Goal: Transaction & Acquisition: Purchase product/service

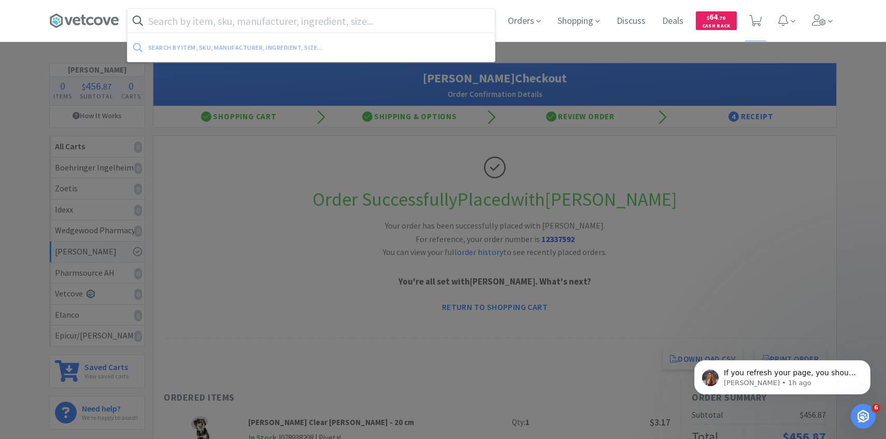
click at [340, 18] on input "text" at bounding box center [310, 21] width 367 height 24
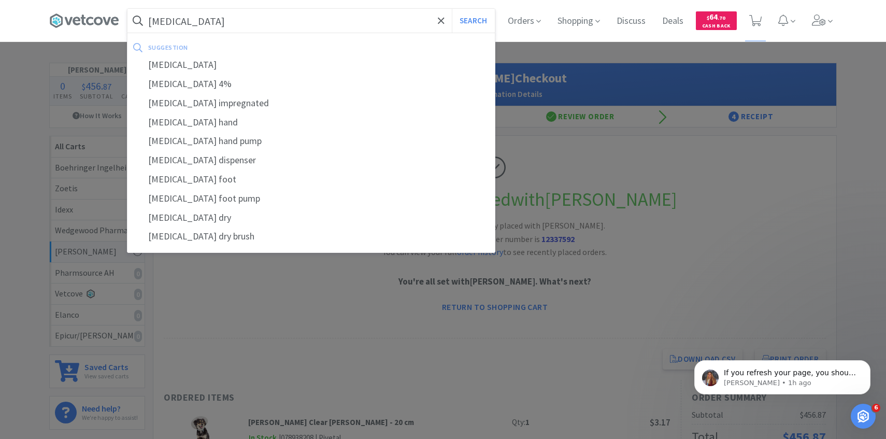
type input "[MEDICAL_DATA]"
click at [452, 9] on button "Search" at bounding box center [473, 21] width 43 height 24
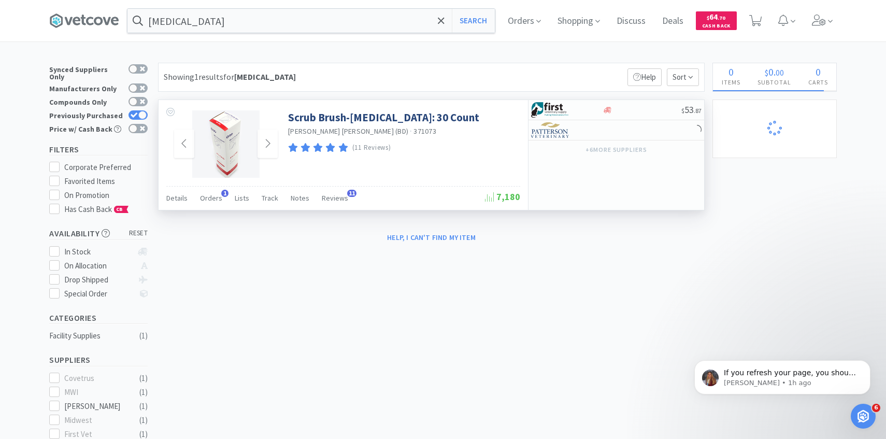
click at [221, 162] on img at bounding box center [225, 143] width 67 height 67
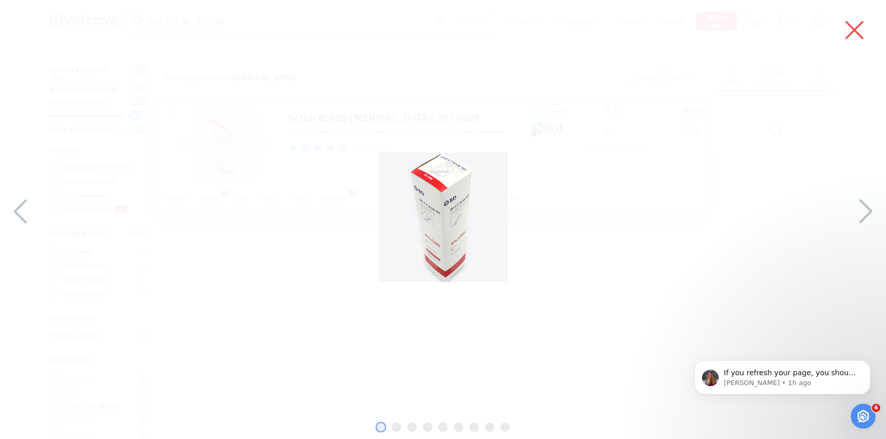
click at [846, 27] on icon at bounding box center [854, 30] width 22 height 29
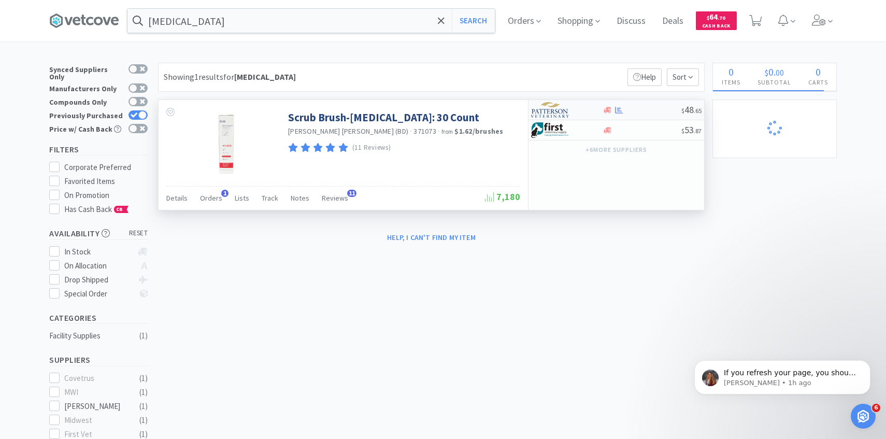
click at [542, 103] on img at bounding box center [550, 110] width 39 height 16
select select "1"
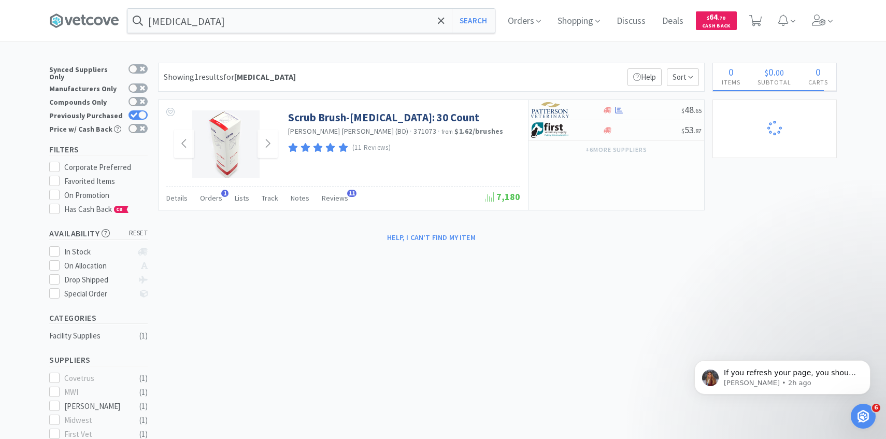
click at [221, 137] on img at bounding box center [225, 143] width 67 height 67
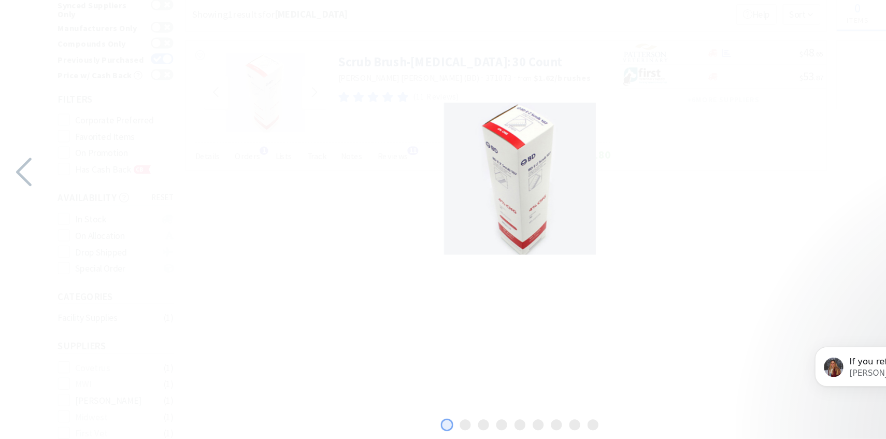
click at [585, 201] on div at bounding box center [443, 216] width 886 height 413
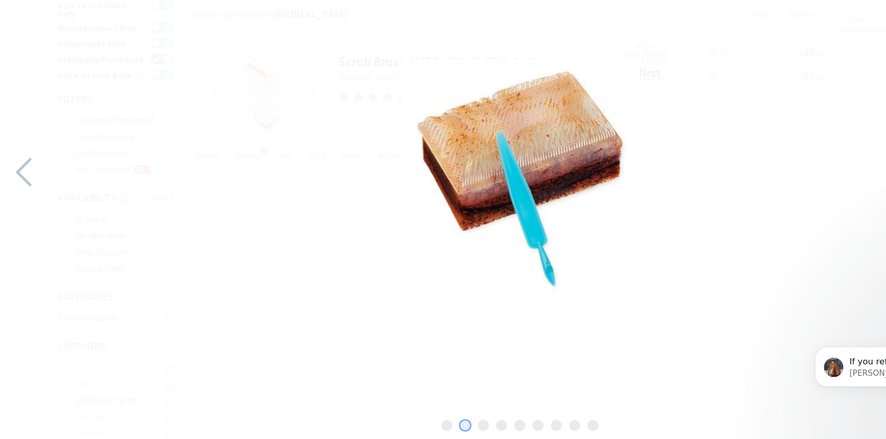
click at [583, 200] on div at bounding box center [443, 216] width 886 height 413
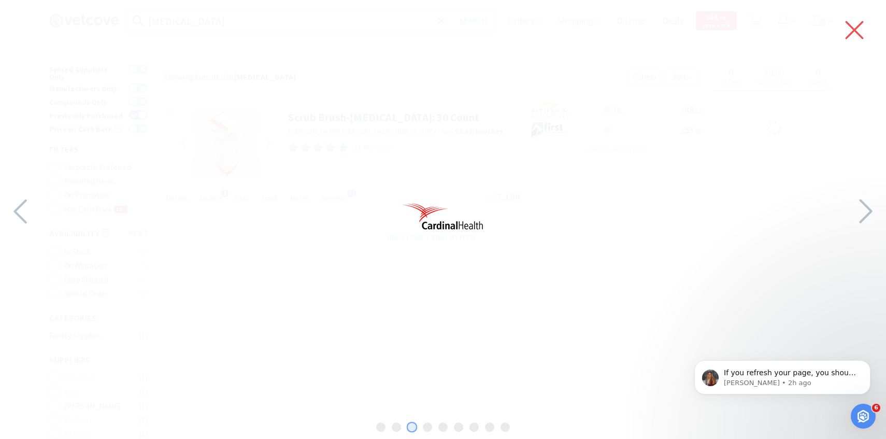
click at [856, 40] on icon at bounding box center [854, 30] width 22 height 29
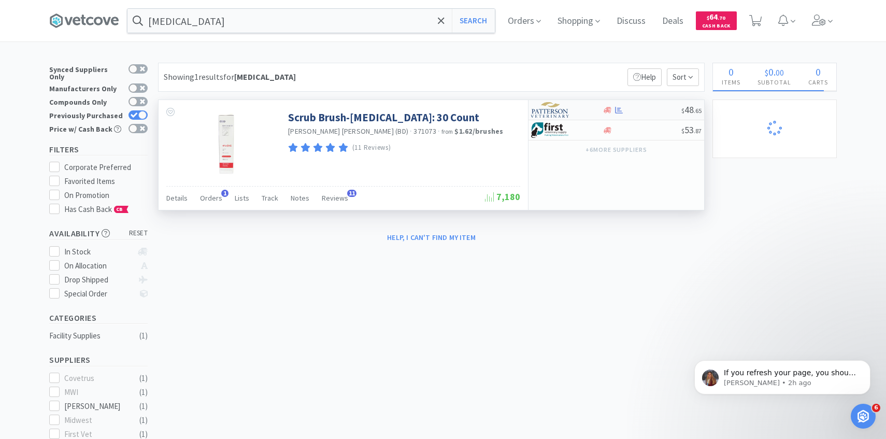
click at [582, 105] on div at bounding box center [559, 110] width 57 height 18
select select "1"
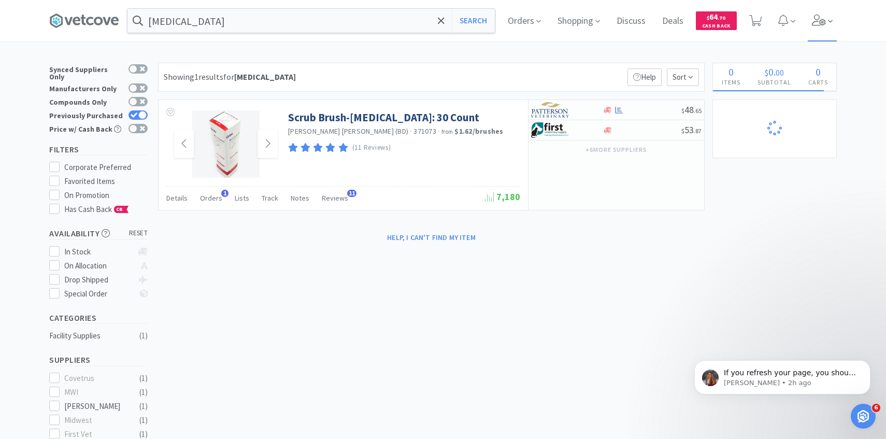
click at [816, 26] on span at bounding box center [823, 20] width 30 height 41
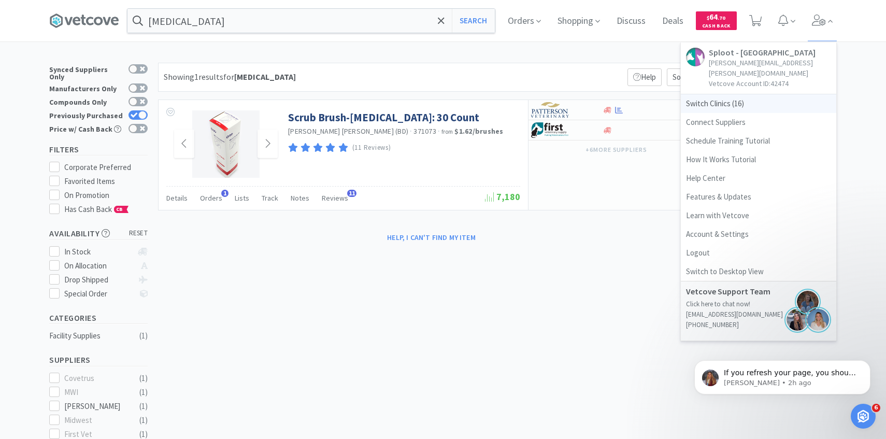
click at [737, 98] on span "Switch Clinics ( 16 )" at bounding box center [758, 103] width 155 height 19
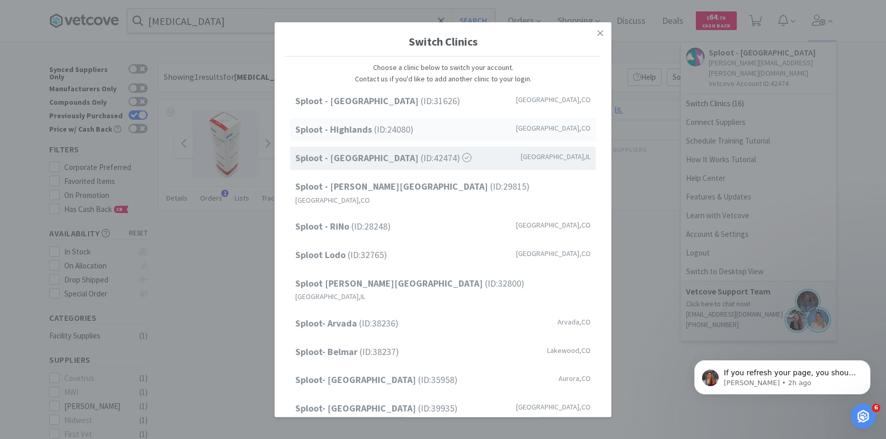
click at [418, 133] on div "Sploot - Highlands (ID: 24080 ) Denver , CO" at bounding box center [443, 129] width 306 height 23
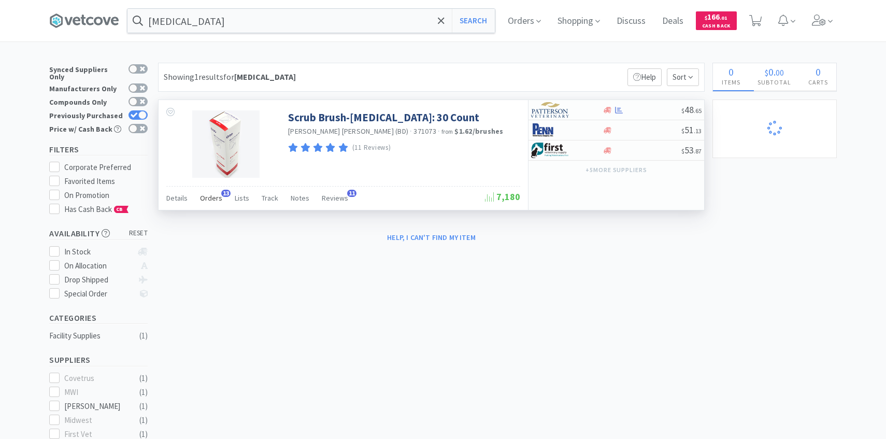
click at [209, 207] on div "Orders 13" at bounding box center [211, 200] width 22 height 20
select select "3"
select select "1"
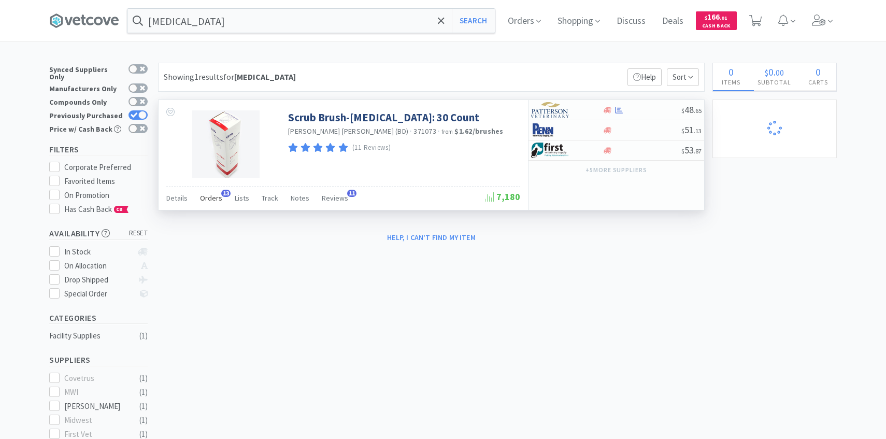
select select "2"
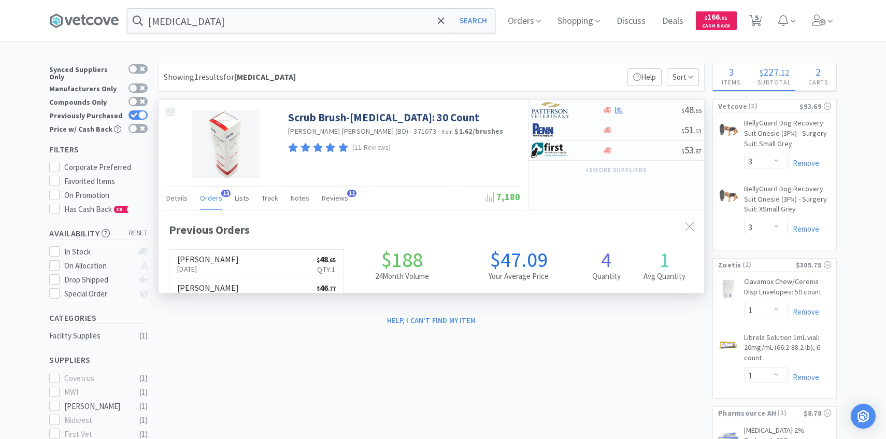
scroll to position [268, 545]
select select "2"
select select "1"
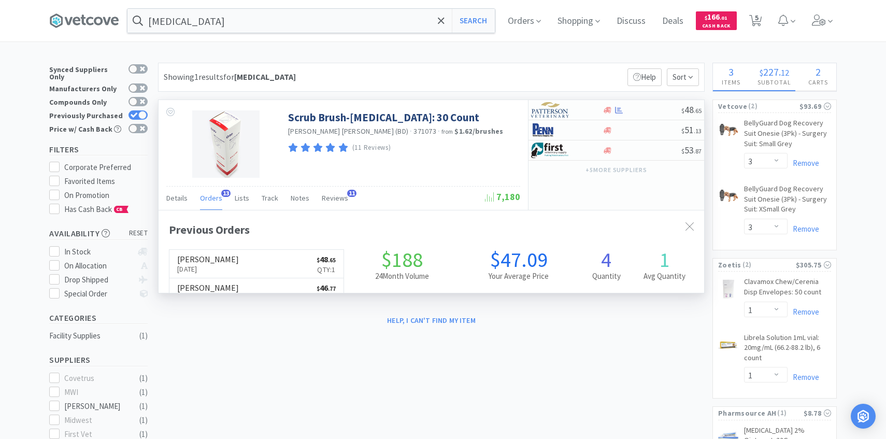
select select "6"
select select "5"
select select "10"
select select "1"
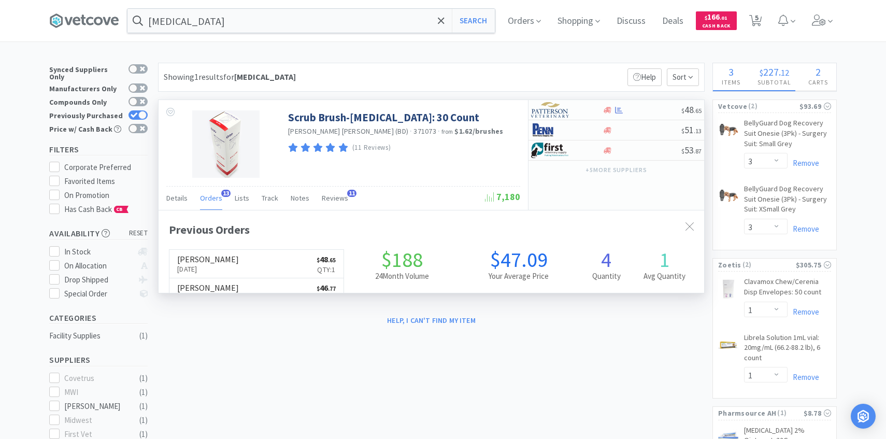
select select "8"
select select "5"
select select "6"
select select "8"
select select "2"
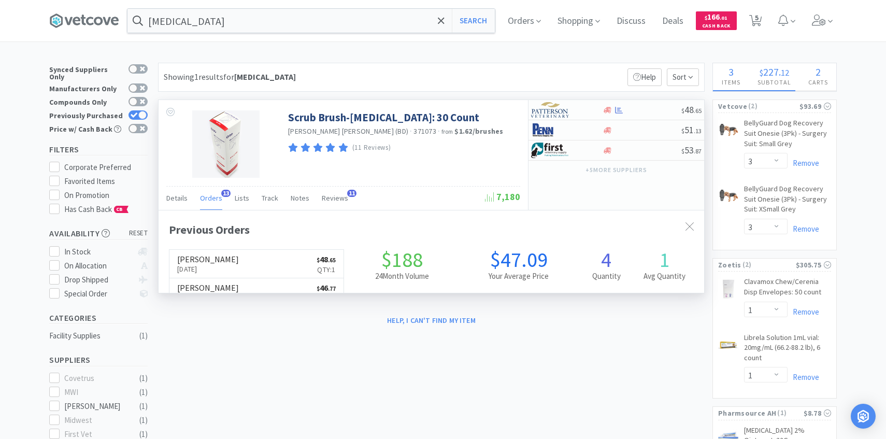
select select "8"
select select "4"
select select "2"
select select "1"
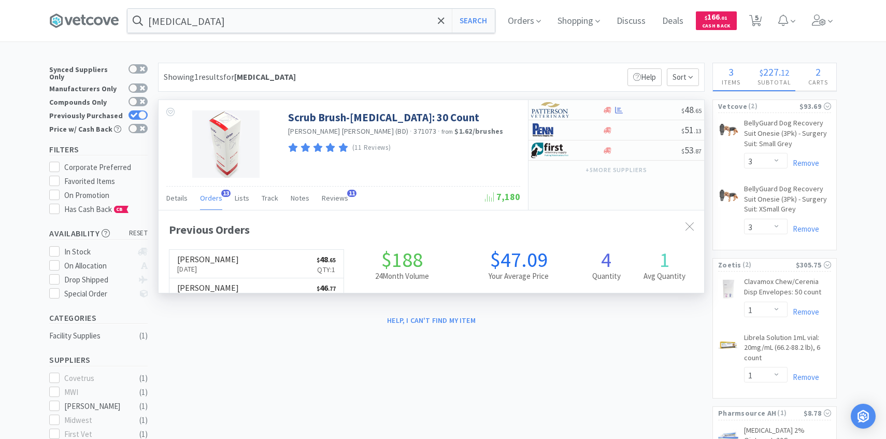
select select "8"
select select "6"
select select "1"
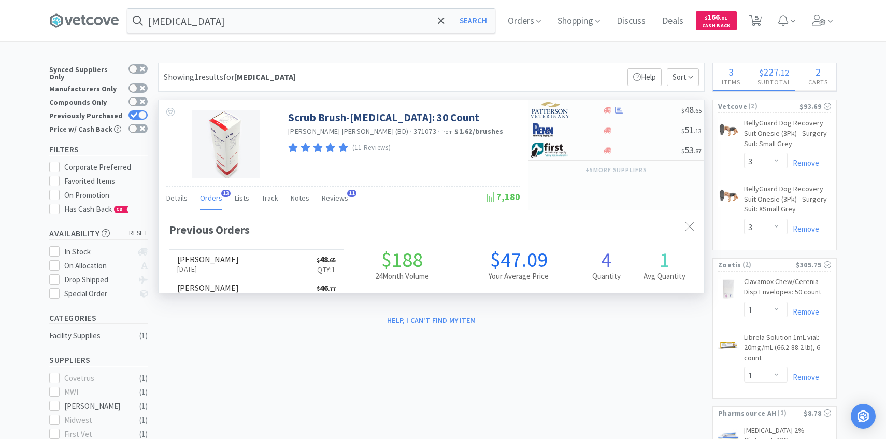
select select "2"
select select "30"
select select "2"
select select "1"
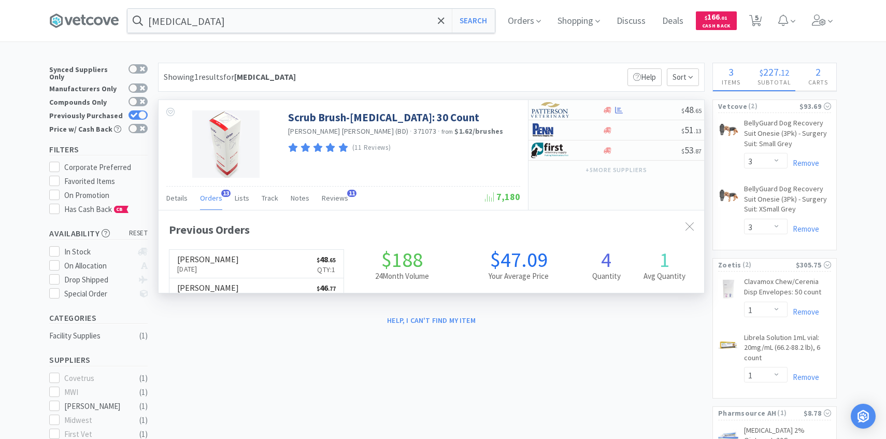
select select "3"
select select "5"
select select "1"
select select "4"
select select "2"
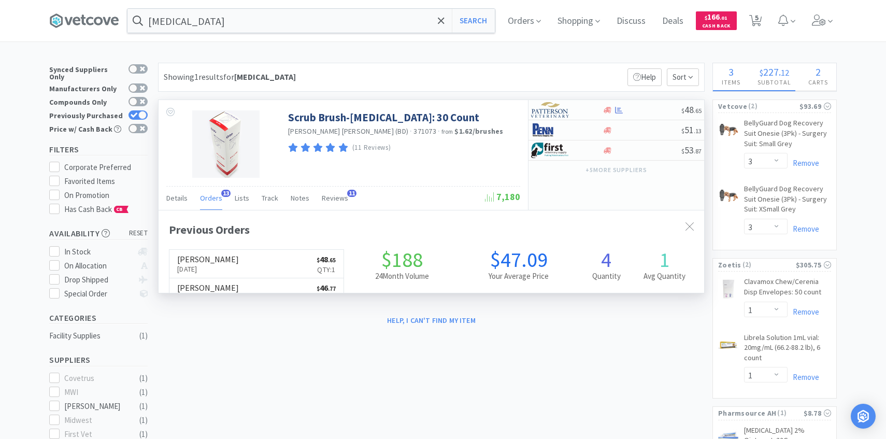
select select "2"
select select "1"
select select "8"
select select "100"
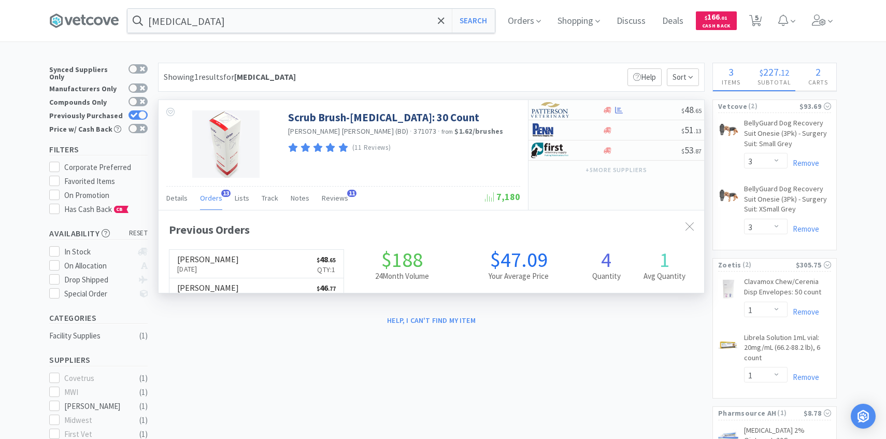
select select "8"
select select "1"
select select "2"
select select "1"
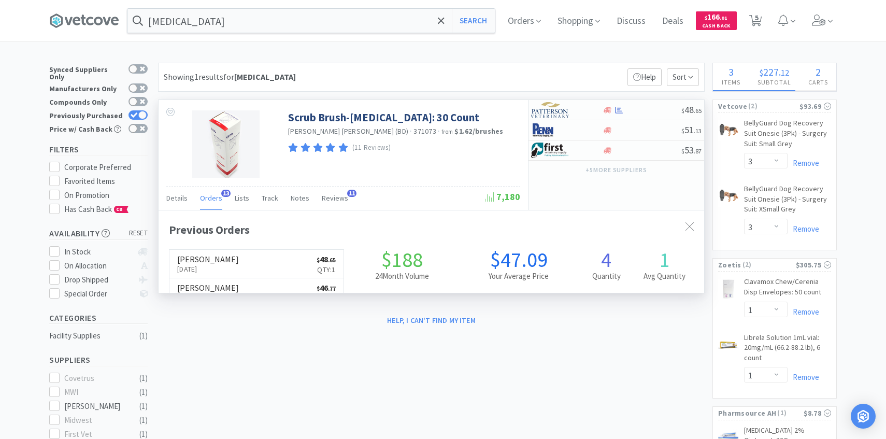
select select "1"
select select "2"
select select "1"
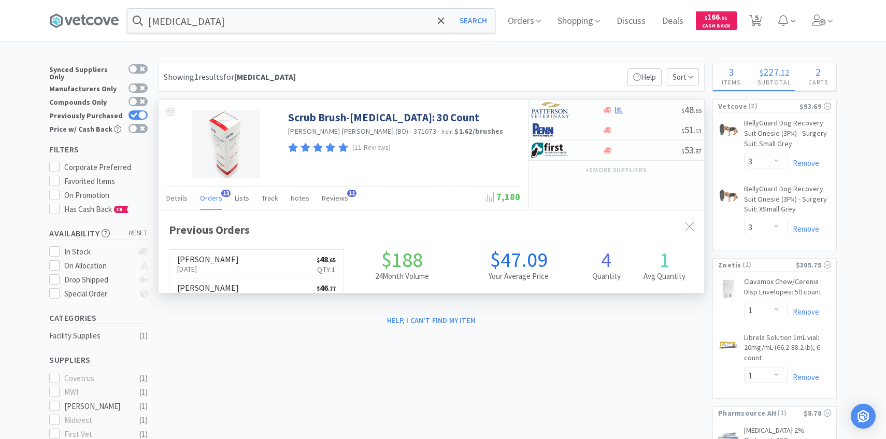
select select "1"
select select "6"
select select "30"
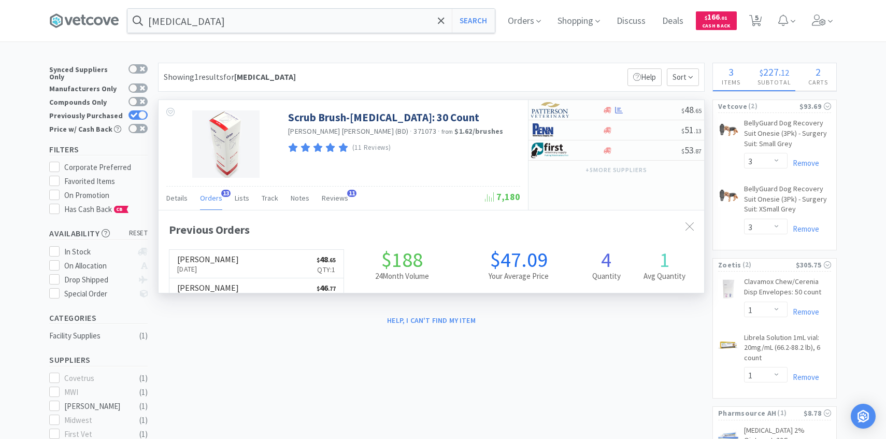
select select "100"
select select "50"
select select "2"
select select "1"
select select "4"
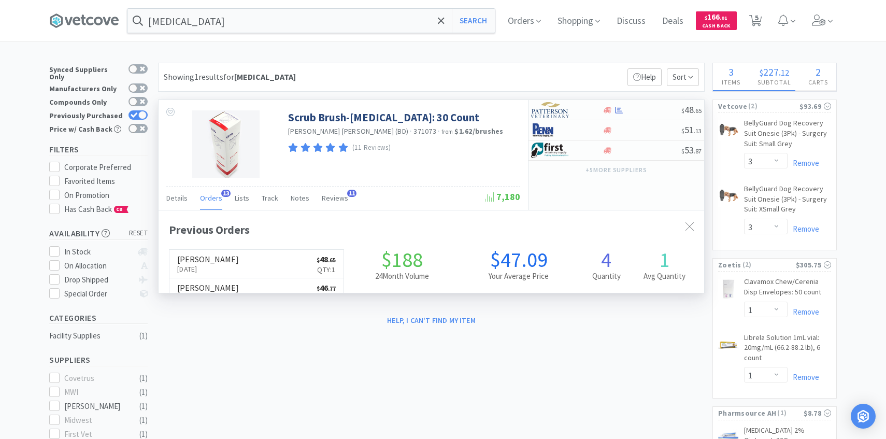
select select "1"
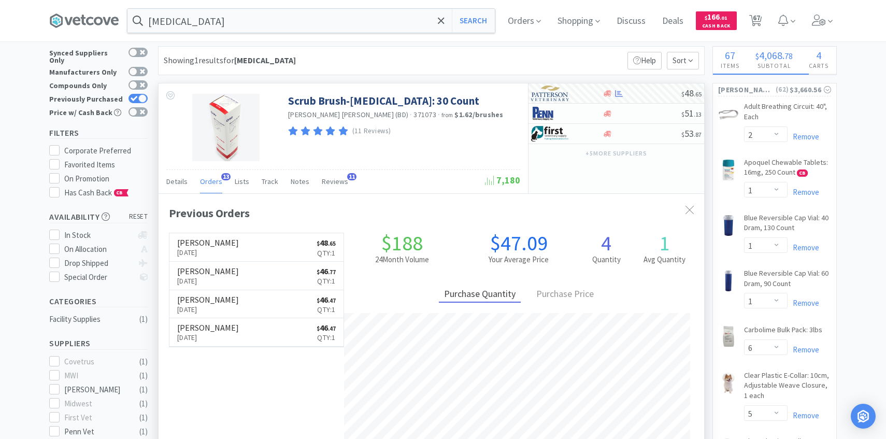
scroll to position [0, 0]
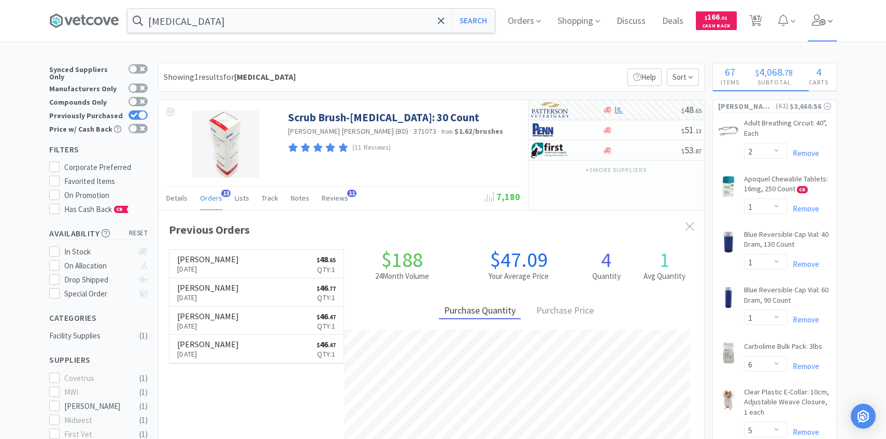
click at [828, 16] on span at bounding box center [830, 22] width 5 height 12
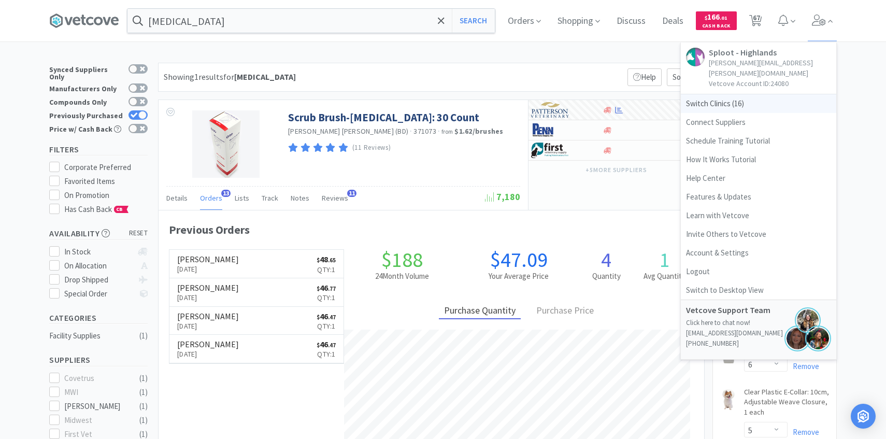
click at [764, 94] on span "Switch Clinics ( 16 )" at bounding box center [758, 103] width 155 height 19
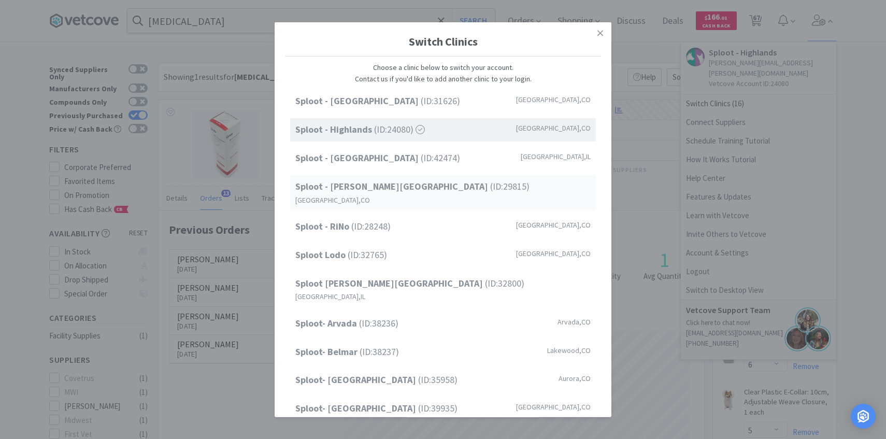
click at [414, 190] on div "Sploot - Platt Park (ID: 29815 ) Denver , CO" at bounding box center [443, 192] width 306 height 35
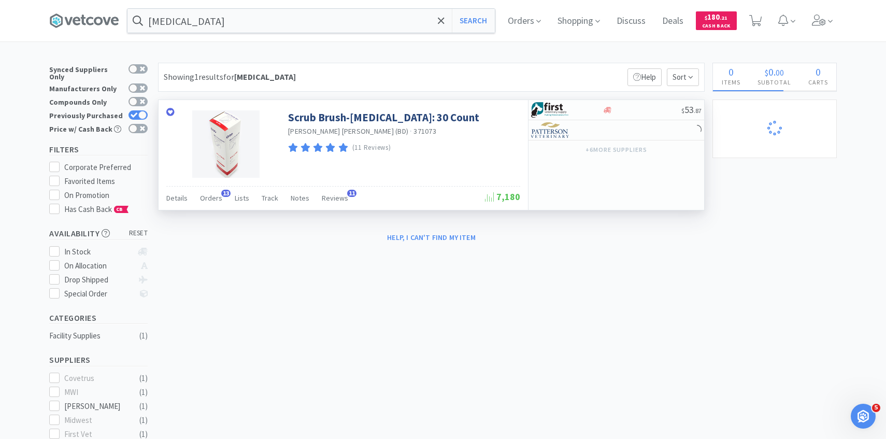
click at [220, 199] on div "Details Orders 13 Lists Track Notes Reviews 11" at bounding box center [325, 200] width 319 height 20
select select "1"
select select "4"
select select "2"
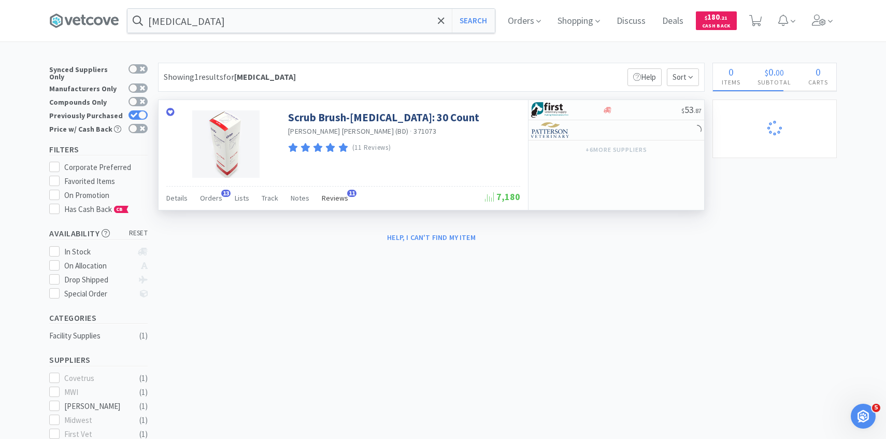
select select "1"
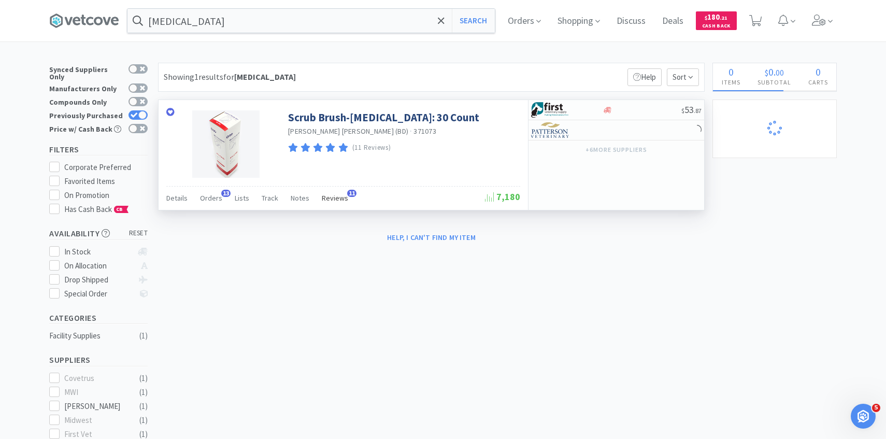
select select "2"
select select "1"
select select "50"
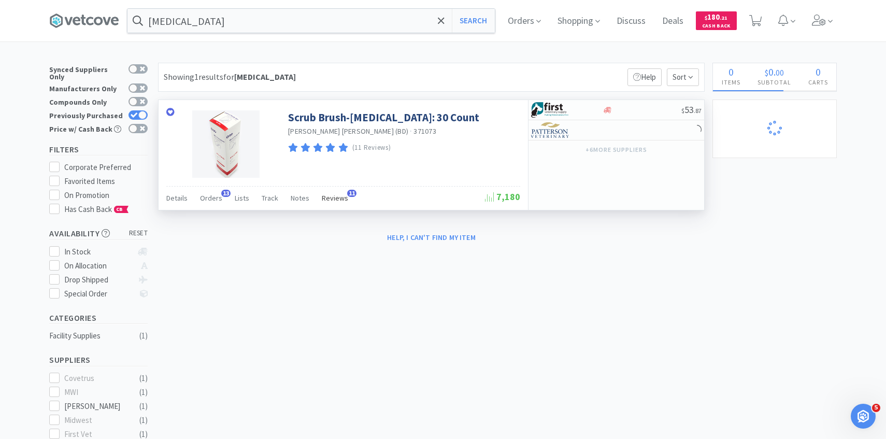
select select "4"
select select "1"
select select "10"
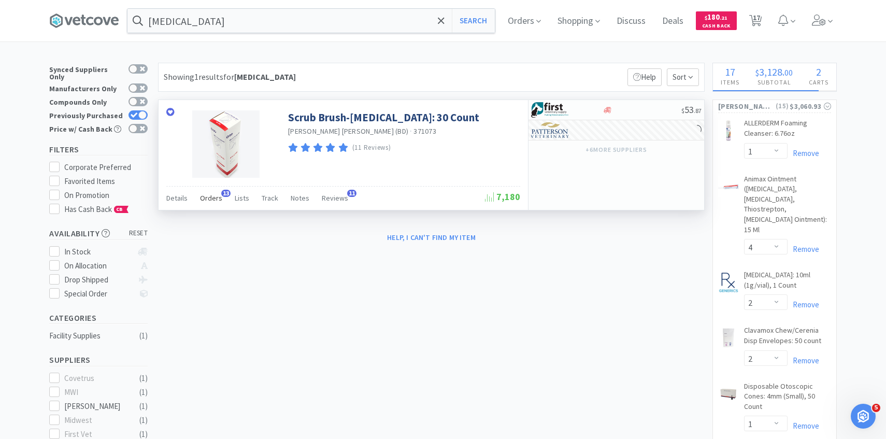
click at [200, 198] on span "Orders" at bounding box center [211, 197] width 22 height 9
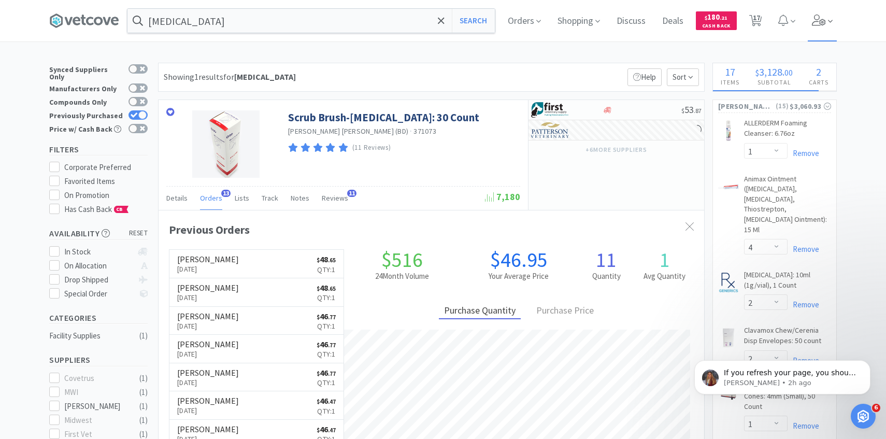
click at [821, 23] on icon at bounding box center [819, 20] width 15 height 11
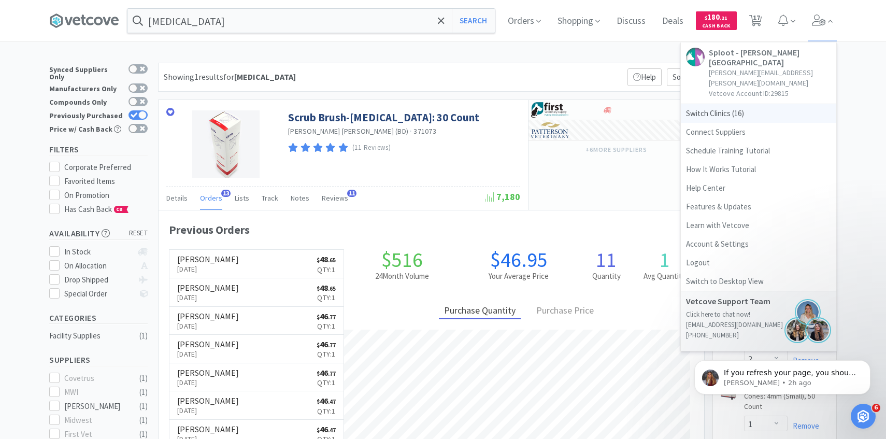
click at [718, 104] on span "Switch Clinics ( 16 )" at bounding box center [758, 113] width 155 height 19
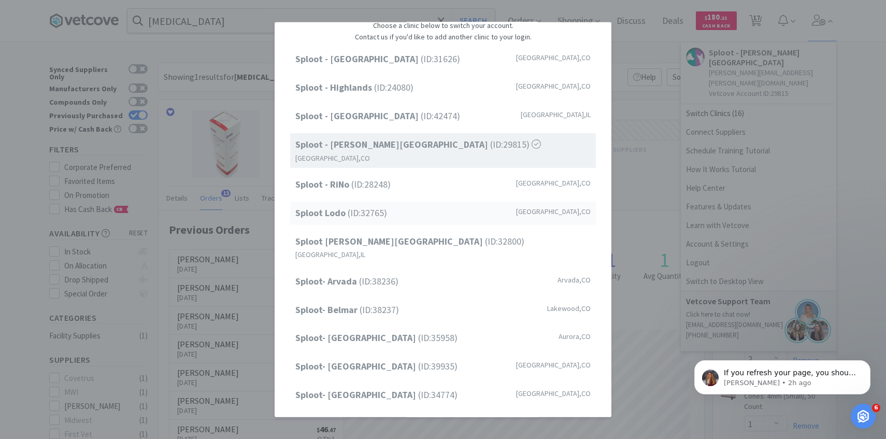
scroll to position [34, 0]
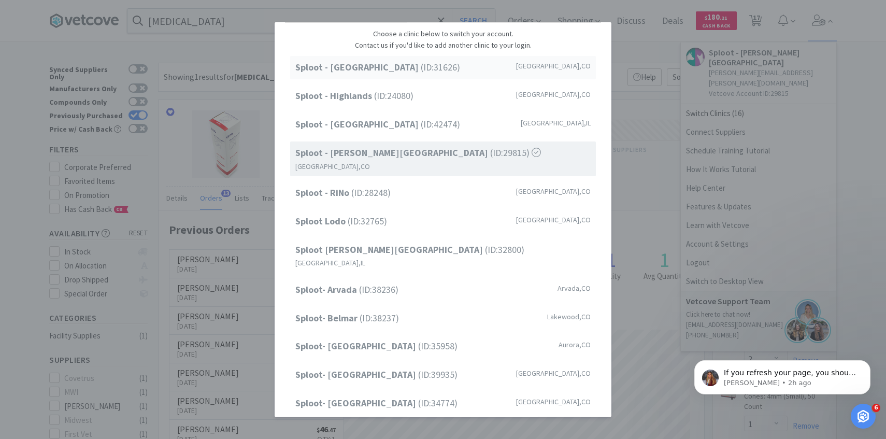
click at [421, 74] on span "Sploot - Cherry Creek (ID: 31626 )" at bounding box center [377, 67] width 165 height 15
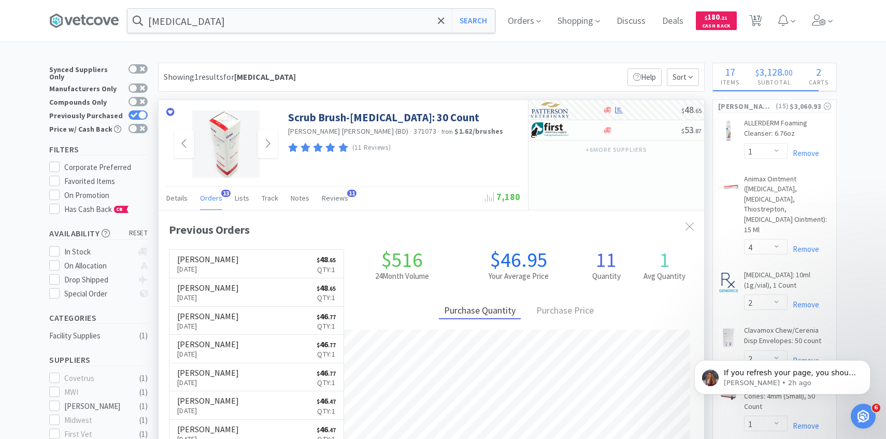
scroll to position [278, 545]
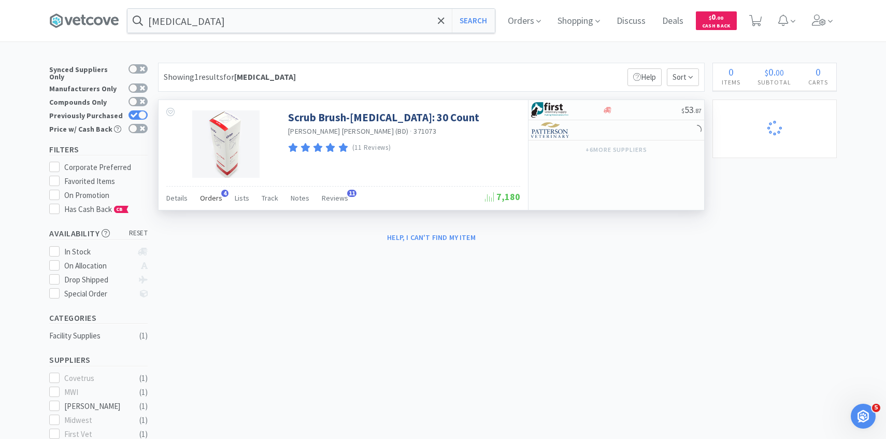
select select "10"
click at [210, 202] on span "Orders" at bounding box center [211, 197] width 22 height 9
select select "1"
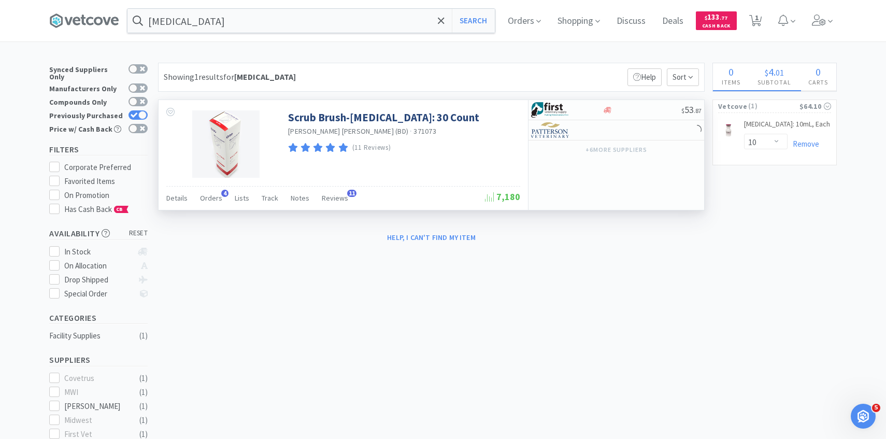
select select "1"
select select "2"
select select "3"
select select "2"
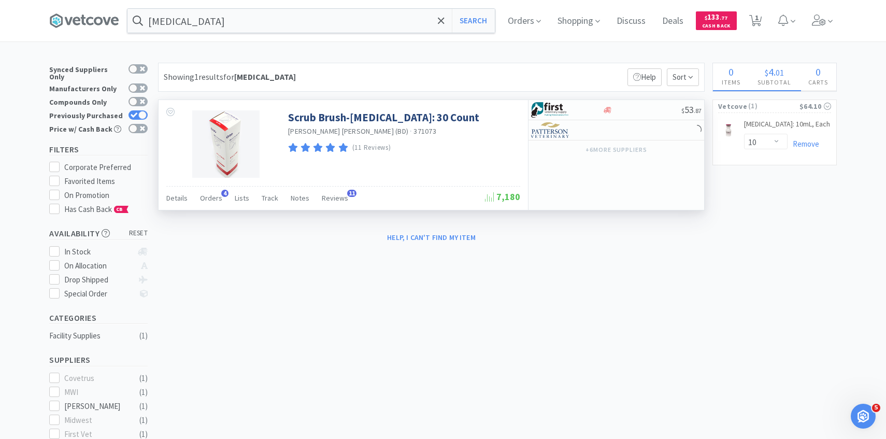
select select "1"
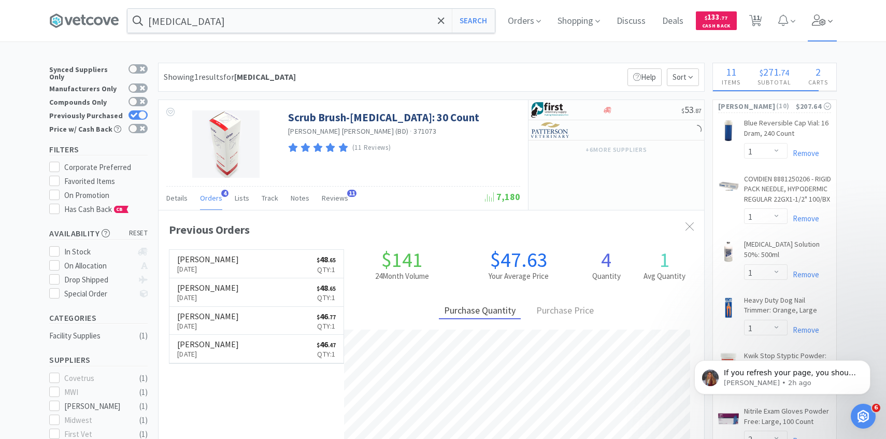
click at [827, 26] on span at bounding box center [823, 20] width 30 height 41
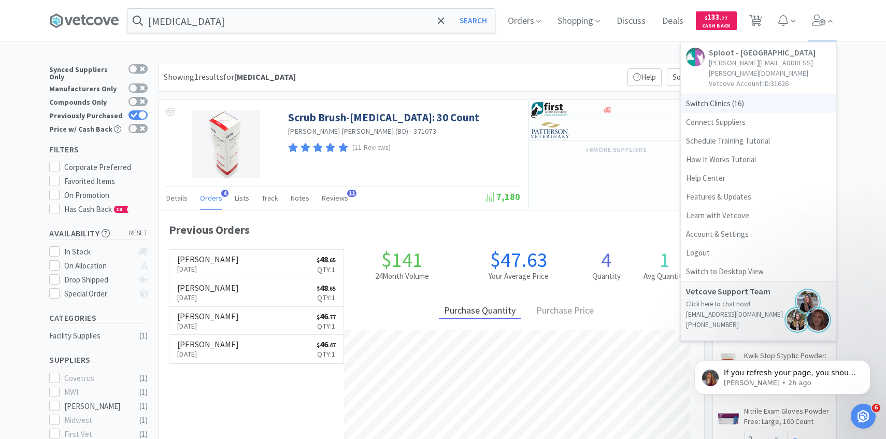
click at [741, 97] on span "Switch Clinics ( 16 )" at bounding box center [758, 103] width 155 height 19
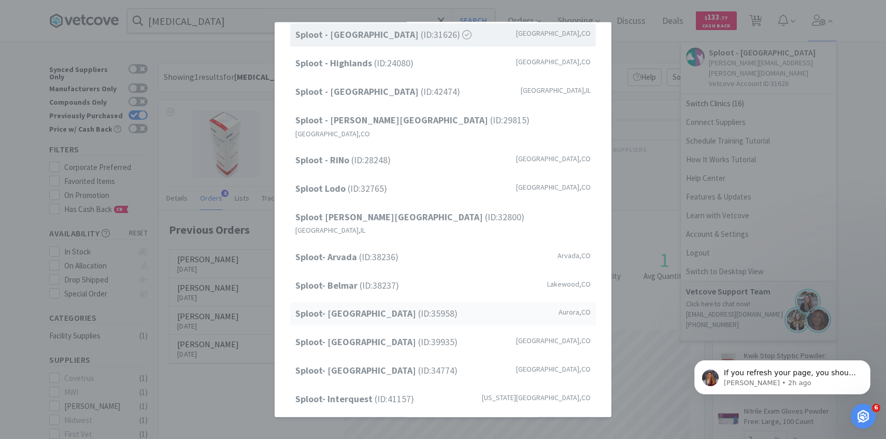
scroll to position [116, 0]
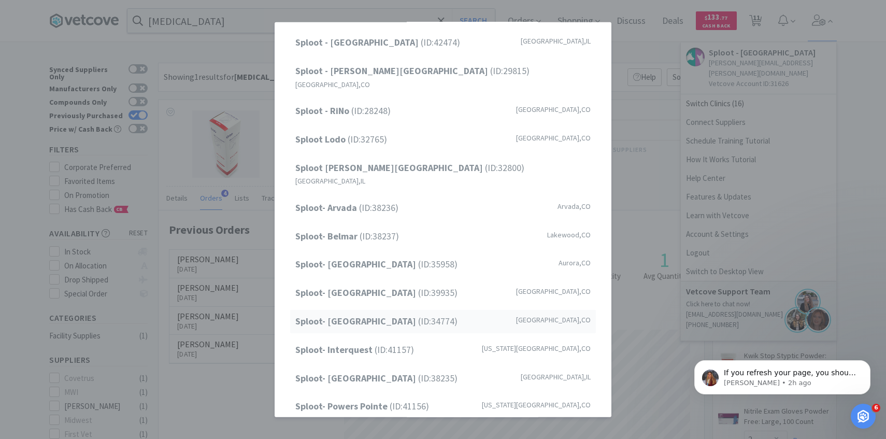
click at [393, 315] on strong "Sploot- [GEOGRAPHIC_DATA]" at bounding box center [356, 321] width 123 height 12
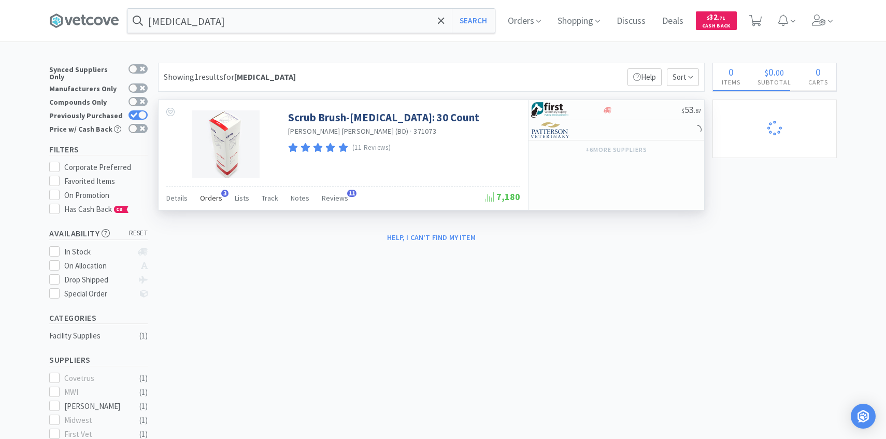
click at [209, 207] on div "Orders 3" at bounding box center [211, 200] width 22 height 20
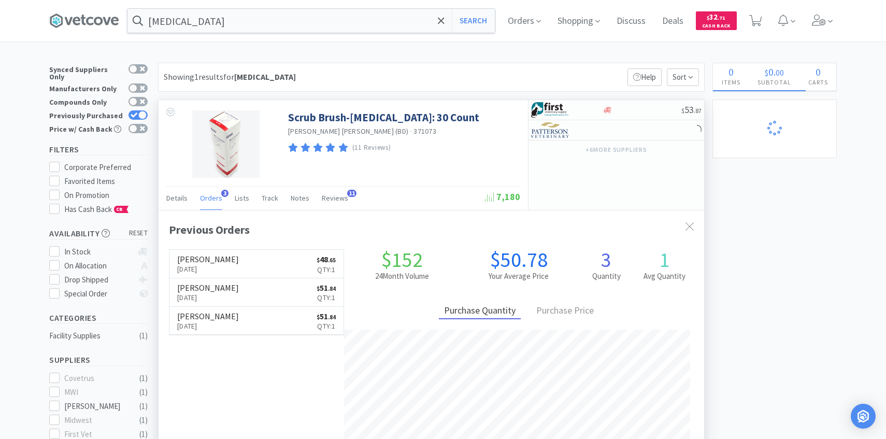
scroll to position [268, 545]
click at [817, 18] on icon at bounding box center [819, 20] width 15 height 11
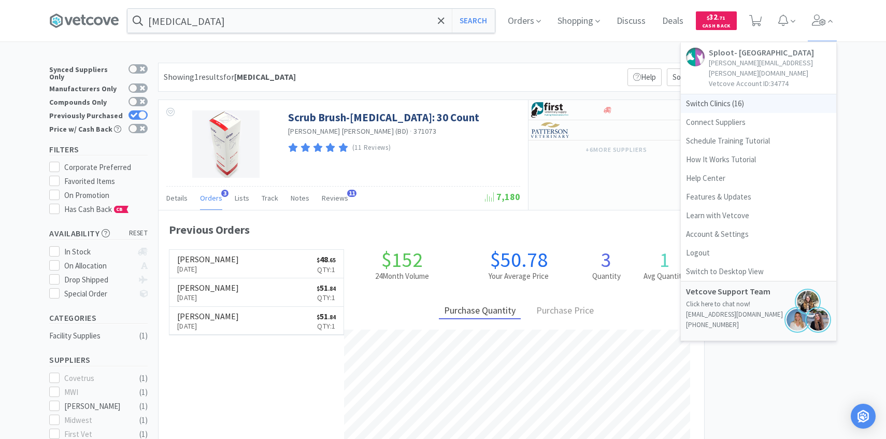
click at [766, 94] on span "Switch Clinics ( 16 )" at bounding box center [758, 103] width 155 height 19
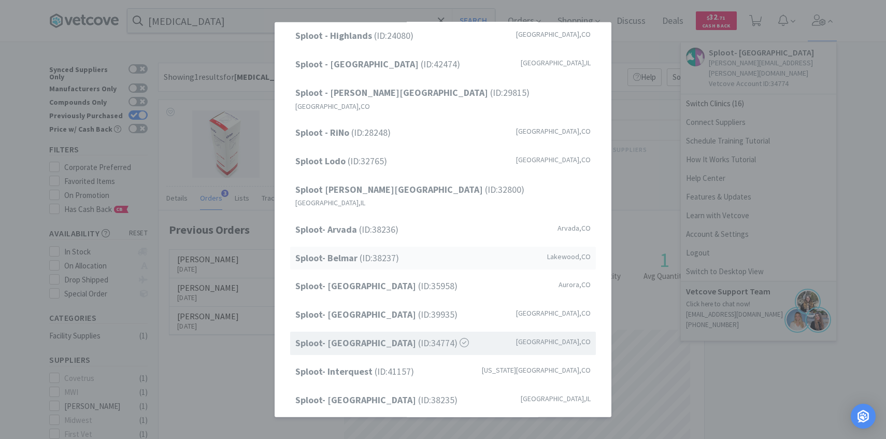
scroll to position [77, 0]
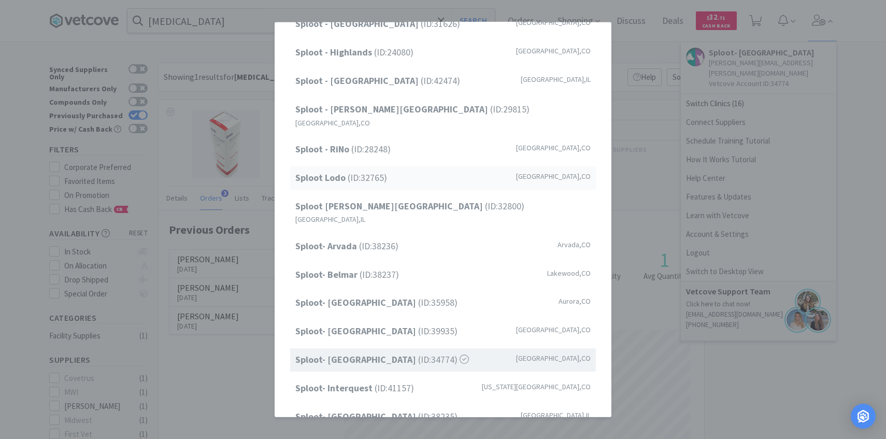
click at [410, 174] on div "Sploot Lodo (ID: 32765 ) [GEOGRAPHIC_DATA] , [GEOGRAPHIC_DATA]" at bounding box center [443, 177] width 306 height 23
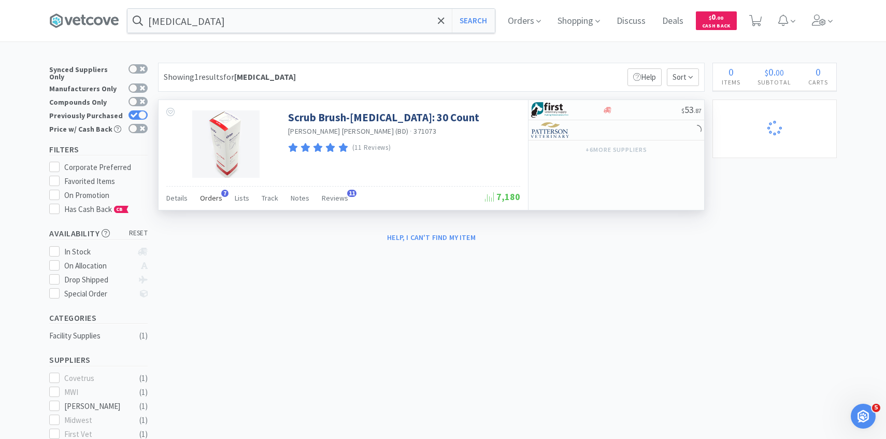
click at [210, 207] on div "Orders 7" at bounding box center [211, 200] width 22 height 20
select select "2"
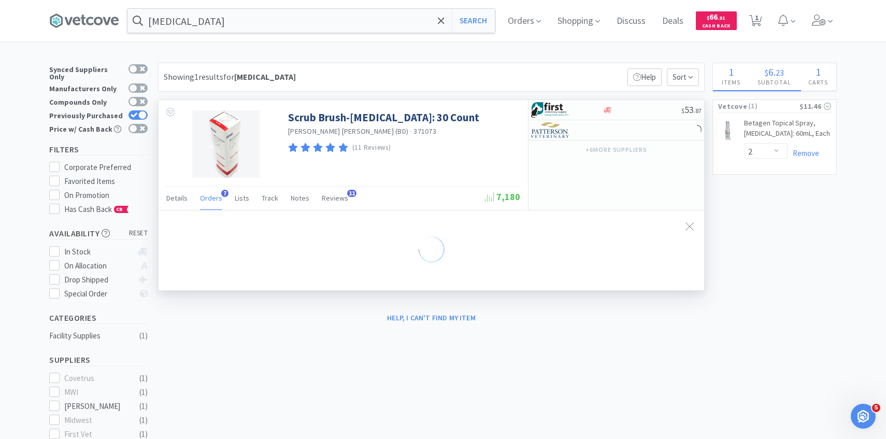
select select "3"
select select "1"
select select "4"
select select "1"
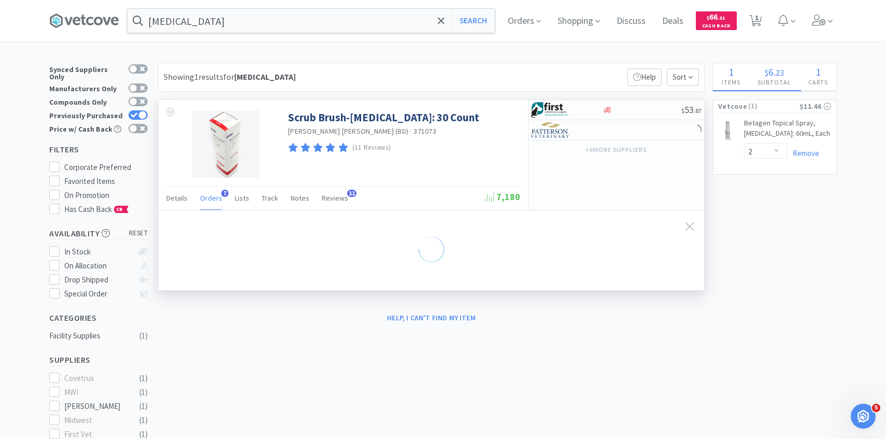
select select "2"
select select "1"
select select "2"
select select "1"
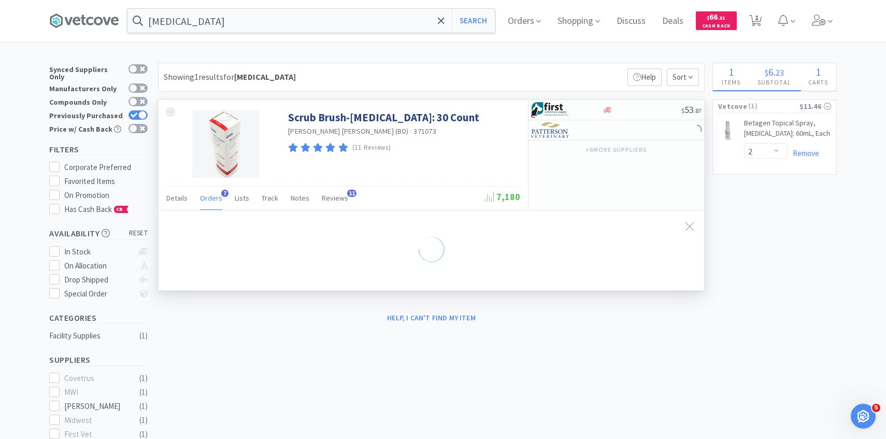
select select "1"
select select "4"
select select "2"
select select "1"
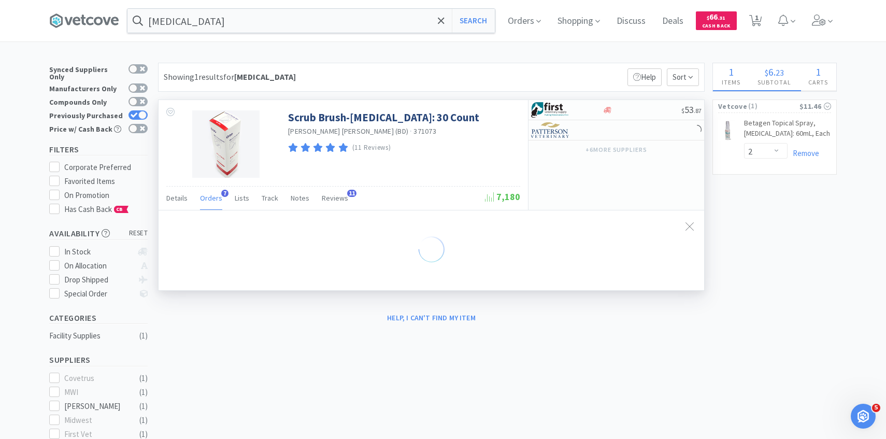
select select "4"
select select "1"
select select "2"
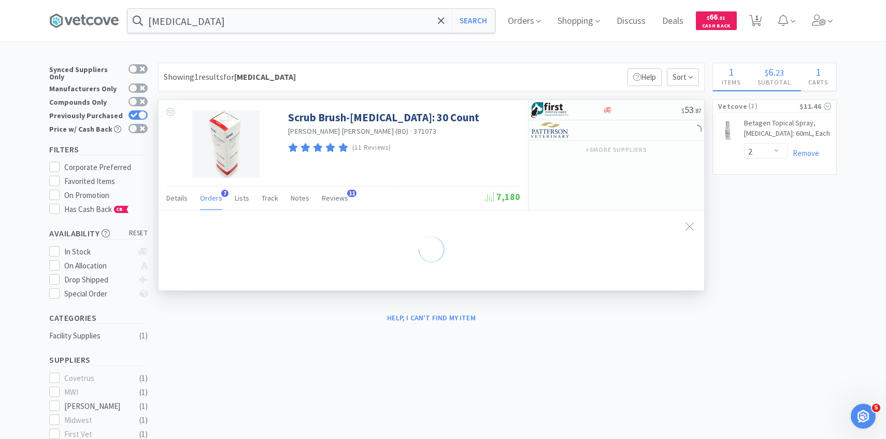
select select "1"
select select "50"
select select "1"
select select "3"
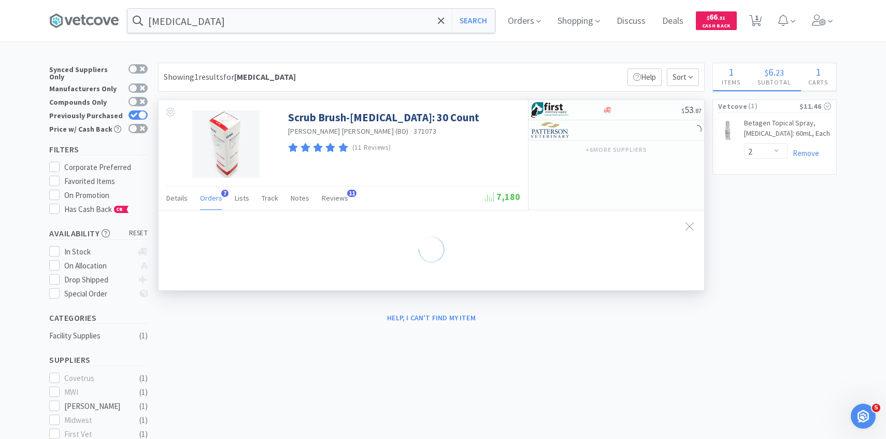
select select "1"
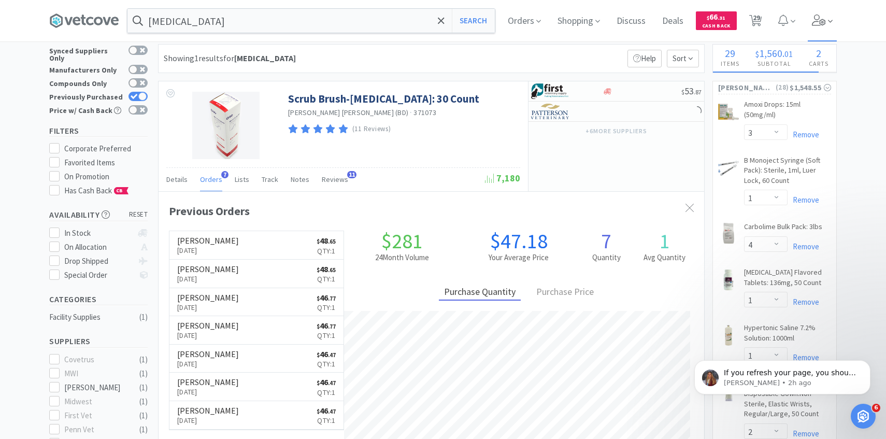
click at [817, 26] on span at bounding box center [823, 20] width 30 height 41
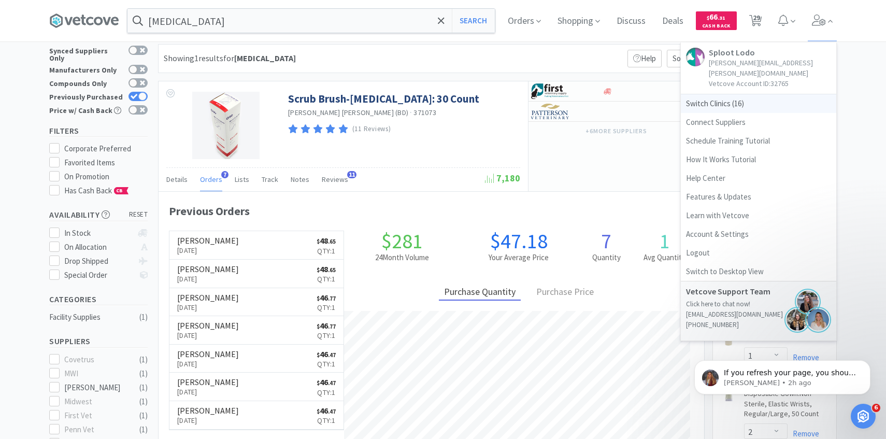
click at [743, 94] on span "Switch Clinics ( 16 )" at bounding box center [758, 103] width 155 height 19
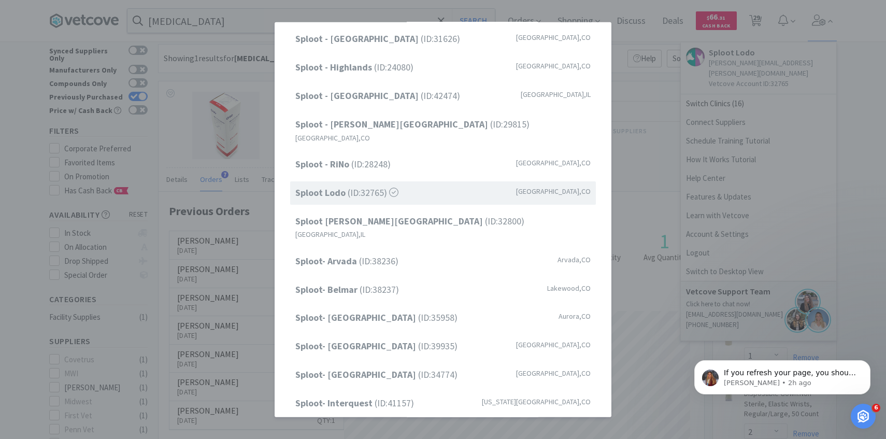
scroll to position [68, 0]
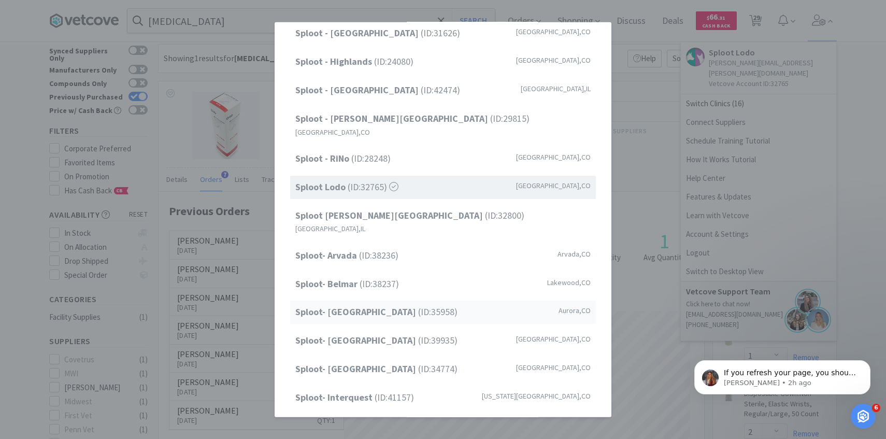
click at [395, 305] on span "Sploot- Central Park (ID: 35958 )" at bounding box center [376, 312] width 162 height 15
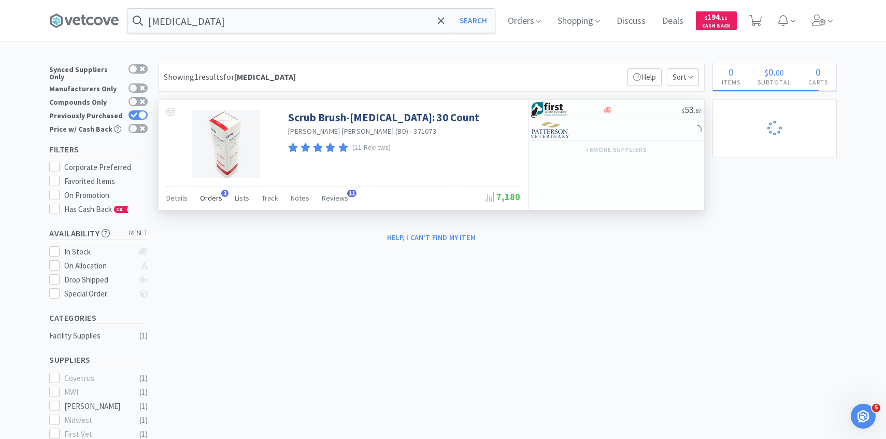
click at [217, 198] on span "Orders" at bounding box center [211, 197] width 22 height 9
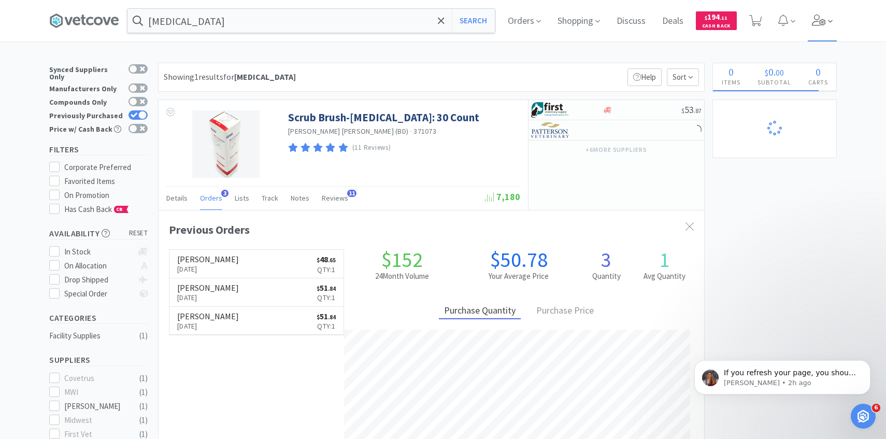
click at [823, 19] on icon at bounding box center [819, 20] width 15 height 11
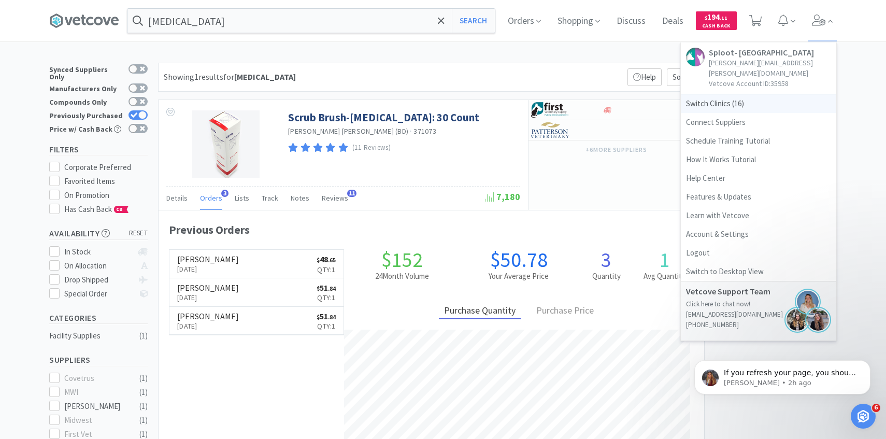
click at [742, 94] on span "Switch Clinics ( 16 )" at bounding box center [758, 103] width 155 height 19
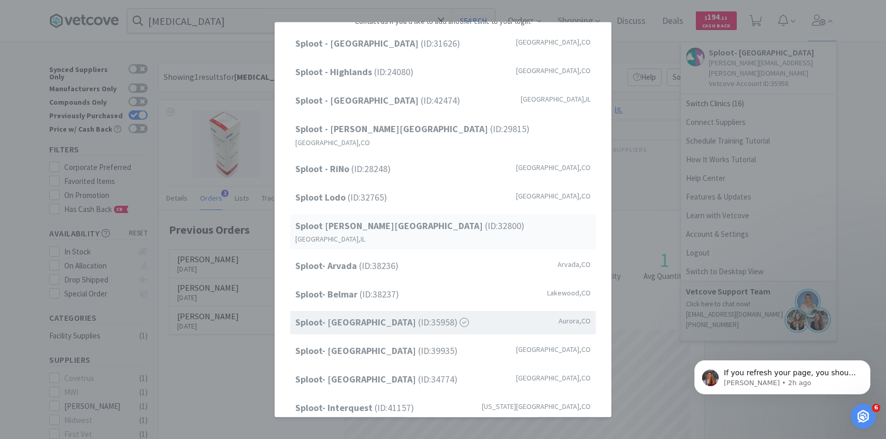
scroll to position [50, 0]
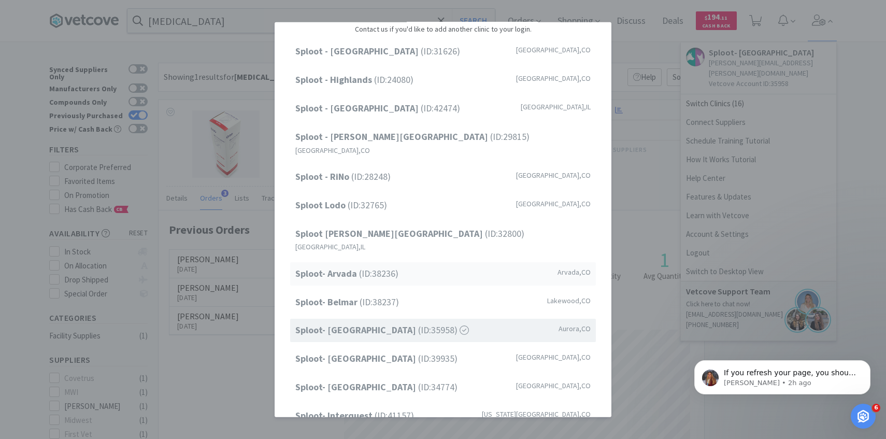
click at [446, 262] on div "Sploot- Arvada (ID: 38236 ) Arvada , CO" at bounding box center [443, 273] width 306 height 23
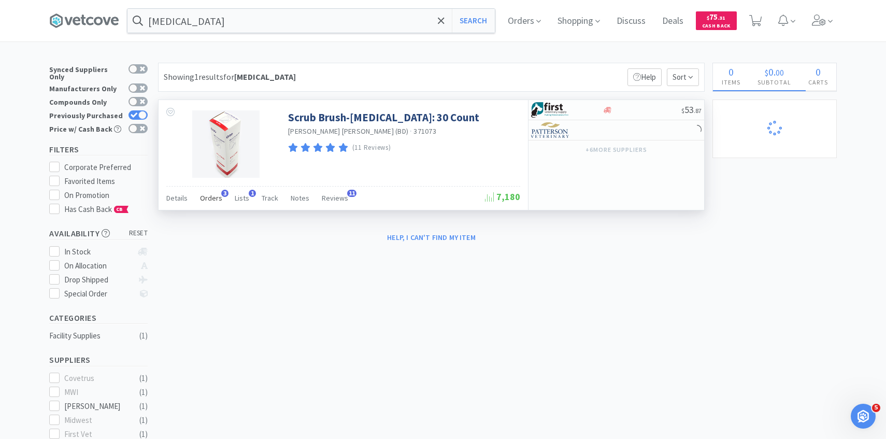
click at [215, 204] on div "Orders 3" at bounding box center [211, 200] width 22 height 20
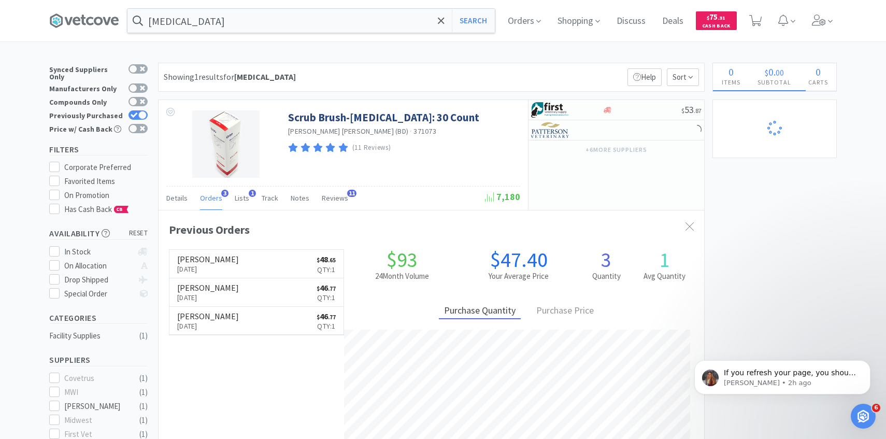
click at [842, 17] on div "ez scrub Search Orders Shopping Discuss Discuss Deals Deals $ 75 . 31 Cash Back" at bounding box center [443, 20] width 886 height 41
click at [813, 42] on div "ez scrub Search Orders Shopping Discuss Discuss Deals Deals $ 75 . 31 Cash Back…" at bounding box center [443, 337] width 886 height 675
click at [823, 26] on span at bounding box center [823, 20] width 30 height 41
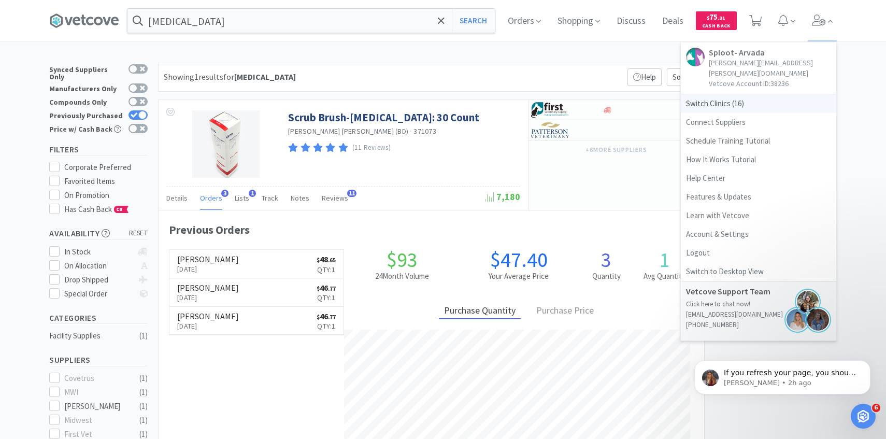
click at [759, 94] on span "Switch Clinics ( 16 )" at bounding box center [758, 103] width 155 height 19
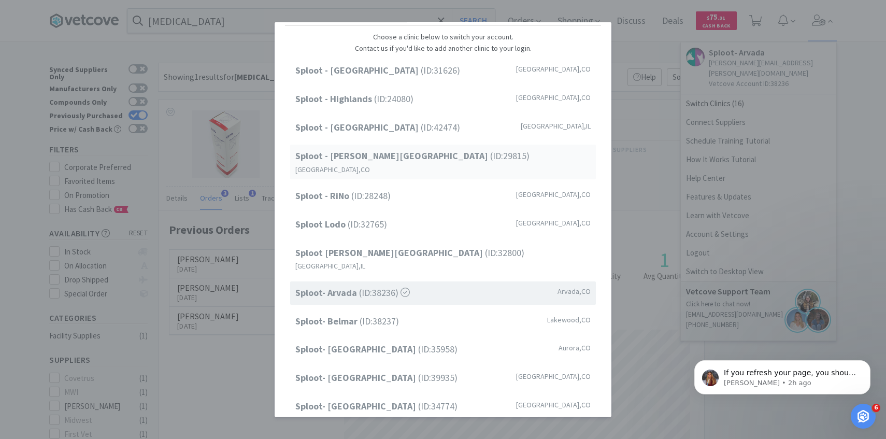
scroll to position [128, 0]
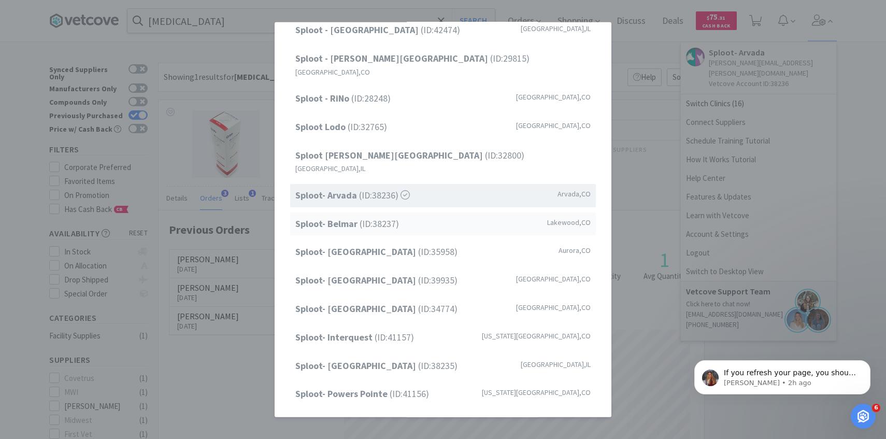
click at [364, 216] on span "Sploot- Belmar (ID: 38237 )" at bounding box center [347, 223] width 104 height 15
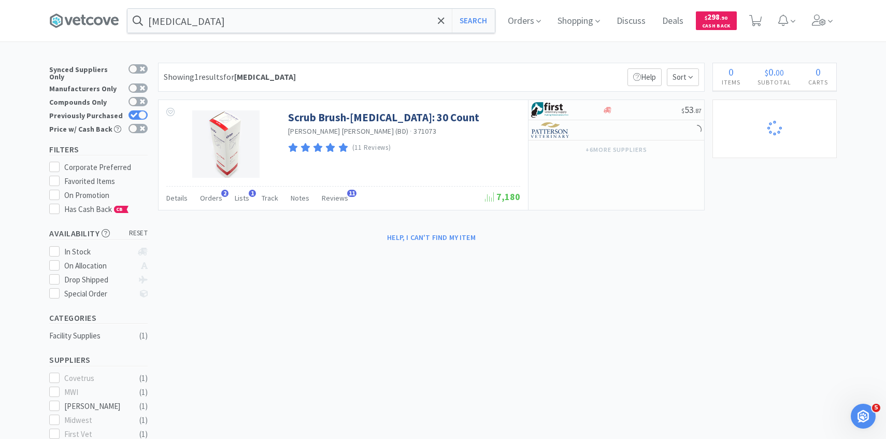
select select "5"
select select "2"
select select "10"
select select "1"
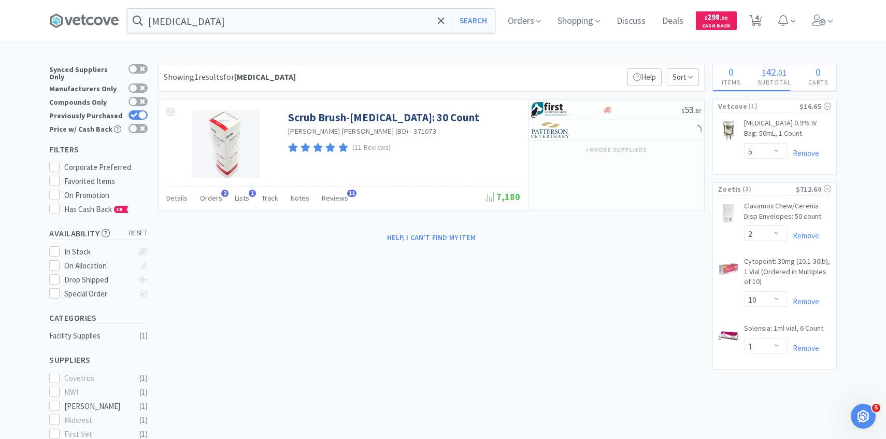
select select "3"
select select "1"
select select "5"
select select "8"
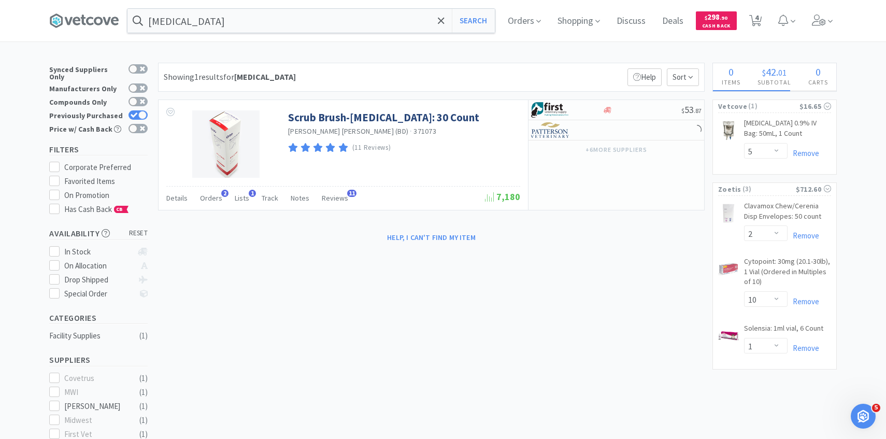
select select "5"
select select "2"
select select "3"
select select "5"
select select "1"
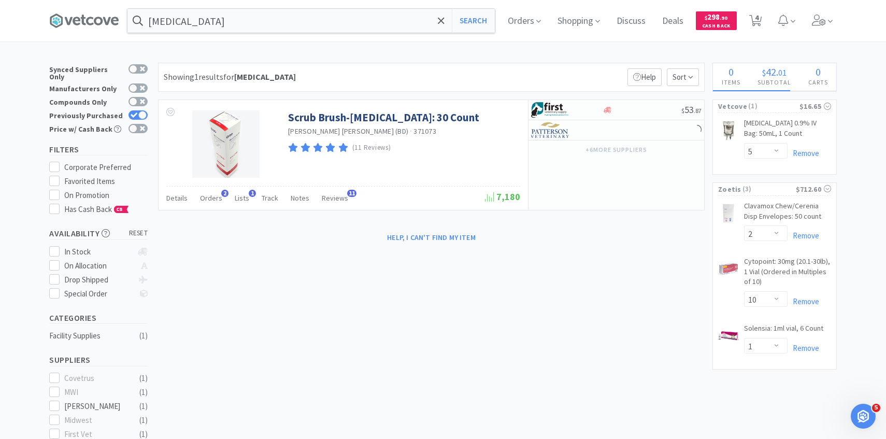
select select "1"
select select "5"
select select "1"
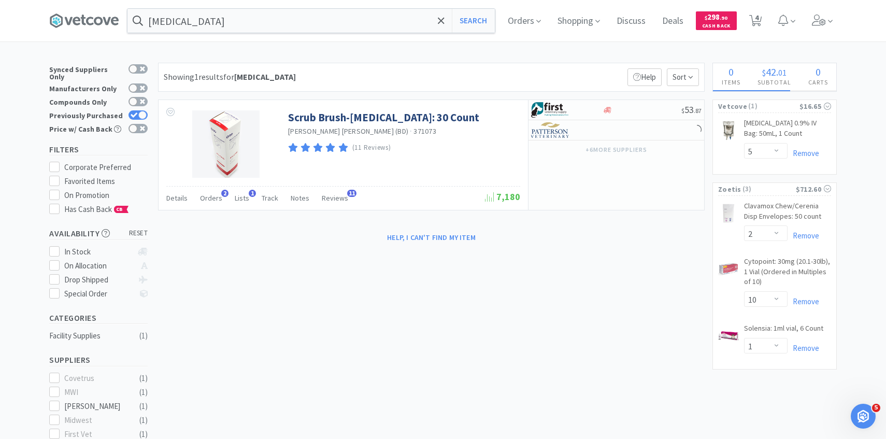
select select "1"
select select "3"
select select "1"
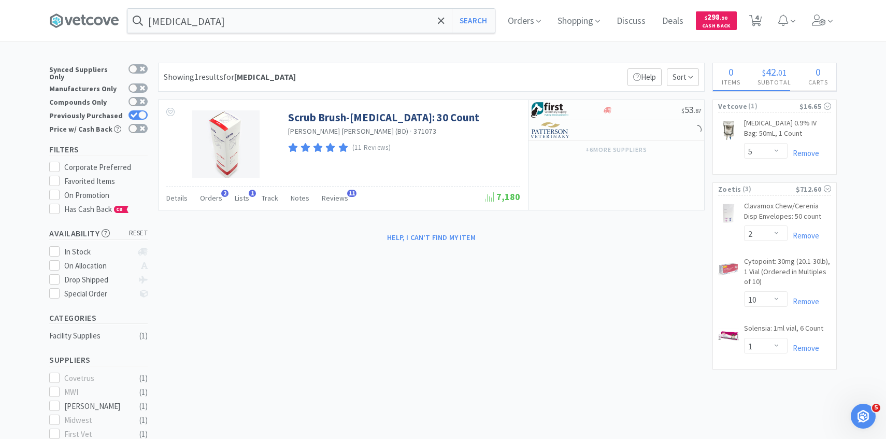
select select "3"
select select "2"
select select "8"
select select "2"
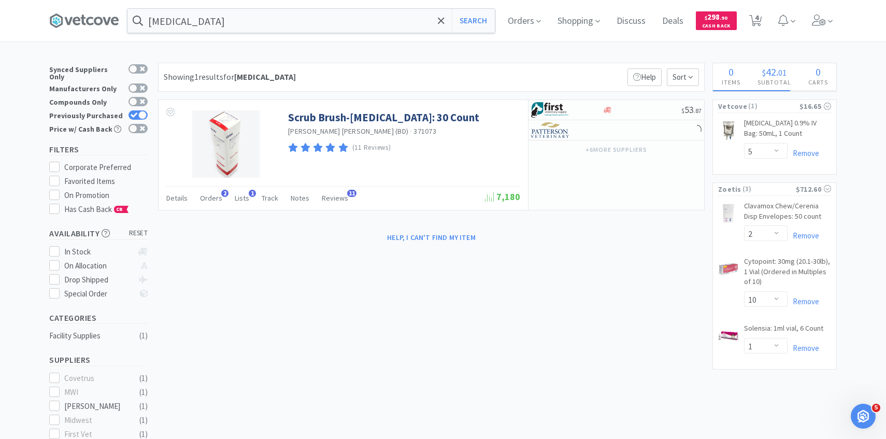
select select "50"
select select "5"
select select "1"
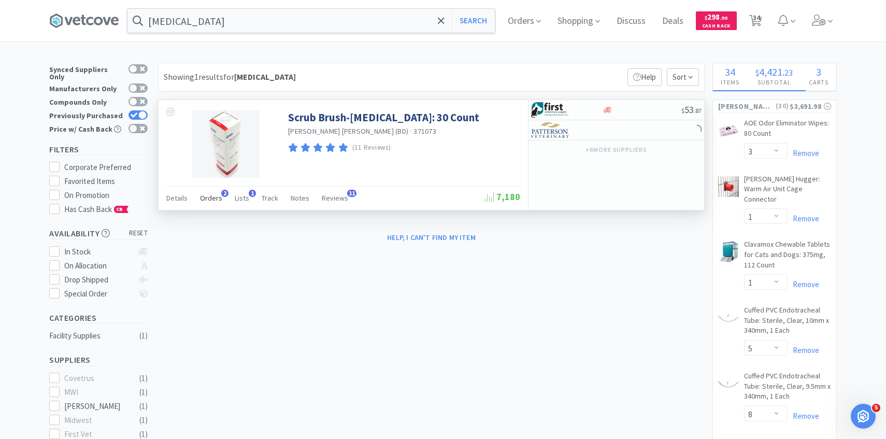
click at [213, 198] on span "Orders" at bounding box center [211, 197] width 22 height 9
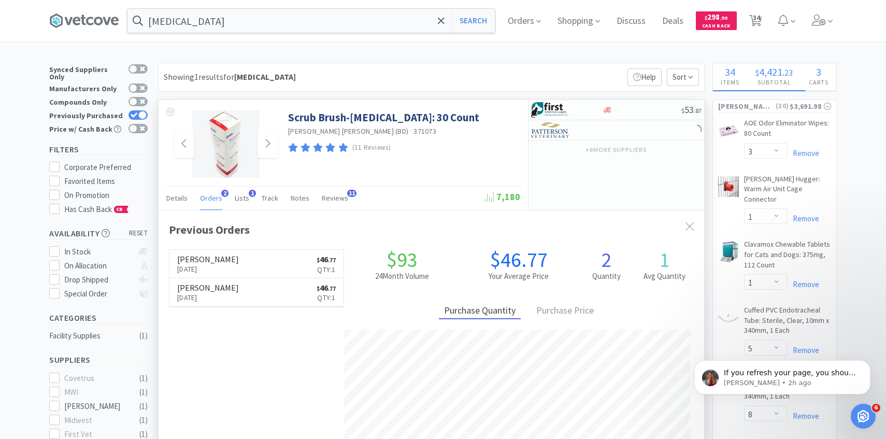
click at [218, 140] on img at bounding box center [225, 143] width 67 height 67
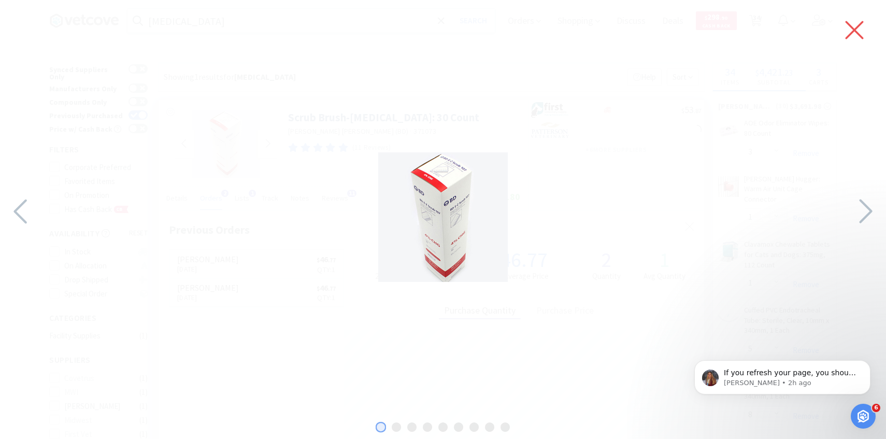
click at [859, 33] on icon at bounding box center [854, 30] width 22 height 29
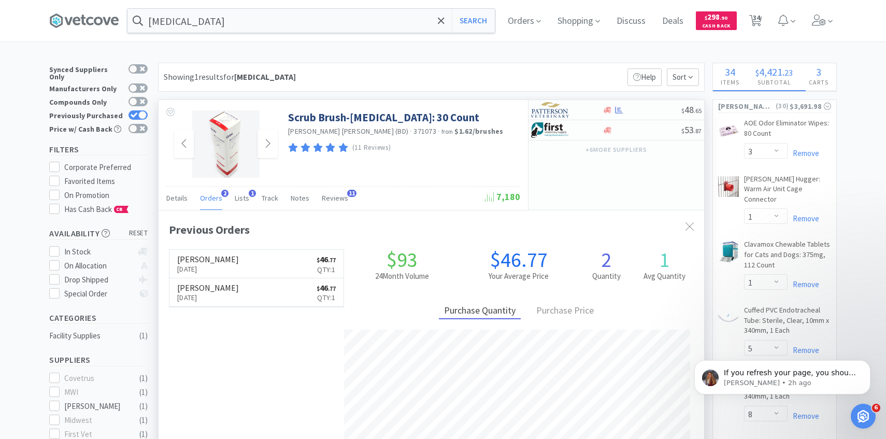
scroll to position [268, 545]
click at [819, 30] on span at bounding box center [823, 20] width 30 height 41
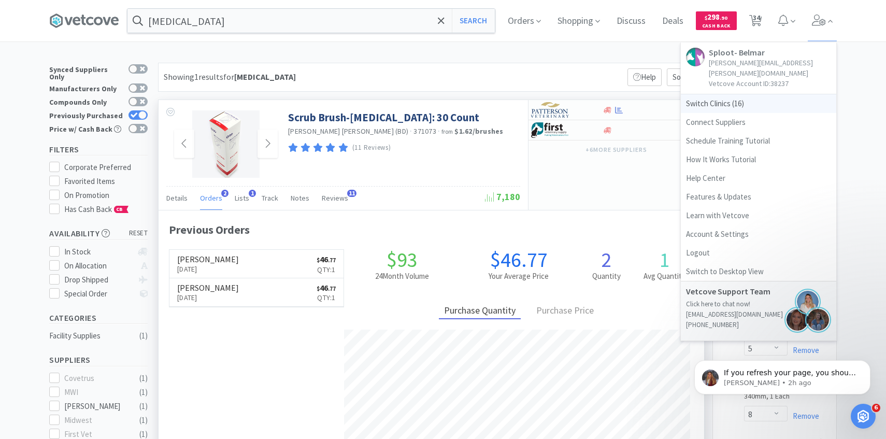
click at [761, 94] on span "Switch Clinics ( 16 )" at bounding box center [758, 103] width 155 height 19
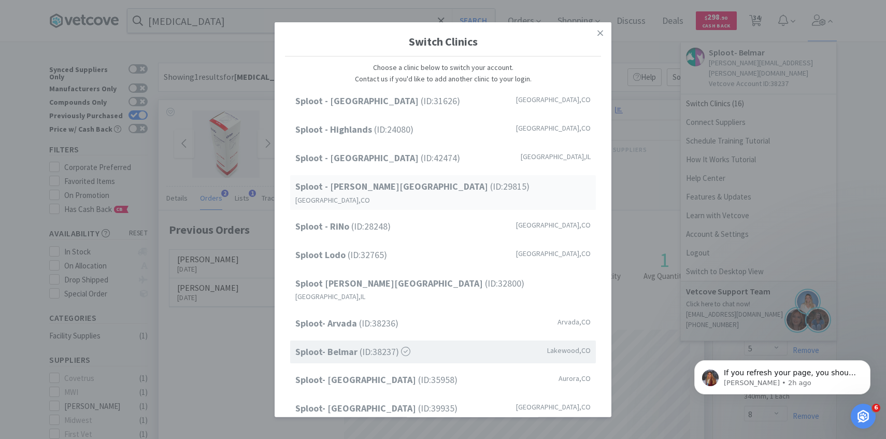
scroll to position [132, 0]
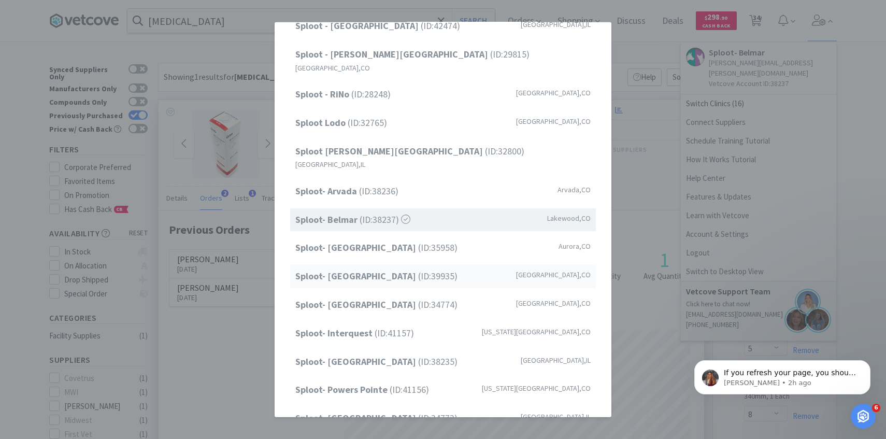
click at [427, 269] on span "Sploot- [GEOGRAPHIC_DATA] (ID: 39935 )" at bounding box center [376, 276] width 162 height 15
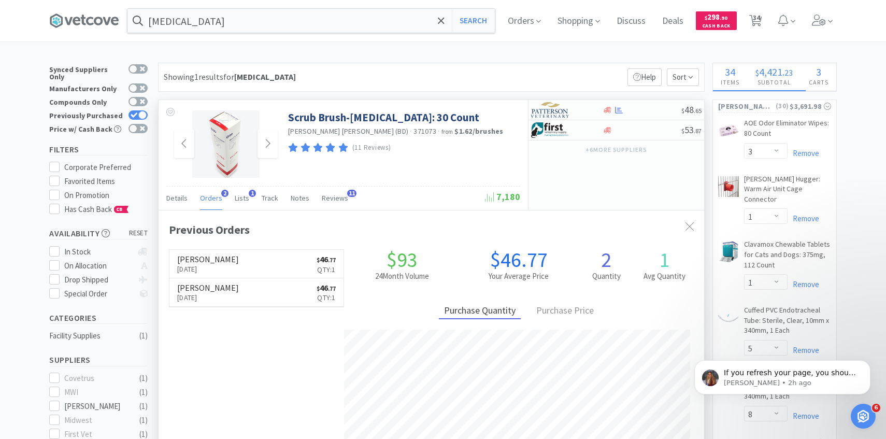
select select "3"
select select "100"
select select "200"
select select "5"
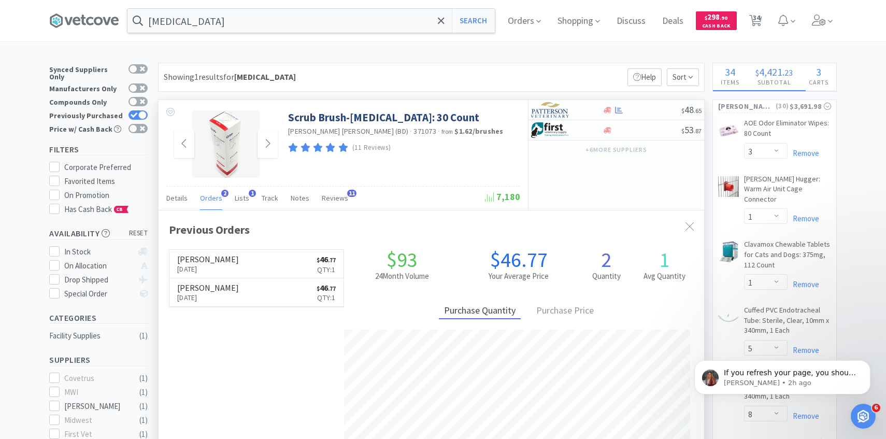
select select "50"
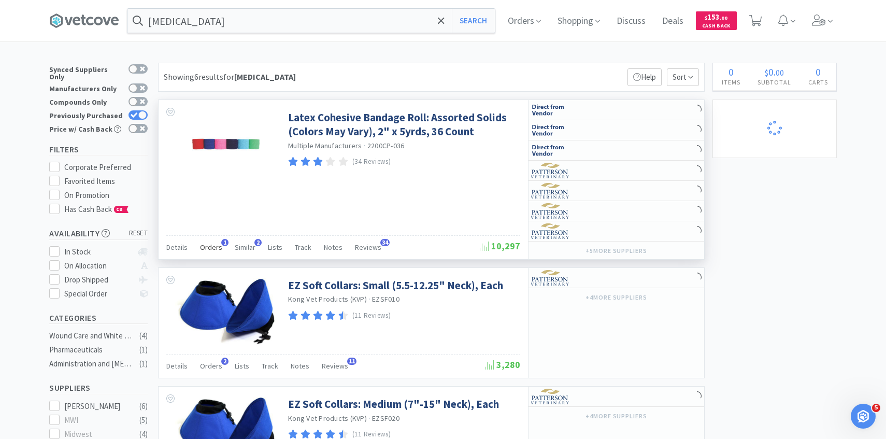
select select "1"
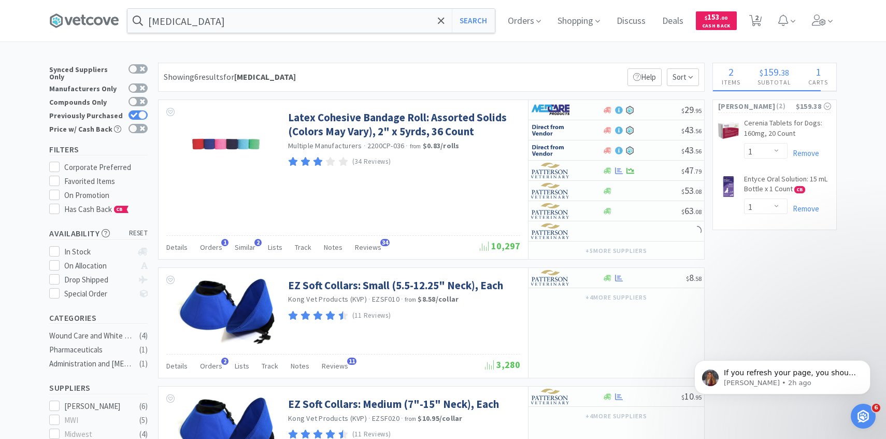
click at [844, 29] on div "[MEDICAL_DATA] Search Orders Shopping Discuss Discuss Deals Deals $ 153 . 00 Ca…" at bounding box center [443, 20] width 886 height 41
click at [828, 25] on icon at bounding box center [830, 21] width 5 height 9
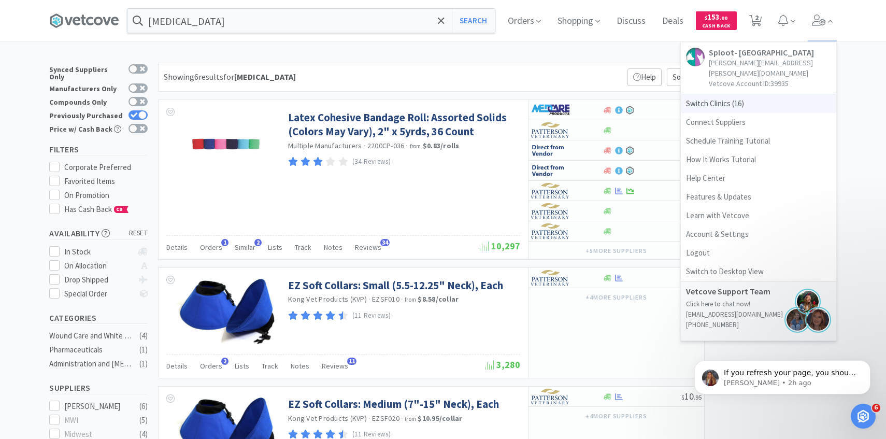
click at [739, 98] on span "Switch Clinics ( 16 )" at bounding box center [758, 103] width 155 height 19
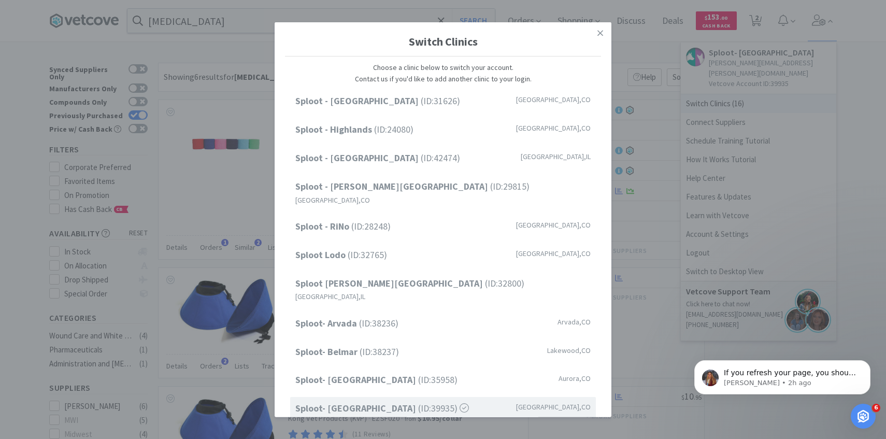
scroll to position [132, 0]
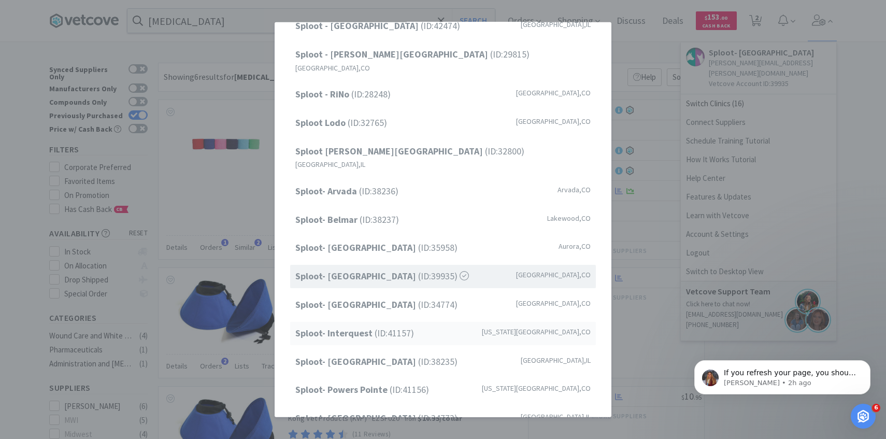
click at [387, 322] on div "Sploot- Interquest (ID: 41157 ) Colorado Springs , CO" at bounding box center [443, 333] width 306 height 23
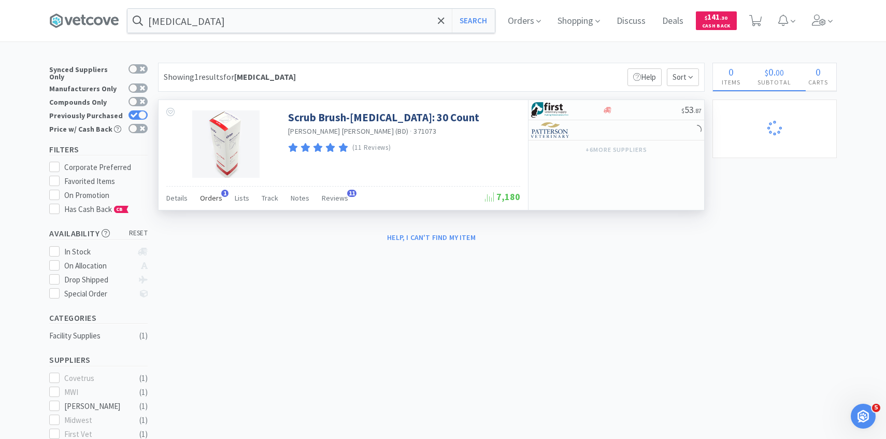
click at [209, 205] on div "Orders 1" at bounding box center [211, 200] width 22 height 20
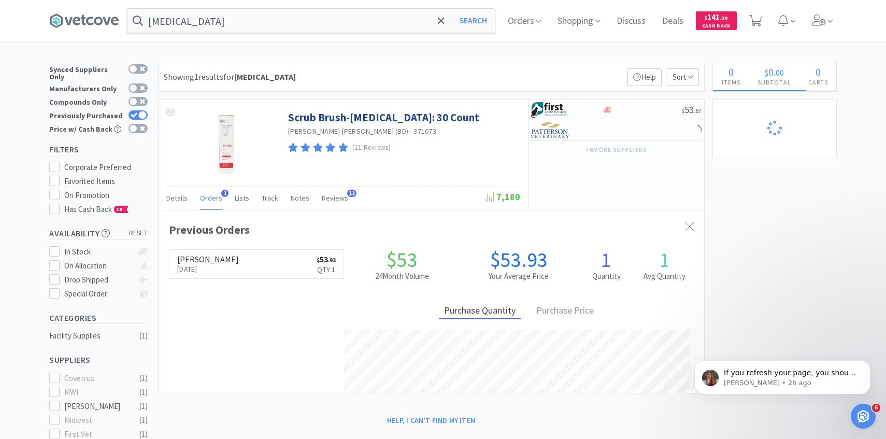
scroll to position [268, 545]
click at [809, 24] on span at bounding box center [823, 20] width 30 height 41
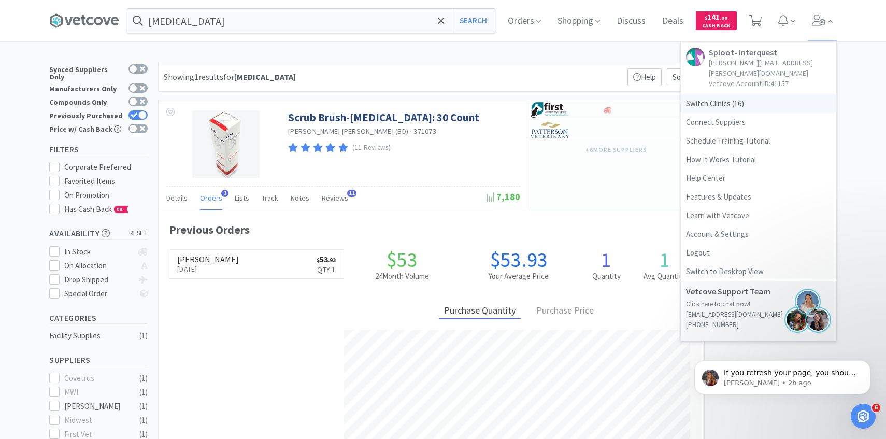
click at [718, 98] on span "Switch Clinics ( 16 )" at bounding box center [758, 103] width 155 height 19
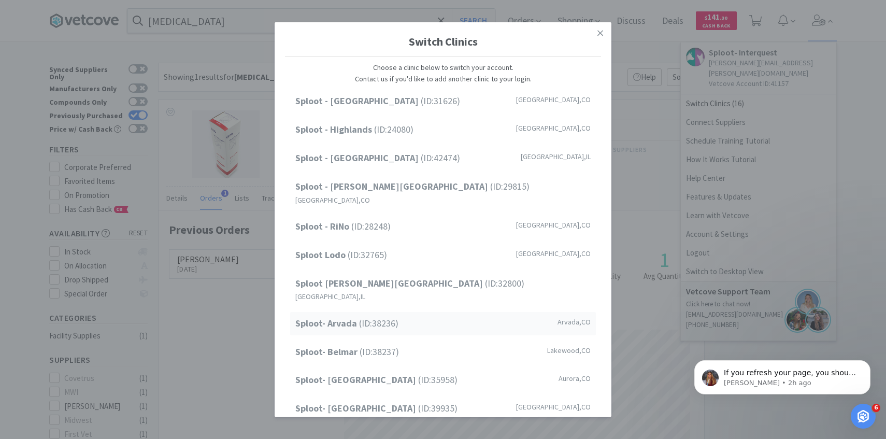
scroll to position [132, 0]
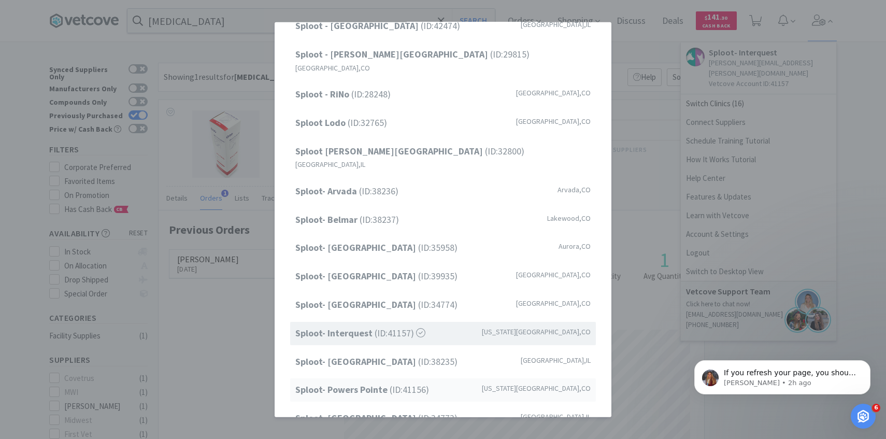
click at [396, 382] on span "Sploot- Powers Pointe (ID: 41156 )" at bounding box center [362, 389] width 134 height 15
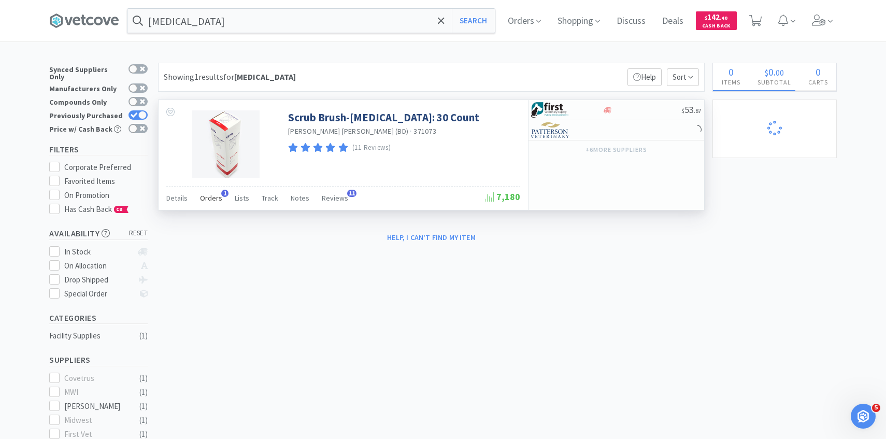
click at [219, 191] on div "Orders 1" at bounding box center [211, 200] width 22 height 20
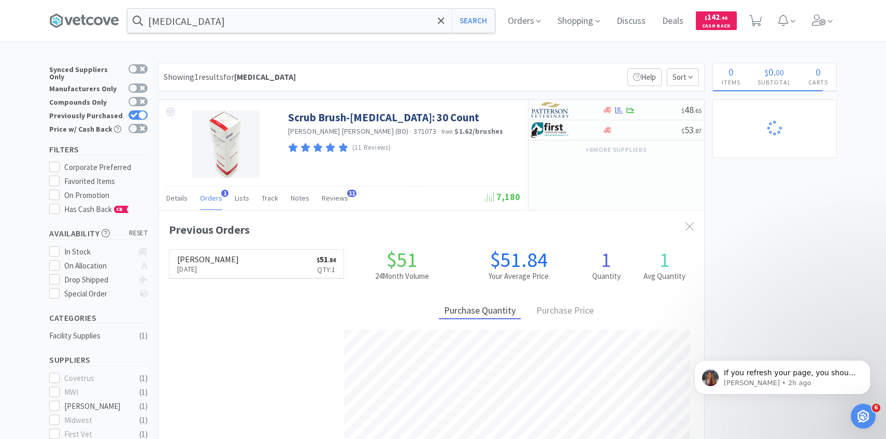
scroll to position [268, 545]
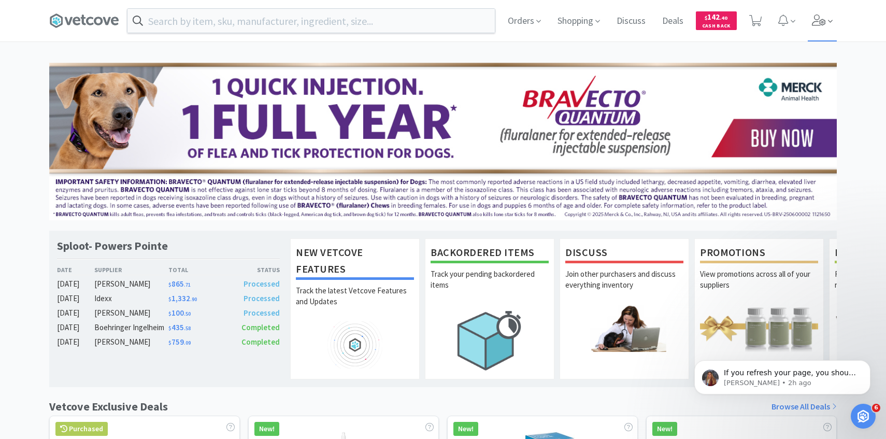
click at [810, 16] on span at bounding box center [823, 20] width 30 height 41
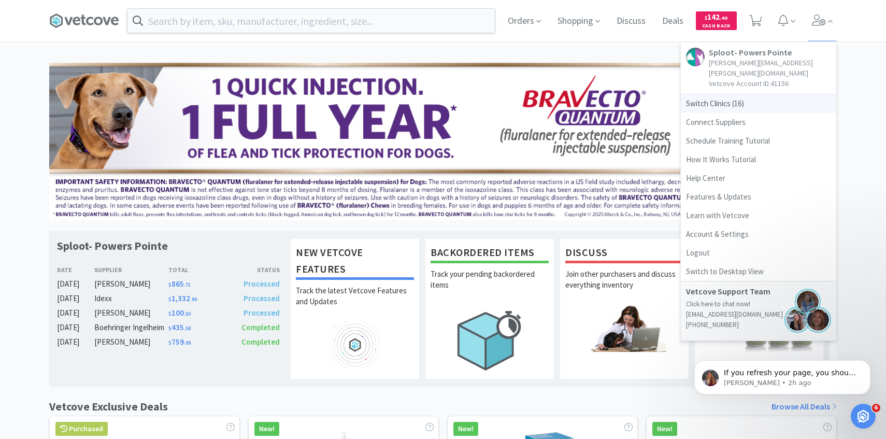
click at [725, 95] on span "Switch Clinics ( 16 )" at bounding box center [758, 103] width 155 height 19
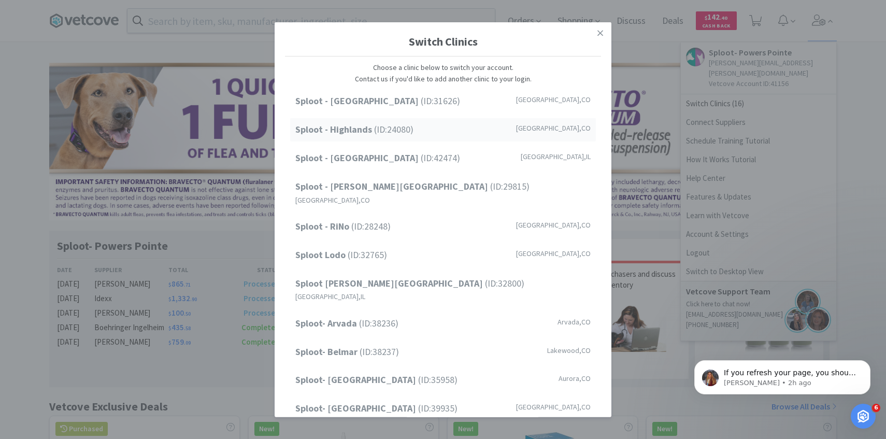
click at [463, 139] on div "Sploot - Highlands (ID: 24080 ) [GEOGRAPHIC_DATA] , [GEOGRAPHIC_DATA]" at bounding box center [443, 129] width 306 height 23
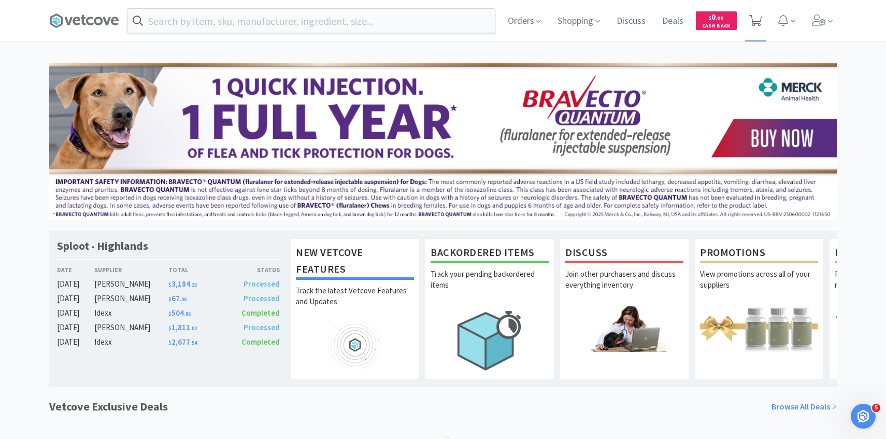
click at [753, 26] on span at bounding box center [755, 20] width 13 height 15
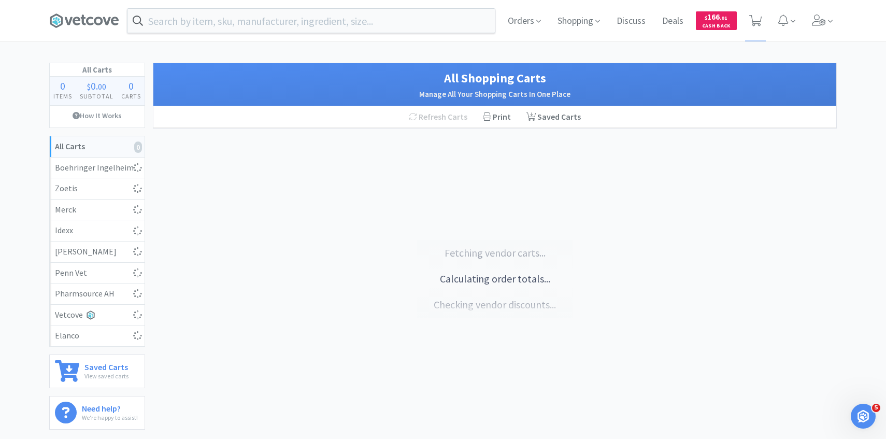
select select "1"
select select "6"
select select "1"
select select "4"
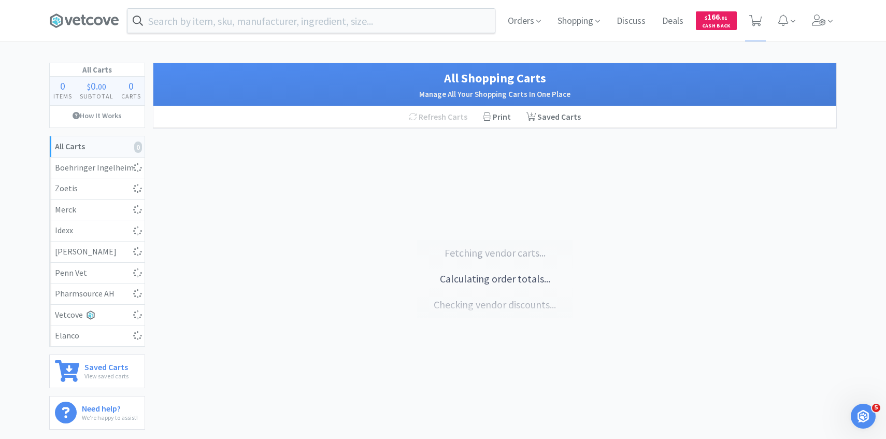
select select "4"
select select "1"
select select "6"
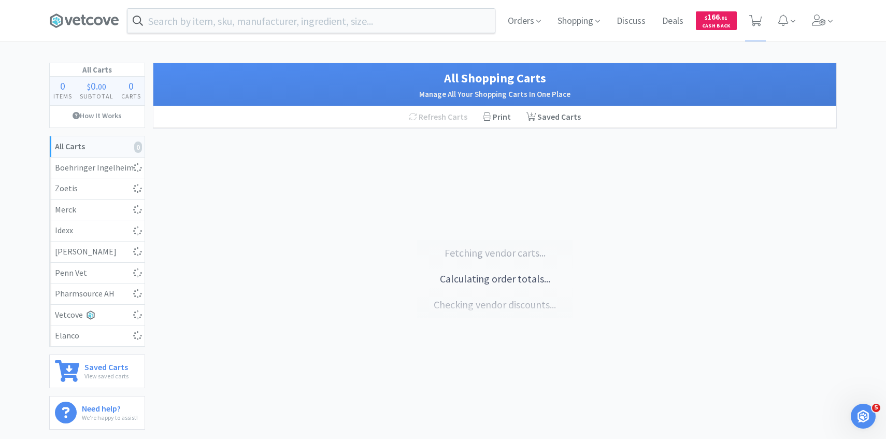
select select "10"
select select "2"
select select "200"
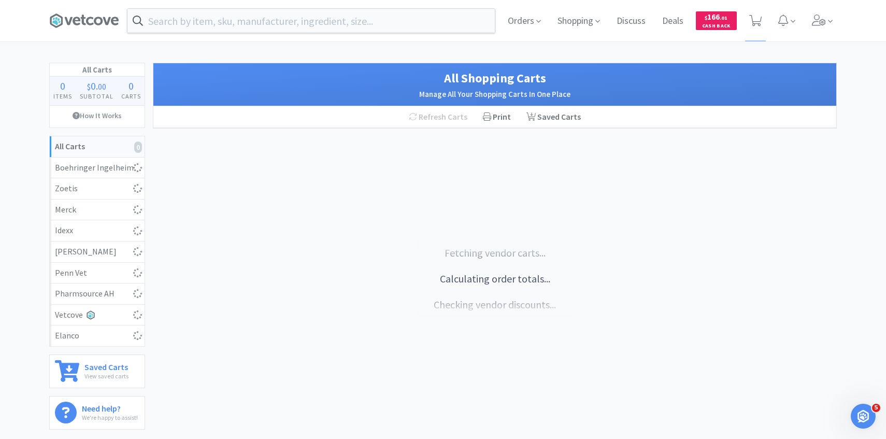
select select "1"
select select "5"
select select "1"
select select "30"
select select "2"
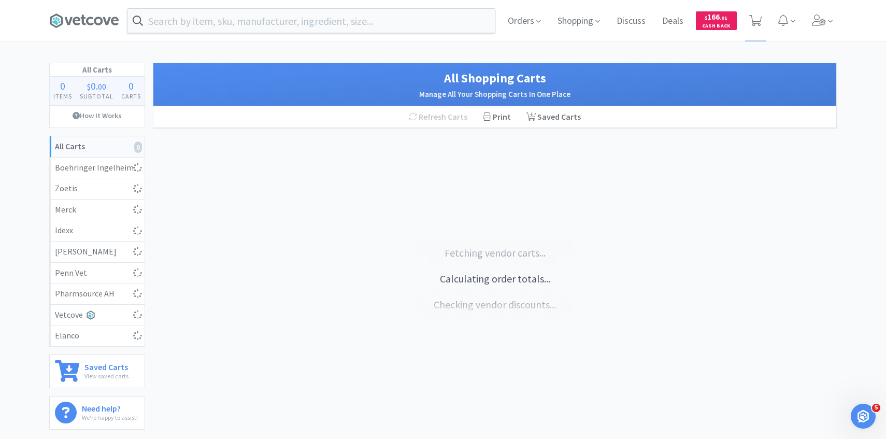
select select "2"
select select "1"
select select "6"
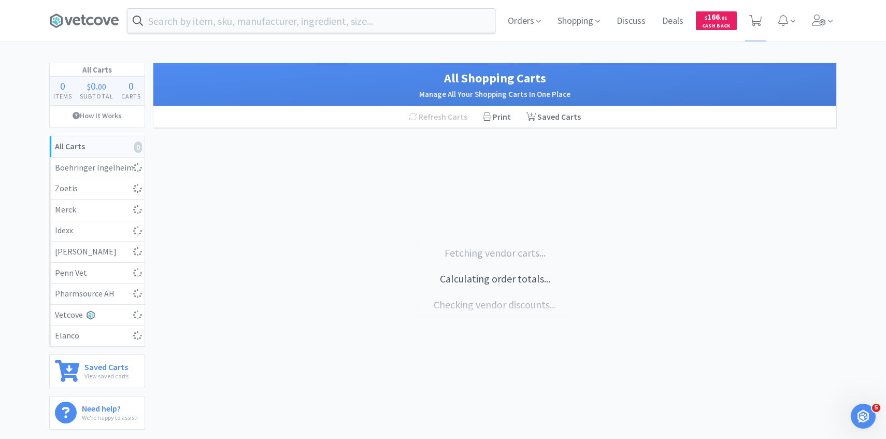
select select "5"
select select "10"
select select "1"
select select "8"
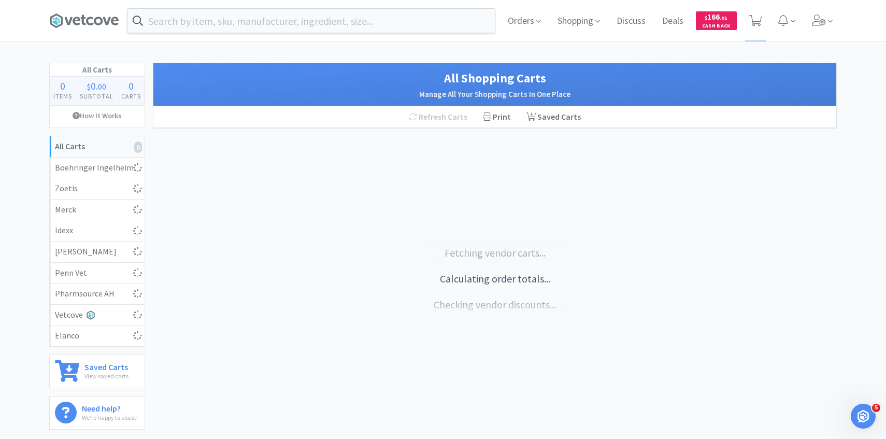
select select "5"
select select "6"
select select "8"
select select "2"
select select "8"
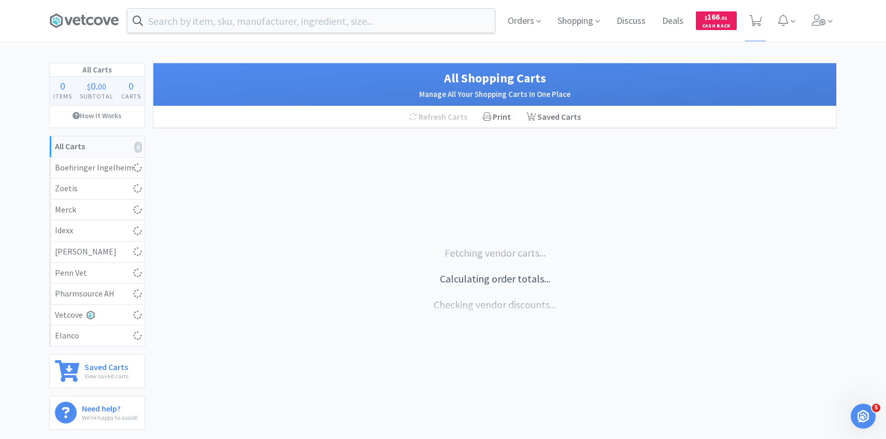
select select "4"
select select "2"
select select "1"
select select "8"
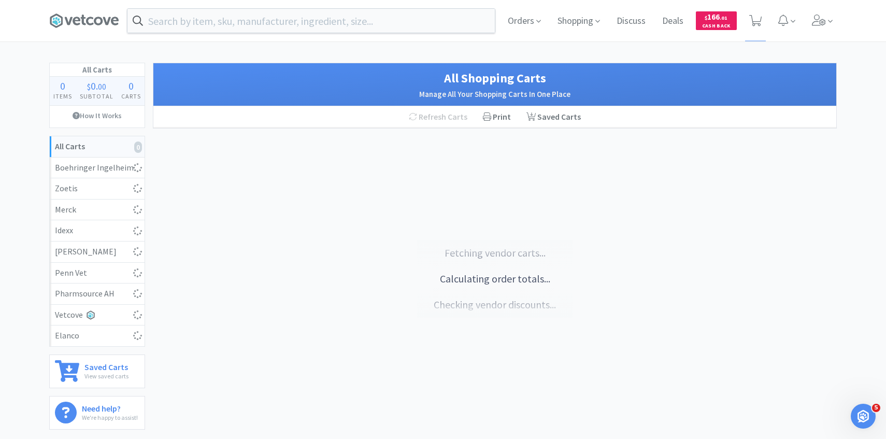
select select "6"
select select "1"
select select "2"
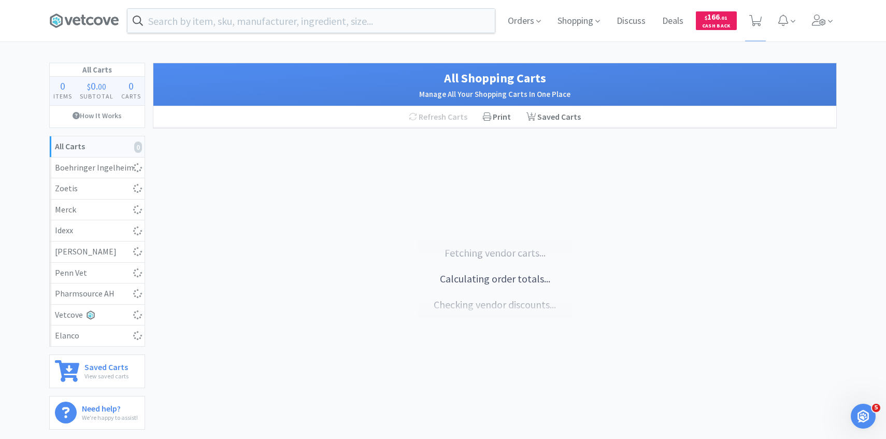
select select "30"
select select "2"
select select "1"
select select "3"
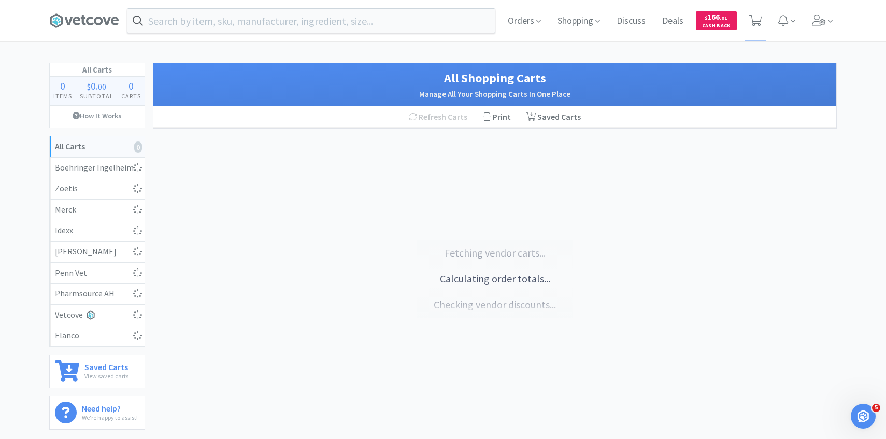
select select "5"
select select "1"
select select "4"
select select "2"
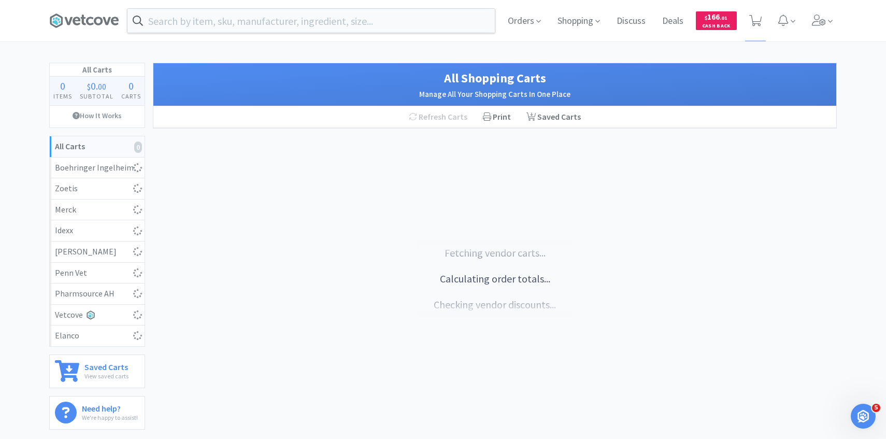
select select "1"
select select "8"
select select "100"
select select "8"
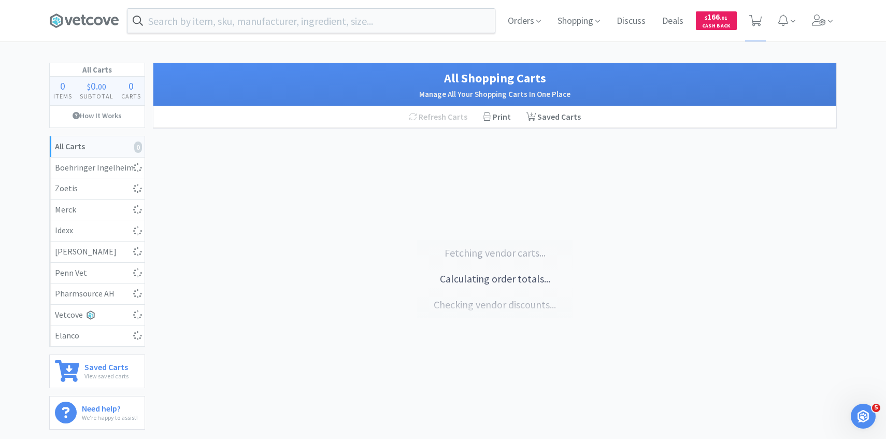
select select "1"
select select "2"
select select "1"
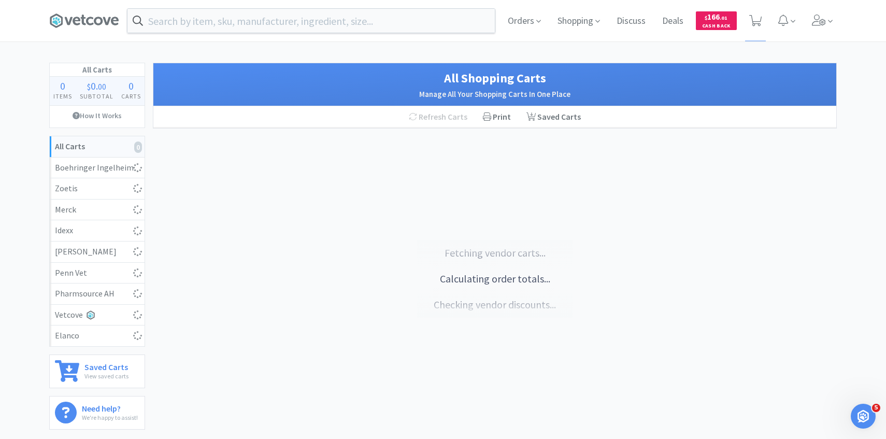
select select "1"
select select "2"
select select "1"
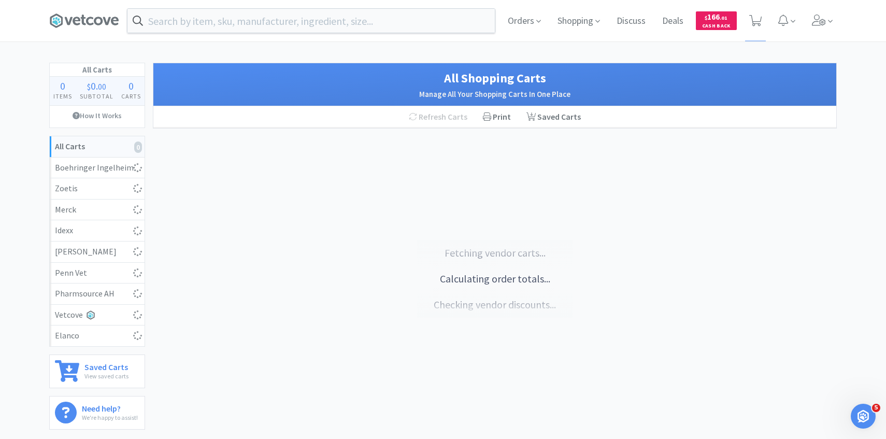
select select "1"
select select "6"
select select "30"
select select "100"
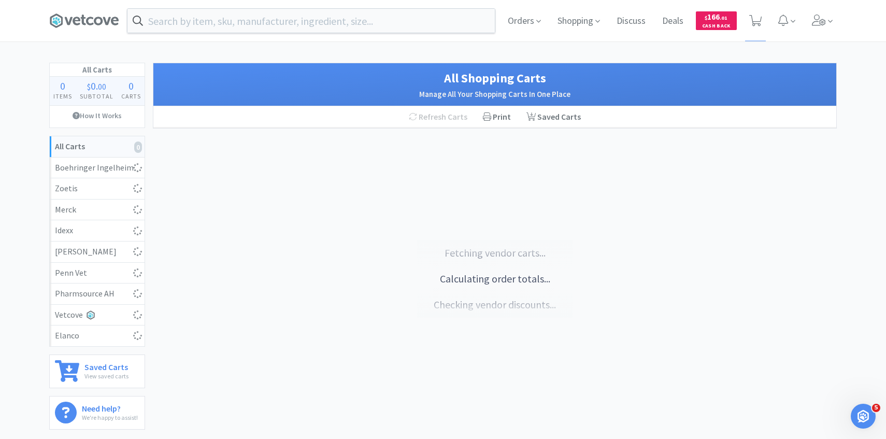
select select "50"
select select "2"
select select "1"
select select "4"
select select "1"
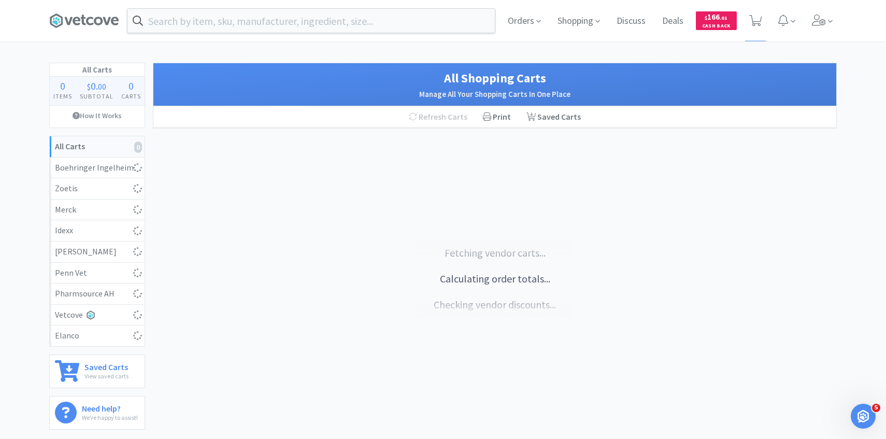
select select "1"
select select "2"
select select "3"
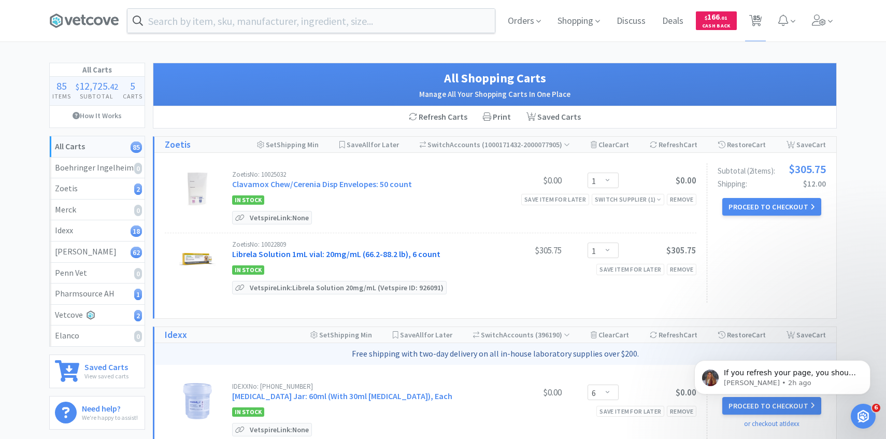
click at [337, 257] on link "Librela Solution 1mL vial: 20mg/mL (66.2-88.2 lb), 6 count" at bounding box center [336, 254] width 208 height 10
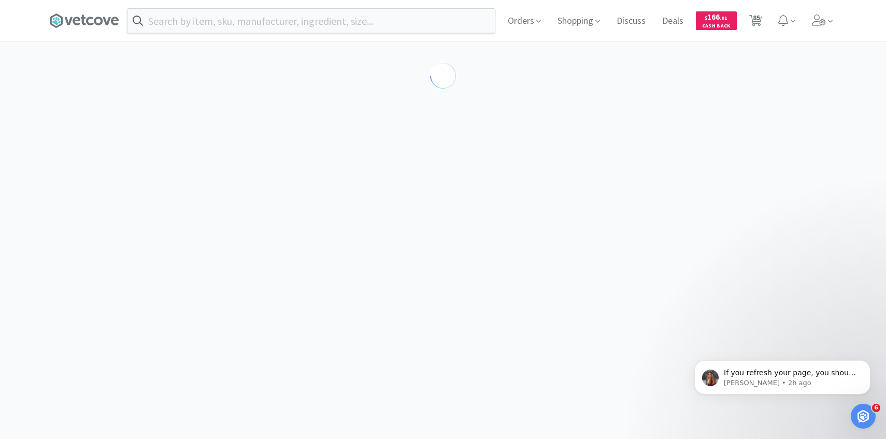
select select "605233"
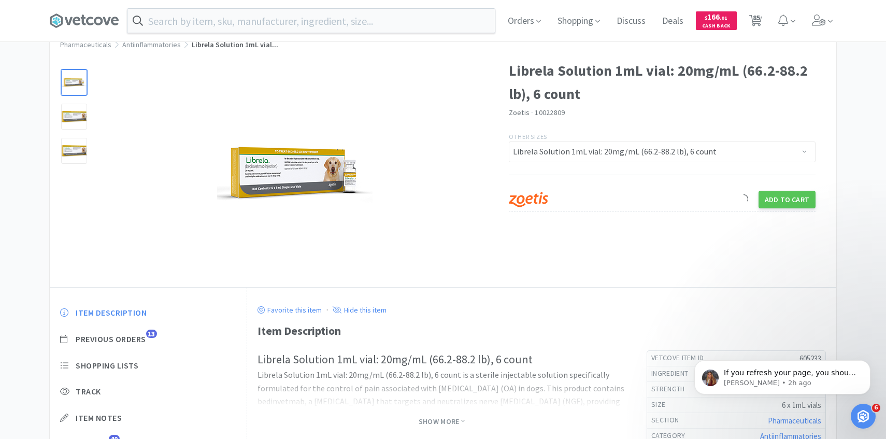
scroll to position [83, 0]
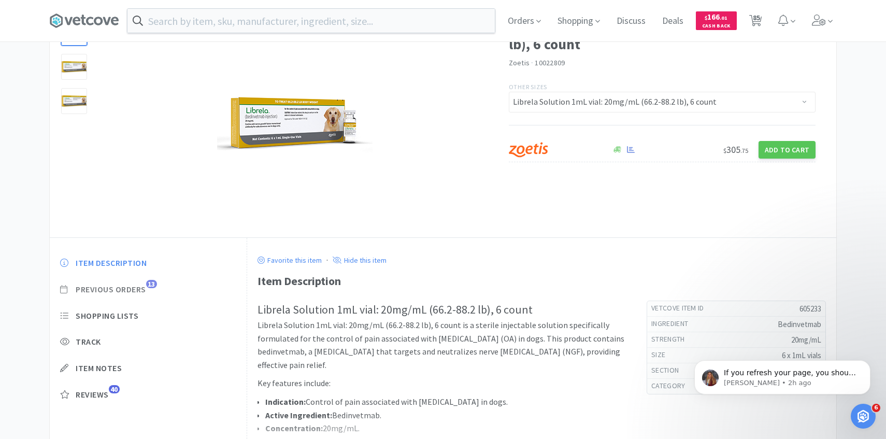
click at [142, 293] on span "Previous Orders" at bounding box center [111, 289] width 70 height 11
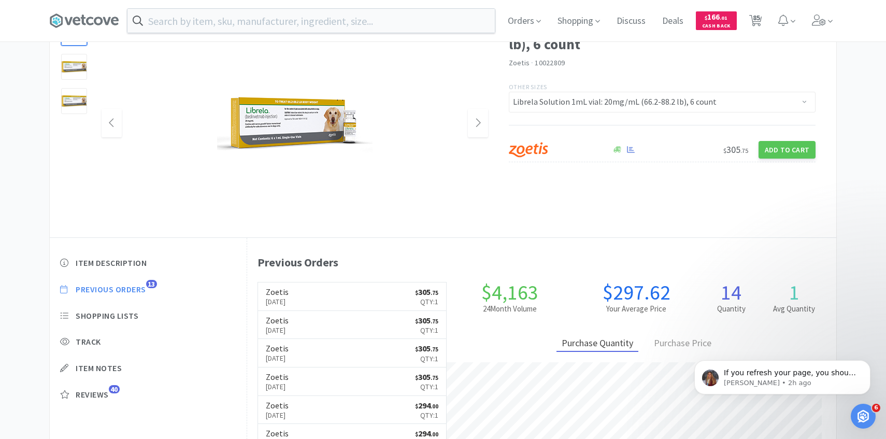
scroll to position [0, 0]
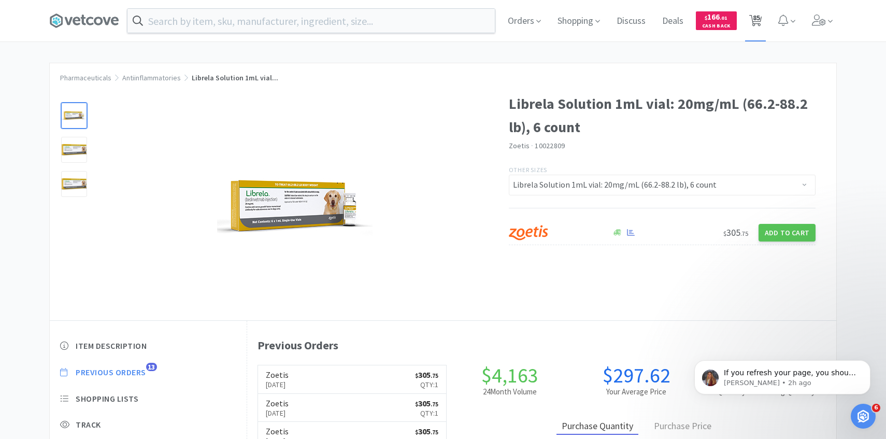
click at [746, 25] on span "85" at bounding box center [755, 20] width 21 height 41
select select "1"
select select "6"
select select "1"
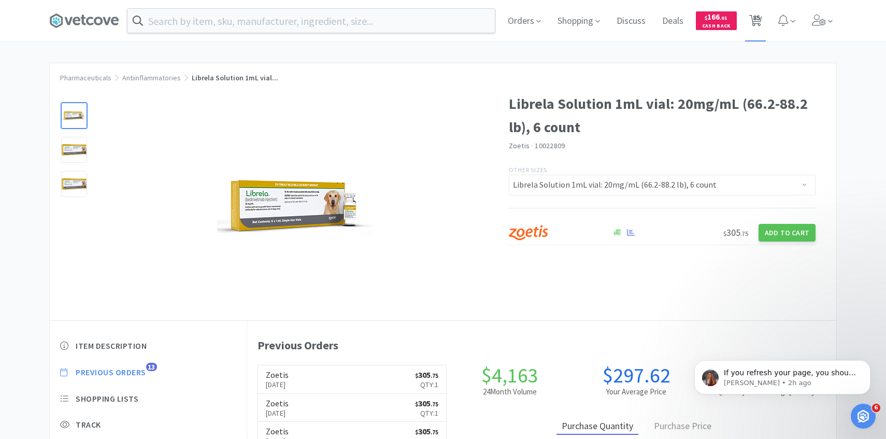
select select "4"
select select "1"
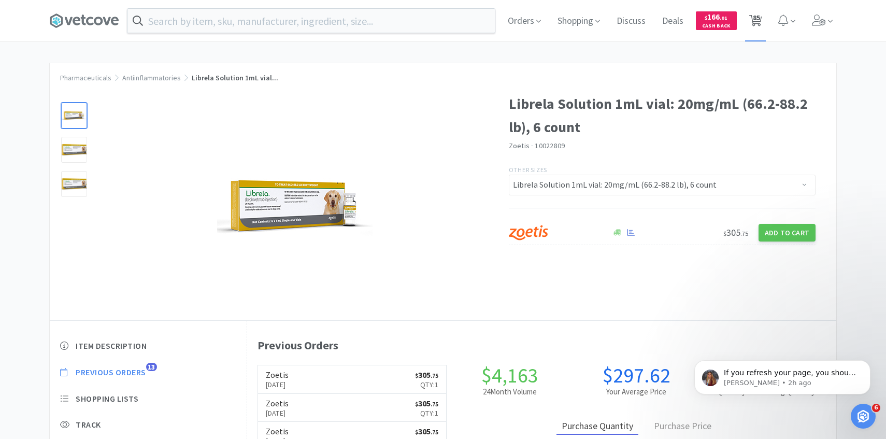
select select "6"
select select "10"
select select "2"
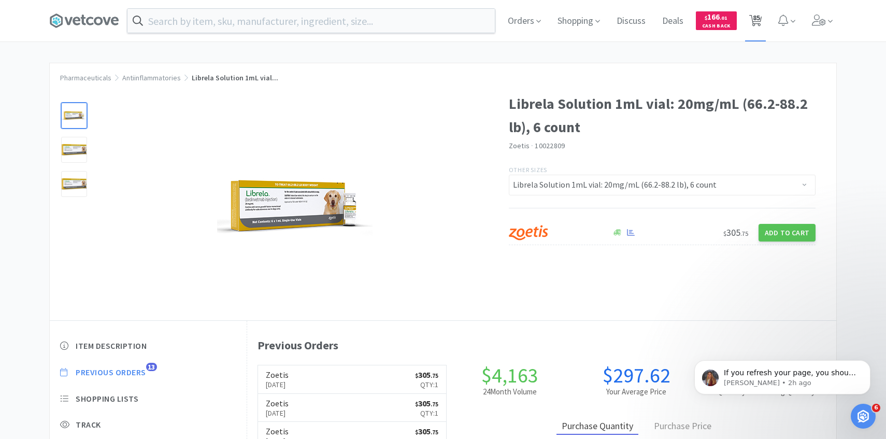
select select "200"
select select "1"
select select "5"
select select "1"
select select "30"
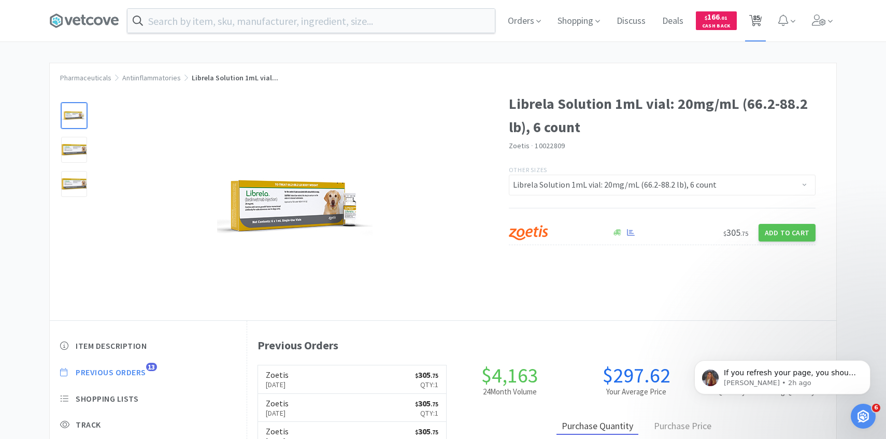
select select "2"
select select "1"
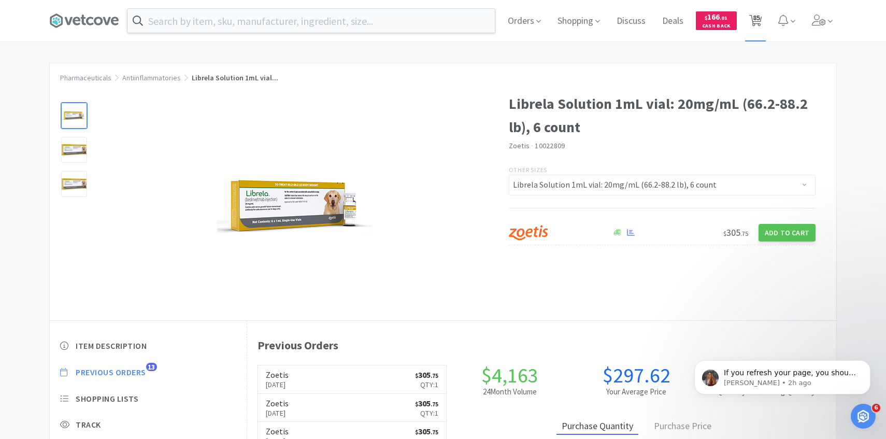
select select "6"
select select "5"
select select "10"
select select "1"
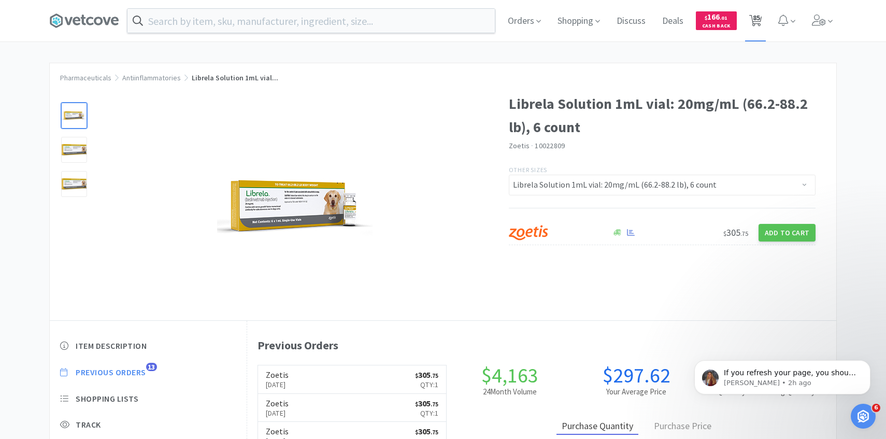
select select "8"
select select "5"
select select "6"
select select "8"
select select "2"
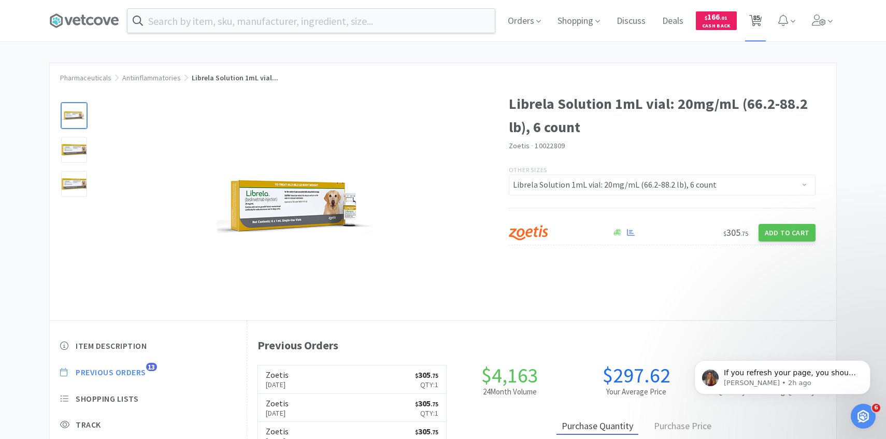
select select "8"
select select "4"
select select "2"
select select "1"
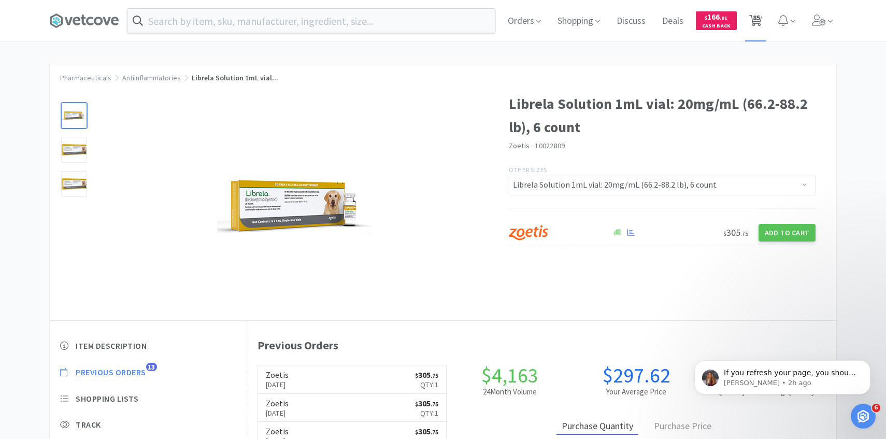
select select "8"
select select "6"
select select "1"
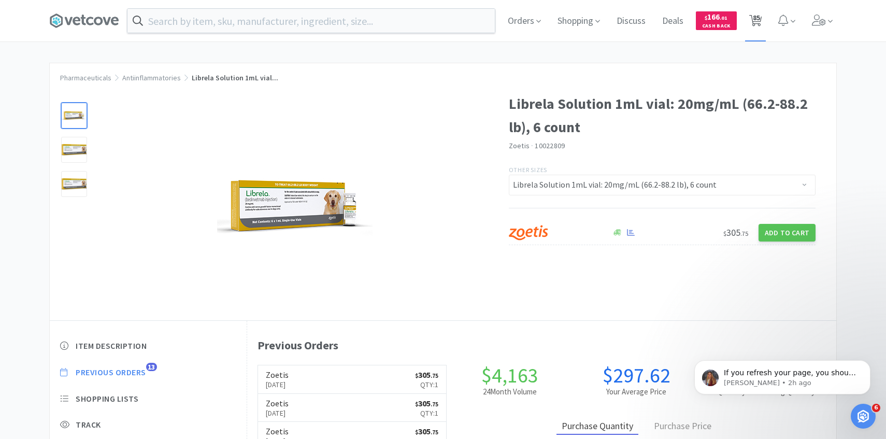
select select "2"
select select "30"
select select "2"
select select "1"
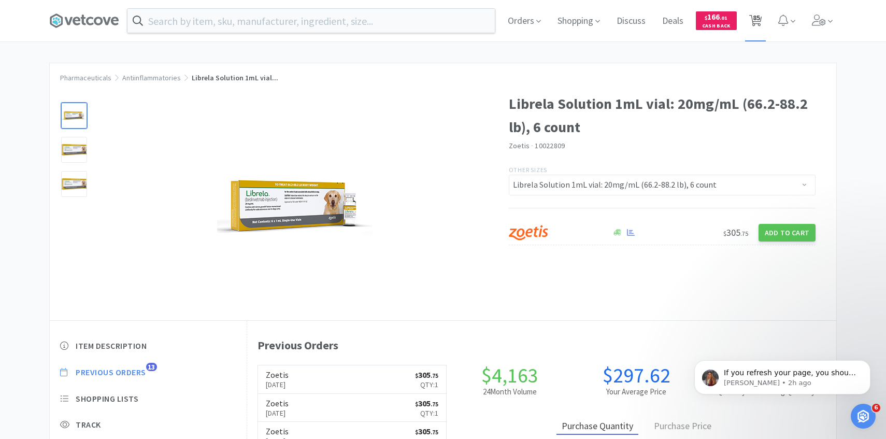
select select "3"
select select "5"
select select "1"
select select "4"
select select "2"
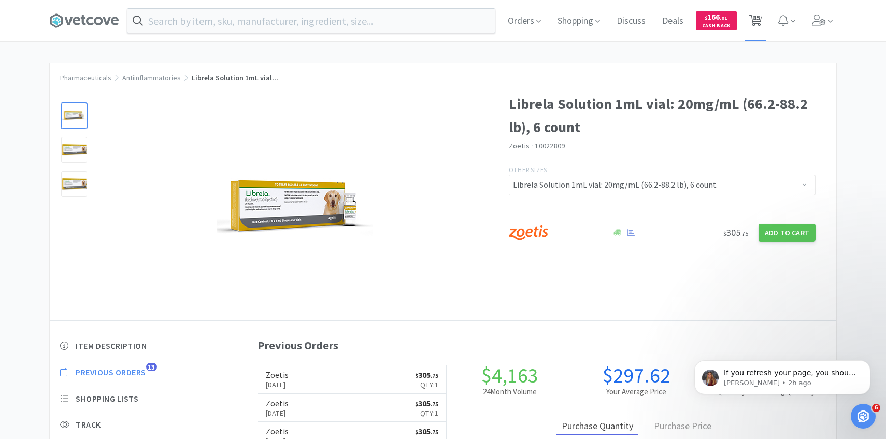
select select "2"
select select "1"
select select "8"
select select "100"
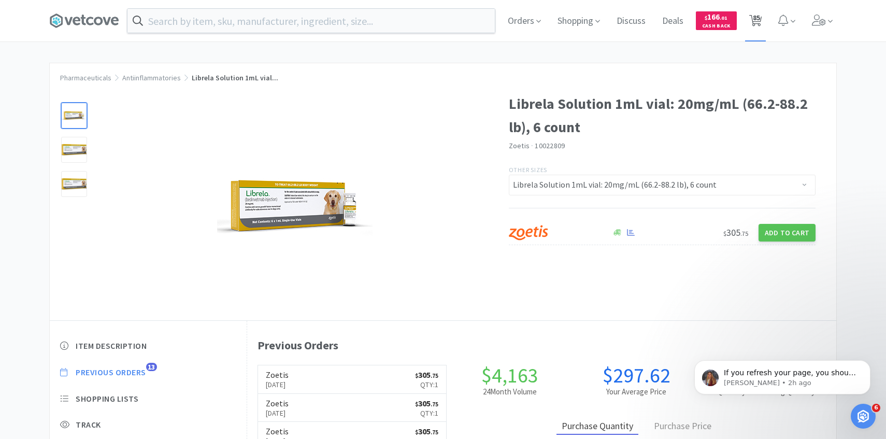
select select "8"
select select "1"
select select "2"
select select "1"
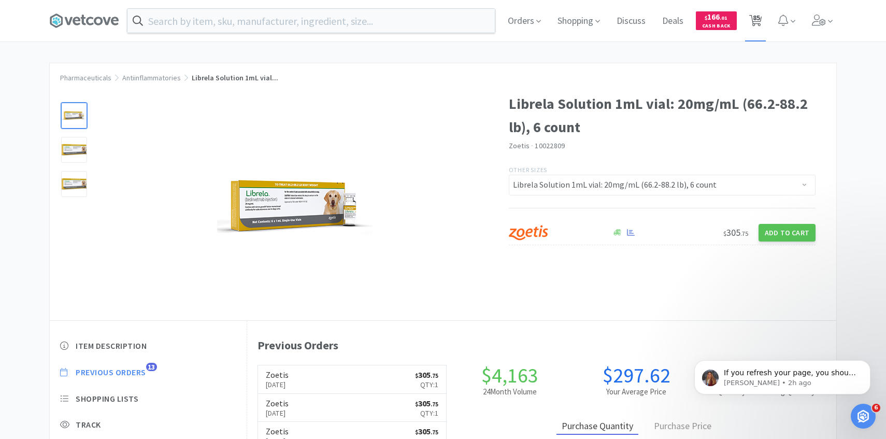
select select "1"
select select "2"
select select "1"
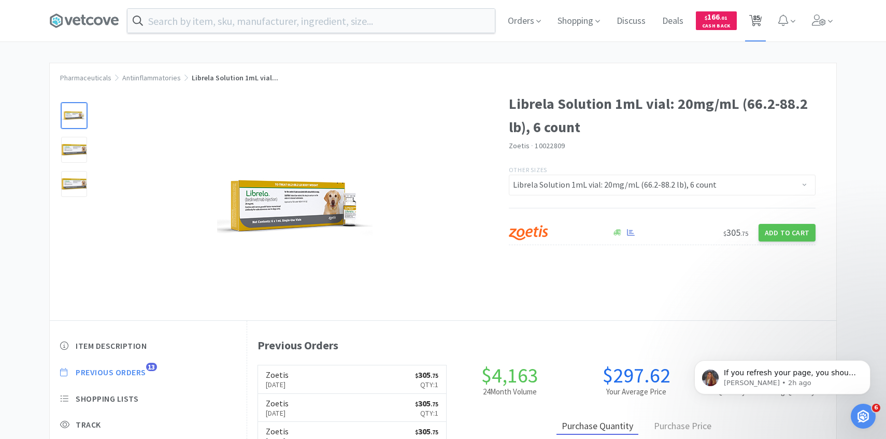
select select "1"
select select "6"
select select "30"
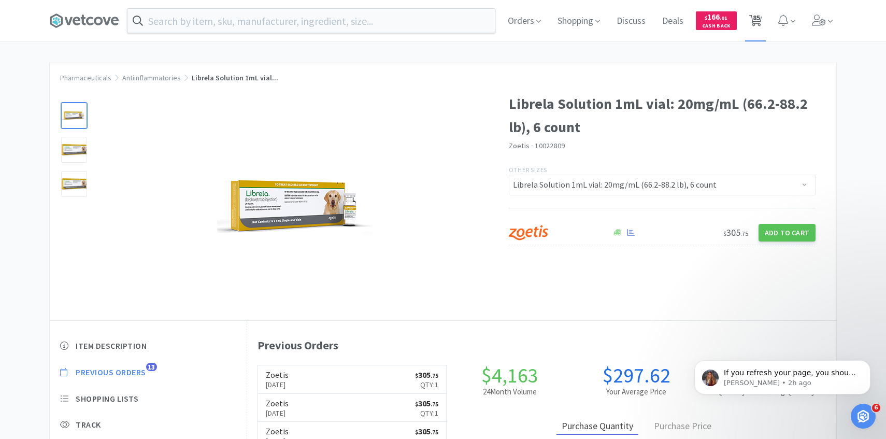
select select "100"
select select "50"
select select "2"
select select "1"
select select "4"
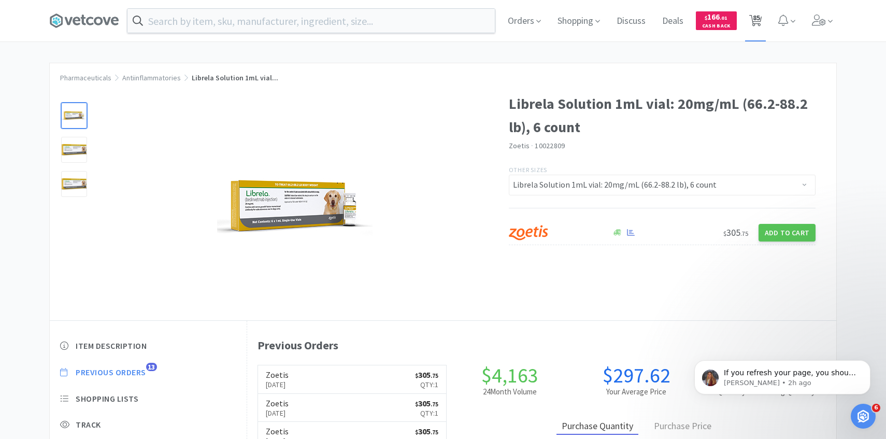
select select "1"
select select "2"
select select "3"
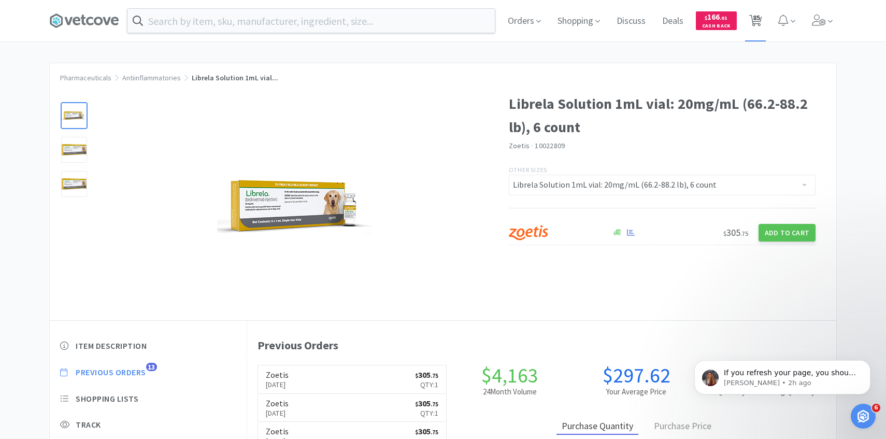
select select "3"
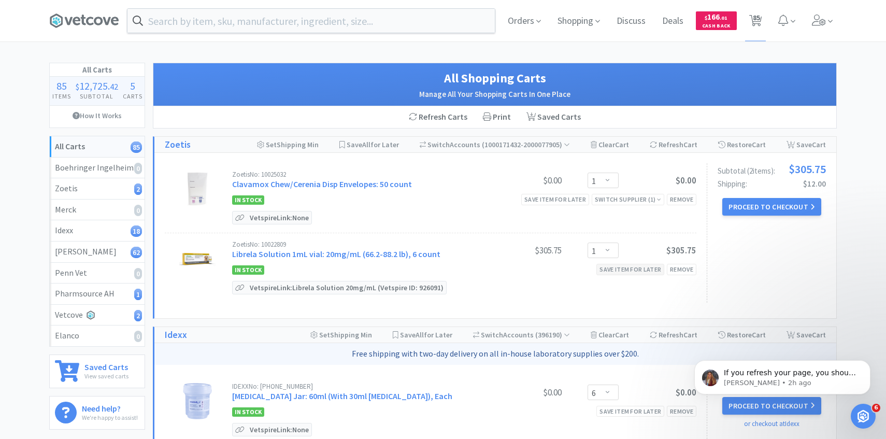
click at [632, 269] on div "Save item for later" at bounding box center [630, 269] width 68 height 11
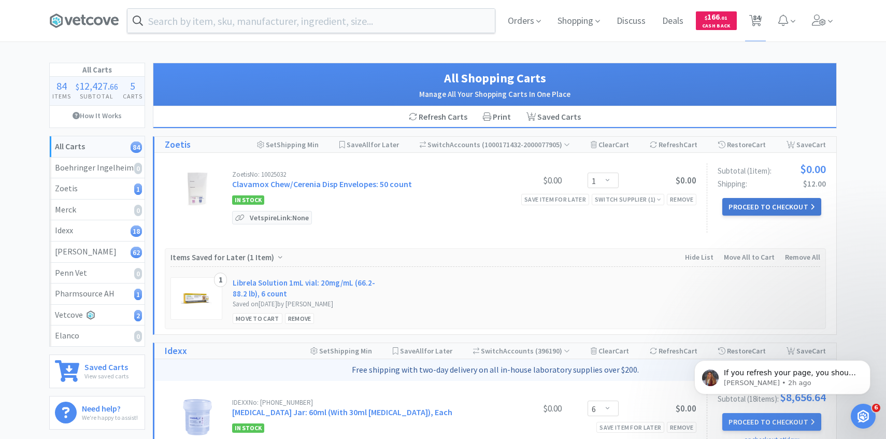
click at [771, 201] on button "Proceed to Checkout" at bounding box center [771, 207] width 98 height 18
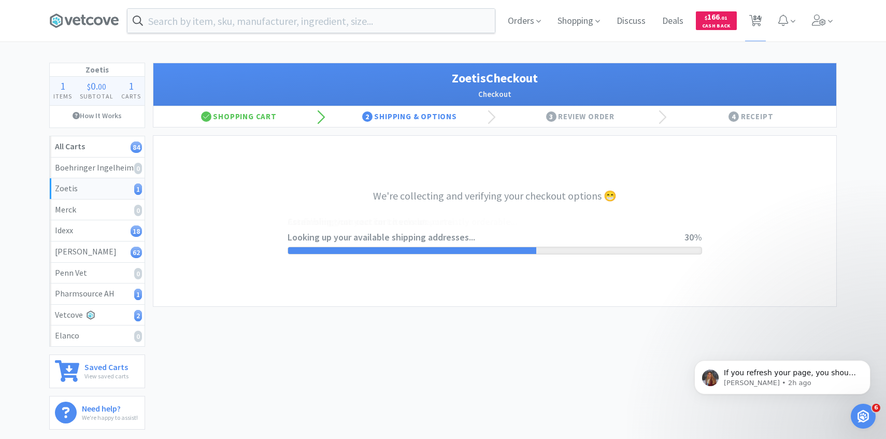
select select "invoice"
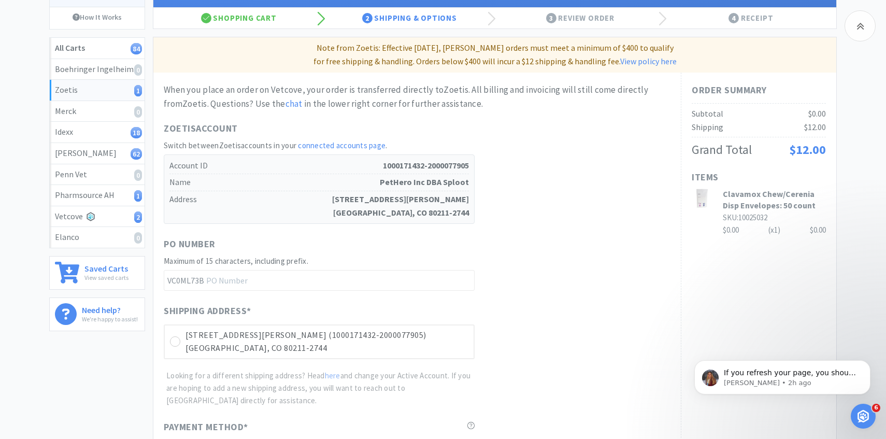
scroll to position [292, 0]
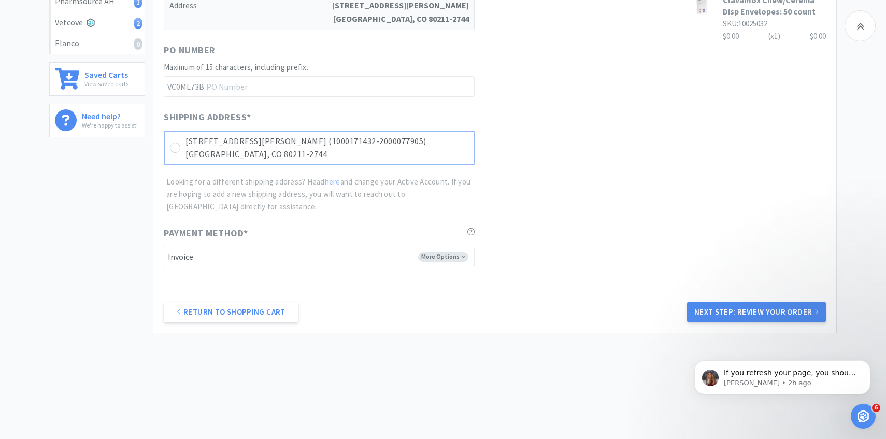
click at [435, 160] on p "Denver, CO 80211-2744" at bounding box center [326, 154] width 283 height 13
click at [699, 309] on button "Next Step: Review Your Order" at bounding box center [756, 311] width 139 height 21
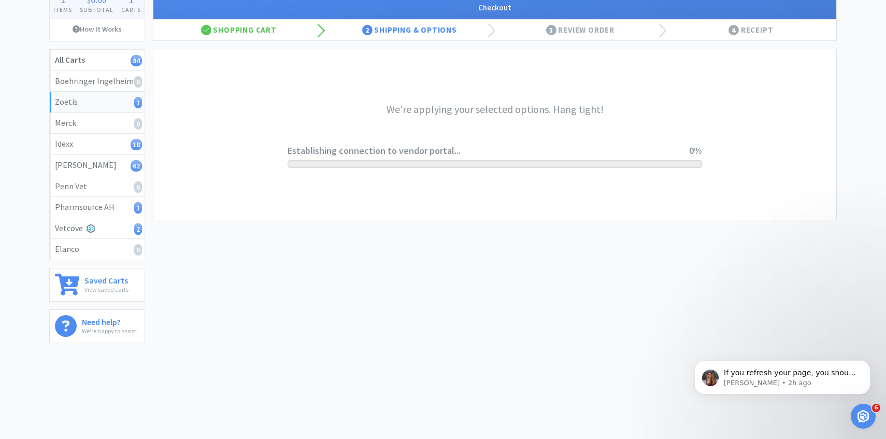
scroll to position [0, 0]
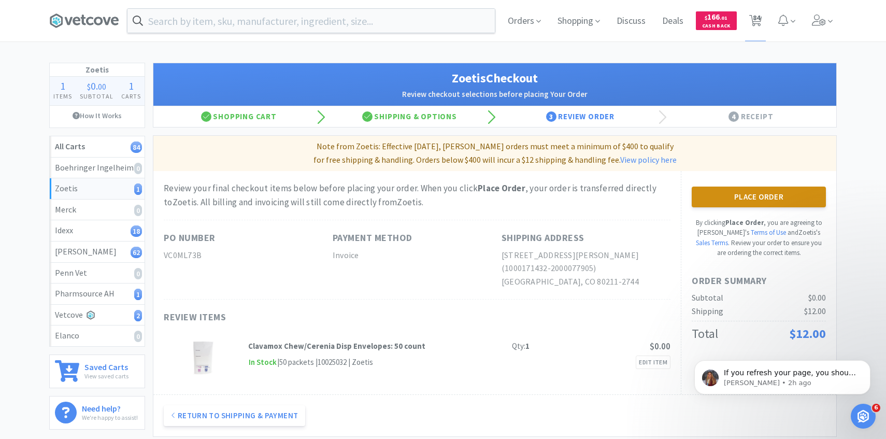
click at [726, 194] on button "Place Order" at bounding box center [759, 196] width 134 height 21
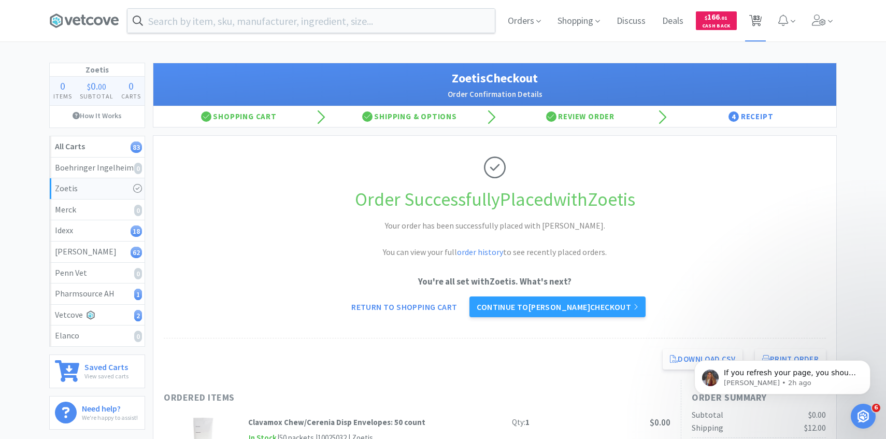
click at [756, 21] on span "83" at bounding box center [756, 17] width 7 height 41
select select "6"
select select "1"
select select "4"
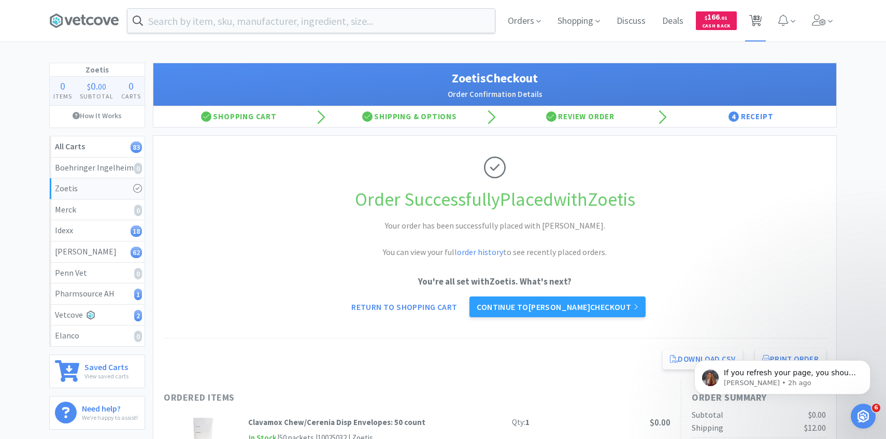
select select "4"
select select "1"
select select "6"
select select "10"
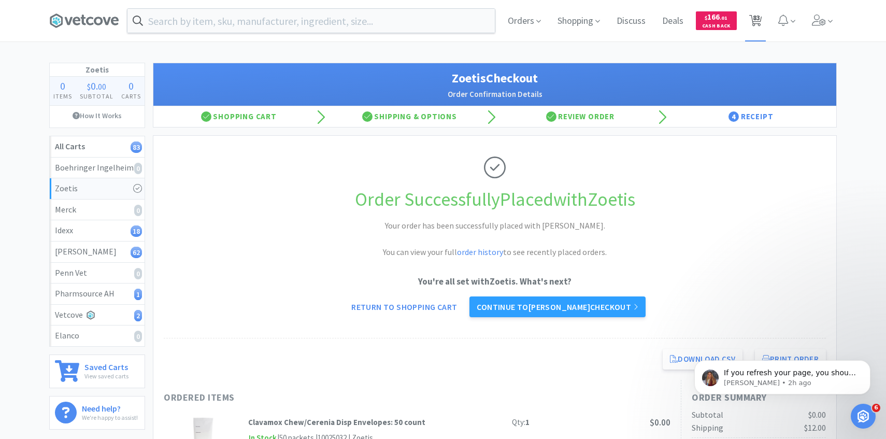
select select "2"
select select "200"
select select "1"
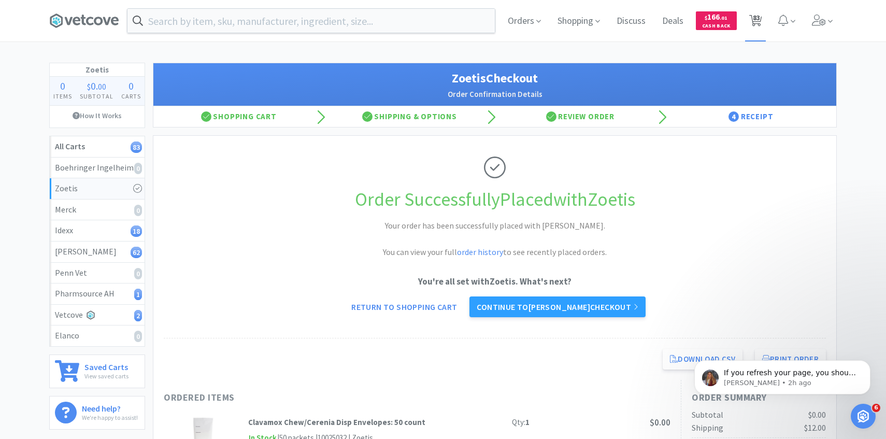
select select "5"
select select "1"
select select "30"
select select "2"
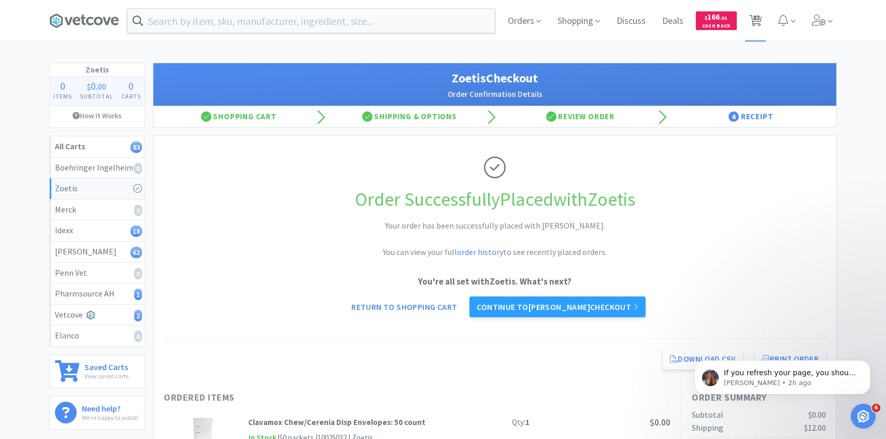
select select "1"
select select "6"
select select "5"
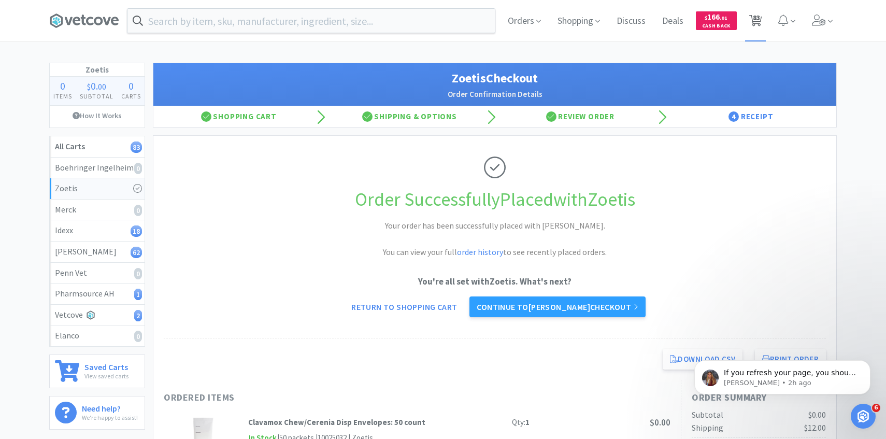
select select "10"
select select "1"
select select "8"
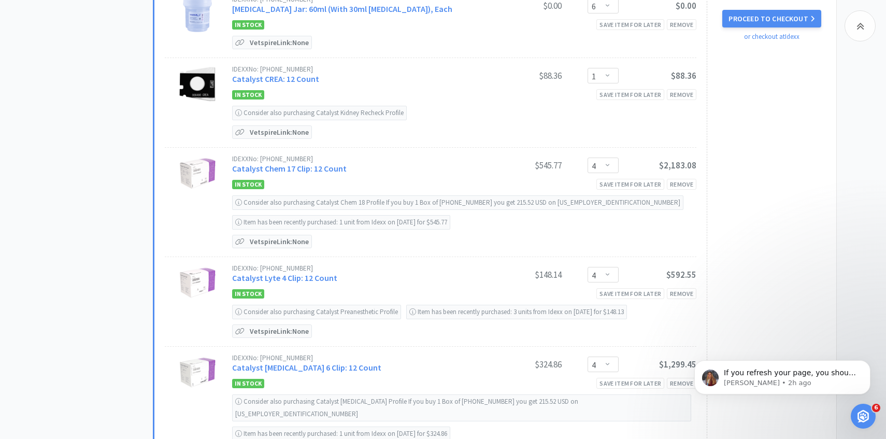
scroll to position [440, 0]
click at [337, 169] on link "Catalyst Chem 17 Clip: 12 Count" at bounding box center [289, 168] width 114 height 10
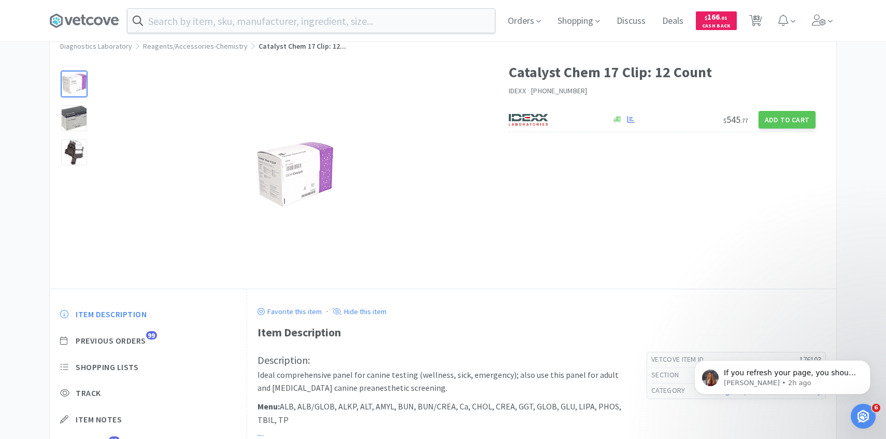
scroll to position [44, 0]
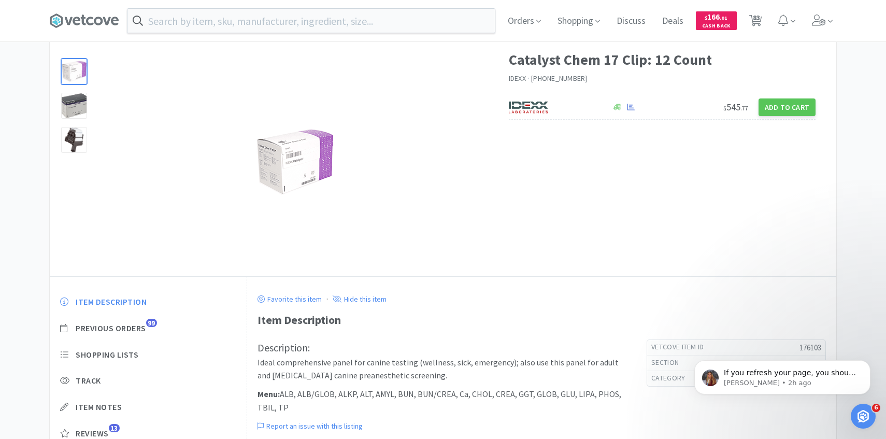
click at [140, 322] on div "Item Description Previous Orders 99 Shopping Lists Track Item Notes Reviews 13" at bounding box center [148, 375] width 197 height 179
click at [139, 334] on div "Item Description Previous Orders 99 Shopping Lists Track Item Notes Reviews 13" at bounding box center [148, 375] width 197 height 179
click at [138, 329] on span "Previous Orders" at bounding box center [111, 328] width 70 height 11
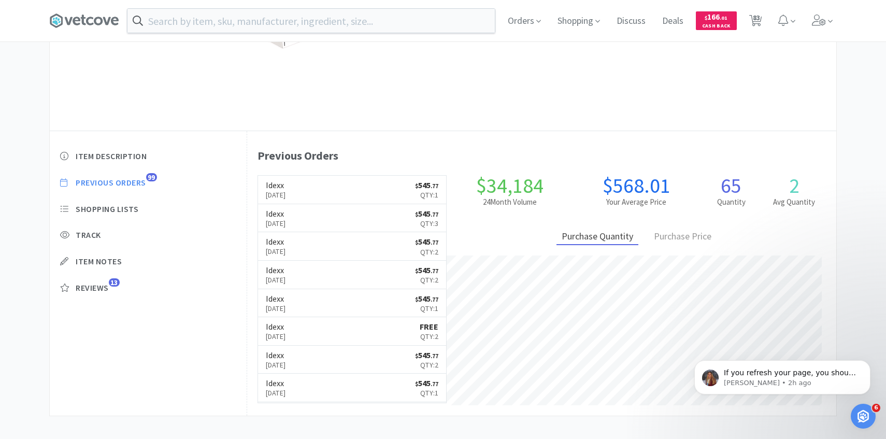
scroll to position [198, 0]
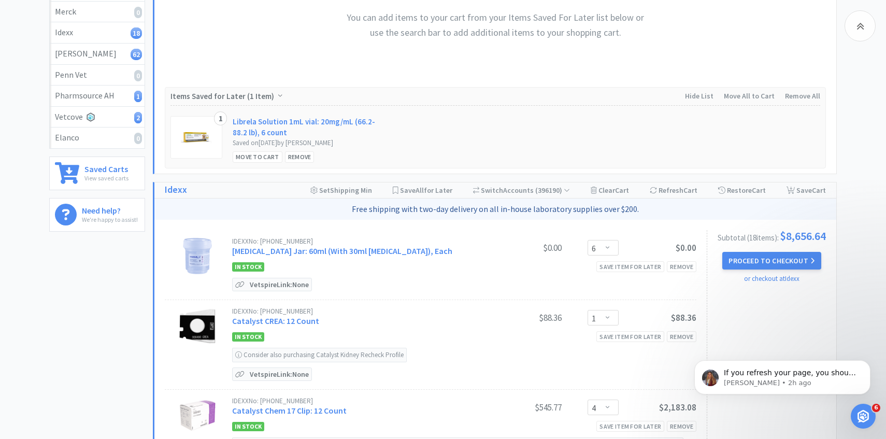
scroll to position [440, 0]
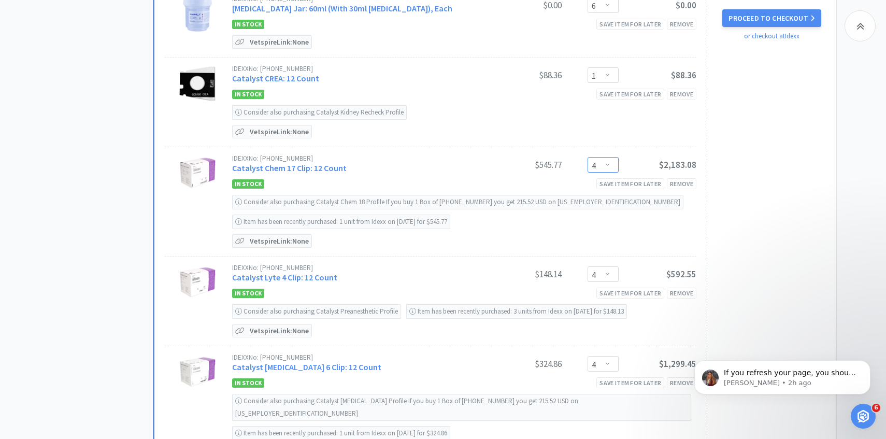
click at [606, 163] on select "Enter Quantity 1 2 3 4 5 6 7 8 9 10 11 12 13 14 15 16 17 18 19 20 Enter Quantity" at bounding box center [602, 165] width 31 height 16
click at [587, 157] on select "Enter Quantity 1 2 3 4 5 6 7 8 9 10 11 12 13 14 15 16 17 18 19 20 Enter Quantity" at bounding box center [602, 165] width 31 height 16
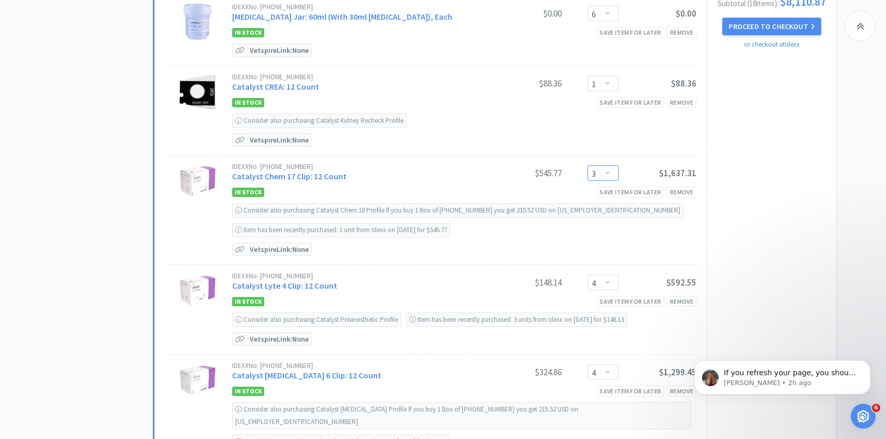
scroll to position [468, 0]
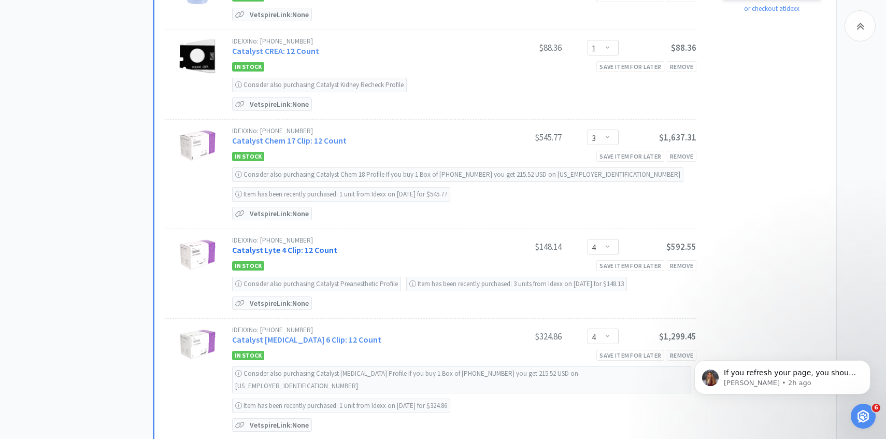
click at [306, 250] on link "Catalyst Lyte 4 Clip: 12 Count" at bounding box center [284, 250] width 105 height 10
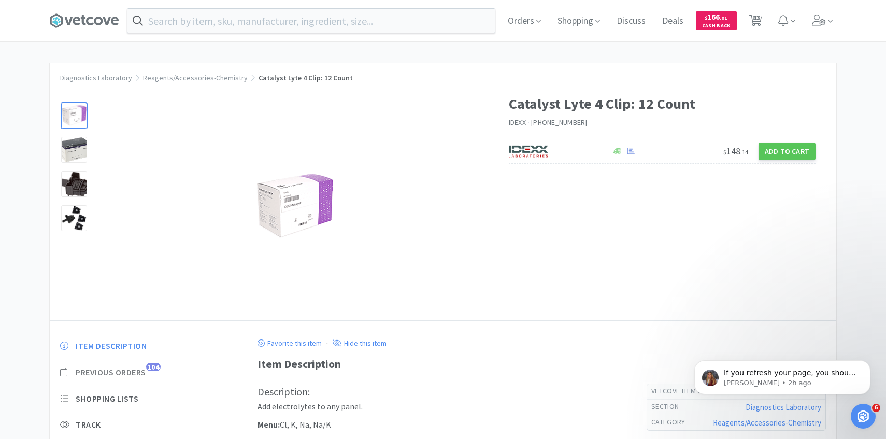
click at [145, 367] on span "Previous Orders" at bounding box center [111, 372] width 70 height 11
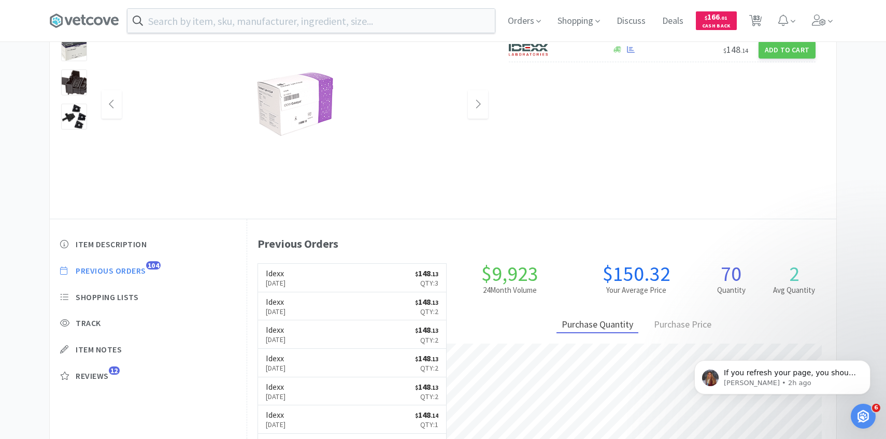
scroll to position [284, 589]
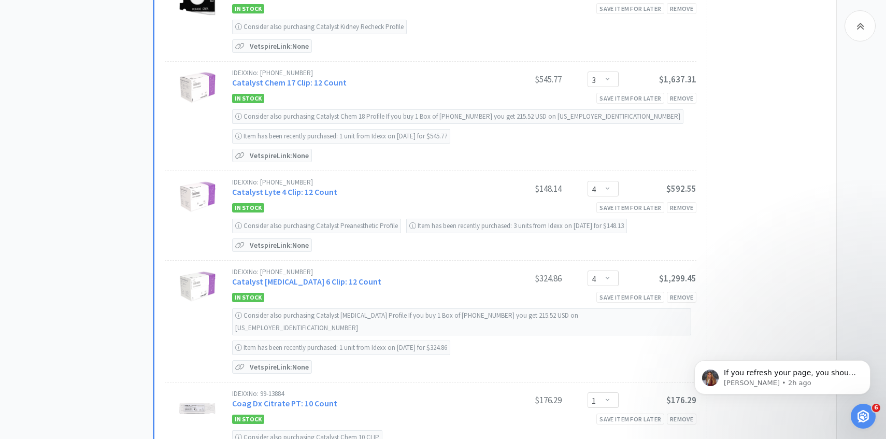
scroll to position [533, 0]
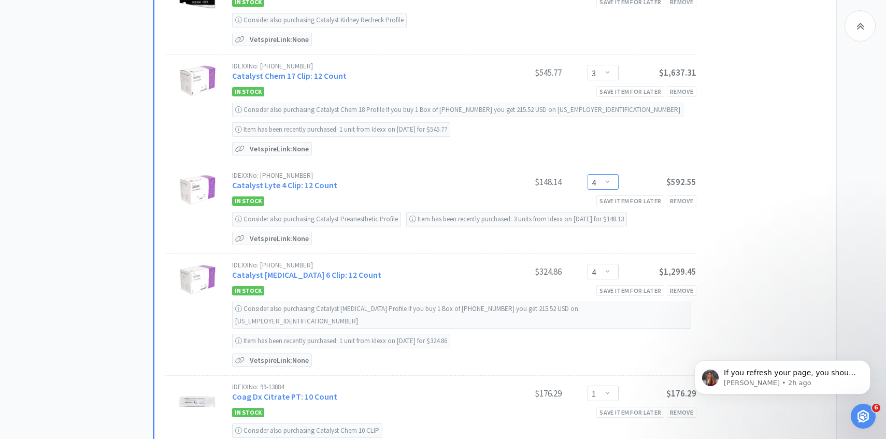
click at [599, 186] on select "Enter Quantity 1 2 3 4 5 6 7 8 9 10 11 12 13 14 15 16 17 18 19 20 Enter Quantity" at bounding box center [602, 182] width 31 height 16
click at [587, 174] on select "Enter Quantity 1 2 3 4 5 6 7 8 9 10 11 12 13 14 15 16 17 18 19 20 Enter Quantity" at bounding box center [602, 182] width 31 height 16
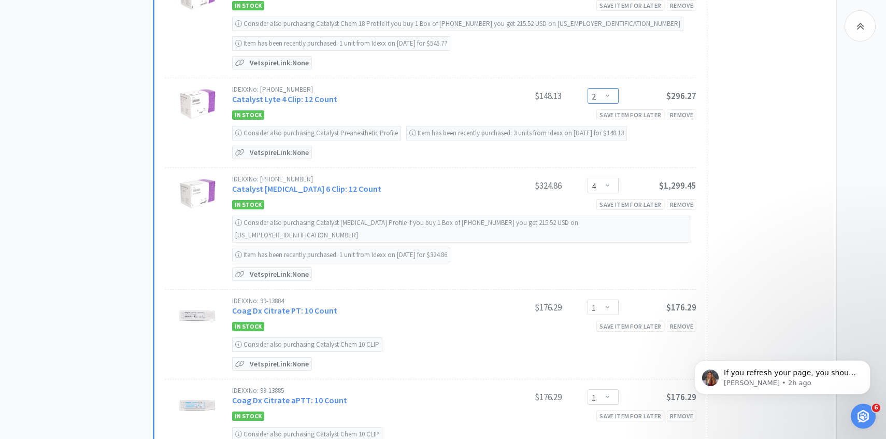
scroll to position [632, 0]
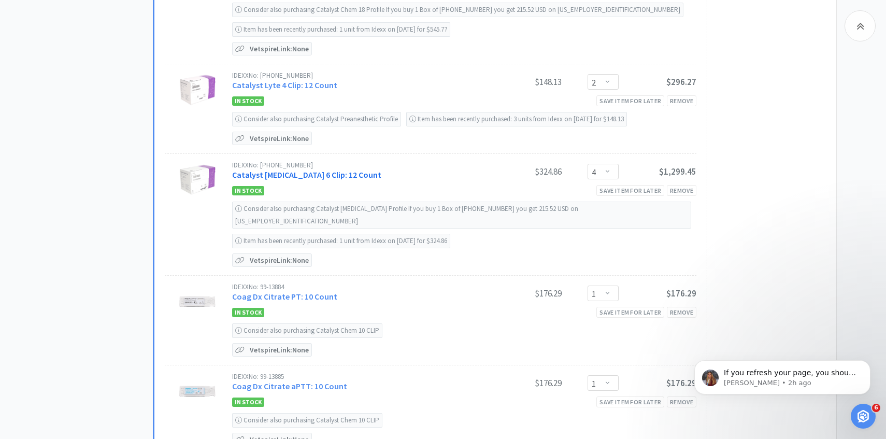
click at [328, 173] on link "Catalyst NSAID 6 Clip: 12 Count" at bounding box center [306, 174] width 149 height 10
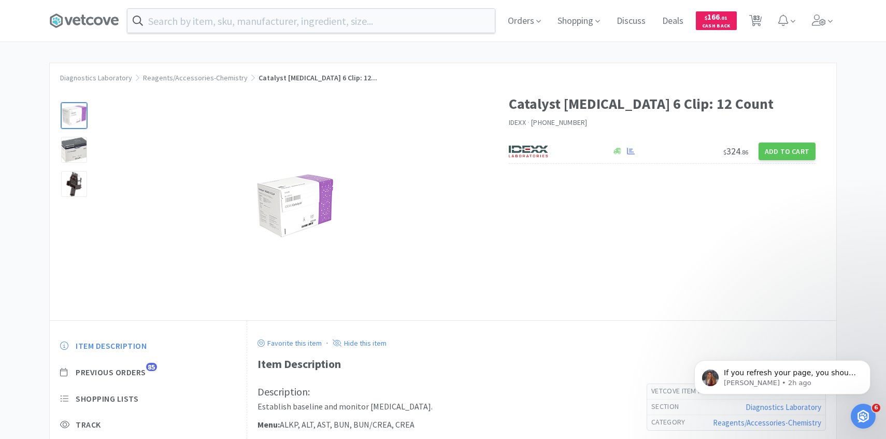
scroll to position [80, 0]
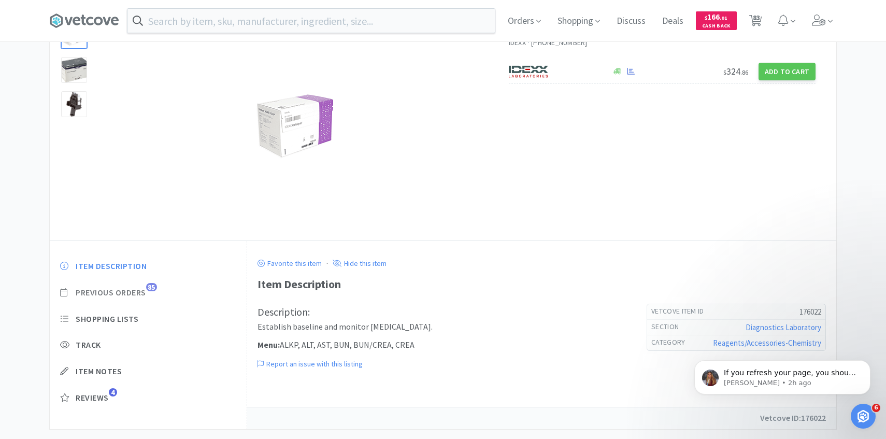
click at [140, 294] on span "Previous Orders" at bounding box center [111, 292] width 70 height 11
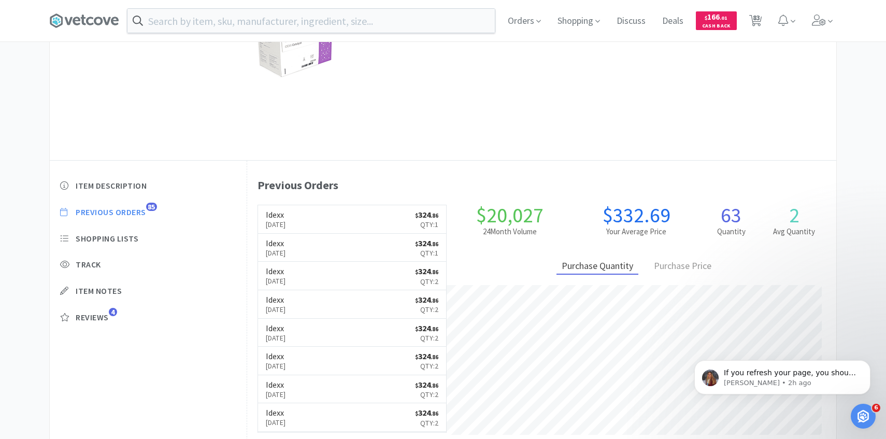
scroll to position [159, 0]
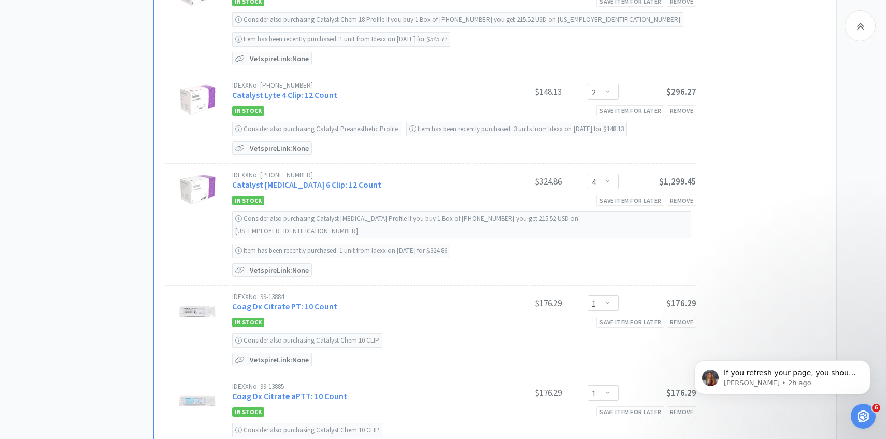
scroll to position [620, 0]
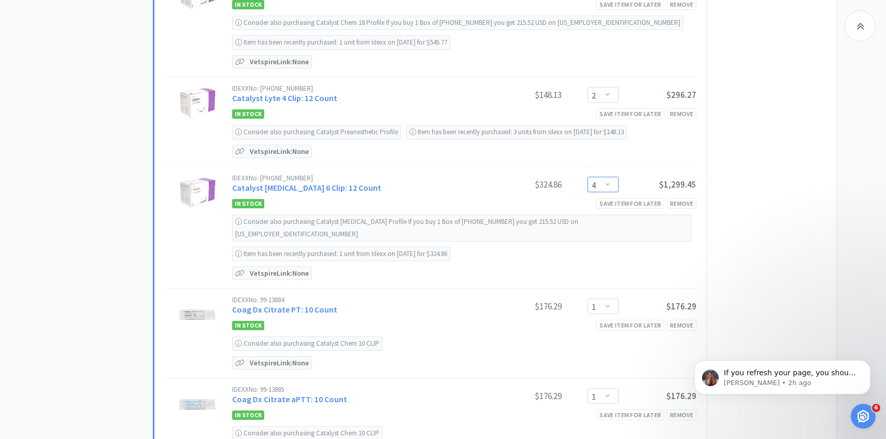
click at [597, 183] on select "Enter Quantity 1 2 3 4 5 6 7 8 9 10 11 12 13 14 15 16 17 18 19 20 Enter Quantity" at bounding box center [602, 185] width 31 height 16
click at [587, 177] on select "Enter Quantity 1 2 3 4 5 6 7 8 9 10 11 12 13 14 15 16 17 18 19 20 Enter Quantity" at bounding box center [602, 185] width 31 height 16
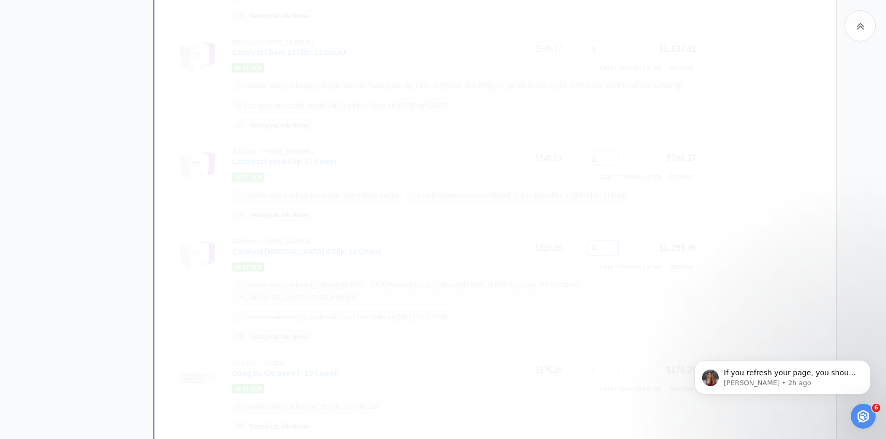
scroll to position [563, 0]
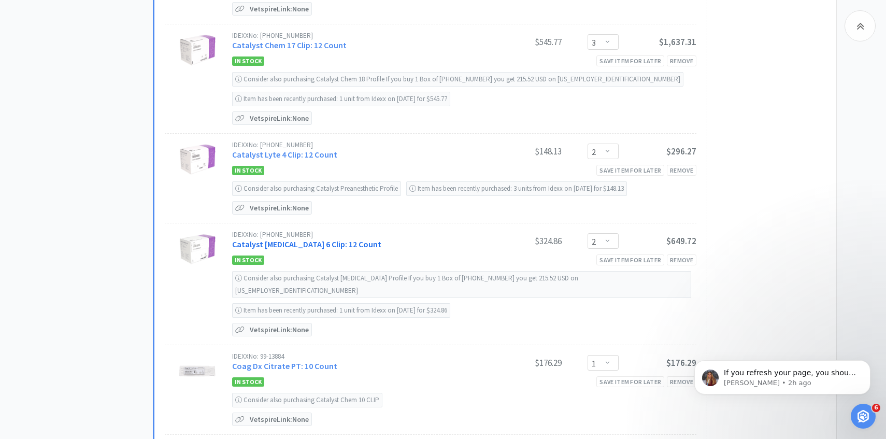
click at [319, 242] on link "Catalyst NSAID 6 Clip: 12 Count" at bounding box center [306, 244] width 149 height 10
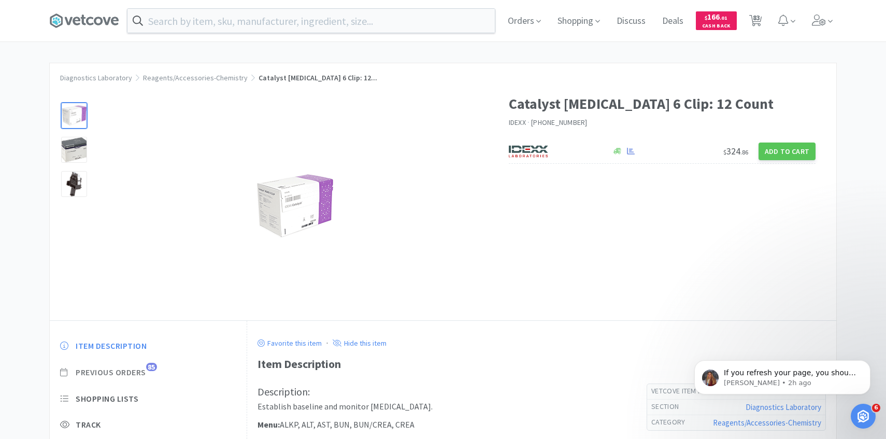
click at [137, 375] on span "Previous Orders" at bounding box center [111, 372] width 70 height 11
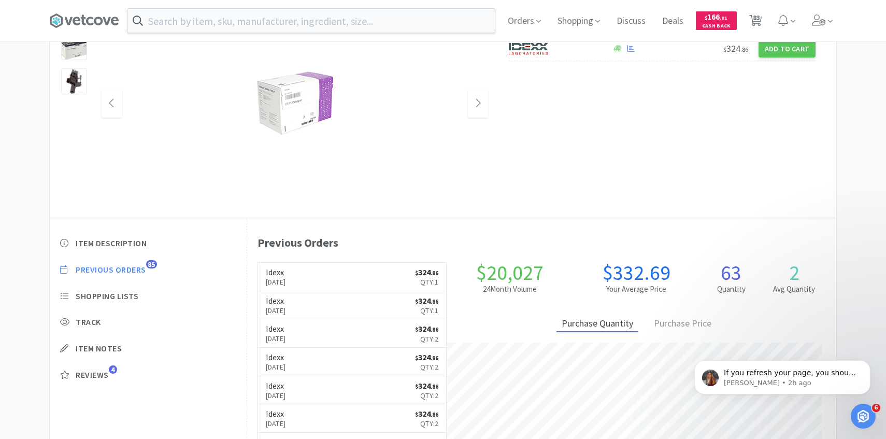
scroll to position [104, 0]
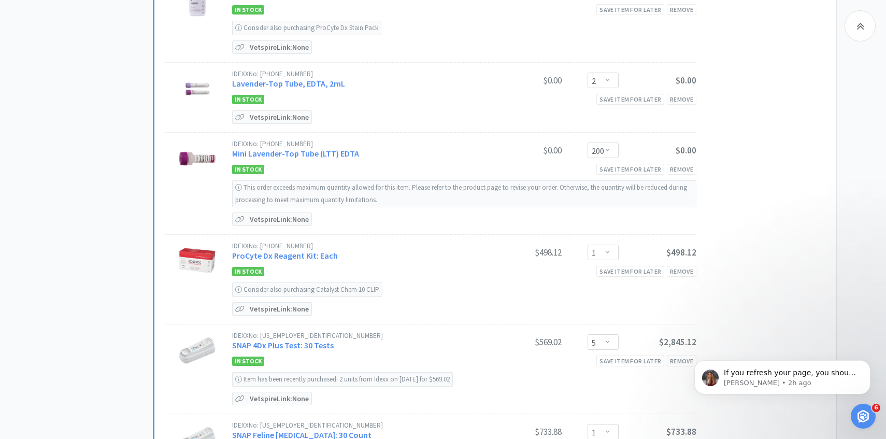
scroll to position [1445, 0]
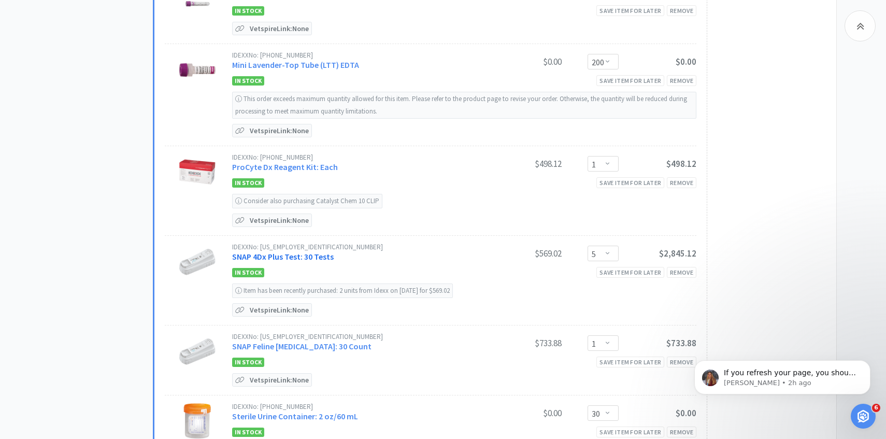
click at [319, 251] on link "SNAP 4Dx Plus Test: 30 Tests" at bounding box center [283, 256] width 102 height 10
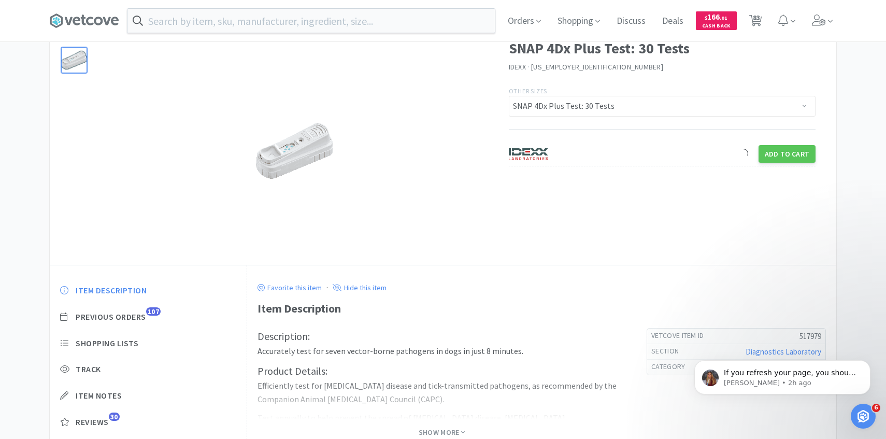
scroll to position [100, 0]
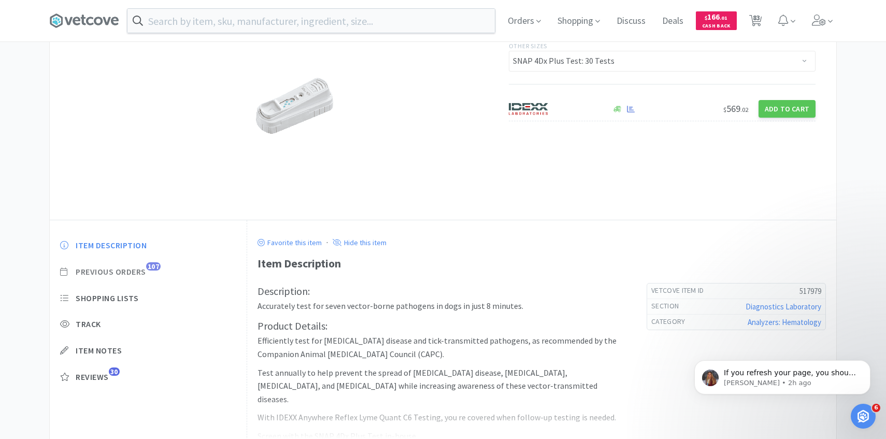
click at [131, 270] on span "Previous Orders" at bounding box center [111, 271] width 70 height 11
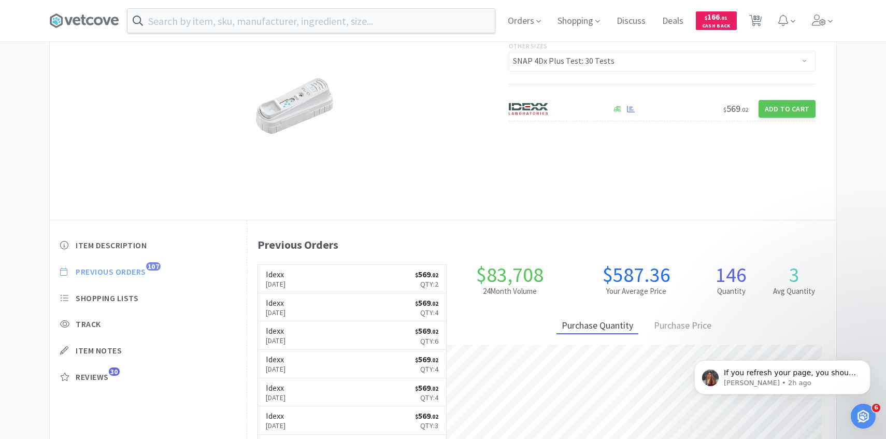
scroll to position [284, 589]
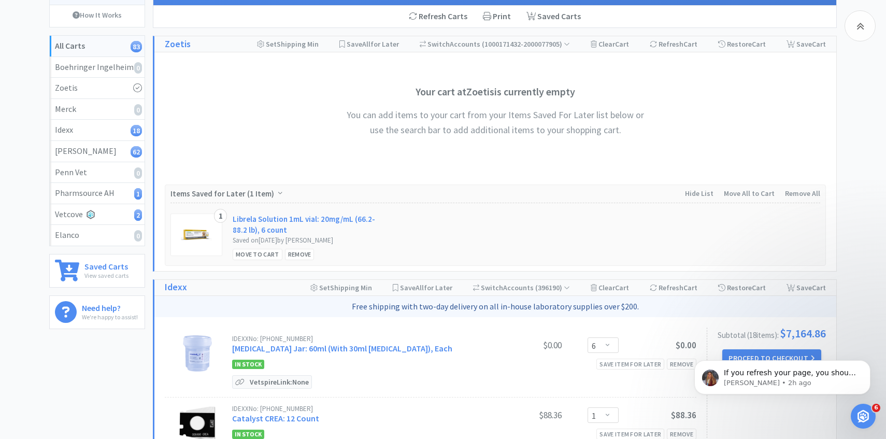
scroll to position [1445, 0]
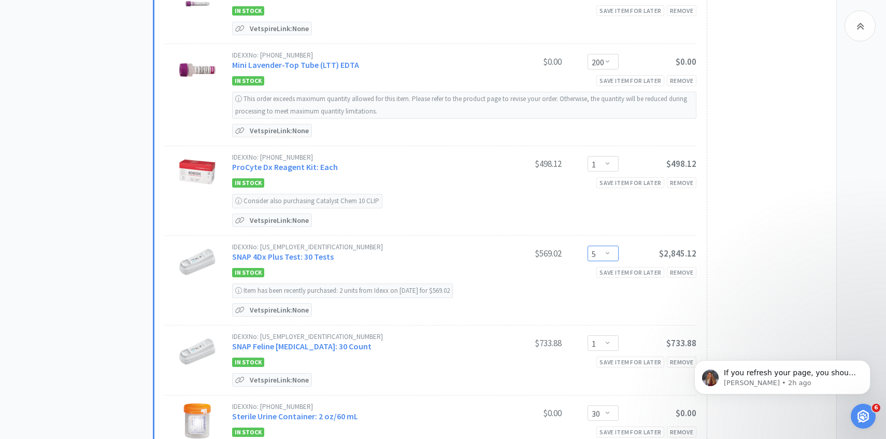
click at [600, 246] on select "Enter Quantity 1 2 3 4 5 6 7 8 9 10 11 12 13 14 15 16 17 18 19 20 Enter Quantity" at bounding box center [602, 254] width 31 height 16
click at [587, 246] on select "Enter Quantity 1 2 3 4 5 6 7 8 9 10 11 12 13 14 15 16 17 18 19 20 Enter Quantity" at bounding box center [602, 254] width 31 height 16
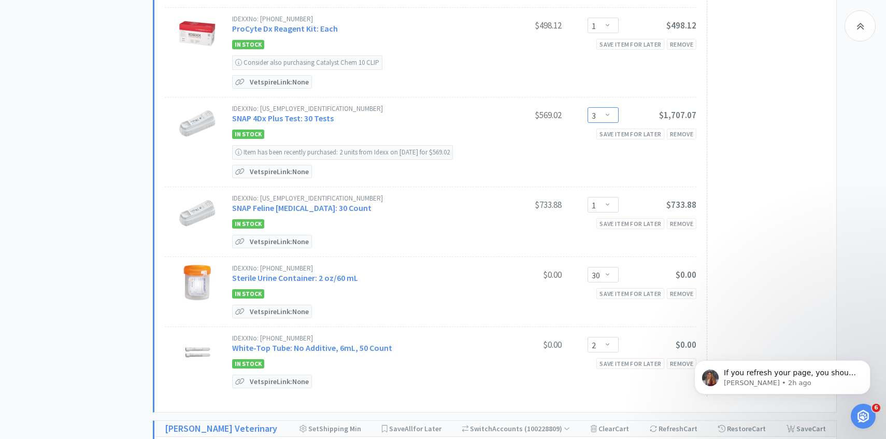
scroll to position [1591, 0]
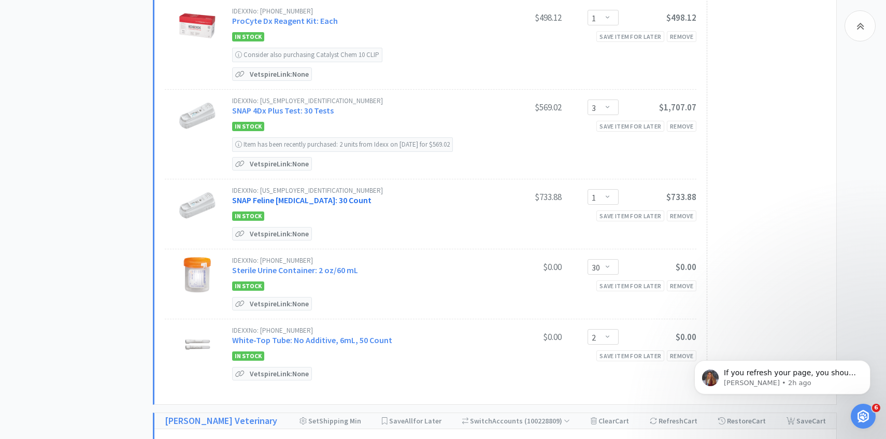
click at [339, 195] on link "SNAP Feline Triple Test: 30 Count" at bounding box center [301, 200] width 139 height 10
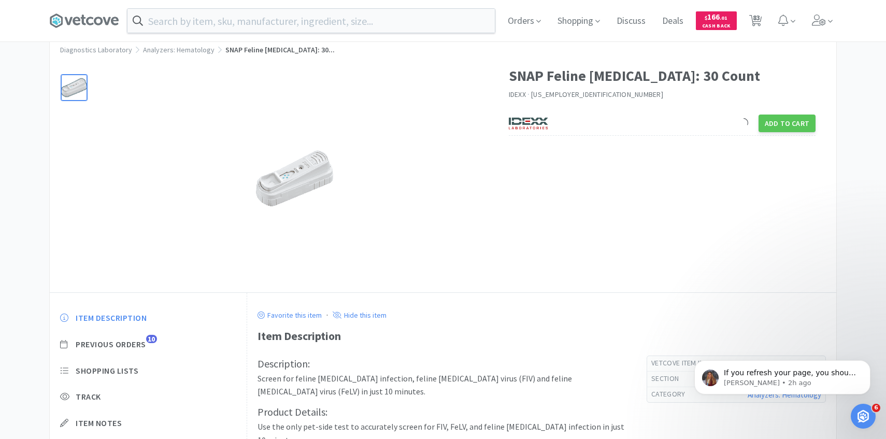
scroll to position [77, 0]
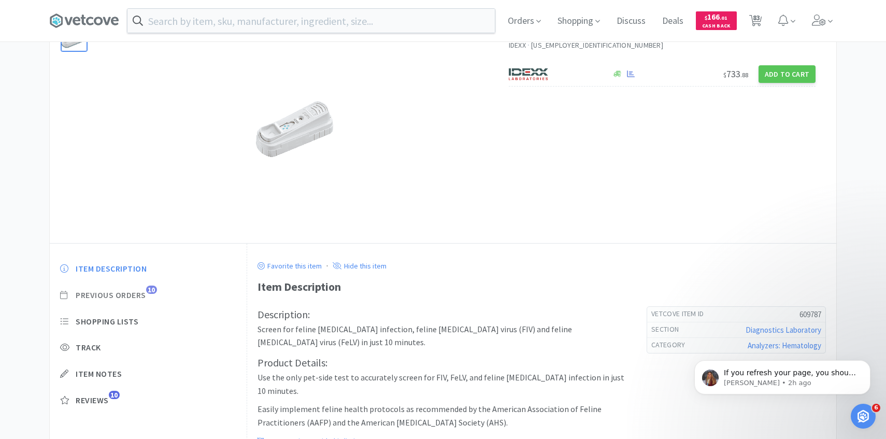
click at [133, 295] on span "Previous Orders" at bounding box center [111, 295] width 70 height 11
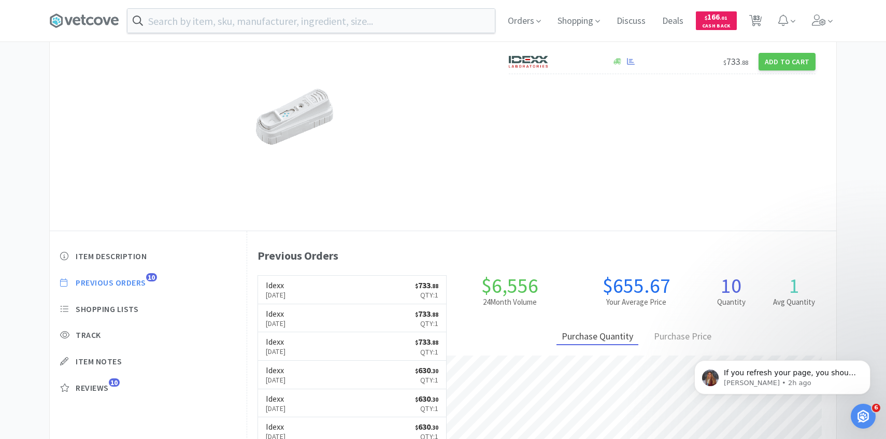
scroll to position [90, 0]
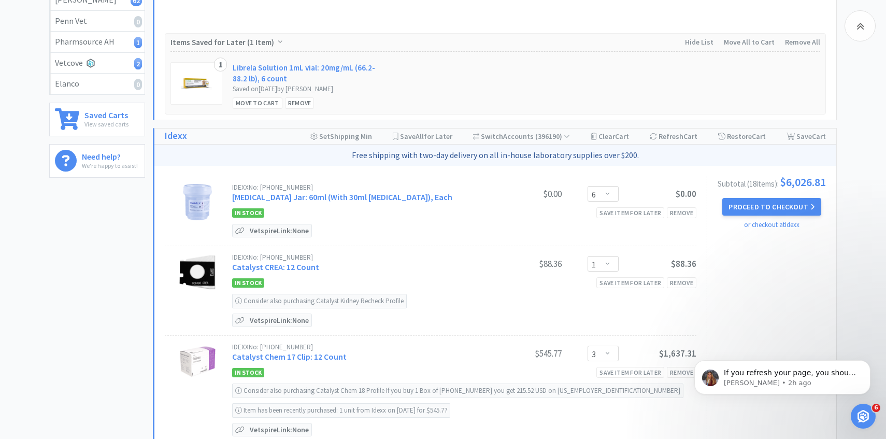
scroll to position [257, 0]
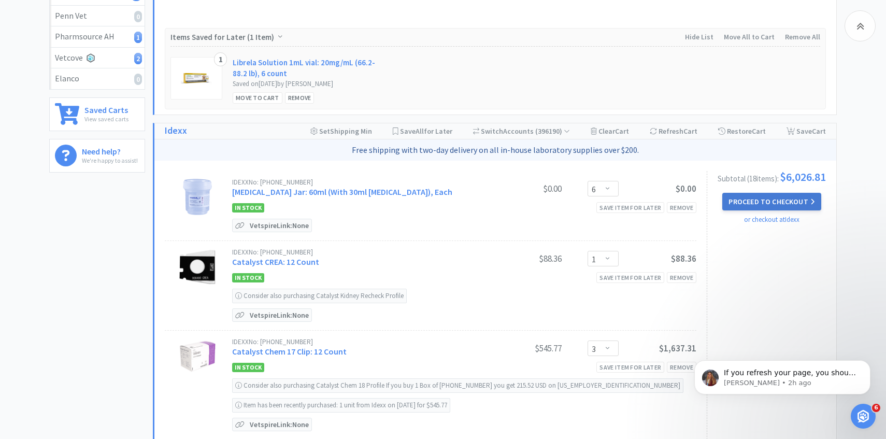
click at [752, 205] on button "Proceed to Checkout" at bounding box center [771, 202] width 98 height 18
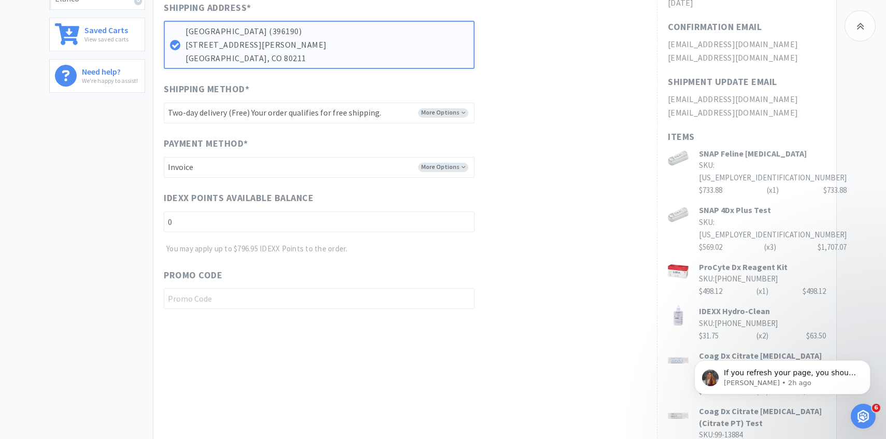
scroll to position [682, 0]
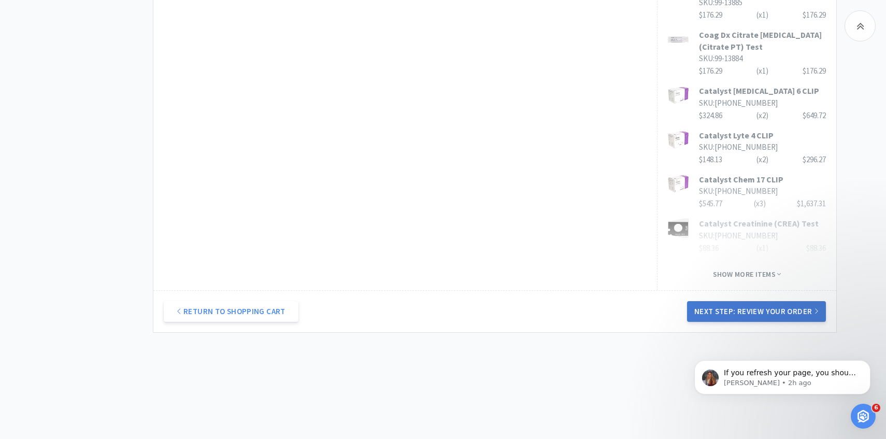
click at [729, 304] on button "Next Step: Review Your Order" at bounding box center [756, 311] width 139 height 21
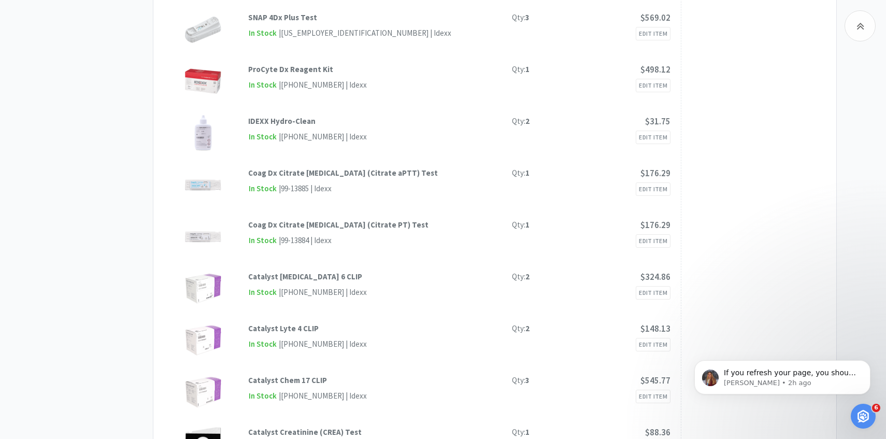
scroll to position [0, 0]
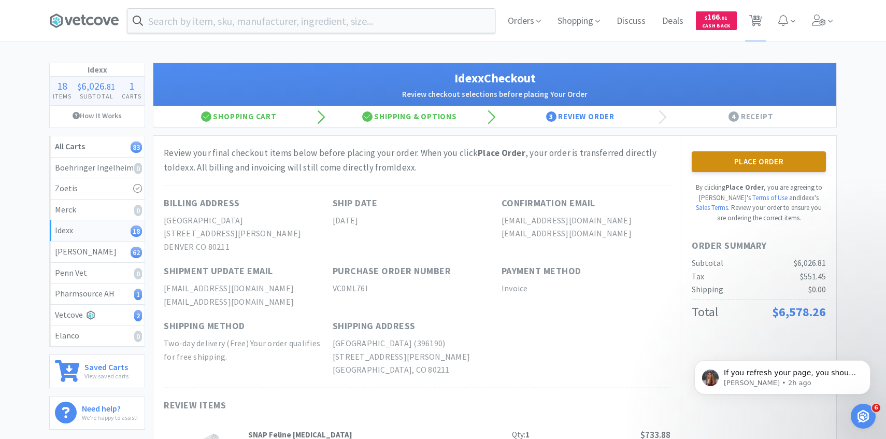
click at [764, 166] on button "Place Order" at bounding box center [759, 161] width 134 height 21
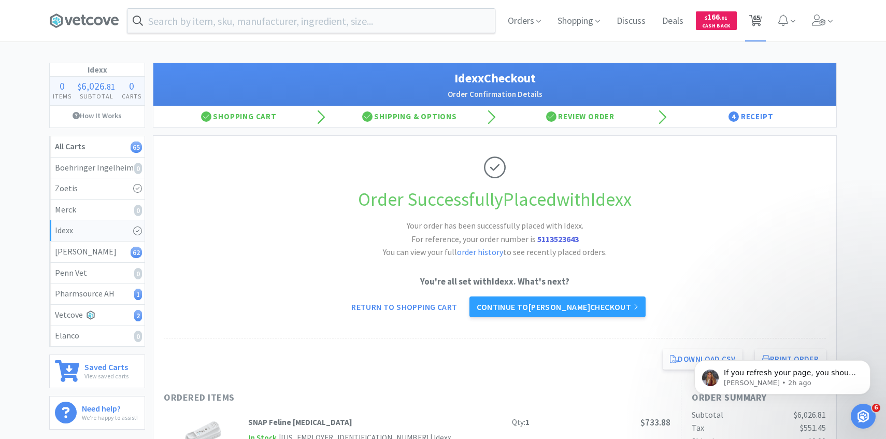
click at [760, 17] on span "65" at bounding box center [756, 17] width 7 height 41
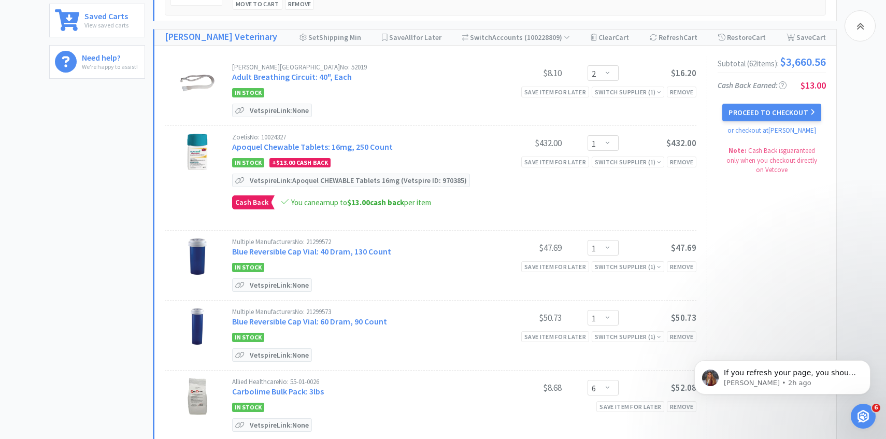
scroll to position [356, 0]
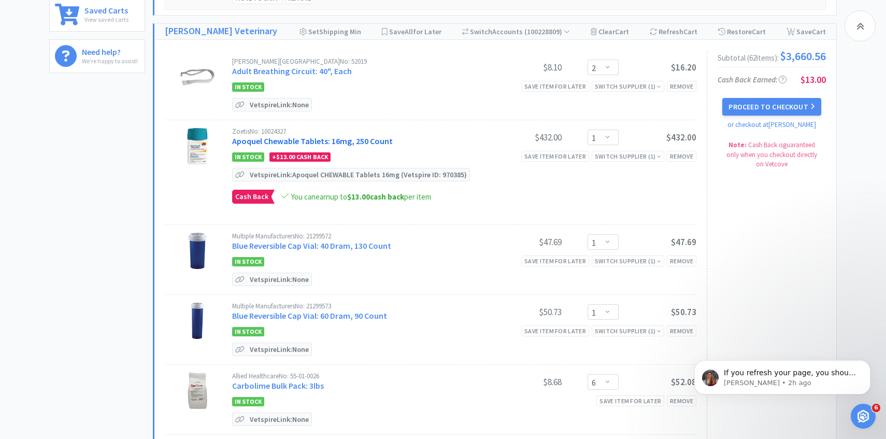
click at [355, 141] on link "Apoquel Chewable Tablets: 16mg, 250 Count" at bounding box center [312, 141] width 161 height 10
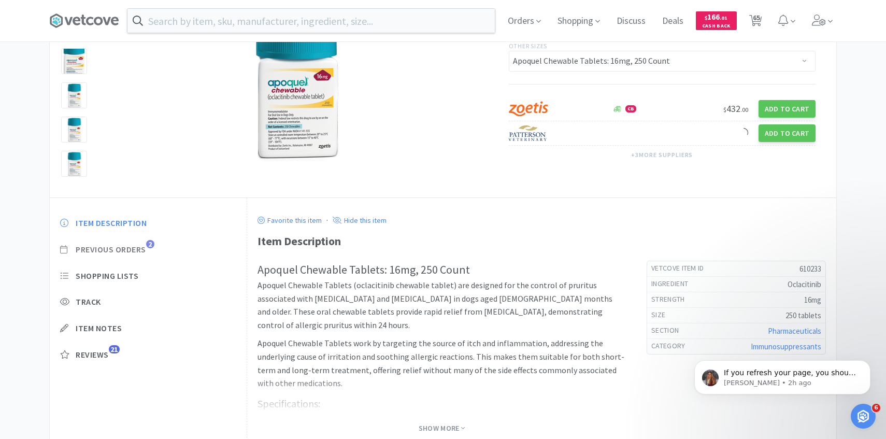
click at [138, 245] on span "Previous Orders" at bounding box center [111, 249] width 70 height 11
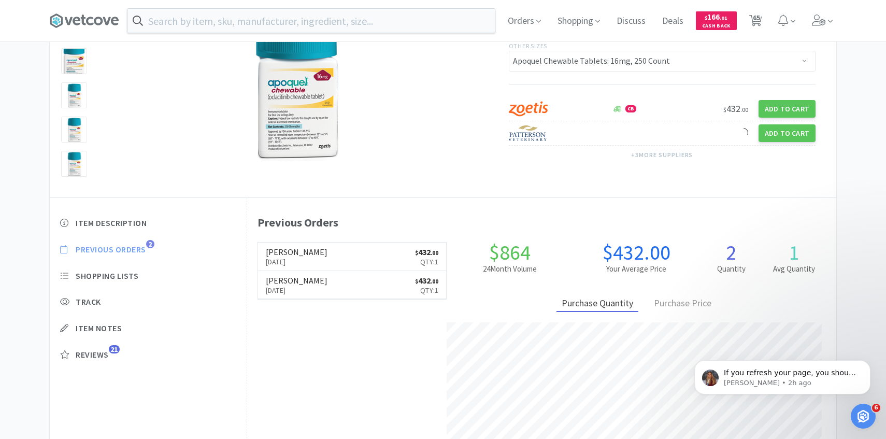
scroll to position [284, 589]
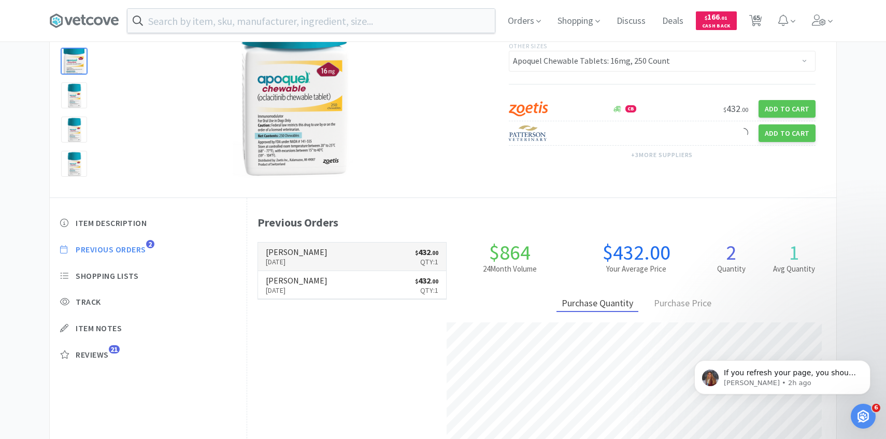
click at [346, 265] on link "Patterson Sep 24th, 2025 $ 432 . 00 Qty: 1" at bounding box center [352, 256] width 189 height 28
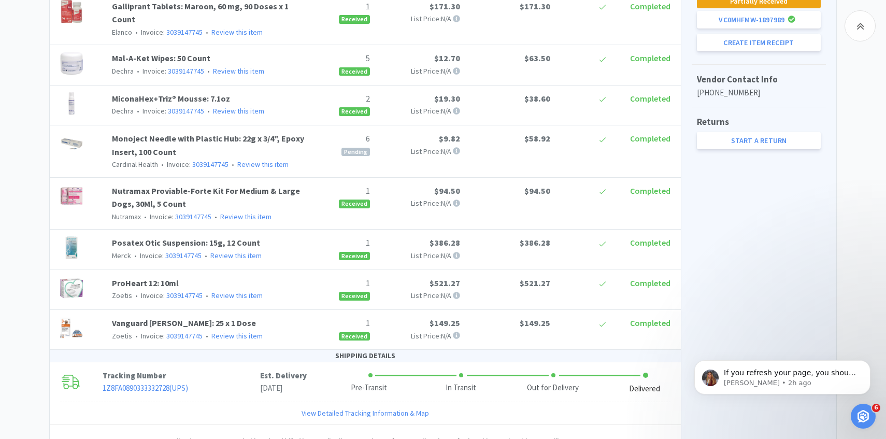
scroll to position [504, 0]
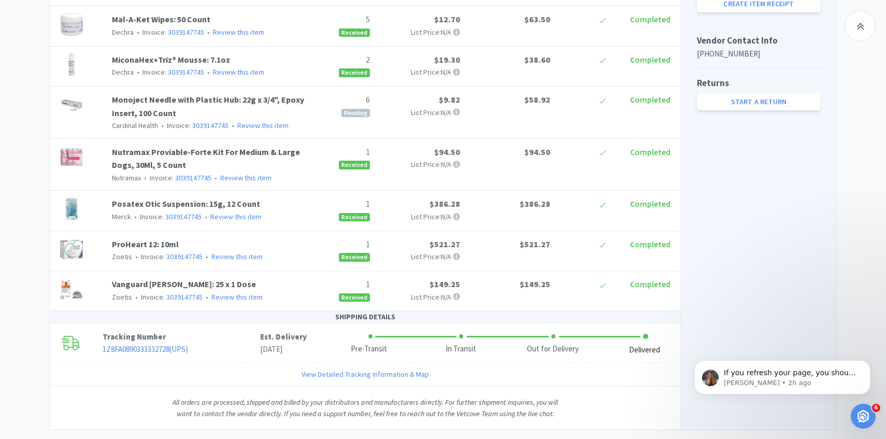
scroll to position [123, 0]
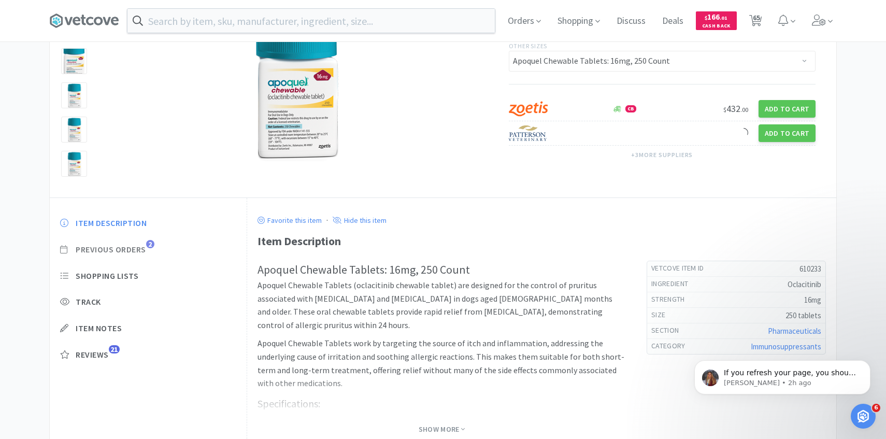
click at [146, 248] on span "Previous Orders" at bounding box center [111, 249] width 70 height 11
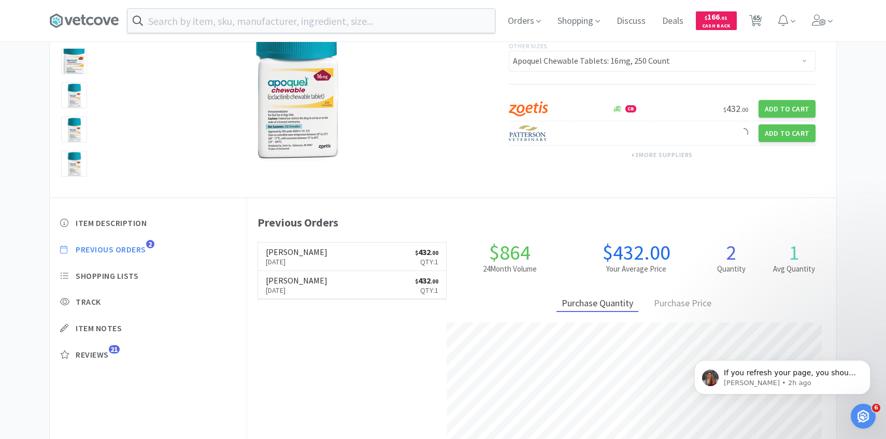
scroll to position [284, 589]
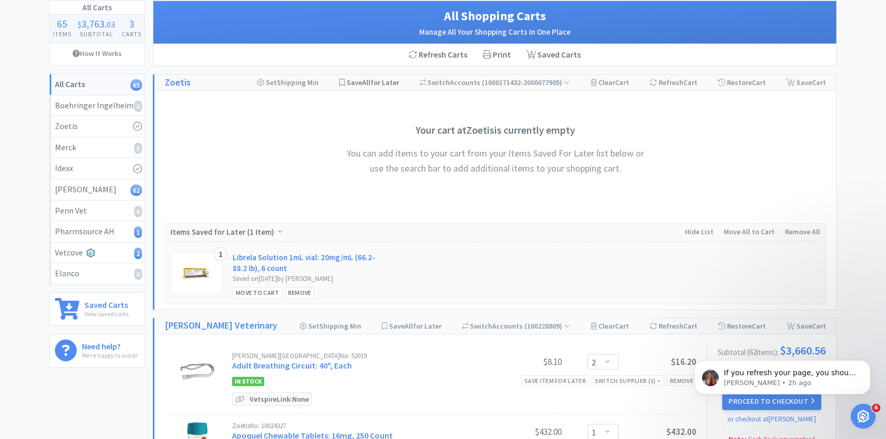
scroll to position [16, 0]
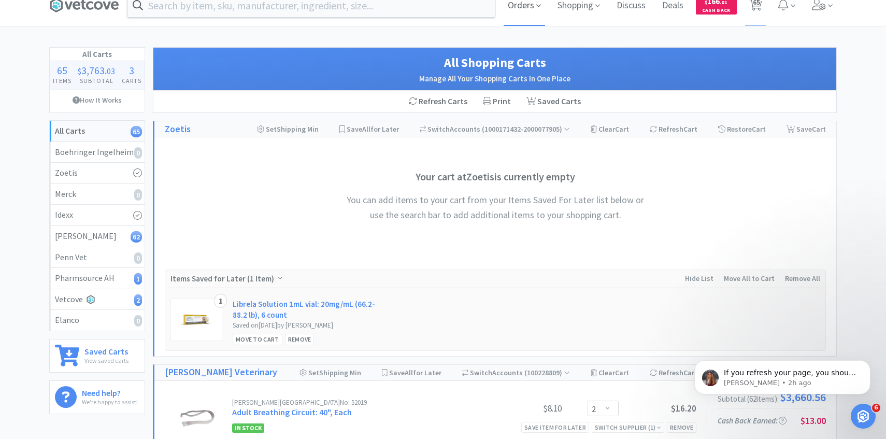
click at [521, 13] on span "Orders" at bounding box center [524, 4] width 41 height 41
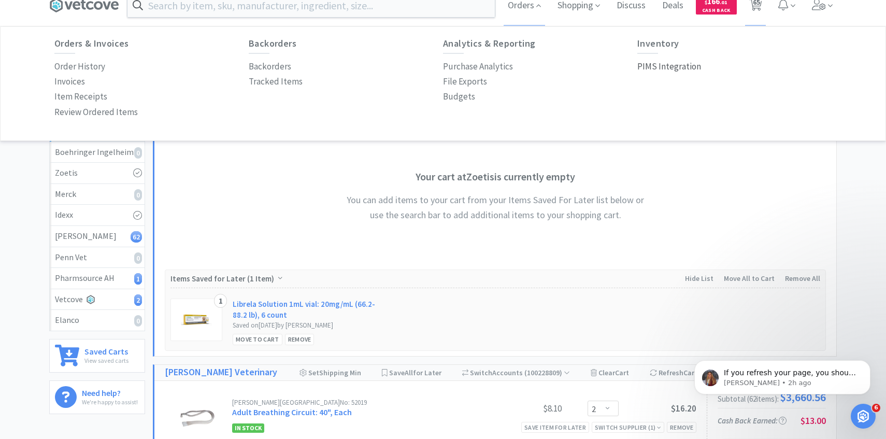
click at [667, 67] on p "PIMS Integration" at bounding box center [669, 67] width 64 height 14
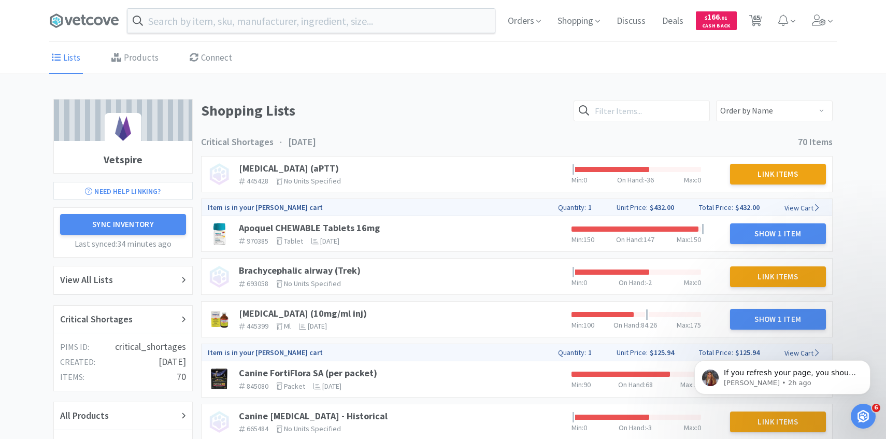
click at [139, 65] on link "Products" at bounding box center [135, 58] width 52 height 32
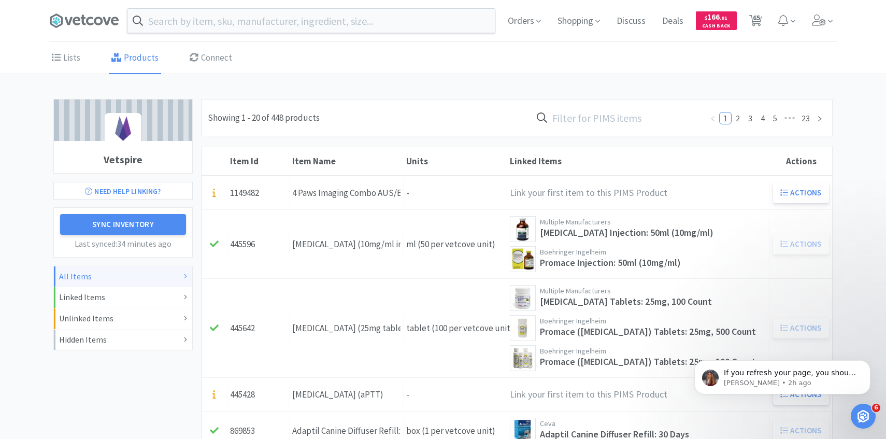
click at [608, 120] on input "text" at bounding box center [616, 118] width 171 height 24
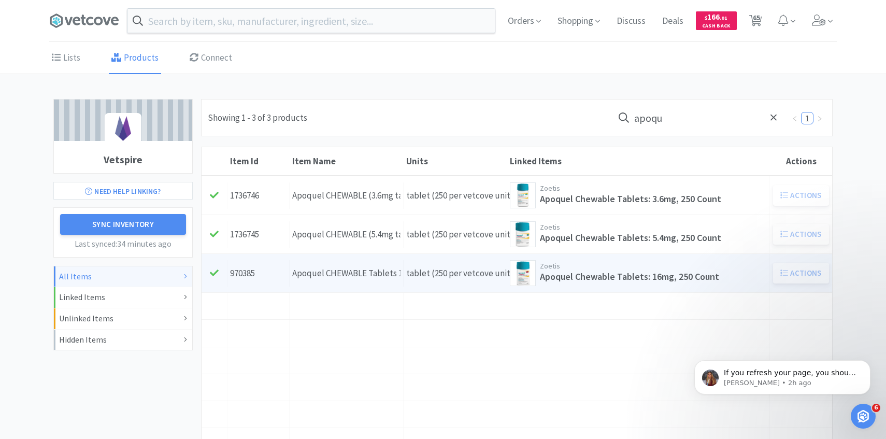
click at [415, 267] on div "Units tablet (250 per vetcove unit)" at bounding box center [456, 273] width 104 height 26
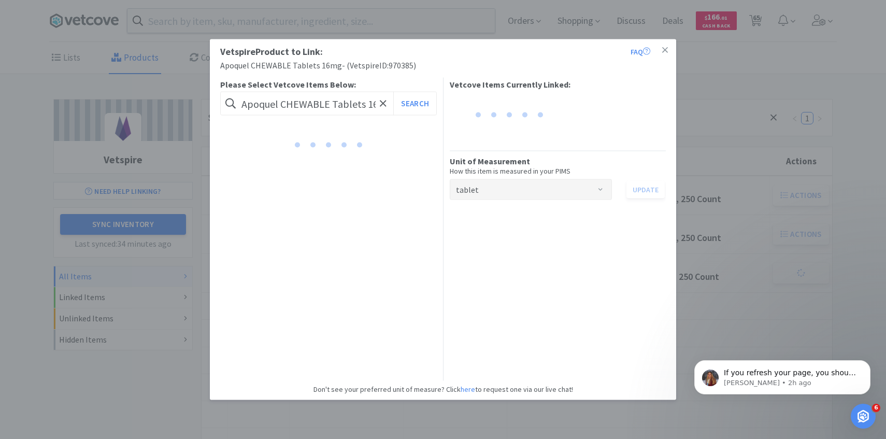
scroll to position [0, 12]
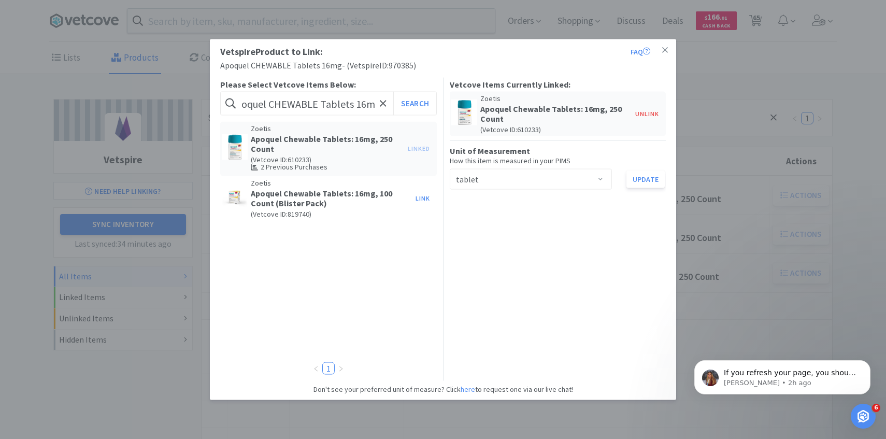
click at [811, 251] on div "Vetspire Product to Link: FAQ Apoquel CHEWABLE Tablets 16mg - ( Vetspire ID: 97…" at bounding box center [443, 219] width 886 height 439
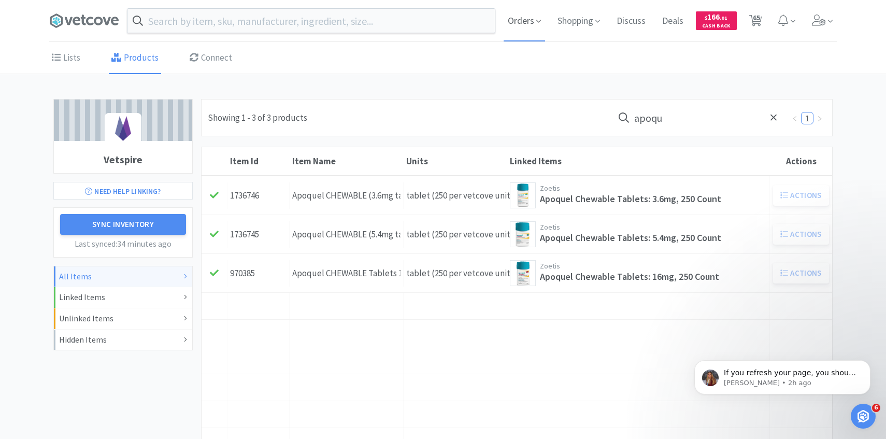
click at [521, 26] on span "Orders" at bounding box center [524, 20] width 41 height 41
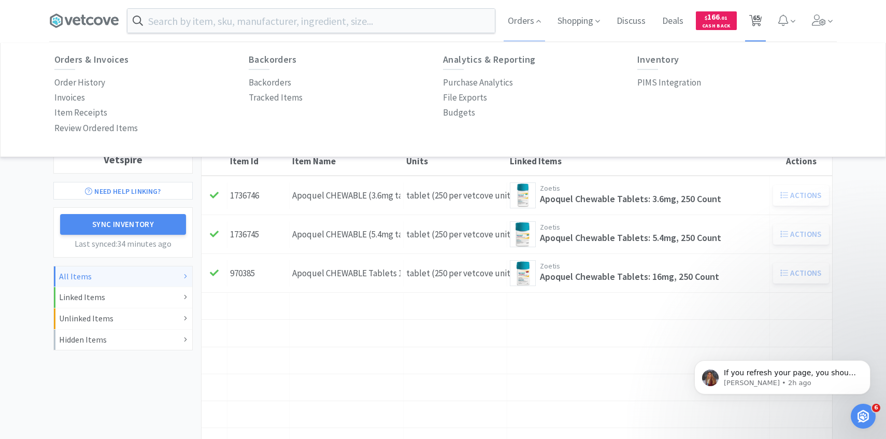
click at [752, 26] on span "65" at bounding box center [755, 20] width 13 height 15
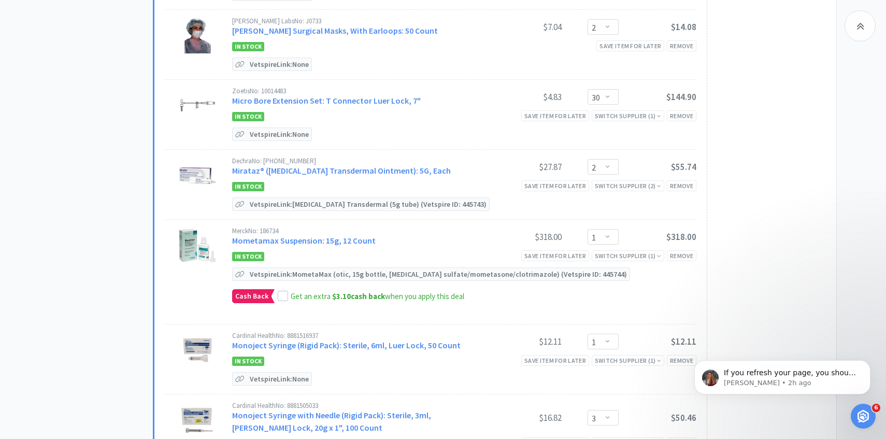
scroll to position [2142, 0]
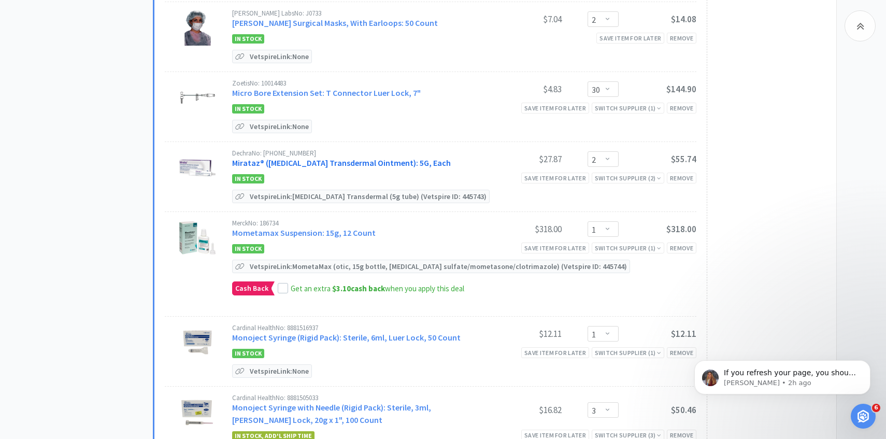
click at [344, 157] on link "Mirataz® (Mirtazapine Transdermal Ointment): 5G, Each" at bounding box center [341, 162] width 219 height 10
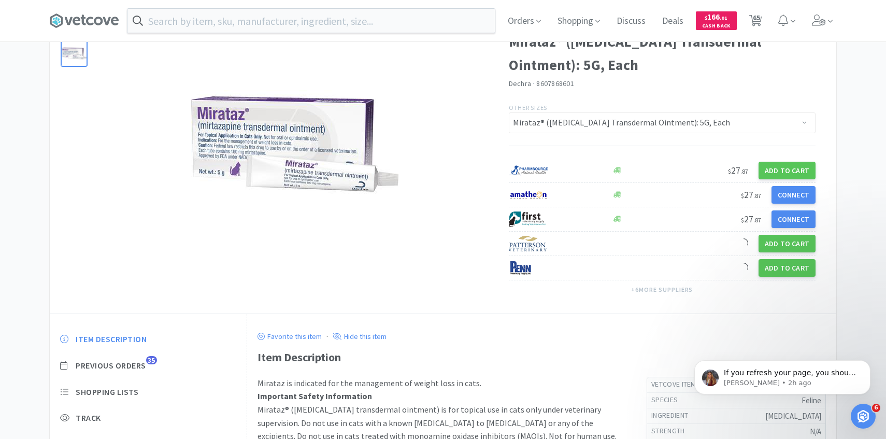
scroll to position [66, 0]
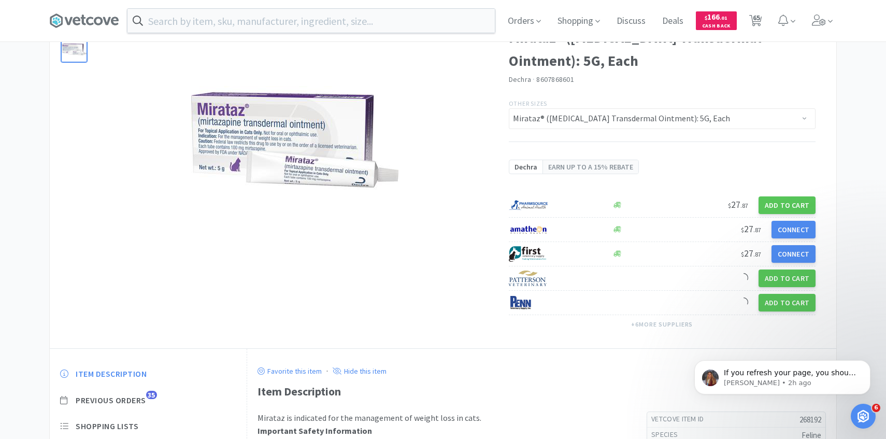
click at [139, 367] on div "Item Description Previous Orders 35 Shopping Lists Track Item Notes Reviews 29" at bounding box center [148, 447] width 197 height 179
click at [138, 401] on span "Previous Orders" at bounding box center [111, 400] width 70 height 11
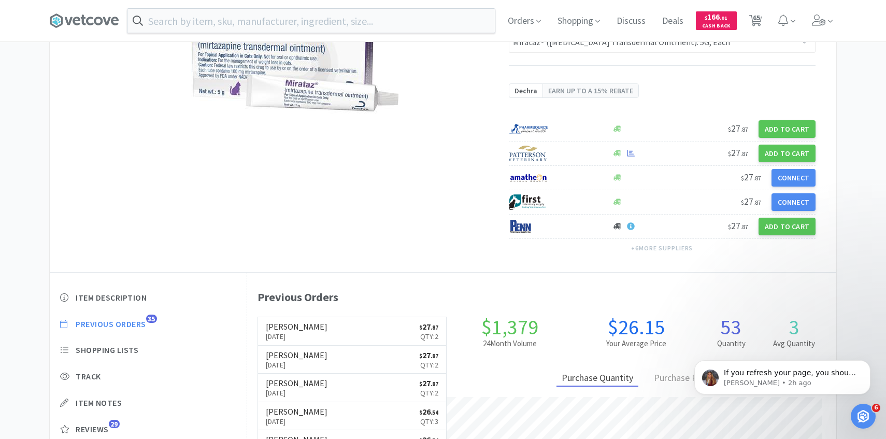
scroll to position [145, 0]
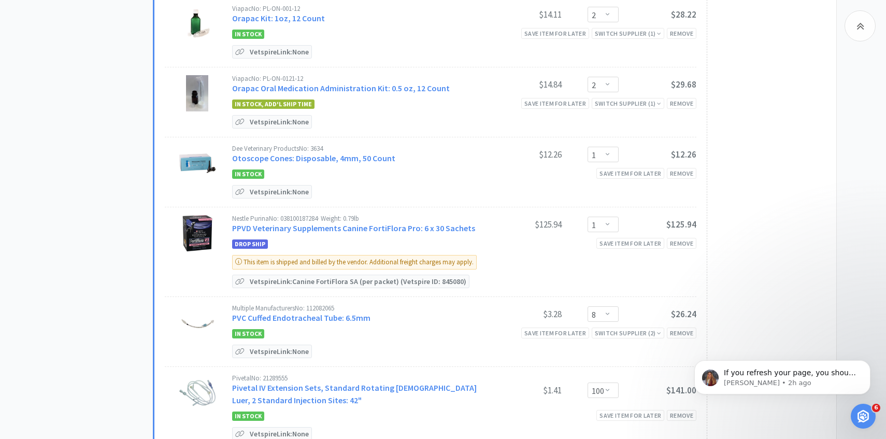
scroll to position [2974, 0]
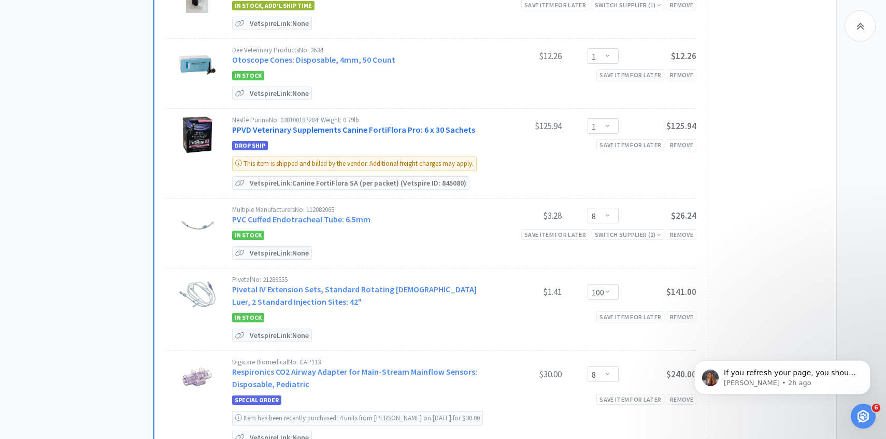
click at [384, 124] on link "PPVD Veterinary Supplements Canine FortiFlora Pro: 6 x 30 Sachets" at bounding box center [353, 129] width 243 height 10
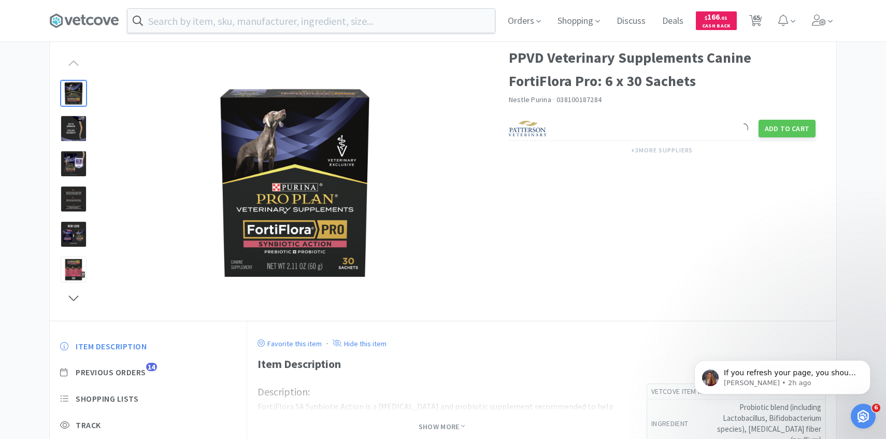
scroll to position [92, 0]
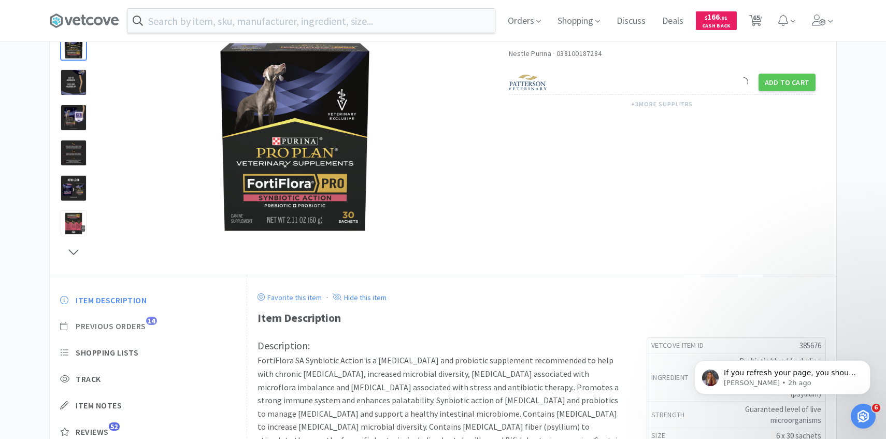
click at [138, 326] on span "Previous Orders" at bounding box center [111, 326] width 70 height 11
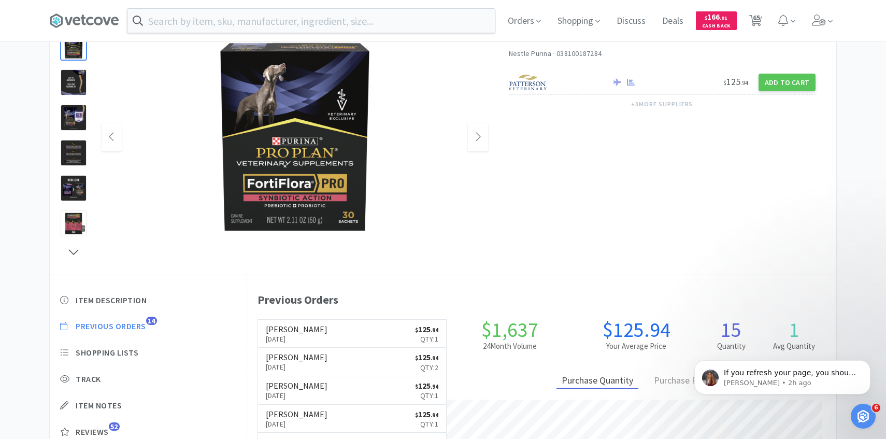
scroll to position [284, 589]
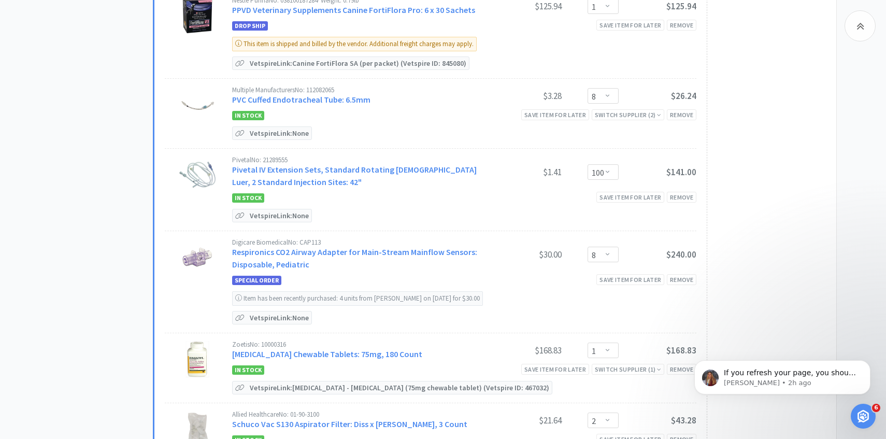
scroll to position [3094, 0]
click at [398, 246] on link "Respironics CO2 Airway Adapter for Main-Stream Mainflow Sensors: Disposable, Pe…" at bounding box center [354, 257] width 245 height 23
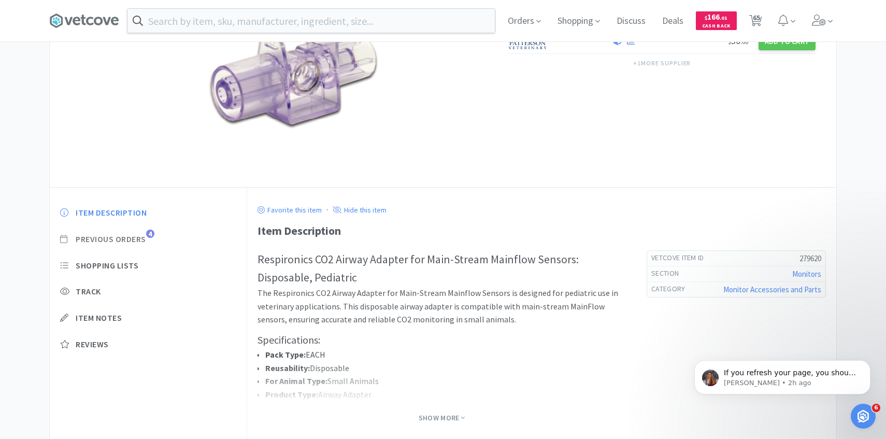
click at [122, 241] on span "Previous Orders" at bounding box center [111, 239] width 70 height 11
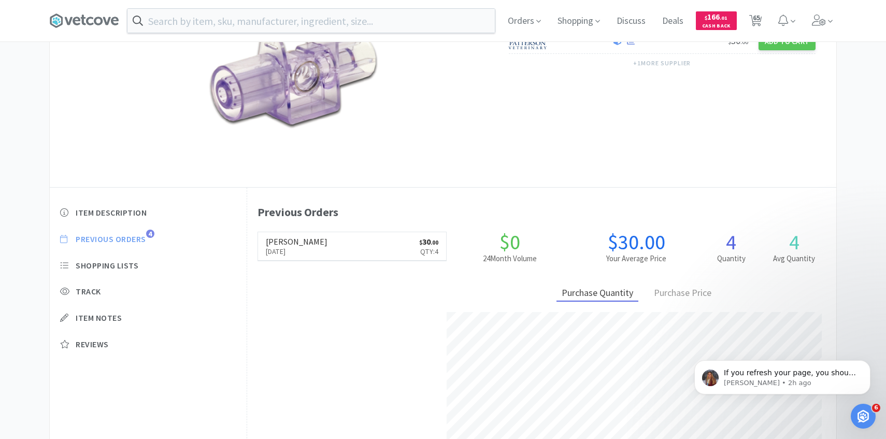
scroll to position [284, 589]
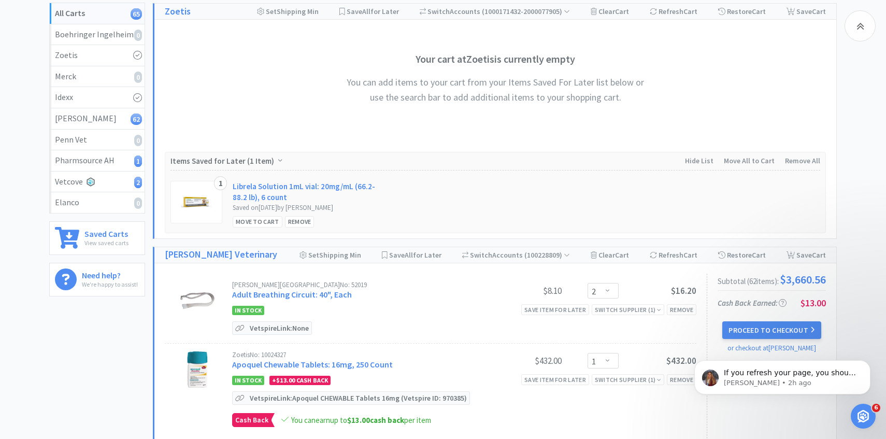
scroll to position [3094, 0]
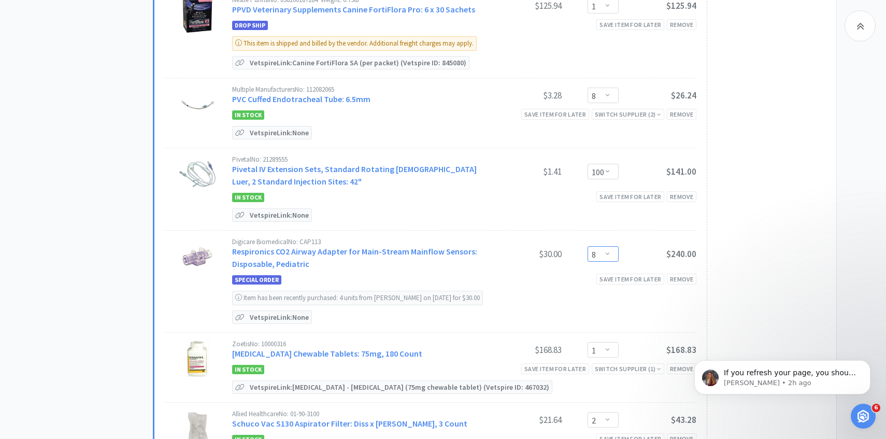
click at [603, 246] on select "Enter Quantity 1 2 3 4 5 6 7 8 9 10 11 12 13 14 15 16 17 18 19 20 Enter Quantity" at bounding box center [602, 254] width 31 height 16
click at [587, 246] on select "Enter Quantity 1 2 3 4 5 6 7 8 9 10 11 12 13 14 15 16 17 18 19 20 Enter Quantity" at bounding box center [602, 254] width 31 height 16
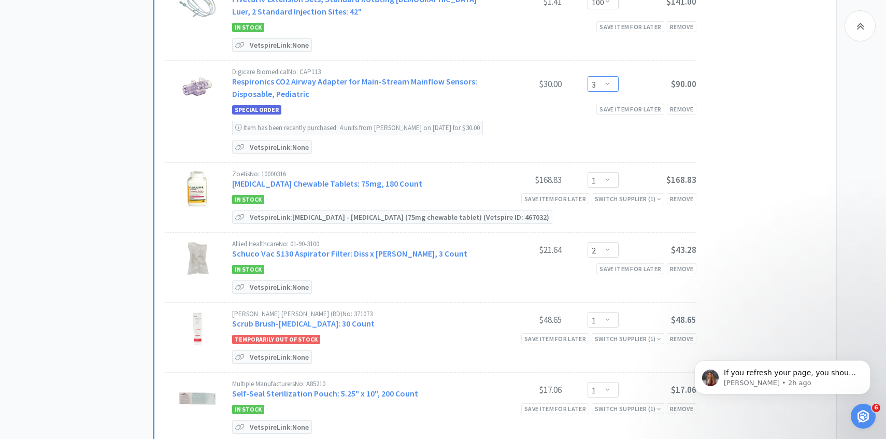
scroll to position [3274, 0]
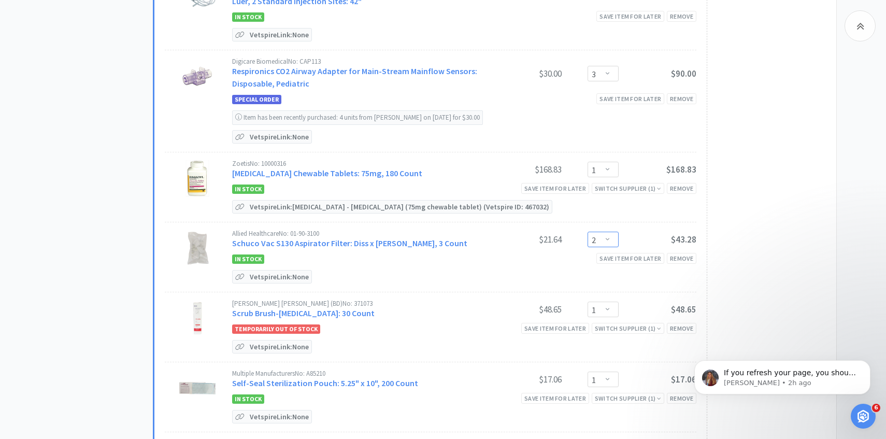
click at [591, 232] on select "Enter Quantity 1 2 3 4 5 6 7 8 9 10 11 12 13 14 15 16 17 18 19 20 Enter Quantity" at bounding box center [602, 240] width 31 height 16
click at [587, 232] on select "Enter Quantity 1 2 3 4 5 6 7 8 9 10 11 12 13 14 15 16 17 18 19 20 Enter Quantity" at bounding box center [602, 240] width 31 height 16
click at [565, 323] on div "Save item for later" at bounding box center [555, 328] width 68 height 11
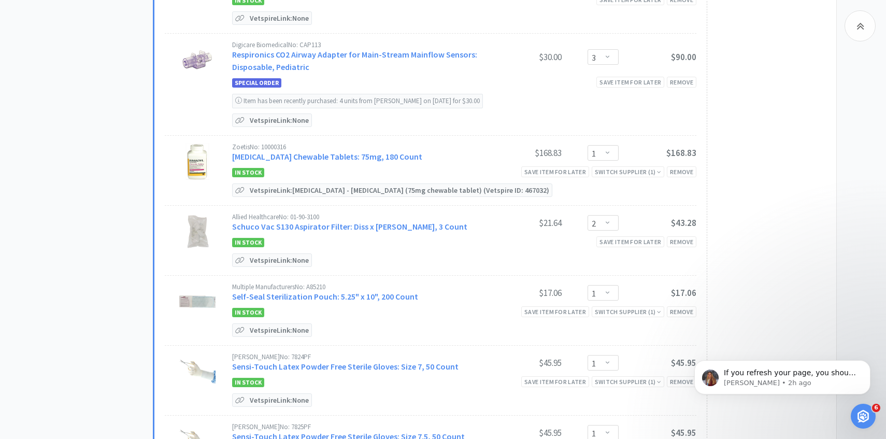
scroll to position [3298, 0]
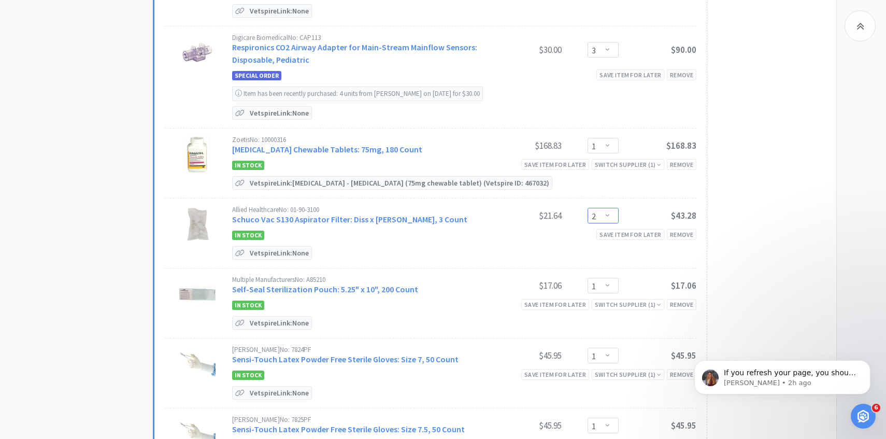
click at [601, 208] on select "Enter Quantity 1 2 3 4 5 6 7 8 9 10 11 12 13 14 15 16 17 18 19 20 Enter Quantity" at bounding box center [602, 216] width 31 height 16
click at [587, 208] on select "Enter Quantity 1 2 3 4 5 6 7 8 9 10 11 12 13 14 15 16 17 18 19 20 Enter Quantity" at bounding box center [602, 216] width 31 height 16
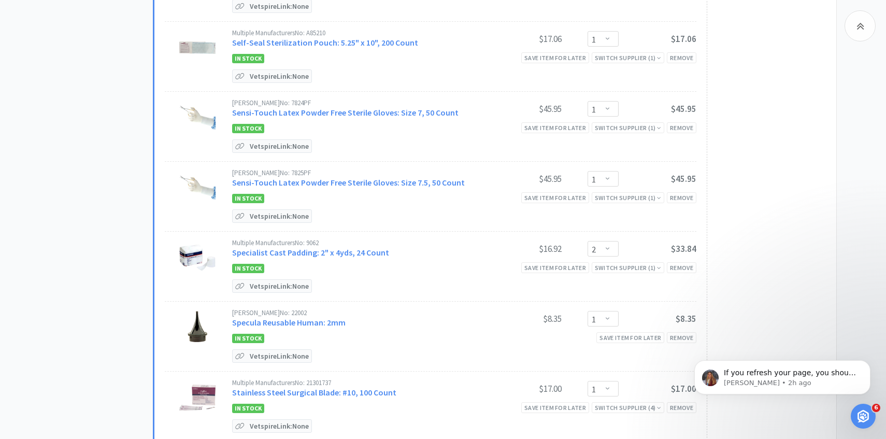
scroll to position [3546, 0]
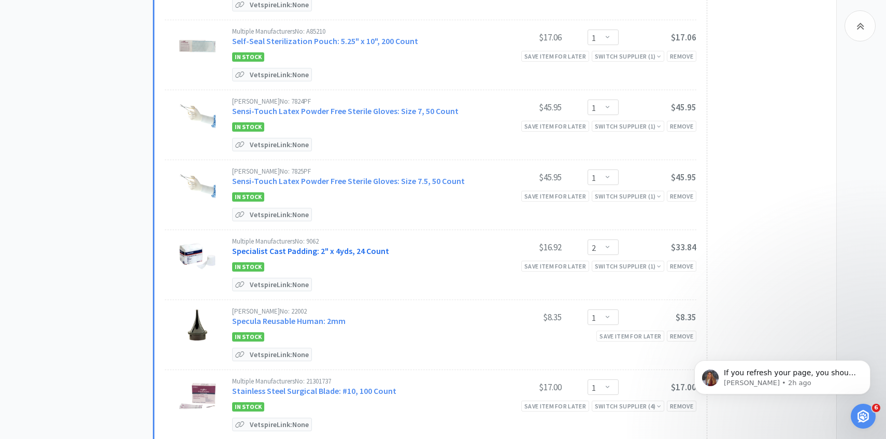
click at [368, 246] on link "Specialist Cast Padding: 2" x 4yds, 24 Count" at bounding box center [310, 251] width 157 height 10
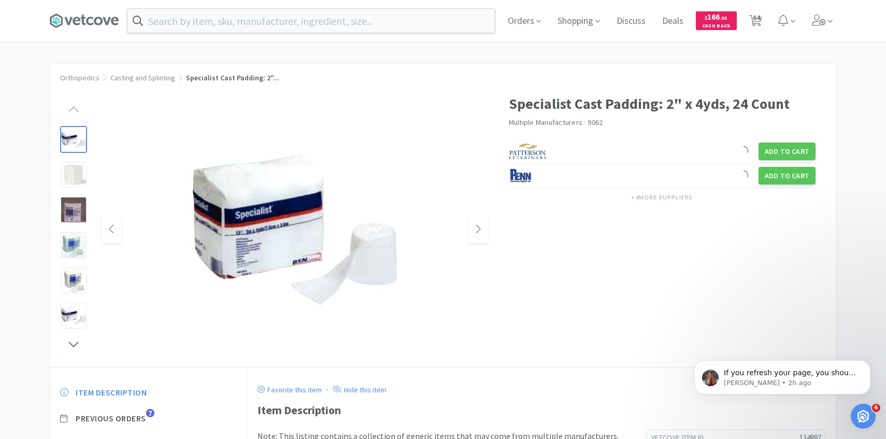
scroll to position [61, 0]
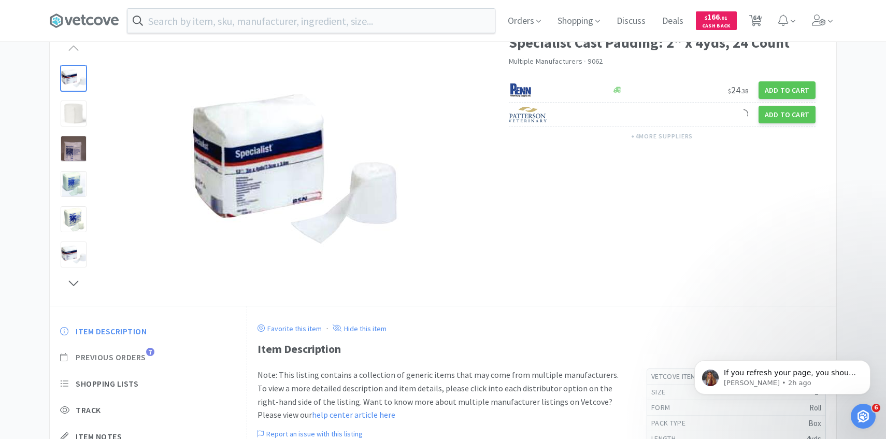
click at [135, 360] on span "Previous Orders" at bounding box center [111, 357] width 70 height 11
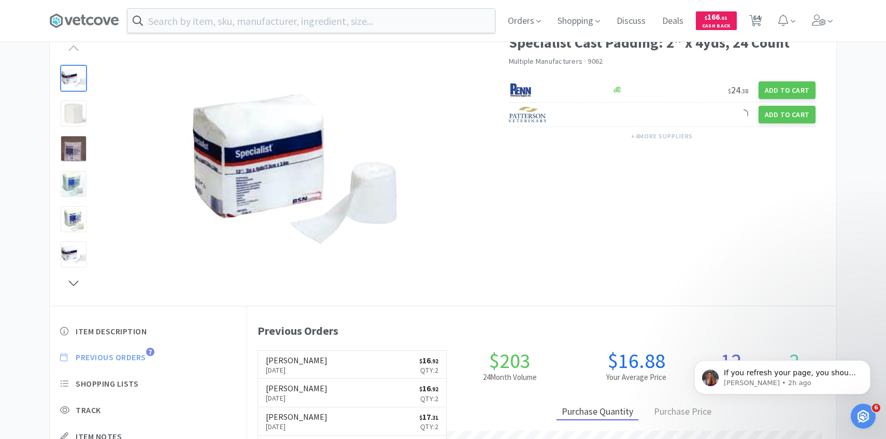
scroll to position [284, 589]
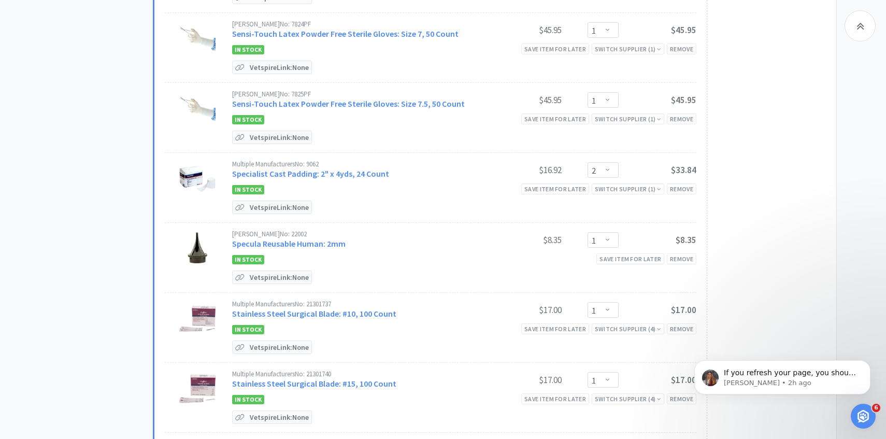
scroll to position [3625, 0]
click at [307, 237] on link "Specula Reusable Human: 2mm" at bounding box center [288, 242] width 113 height 10
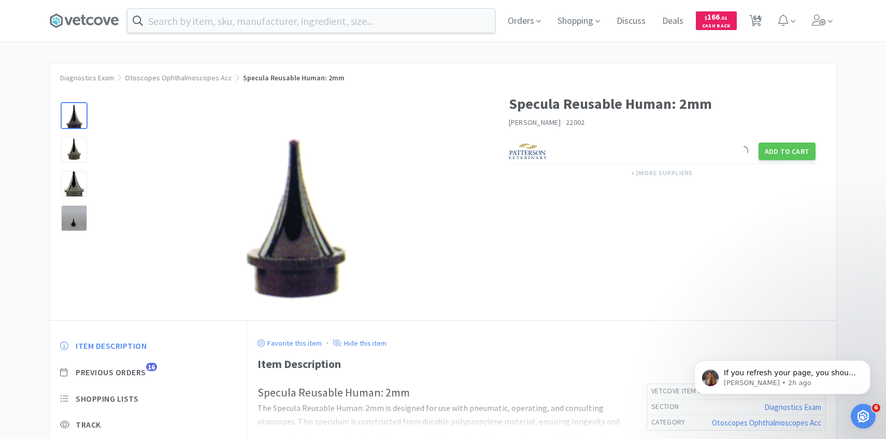
scroll to position [77, 0]
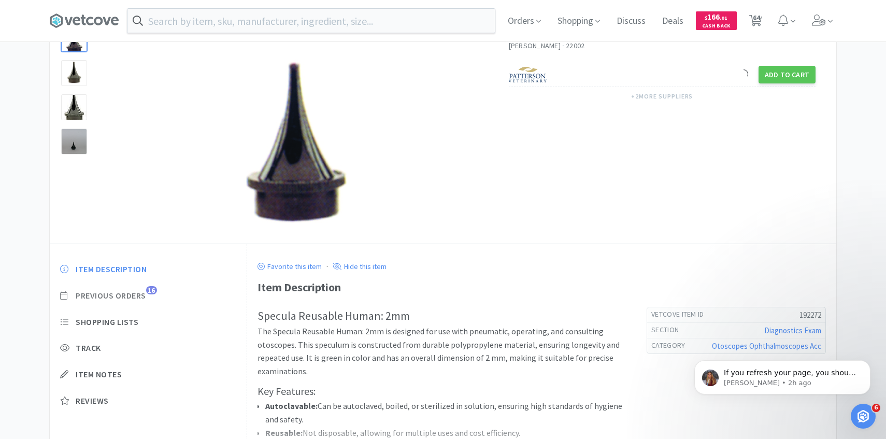
click at [137, 292] on span "Previous Orders" at bounding box center [111, 295] width 70 height 11
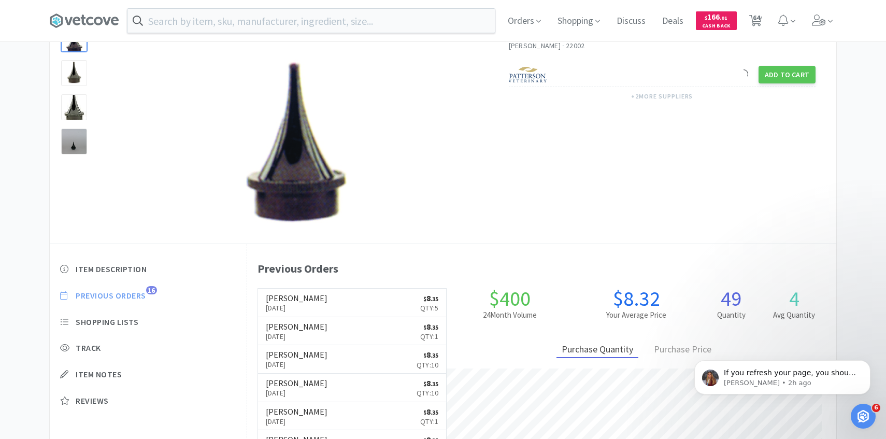
scroll to position [284, 589]
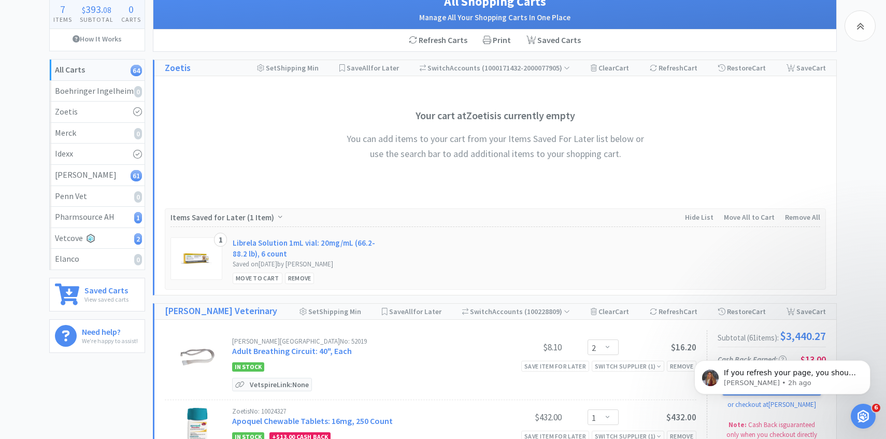
scroll to position [3625, 0]
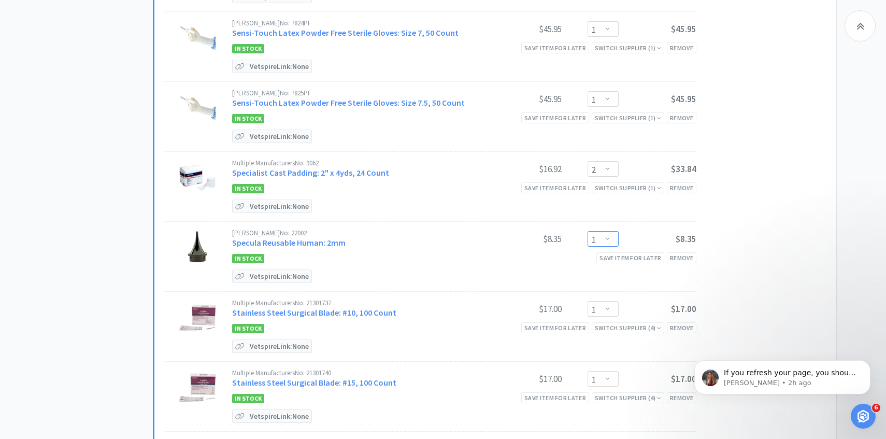
click at [613, 231] on select "Enter Quantity 1 2 3 4 5 6 7 8 9 10 11 12 13 14 15 16 17 18 19 20 Enter Quantity" at bounding box center [602, 239] width 31 height 16
click at [587, 231] on select "Enter Quantity 1 2 3 4 5 6 7 8 9 10 11 12 13 14 15 16 17 18 19 20 Enter Quantity" at bounding box center [602, 239] width 31 height 16
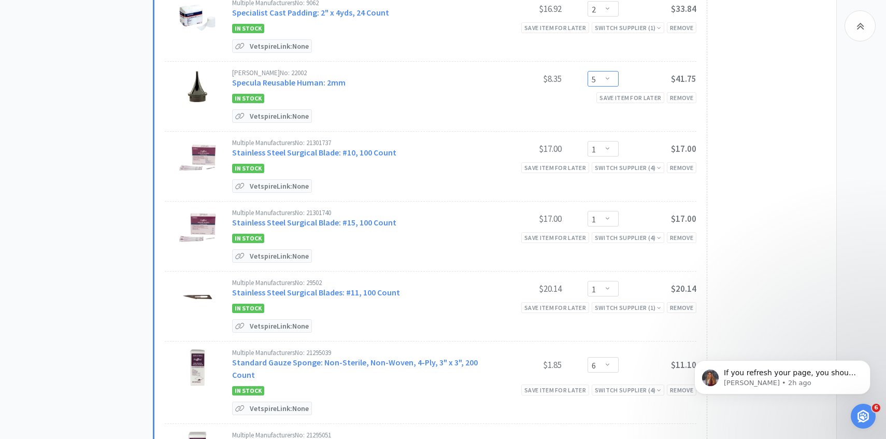
scroll to position [3787, 0]
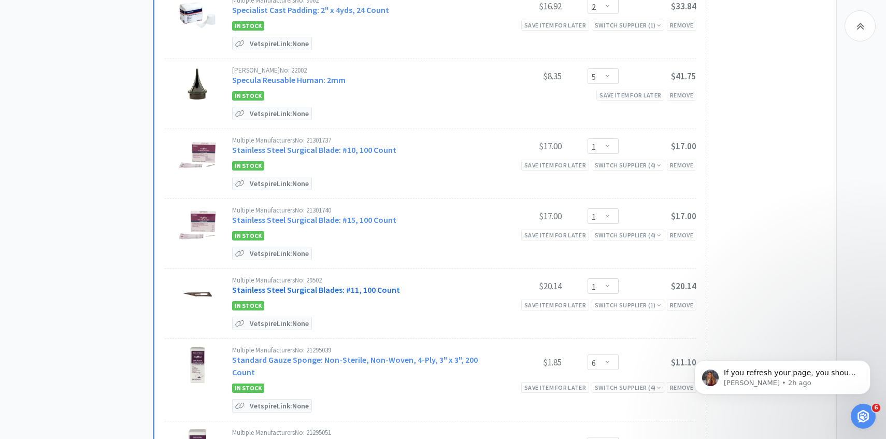
click at [369, 284] on link "Stainless Steel Surgical Blades: #11, 100 Count" at bounding box center [316, 289] width 168 height 10
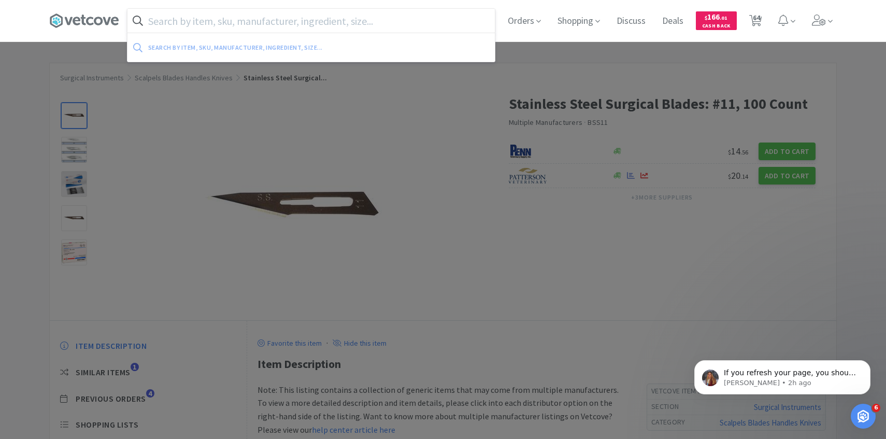
click at [368, 25] on input "text" at bounding box center [310, 21] width 367 height 24
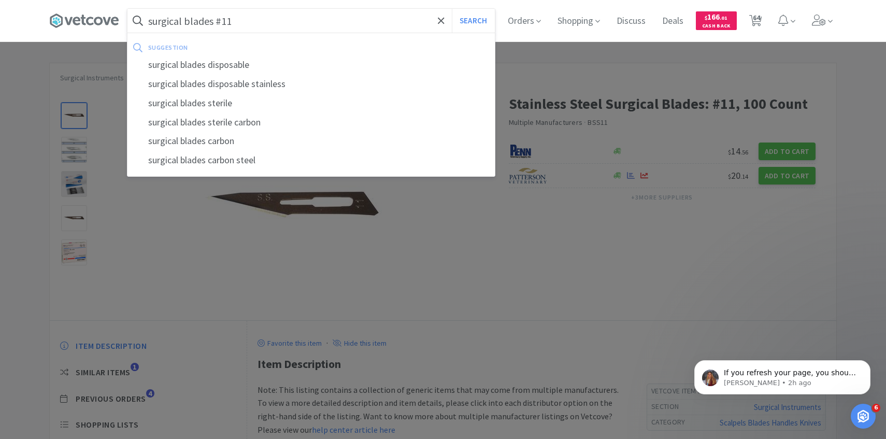
click at [452, 9] on button "Search" at bounding box center [473, 21] width 43 height 24
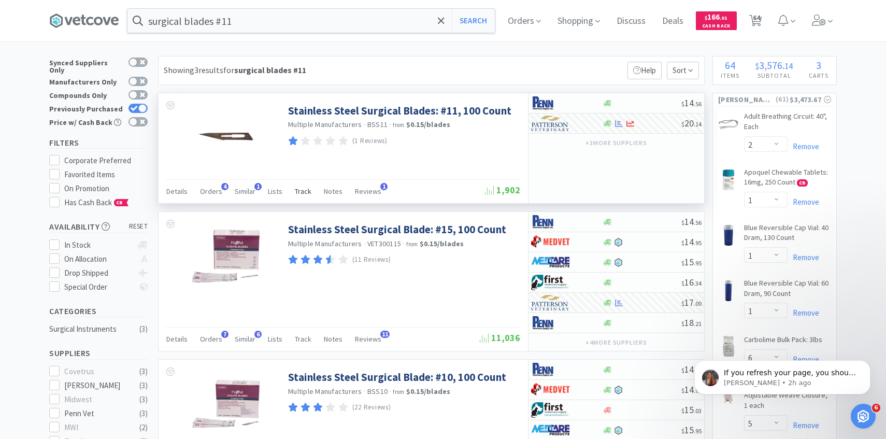
scroll to position [8, 0]
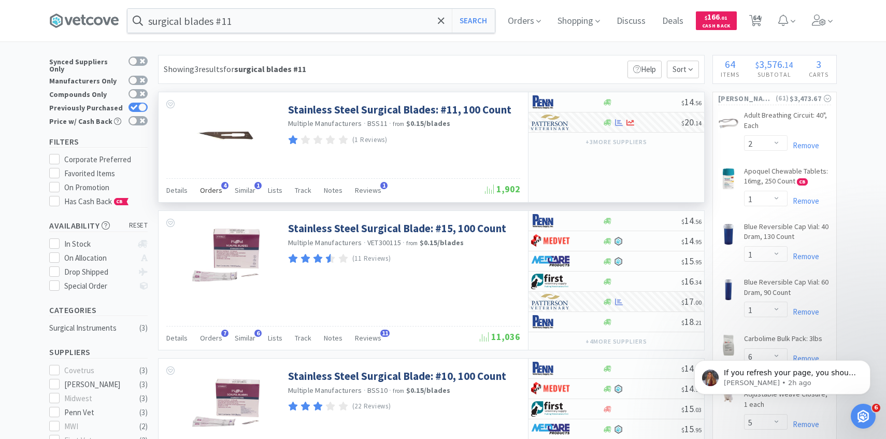
click at [212, 190] on span "Orders" at bounding box center [211, 189] width 22 height 9
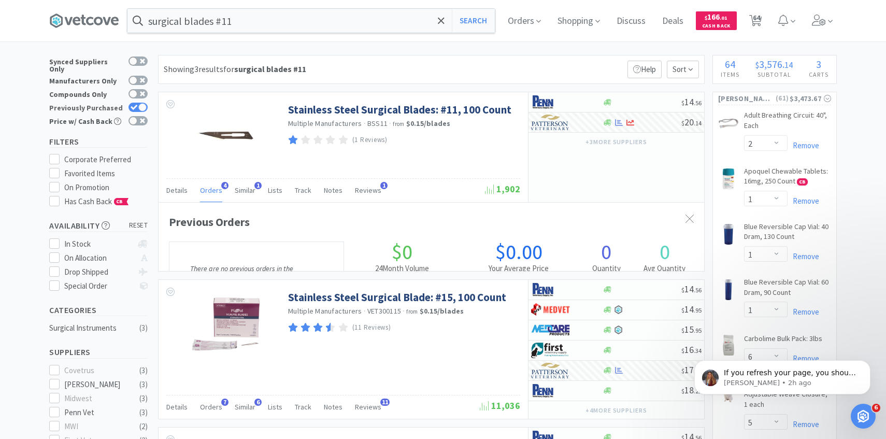
scroll to position [268, 545]
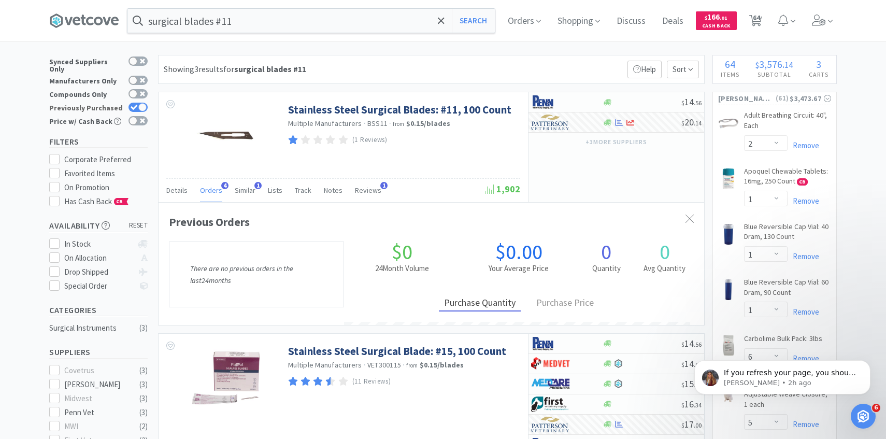
click at [140, 103] on div at bounding box center [142, 107] width 8 height 8
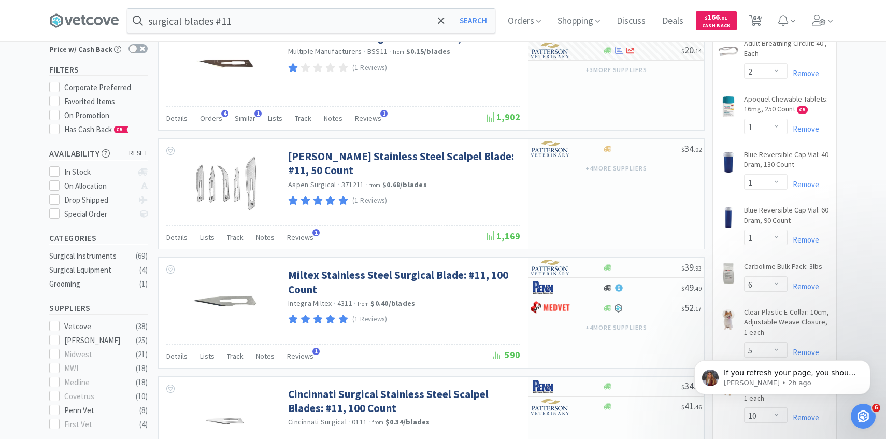
scroll to position [80, 0]
click at [556, 269] on img at bounding box center [550, 267] width 39 height 16
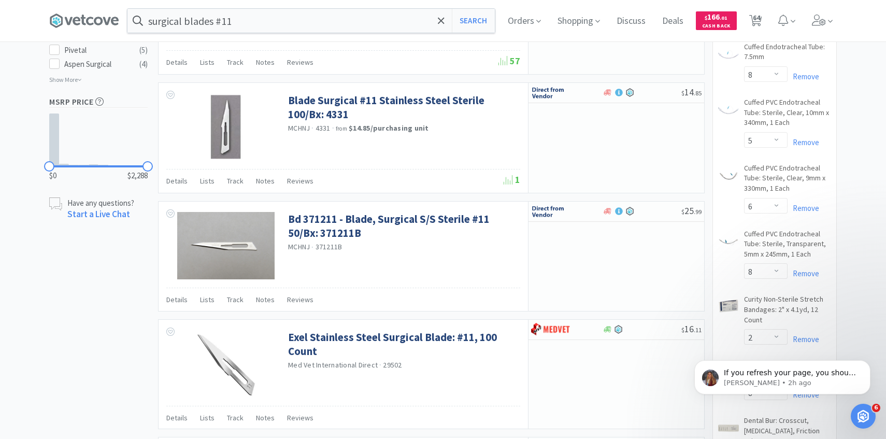
scroll to position [0, 0]
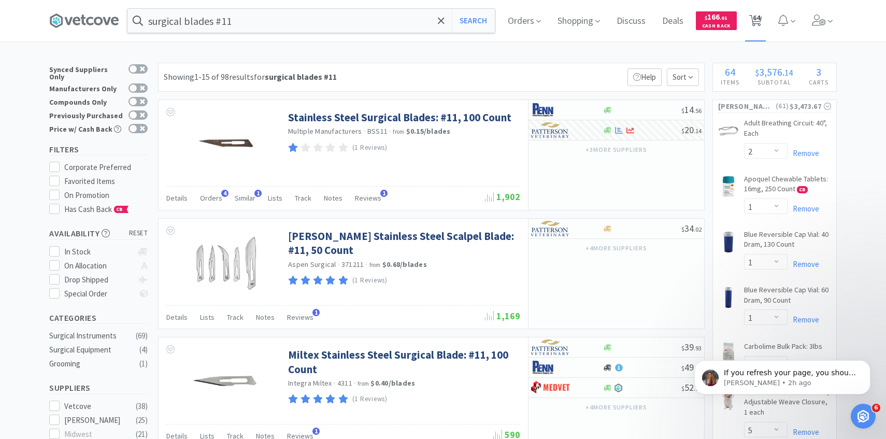
click at [763, 15] on span "64" at bounding box center [755, 20] width 21 height 41
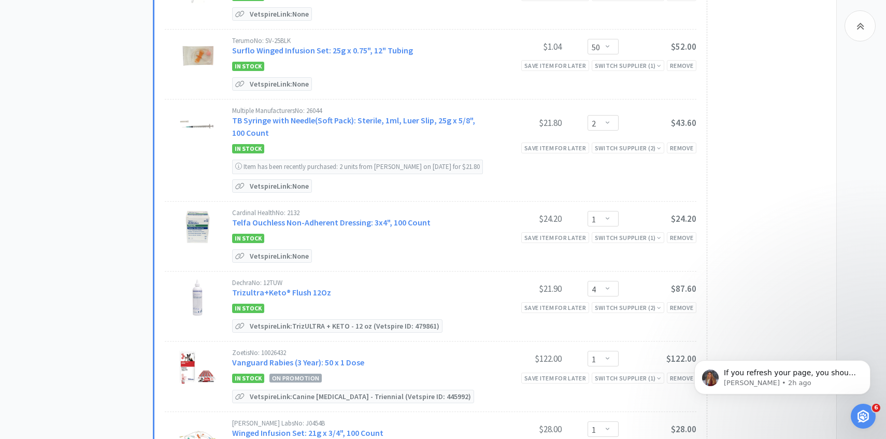
scroll to position [4423, 0]
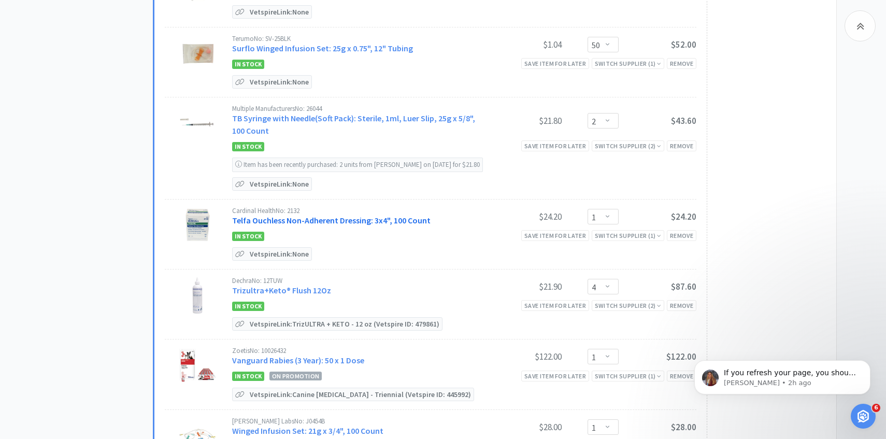
click at [401, 215] on link "Telfa Ouchless Non-Adherent Dressing: 3x4", 100 Count" at bounding box center [331, 220] width 198 height 10
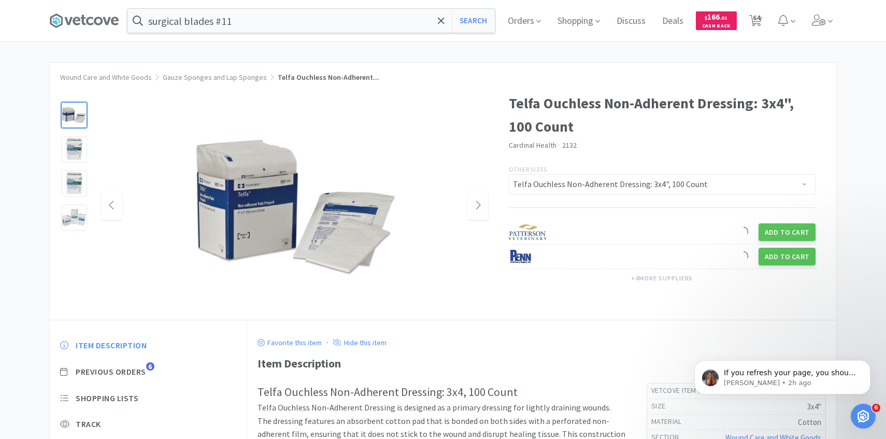
scroll to position [77, 0]
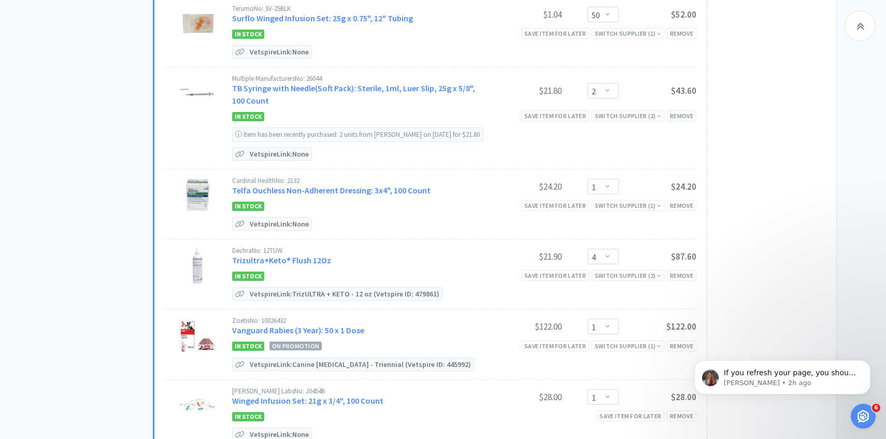
scroll to position [4468, 0]
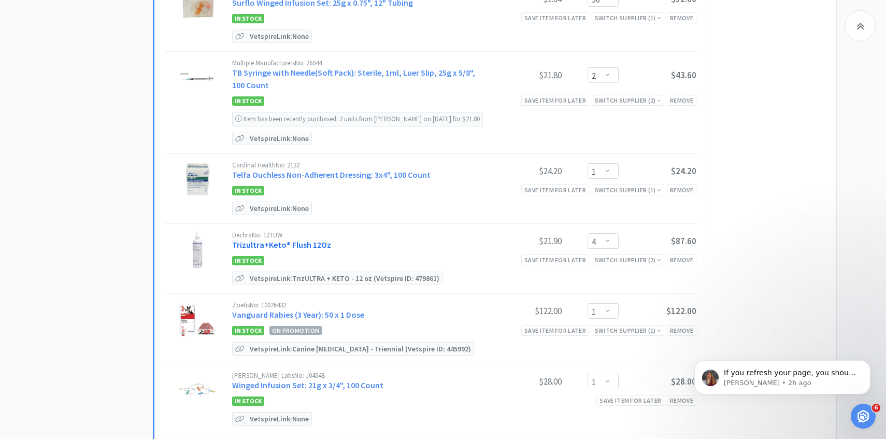
click at [309, 239] on link "Trizultra+Keto® Flush 12Oz" at bounding box center [281, 244] width 99 height 10
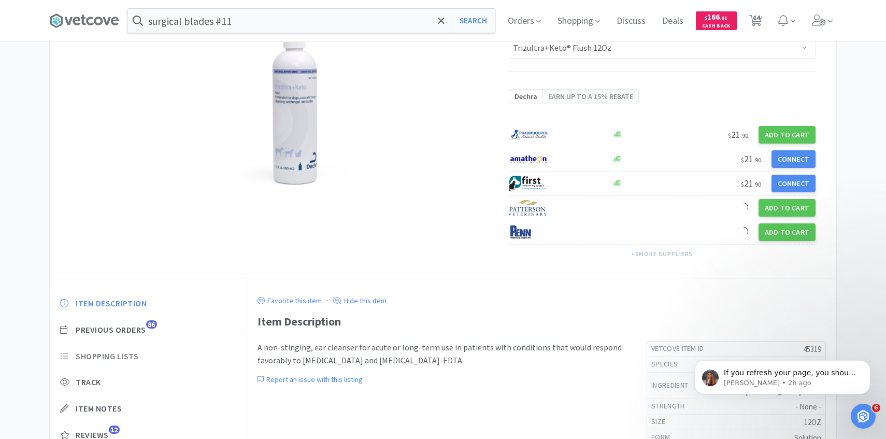
scroll to position [114, 0]
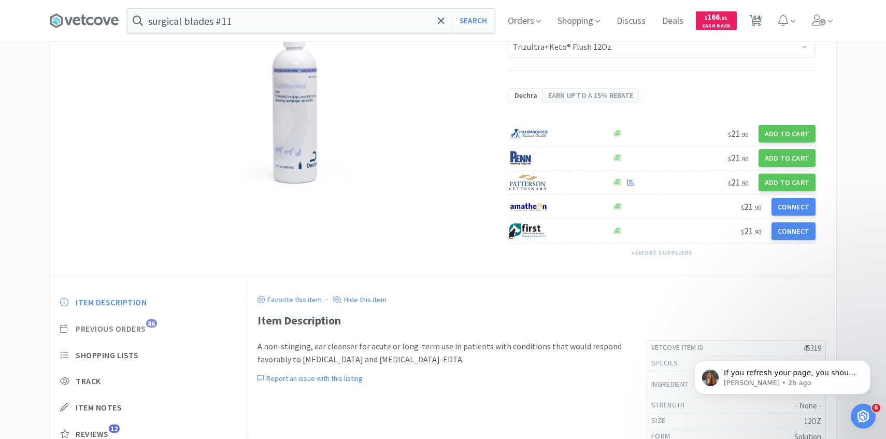
click at [118, 326] on span "Previous Orders" at bounding box center [111, 328] width 70 height 11
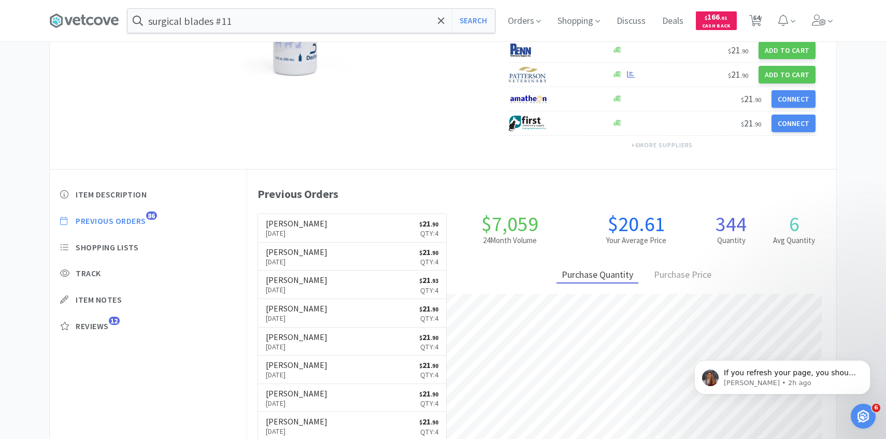
scroll to position [223, 0]
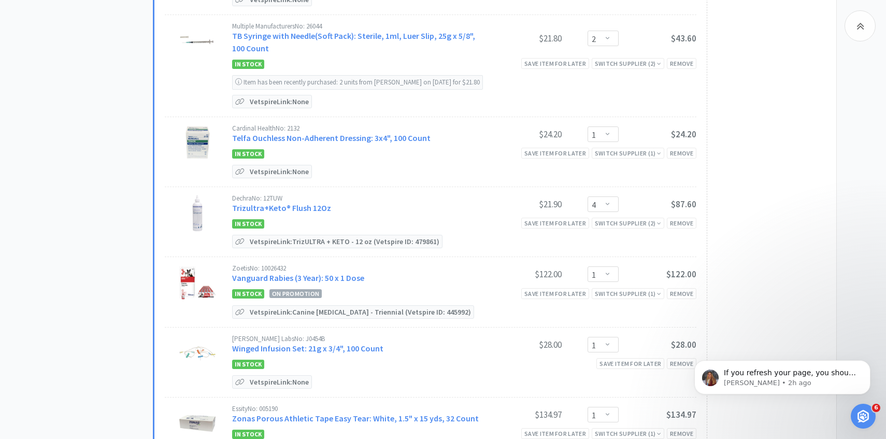
scroll to position [4508, 0]
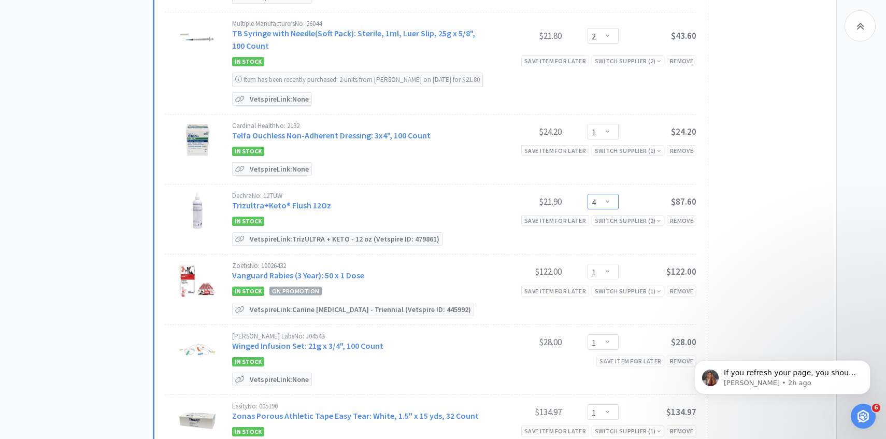
click at [605, 194] on select "Enter Quantity 1 2 3 4 5 6 7 8 9 10 11 12 13 14 15 16 17 18 19 20 Enter Quantity" at bounding box center [602, 202] width 31 height 16
click at [587, 194] on select "Enter Quantity 1 2 3 4 5 6 7 8 9 10 11 12 13 14 15 16 17 18 19 20 Enter Quantity" at bounding box center [602, 202] width 31 height 16
click at [604, 194] on select "Enter Quantity 1 2 3 4 5 6 7 8 9 10 11 12 13 14 15 16 17 18 19 20 Enter Quantity" at bounding box center [602, 202] width 31 height 16
click at [587, 194] on select "Enter Quantity 1 2 3 4 5 6 7 8 9 10 11 12 13 14 15 16 17 18 19 20 Enter Quantity" at bounding box center [602, 202] width 31 height 16
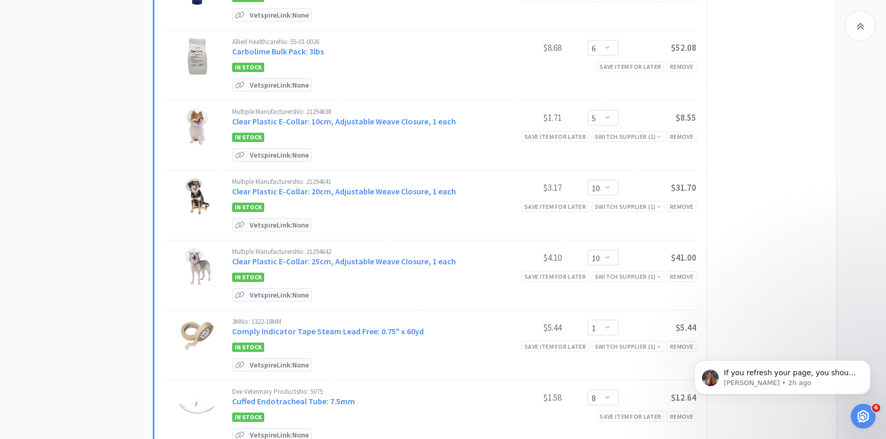
scroll to position [0, 0]
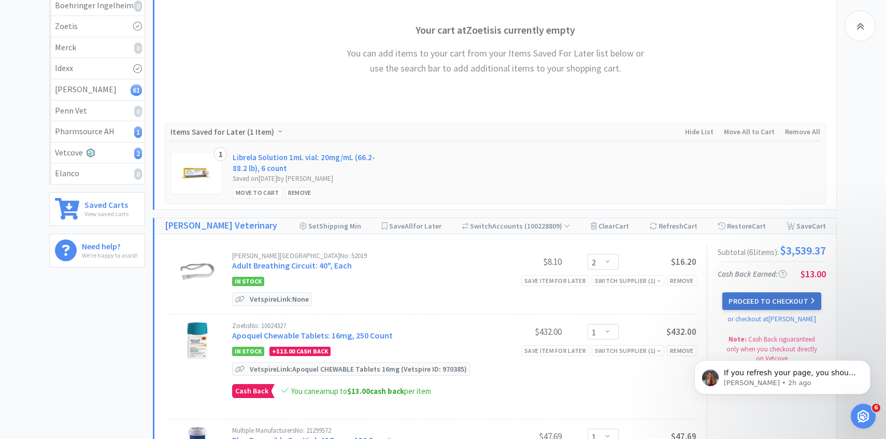
click at [779, 301] on button "Proceed to Checkout" at bounding box center [771, 301] width 98 height 18
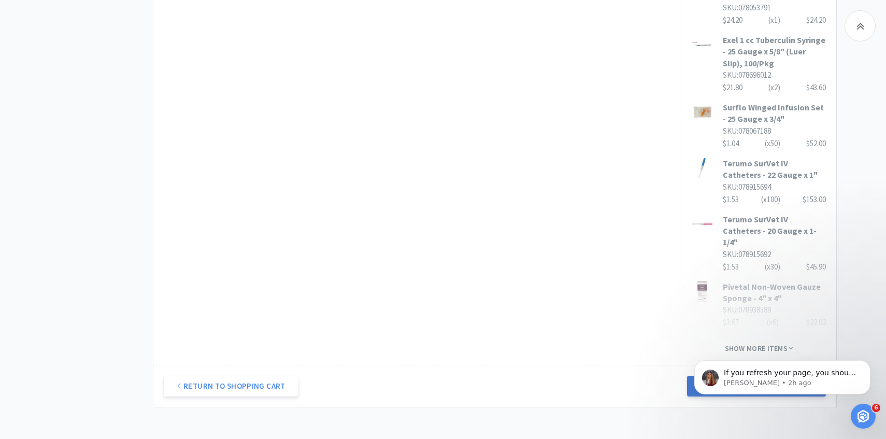
click at [725, 376] on button "Next Step: Review Your Order" at bounding box center [756, 386] width 139 height 21
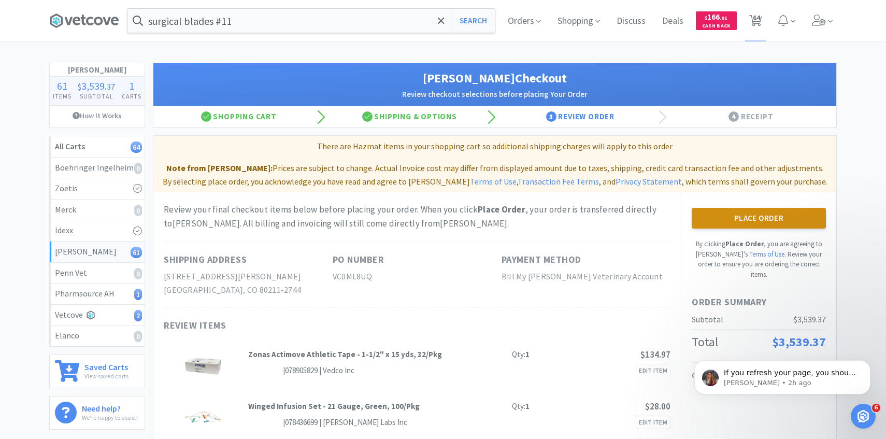
click at [740, 227] on button "Place Order" at bounding box center [759, 218] width 134 height 21
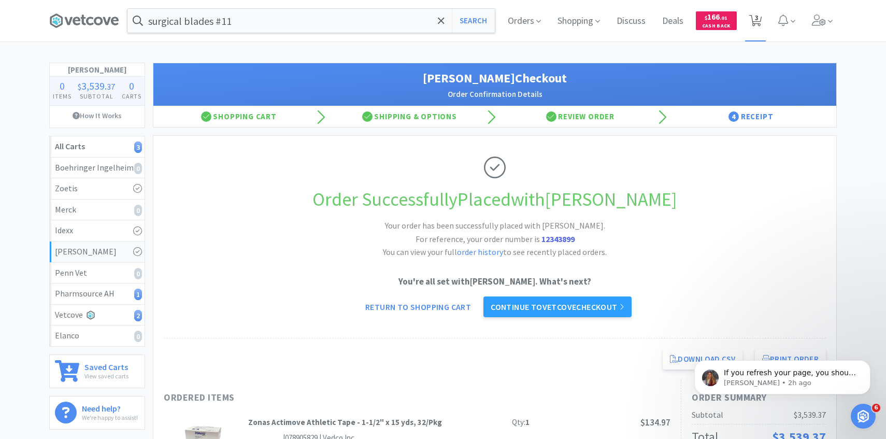
click at [753, 24] on icon at bounding box center [755, 20] width 13 height 11
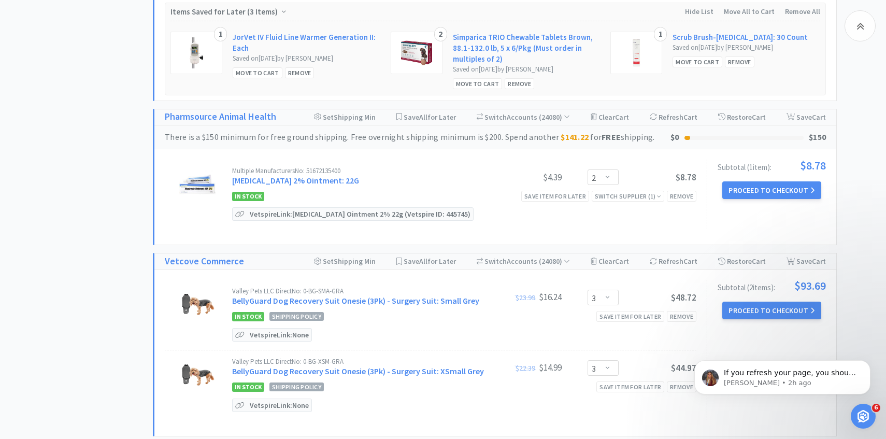
scroll to position [533, 0]
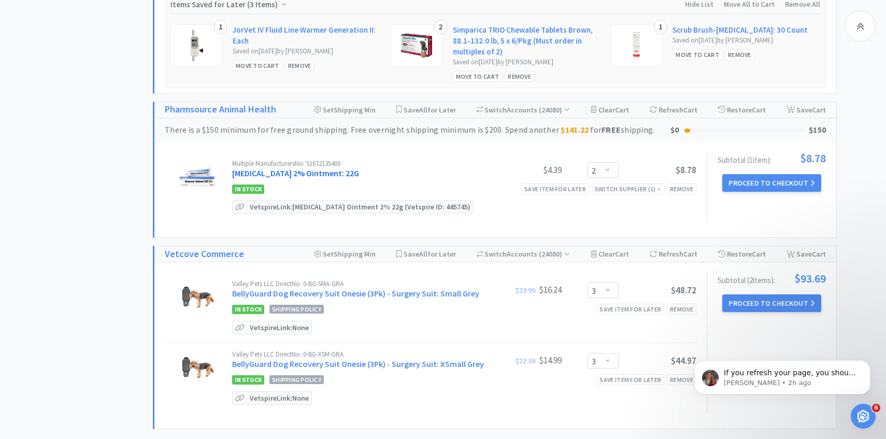
click at [307, 177] on link "Mupirocin 2% Ointment: 22G" at bounding box center [295, 173] width 127 height 10
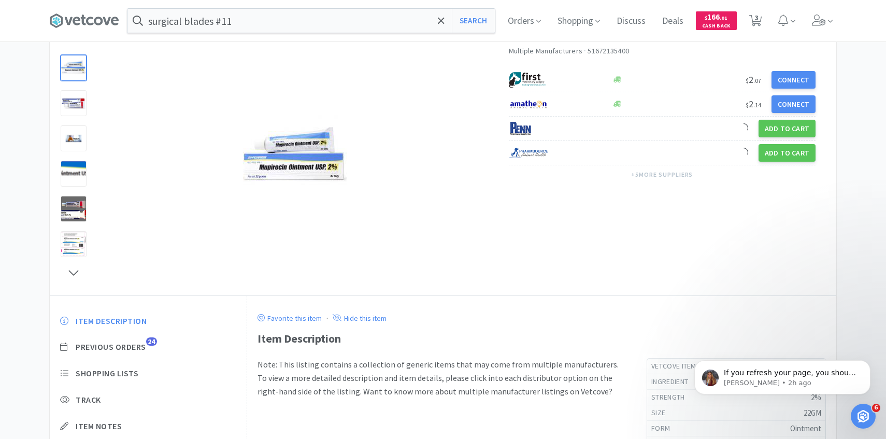
scroll to position [136, 0]
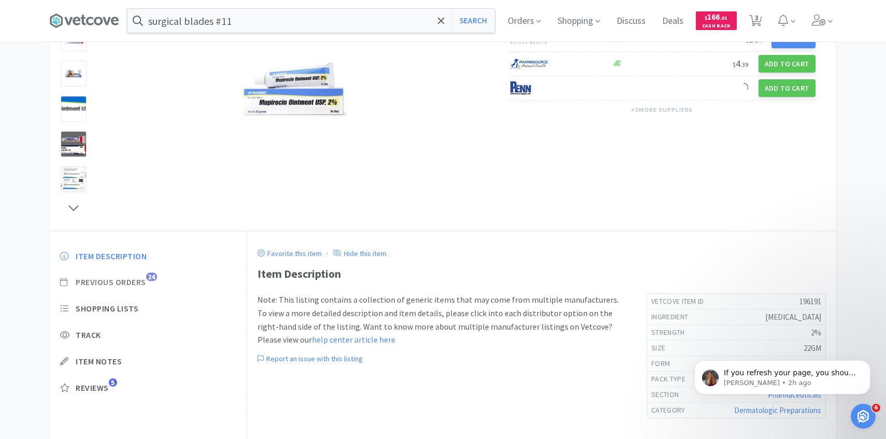
click at [148, 280] on span "Previous Orders 24" at bounding box center [148, 282] width 176 height 11
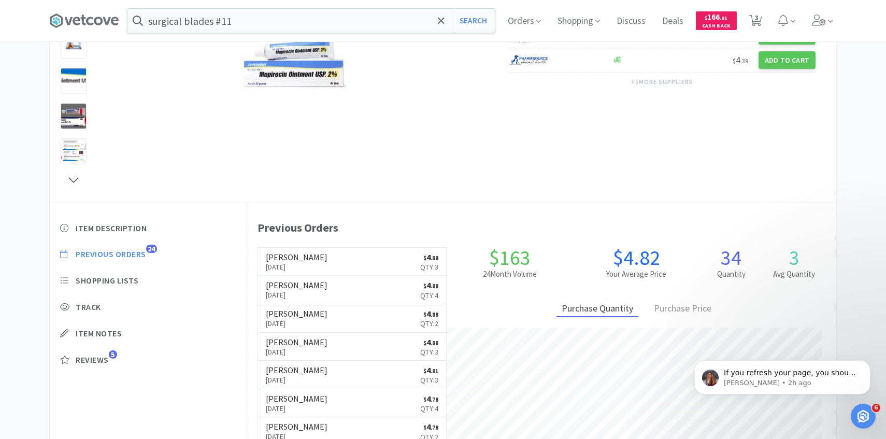
scroll to position [172, 0]
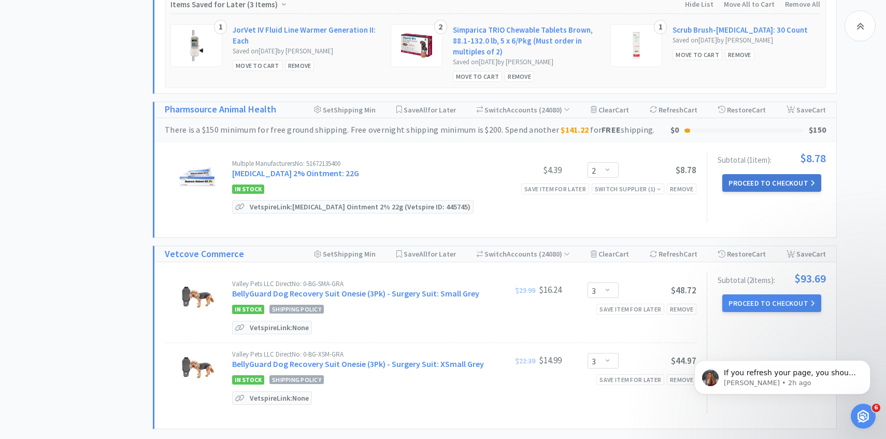
click at [724, 182] on button "Proceed to Checkout" at bounding box center [771, 183] width 98 height 18
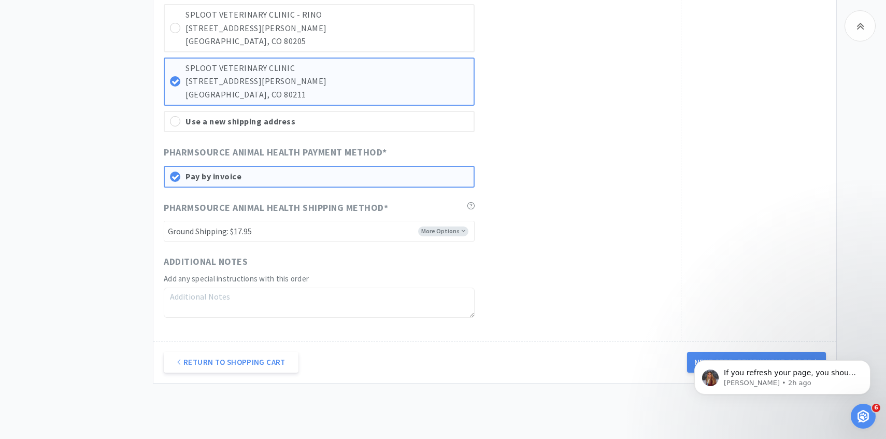
scroll to position [1032, 0]
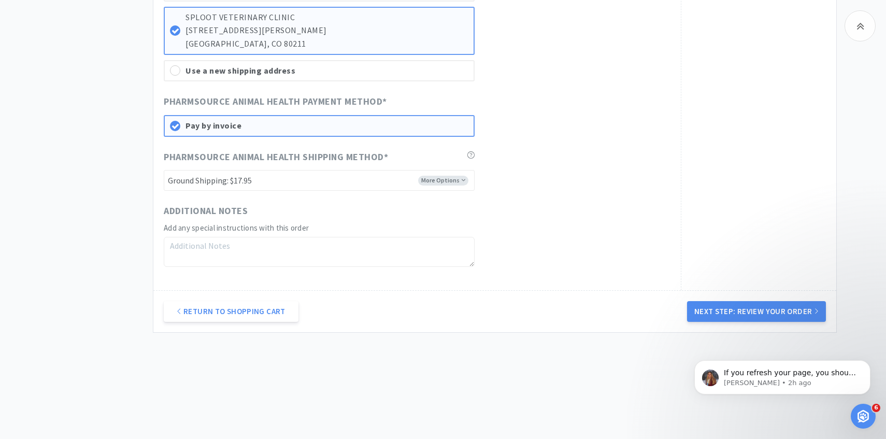
click at [734, 301] on div "If you refresh your page, you should be able to create a receipt for that order…" at bounding box center [782, 330] width 191 height 130
click at [734, 314] on div "If you refresh your page, you should be able to create a receipt for that order…" at bounding box center [782, 330] width 191 height 130
click at [719, 310] on div "If you refresh your page, you should be able to create a receipt for that order…" at bounding box center [782, 330] width 191 height 130
click at [868, 358] on button "Dismiss notification" at bounding box center [866, 362] width 13 height 13
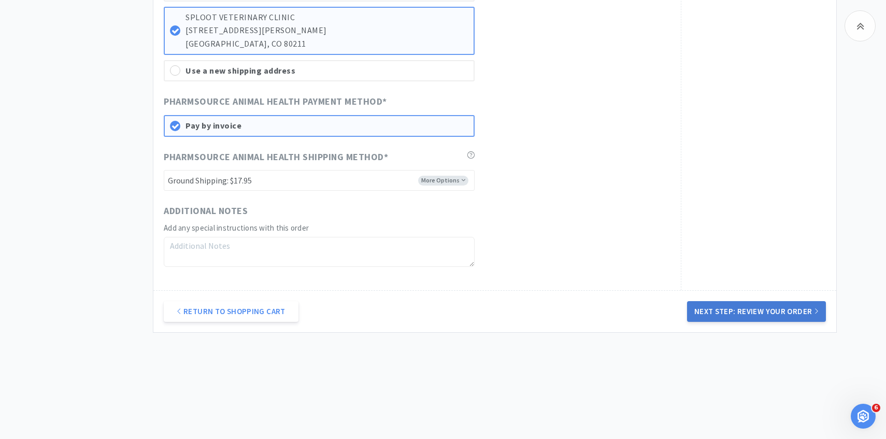
click at [790, 312] on button "Next Step: Review Your Order" at bounding box center [756, 311] width 139 height 21
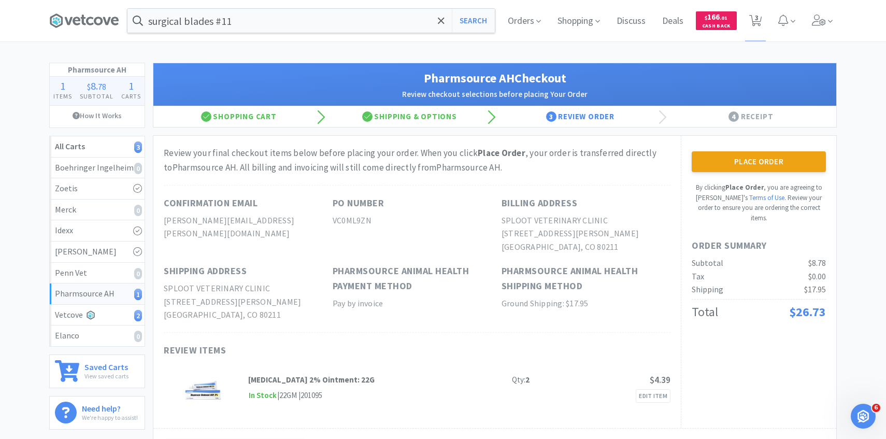
scroll to position [25, 0]
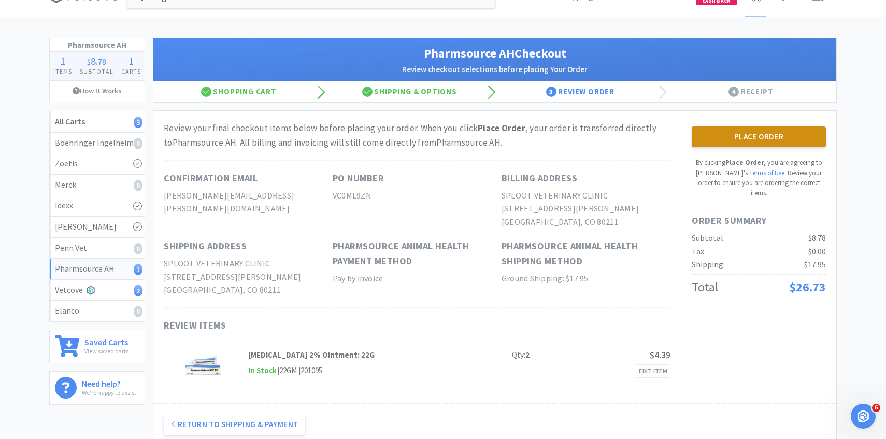
click at [705, 135] on button "Place Order" at bounding box center [759, 136] width 134 height 21
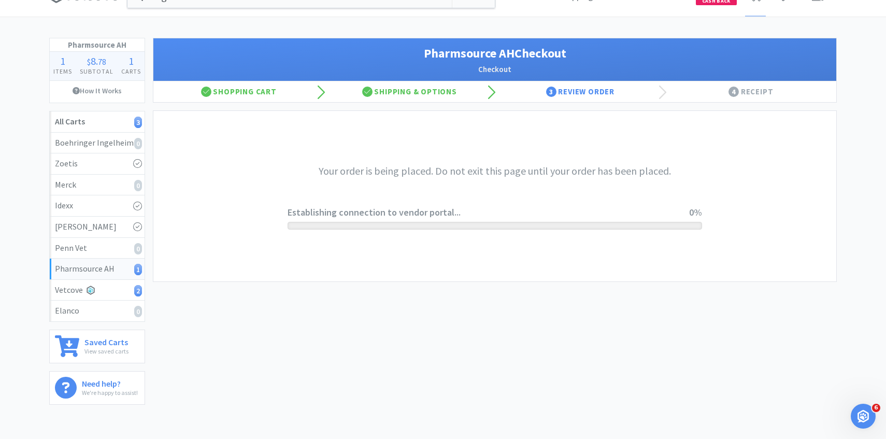
scroll to position [0, 0]
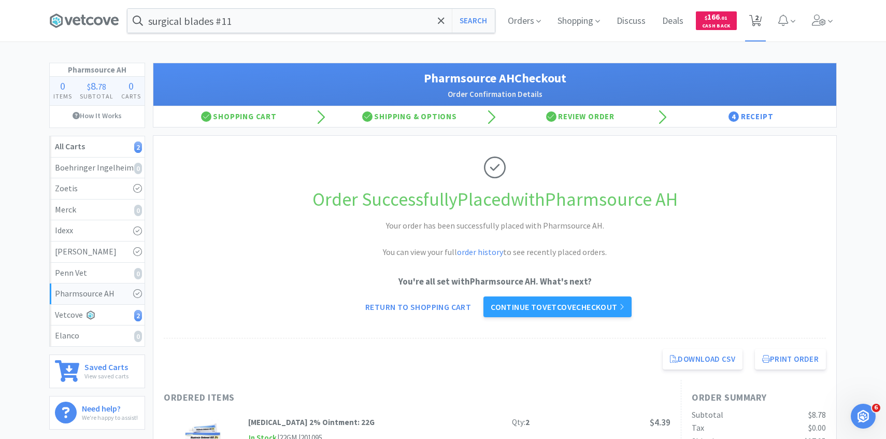
click at [756, 30] on span "2" at bounding box center [757, 17] width 4 height 41
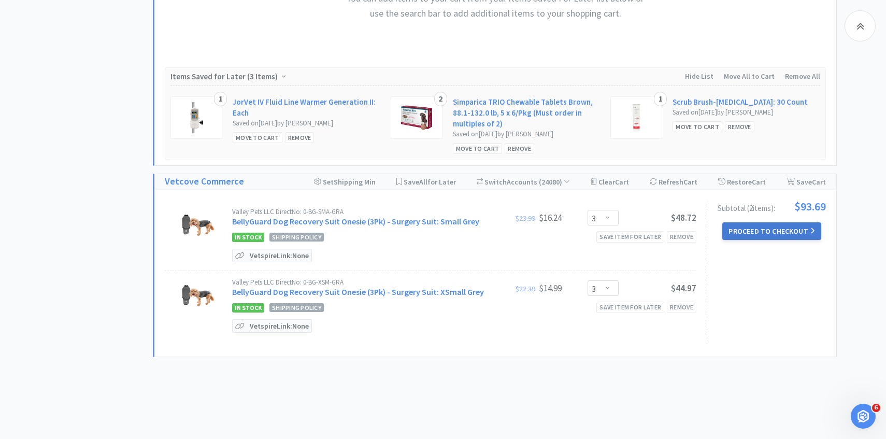
click at [762, 223] on button "Proceed to Checkout" at bounding box center [771, 231] width 98 height 18
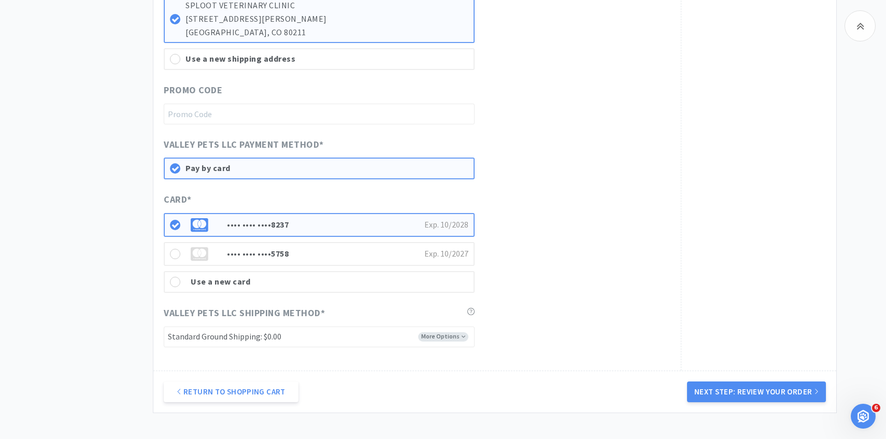
scroll to position [603, 0]
click at [705, 382] on button "Next Step: Review Your Order" at bounding box center [756, 391] width 139 height 21
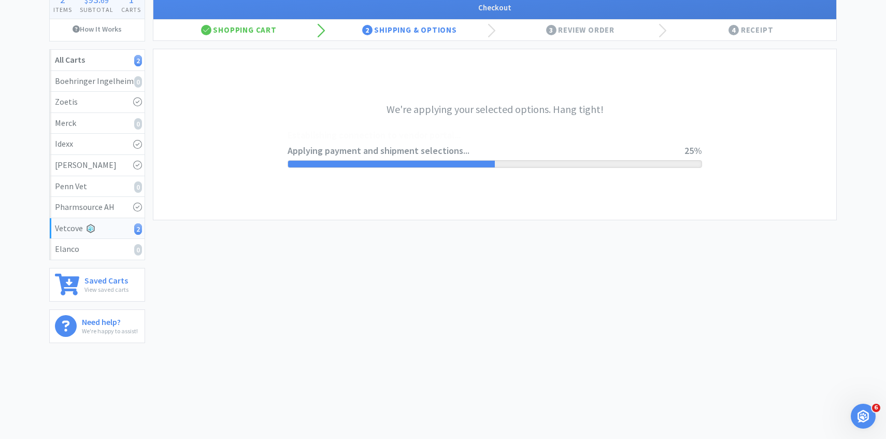
scroll to position [0, 0]
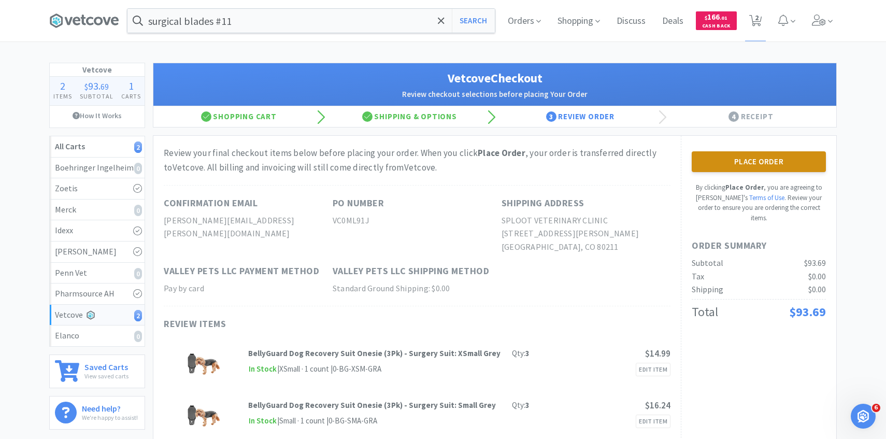
click at [728, 167] on button "Place Order" at bounding box center [759, 161] width 134 height 21
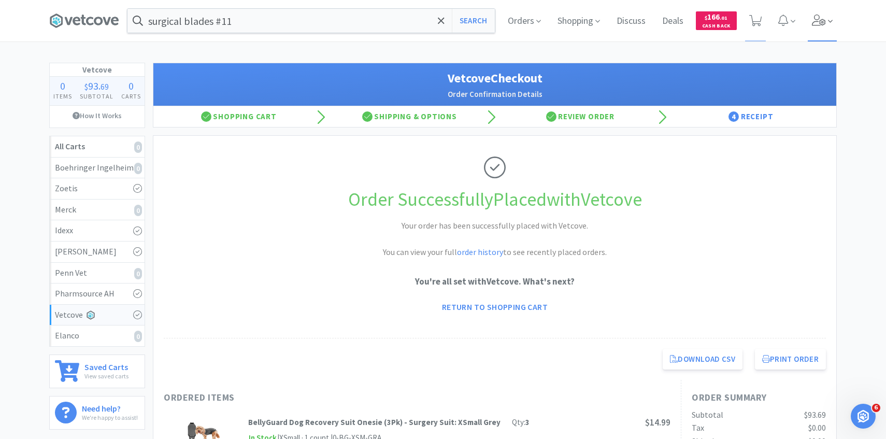
click at [816, 26] on span at bounding box center [823, 20] width 30 height 41
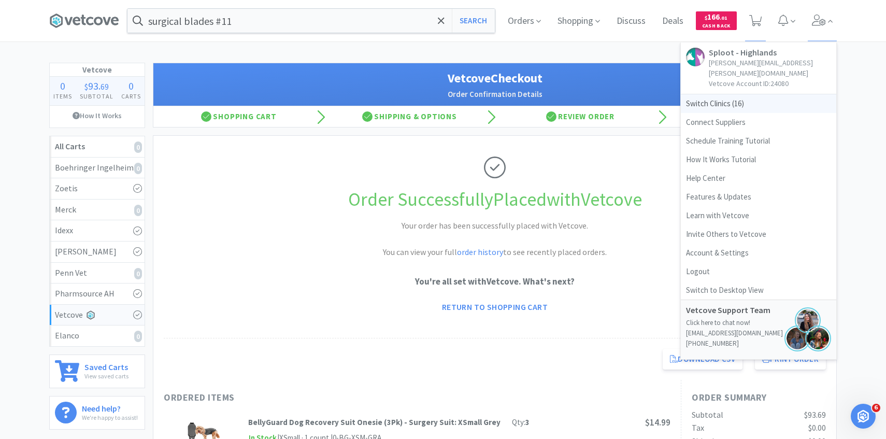
click at [752, 96] on span "Switch Clinics ( 16 )" at bounding box center [758, 103] width 155 height 19
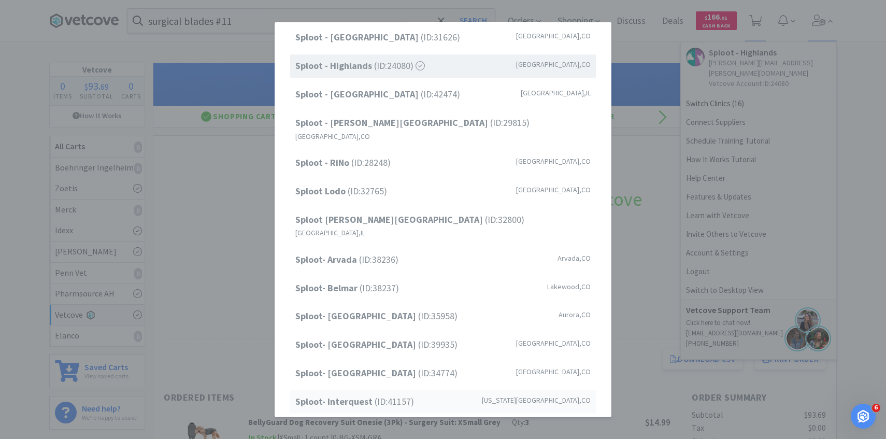
scroll to position [37, 0]
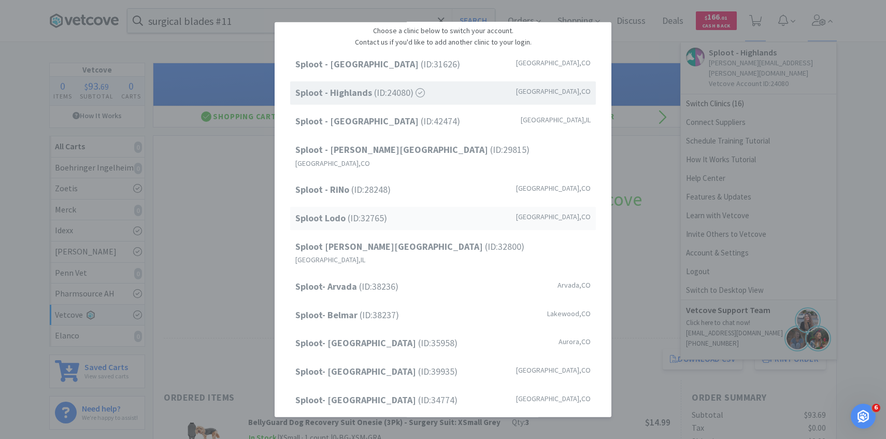
click at [427, 209] on div "Sploot Lodo (ID: 32765 ) Denver , CO" at bounding box center [443, 218] width 306 height 23
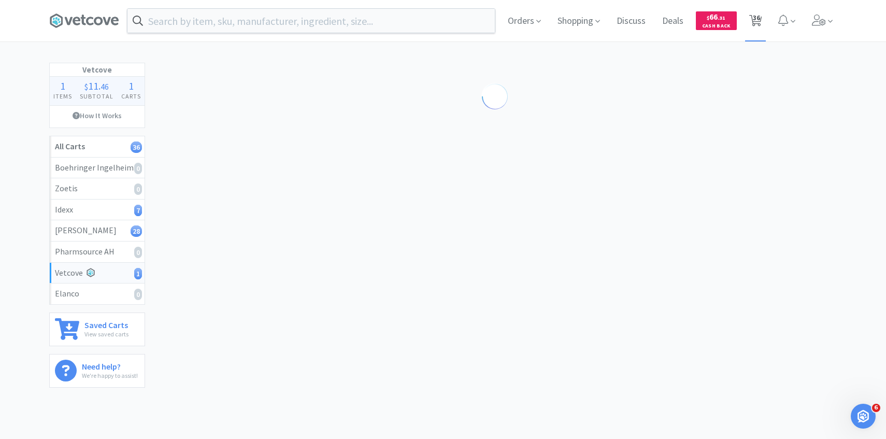
click at [757, 22] on span "36" at bounding box center [756, 17] width 7 height 41
select select "1"
select select "2"
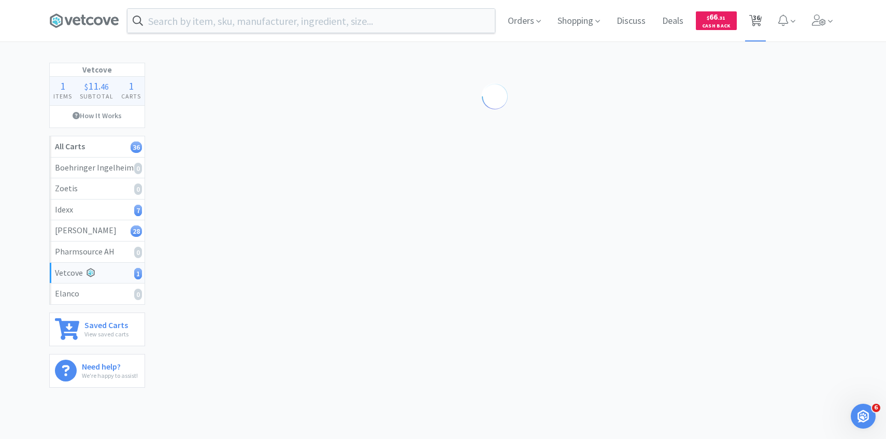
select select "1"
select select "3"
select select "1"
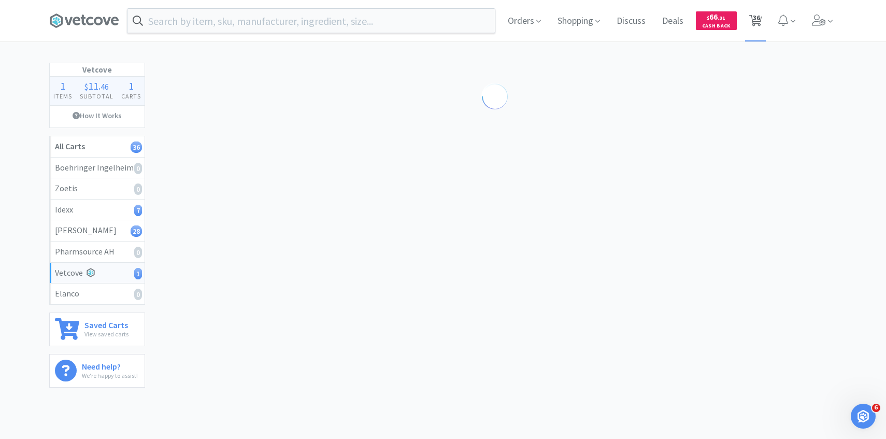
select select "4"
select select "1"
select select "2"
select select "1"
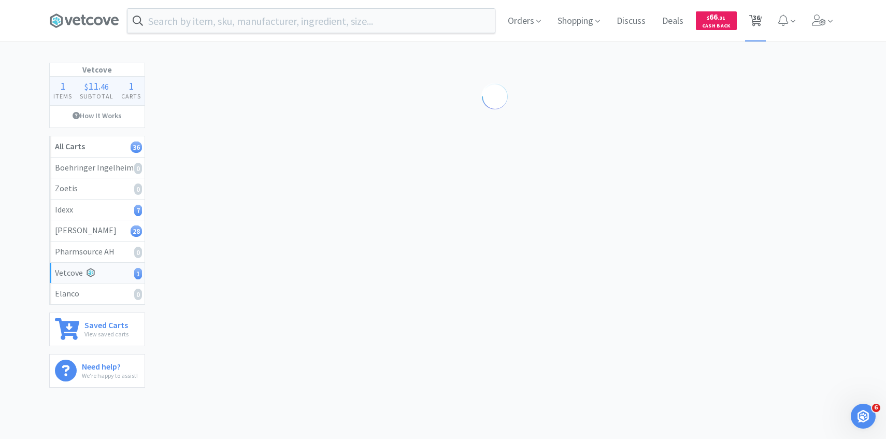
select select "2"
select select "1"
select select "4"
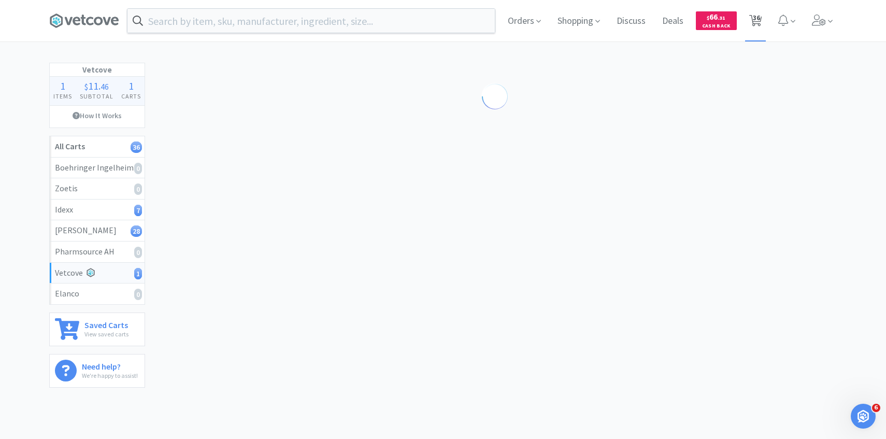
select select "2"
select select "1"
select select "4"
select select "1"
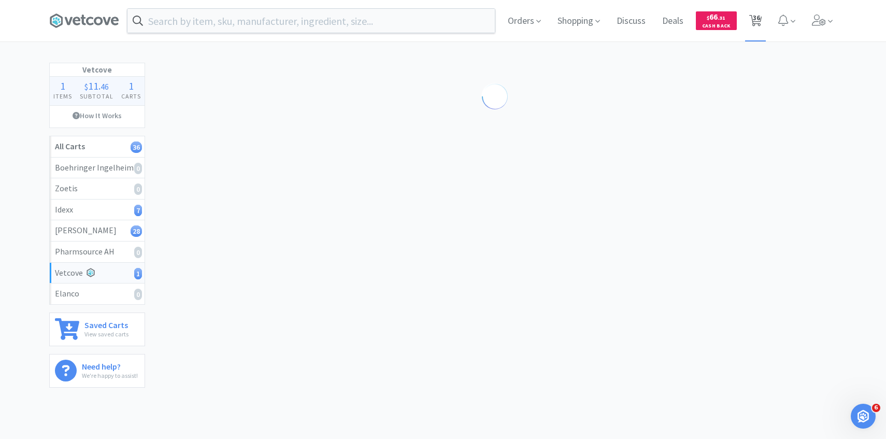
select select "1"
select select "2"
select select "1"
select select "50"
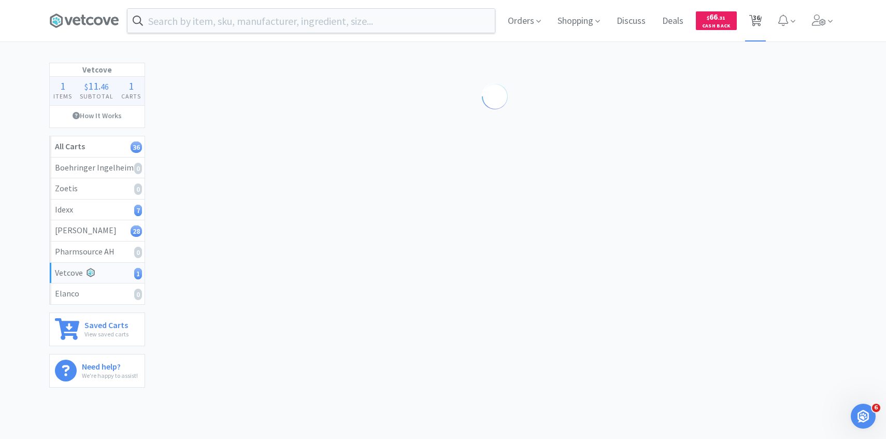
select select "1"
select select "3"
select select "1"
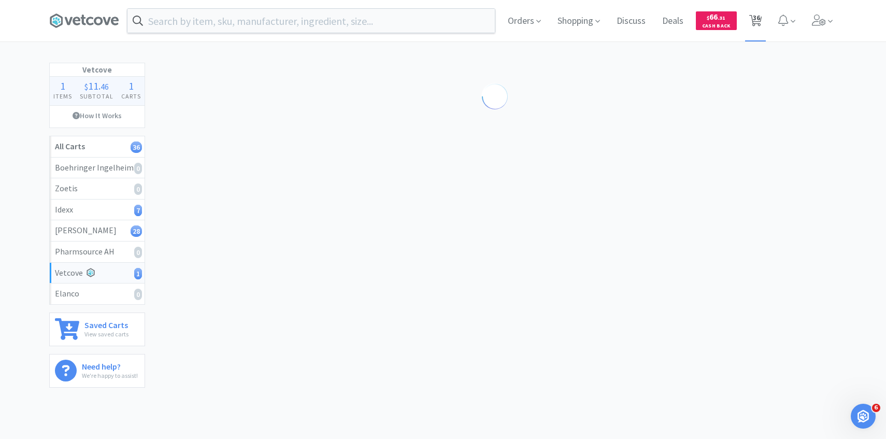
select select "1"
select select "2"
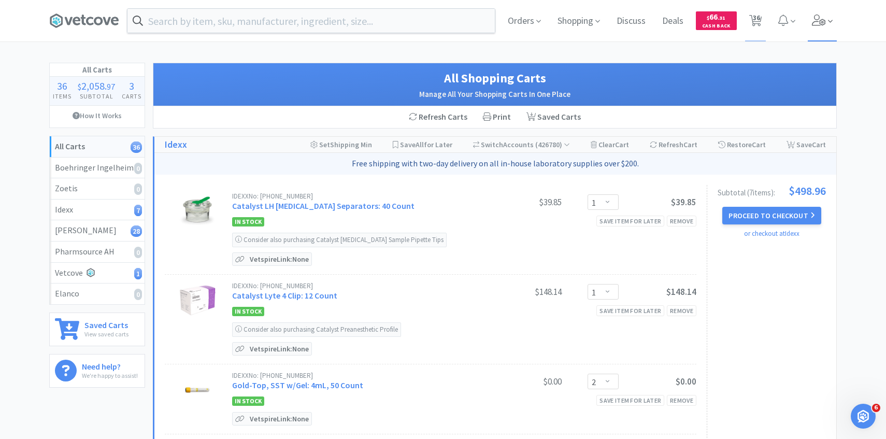
click at [819, 25] on icon at bounding box center [819, 20] width 14 height 11
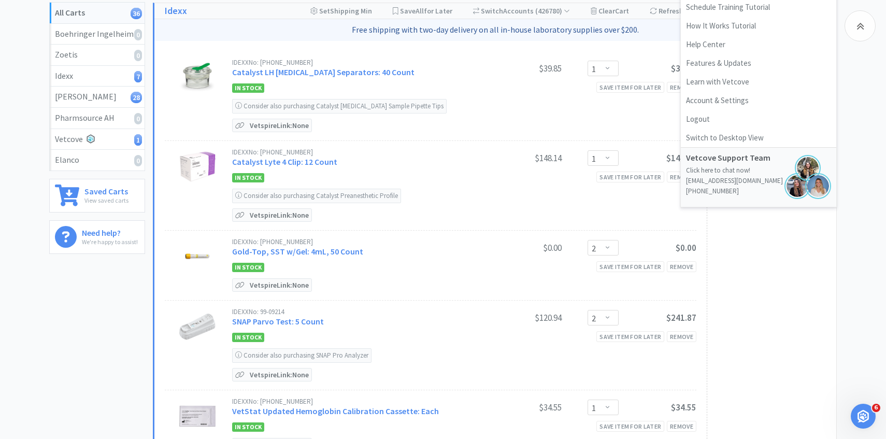
scroll to position [138, 0]
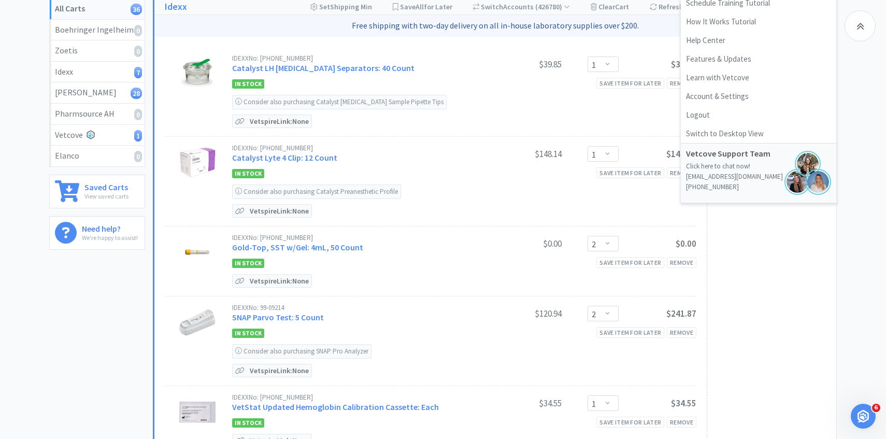
click at [493, 165] on div "IDEXX No: 98-11009-02 Catalyst Lyte 4 Clip: 12 Count $148.14 Enter Quantity 1 2…" at bounding box center [464, 182] width 464 height 74
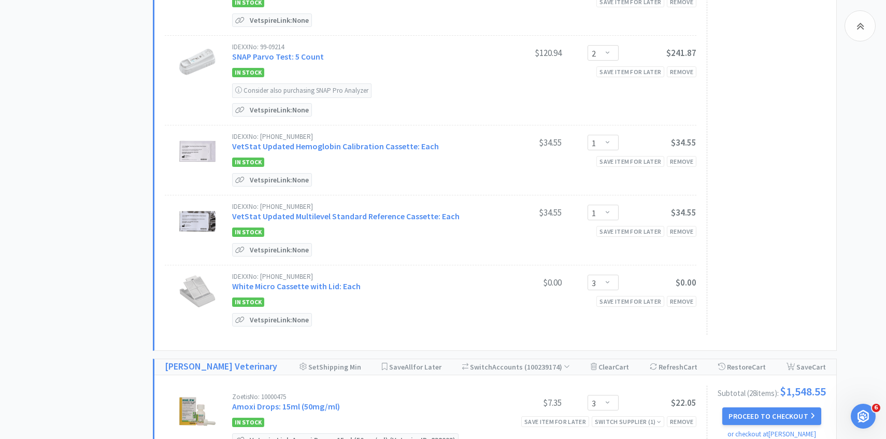
scroll to position [407, 0]
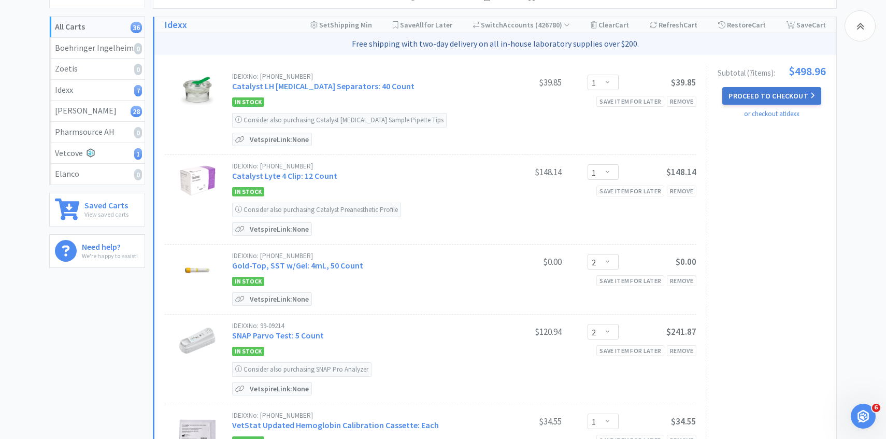
click at [809, 89] on button "Proceed to Checkout" at bounding box center [771, 96] width 98 height 18
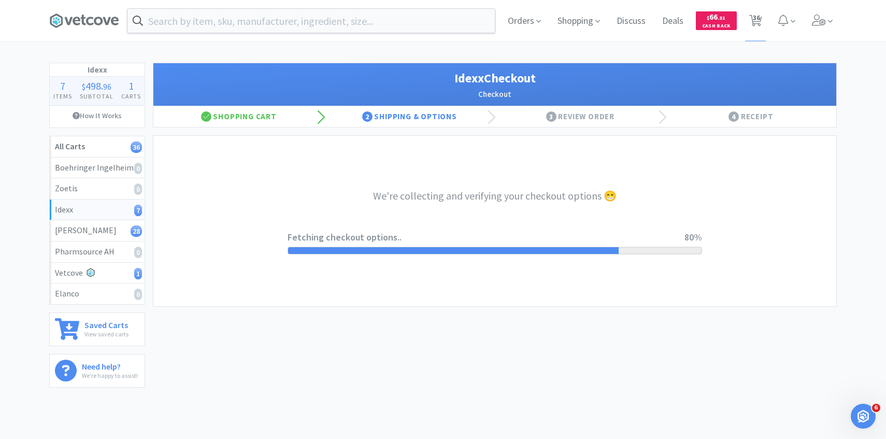
select select "904"
select select "003"
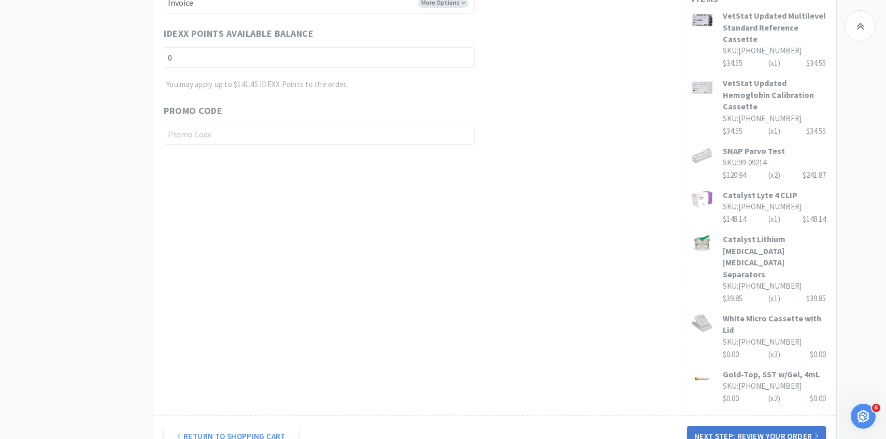
click at [727, 426] on button "Next Step: Review Your Order" at bounding box center [756, 436] width 139 height 21
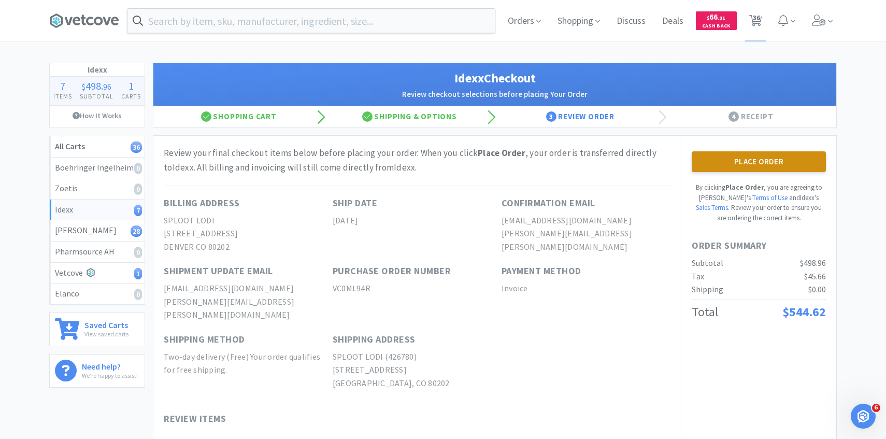
click at [784, 165] on button "Place Order" at bounding box center [759, 161] width 134 height 21
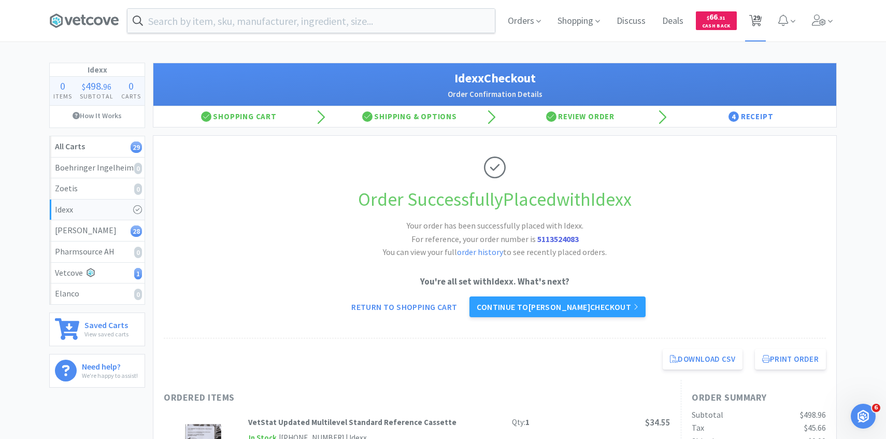
click at [757, 27] on span "29" at bounding box center [756, 17] width 7 height 41
select select "3"
select select "1"
select select "4"
select select "1"
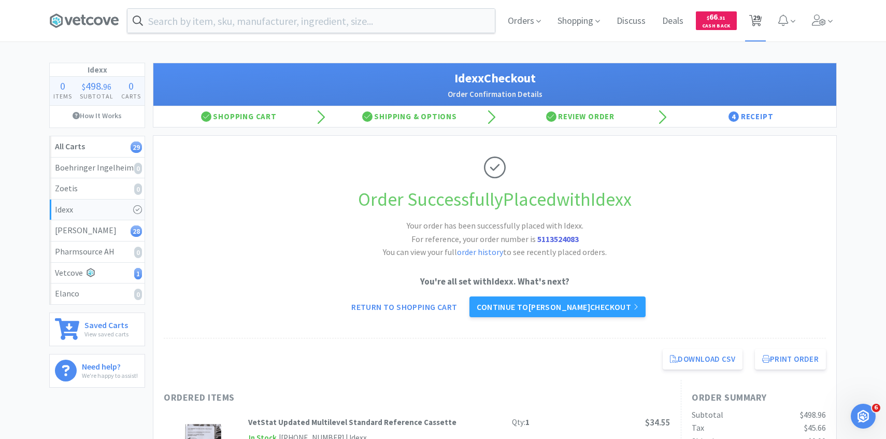
select select "1"
select select "2"
select select "1"
select select "2"
select select "1"
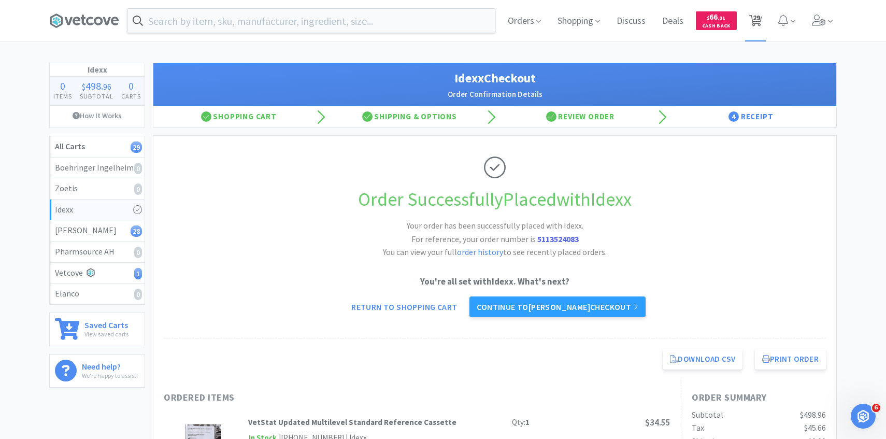
select select "1"
select select "4"
select select "2"
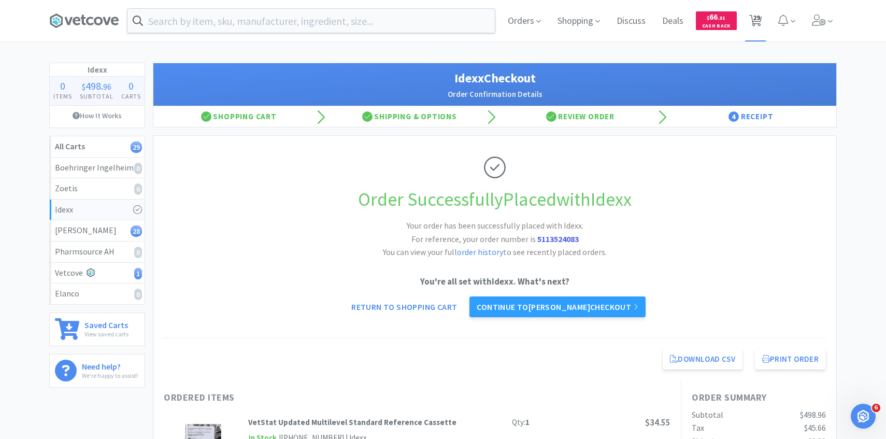
select select "1"
select select "4"
select select "1"
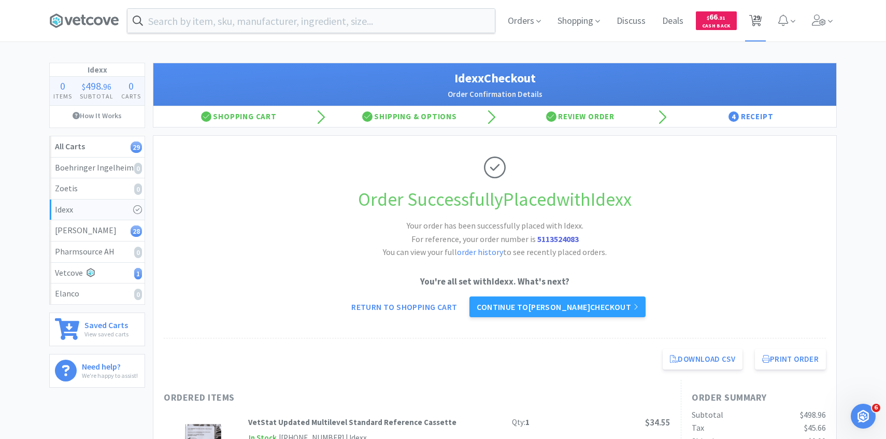
select select "2"
select select "1"
select select "50"
select select "1"
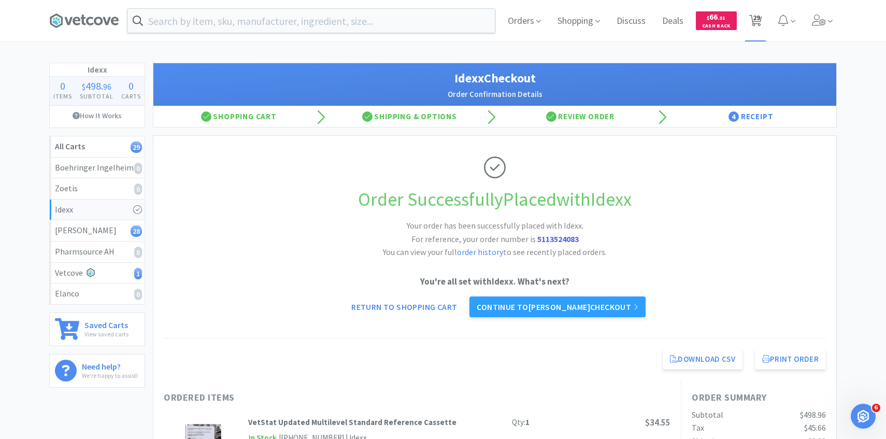
select select "3"
select select "1"
select select "2"
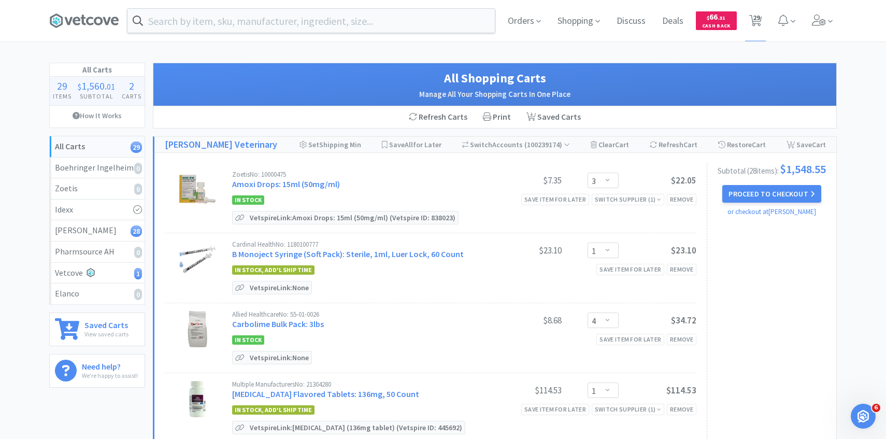
click at [315, 178] on div "Zoetis No: 10000475 Amoxi Drops: 15ml (50mg/ml)" at bounding box center [358, 180] width 252 height 19
click at [308, 185] on link "Amoxi Drops: 15ml (50mg/ml)" at bounding box center [286, 184] width 108 height 10
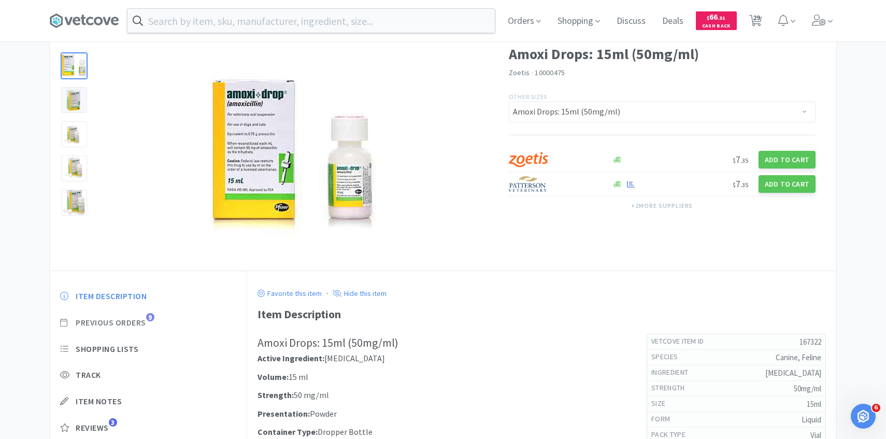
click at [151, 322] on span "Previous Orders 9" at bounding box center [148, 322] width 176 height 11
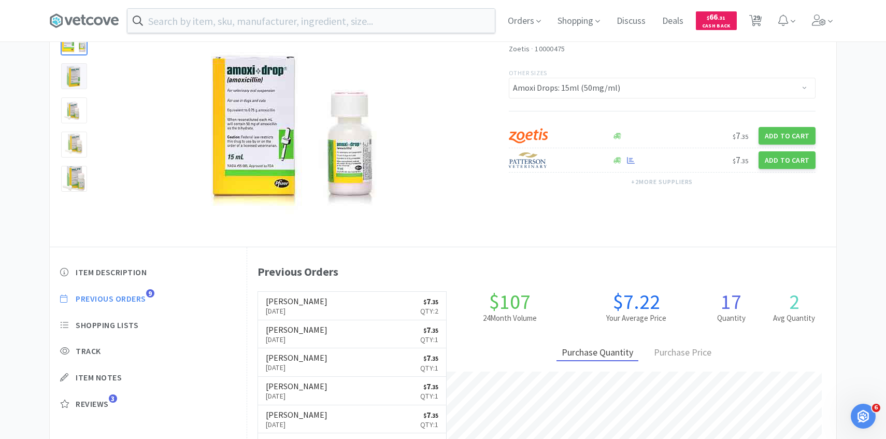
scroll to position [284, 589]
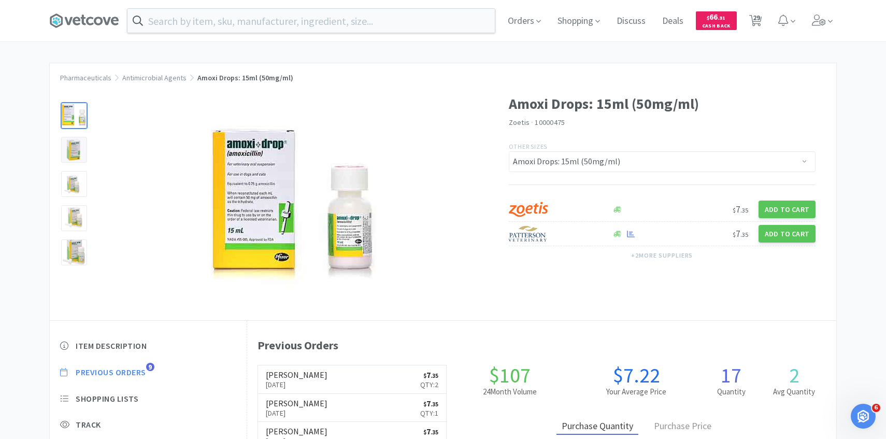
select select "3"
select select "1"
select select "4"
select select "1"
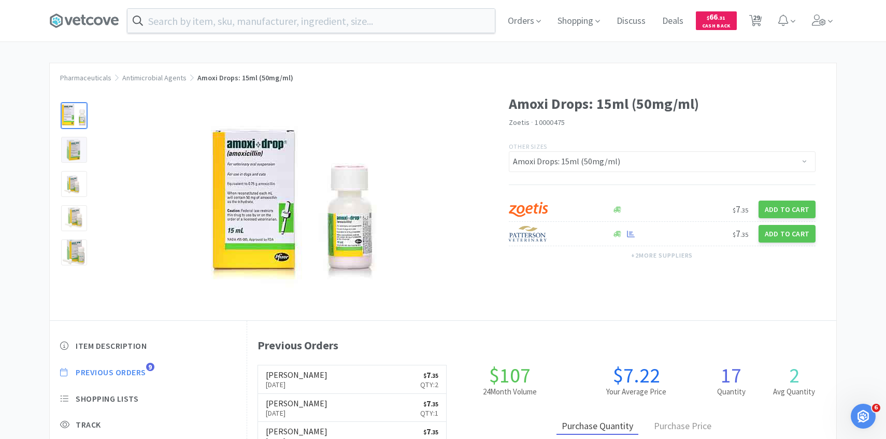
select select "2"
select select "1"
select select "2"
select select "1"
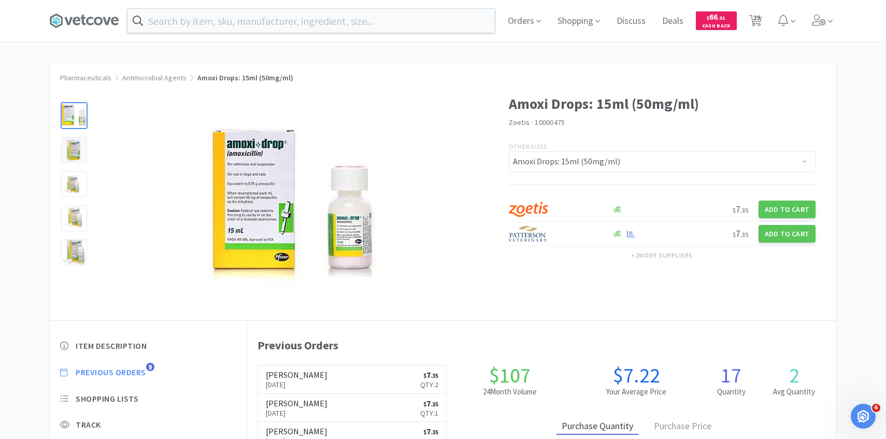
select select "1"
select select "4"
select select "2"
select select "1"
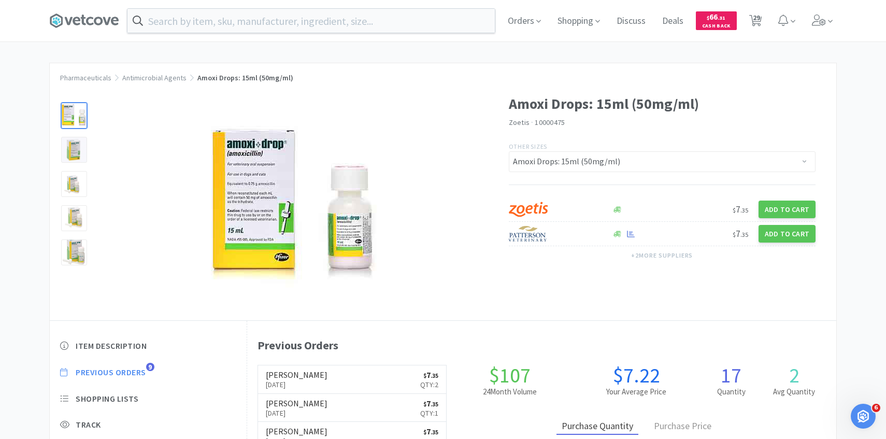
select select "4"
select select "1"
select select "2"
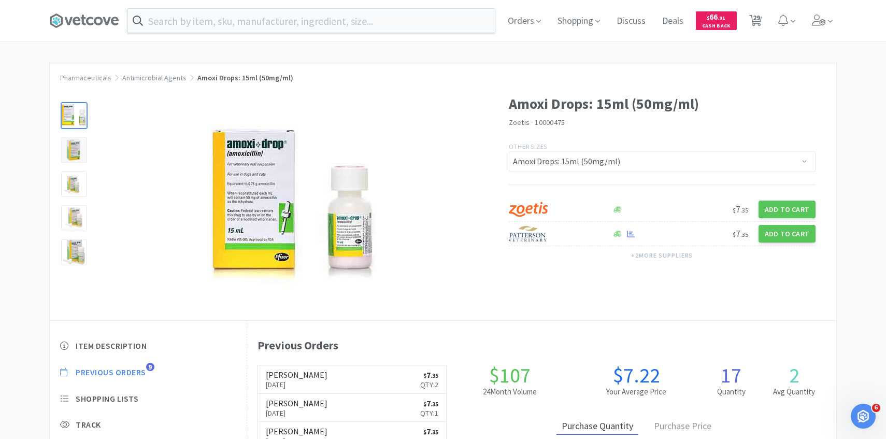
select select "1"
select select "50"
select select "1"
select select "3"
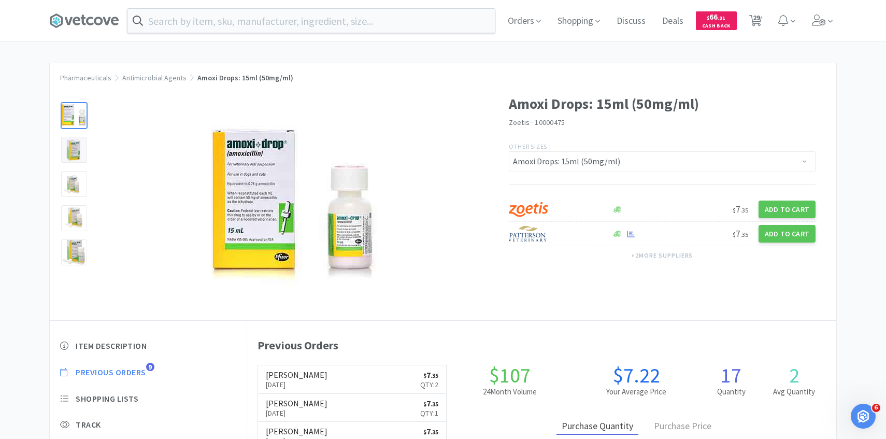
select select "1"
select select "2"
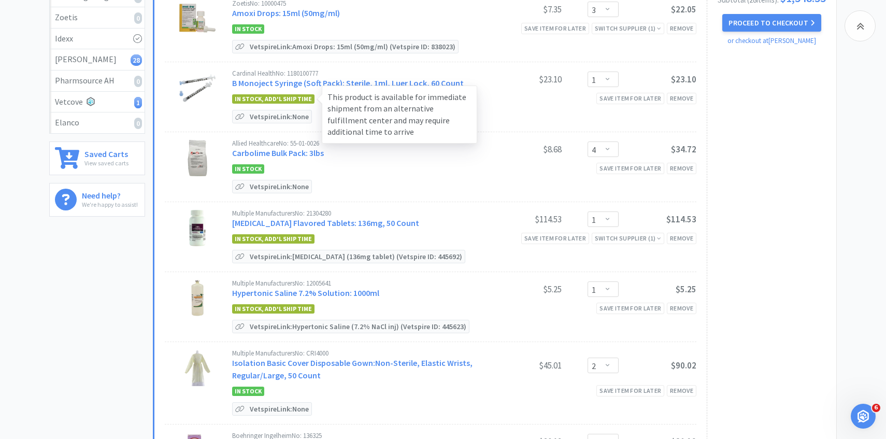
scroll to position [171, 0]
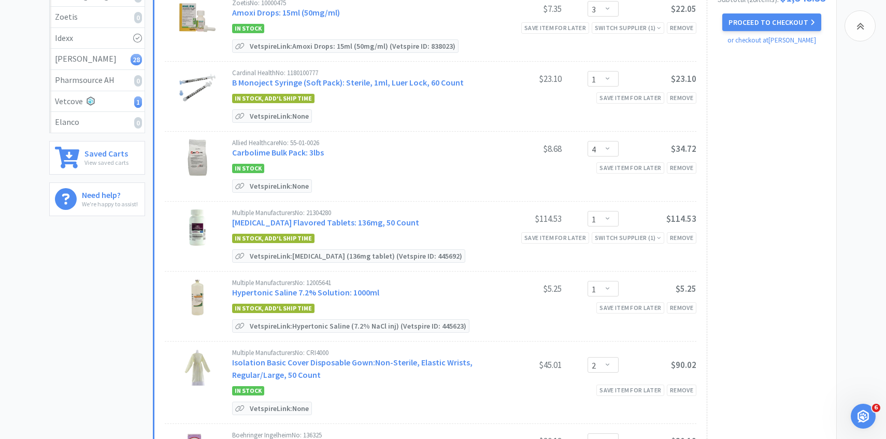
click at [351, 219] on link "Enrofloxacin Flavored Tablets: 136mg, 50 Count" at bounding box center [325, 222] width 187 height 10
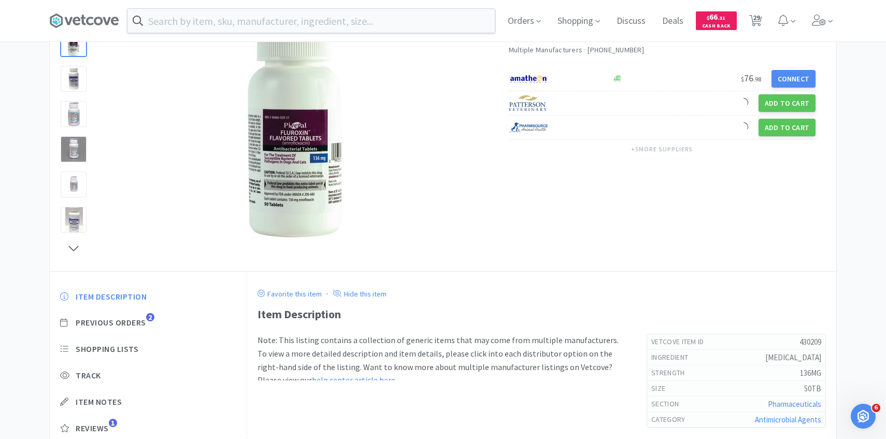
scroll to position [124, 0]
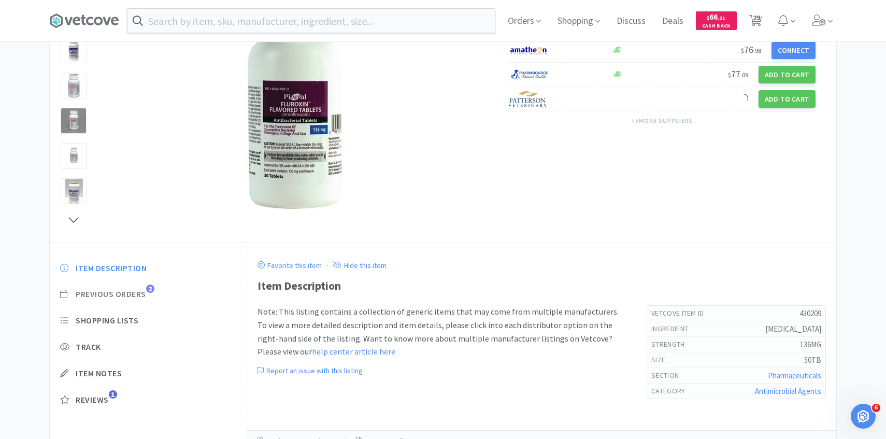
click at [140, 297] on span "Previous Orders" at bounding box center [111, 294] width 70 height 11
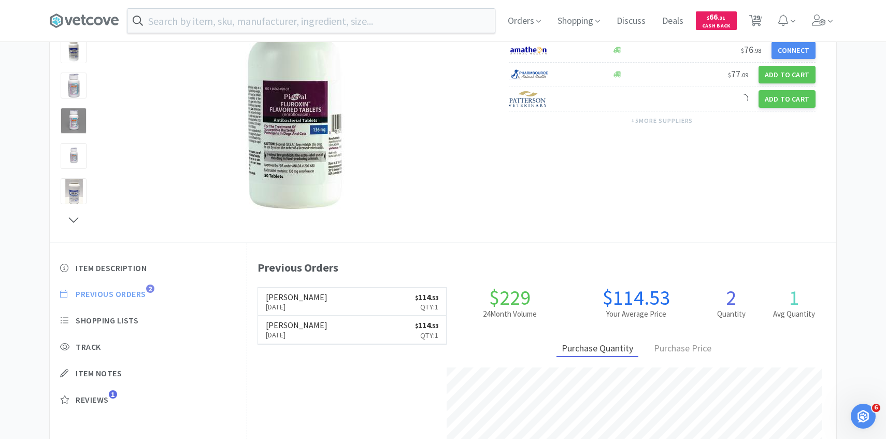
scroll to position [284, 589]
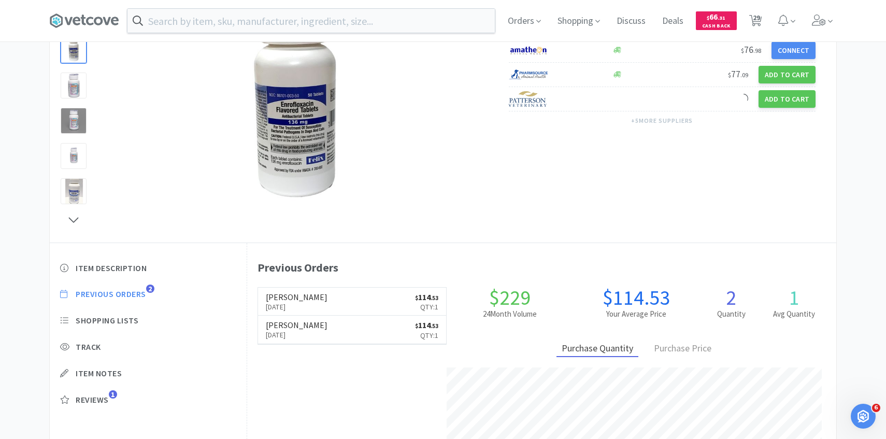
select select "3"
select select "1"
select select "4"
select select "1"
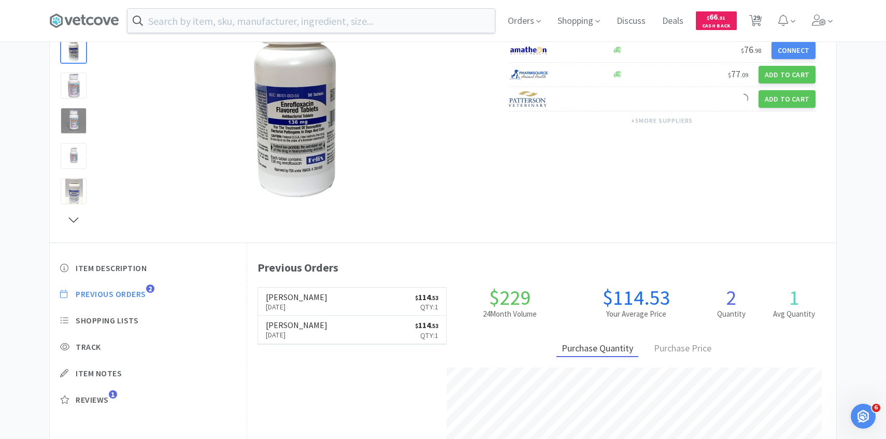
select select "2"
select select "1"
select select "2"
select select "1"
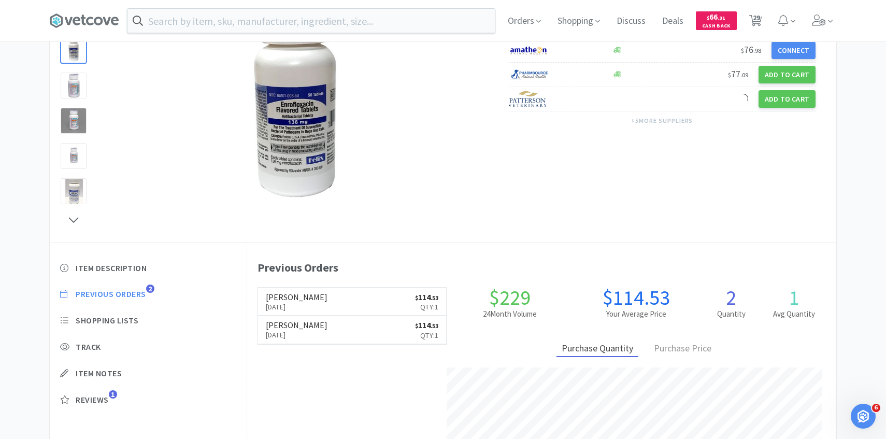
select select "1"
select select "4"
select select "2"
select select "1"
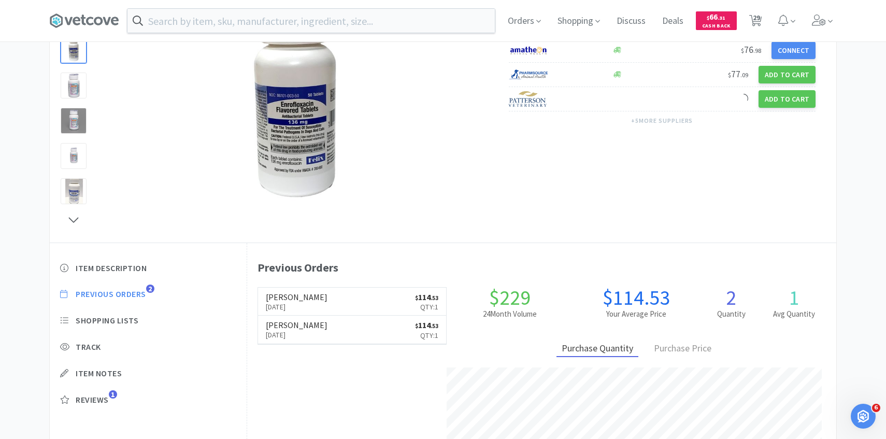
select select "4"
select select "1"
select select "2"
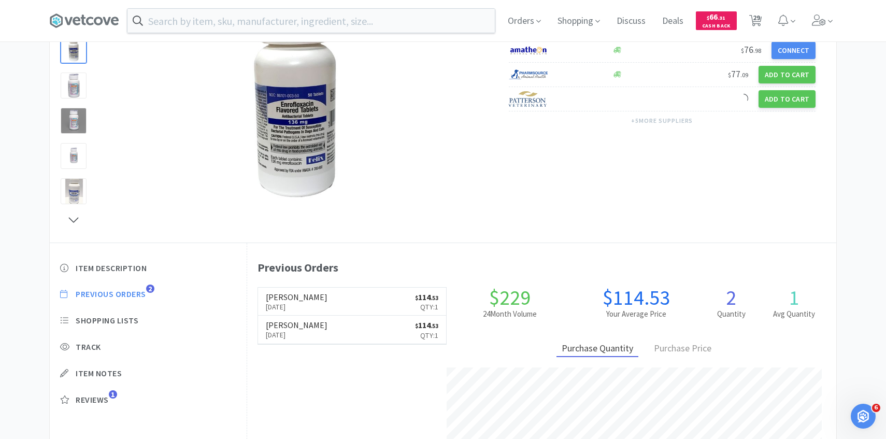
select select "1"
select select "50"
select select "1"
select select "3"
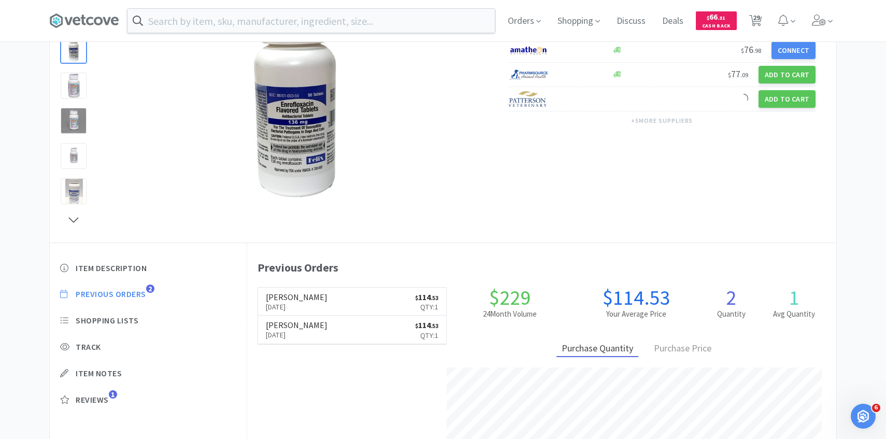
select select "1"
select select "2"
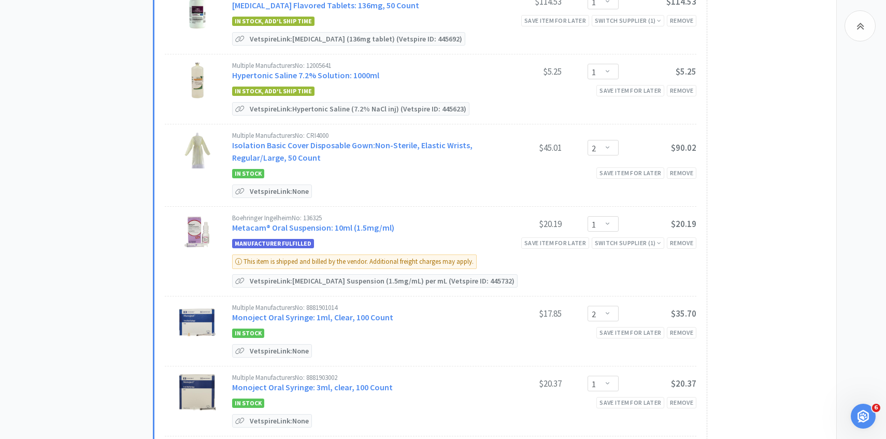
scroll to position [393, 0]
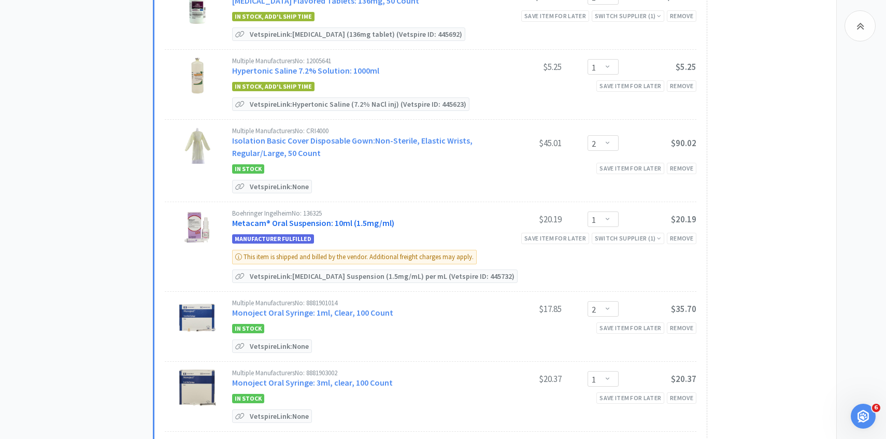
click at [332, 223] on link "Metacam® Oral Suspension: 10ml (1.5mg/ml)" at bounding box center [313, 223] width 162 height 10
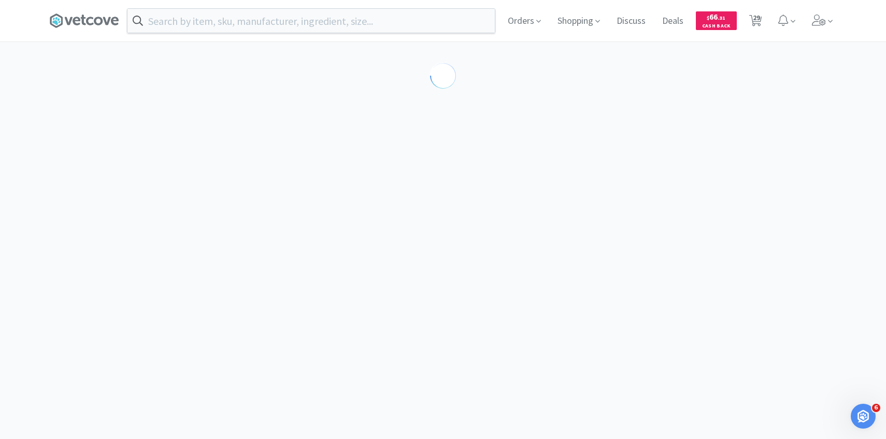
select select "188124"
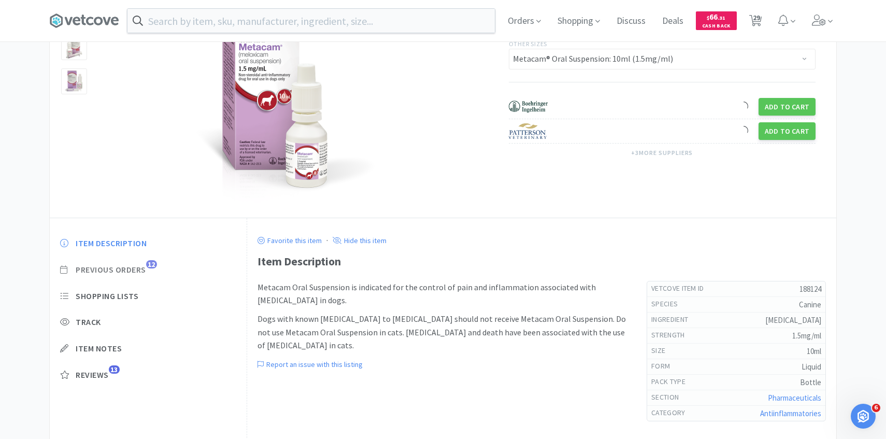
click at [146, 270] on span "Previous Orders" at bounding box center [111, 269] width 70 height 11
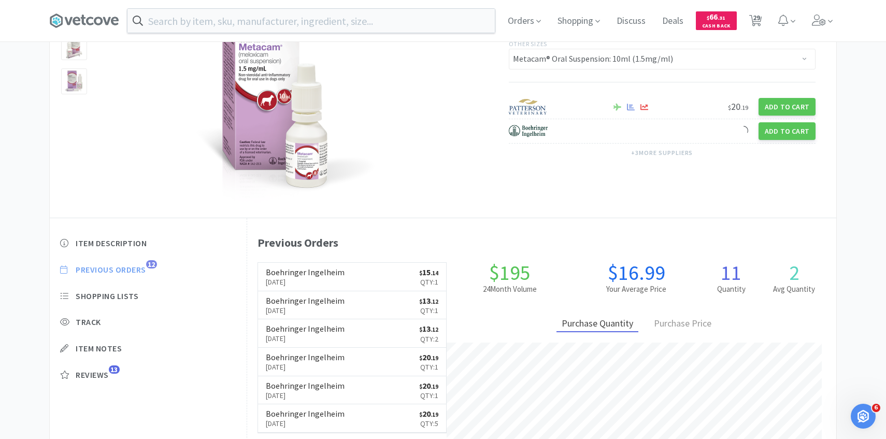
scroll to position [284, 589]
select select "3"
select select "1"
select select "4"
select select "1"
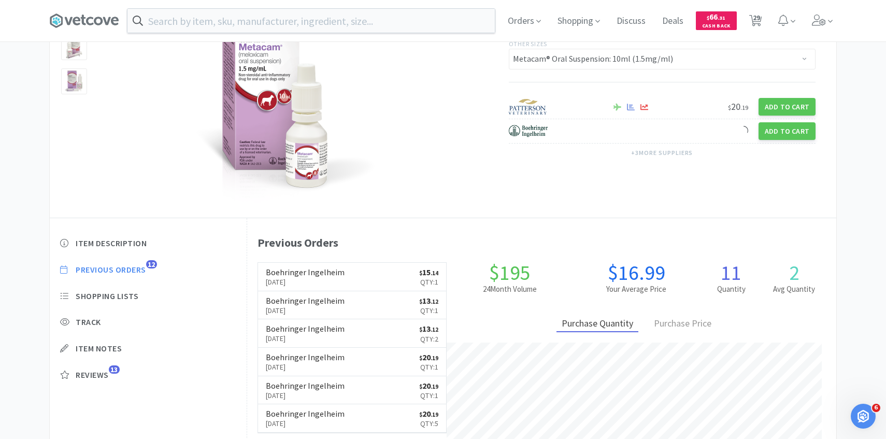
select select "1"
select select "2"
select select "1"
select select "2"
select select "1"
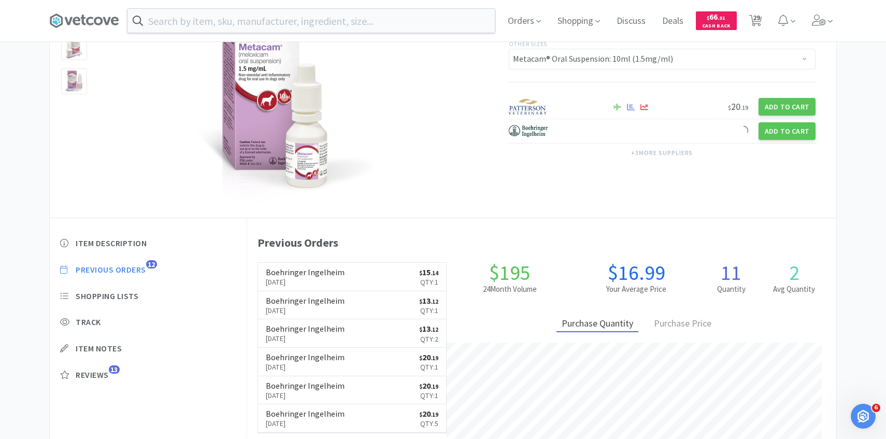
select select "1"
select select "4"
select select "2"
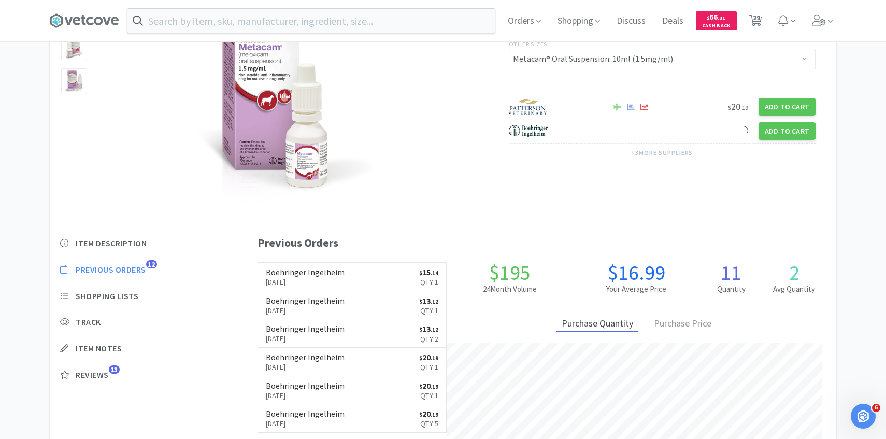
select select "1"
select select "4"
select select "1"
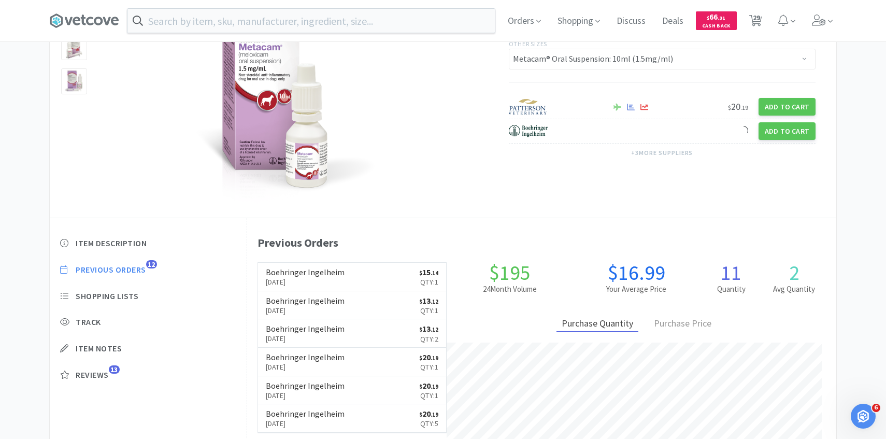
select select "2"
select select "1"
select select "50"
select select "1"
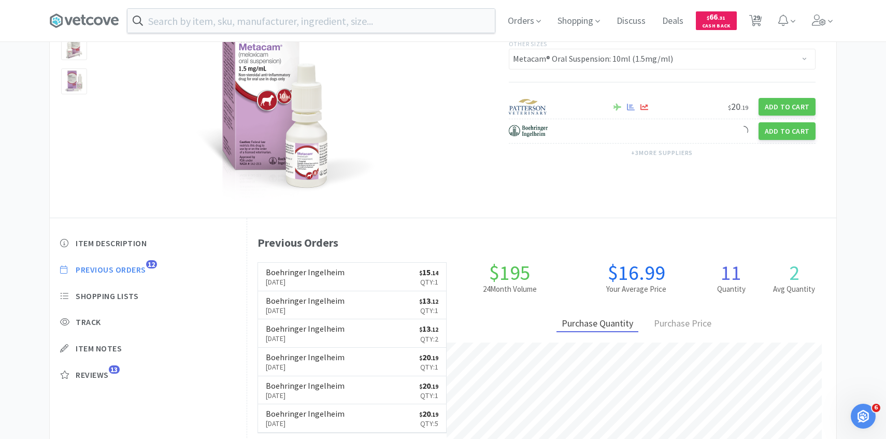
select select "3"
select select "1"
select select "2"
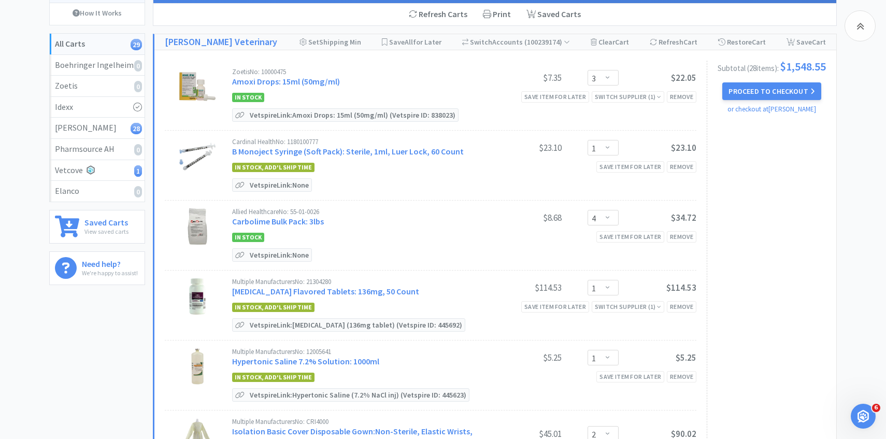
scroll to position [393, 0]
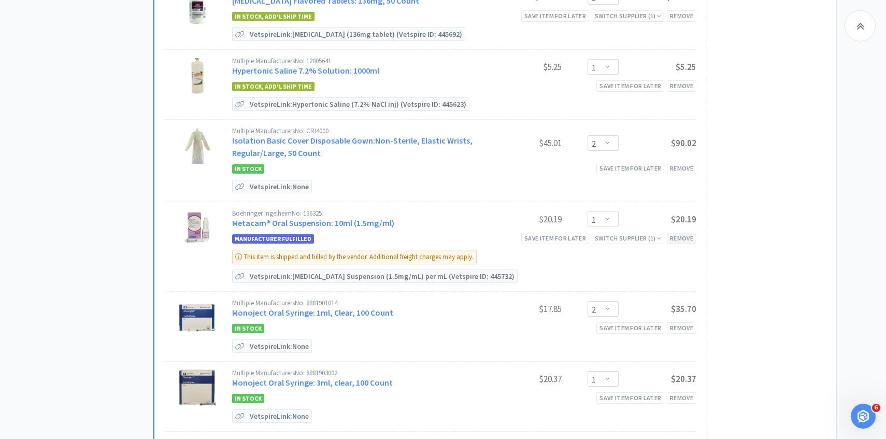
click at [685, 240] on div "Remove" at bounding box center [682, 238] width 30 height 11
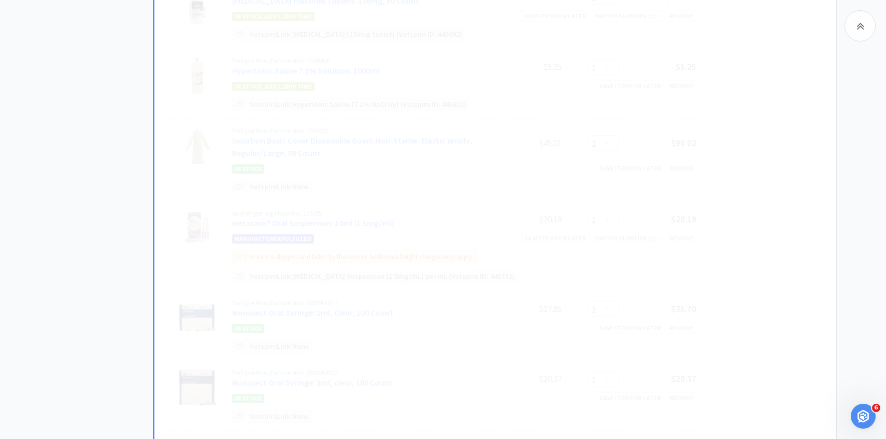
scroll to position [0, 0]
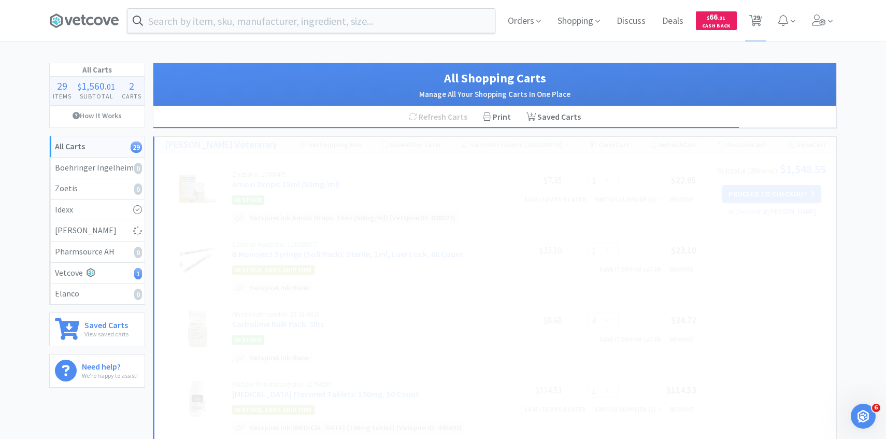
select select "2"
select select "1"
select select "4"
select select "2"
select select "1"
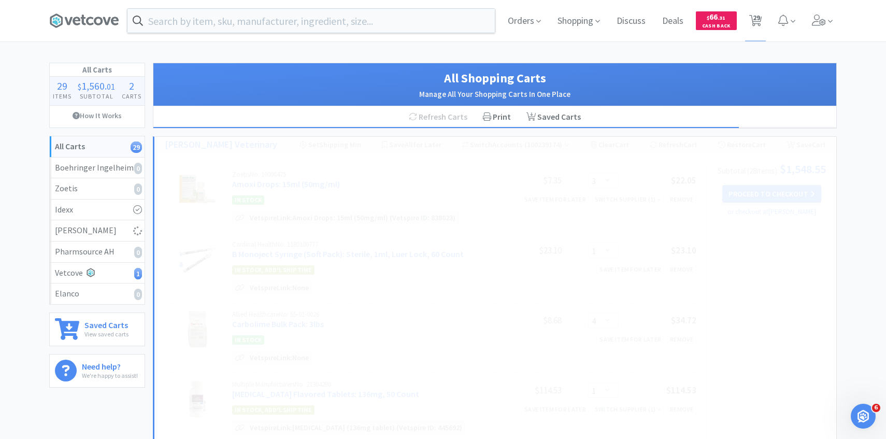
select select "4"
select select "1"
select select "2"
select select "1"
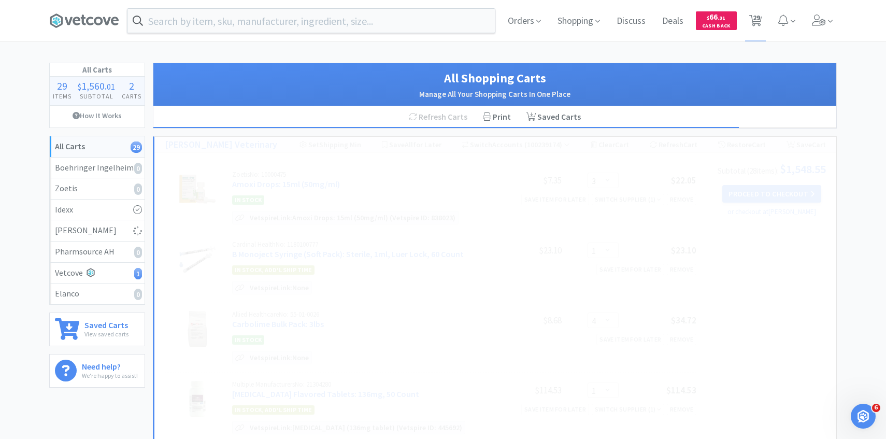
select select "3"
select select "1"
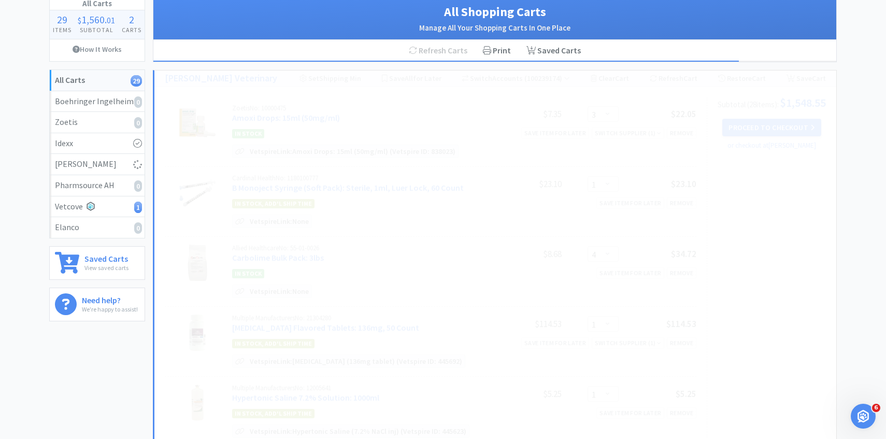
select select "50"
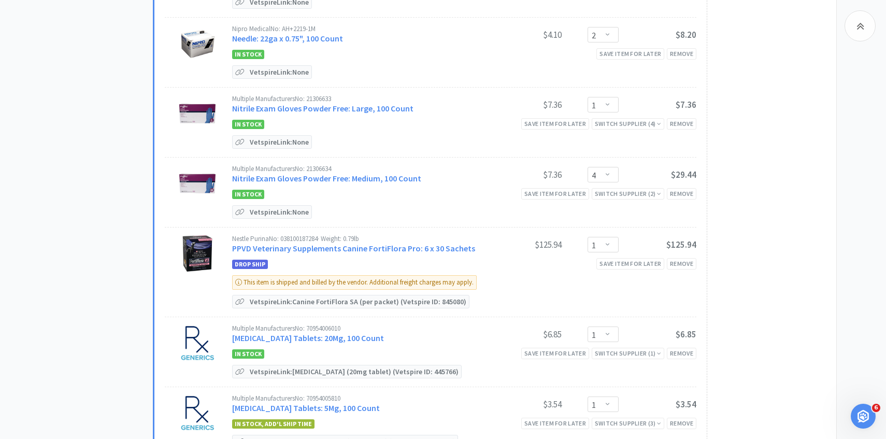
scroll to position [1012, 0]
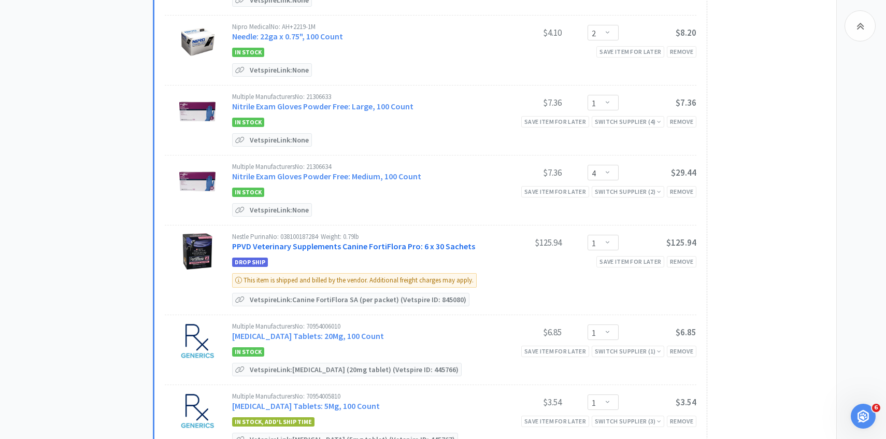
click at [372, 241] on link "PPVD Veterinary Supplements Canine FortiFlora Pro: 6 x 30 Sachets" at bounding box center [353, 246] width 243 height 10
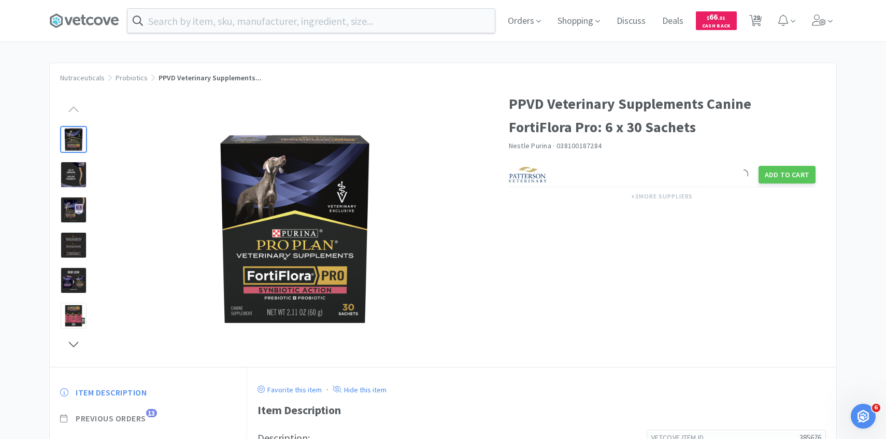
click at [152, 412] on span "13" at bounding box center [151, 413] width 11 height 8
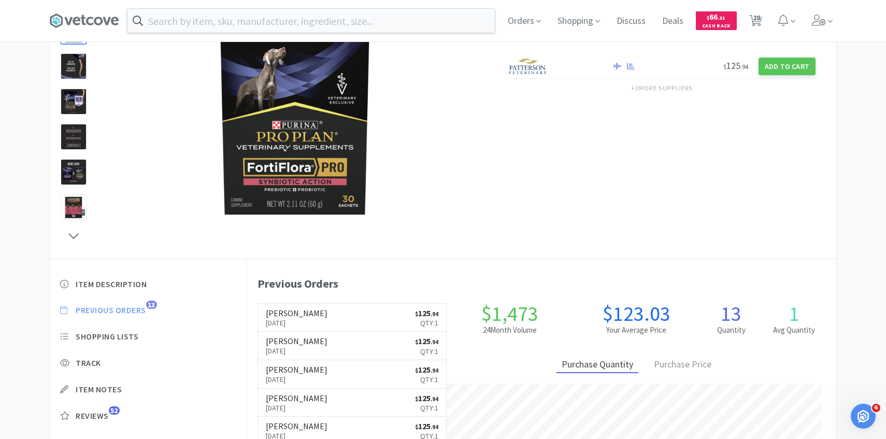
scroll to position [284, 589]
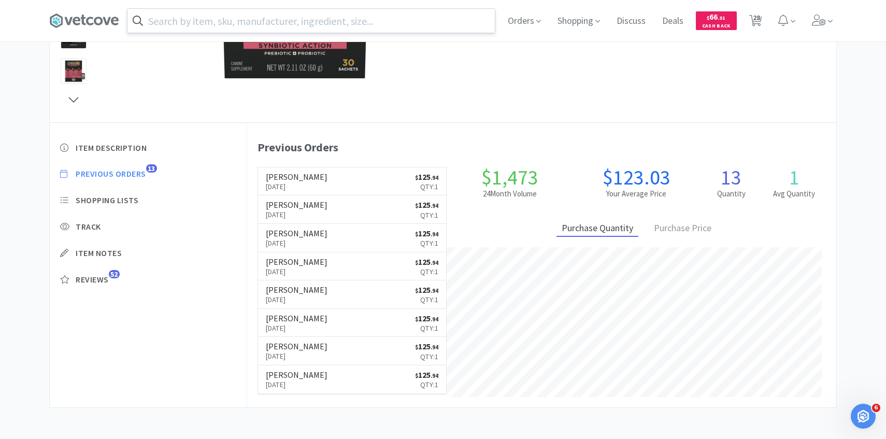
select select "3"
select select "1"
select select "4"
select select "1"
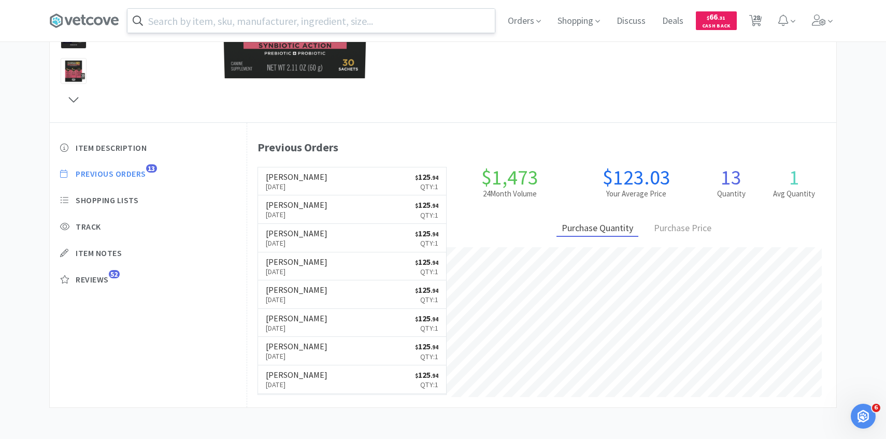
select select "2"
select select "1"
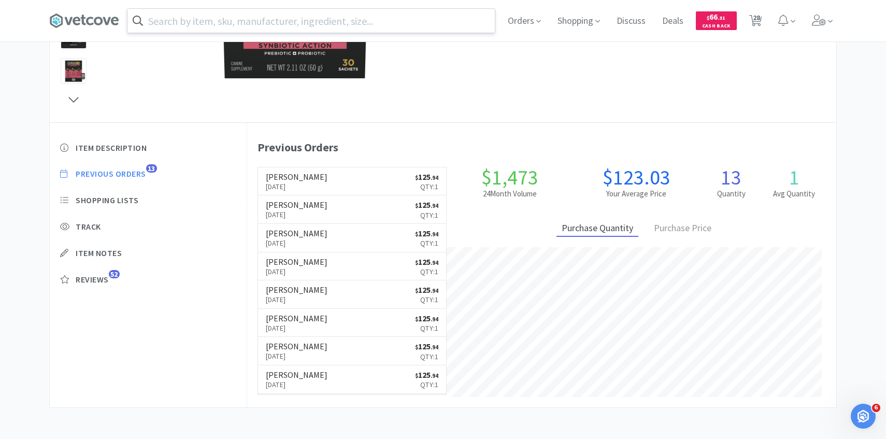
select select "4"
select select "2"
select select "1"
select select "4"
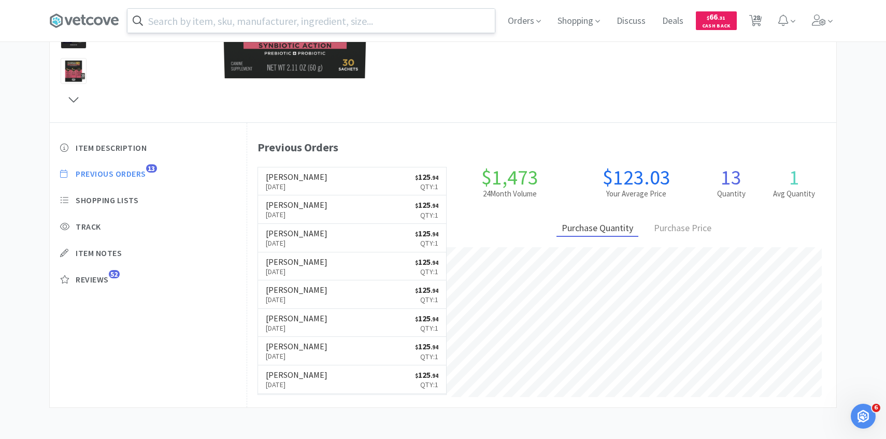
select select "1"
select select "2"
select select "1"
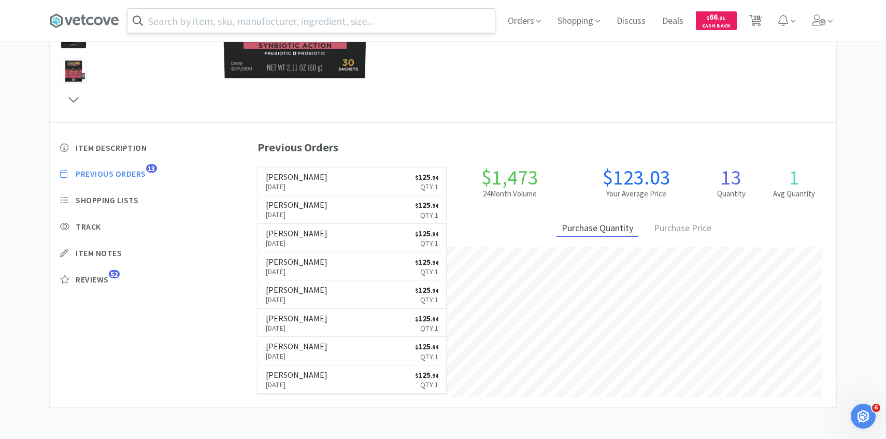
select select "50"
select select "1"
select select "3"
select select "1"
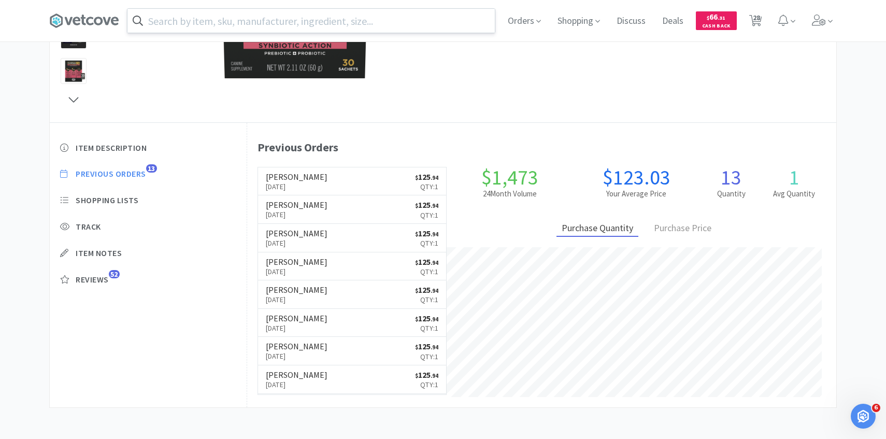
select select "1"
select select "2"
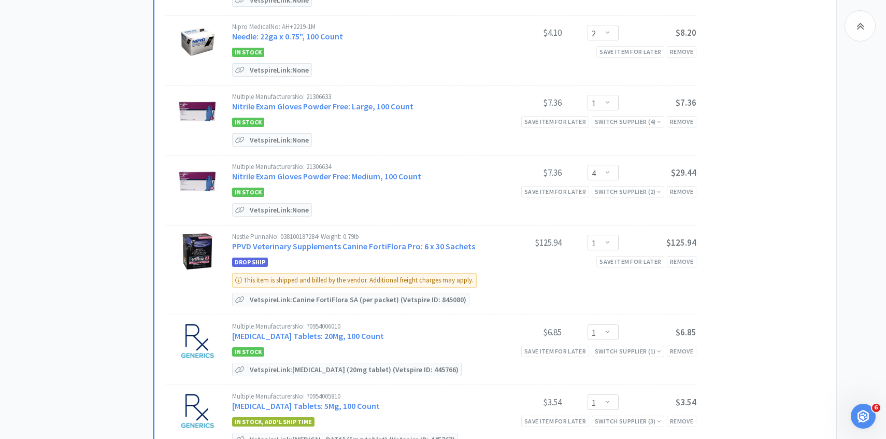
click at [677, 255] on div "Drop Ship Save item for later Remove" at bounding box center [464, 261] width 464 height 12
click at [679, 260] on div "Remove" at bounding box center [682, 261] width 30 height 11
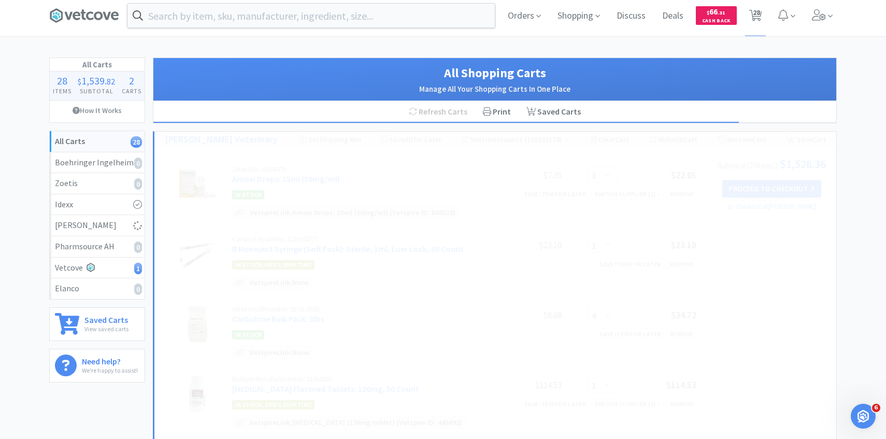
scroll to position [0, 0]
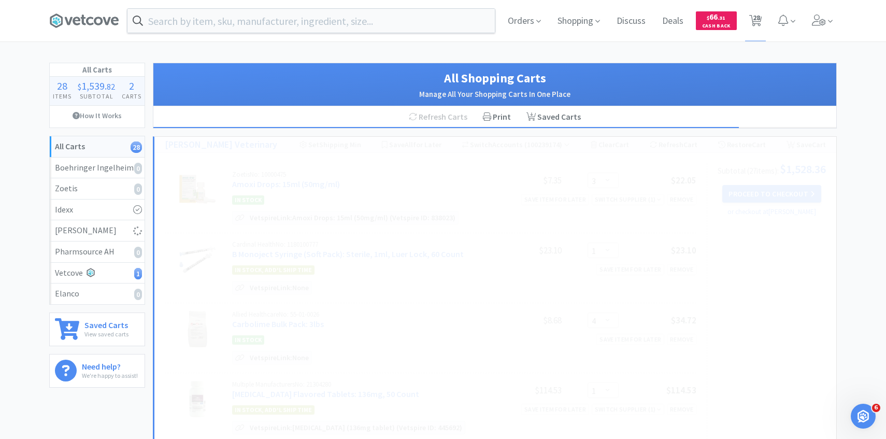
select select "2"
select select "1"
select select "3"
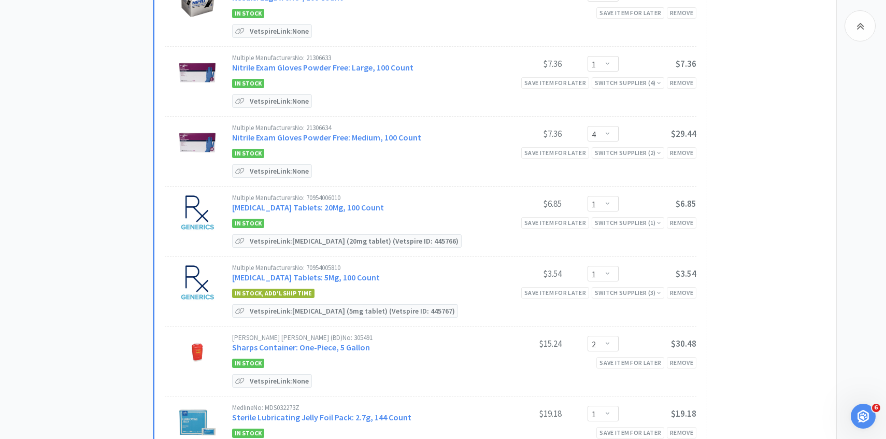
scroll to position [1059, 0]
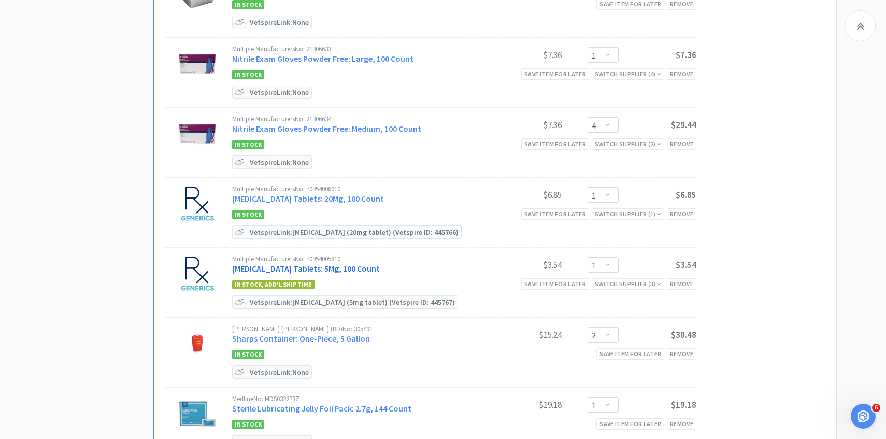
click at [324, 263] on link "Prednisone Tablets: 5Mg, 100 Count" at bounding box center [306, 268] width 148 height 10
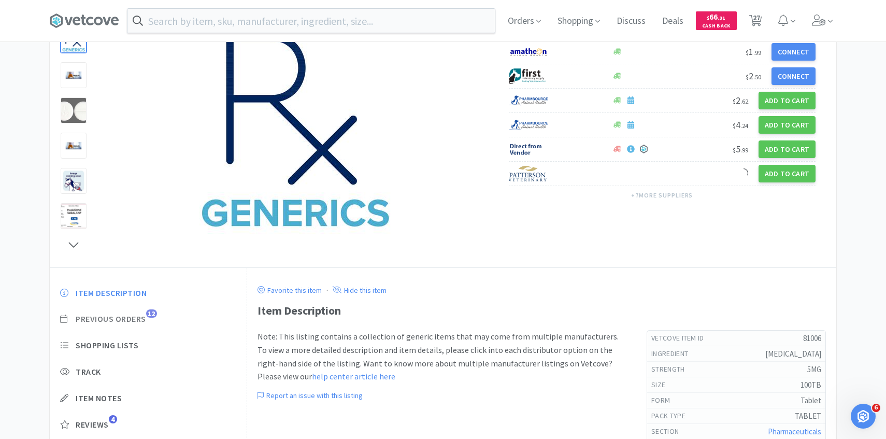
click at [139, 318] on span "Previous Orders" at bounding box center [111, 318] width 70 height 11
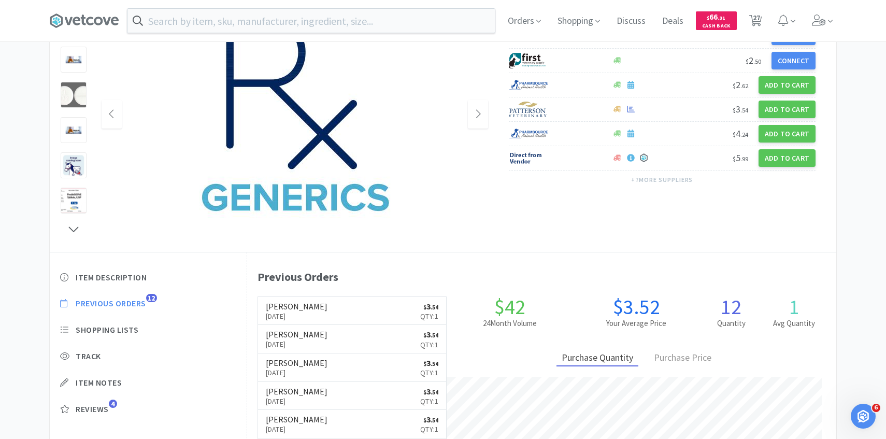
scroll to position [284, 589]
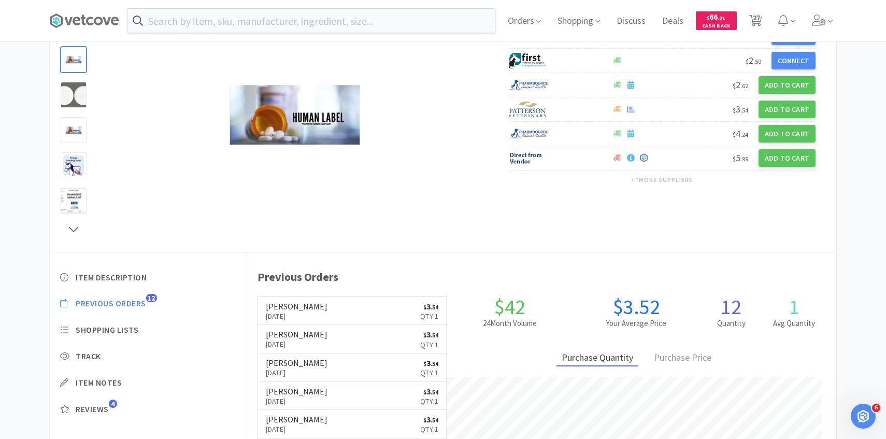
scroll to position [1059, 0]
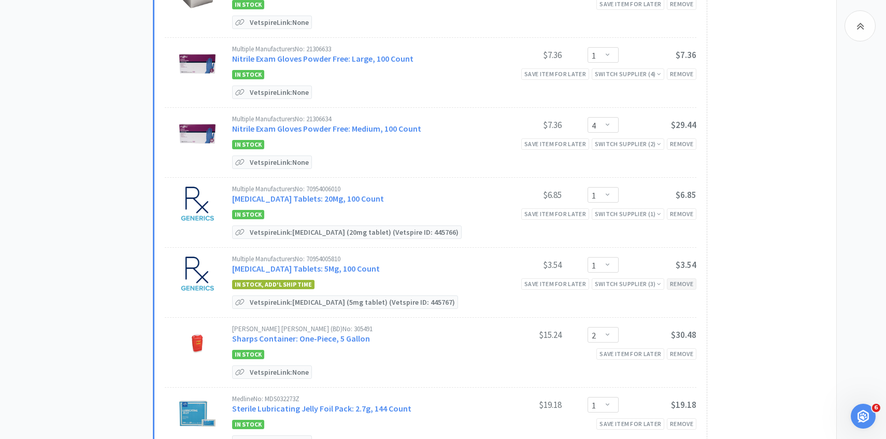
click at [685, 279] on div "Remove" at bounding box center [682, 283] width 30 height 11
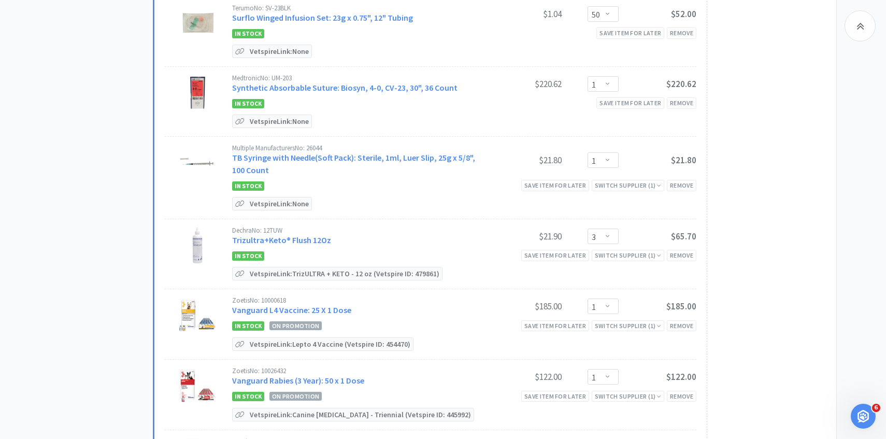
scroll to position [1458, 0]
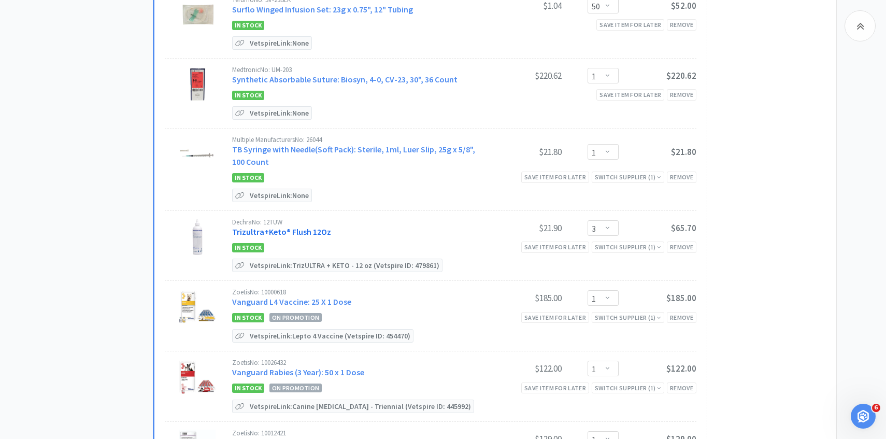
click at [304, 226] on link "Trizultra+Keto® Flush 12Oz" at bounding box center [281, 231] width 99 height 10
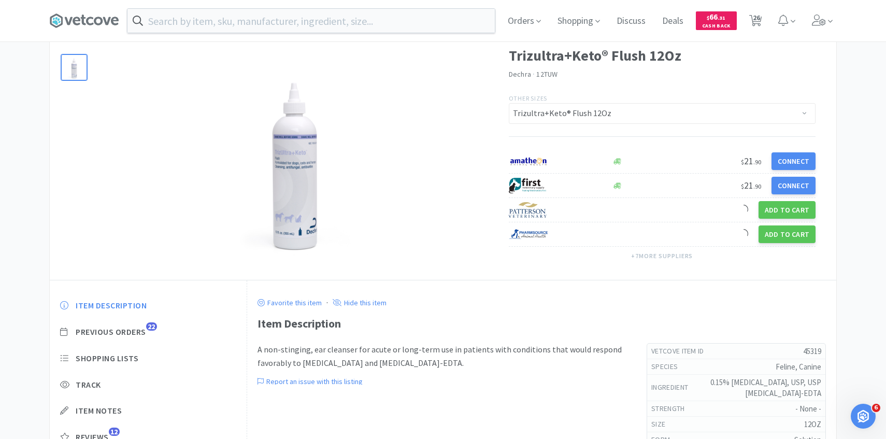
scroll to position [63, 0]
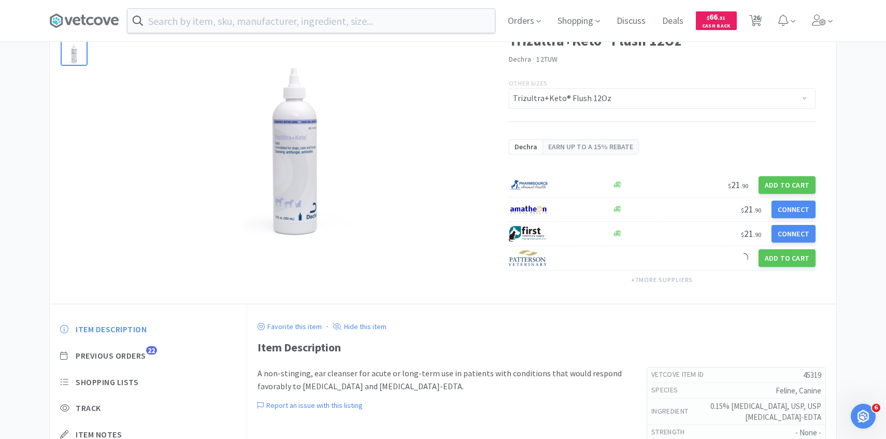
click at [146, 314] on div "Item Description Previous Orders 22 Shopping Lists Track Item Notes Reviews 12" at bounding box center [148, 402] width 197 height 179
click at [141, 353] on span "Previous Orders" at bounding box center [111, 355] width 70 height 11
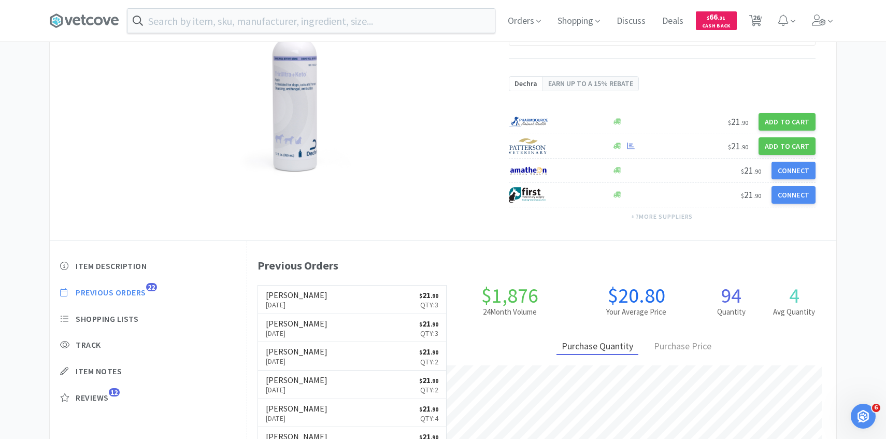
scroll to position [128, 0]
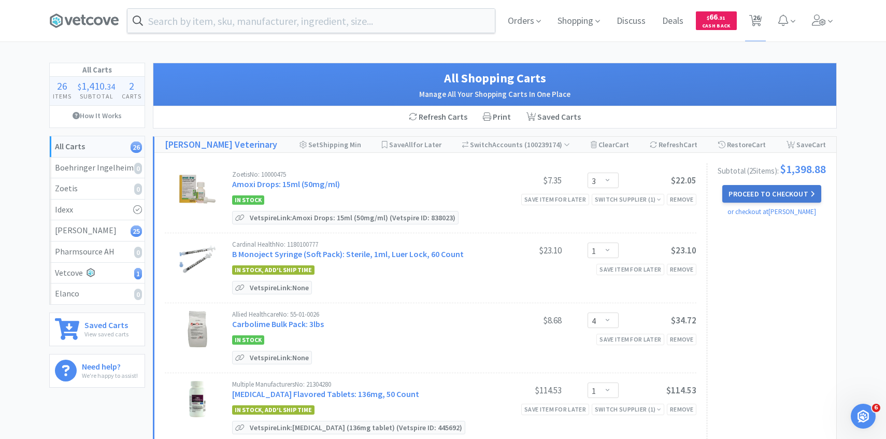
click at [765, 195] on button "Proceed to Checkout" at bounding box center [771, 194] width 98 height 18
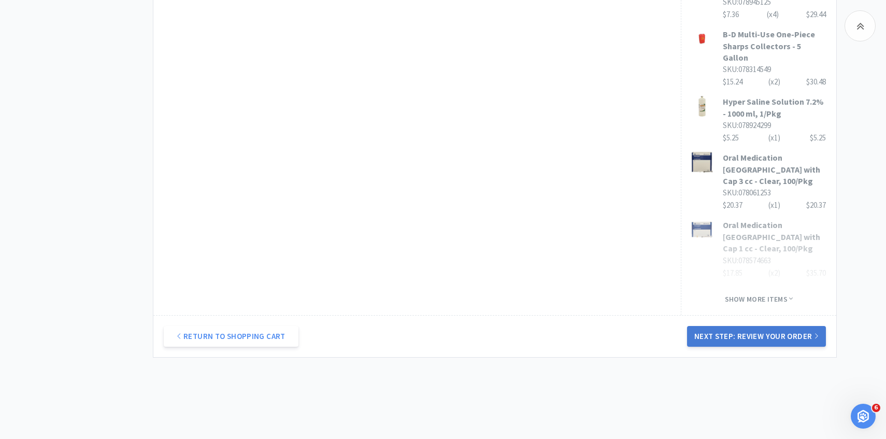
click at [710, 326] on button "Next Step: Review Your Order" at bounding box center [756, 336] width 139 height 21
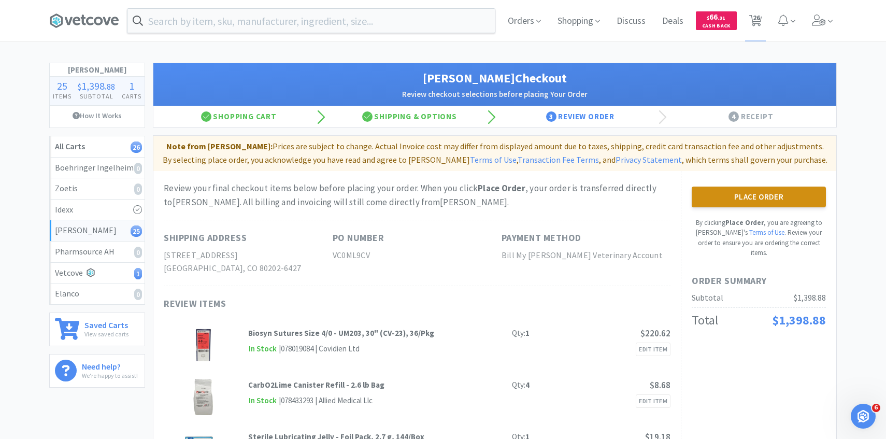
click at [751, 197] on button "Place Order" at bounding box center [759, 196] width 134 height 21
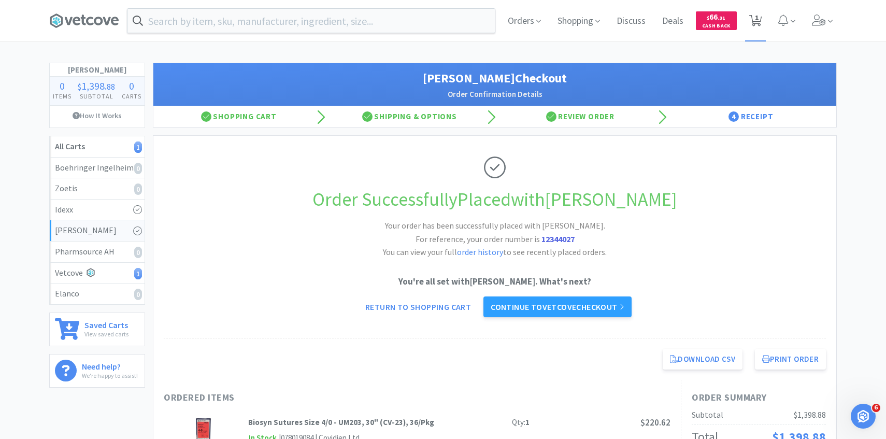
click at [757, 27] on span "1" at bounding box center [757, 17] width 4 height 41
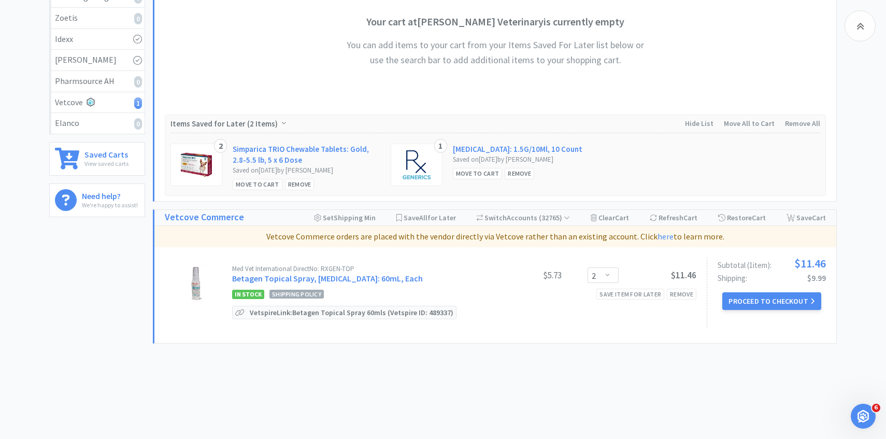
scroll to position [171, 0]
click at [420, 280] on link "Betagen Topical Spray, Broad Spectrum Antibiotic: 60mL, Each" at bounding box center [327, 277] width 191 height 10
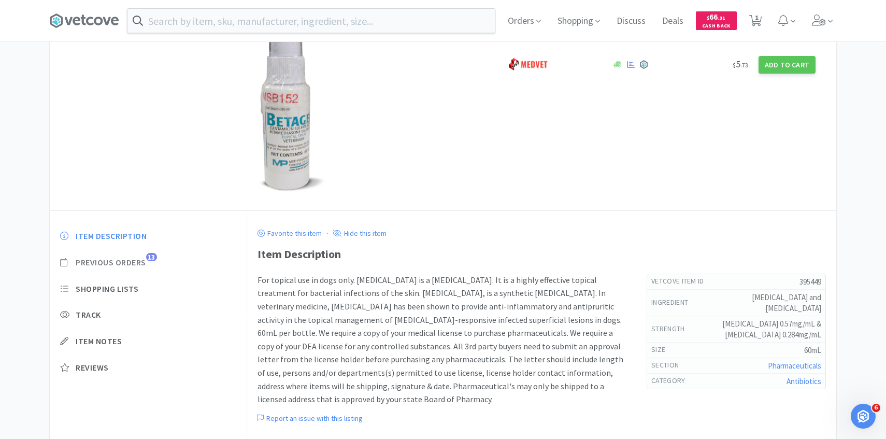
click at [140, 259] on span "Previous Orders" at bounding box center [111, 262] width 70 height 11
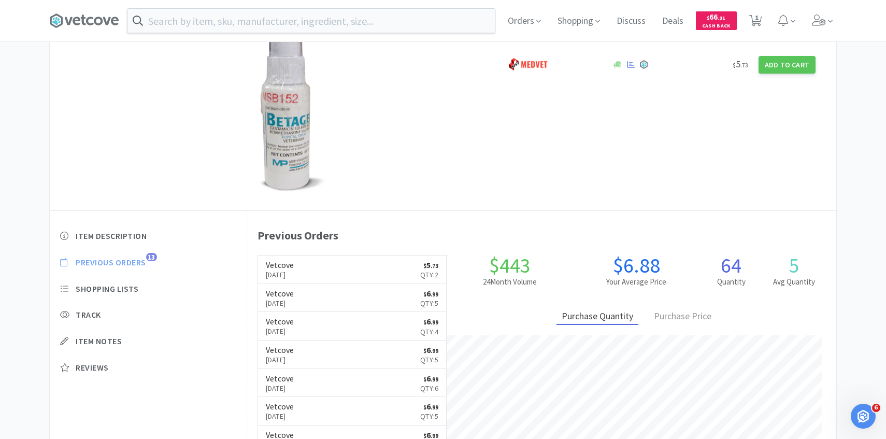
scroll to position [284, 589]
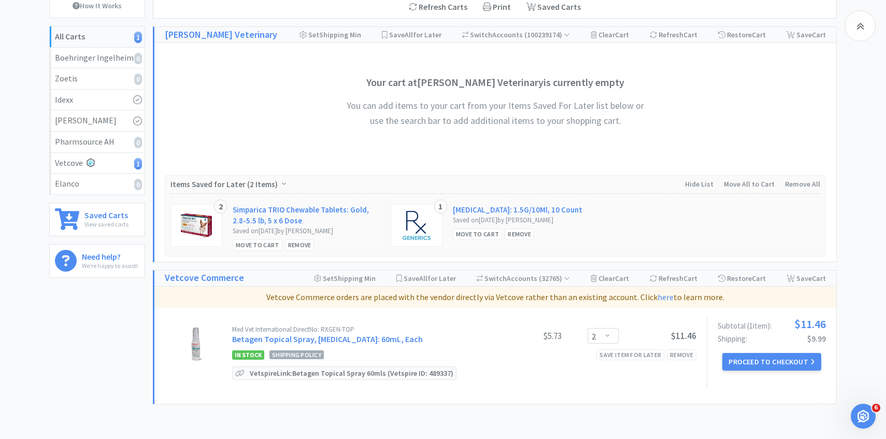
scroll to position [171, 0]
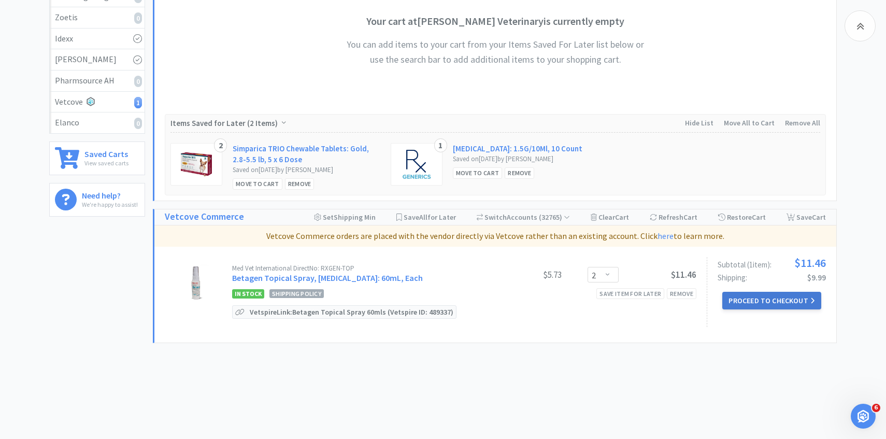
click at [793, 298] on button "Proceed to Checkout" at bounding box center [771, 301] width 98 height 18
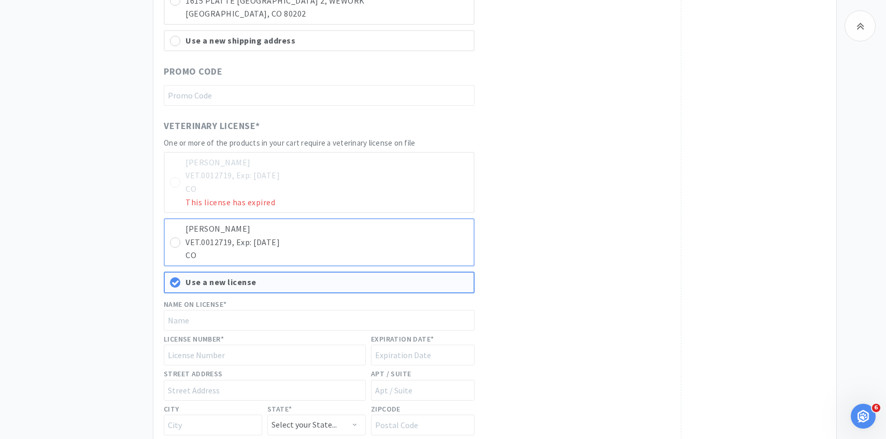
click at [397, 249] on p "CO" at bounding box center [326, 255] width 283 height 13
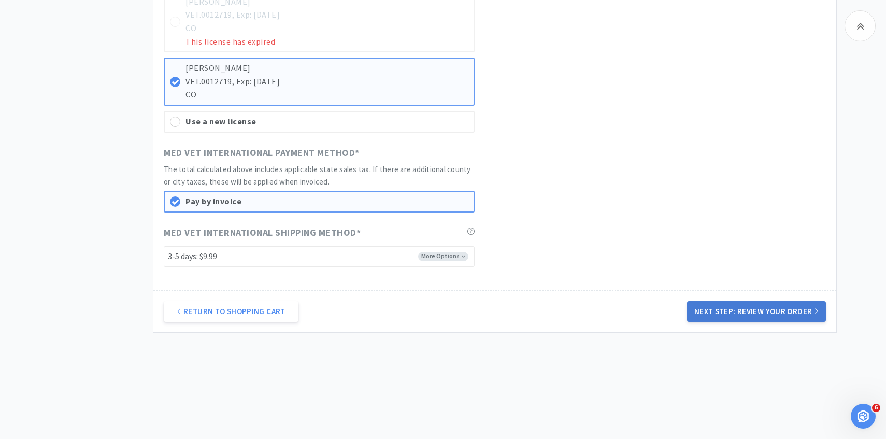
click at [753, 313] on button "Next Step: Review Your Order" at bounding box center [756, 311] width 139 height 21
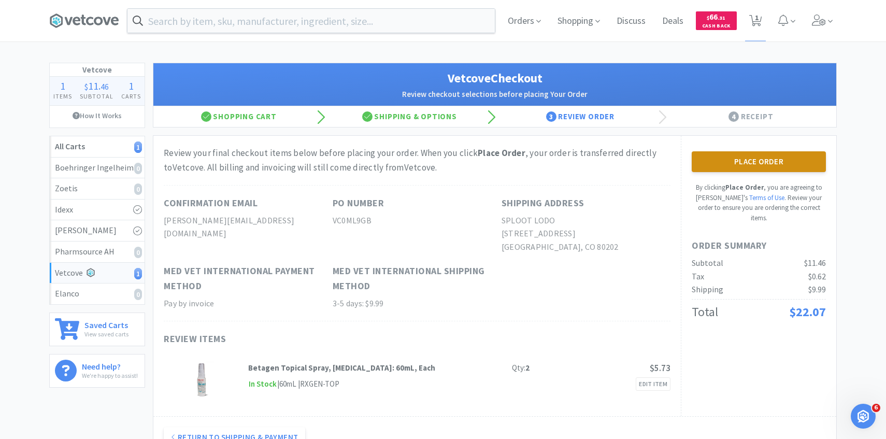
click at [720, 162] on button "Place Order" at bounding box center [759, 161] width 134 height 21
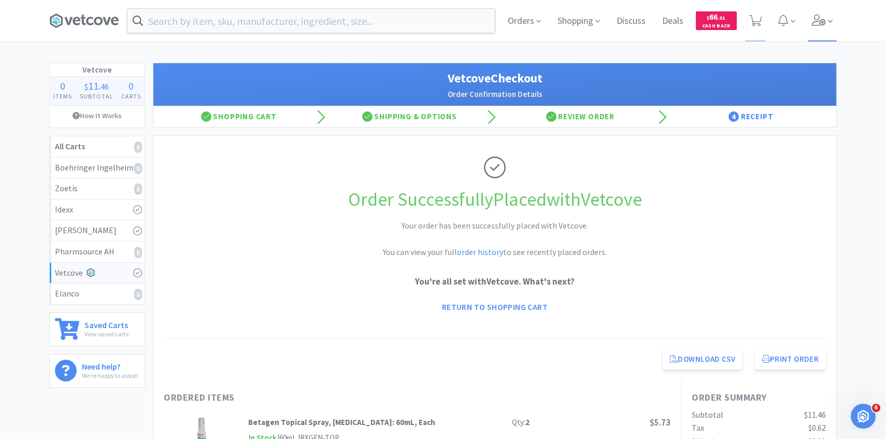
click at [818, 16] on icon at bounding box center [819, 20] width 14 height 11
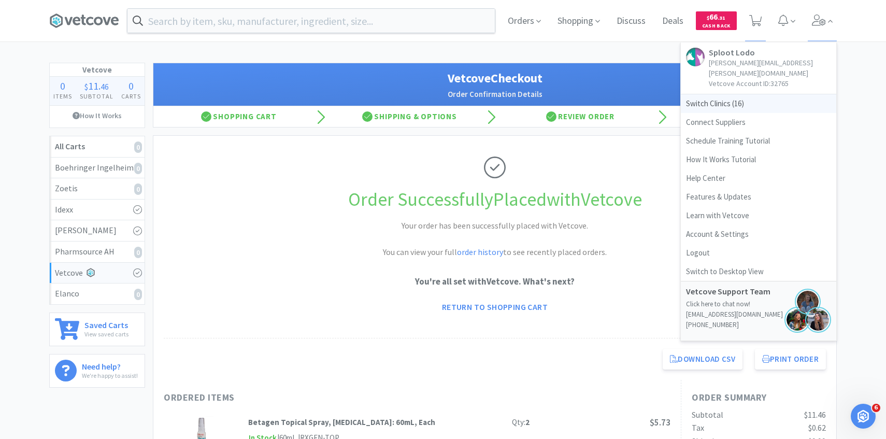
click at [739, 96] on span "Switch Clinics ( 16 )" at bounding box center [758, 103] width 155 height 19
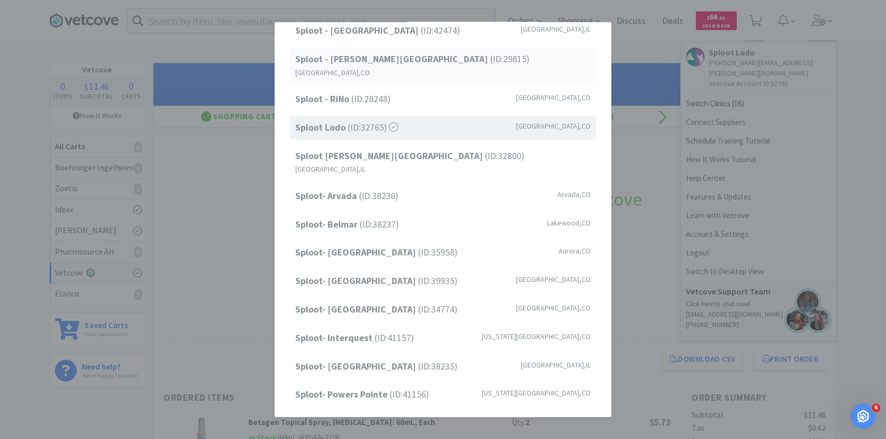
scroll to position [132, 0]
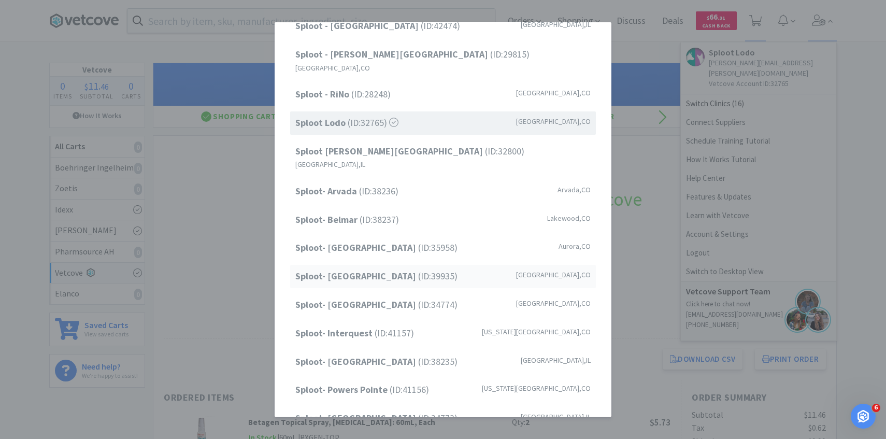
click at [389, 270] on strong "Sploot- Greenwood Village" at bounding box center [356, 276] width 123 height 12
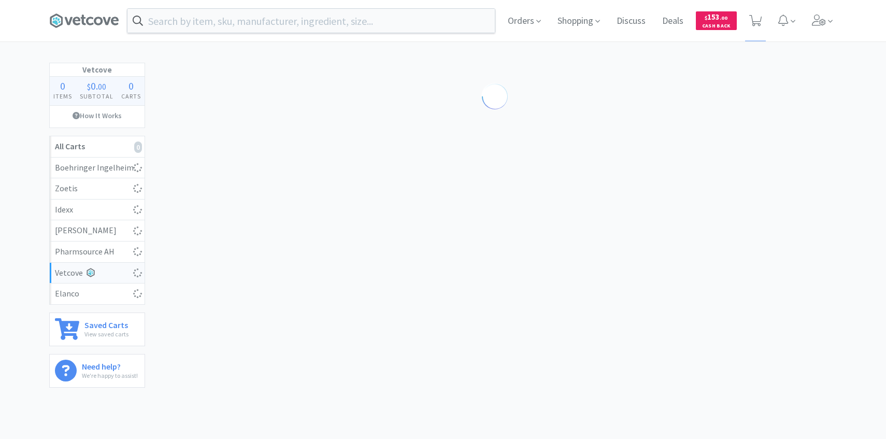
click at [535, 25] on span "Orders" at bounding box center [524, 20] width 41 height 41
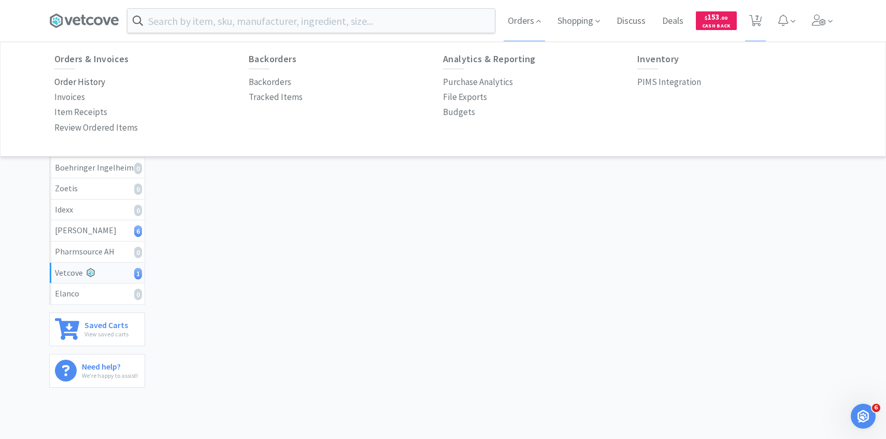
click at [94, 82] on p "Order History" at bounding box center [79, 82] width 51 height 14
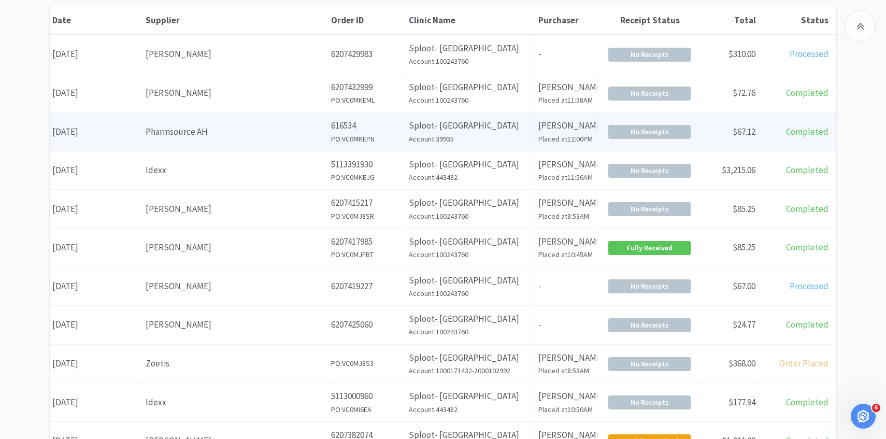
scroll to position [198, 0]
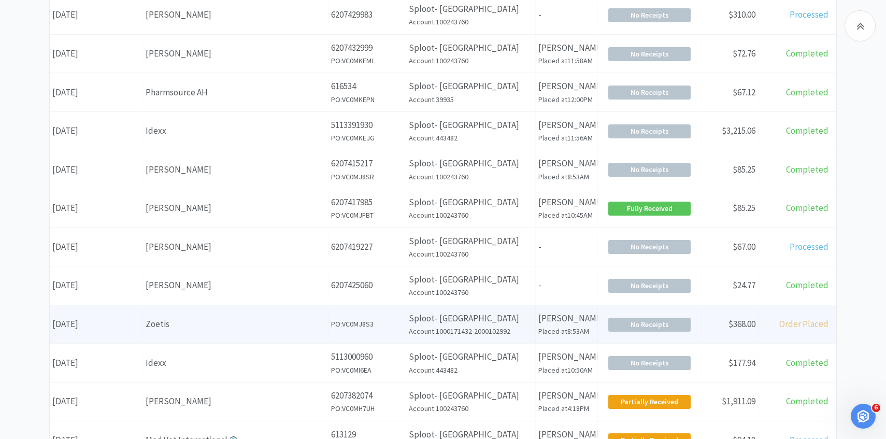
click at [294, 334] on div "Supplier Zoetis" at bounding box center [235, 324] width 185 height 26
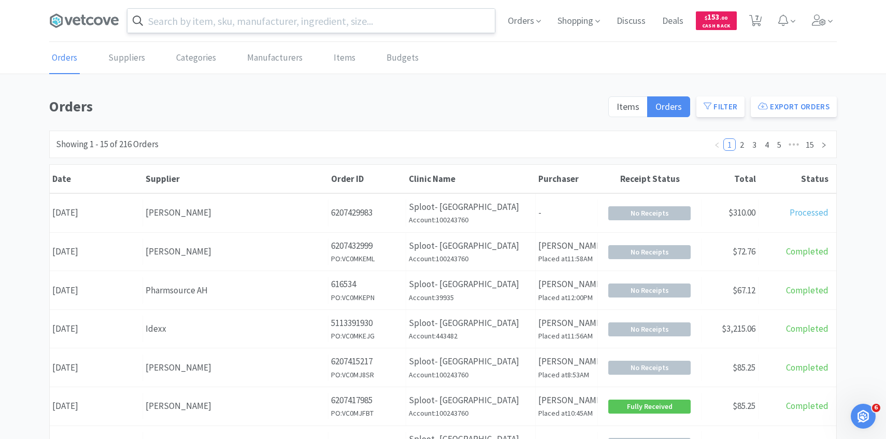
click at [217, 25] on input "text" at bounding box center [310, 21] width 367 height 24
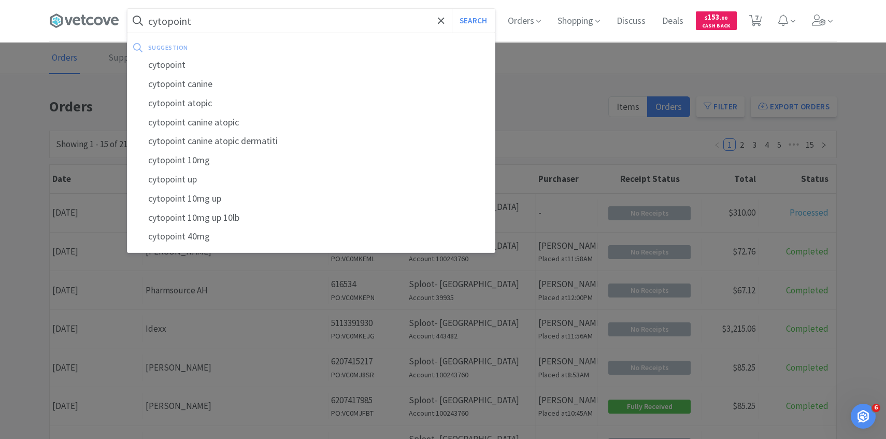
type input "cytopoint"
click at [452, 9] on button "Search" at bounding box center [473, 21] width 43 height 24
select select "3"
select select "1"
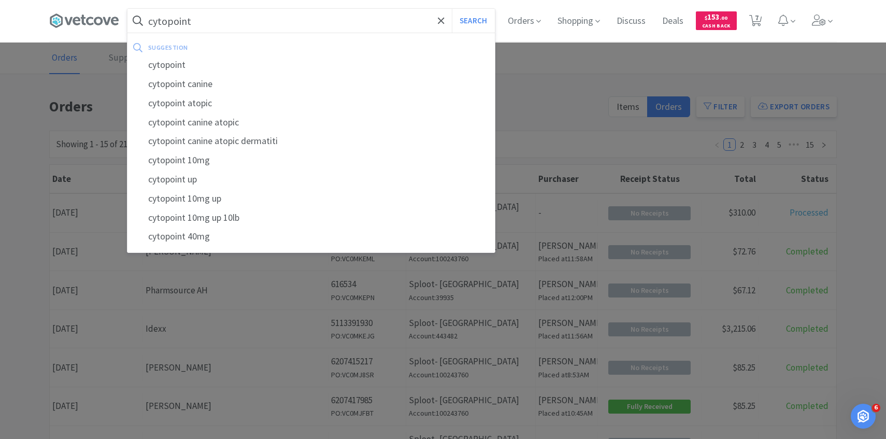
select select "3"
select select "1"
select select "2"
select select "1"
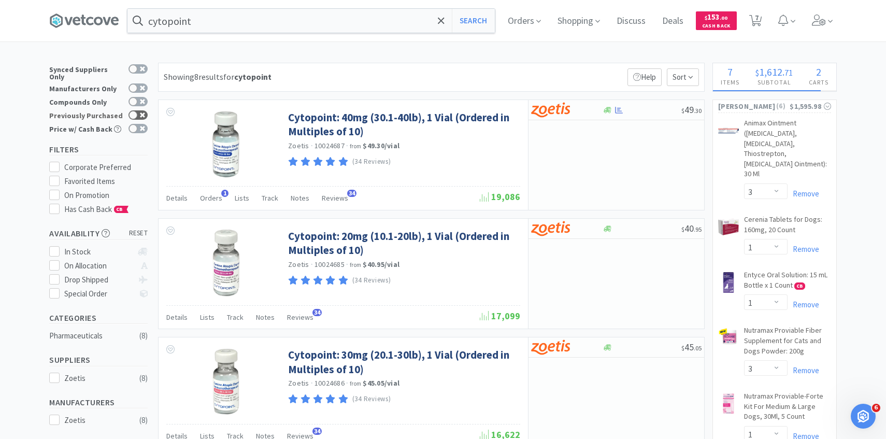
click at [142, 112] on icon at bounding box center [142, 114] width 5 height 5
checkbox input "true"
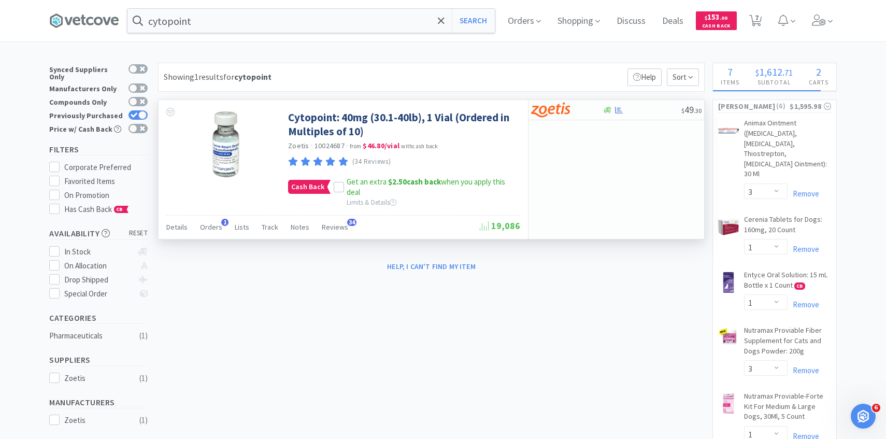
click at [195, 223] on div "Details Orders 1 Lists Track Notes Reviews 34" at bounding box center [322, 229] width 313 height 20
click at [213, 233] on div "Orders 1" at bounding box center [211, 229] width 22 height 20
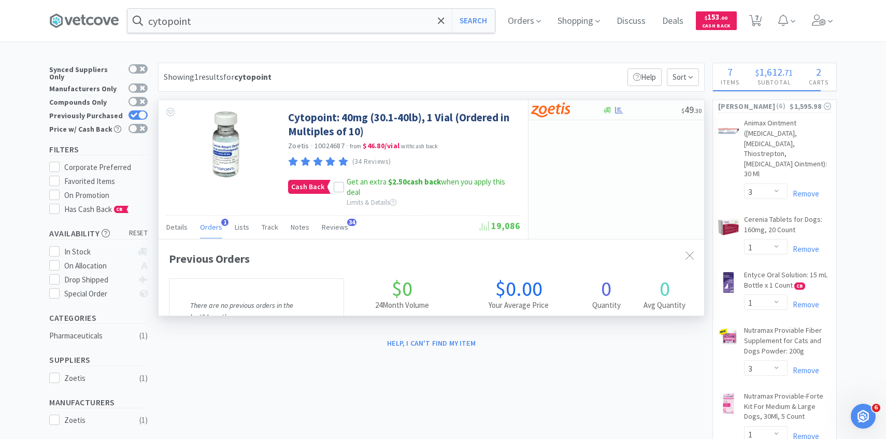
scroll to position [268, 545]
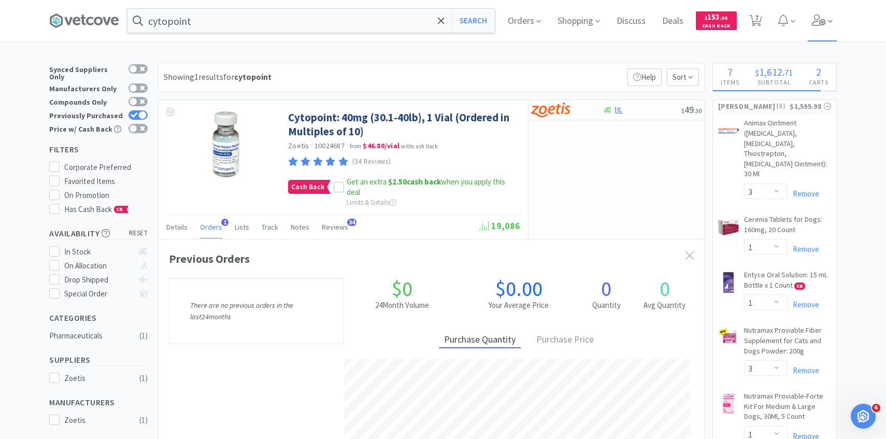
click at [823, 15] on icon at bounding box center [819, 20] width 15 height 11
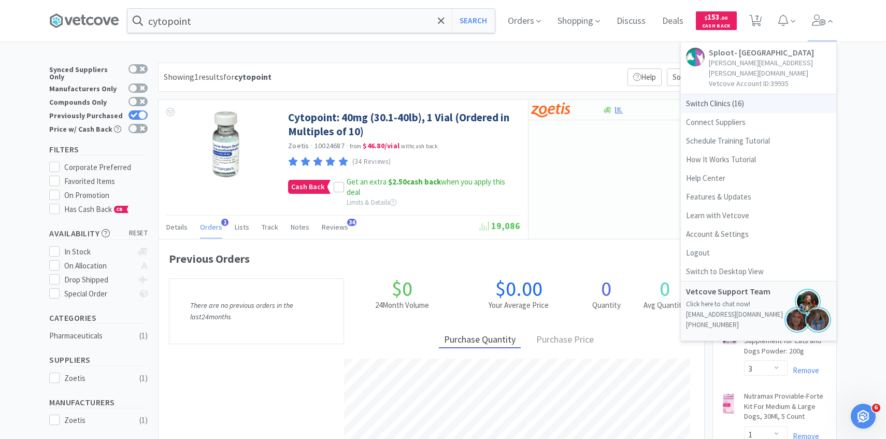
click at [757, 94] on span "Switch Clinics ( 16 )" at bounding box center [758, 103] width 155 height 19
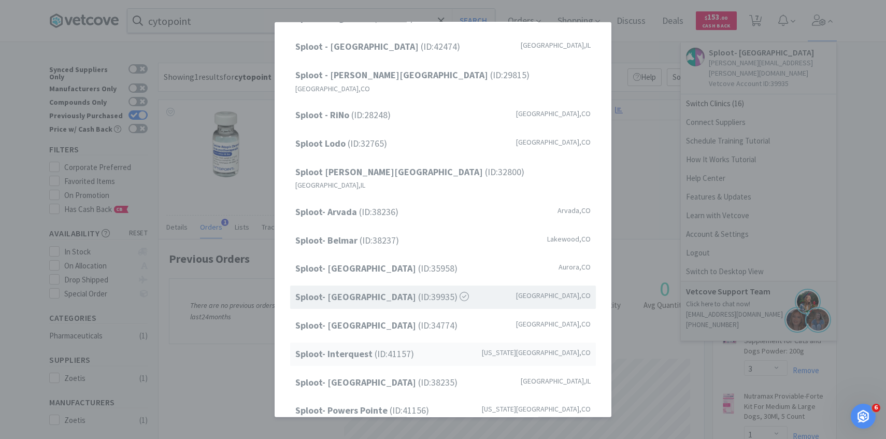
scroll to position [106, 0]
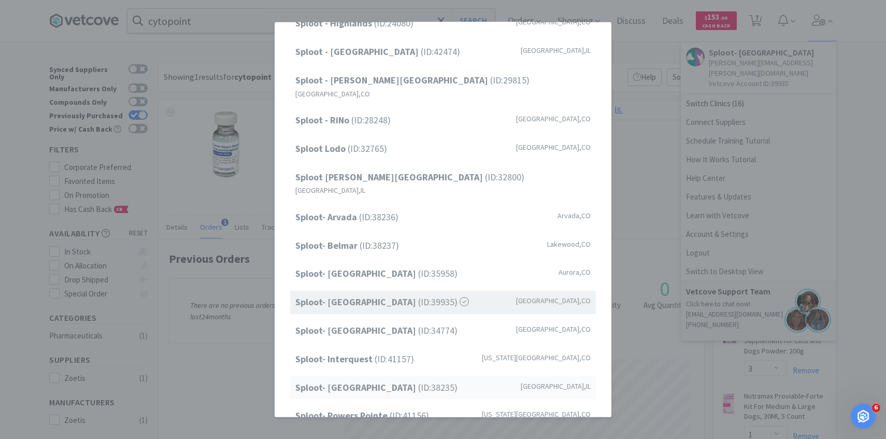
click at [388, 380] on span "Sploot- [GEOGRAPHIC_DATA] (ID: 38235 )" at bounding box center [376, 387] width 162 height 15
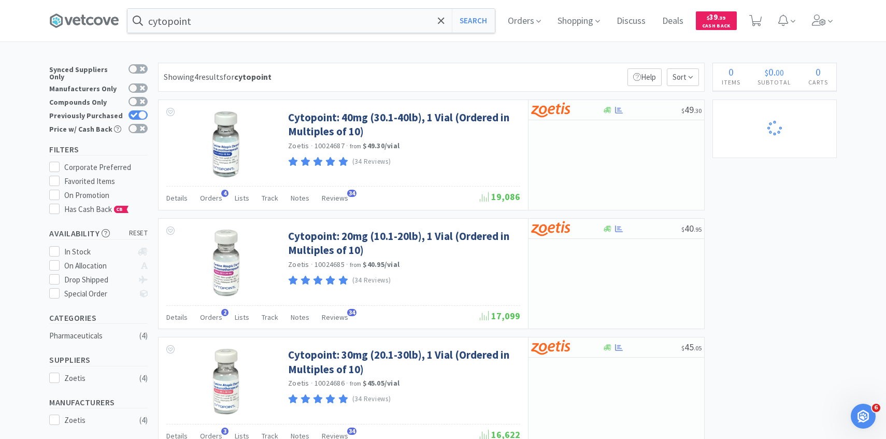
select select "12"
select select "1"
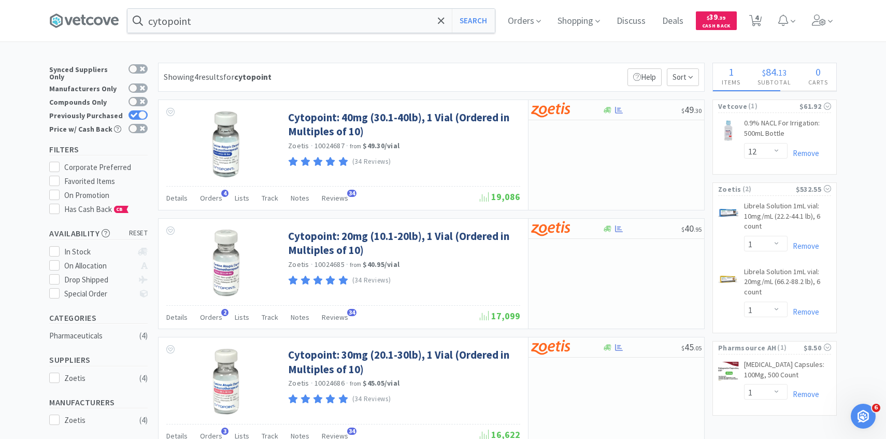
select select "1"
select select "10"
select select "12"
select select "1"
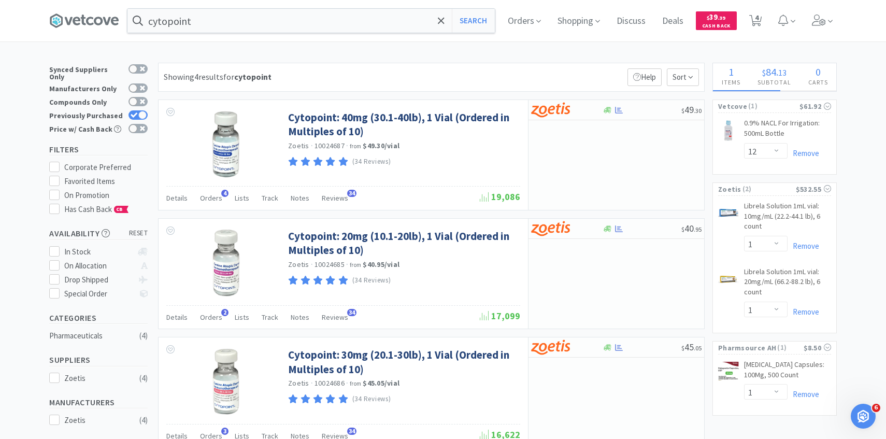
select select "1"
select select "2"
select select "1"
select select "3"
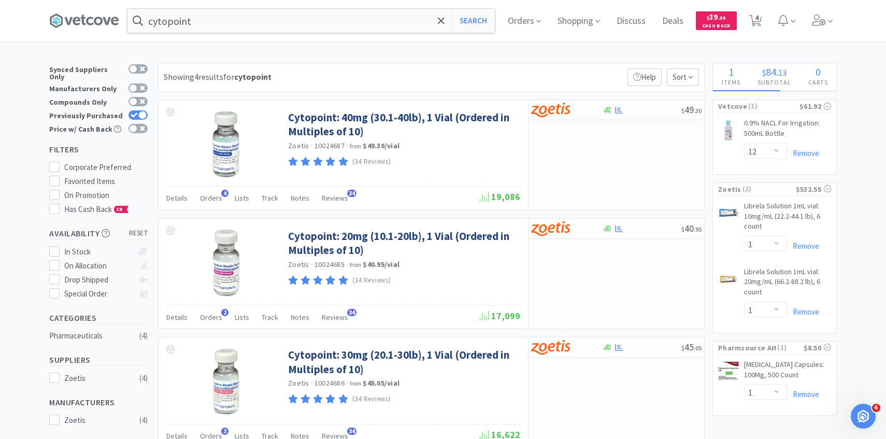
select select "1"
select select "4"
select select "2"
select select "1"
select select "5"
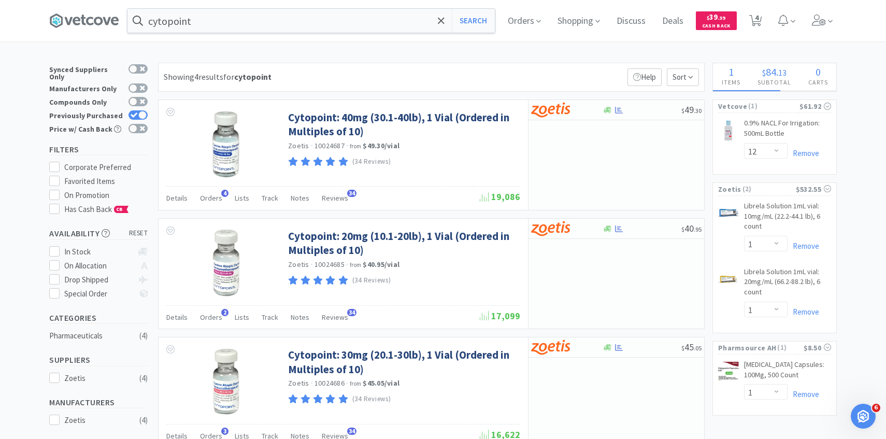
select select "2"
select select "1"
select select "4"
select select "1"
select select "4"
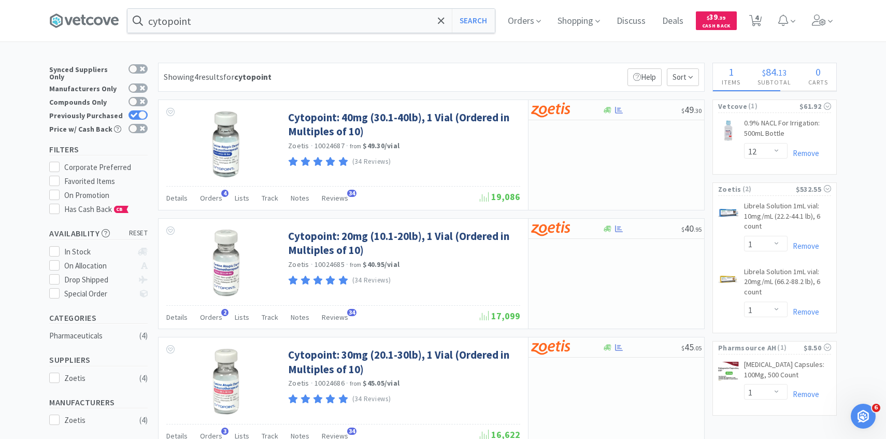
select select "1"
select select "2"
select select "1"
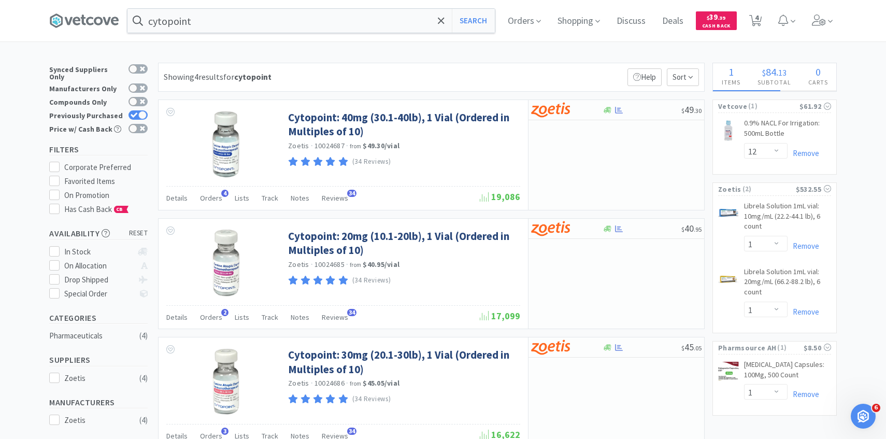
select select "1"
select select "3"
select select "1"
select select "8"
select select "3"
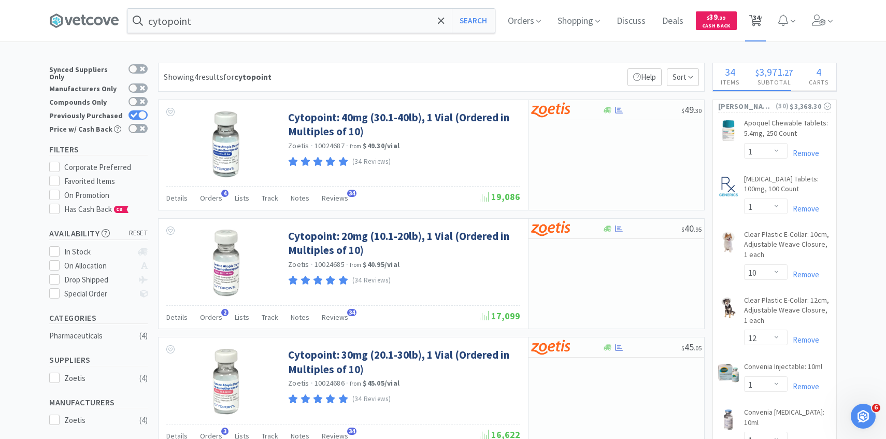
click at [754, 22] on span "34" at bounding box center [756, 17] width 7 height 41
select select "1"
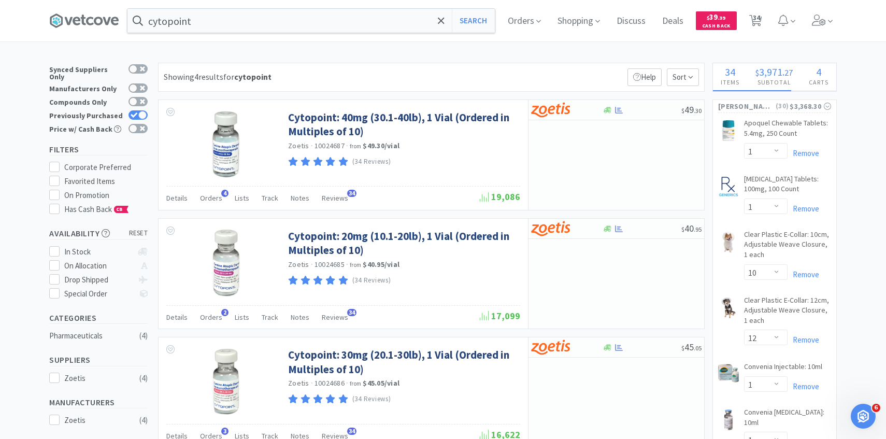
select select "10"
select select "12"
select select "1"
select select "2"
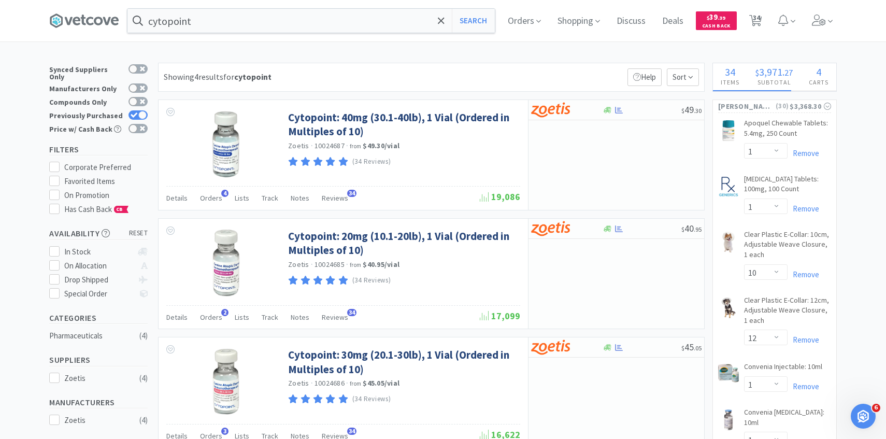
select select "2"
select select "1"
select select "3"
select select "1"
select select "4"
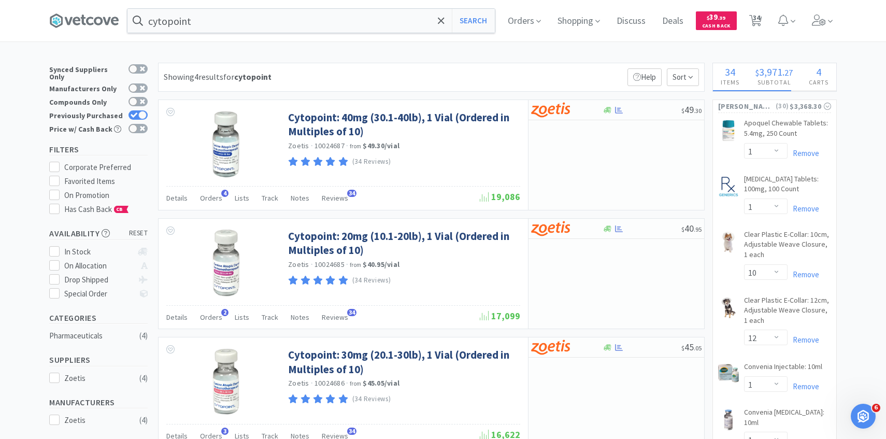
select select "2"
select select "1"
select select "5"
select select "2"
select select "1"
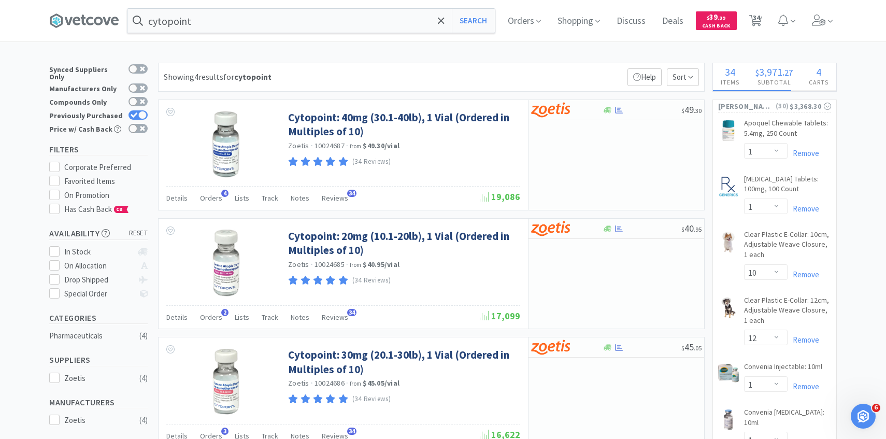
select select "4"
select select "1"
select select "4"
select select "1"
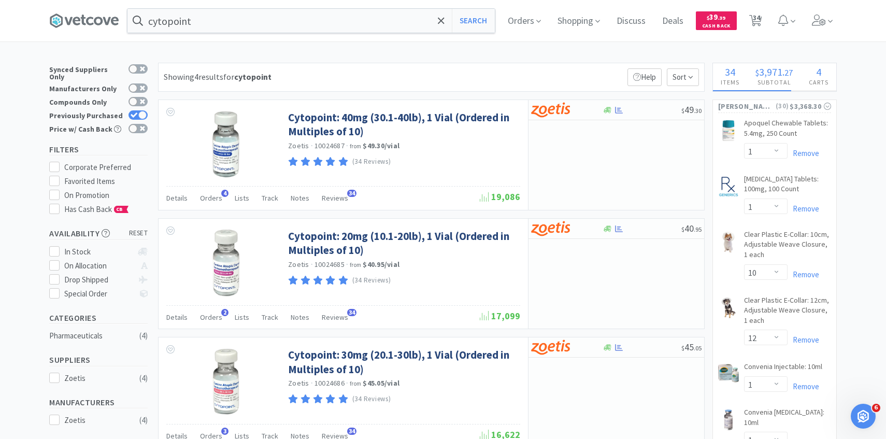
select select "2"
select select "1"
select select "3"
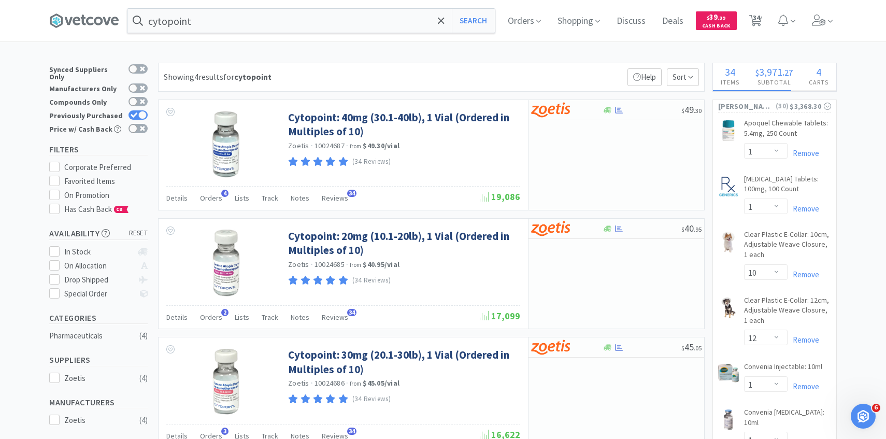
select select "1"
select select "8"
select select "3"
select select "1"
select select "12"
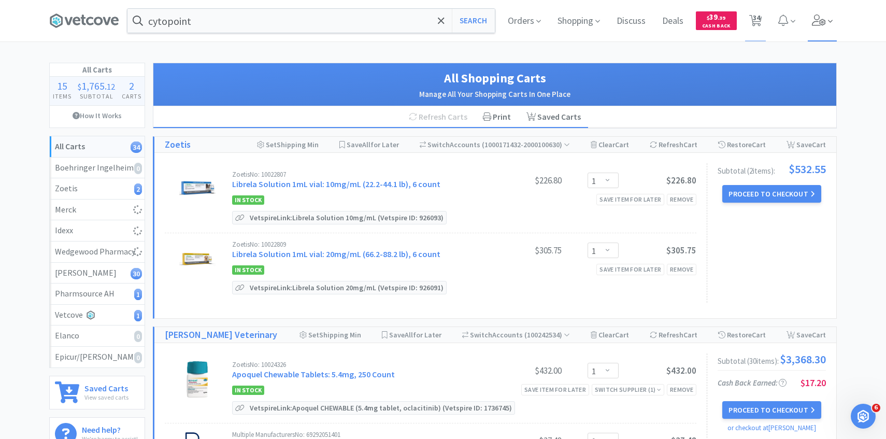
click at [817, 23] on icon at bounding box center [819, 20] width 15 height 11
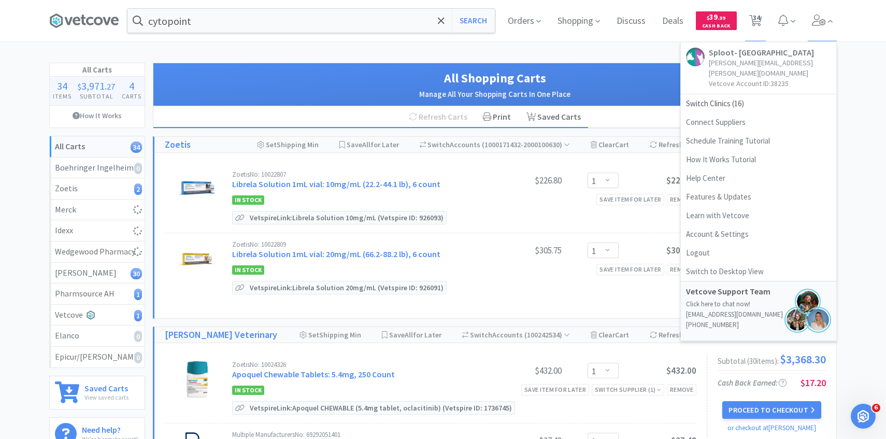
select select "1"
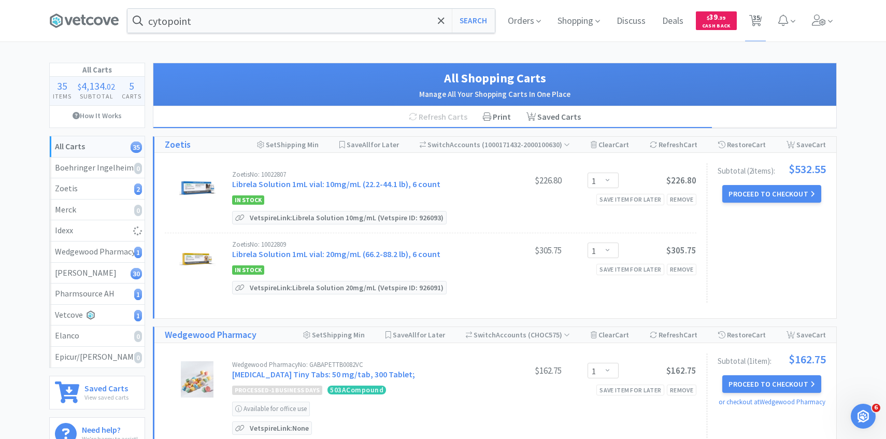
select select "10"
select select "50"
select select "1"
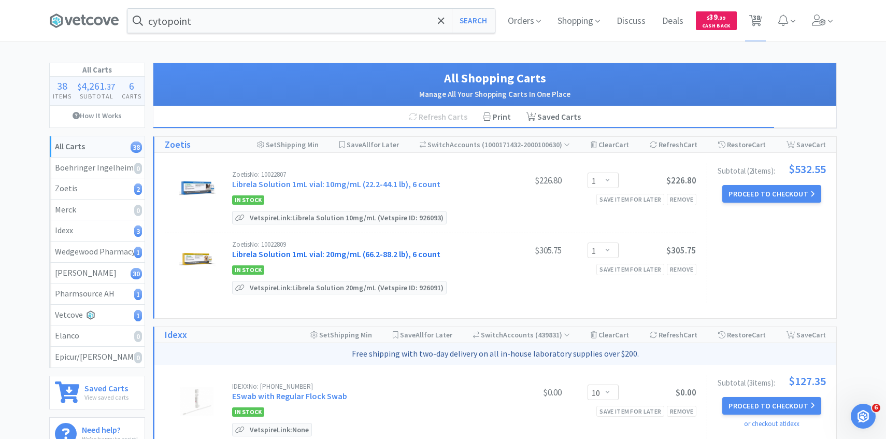
click at [367, 252] on link "Librela Solution 1mL vial: 20mg/mL (66.2-88.2 lb), 6 count" at bounding box center [336, 254] width 208 height 10
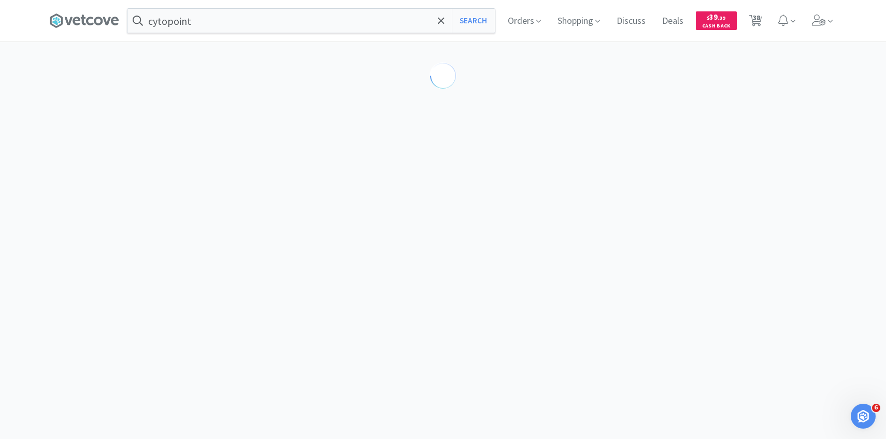
select select "605233"
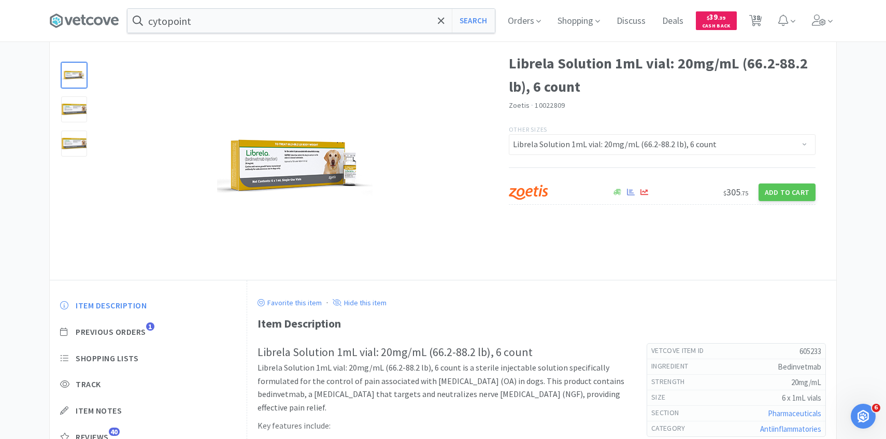
scroll to position [80, 0]
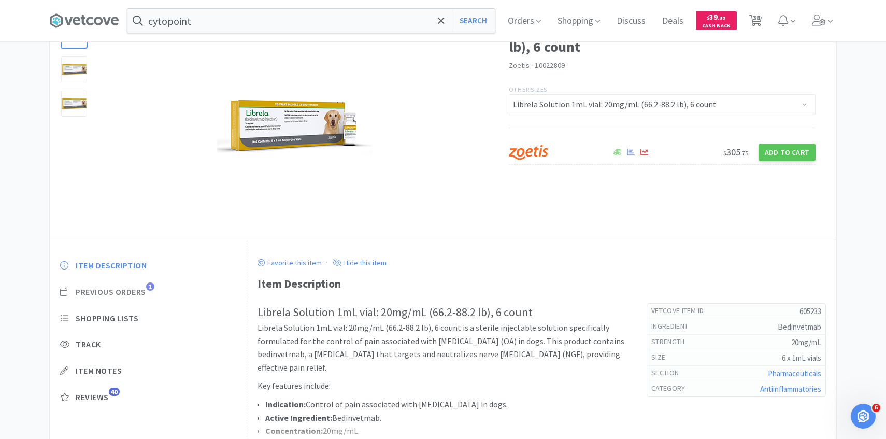
click at [134, 286] on span "Previous Orders" at bounding box center [111, 291] width 70 height 11
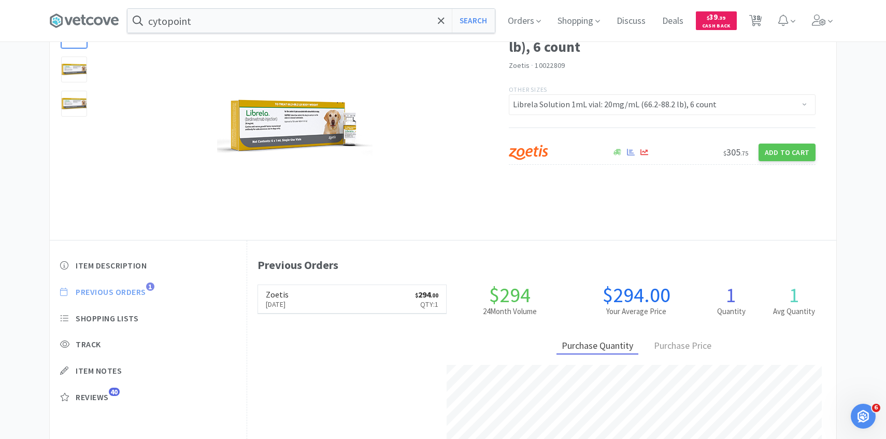
scroll to position [284, 589]
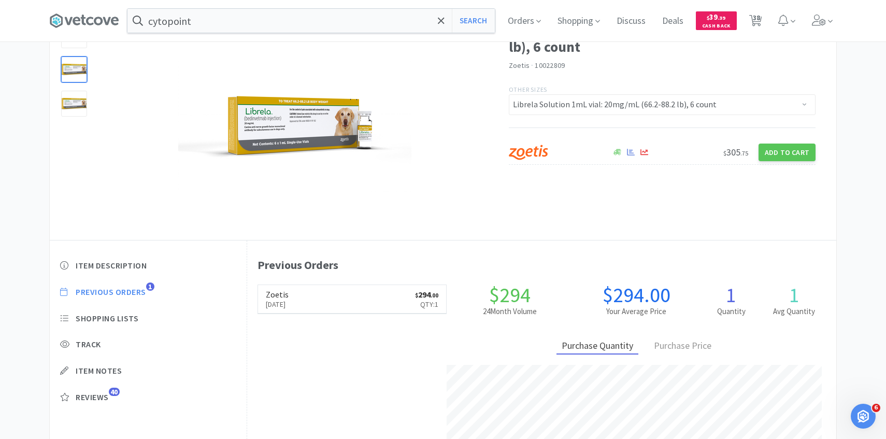
select select "1"
select select "10"
select select "50"
select select "1"
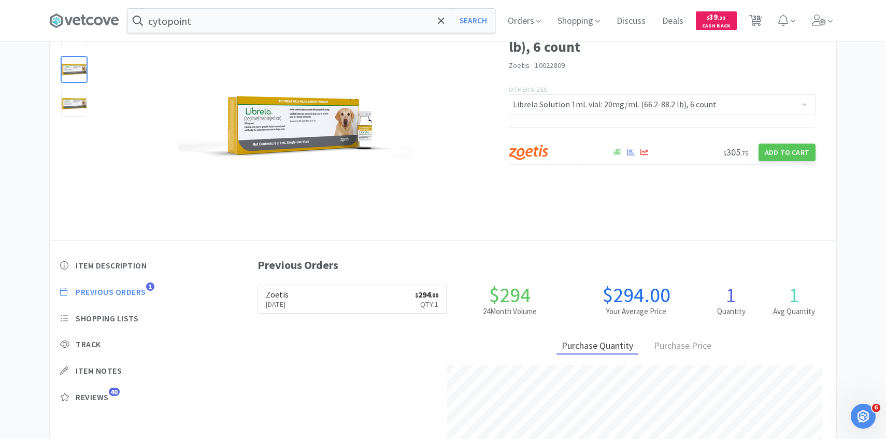
select select "1"
select select "10"
select select "12"
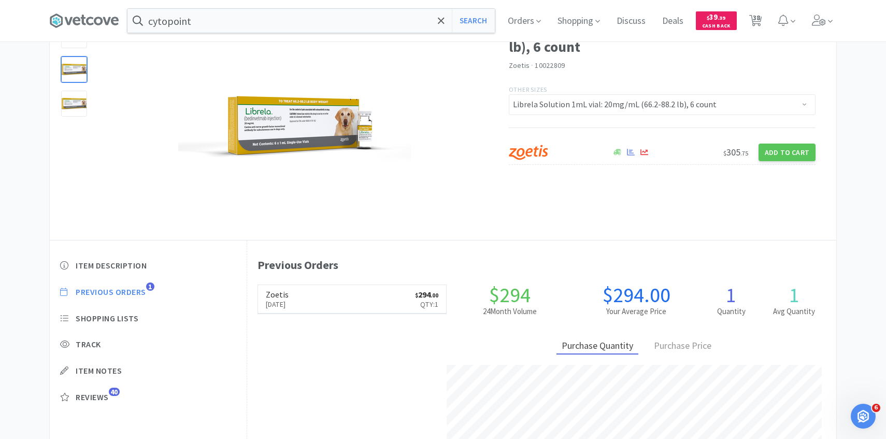
select select "1"
select select "2"
select select "1"
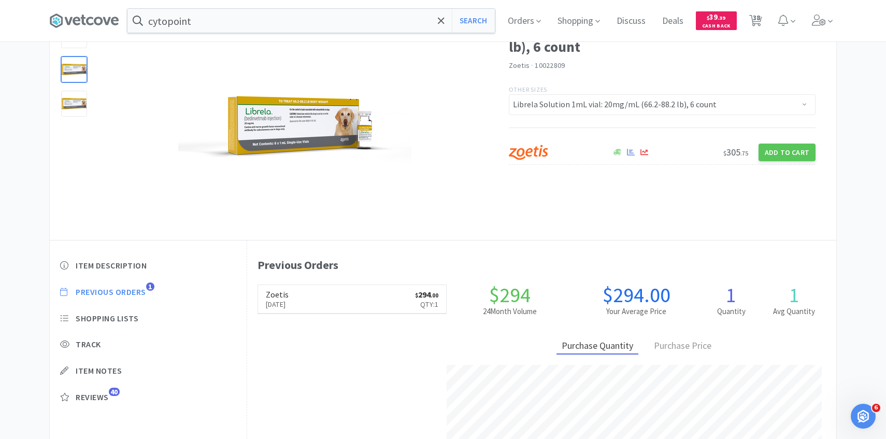
select select "3"
select select "1"
select select "4"
select select "2"
select select "1"
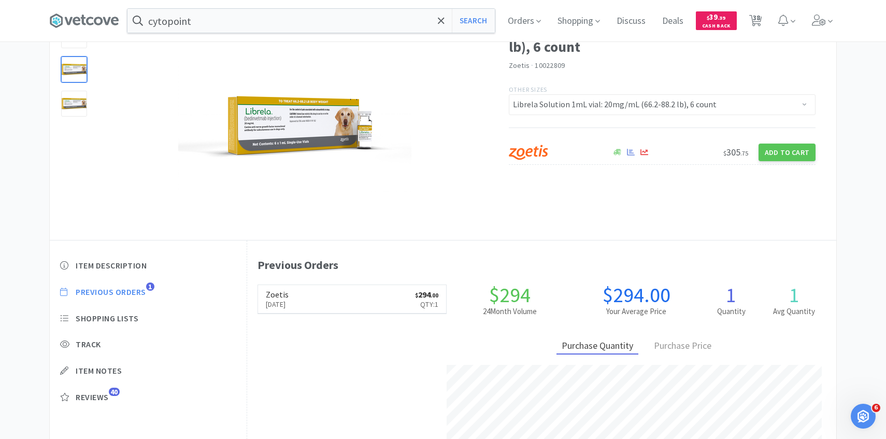
select select "5"
select select "2"
select select "1"
select select "4"
select select "1"
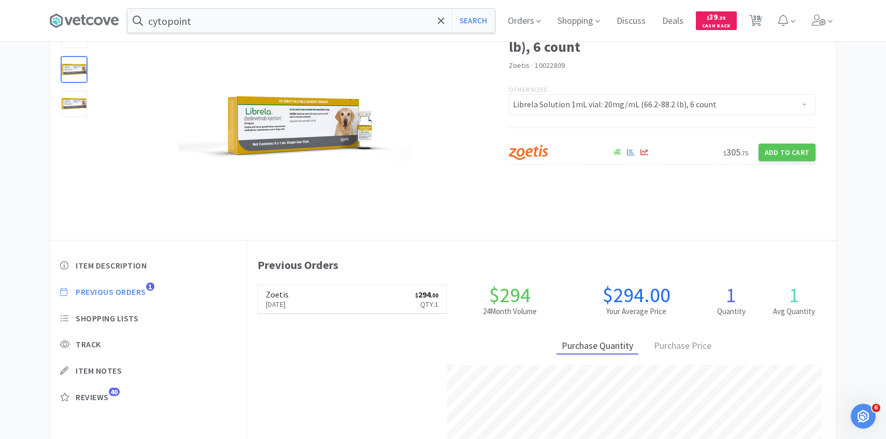
select select "4"
select select "1"
select select "2"
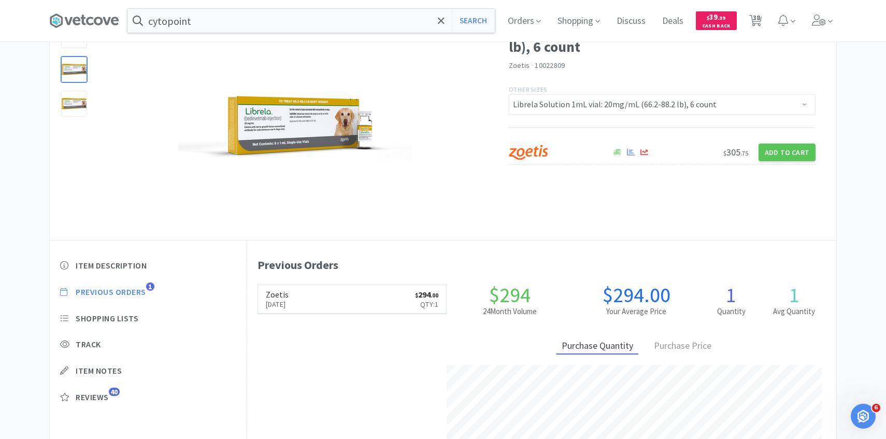
select select "1"
select select "3"
select select "1"
select select "8"
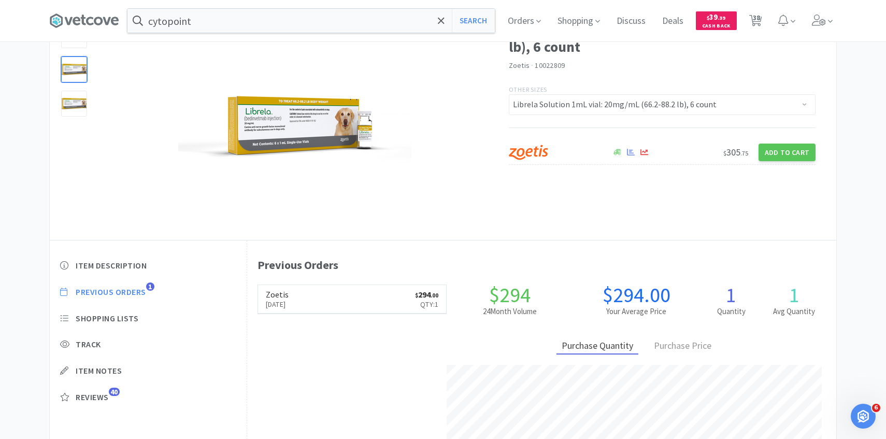
select select "3"
select select "1"
select select "12"
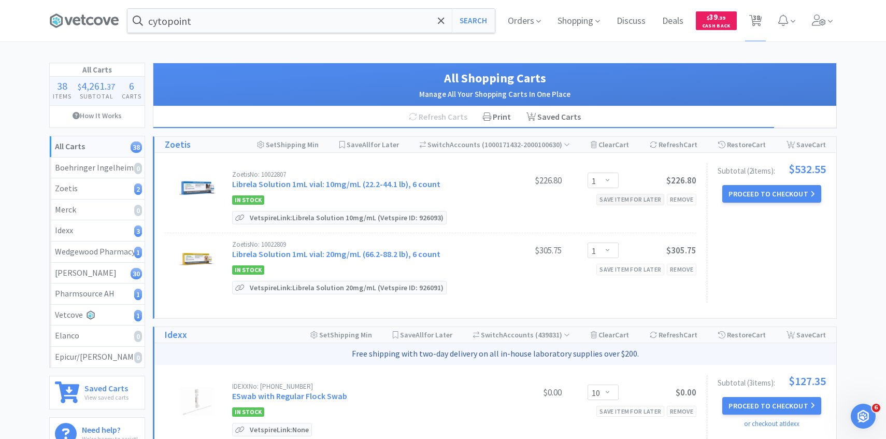
click at [633, 200] on div "Save item for later" at bounding box center [630, 199] width 68 height 11
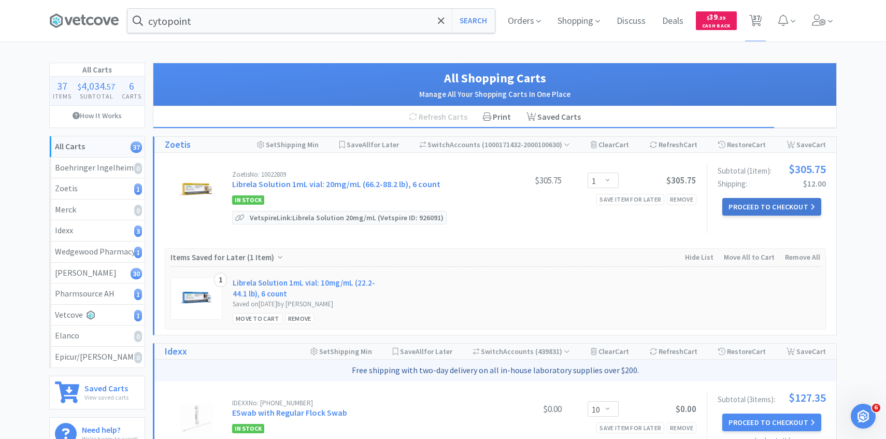
click at [737, 207] on button "Proceed to Checkout" at bounding box center [771, 207] width 98 height 18
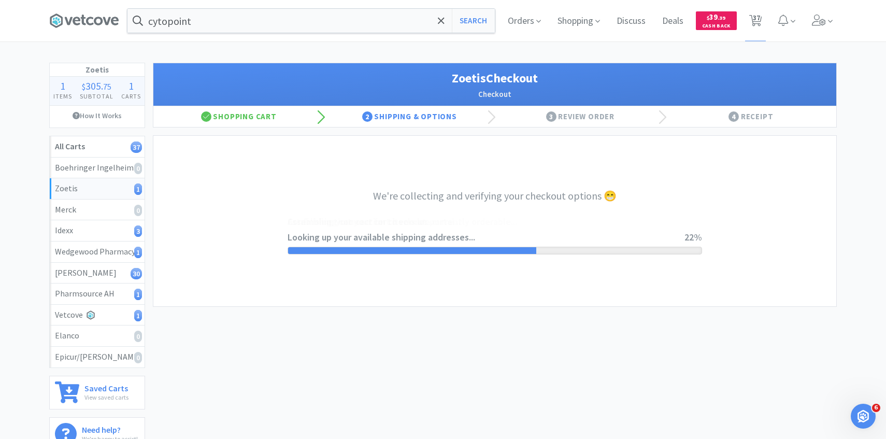
select select "invoice"
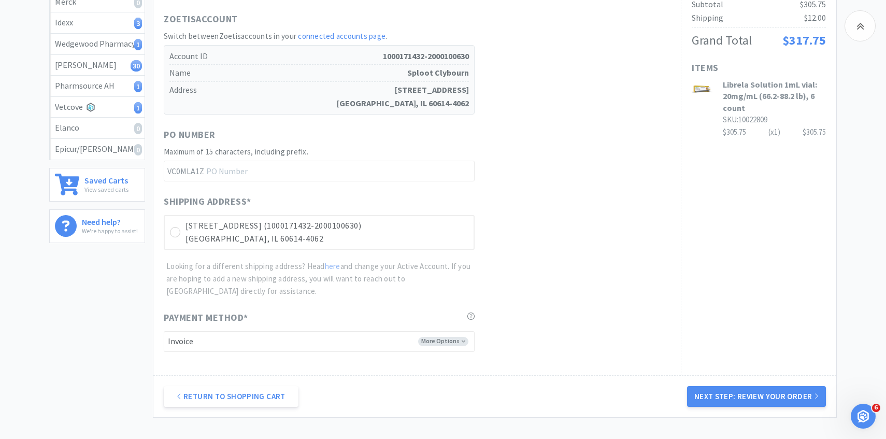
scroll to position [215, 0]
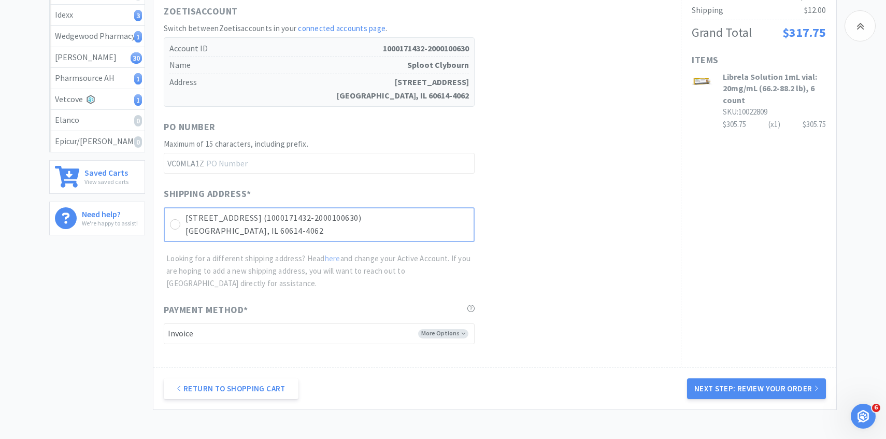
click at [418, 219] on p "2070 N Clybourn Ave Ste C (1000171432-2000100630)" at bounding box center [326, 217] width 283 height 13
click at [702, 378] on button "Next Step: Review Your Order" at bounding box center [756, 388] width 139 height 21
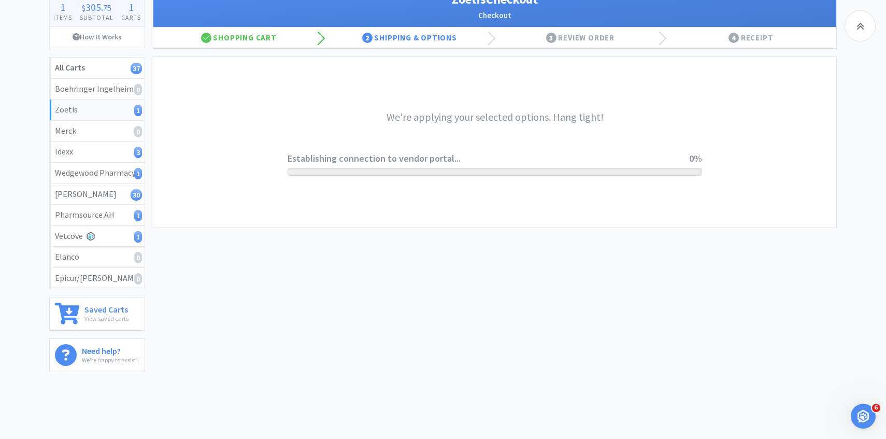
scroll to position [0, 0]
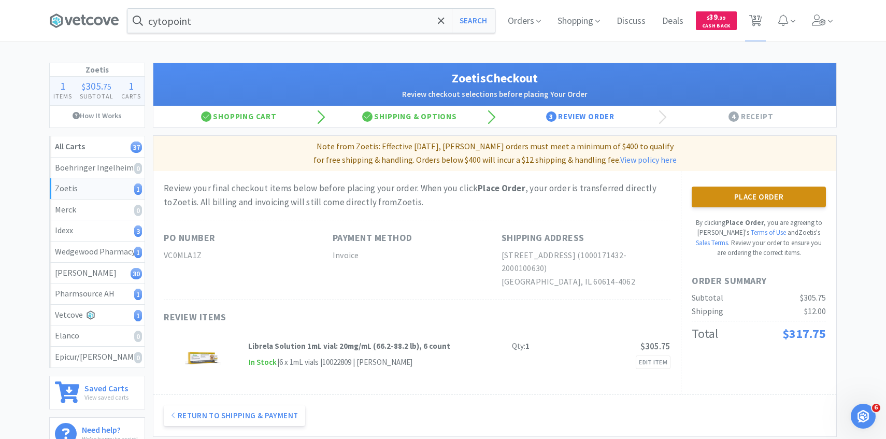
click at [693, 195] on button "Place Order" at bounding box center [759, 196] width 134 height 21
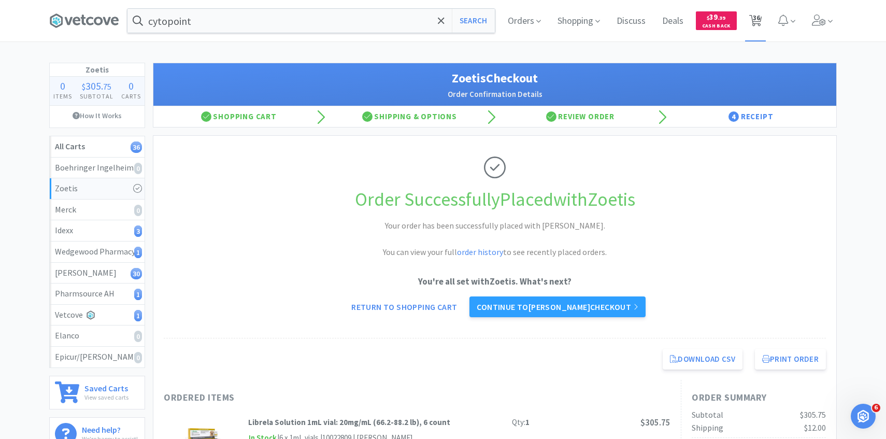
click at [763, 25] on span "36" at bounding box center [755, 20] width 21 height 41
select select "10"
select select "50"
select select "1"
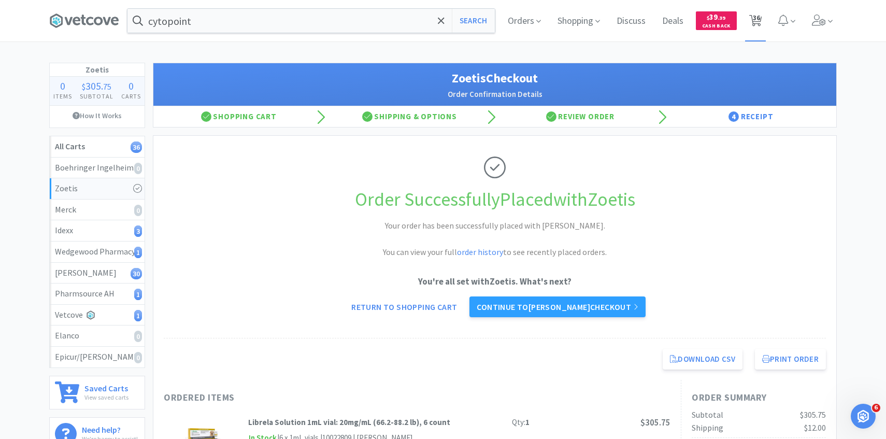
select select "1"
select select "10"
select select "12"
select select "1"
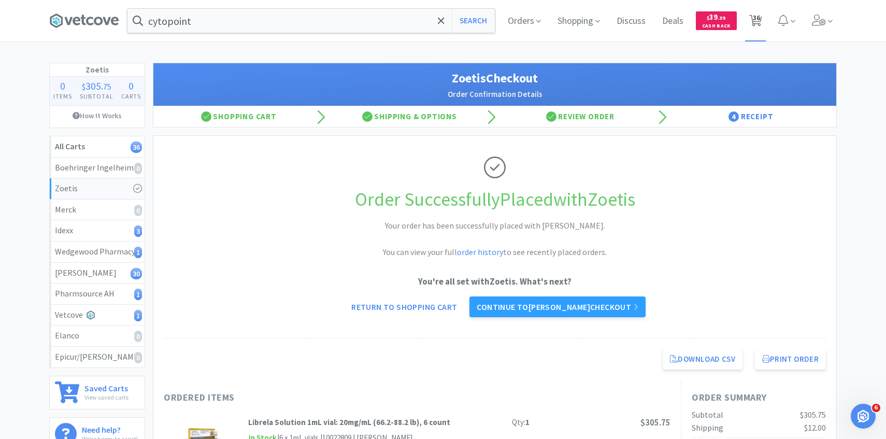
select select "1"
select select "2"
select select "1"
select select "3"
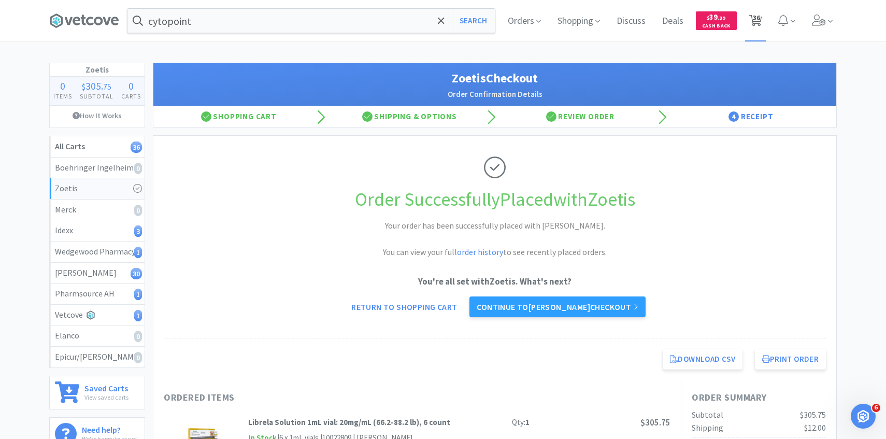
select select "1"
select select "4"
select select "2"
select select "1"
select select "5"
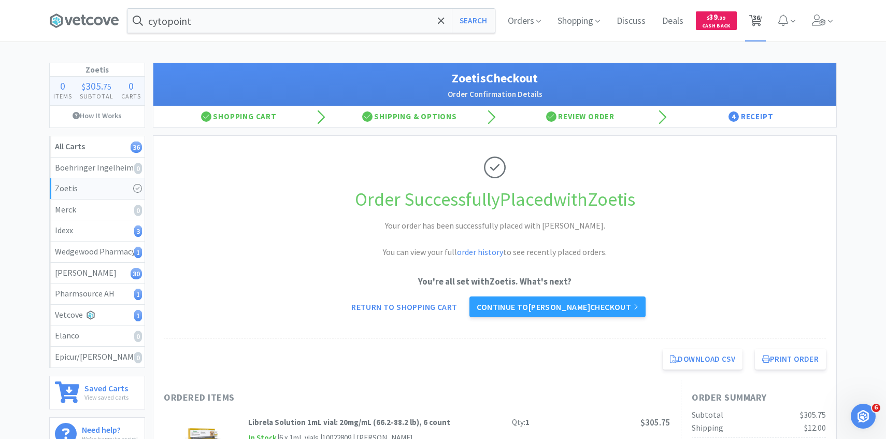
select select "2"
select select "1"
select select "4"
select select "1"
select select "4"
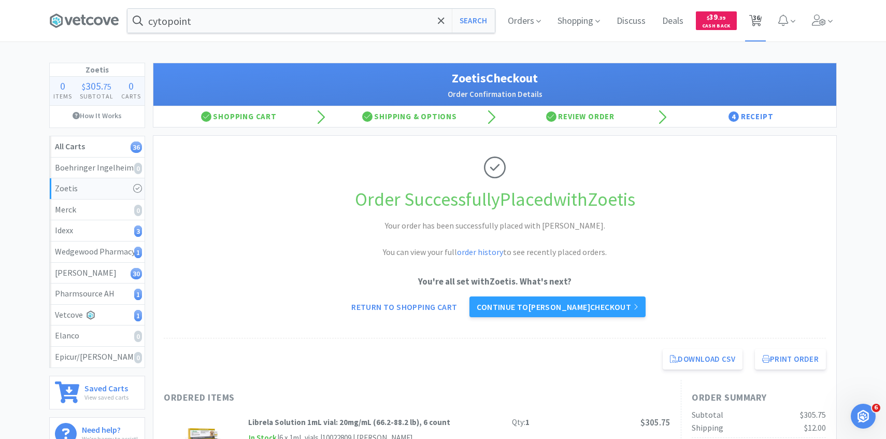
select select "1"
select select "2"
select select "1"
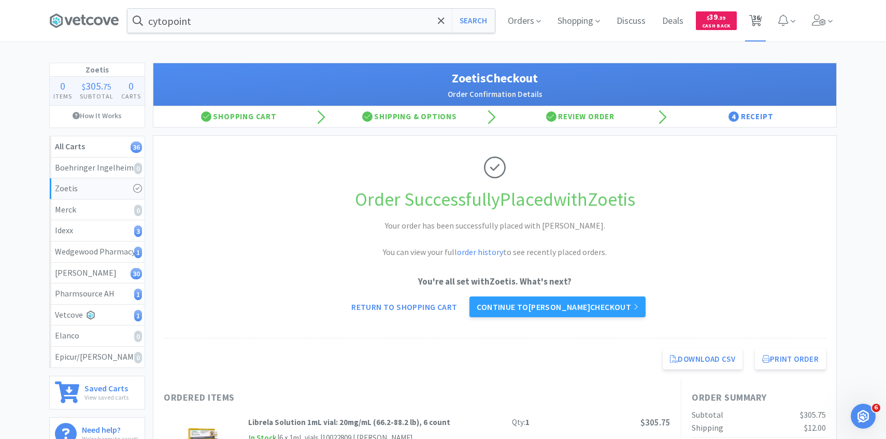
select select "1"
select select "3"
select select "1"
select select "8"
select select "3"
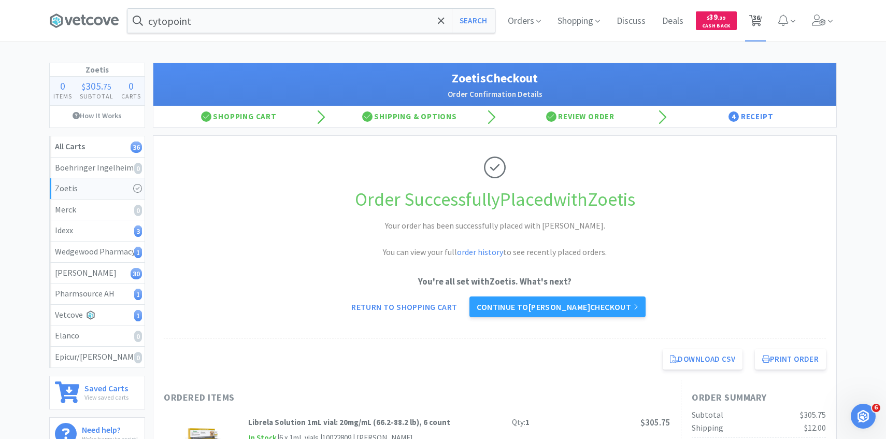
select select "1"
select select "12"
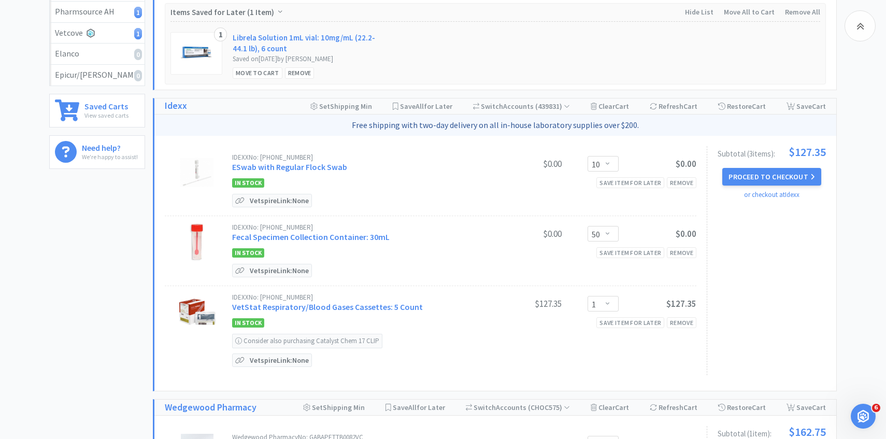
scroll to position [283, 0]
click at [732, 175] on button "Proceed to Checkout" at bounding box center [771, 176] width 98 height 18
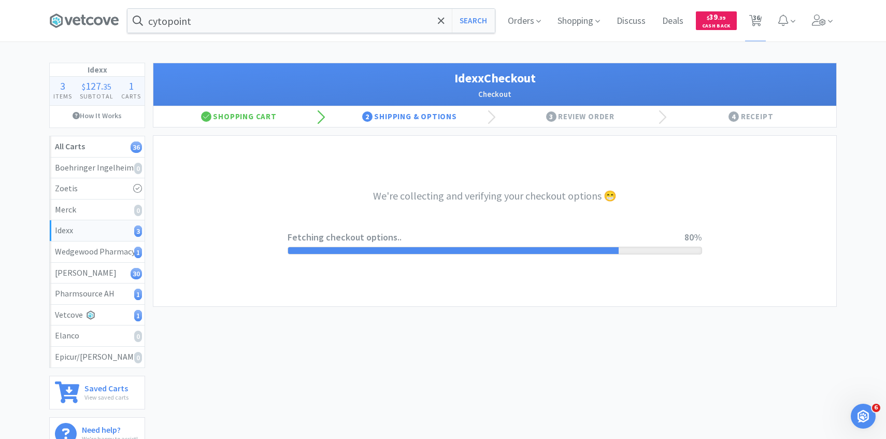
select select "904"
select select "003"
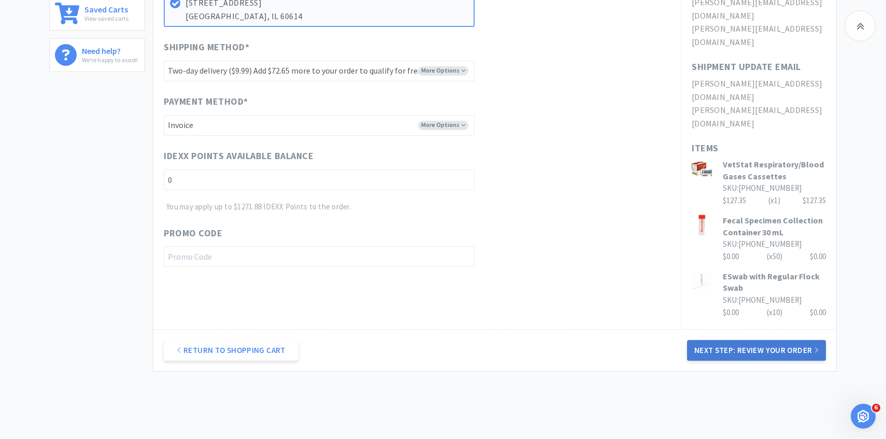
click at [712, 340] on button "Next Step: Review Your Order" at bounding box center [756, 350] width 139 height 21
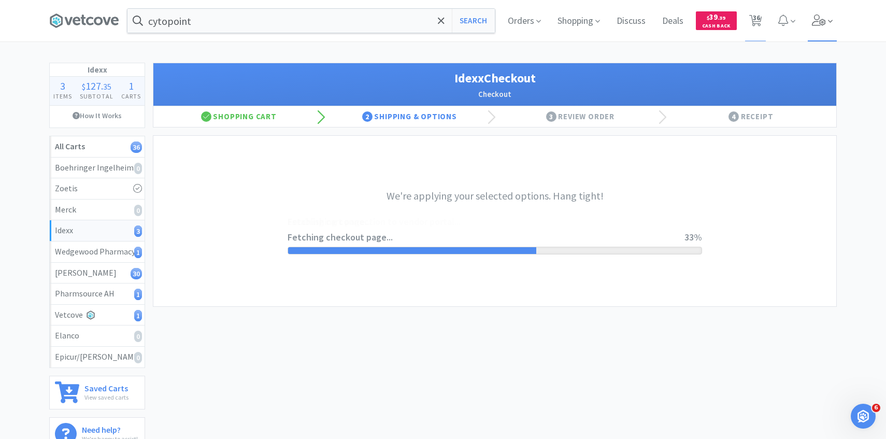
click at [827, 23] on span at bounding box center [823, 20] width 30 height 41
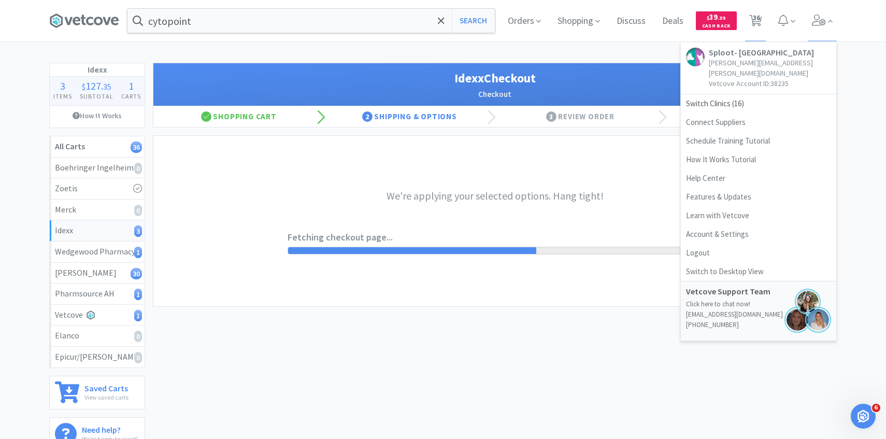
click at [589, 52] on div "cytopoint Search Orders Shopping Discuss Discuss Deals Deals $ 39 . 39 Cash Bac…" at bounding box center [443, 229] width 886 height 458
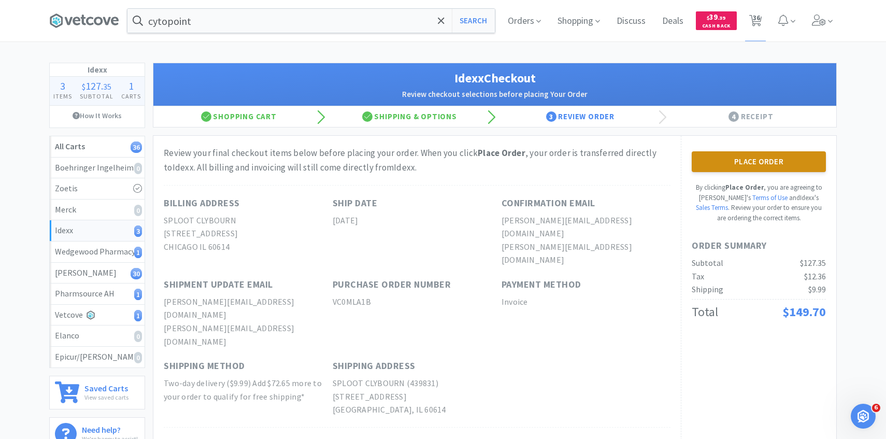
click at [751, 161] on button "Place Order" at bounding box center [759, 161] width 134 height 21
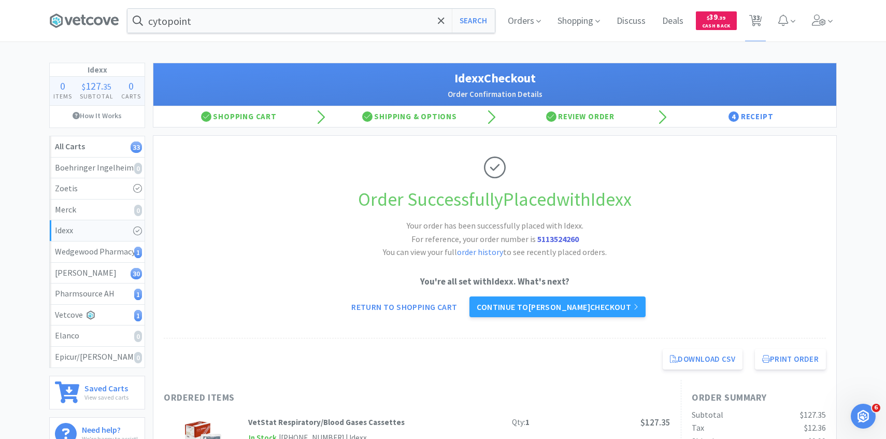
click at [752, 23] on icon at bounding box center [755, 20] width 13 height 11
select select "1"
select select "10"
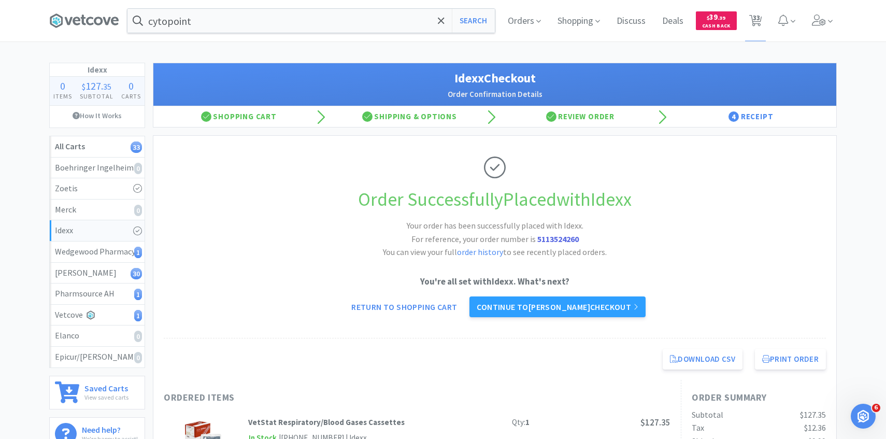
select select "12"
select select "1"
select select "2"
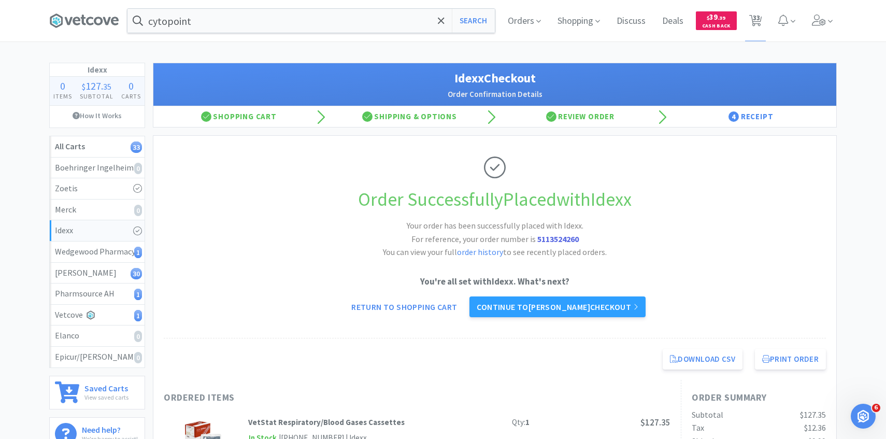
select select "1"
select select "3"
select select "1"
select select "4"
select select "2"
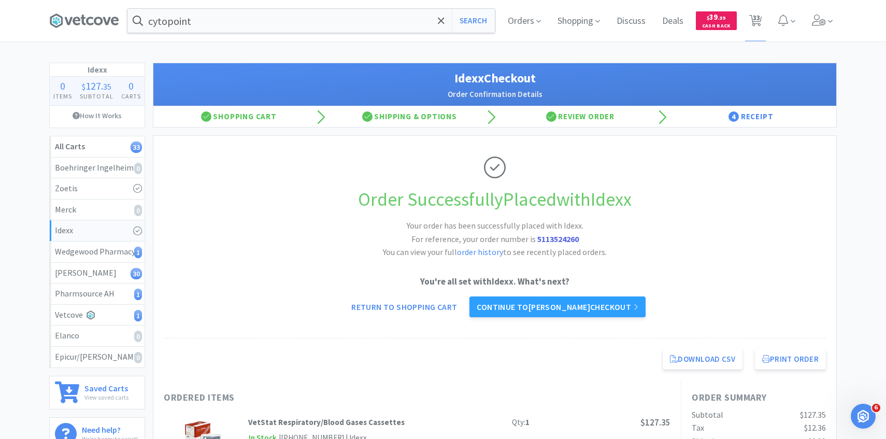
select select "1"
select select "5"
select select "2"
select select "1"
select select "4"
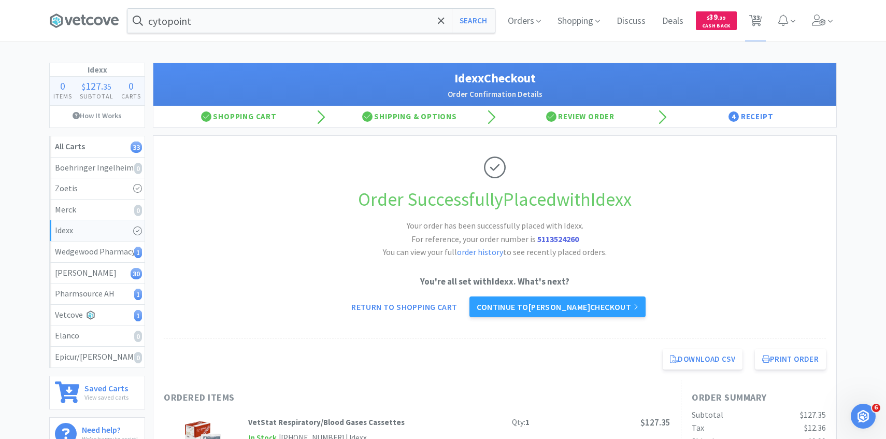
select select "1"
select select "4"
select select "1"
select select "2"
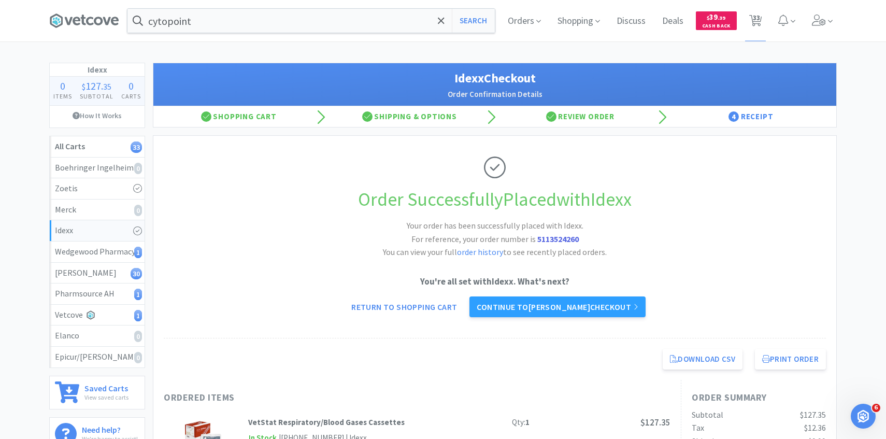
select select "2"
select select "1"
select select "3"
select select "1"
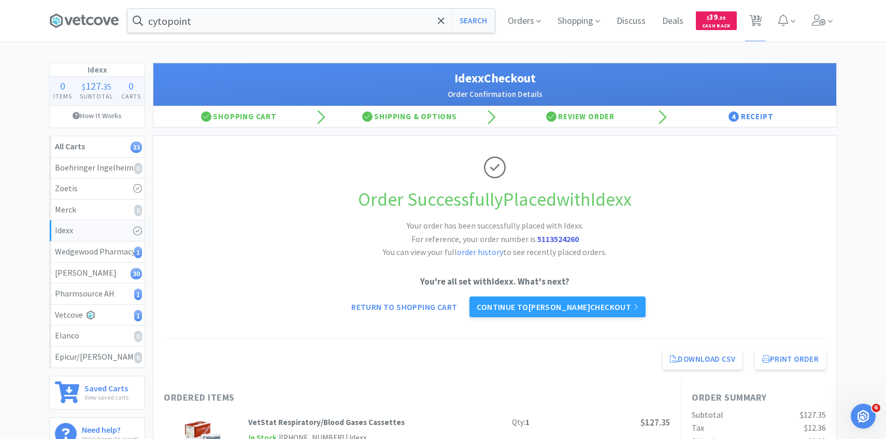
select select "8"
select select "3"
select select "1"
select select "12"
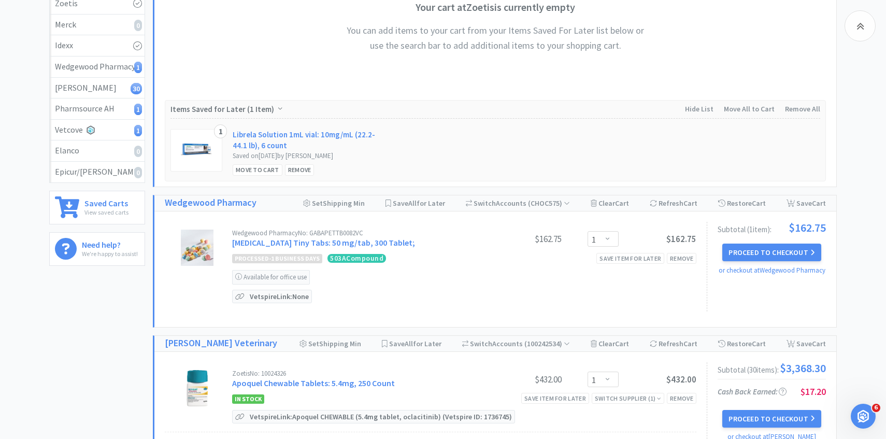
scroll to position [196, 0]
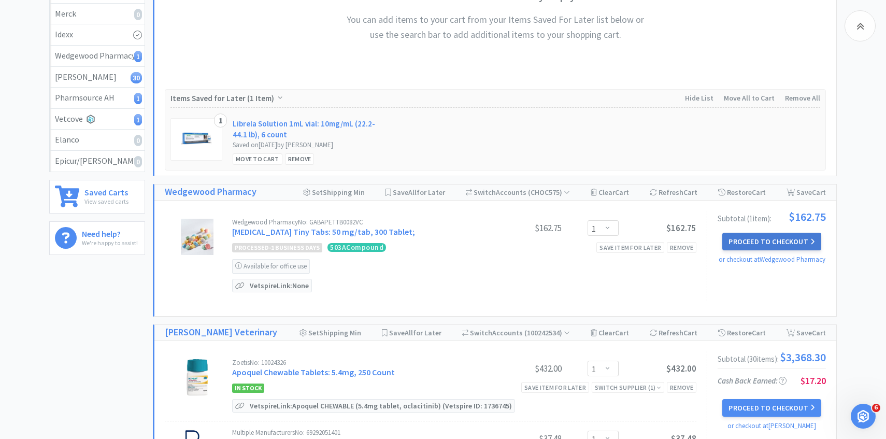
click at [755, 249] on button "Proceed to Checkout" at bounding box center [771, 242] width 98 height 18
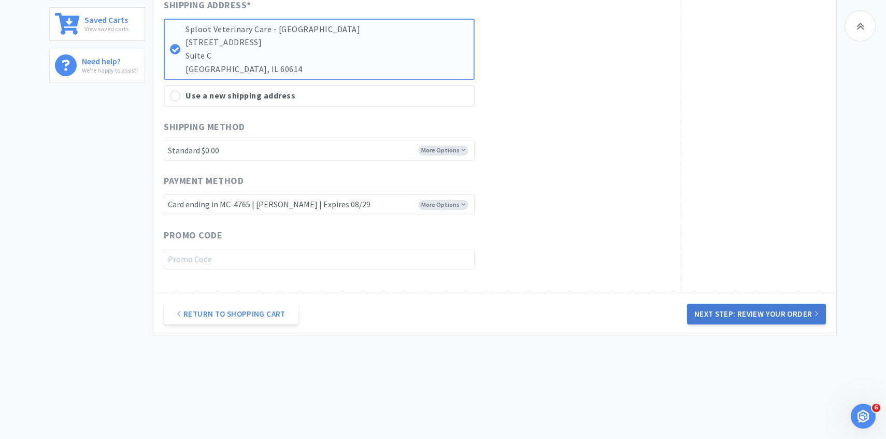
click at [723, 313] on button "Next Step: Review Your Order" at bounding box center [756, 314] width 139 height 21
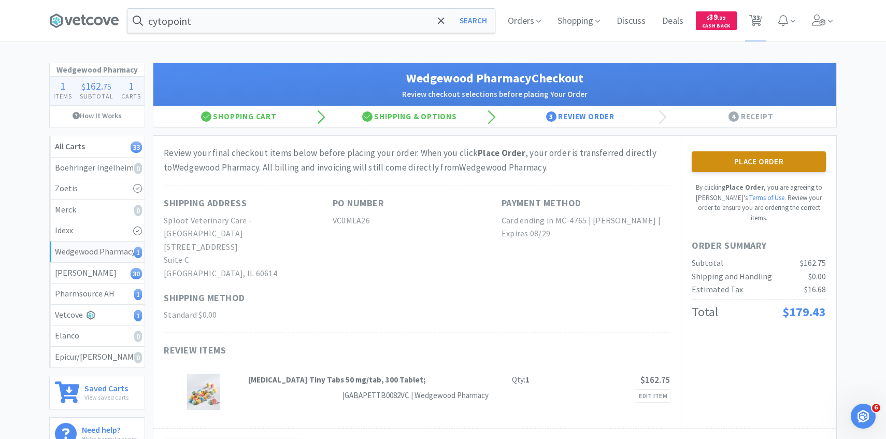
click at [747, 164] on button "Place Order" at bounding box center [759, 161] width 134 height 21
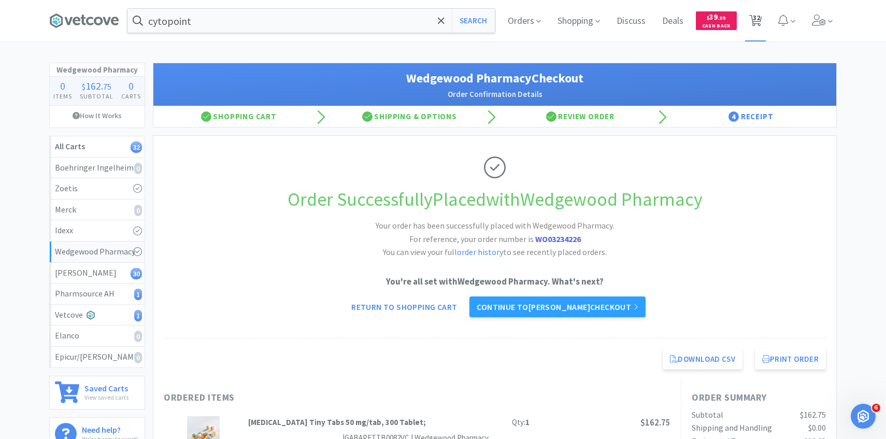
click at [752, 16] on icon at bounding box center [755, 20] width 13 height 11
select select "1"
select select "10"
select select "12"
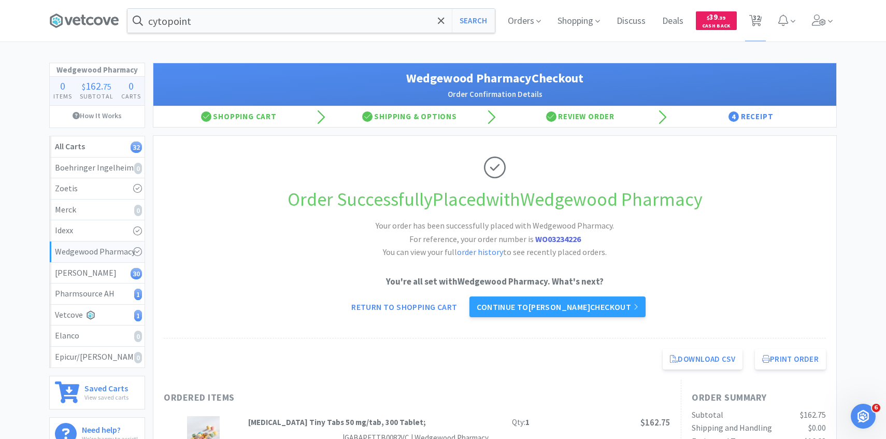
select select "1"
select select "2"
select select "1"
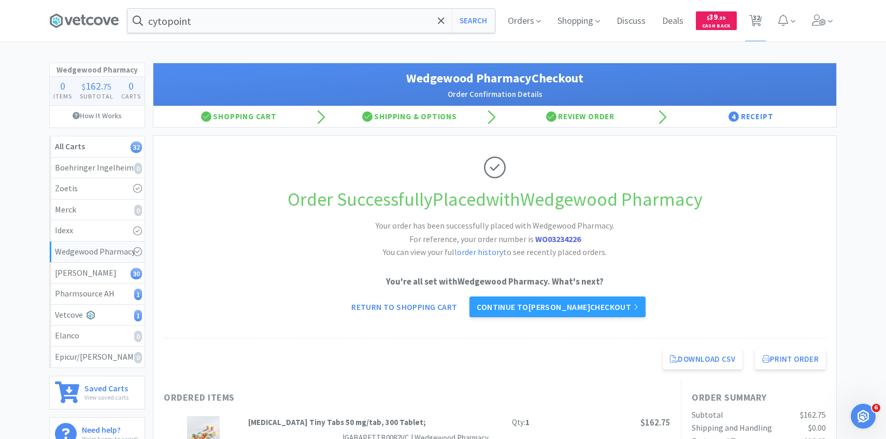
select select "3"
select select "1"
select select "4"
select select "2"
select select "1"
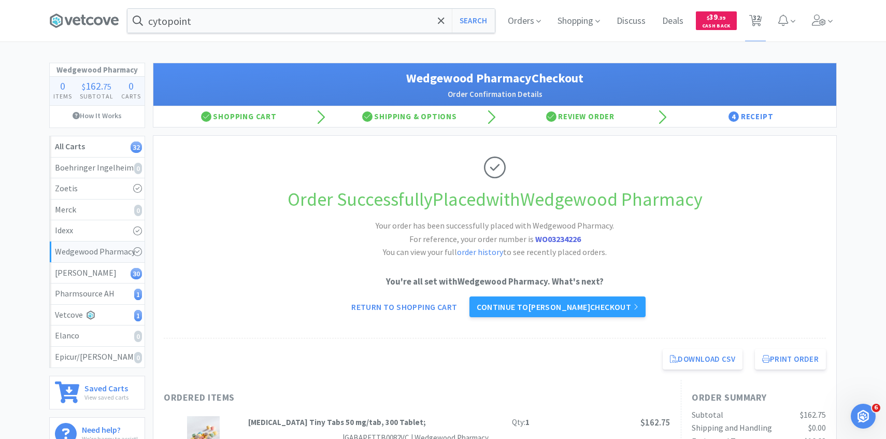
select select "5"
select select "2"
select select "1"
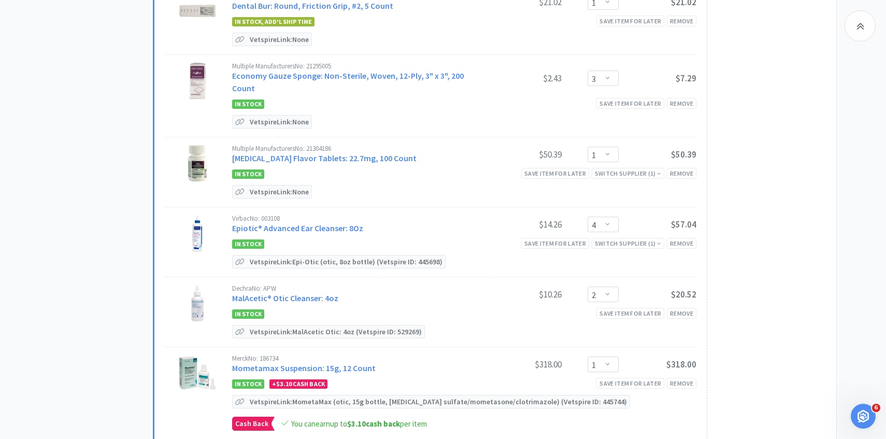
scroll to position [1012, 0]
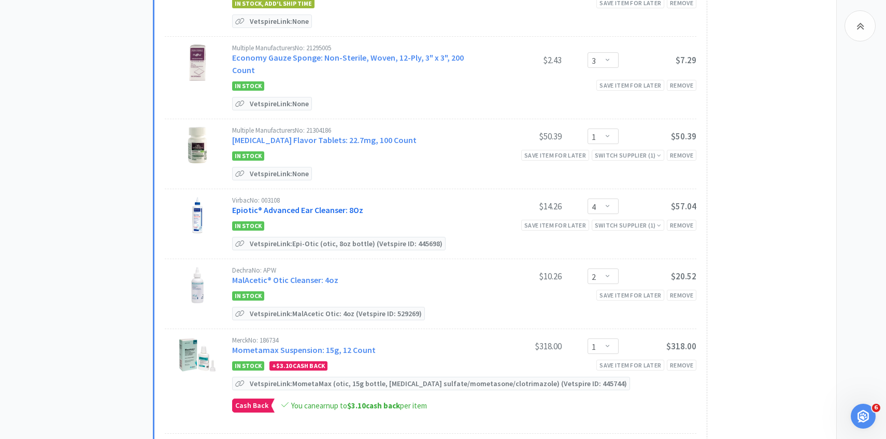
click at [319, 205] on link "Epiotic® Advanced Ear Cleanser: 8Oz" at bounding box center [297, 210] width 131 height 10
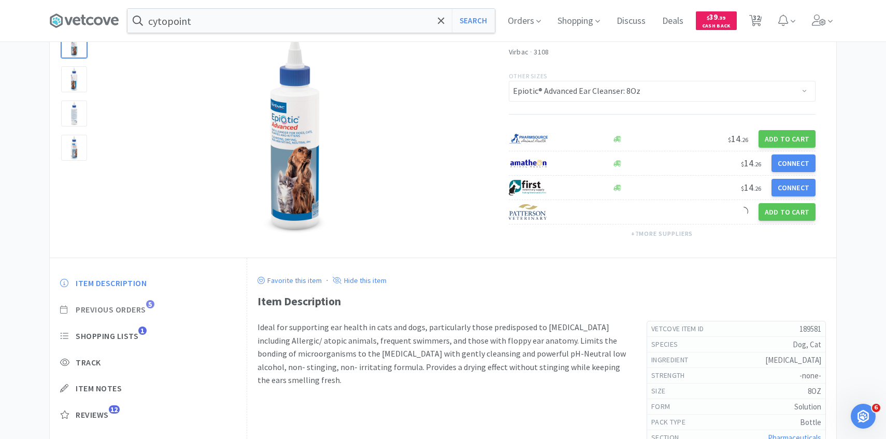
click at [136, 310] on span "Previous Orders" at bounding box center [111, 309] width 70 height 11
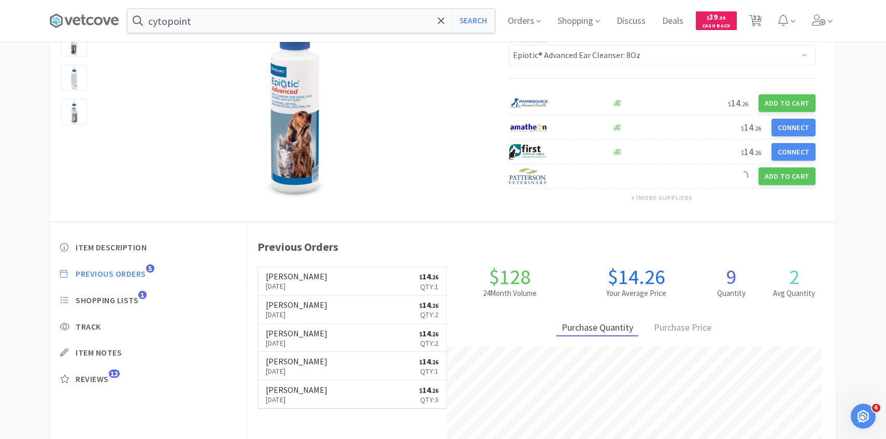
scroll to position [284, 589]
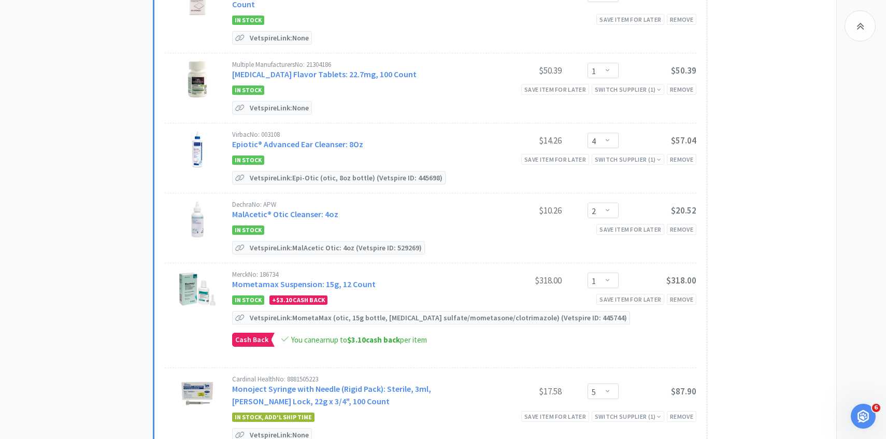
scroll to position [1080, 0]
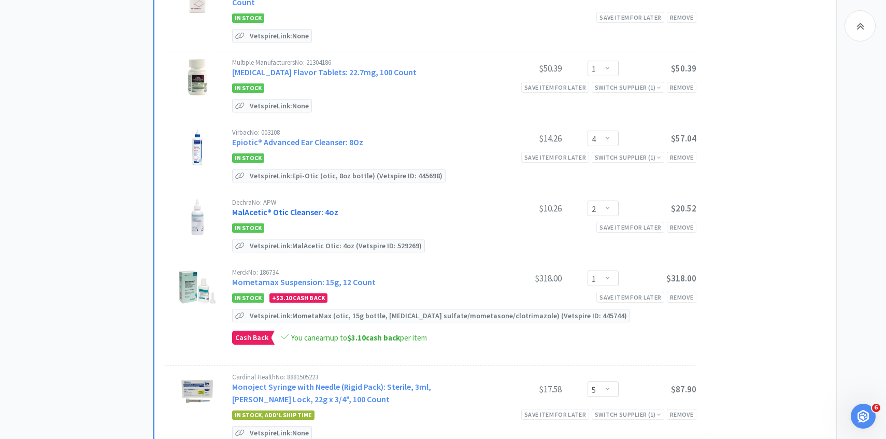
click at [322, 207] on link "MalAcetic® Otic Cleanser: 4oz" at bounding box center [285, 212] width 106 height 10
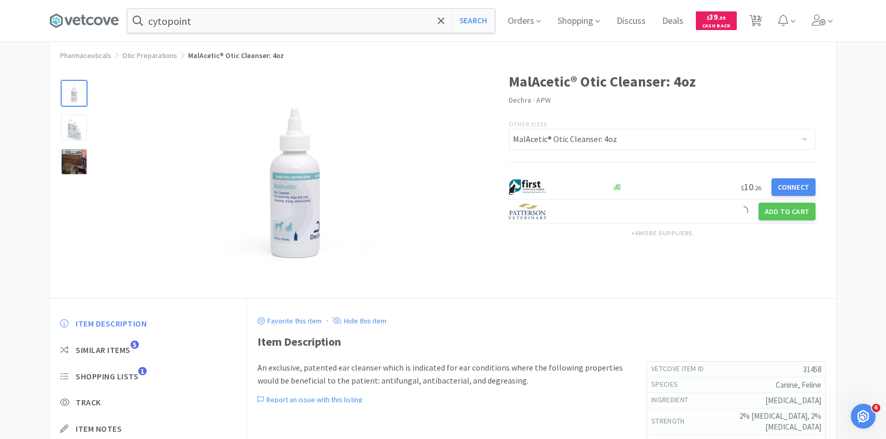
scroll to position [57, 0]
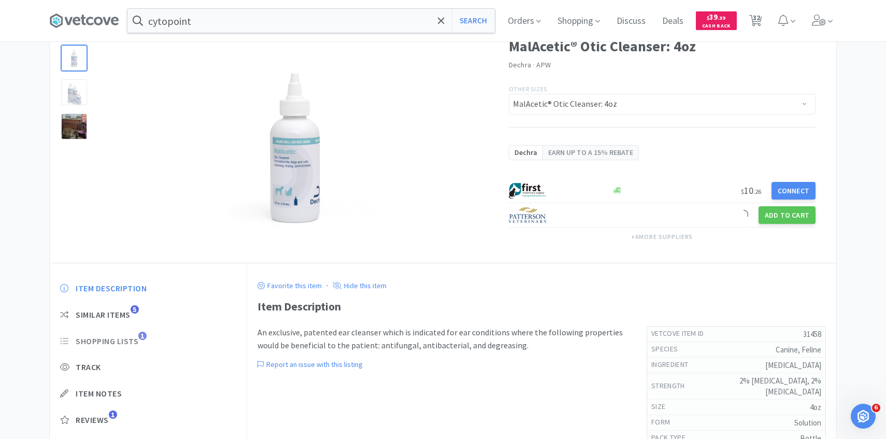
click at [135, 344] on span "Shopping Lists" at bounding box center [107, 341] width 63 height 11
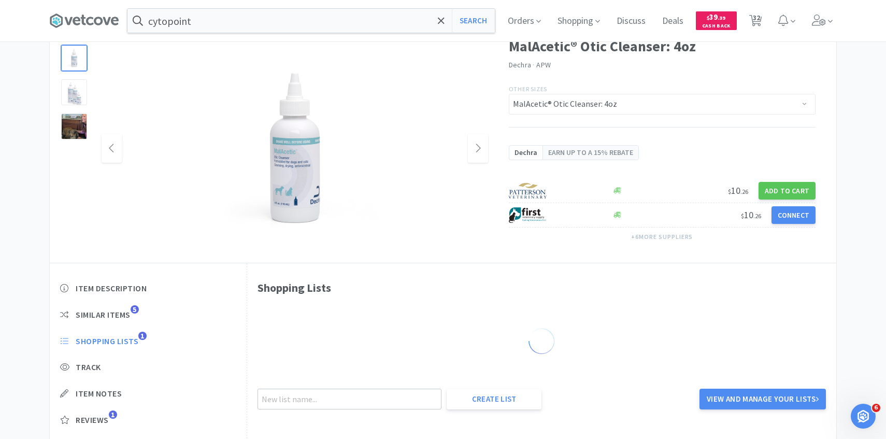
scroll to position [0, 0]
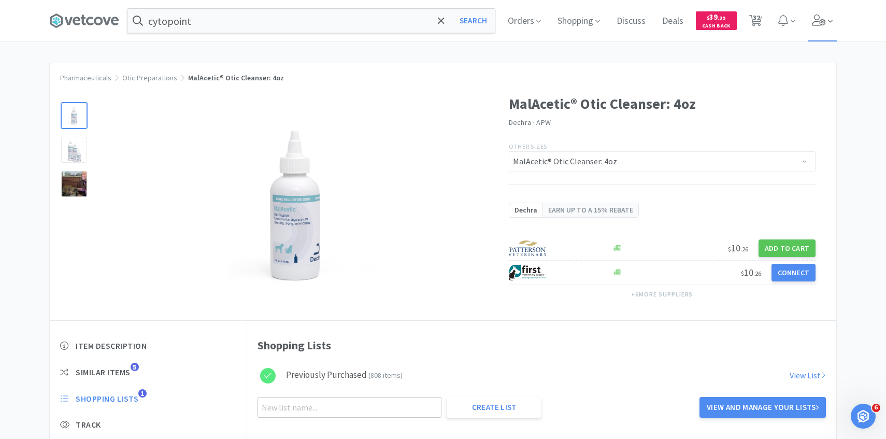
click at [826, 22] on span at bounding box center [823, 20] width 30 height 41
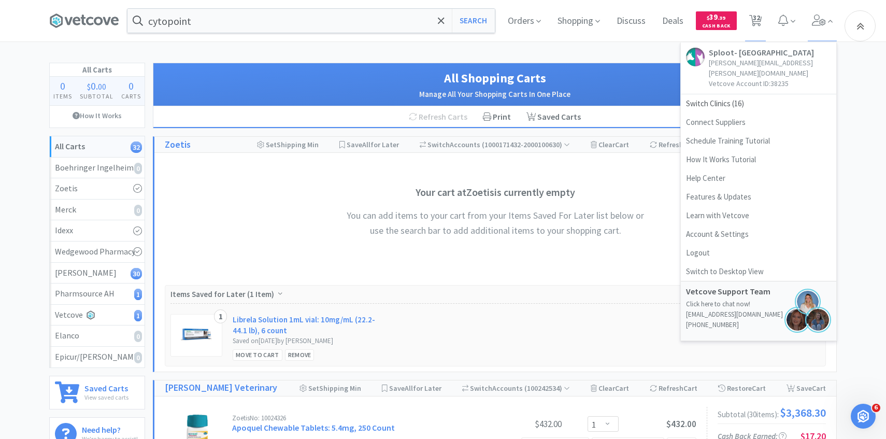
scroll to position [1080, 0]
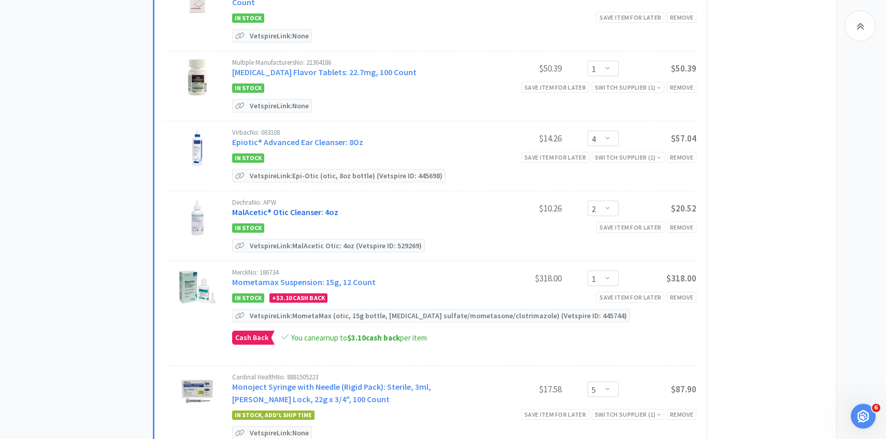
click at [309, 207] on link "MalAcetic® Otic Cleanser: 4oz" at bounding box center [285, 212] width 106 height 10
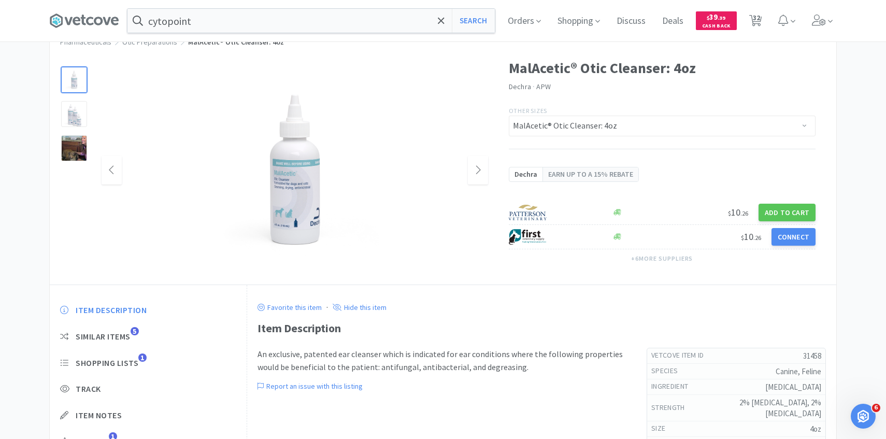
scroll to position [70, 0]
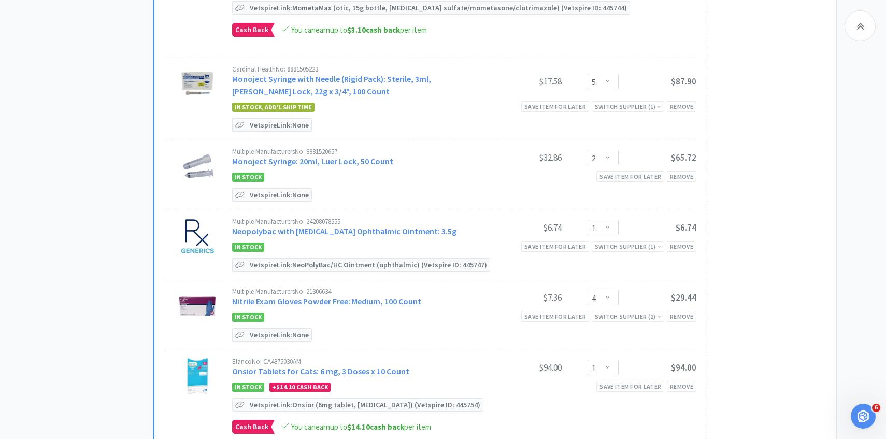
scroll to position [1426, 0]
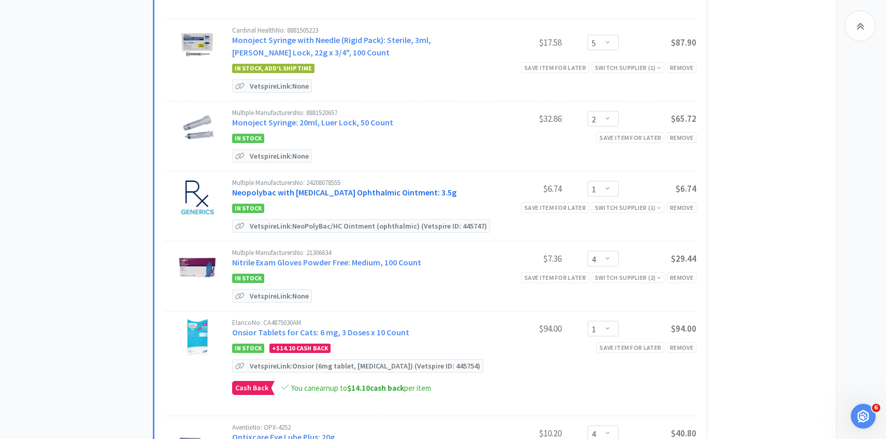
click at [380, 187] on link "Neopolybac with Hydrocortisone Ophthalmic Ointment: 3.5g" at bounding box center [344, 192] width 224 height 10
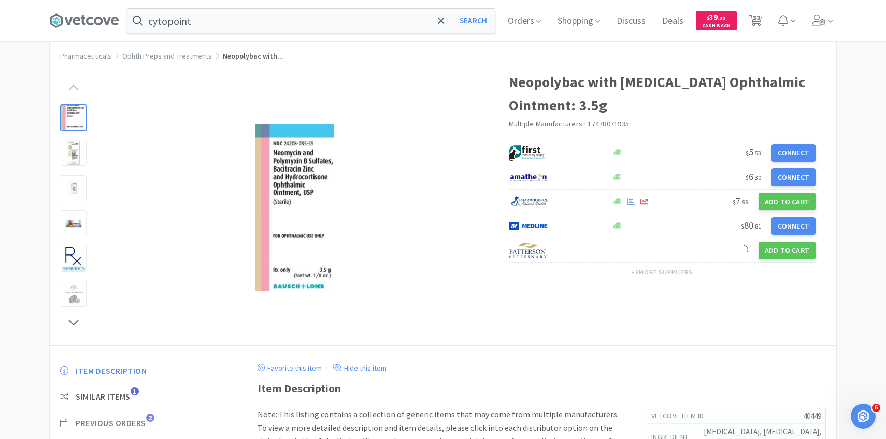
click at [141, 420] on span "Previous Orders" at bounding box center [111, 423] width 70 height 11
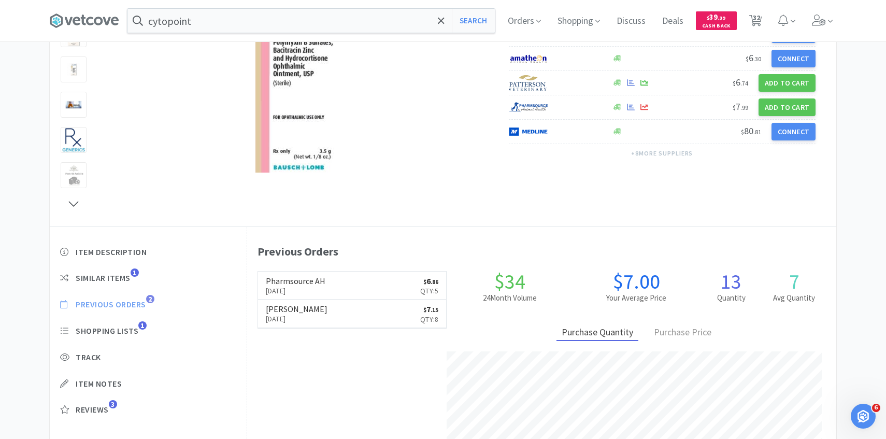
scroll to position [284, 589]
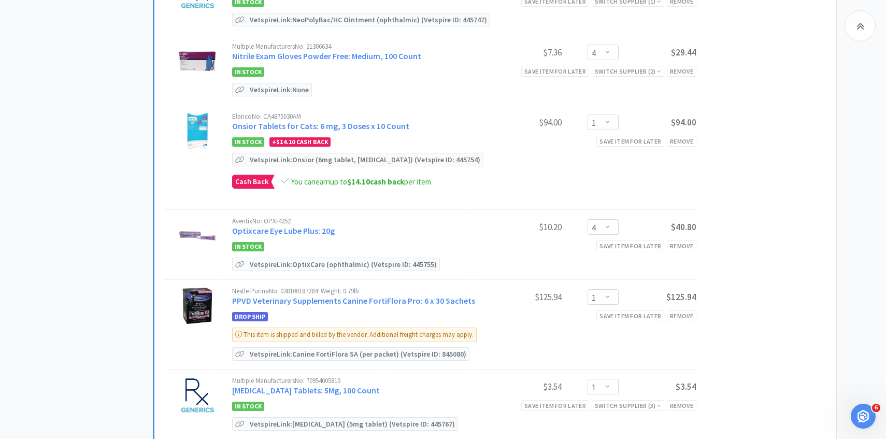
scroll to position [1633, 0]
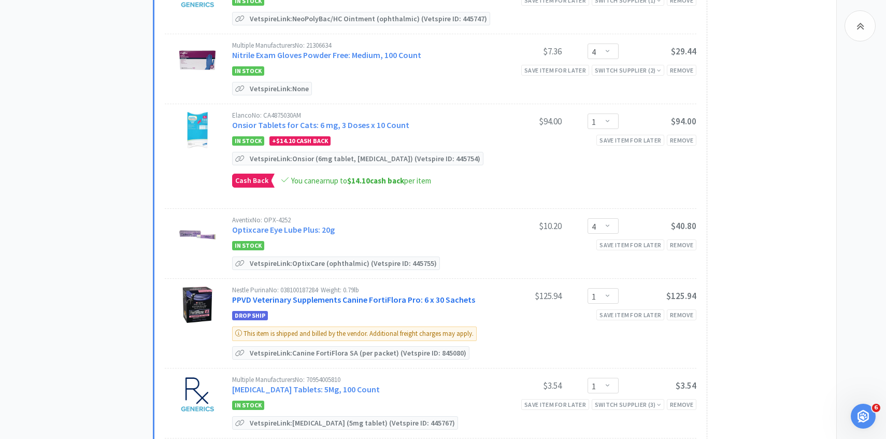
click at [357, 294] on link "PPVD Veterinary Supplements Canine FortiFlora Pro: 6 x 30 Sachets" at bounding box center [353, 299] width 243 height 10
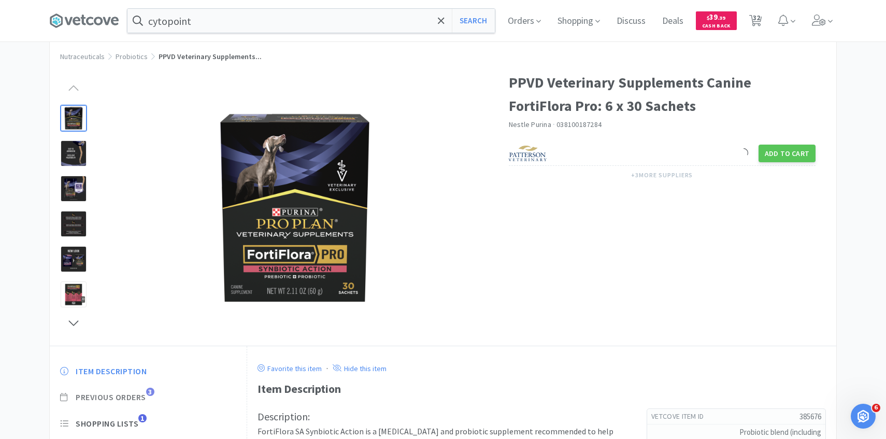
click at [136, 397] on span "Previous Orders" at bounding box center [111, 397] width 70 height 11
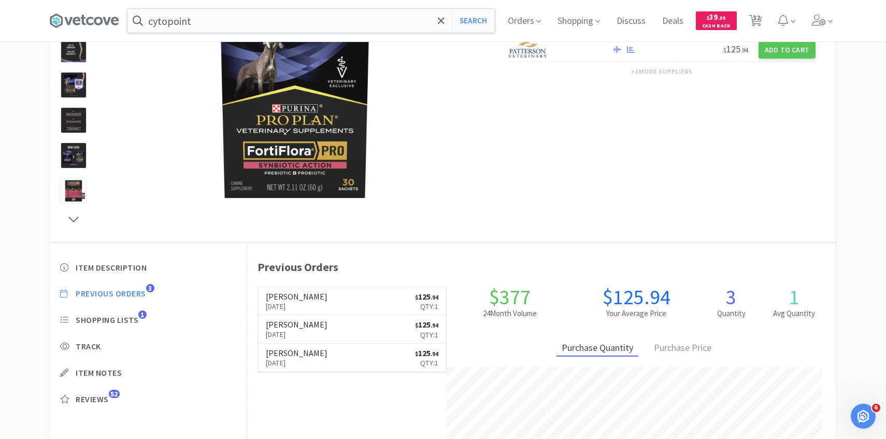
scroll to position [125, 0]
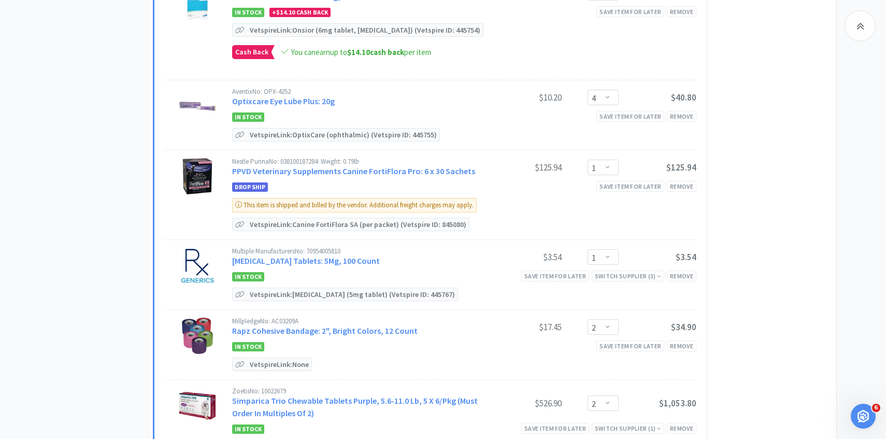
scroll to position [1763, 0]
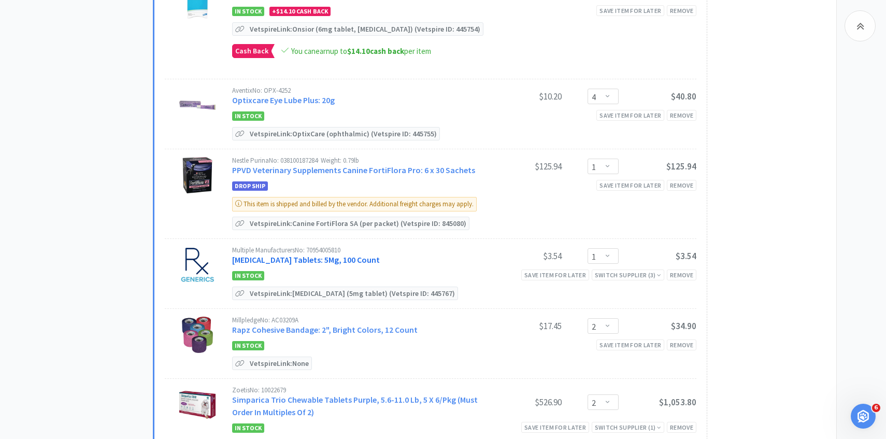
click at [333, 254] on link "Prednisone Tablets: 5Mg, 100 Count" at bounding box center [306, 259] width 148 height 10
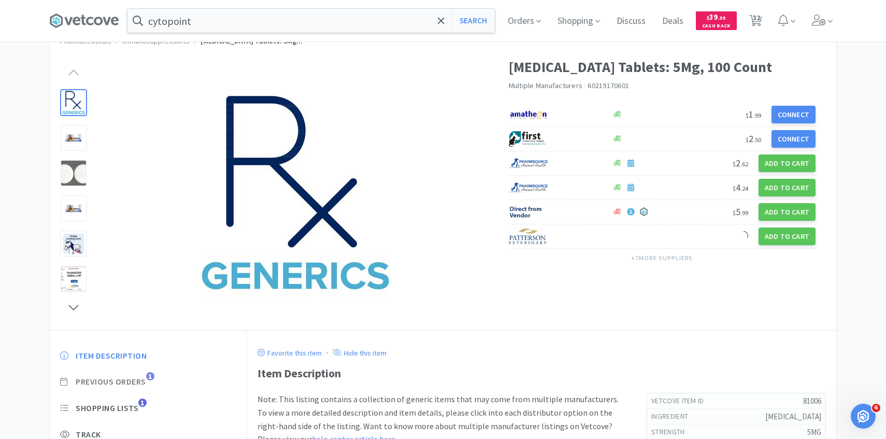
click at [135, 379] on span "Previous Orders" at bounding box center [111, 381] width 70 height 11
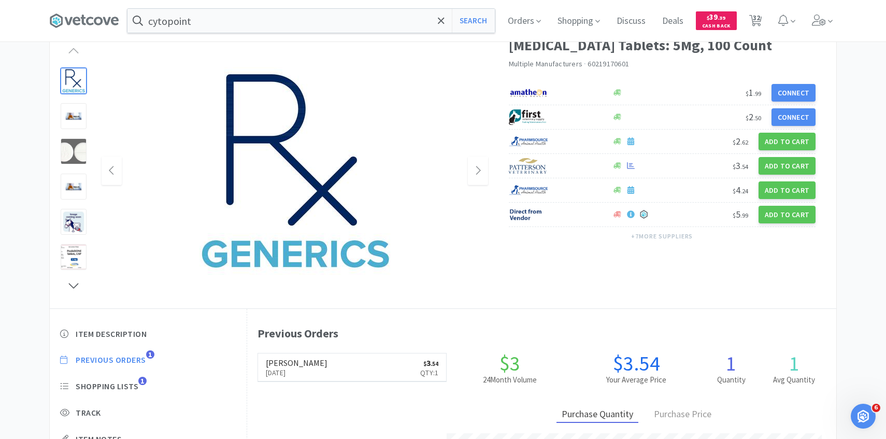
scroll to position [284, 589]
click at [325, 363] on link "Patterson Sep 16th, 2025 $ 3 . 54 Qty: 1" at bounding box center [352, 367] width 189 height 28
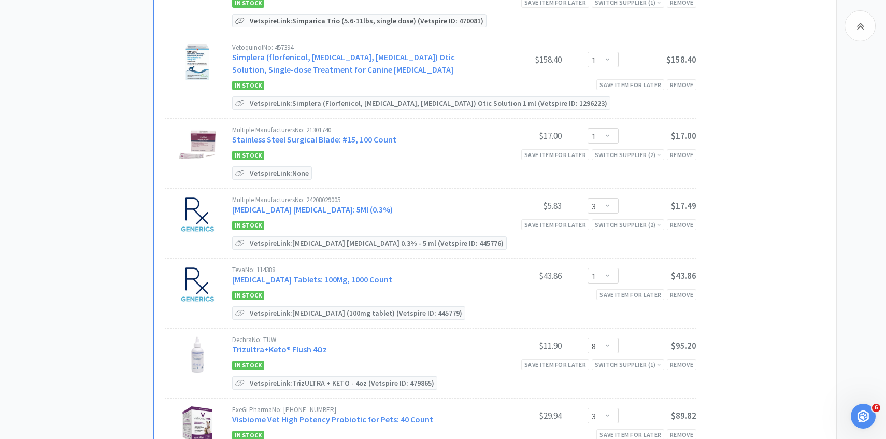
scroll to position [2189, 0]
click at [342, 203] on link "Tobramycin Ophthalmic Solution: 5Ml (0.3%)" at bounding box center [312, 208] width 161 height 10
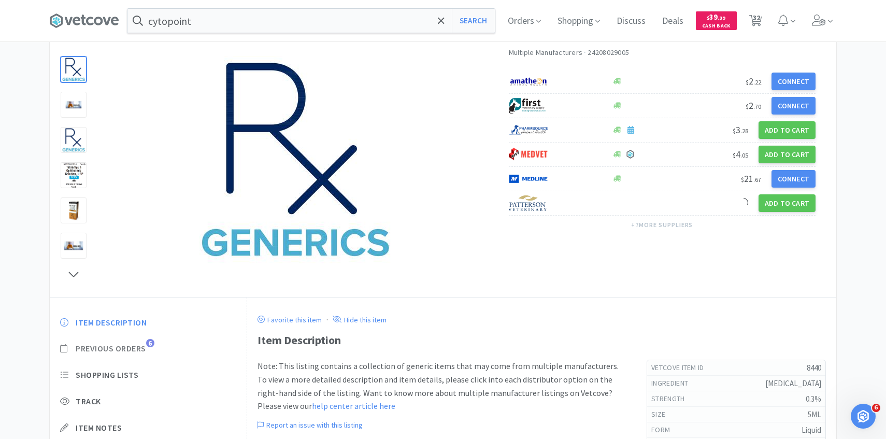
click at [132, 349] on span "Previous Orders" at bounding box center [111, 348] width 70 height 11
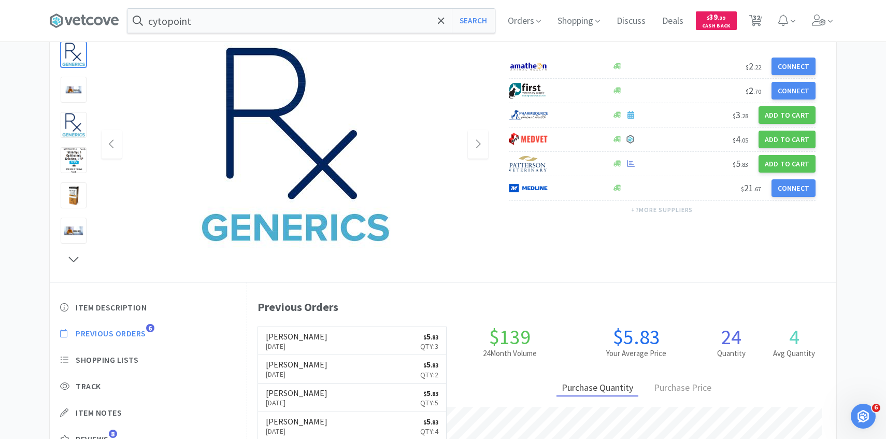
scroll to position [89, 0]
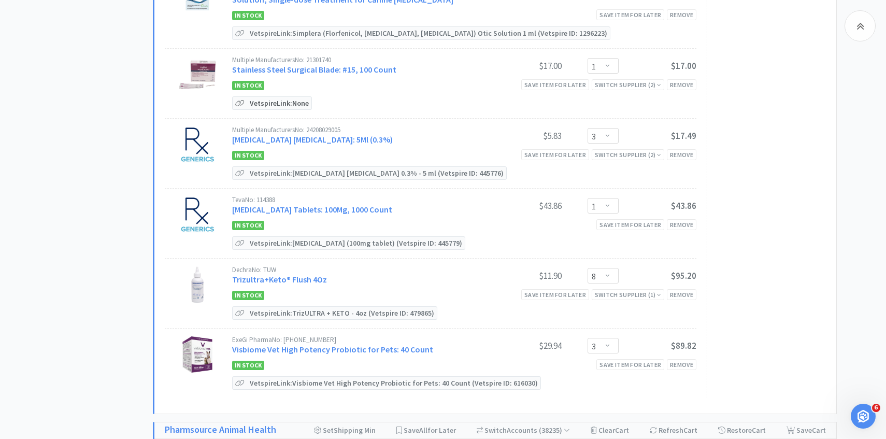
scroll to position [2262, 0]
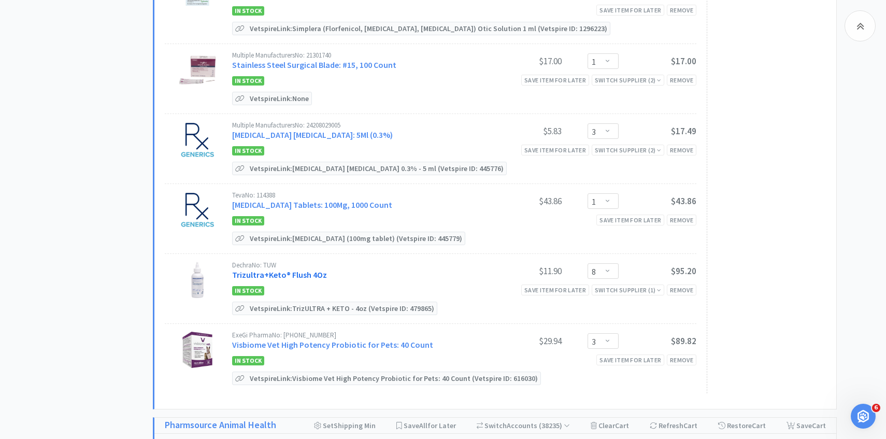
click at [311, 269] on link "Trizultra+Keto® Flush 4Oz" at bounding box center [279, 274] width 95 height 10
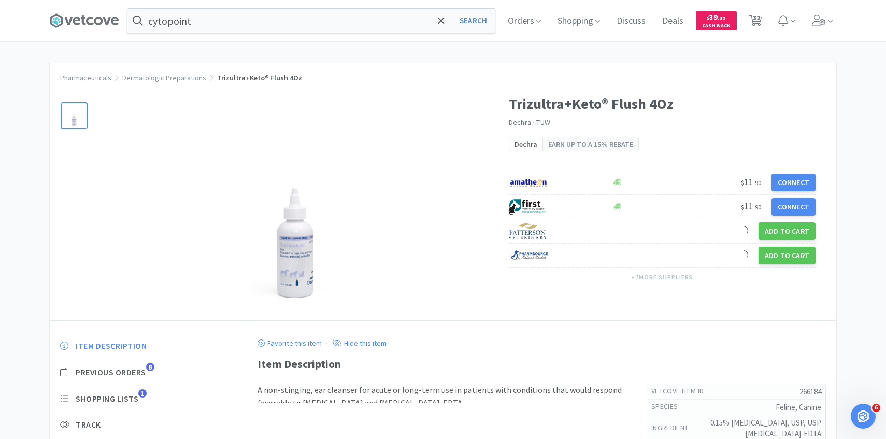
scroll to position [42, 0]
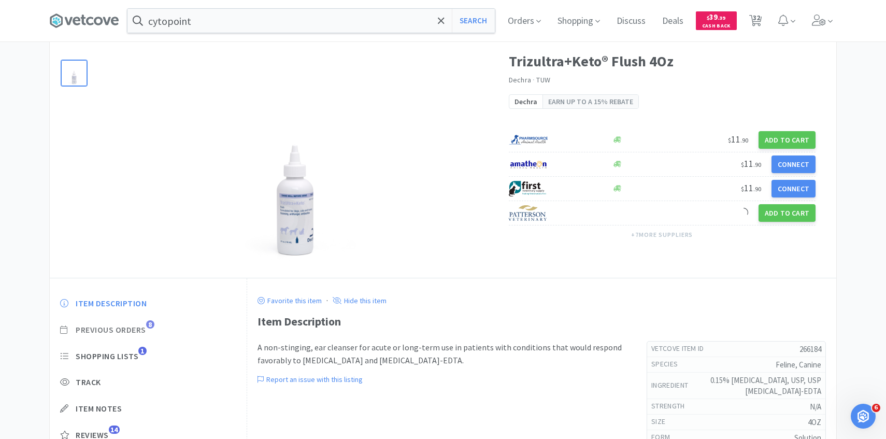
click at [138, 328] on span "Previous Orders" at bounding box center [111, 329] width 70 height 11
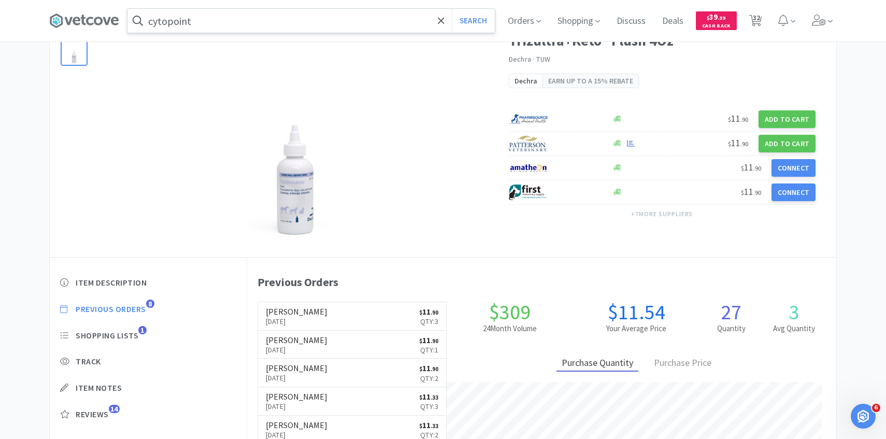
scroll to position [284, 589]
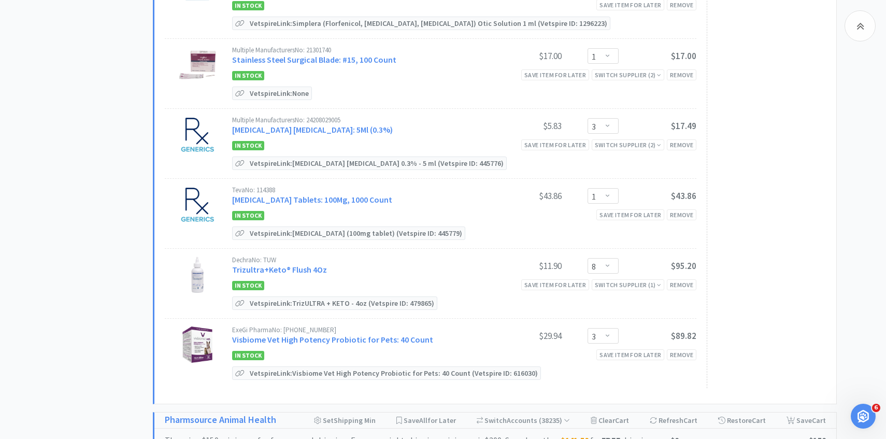
scroll to position [2269, 0]
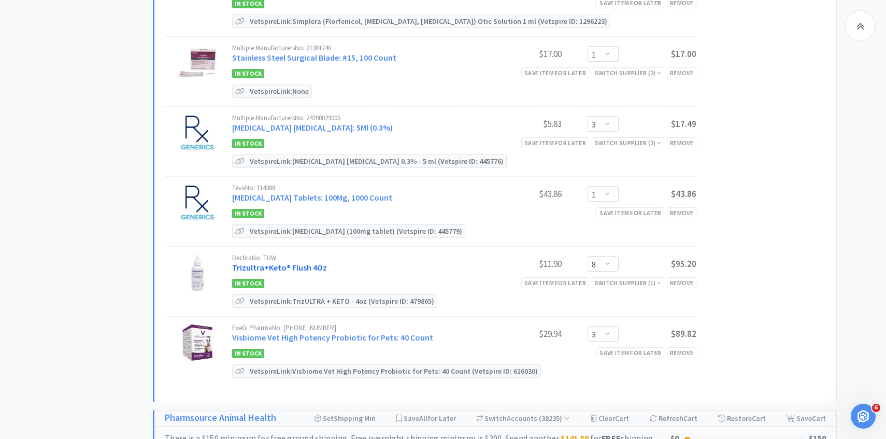
click at [313, 262] on link "Trizultra+Keto® Flush 4Oz" at bounding box center [279, 267] width 95 height 10
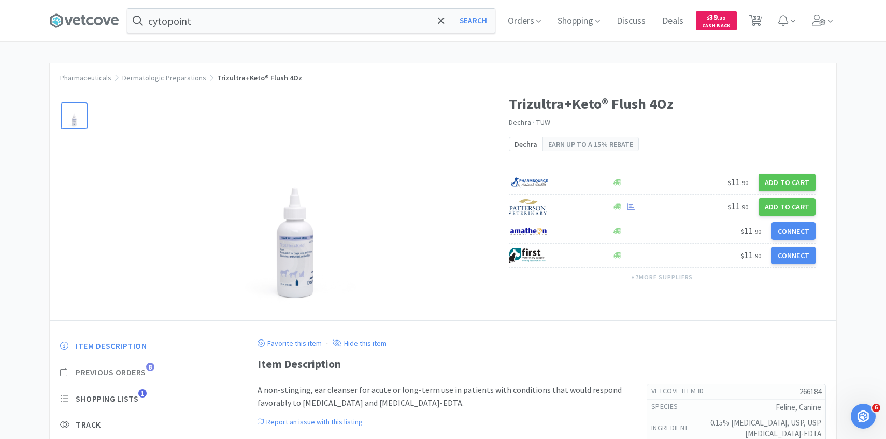
click at [143, 367] on span "Previous Orders" at bounding box center [111, 372] width 70 height 11
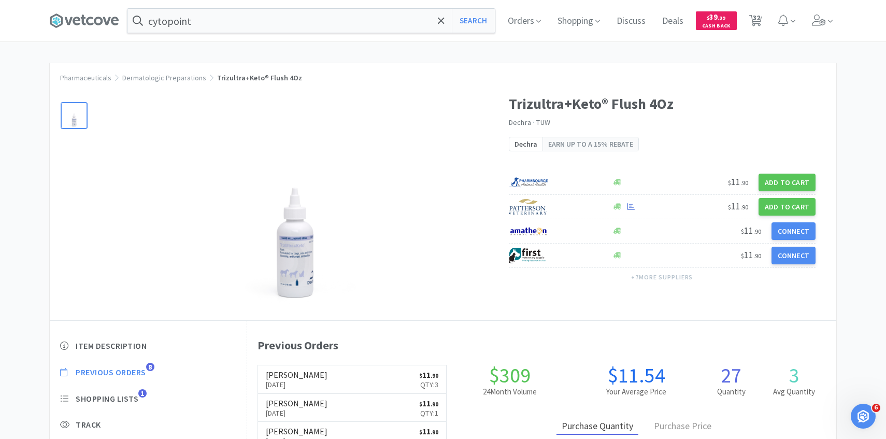
scroll to position [284, 589]
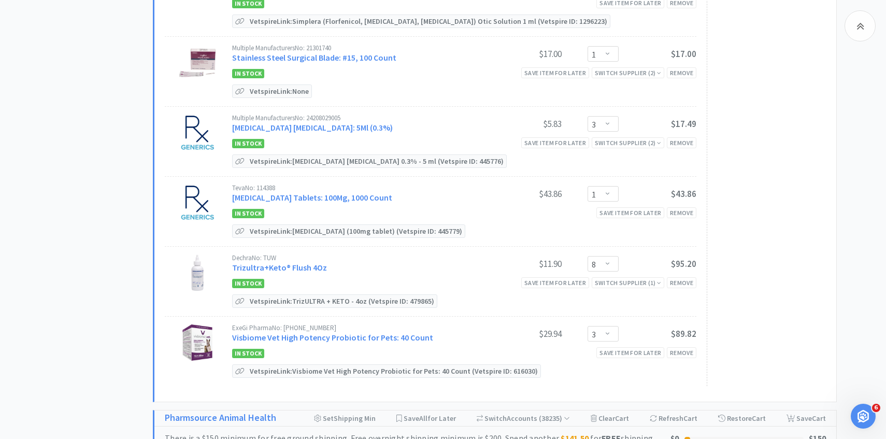
scroll to position [2268, 0]
click at [613, 257] on select "Enter Quantity 1 2 3 4 5 6 7 8 9 10 11 12 13 14 15 16 17 18 19 20 Enter Quantity" at bounding box center [602, 265] width 31 height 16
click at [587, 257] on select "Enter Quantity 1 2 3 4 5 6 7 8 9 10 11 12 13 14 15 16 17 18 19 20 Enter Quantity" at bounding box center [602, 265] width 31 height 16
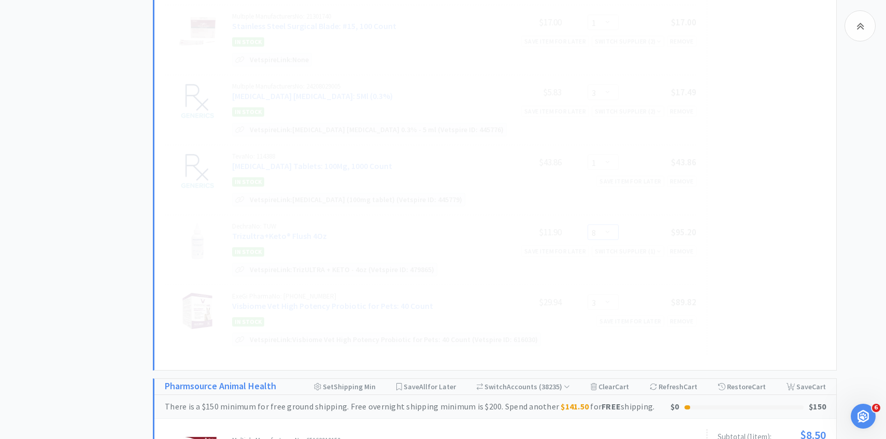
scroll to position [2307, 0]
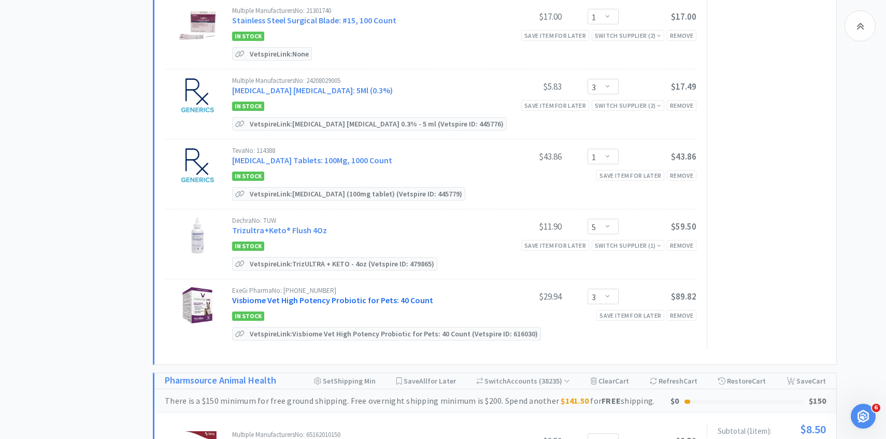
click at [335, 295] on link "Visbiome Vet High Potency Probiotic for Pets: 40 Count" at bounding box center [332, 300] width 201 height 10
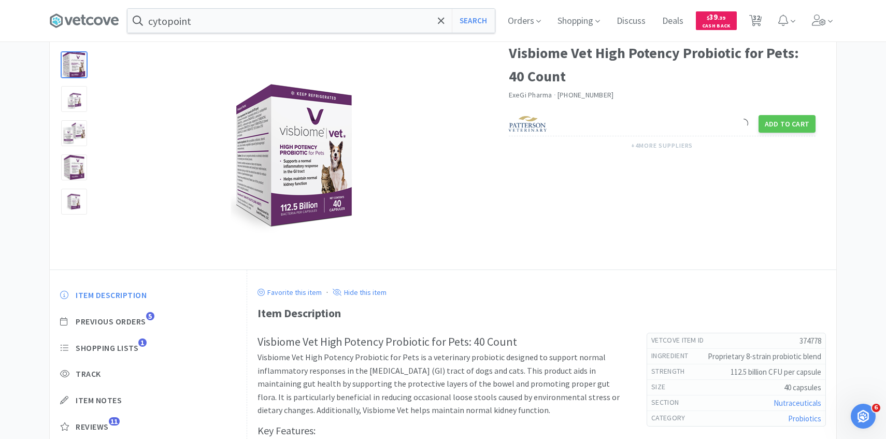
scroll to position [60, 0]
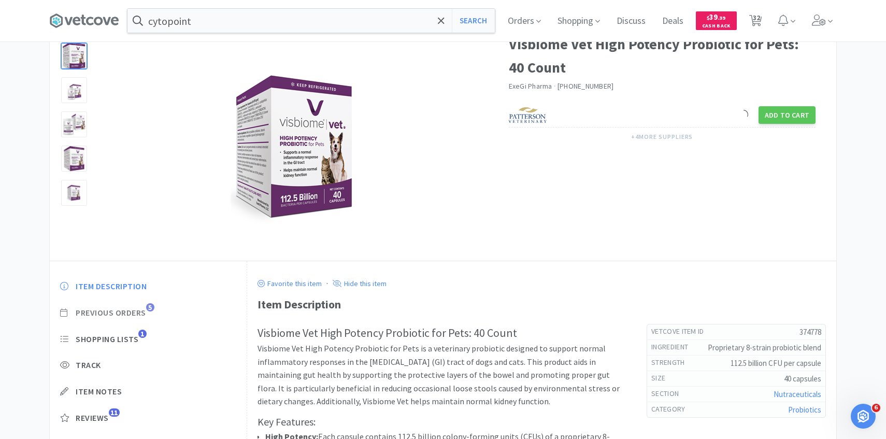
click at [140, 310] on span "Previous Orders" at bounding box center [111, 312] width 70 height 11
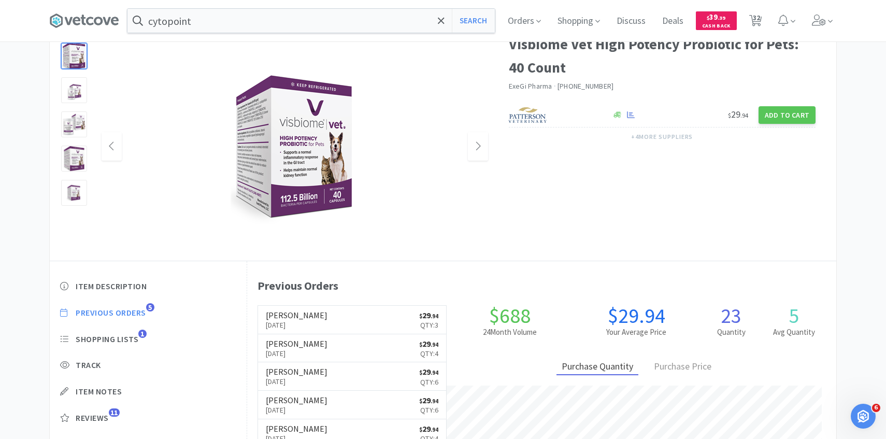
scroll to position [284, 589]
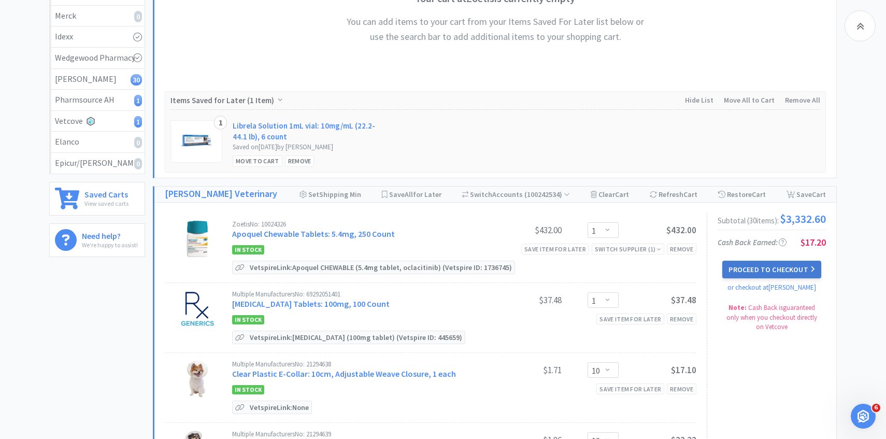
click at [749, 267] on button "Proceed to Checkout" at bounding box center [771, 270] width 98 height 18
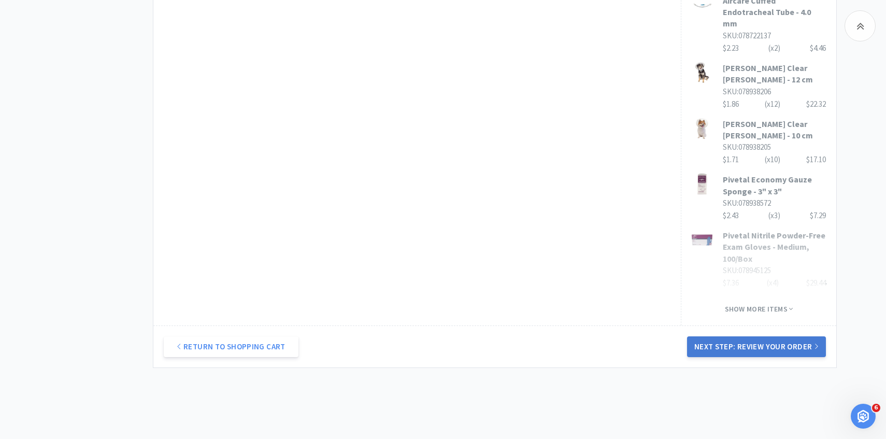
click at [739, 336] on button "Next Step: Review Your Order" at bounding box center [756, 346] width 139 height 21
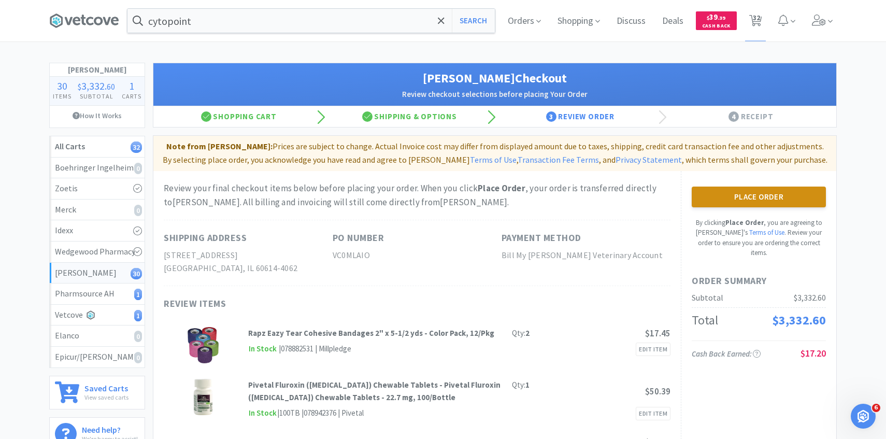
click at [736, 200] on button "Place Order" at bounding box center [759, 196] width 134 height 21
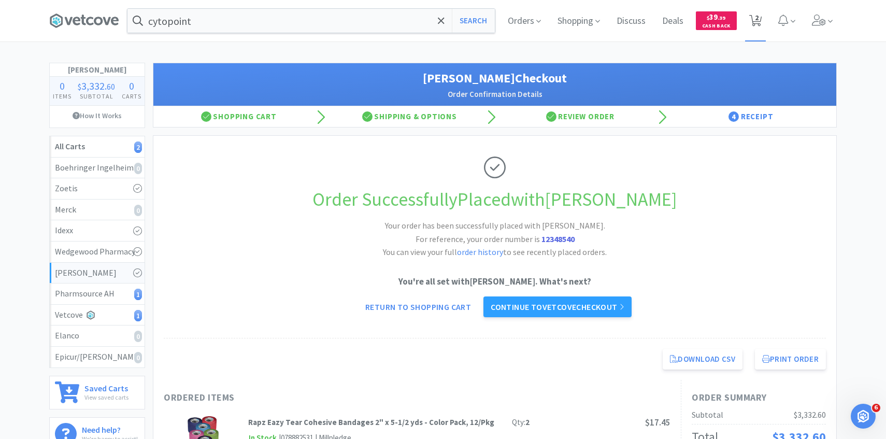
click at [755, 40] on span "2" at bounding box center [755, 20] width 21 height 41
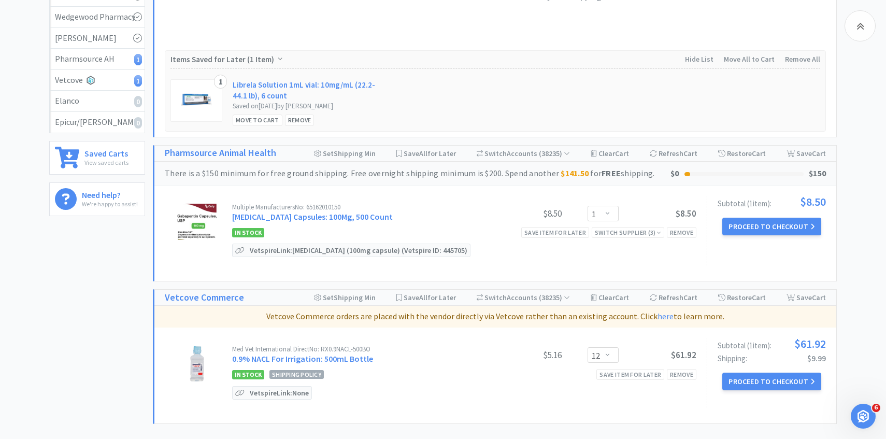
scroll to position [243, 0]
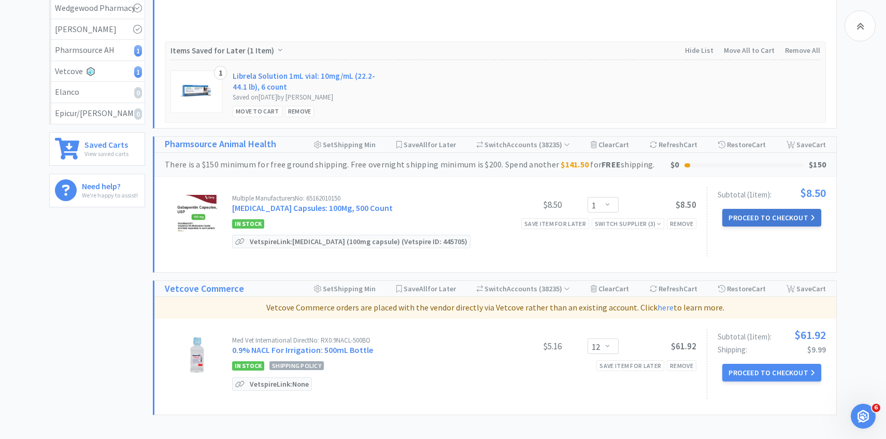
click at [751, 220] on button "Proceed to Checkout" at bounding box center [771, 218] width 98 height 18
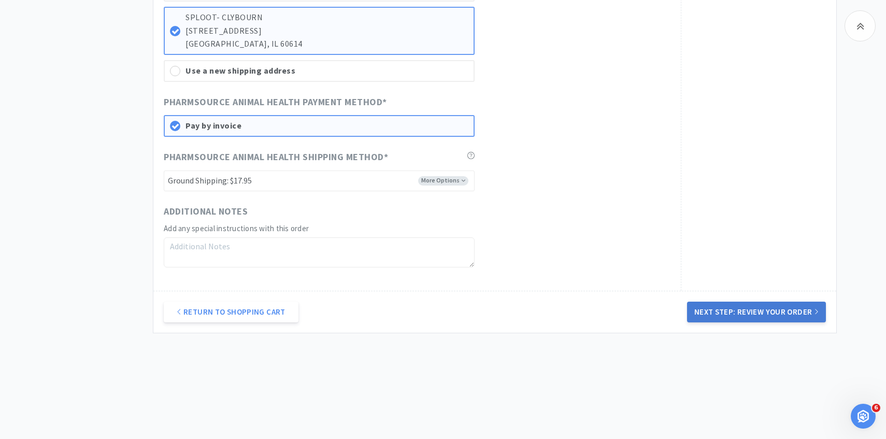
click at [740, 307] on button "Next Step: Review Your Order" at bounding box center [756, 311] width 139 height 21
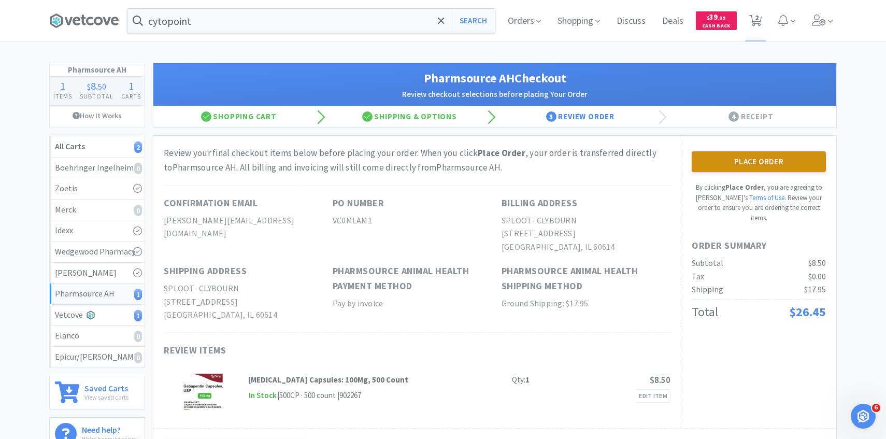
click at [704, 159] on button "Place Order" at bounding box center [759, 161] width 134 height 21
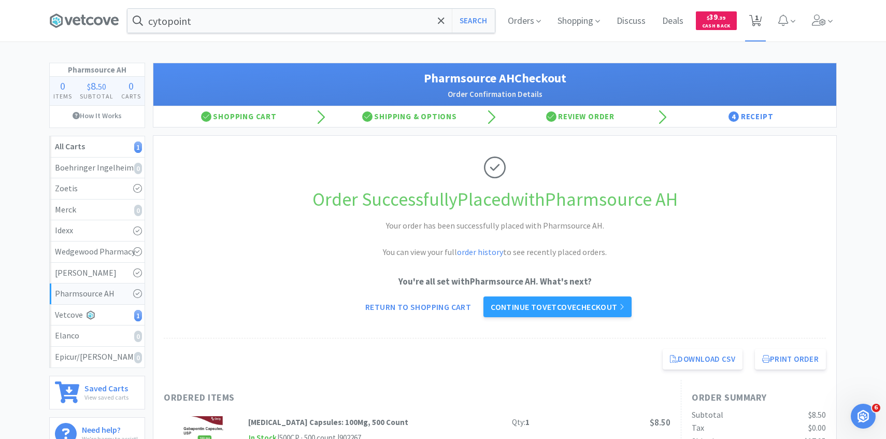
click at [758, 36] on span "1" at bounding box center [757, 17] width 4 height 41
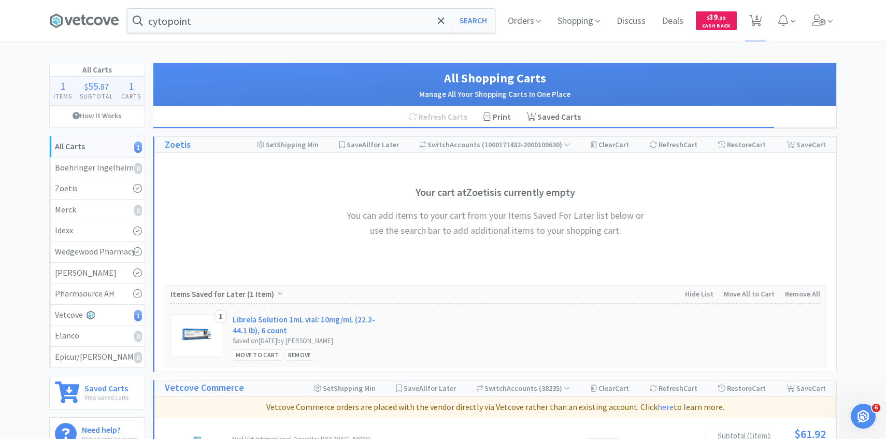
scroll to position [181, 0]
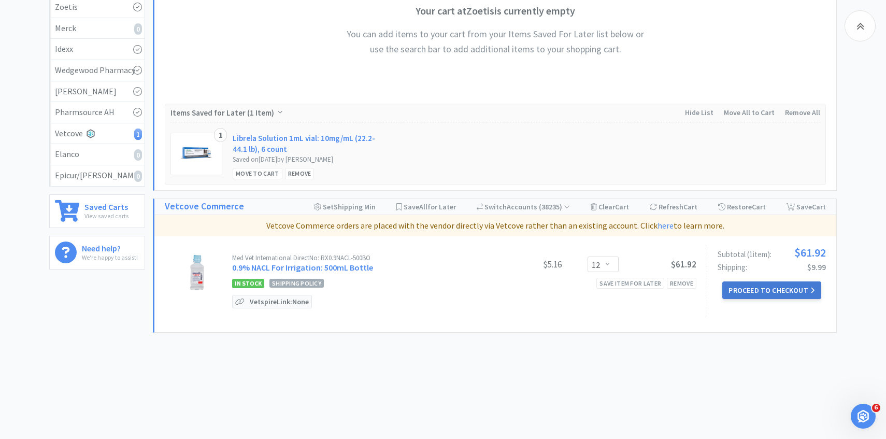
click at [749, 286] on button "Proceed to Checkout" at bounding box center [771, 290] width 98 height 18
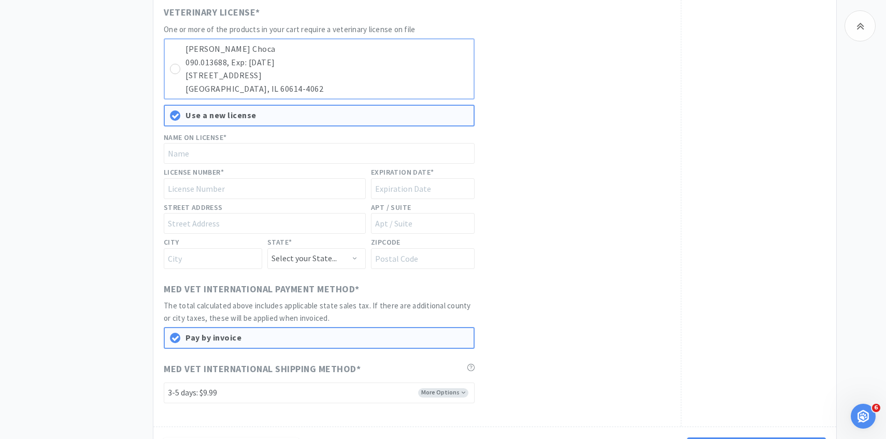
click at [419, 90] on p "Chicago, IL 60614-4062" at bounding box center [326, 88] width 283 height 13
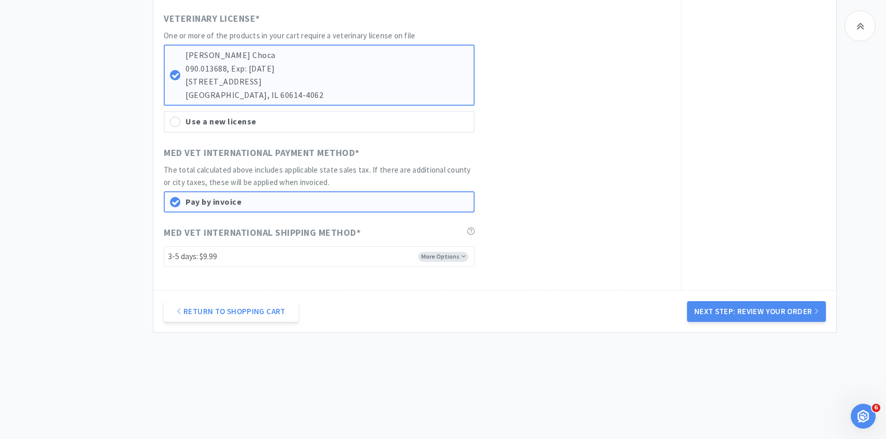
scroll to position [569, 0]
click at [734, 311] on button "Next Step: Review Your Order" at bounding box center [756, 311] width 139 height 21
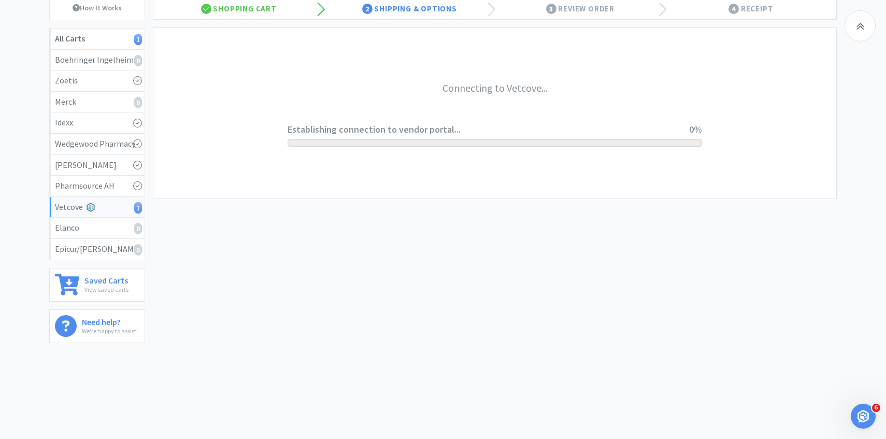
scroll to position [0, 0]
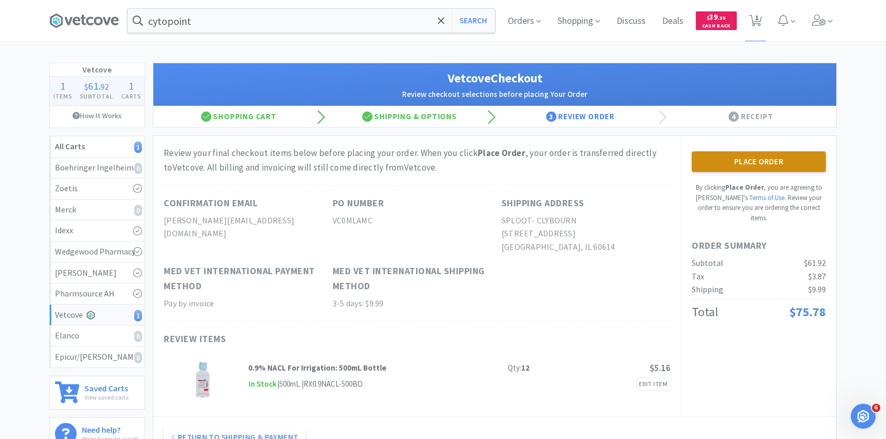
click at [717, 171] on button "Place Order" at bounding box center [759, 161] width 134 height 21
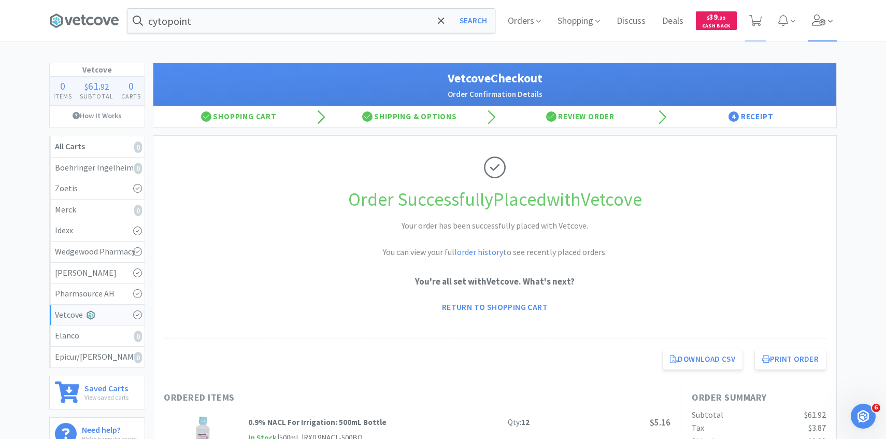
click at [822, 32] on span at bounding box center [823, 20] width 30 height 41
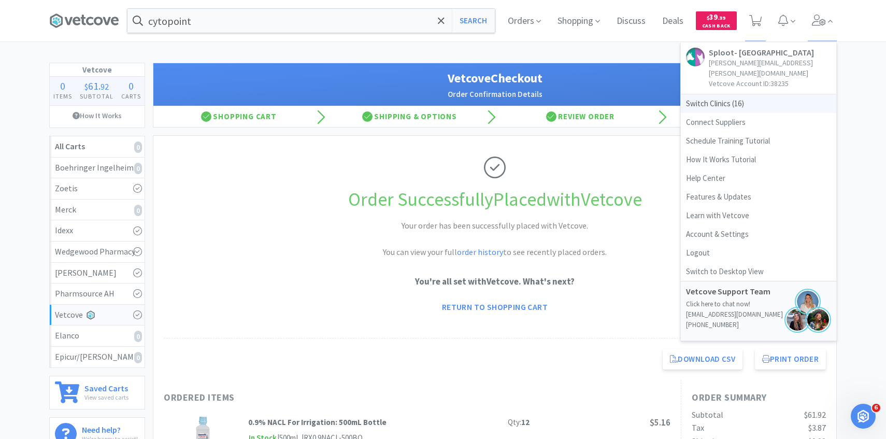
click at [751, 94] on span "Switch Clinics ( 16 )" at bounding box center [758, 103] width 155 height 19
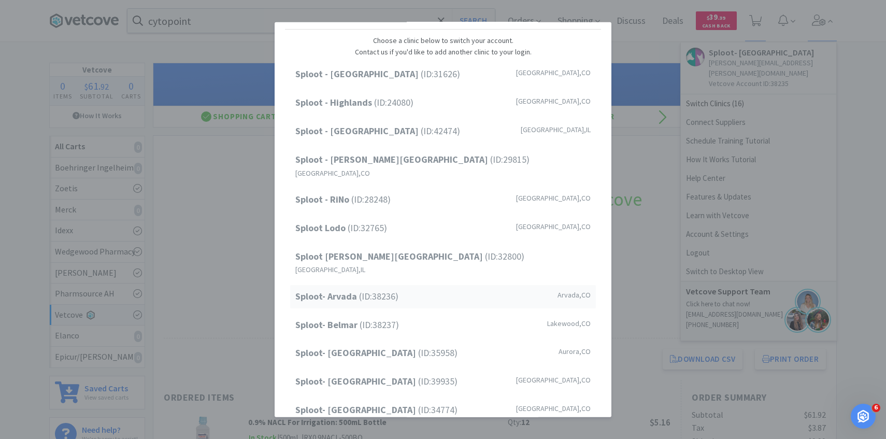
scroll to position [30, 0]
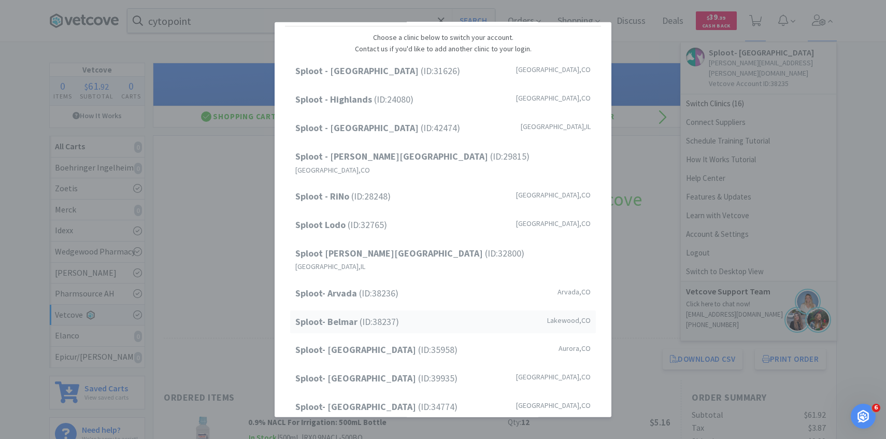
click at [366, 314] on span "Sploot- Belmar (ID: 38237 )" at bounding box center [347, 321] width 104 height 15
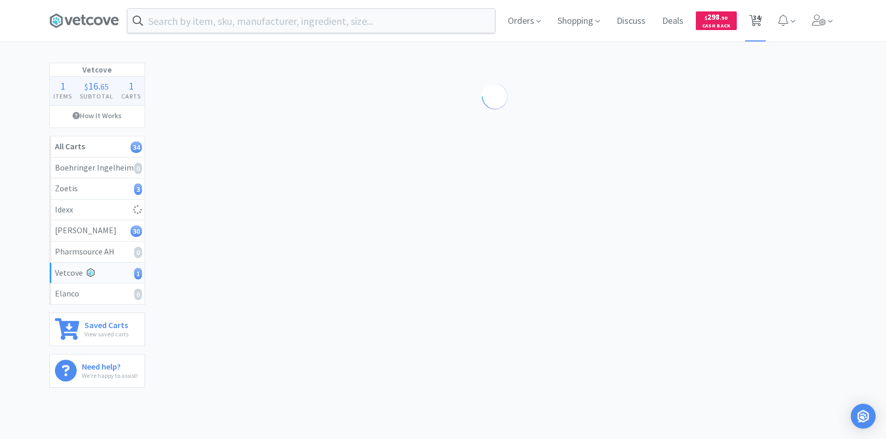
click at [759, 17] on span "34" at bounding box center [756, 17] width 7 height 41
select select "2"
select select "10"
select select "1"
select select "3"
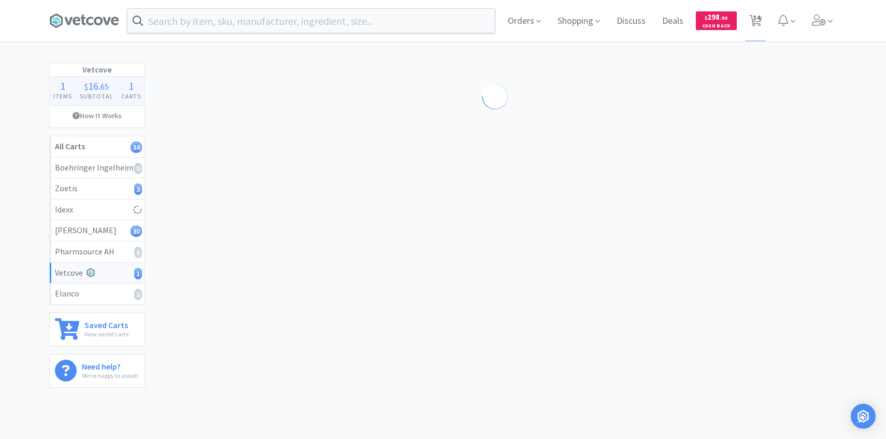
select select "1"
select select "5"
select select "8"
select select "5"
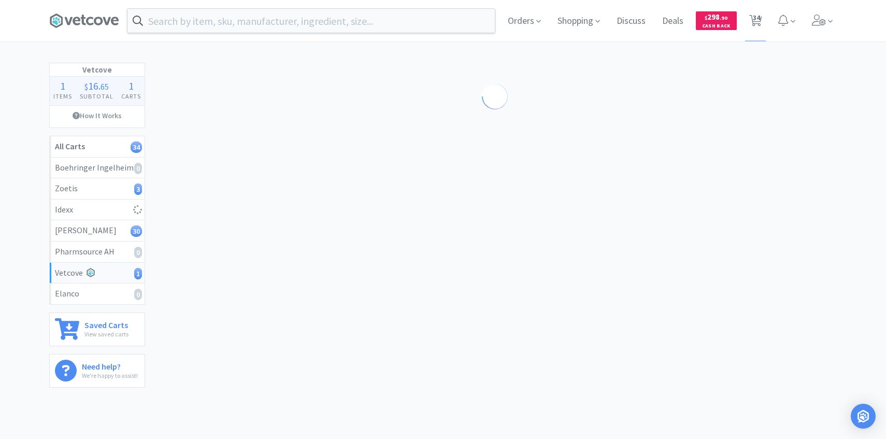
select select "2"
select select "3"
select select "5"
select select "1"
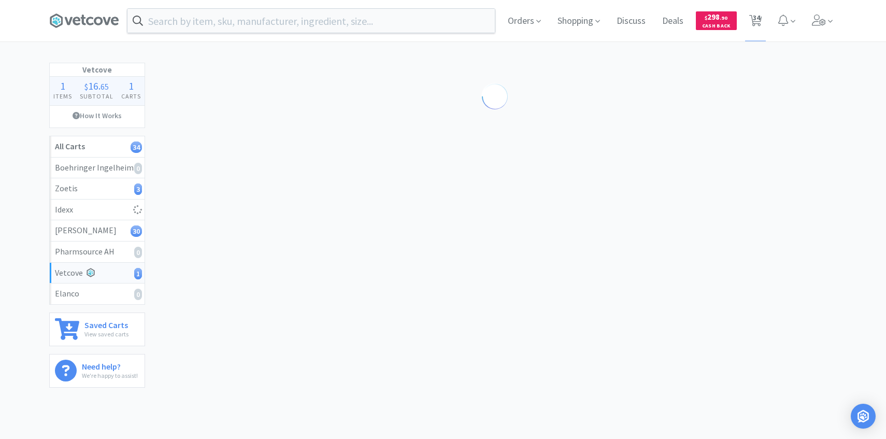
select select "1"
select select "5"
select select "1"
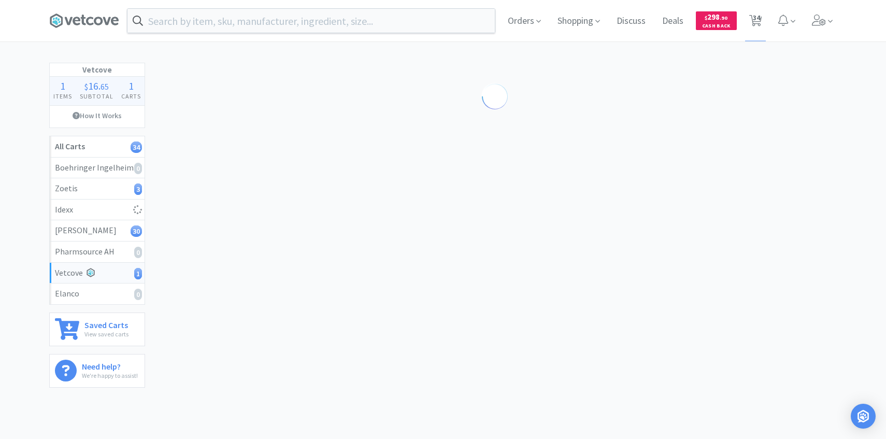
select select "1"
select select "3"
select select "1"
select select "3"
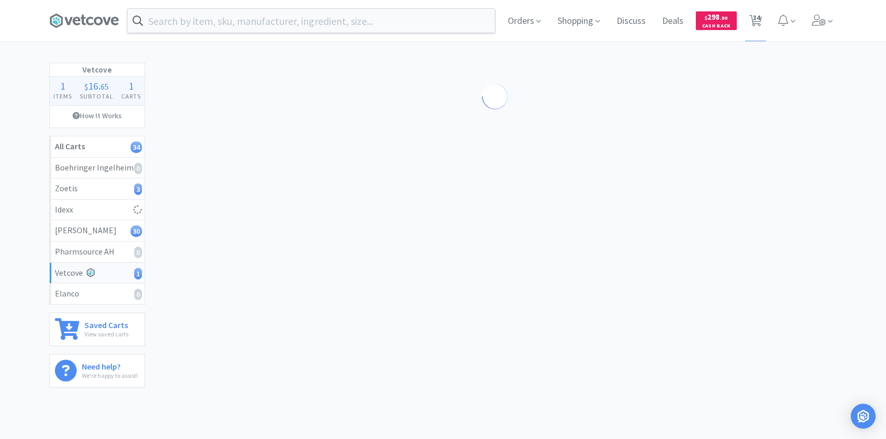
select select "2"
select select "8"
select select "2"
select select "50"
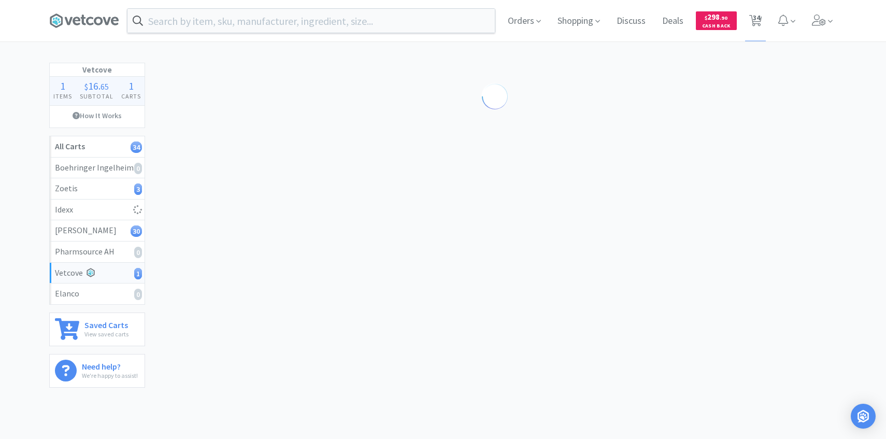
select select "50"
select select "5"
select select "1"
select select "5"
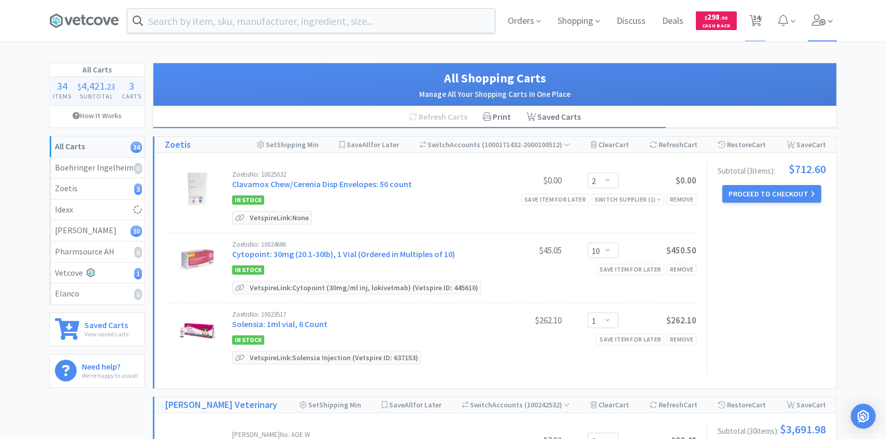
click at [821, 22] on icon at bounding box center [819, 20] width 14 height 11
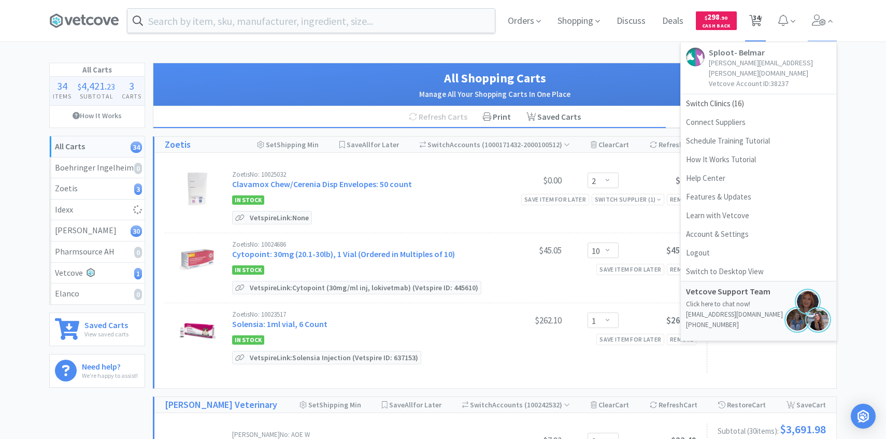
select select "3"
select select "100"
select select "200"
select select "5"
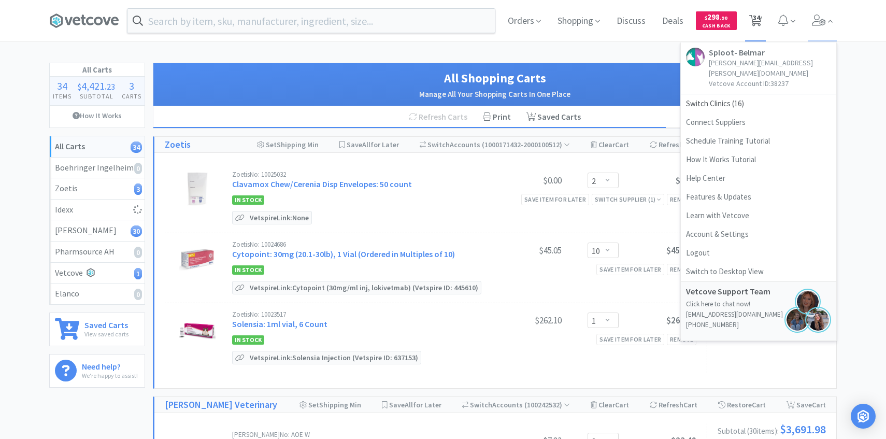
select select "50"
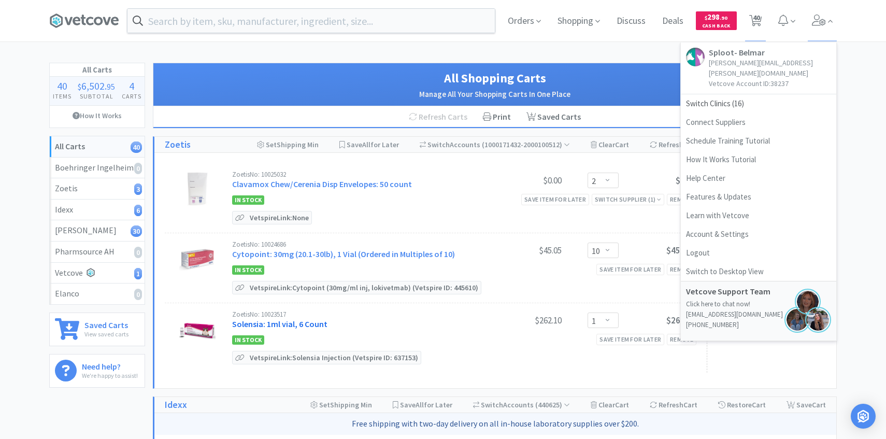
click at [298, 325] on link "Solensia: 1ml vial, 6 Count" at bounding box center [279, 324] width 95 height 10
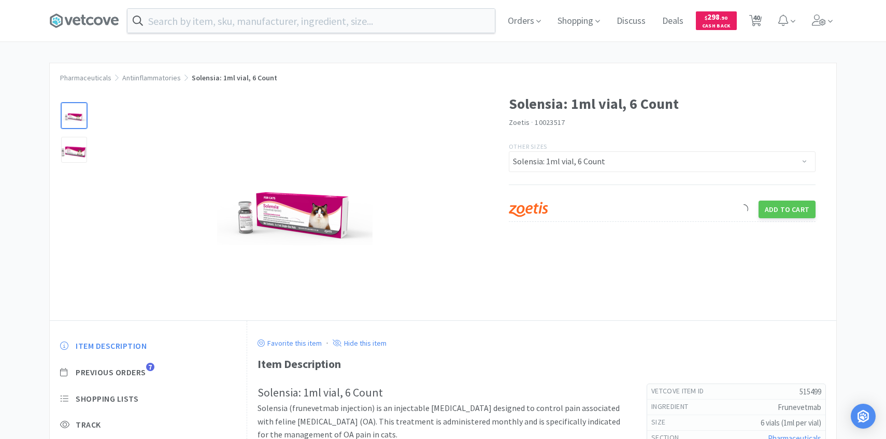
scroll to position [89, 0]
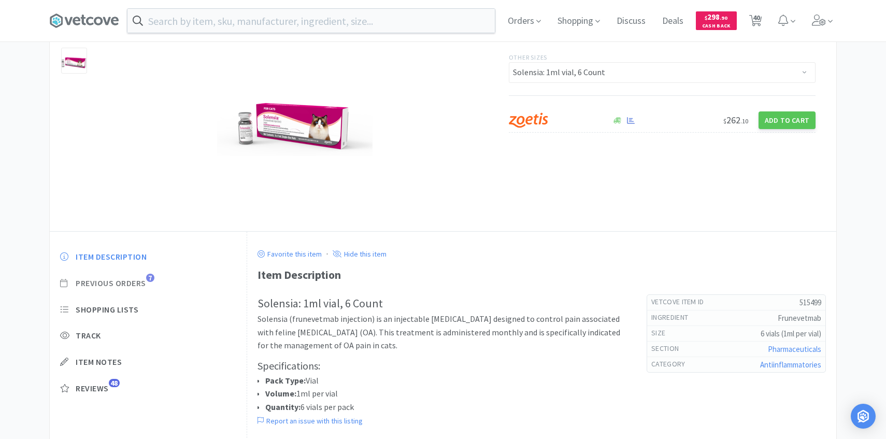
click at [141, 280] on span "Previous Orders" at bounding box center [111, 283] width 70 height 11
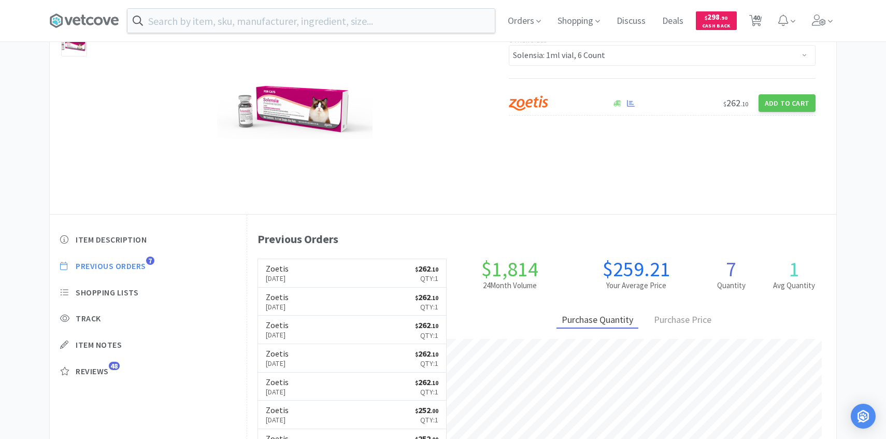
scroll to position [107, 0]
click at [341, 269] on link "Zoetis [DATE] $ 262 . 10 Qty: 1" at bounding box center [352, 272] width 189 height 28
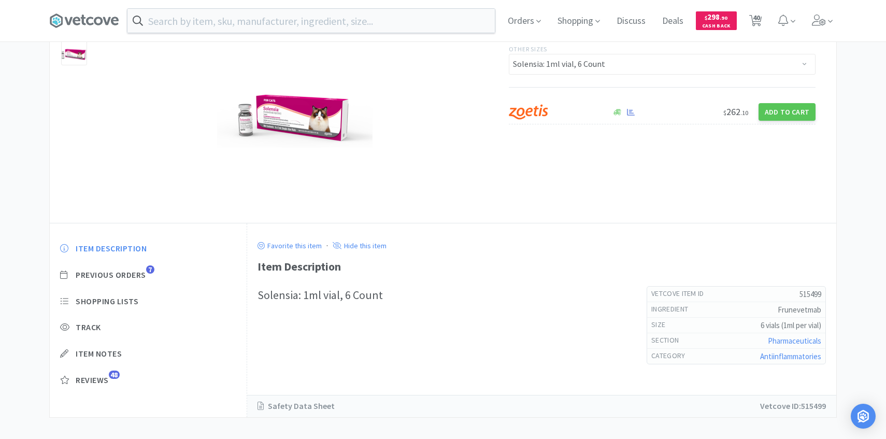
scroll to position [107, 0]
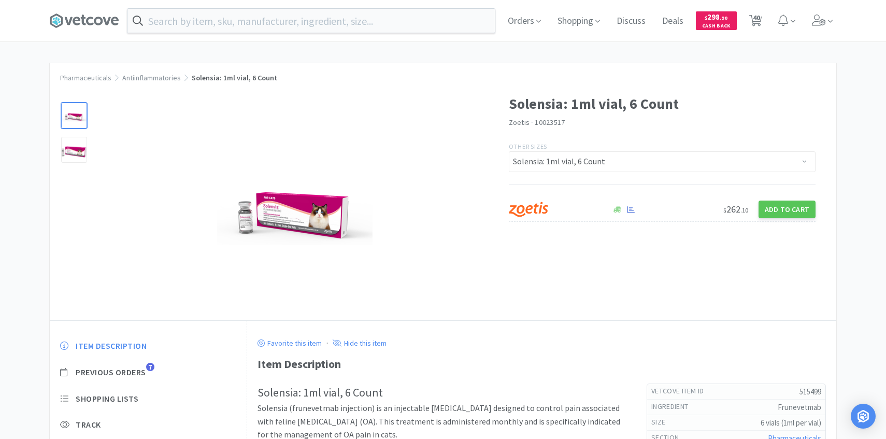
select select "2"
select select "10"
select select "1"
select select "3"
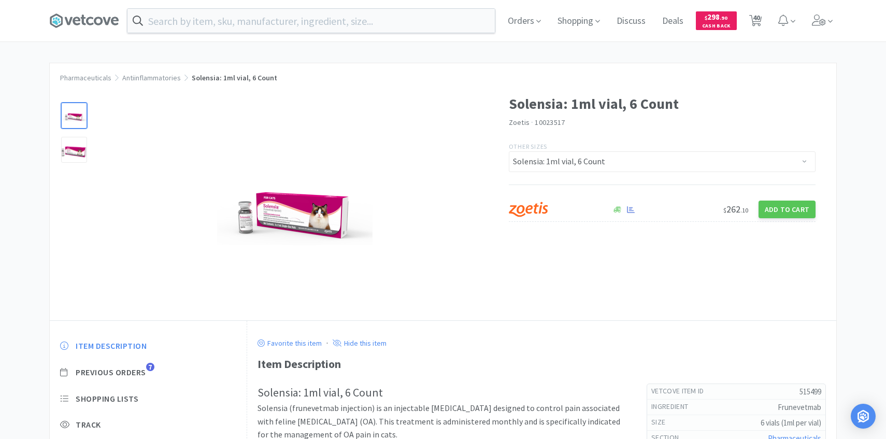
select select "100"
select select "200"
select select "5"
select select "50"
select select "3"
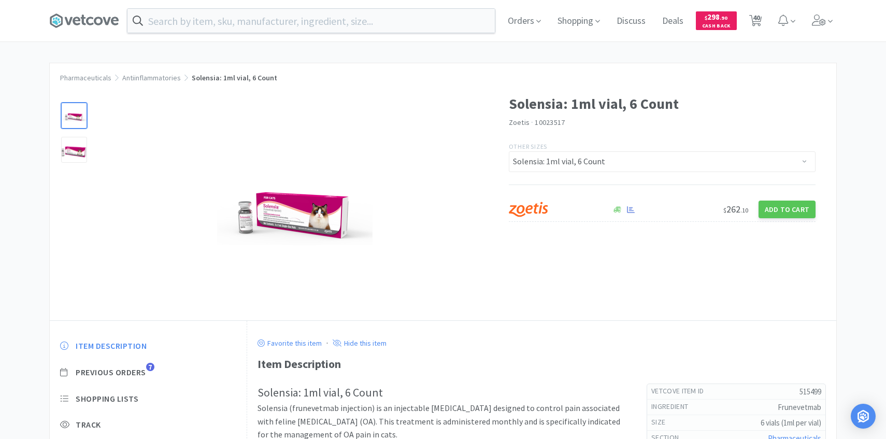
select select "1"
select select "5"
select select "8"
select select "5"
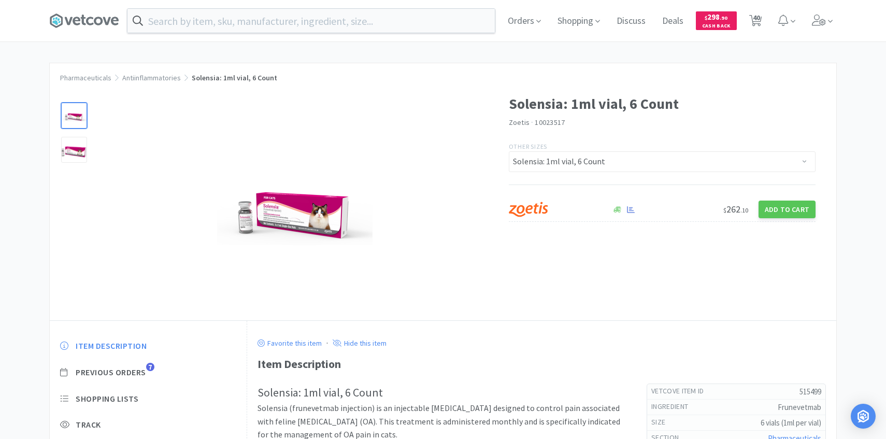
select select "2"
select select "3"
select select "5"
select select "1"
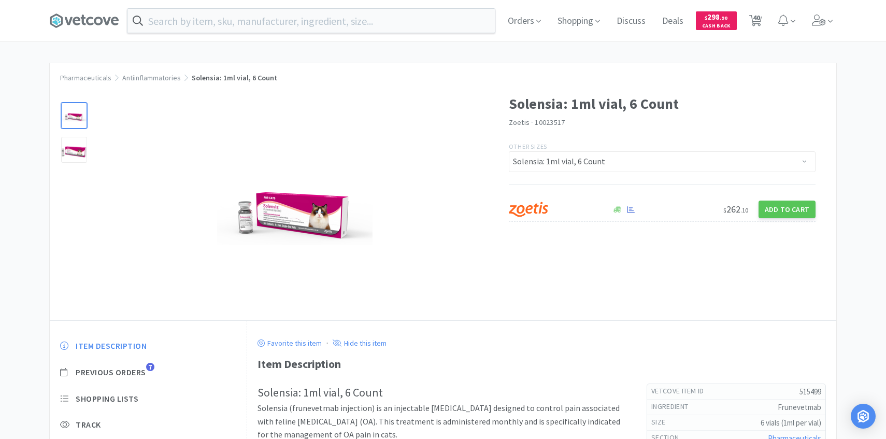
select select "1"
select select "5"
select select "1"
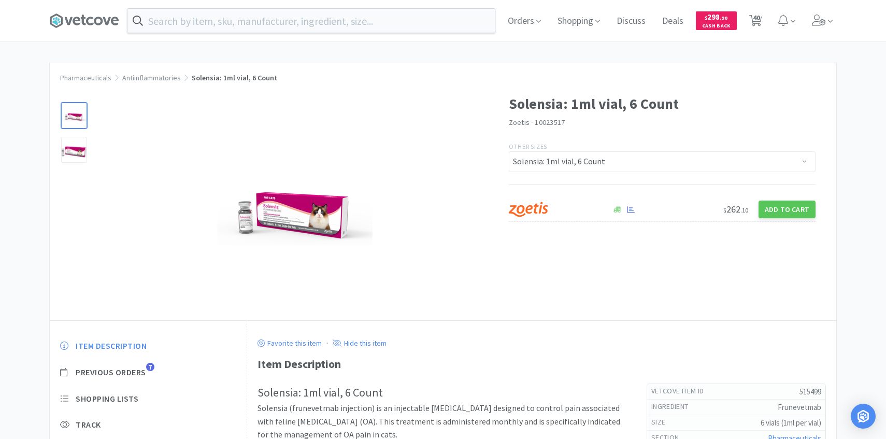
select select "1"
select select "3"
select select "1"
select select "3"
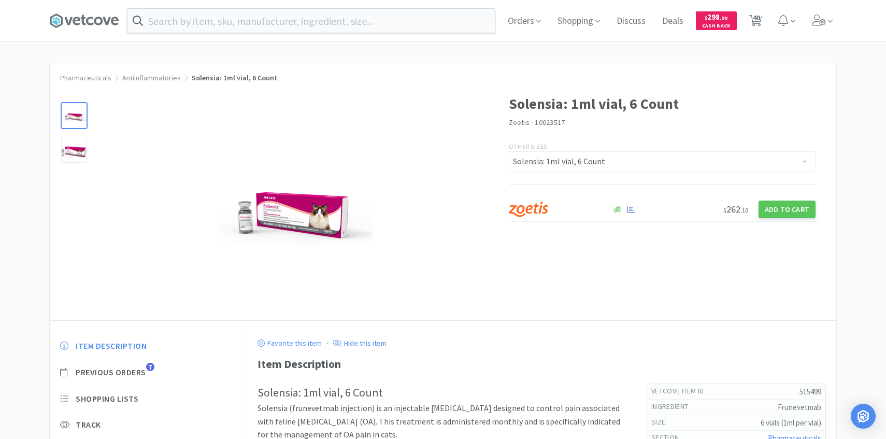
select select "2"
select select "8"
select select "2"
select select "50"
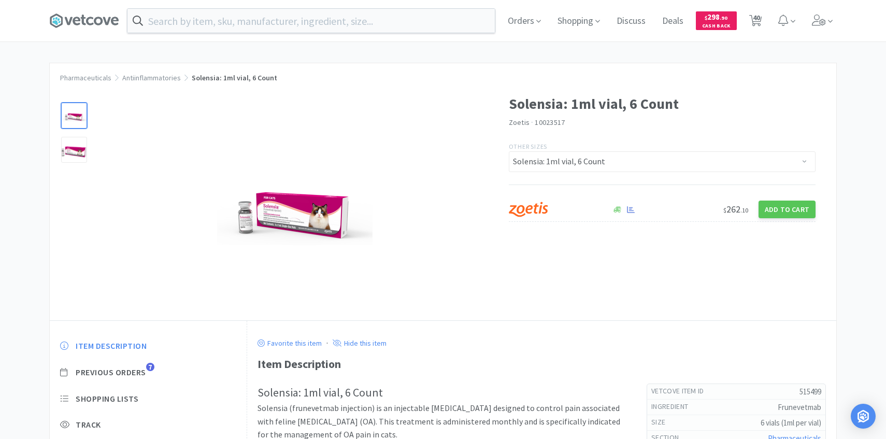
select select "50"
select select "5"
select select "1"
select select "5"
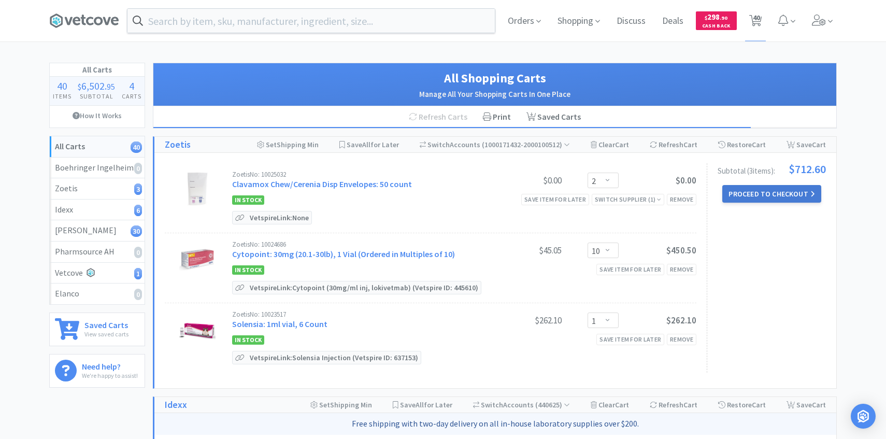
click at [752, 188] on button "Proceed to Checkout" at bounding box center [771, 194] width 98 height 18
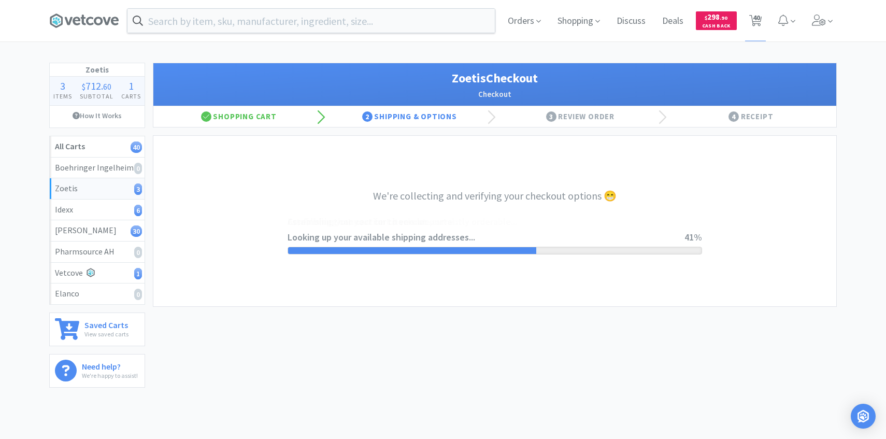
select select "invoice"
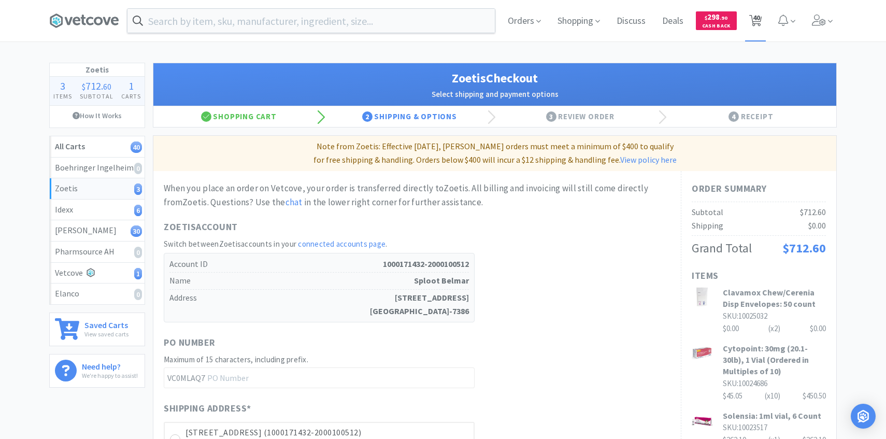
click at [757, 26] on span "40" at bounding box center [756, 17] width 7 height 41
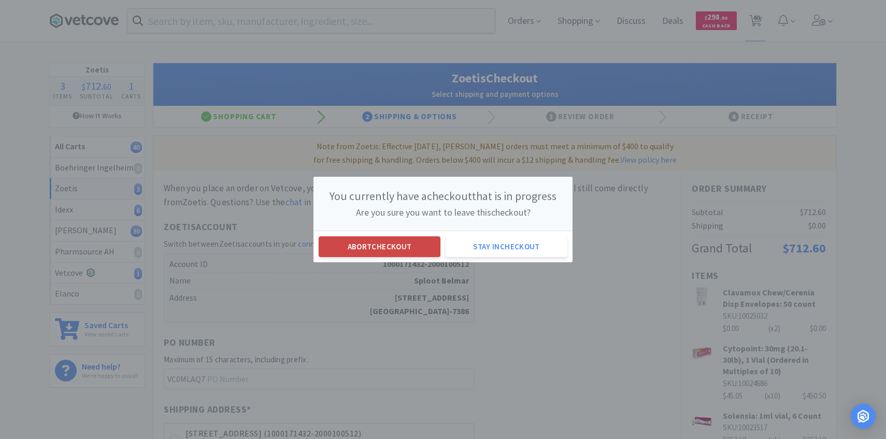
click at [390, 243] on button "Abort checkout" at bounding box center [380, 246] width 122 height 21
select select "2"
select select "10"
select select "1"
select select "3"
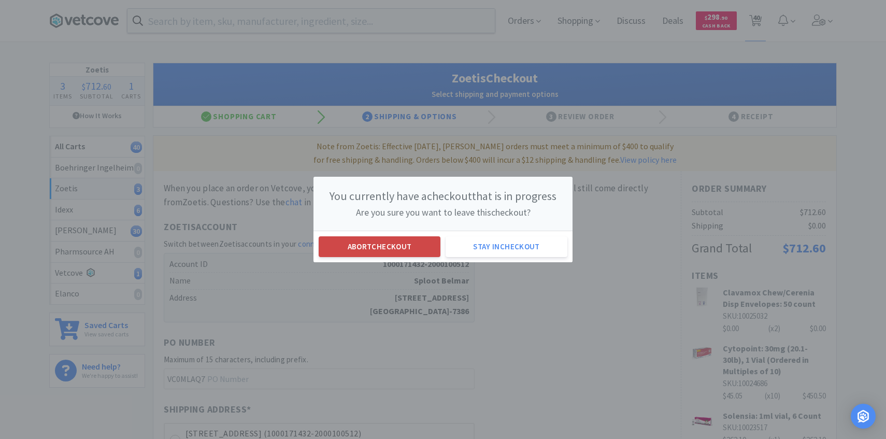
select select "3"
select select "100"
select select "200"
select select "5"
select select "50"
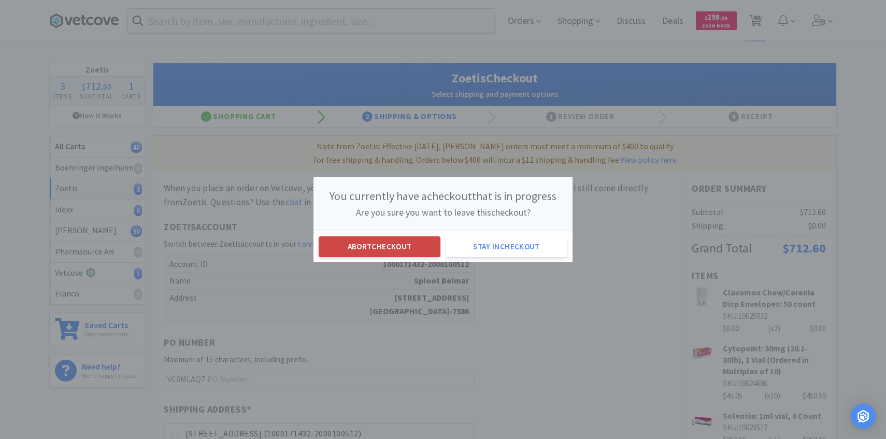
select select "3"
select select "1"
select select "5"
select select "8"
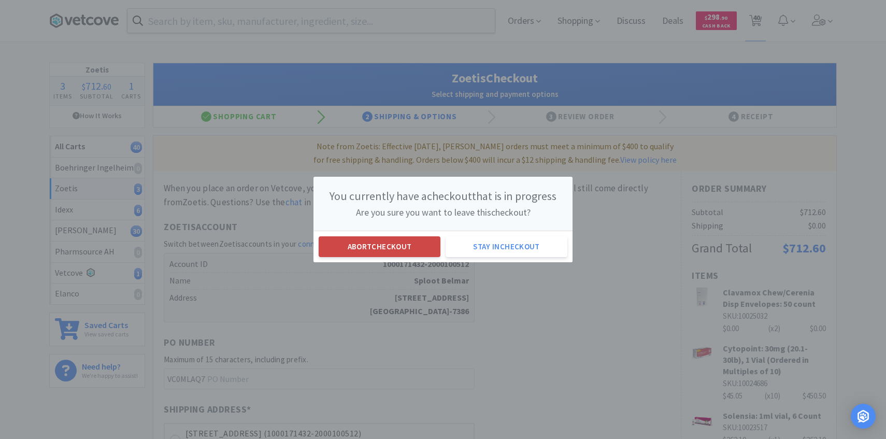
select select "5"
select select "2"
select select "3"
select select "5"
select select "1"
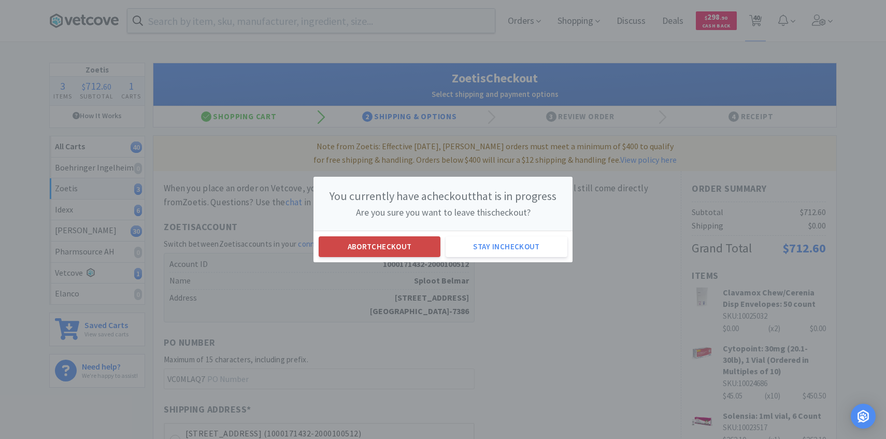
select select "1"
select select "5"
select select "1"
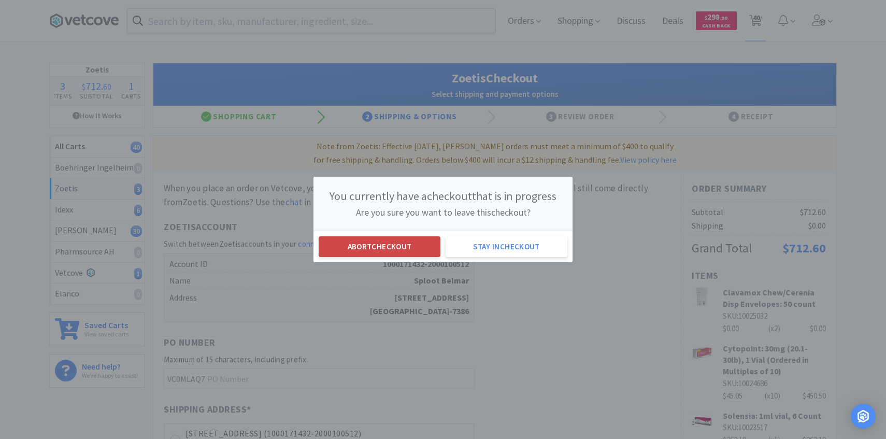
select select "1"
select select "3"
select select "1"
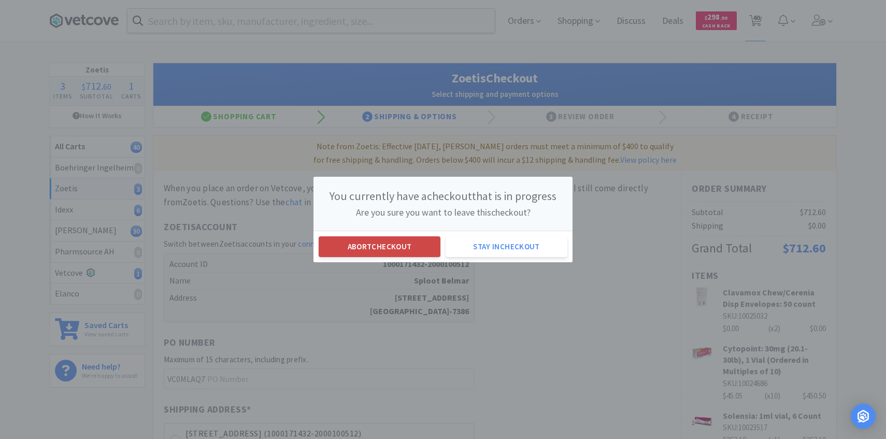
select select "3"
select select "2"
select select "8"
select select "2"
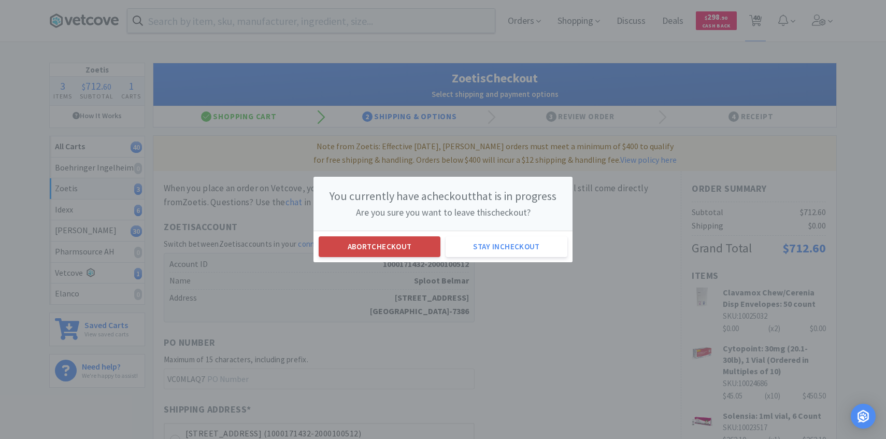
select select "50"
select select "5"
select select "1"
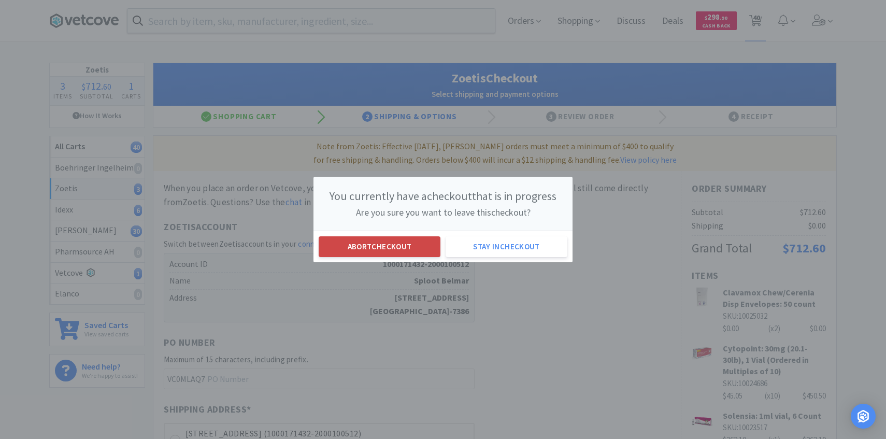
select select "5"
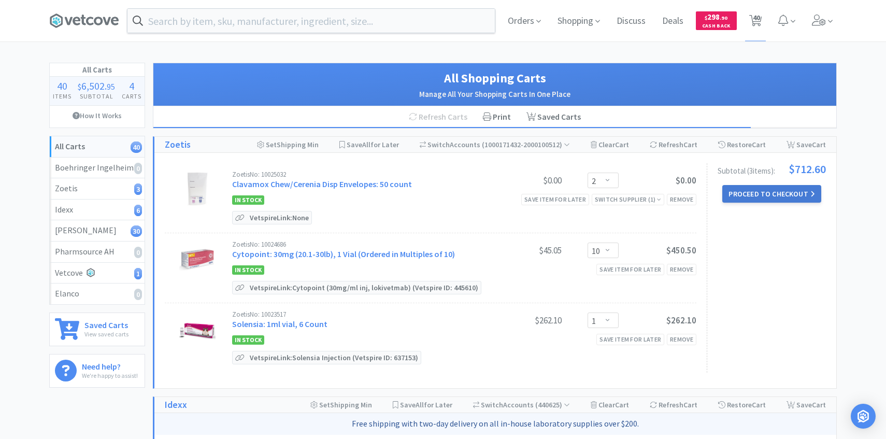
click at [735, 196] on button "Proceed to Checkout" at bounding box center [771, 194] width 98 height 18
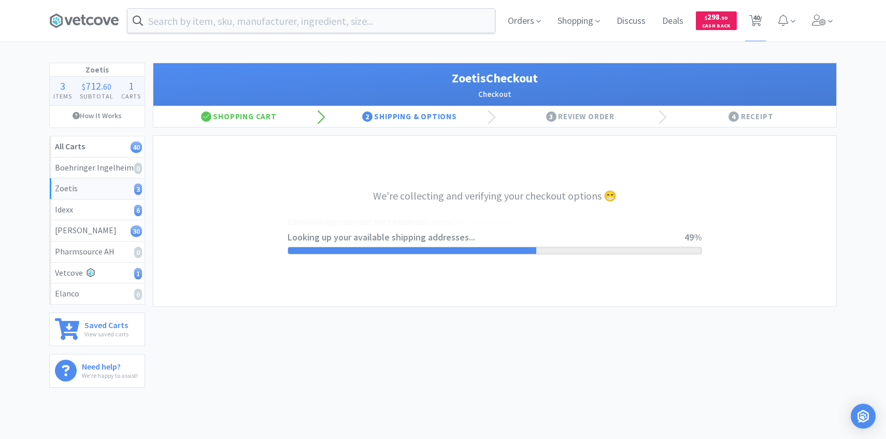
select select "invoice"
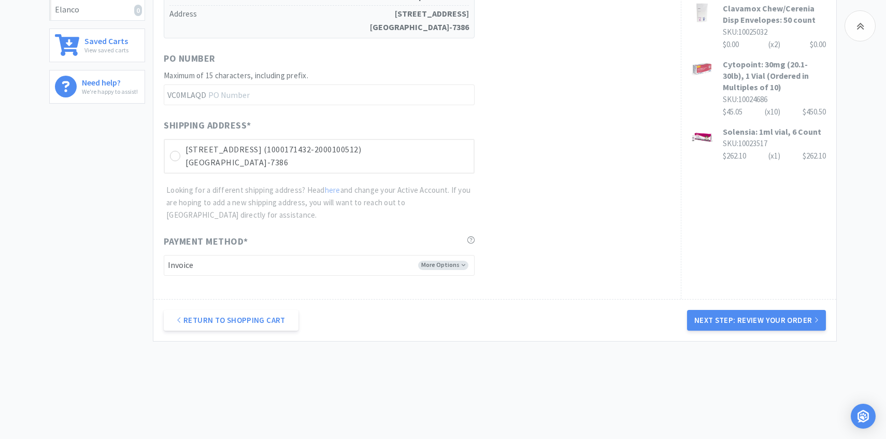
scroll to position [292, 0]
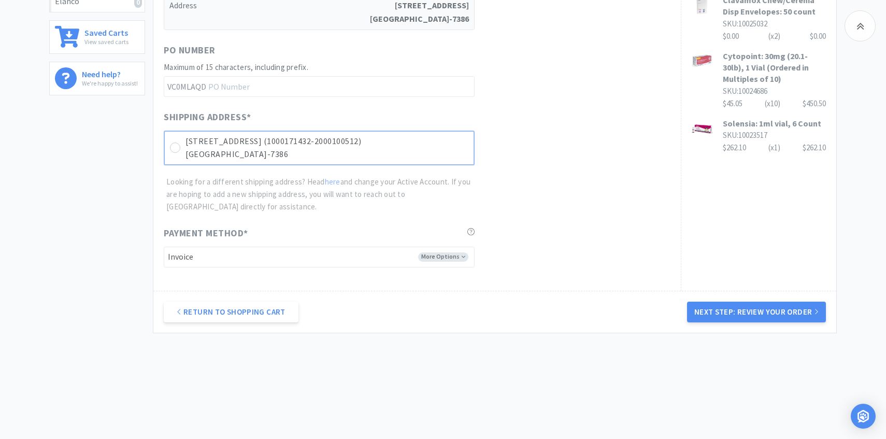
click at [389, 149] on p "[GEOGRAPHIC_DATA]-7386" at bounding box center [326, 154] width 283 height 13
click at [742, 310] on button "Next Step: Review Your Order" at bounding box center [756, 311] width 139 height 21
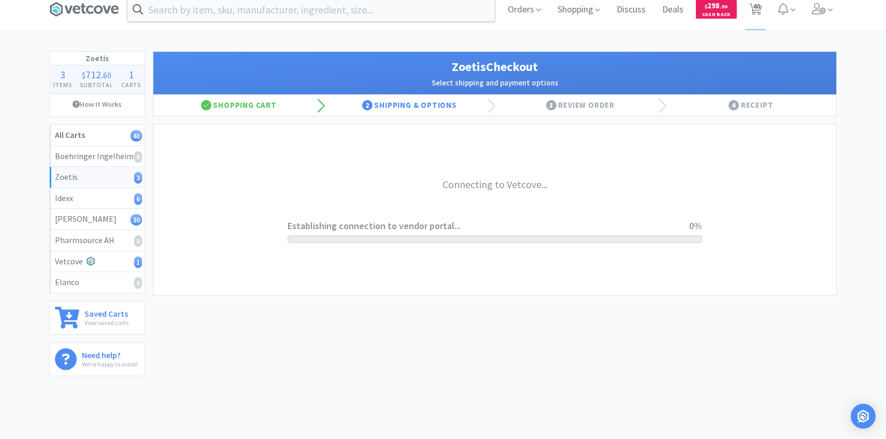
scroll to position [0, 0]
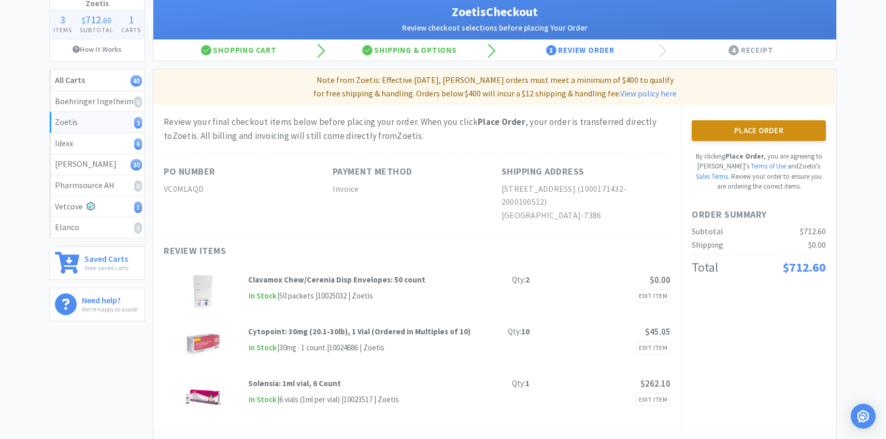
click at [723, 138] on button "Place Order" at bounding box center [759, 130] width 134 height 21
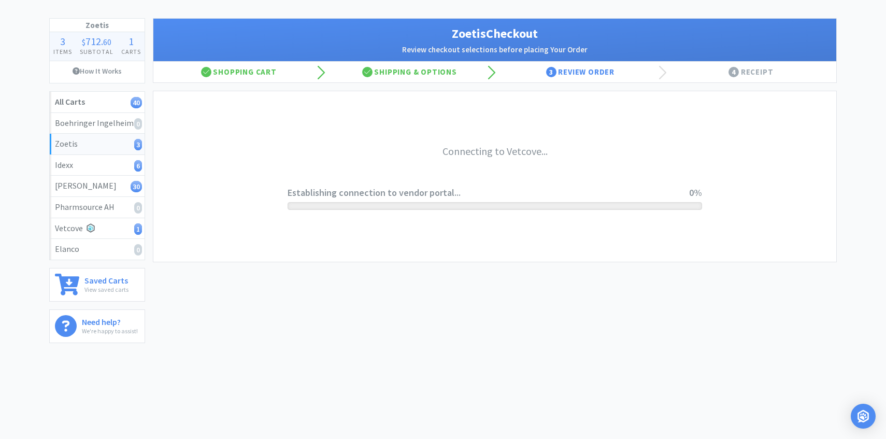
scroll to position [45, 0]
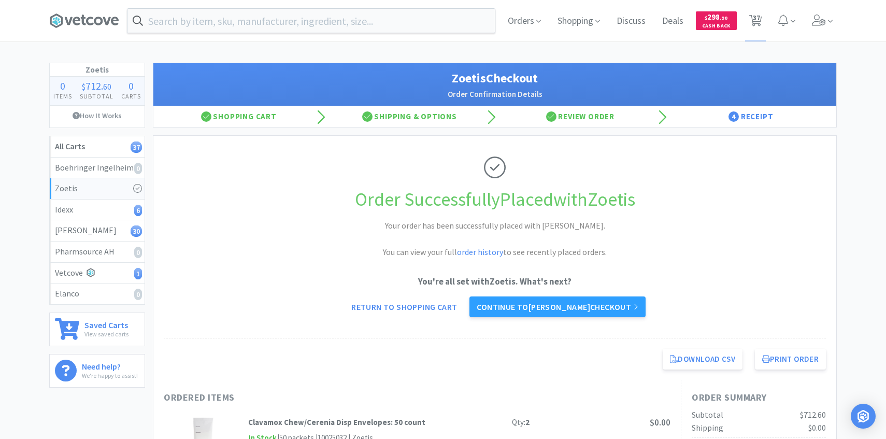
click at [769, 20] on div "Orders Shopping Discuss Discuss Deals Deals $ 298 . 90 Cash Back 37 37" at bounding box center [667, 20] width 337 height 41
click at [761, 20] on icon at bounding box center [755, 20] width 13 height 11
select select "3"
select select "100"
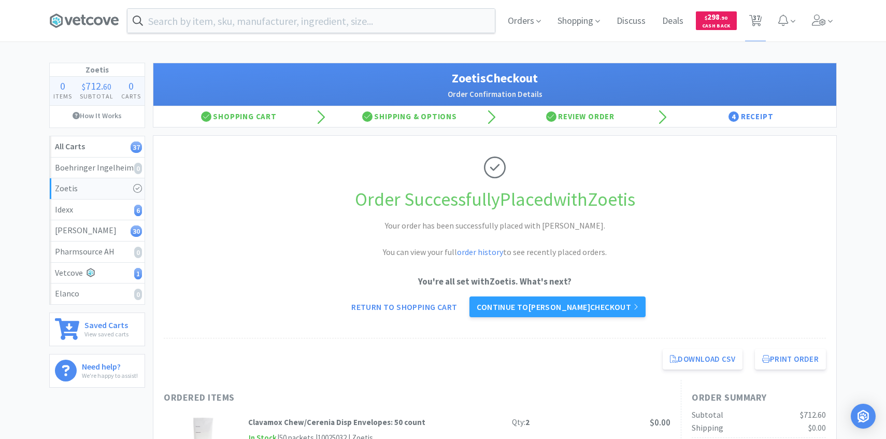
select select "200"
select select "5"
select select "50"
select select "3"
select select "1"
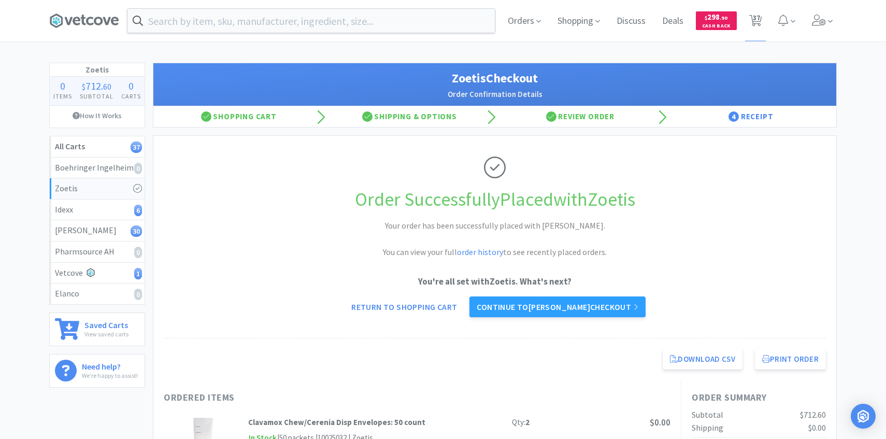
select select "1"
select select "5"
select select "8"
select select "5"
select select "2"
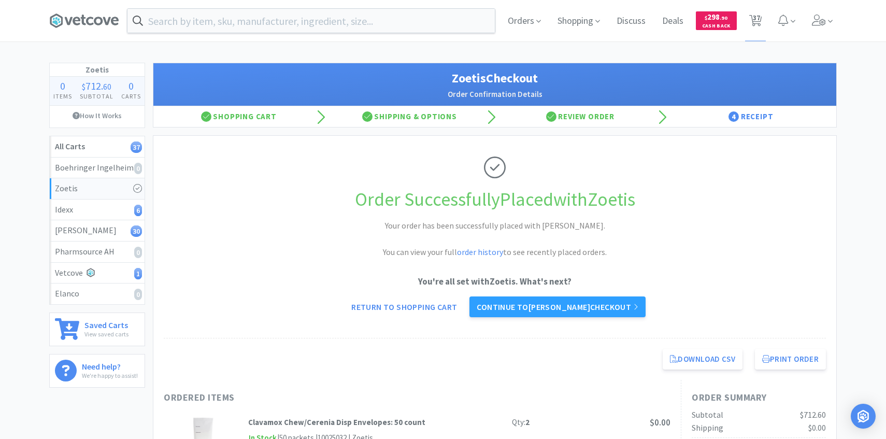
select select "3"
select select "5"
select select "1"
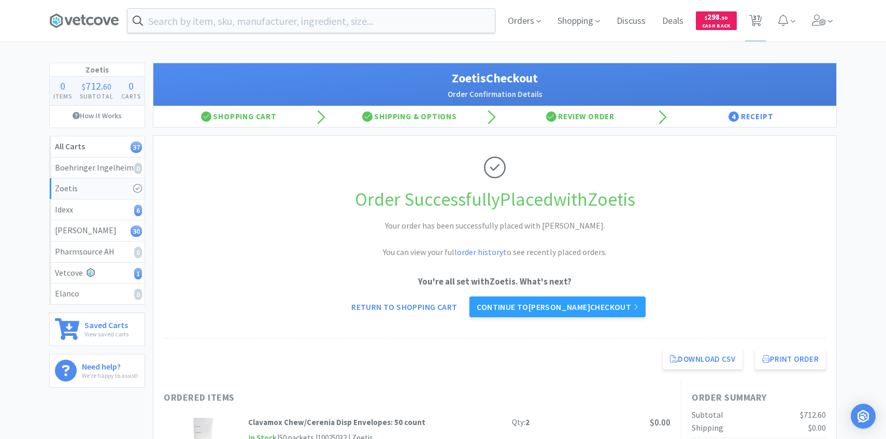
select select "5"
select select "1"
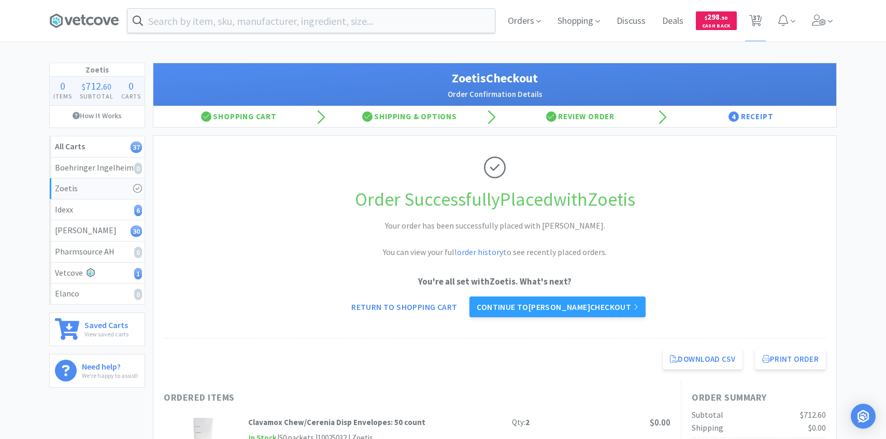
select select "1"
select select "3"
select select "1"
select select "3"
select select "2"
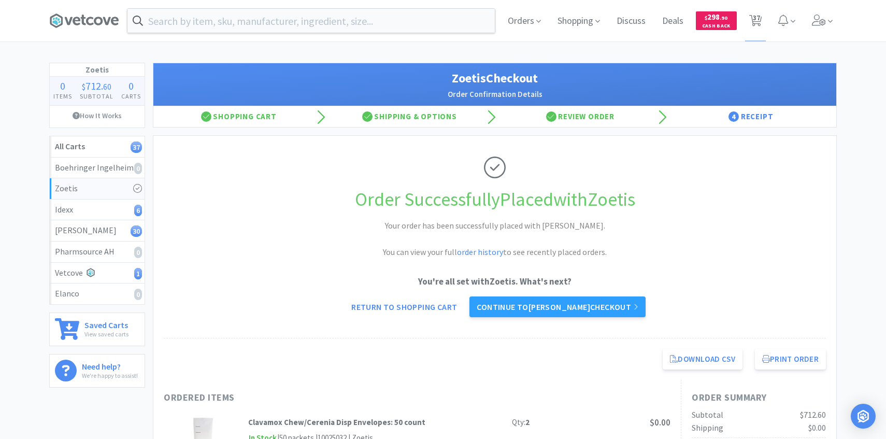
select select "8"
select select "2"
select select "50"
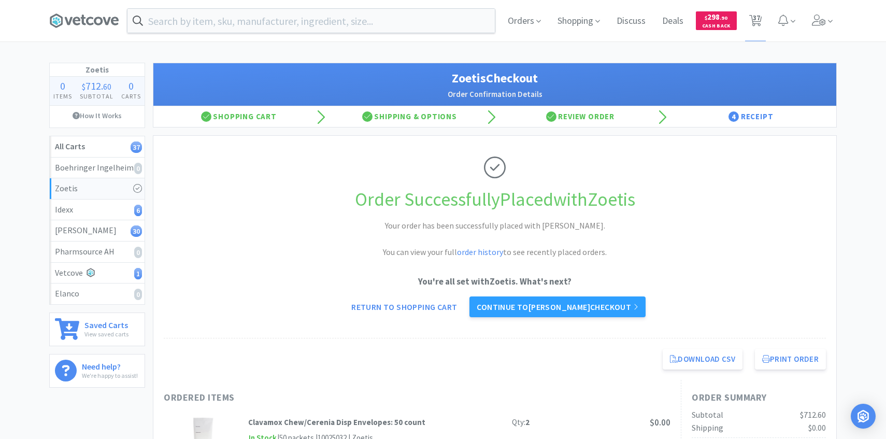
select select "5"
select select "1"
select select "5"
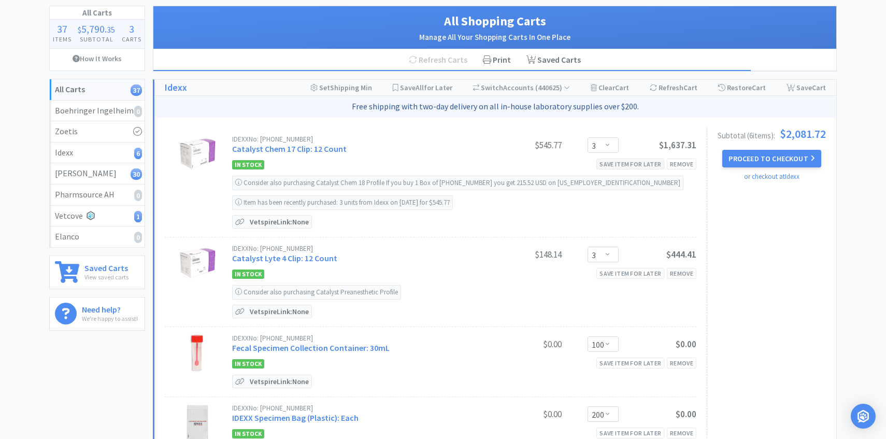
scroll to position [49, 0]
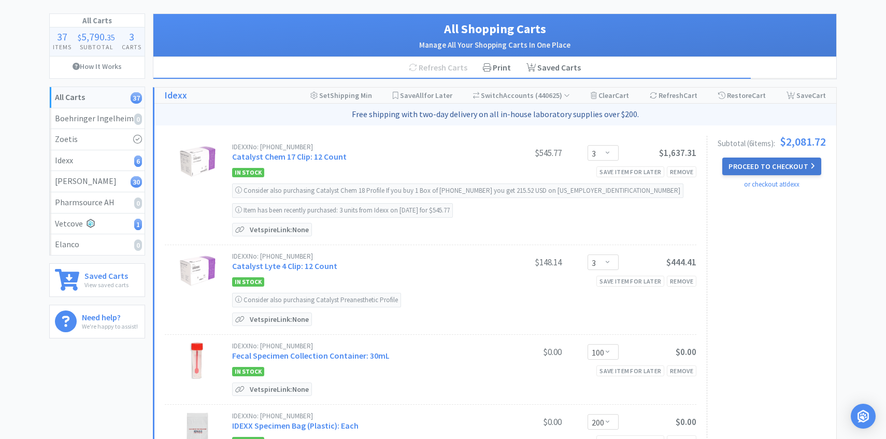
click at [746, 168] on button "Proceed to Checkout" at bounding box center [771, 166] width 98 height 18
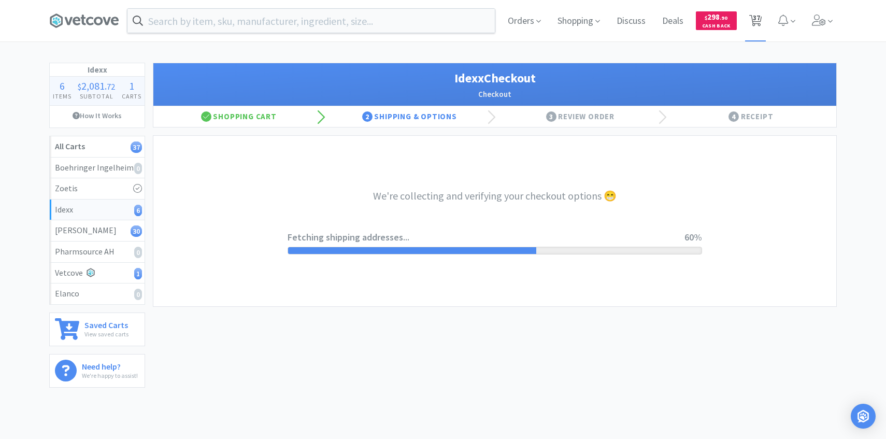
click at [764, 16] on span "37" at bounding box center [755, 20] width 21 height 41
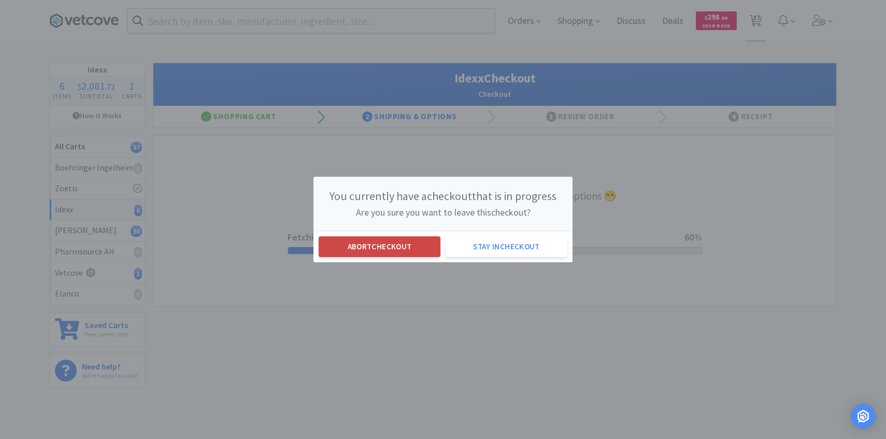
click at [378, 254] on button "Abort checkout" at bounding box center [380, 246] width 122 height 21
select select "3"
select select "100"
select select "200"
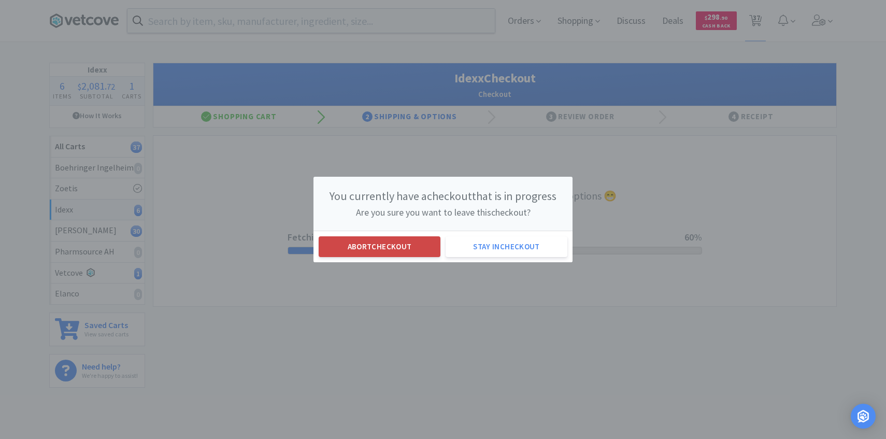
select select "5"
select select "50"
select select "3"
select select "1"
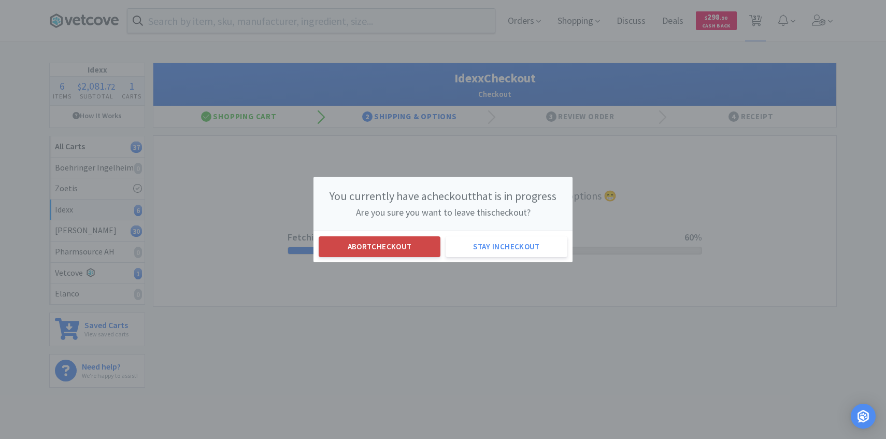
select select "5"
select select "8"
select select "5"
select select "2"
select select "3"
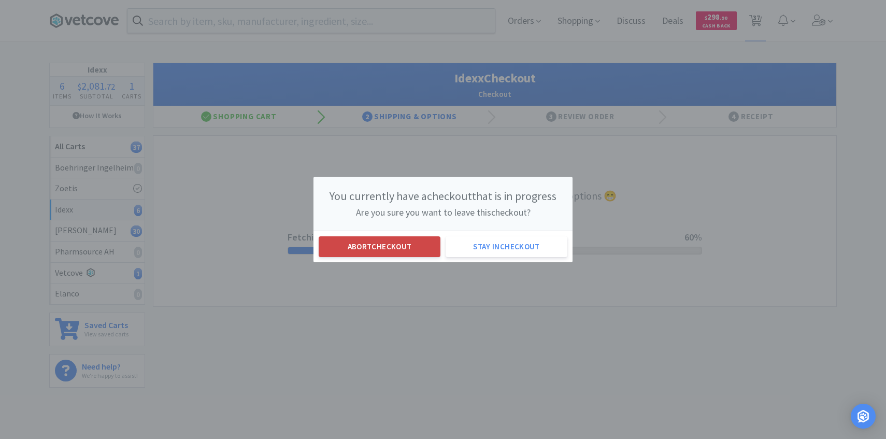
select select "5"
select select "1"
select select "5"
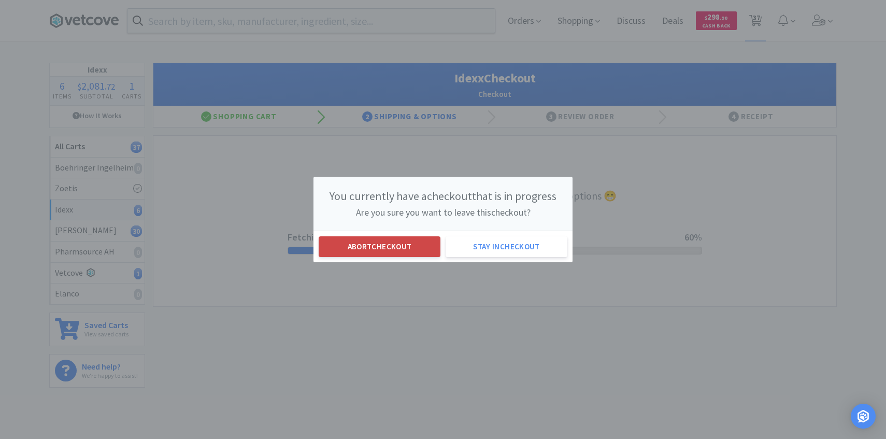
select select "1"
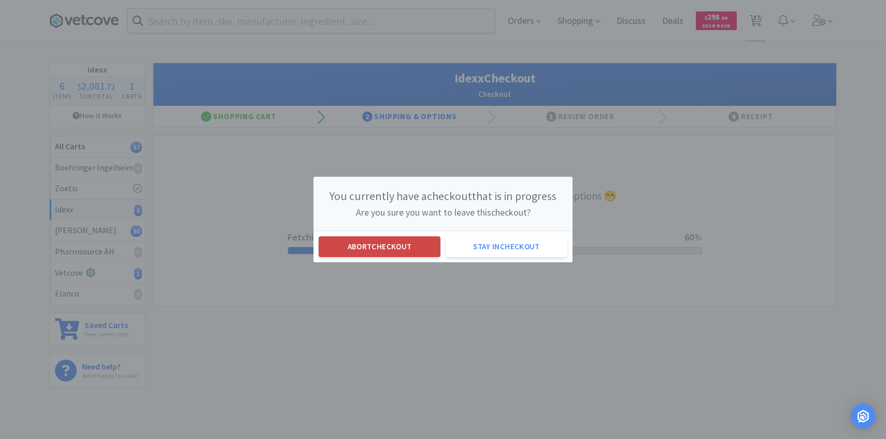
select select "3"
select select "1"
select select "3"
select select "2"
select select "8"
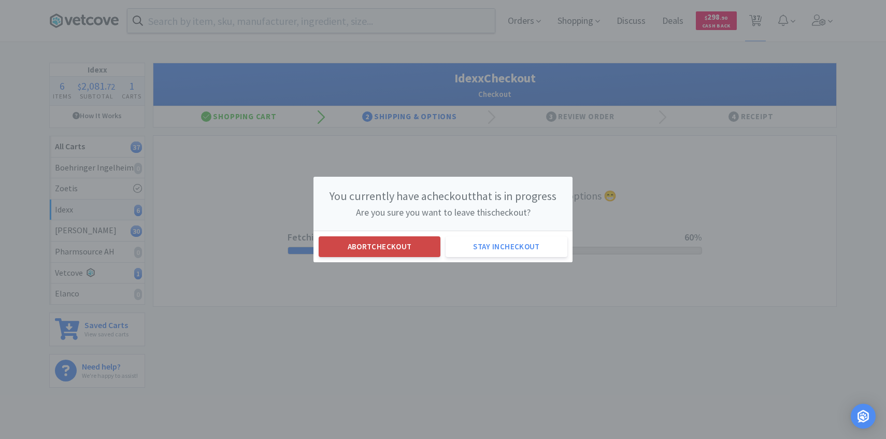
select select "2"
select select "50"
select select "5"
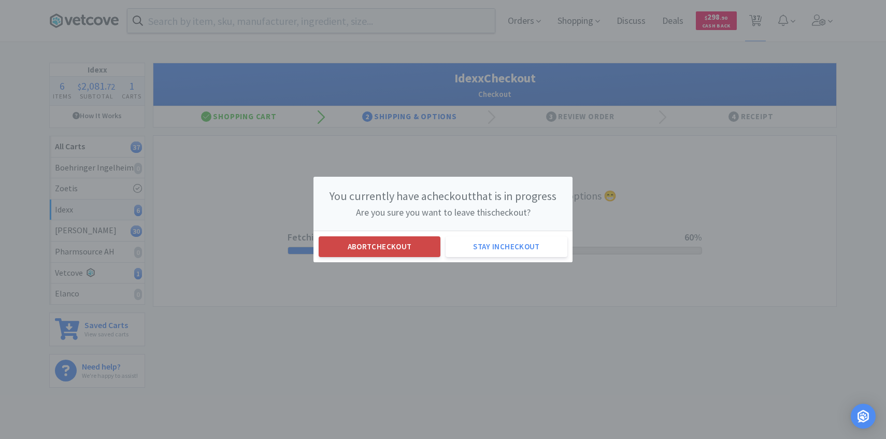
select select "1"
select select "5"
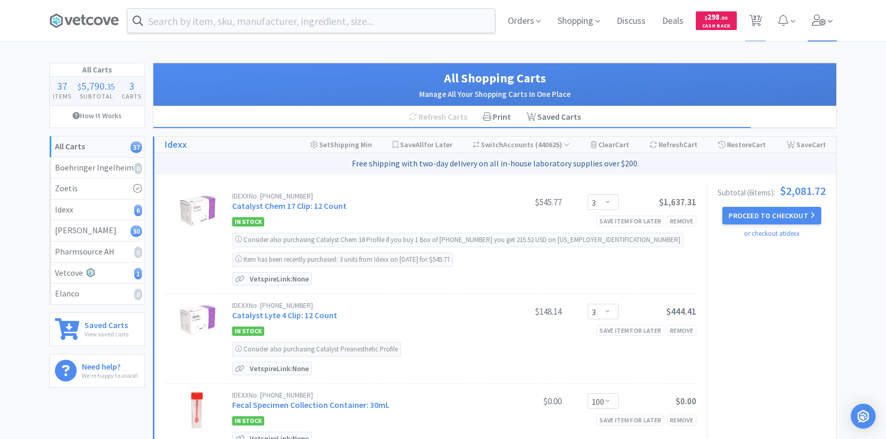
click at [829, 33] on span at bounding box center [823, 20] width 30 height 41
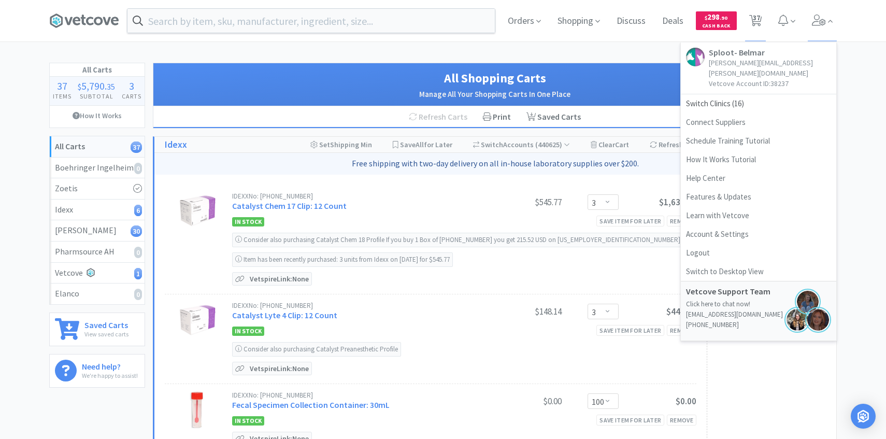
click at [605, 66] on div "All Shopping Carts Manage All Your Shopping Carts In One Place" at bounding box center [494, 84] width 683 height 43
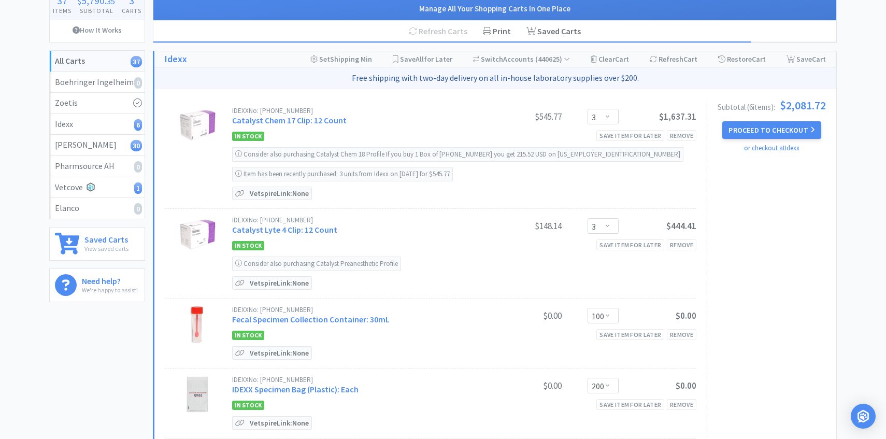
scroll to position [72, 0]
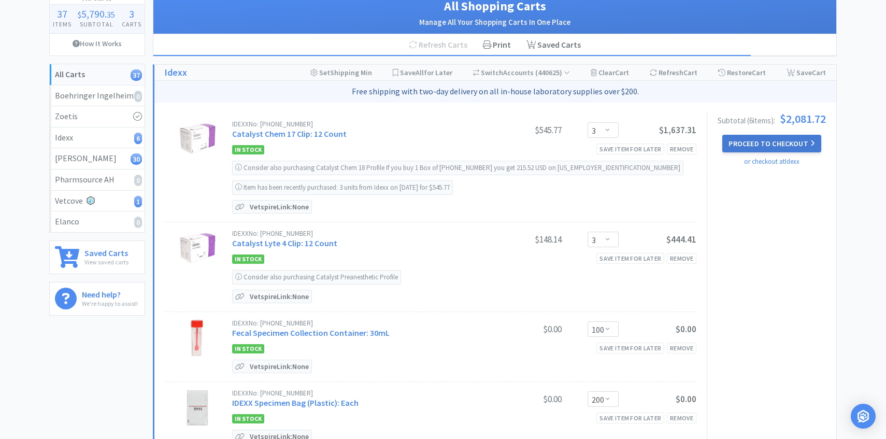
click at [754, 145] on button "Proceed to Checkout" at bounding box center [771, 144] width 98 height 18
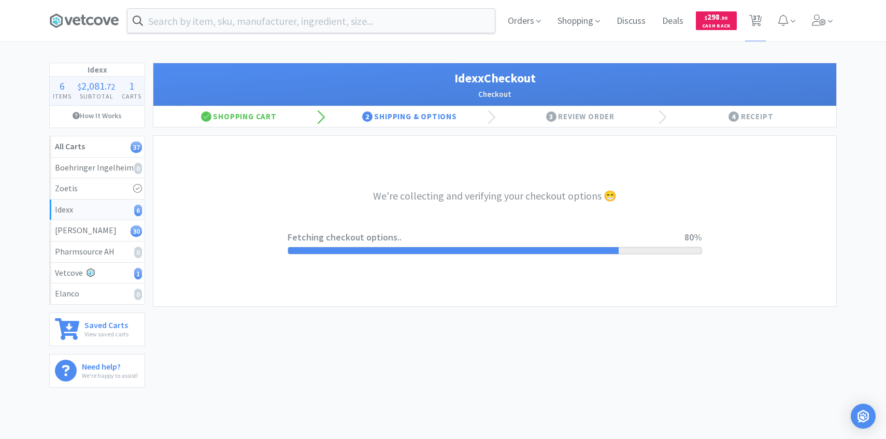
select select "904"
select select "003"
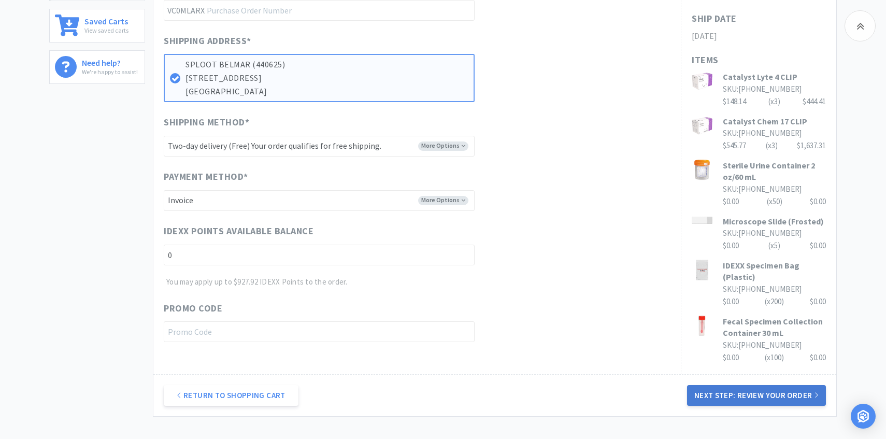
click at [711, 392] on button "Next Step: Review Your Order" at bounding box center [756, 395] width 139 height 21
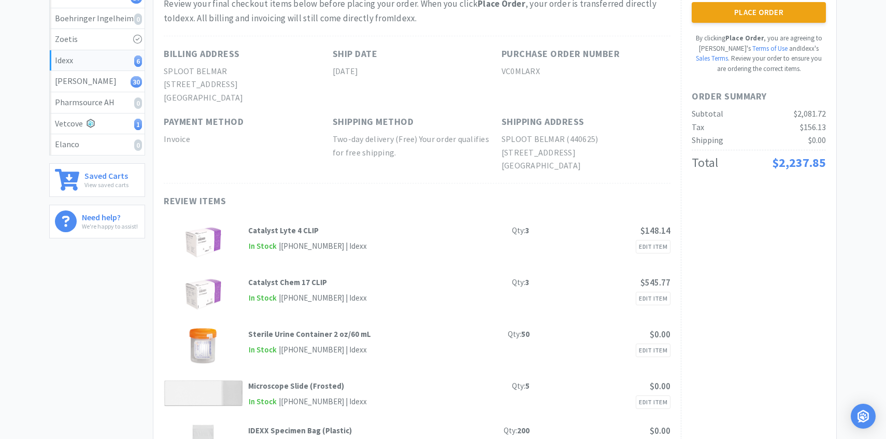
scroll to position [45, 0]
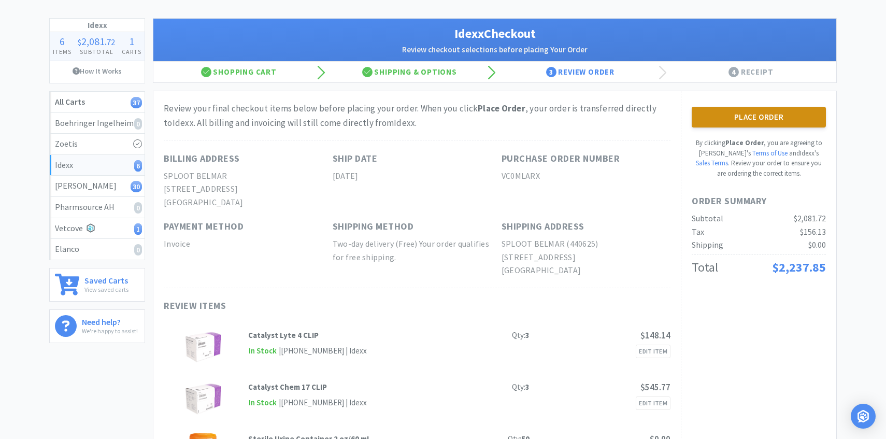
click at [749, 112] on button "Place Order" at bounding box center [759, 117] width 134 height 21
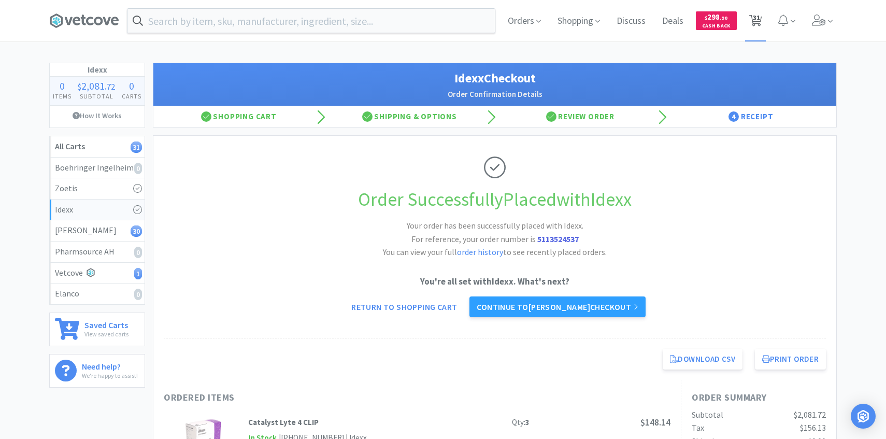
click at [759, 24] on span "31" at bounding box center [756, 17] width 7 height 41
select select "3"
select select "1"
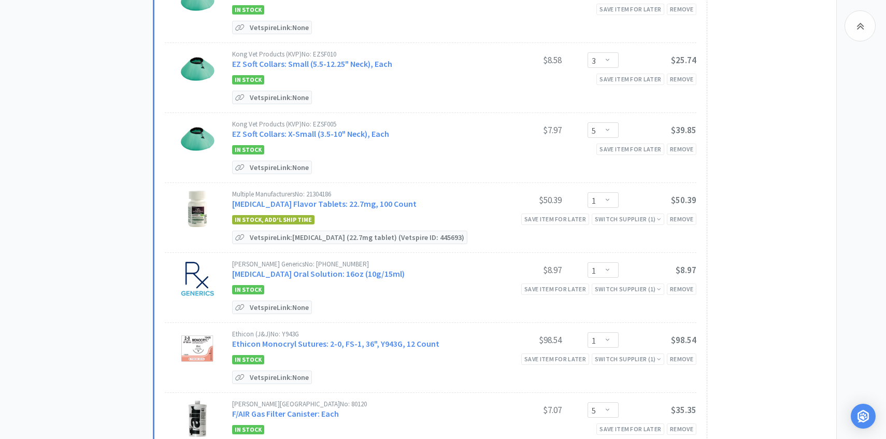
scroll to position [617, 0]
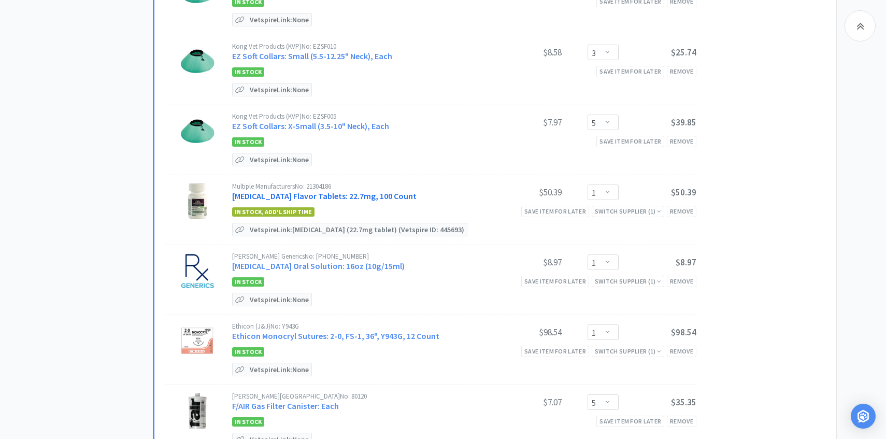
click at [347, 193] on link "[MEDICAL_DATA] Flavor Tablets: 22.7mg, 100 Count" at bounding box center [324, 196] width 184 height 10
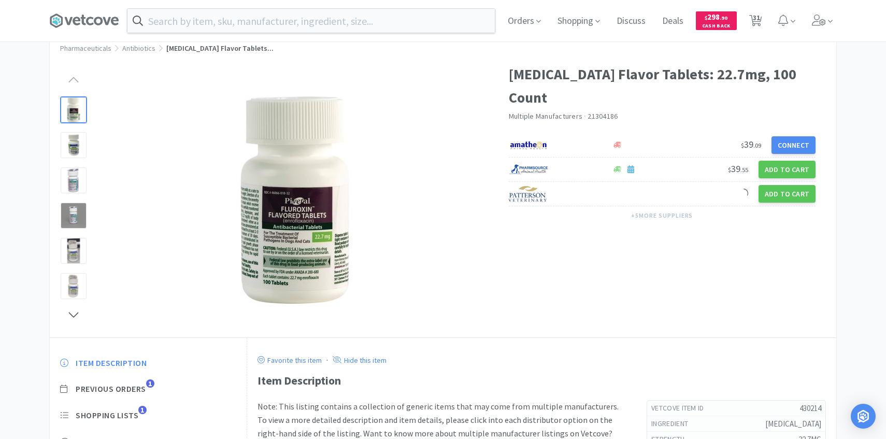
scroll to position [45, 0]
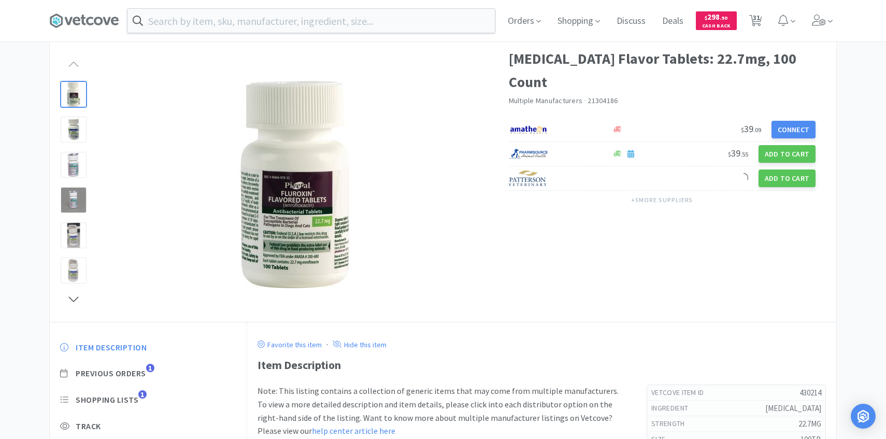
click at [134, 379] on div "Item Description Previous Orders 1 Shopping Lists 1 Track Item Notes Reviews" at bounding box center [148, 421] width 197 height 179
click at [134, 377] on span "Previous Orders" at bounding box center [111, 373] width 70 height 11
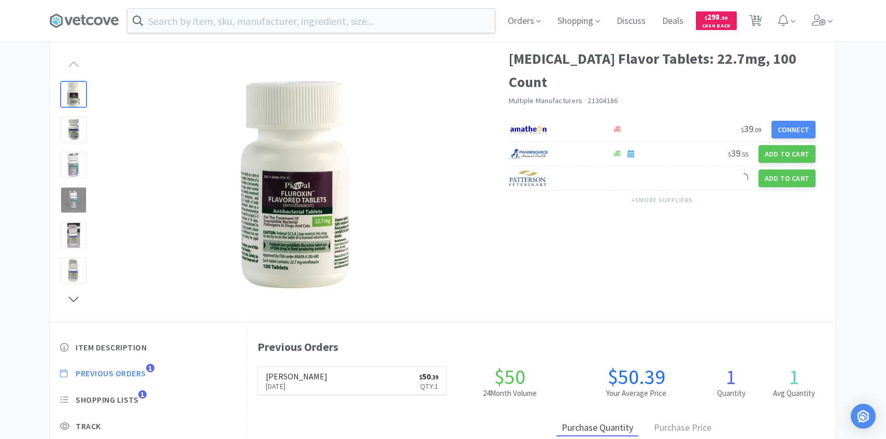
scroll to position [284, 589]
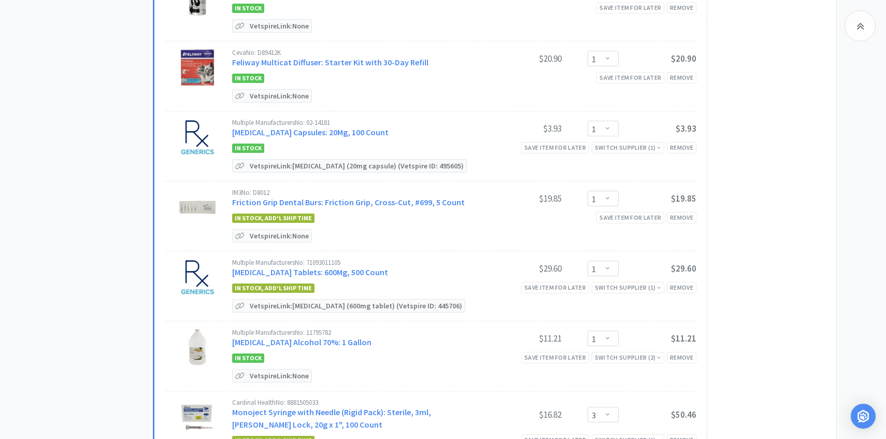
scroll to position [1032, 0]
click at [340, 266] on link "[MEDICAL_DATA] Tablets: 600Mg, 500 Count" at bounding box center [310, 271] width 156 height 10
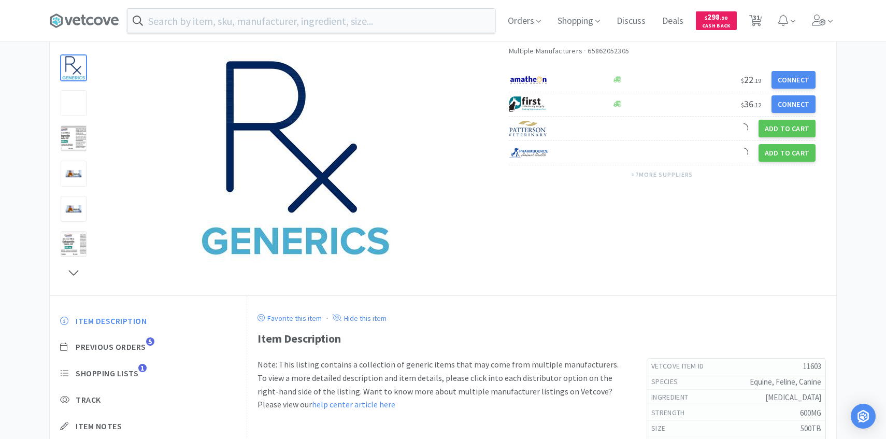
scroll to position [87, 0]
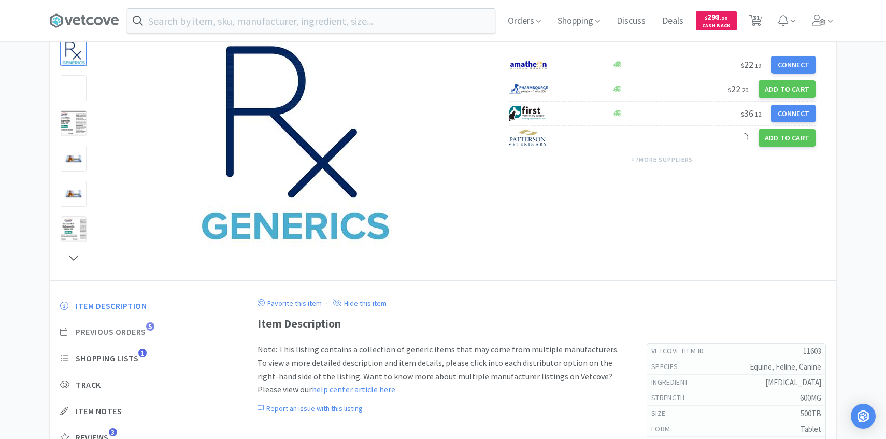
click at [140, 335] on span "Previous Orders" at bounding box center [111, 331] width 70 height 11
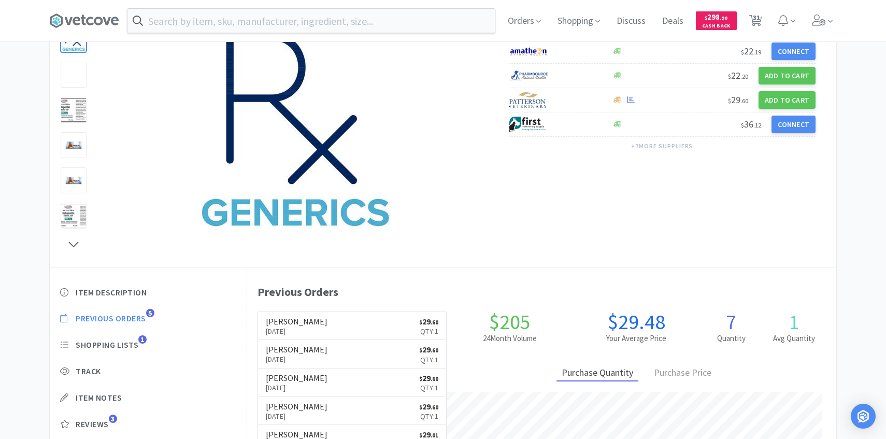
scroll to position [100, 0]
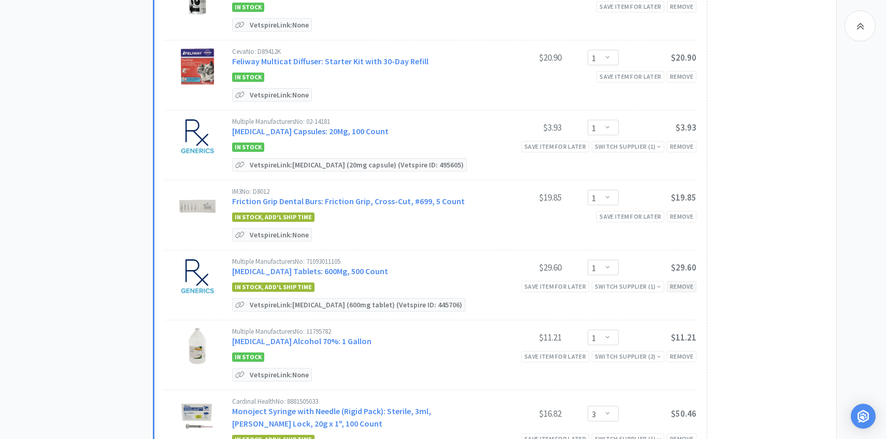
click at [686, 283] on div "Remove" at bounding box center [682, 286] width 30 height 11
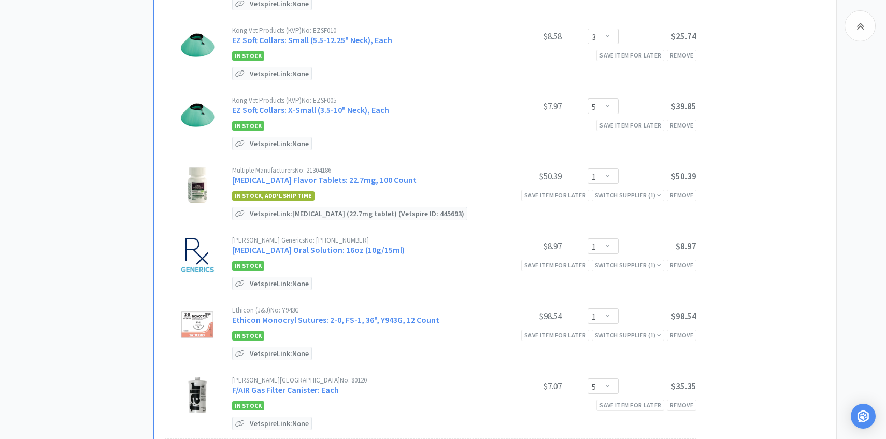
scroll to position [0, 0]
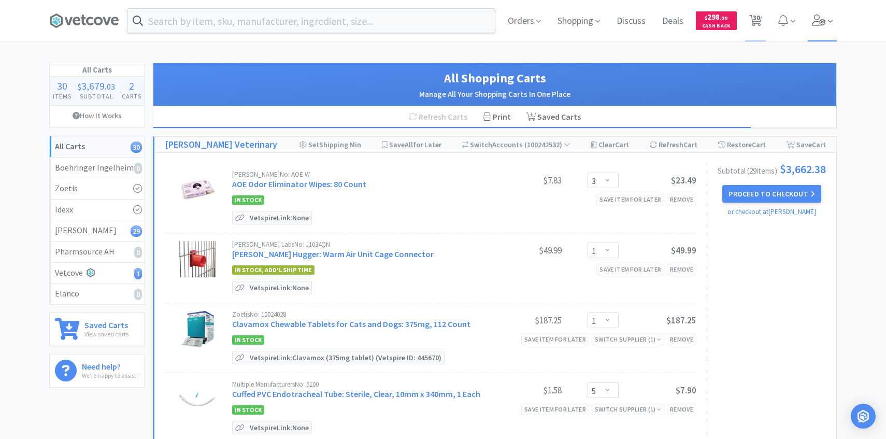
click at [827, 18] on span at bounding box center [823, 20] width 30 height 41
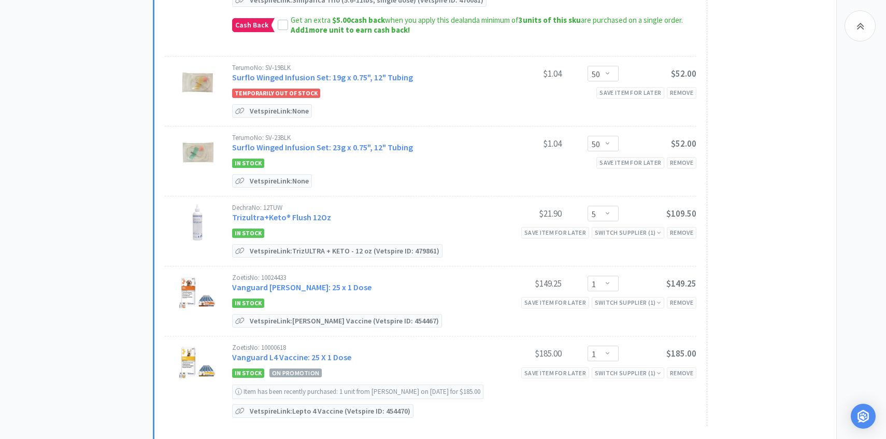
scroll to position [1919, 0]
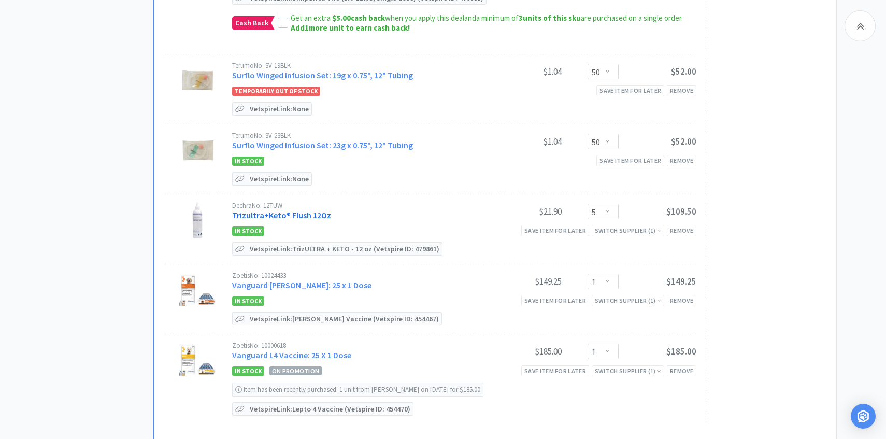
click at [315, 210] on link "Trizultra+Keto® Flush 12Oz" at bounding box center [281, 215] width 99 height 10
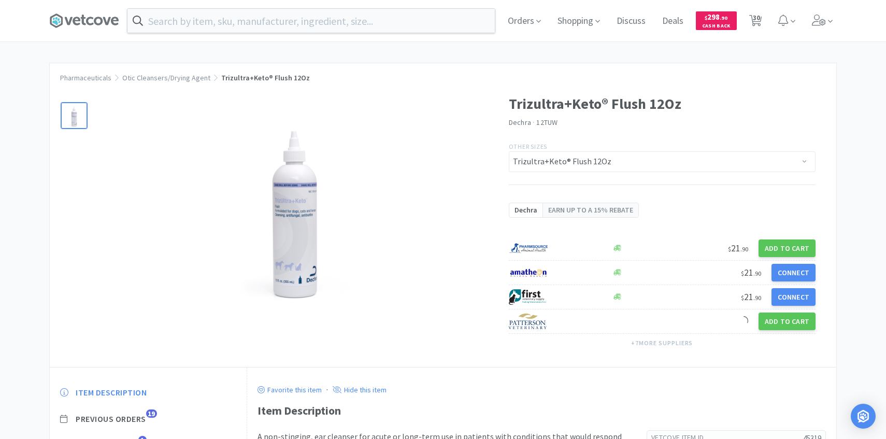
scroll to position [95, 0]
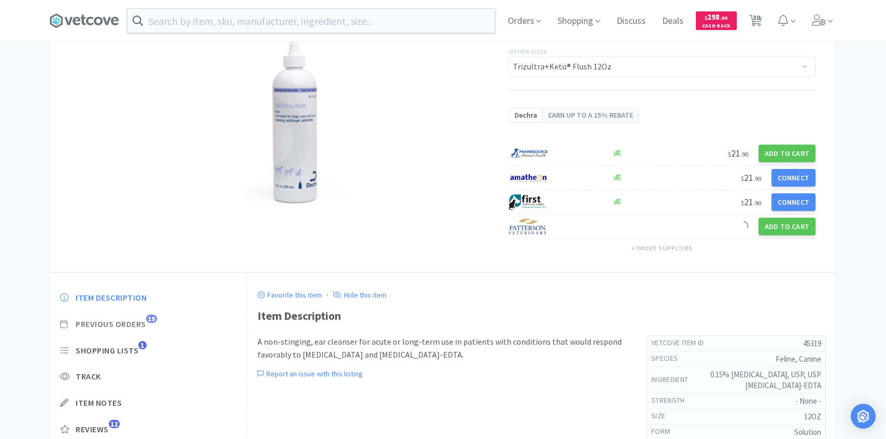
click at [139, 319] on span "Previous Orders" at bounding box center [111, 324] width 70 height 11
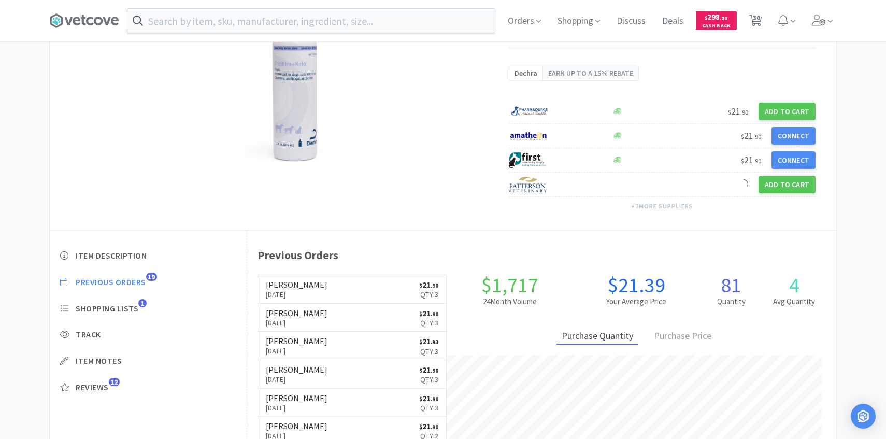
scroll to position [138, 0]
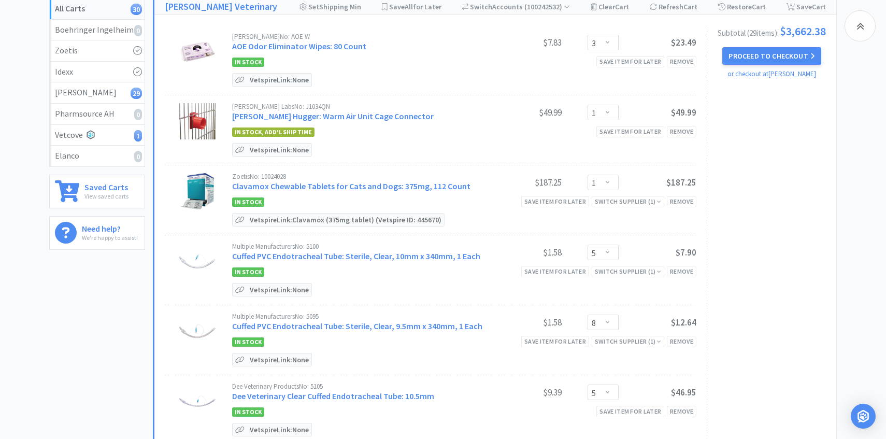
scroll to position [1919, 0]
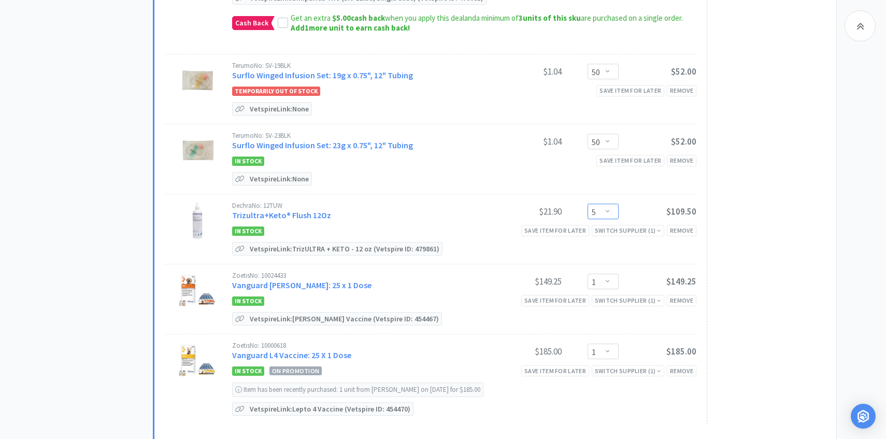
click at [600, 204] on select "Enter Quantity 1 2 3 4 5 6 7 8 9 10 11 12 13 14 15 16 17 18 19 20 Enter Quantity" at bounding box center [602, 212] width 31 height 16
click at [587, 204] on select "Enter Quantity 1 2 3 4 5 6 7 8 9 10 11 12 13 14 15 16 17 18 19 20 Enter Quantity" at bounding box center [602, 212] width 31 height 16
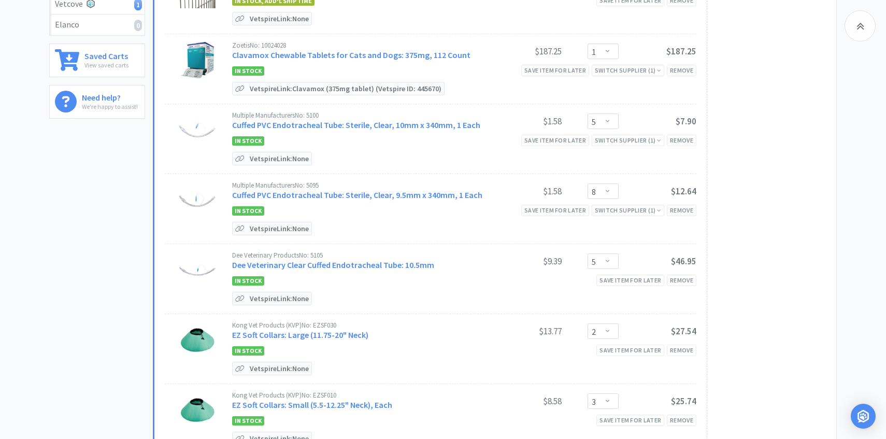
scroll to position [0, 0]
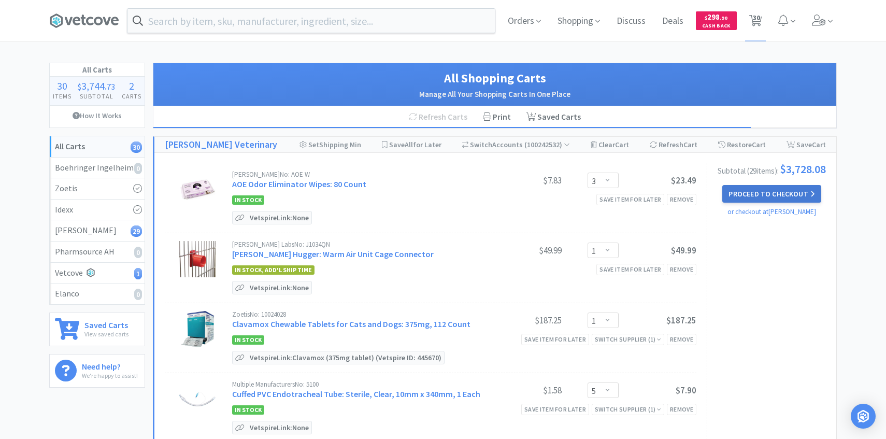
click at [770, 195] on button "Proceed to Checkout" at bounding box center [771, 194] width 98 height 18
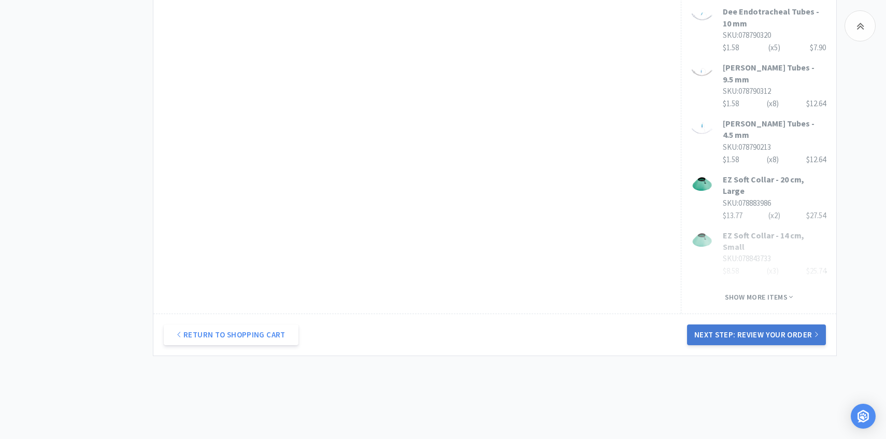
click at [743, 324] on button "Next Step: Review Your Order" at bounding box center [756, 334] width 139 height 21
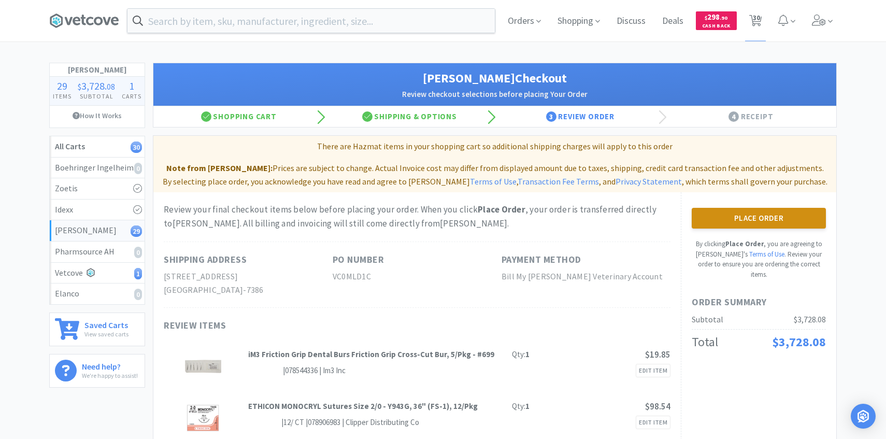
click at [751, 216] on button "Place Order" at bounding box center [759, 218] width 134 height 21
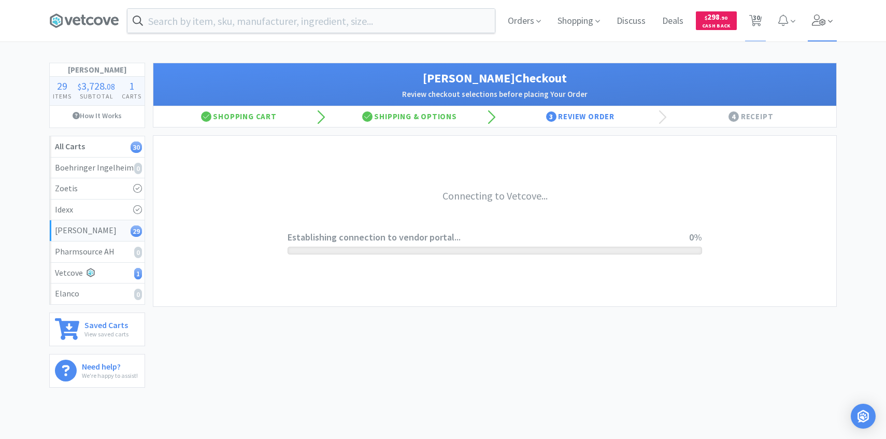
click at [824, 27] on span at bounding box center [823, 20] width 30 height 41
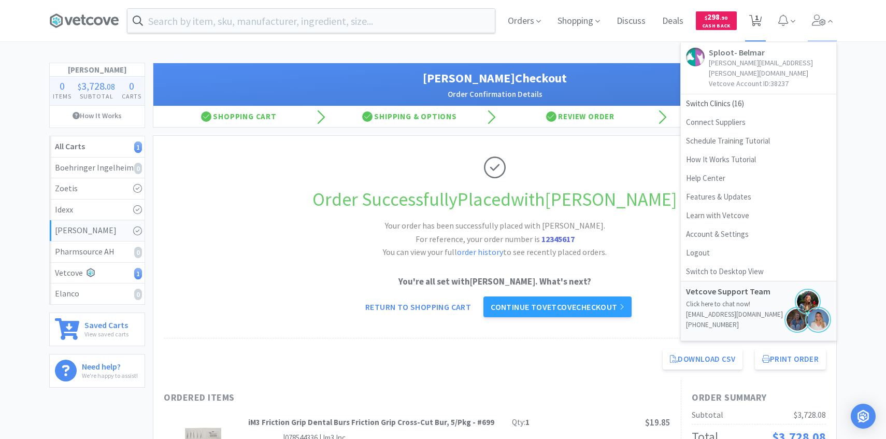
click at [752, 18] on icon at bounding box center [755, 20] width 13 height 11
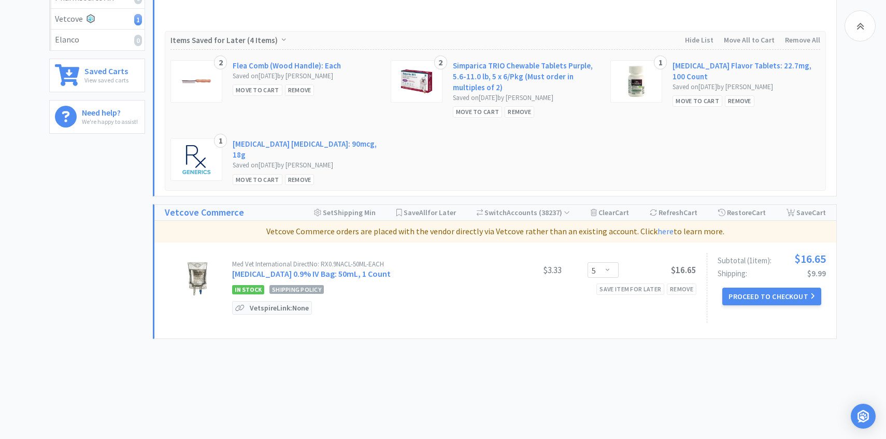
scroll to position [255, 0]
click at [791, 294] on button "Proceed to Checkout" at bounding box center [771, 295] width 98 height 18
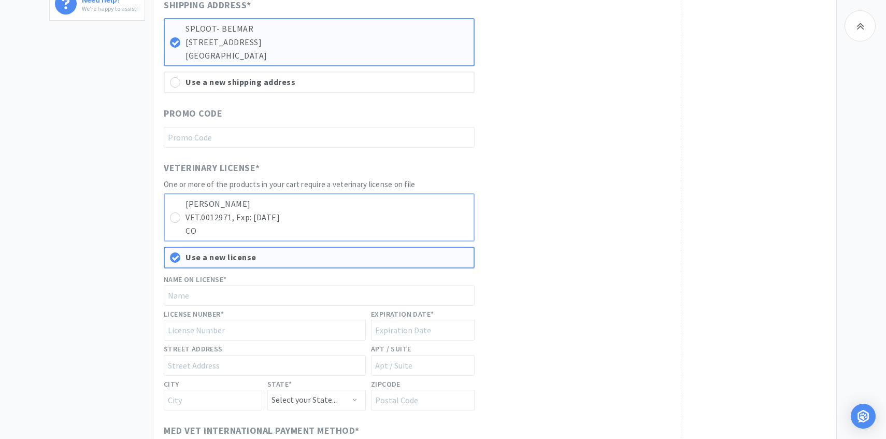
click at [413, 215] on p "VET.0012971, Exp: [DATE]" at bounding box center [326, 217] width 283 height 13
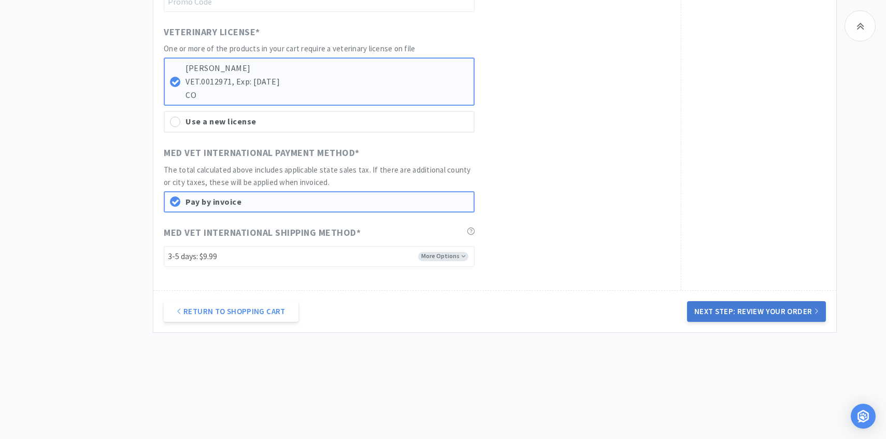
click at [730, 309] on button "Next Step: Review Your Order" at bounding box center [756, 311] width 139 height 21
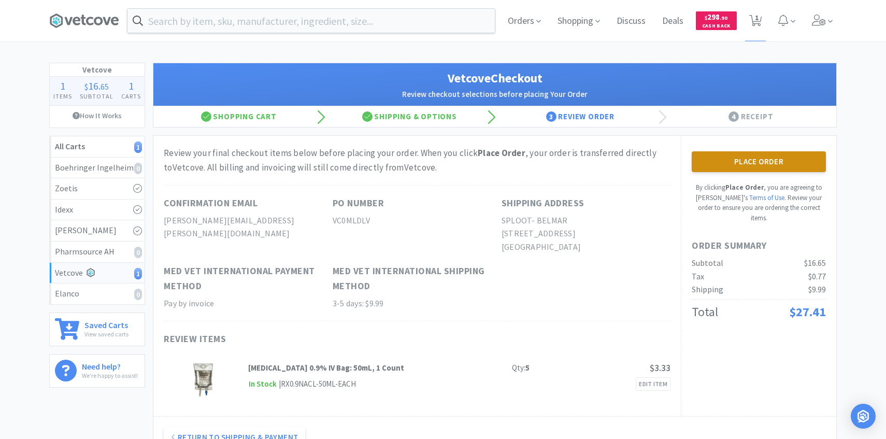
click at [709, 164] on button "Place Order" at bounding box center [759, 161] width 134 height 21
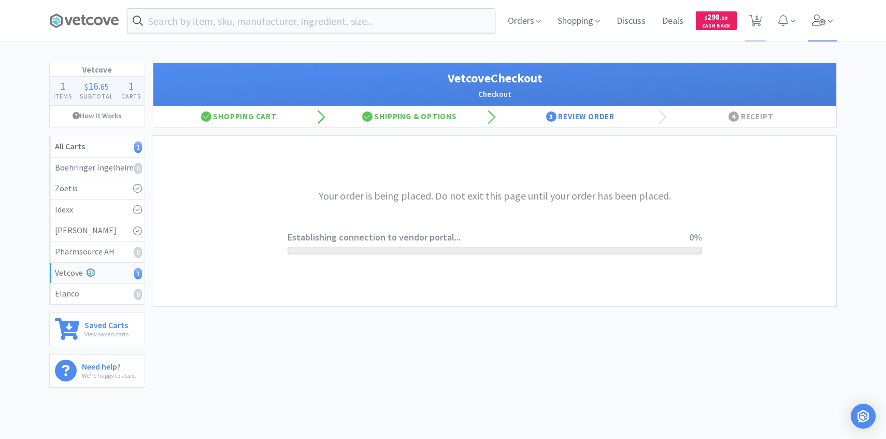
click at [814, 29] on span at bounding box center [823, 20] width 30 height 41
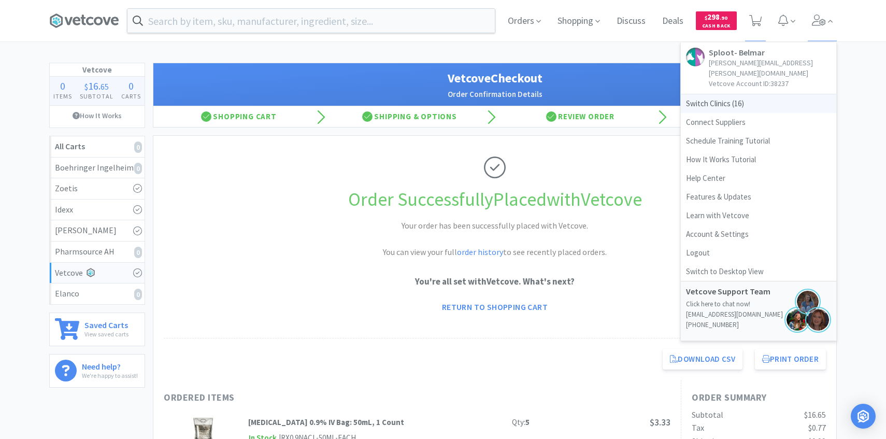
click at [718, 94] on span "Switch Clinics ( 16 )" at bounding box center [758, 103] width 155 height 19
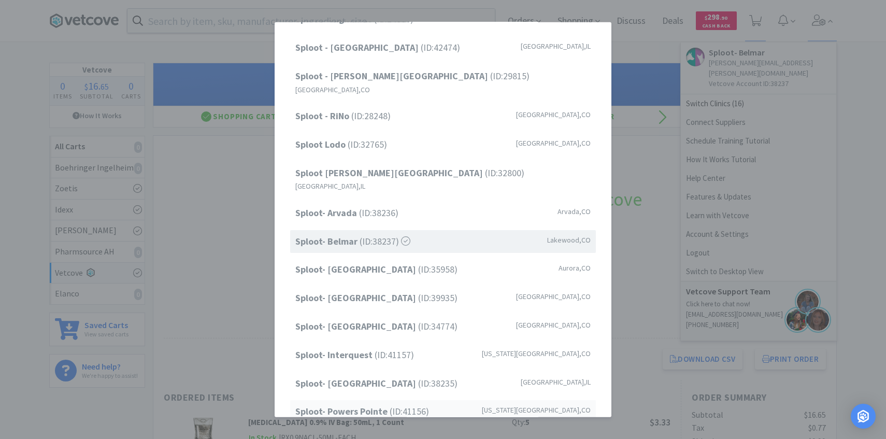
scroll to position [93, 0]
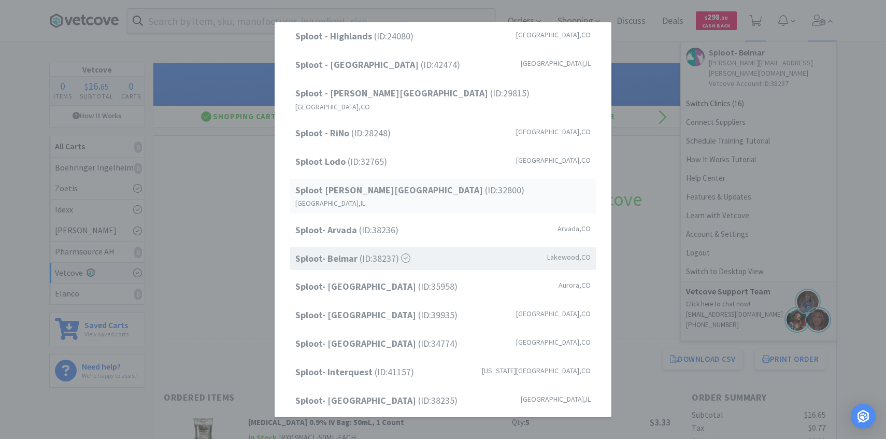
click at [403, 182] on span "Sploot [PERSON_NAME][GEOGRAPHIC_DATA] (ID: 32800 )" at bounding box center [409, 189] width 229 height 15
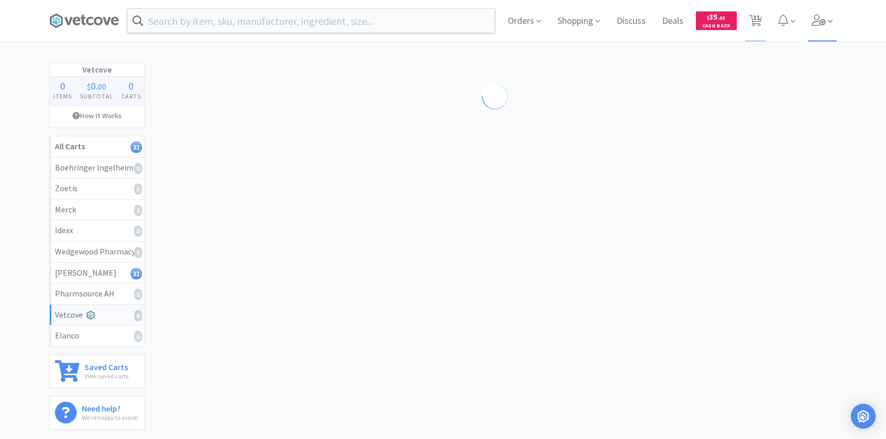
click at [831, 10] on span at bounding box center [823, 20] width 30 height 41
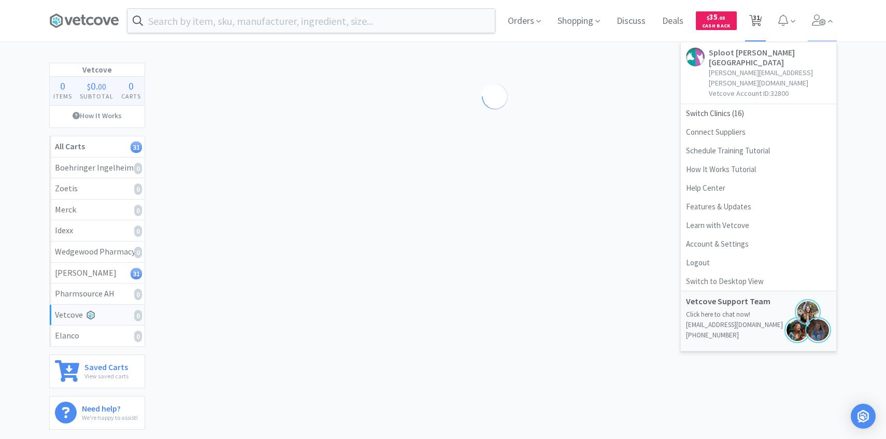
click at [753, 13] on span "31" at bounding box center [756, 17] width 7 height 41
select select "8"
select select "1"
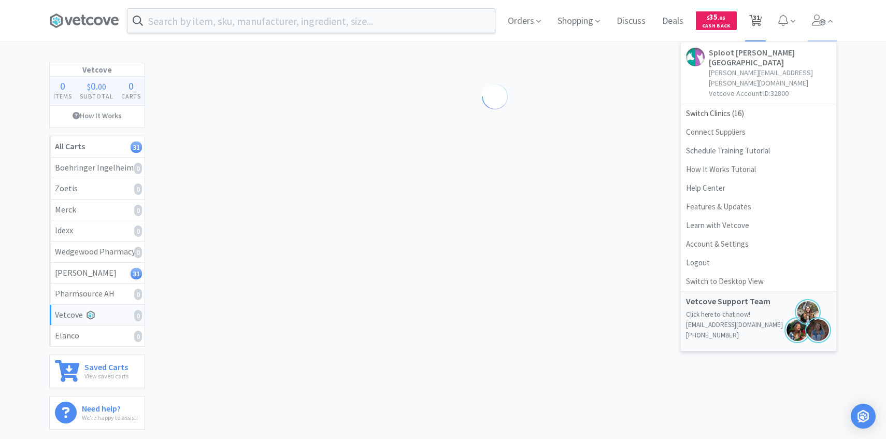
select select "1"
select select "4"
select select "1"
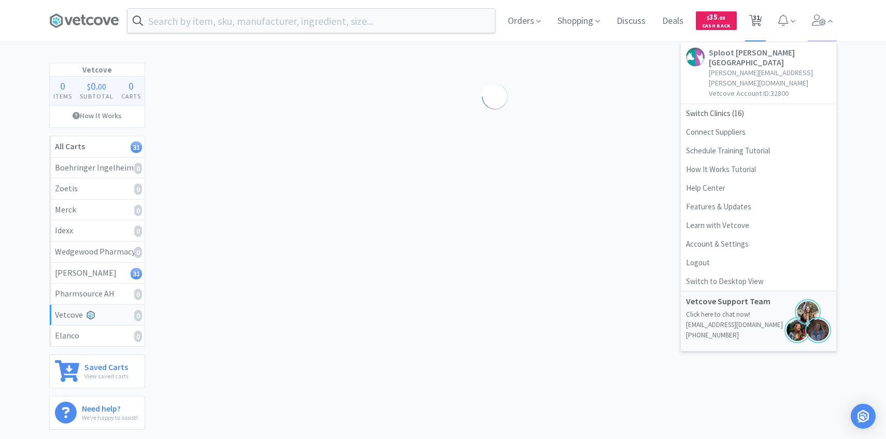
select select "2"
select select "1"
select select "4"
select select "1"
select select "2"
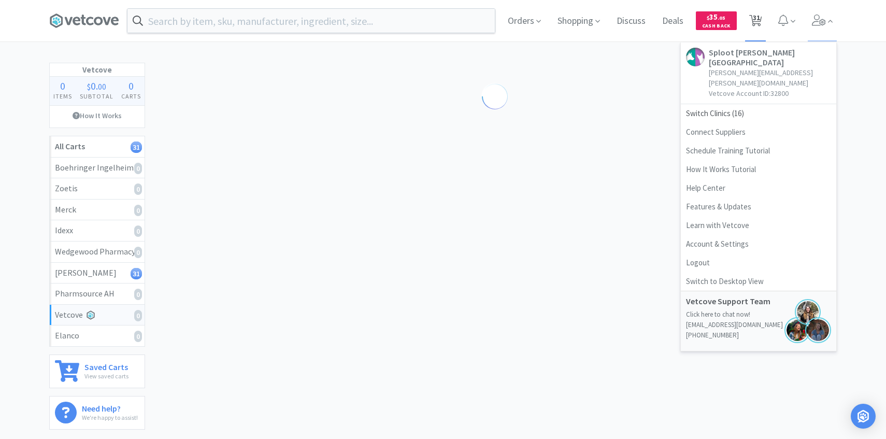
select select "1"
select select "4"
select select "2"
select select "1"
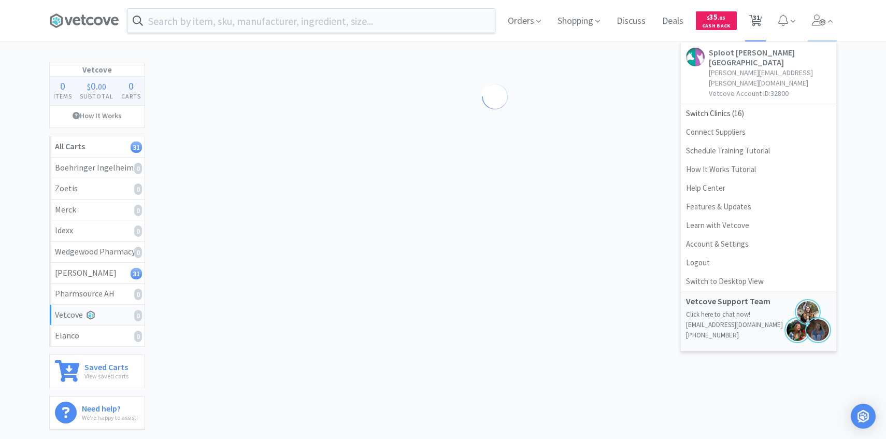
select select "1"
select select "2"
select select "1"
select select "2"
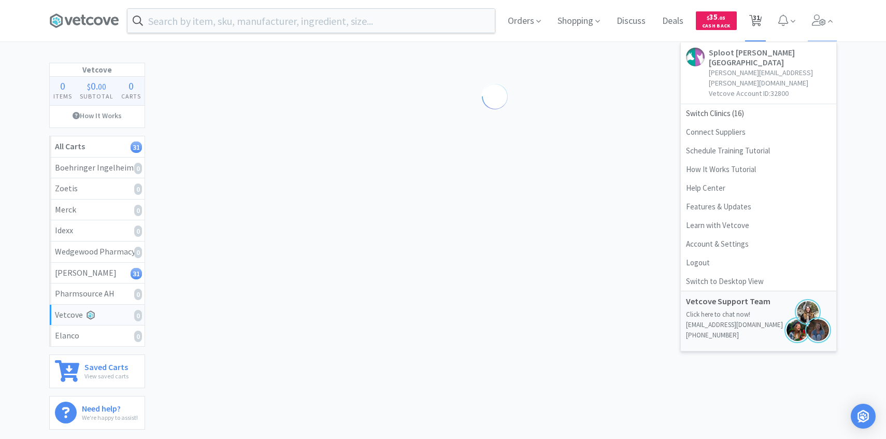
select select "2"
select select "8"
select select "50"
select select "1"
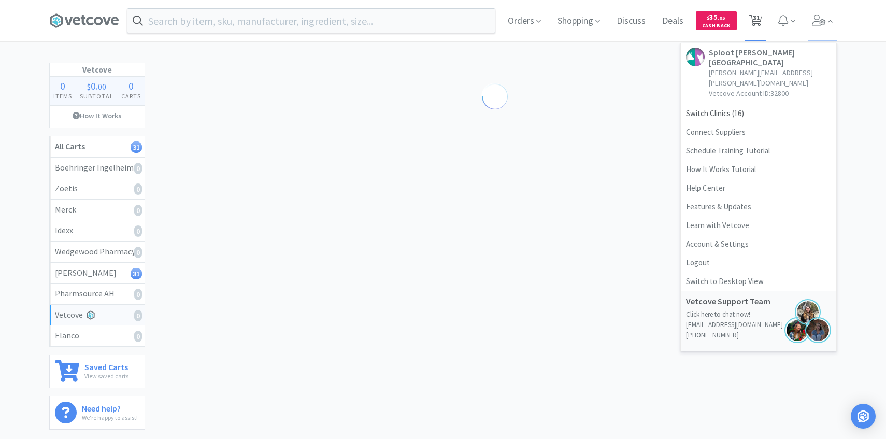
select select "1"
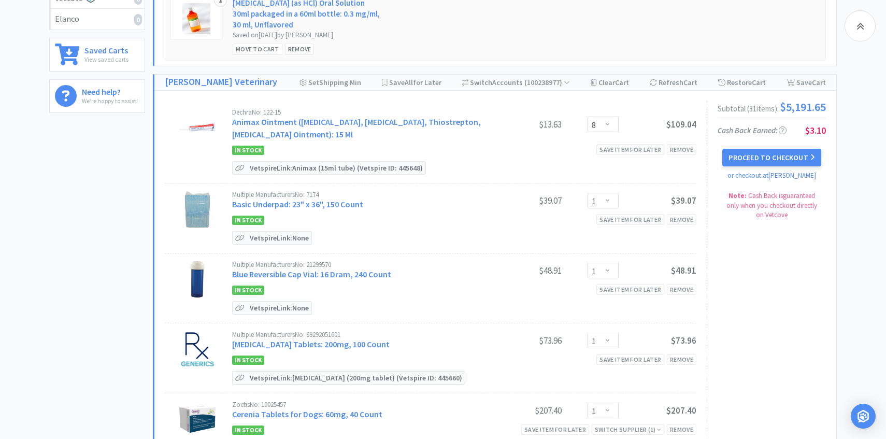
scroll to position [318, 0]
click at [370, 126] on div "Dechra No: 122-15 Animax Ointment (Nystatin, Neomycin Sulfate, Thiostrepton, Tr…" at bounding box center [358, 124] width 252 height 32
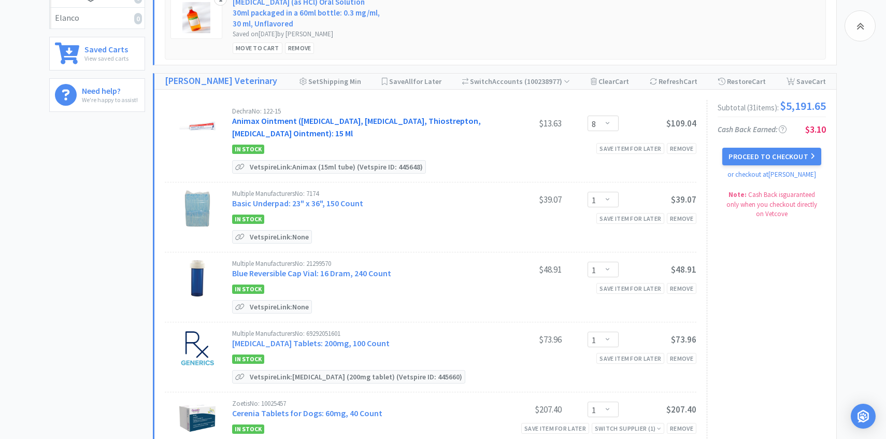
click at [370, 131] on link "Animax Ointment (Nystatin, Neomycin Sulfate, Thiostrepton, Triamcinolone Aceton…" at bounding box center [356, 127] width 249 height 23
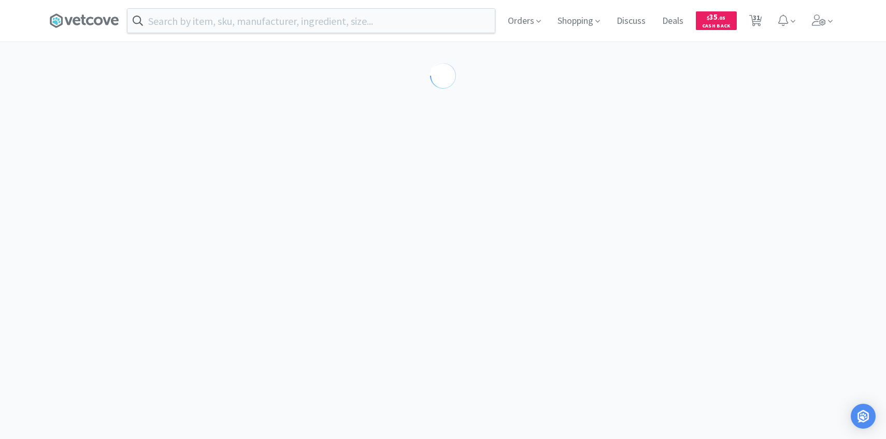
select select "143513"
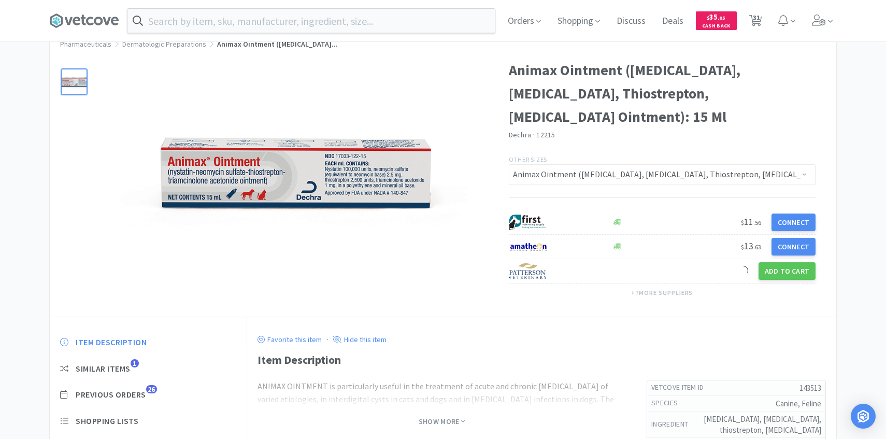
scroll to position [80, 0]
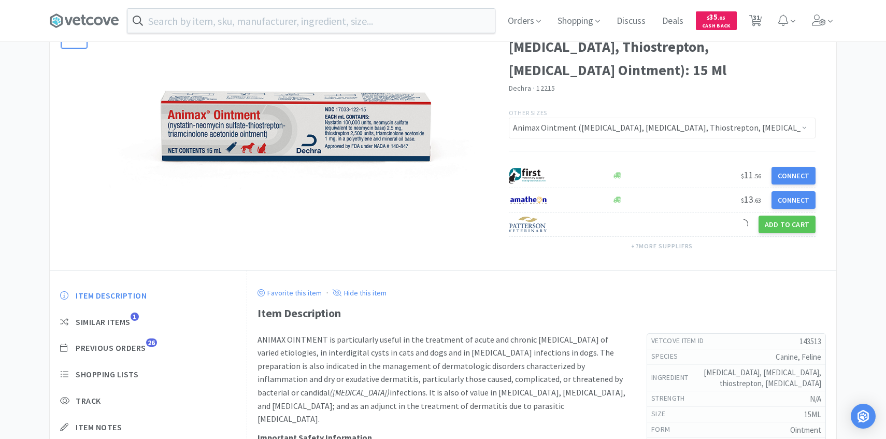
click at [147, 345] on div "Item Description Similar Items 1 Previous Orders 26 Shopping Lists Track Item N…" at bounding box center [148, 382] width 197 height 205
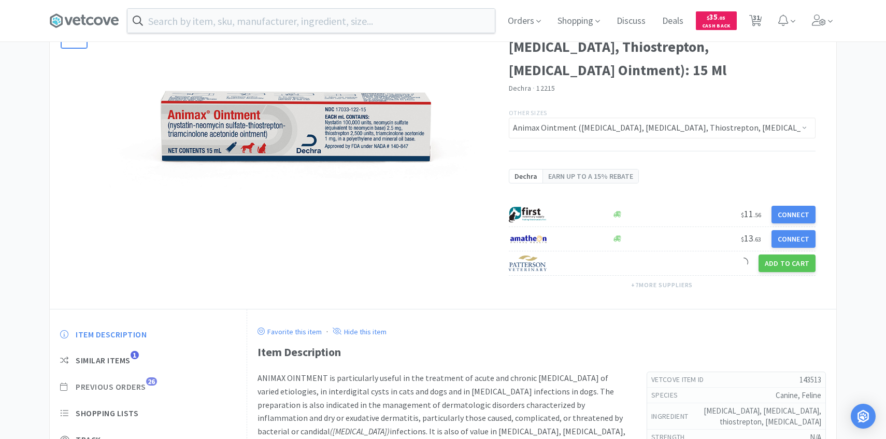
click at [141, 388] on span "Previous Orders" at bounding box center [111, 386] width 70 height 11
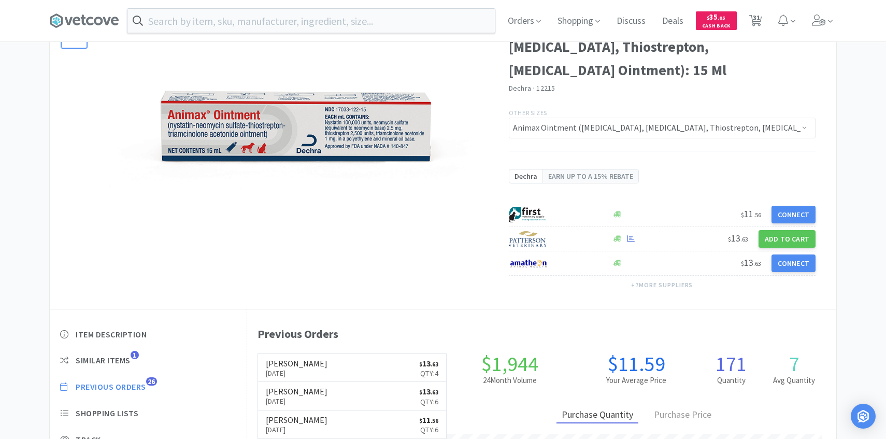
scroll to position [284, 589]
select select "8"
select select "1"
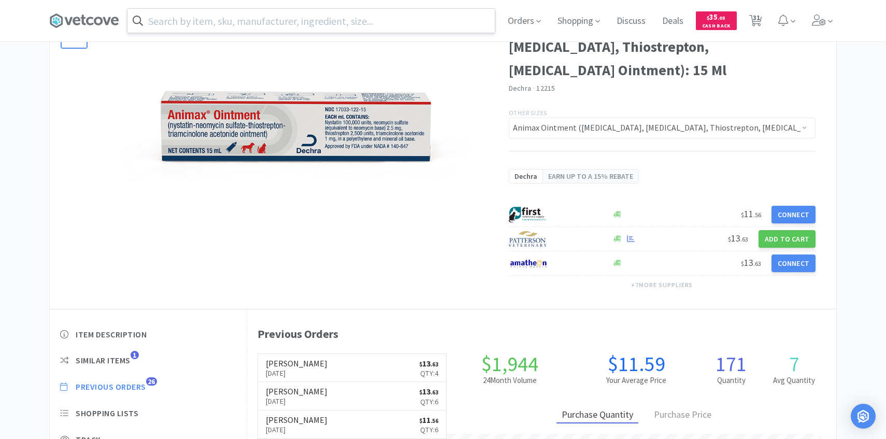
select select "1"
select select "4"
select select "1"
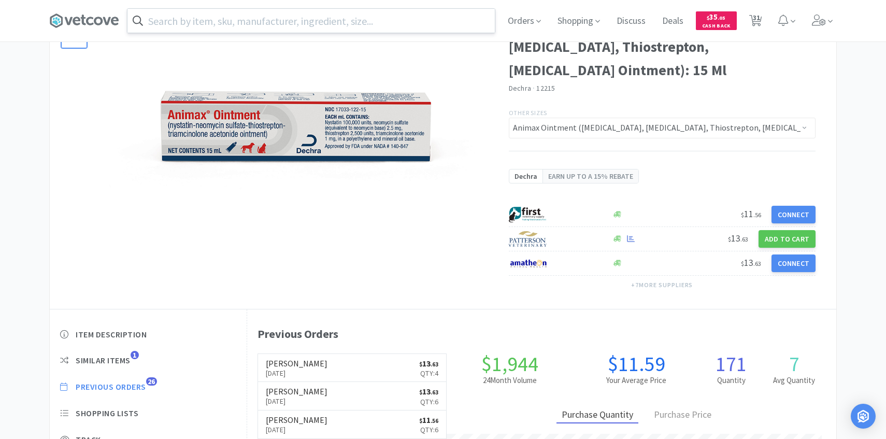
select select "2"
select select "1"
select select "4"
select select "1"
select select "2"
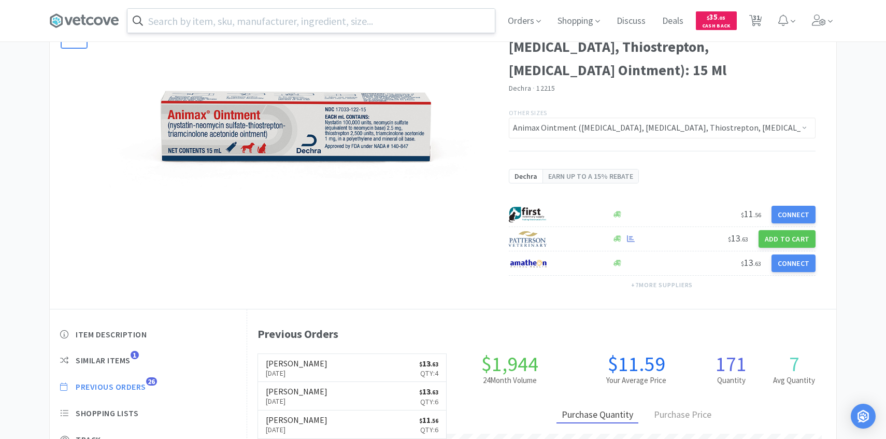
select select "1"
select select "4"
select select "2"
select select "1"
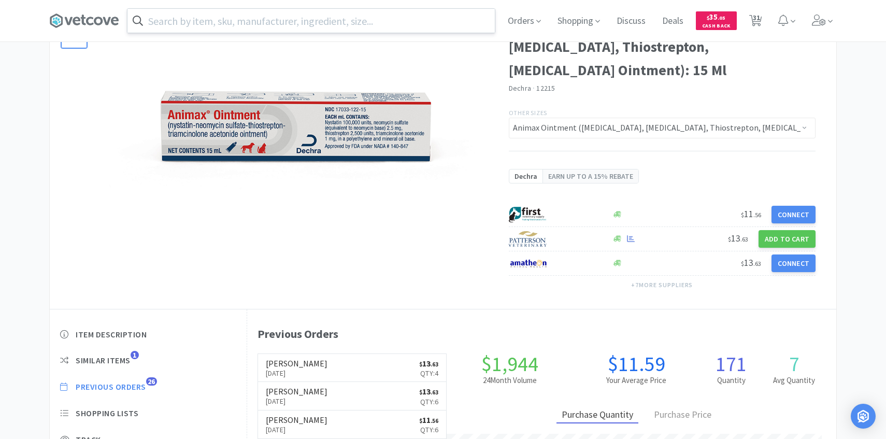
select select "1"
select select "2"
select select "1"
select select "2"
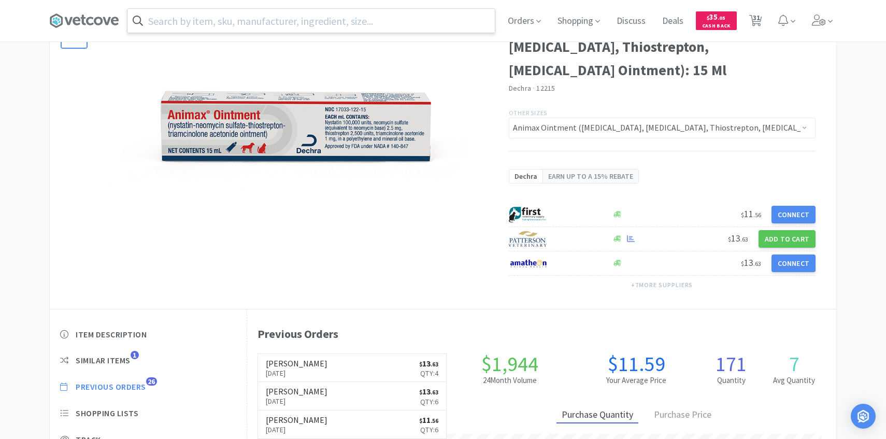
select select "2"
select select "8"
select select "50"
select select "1"
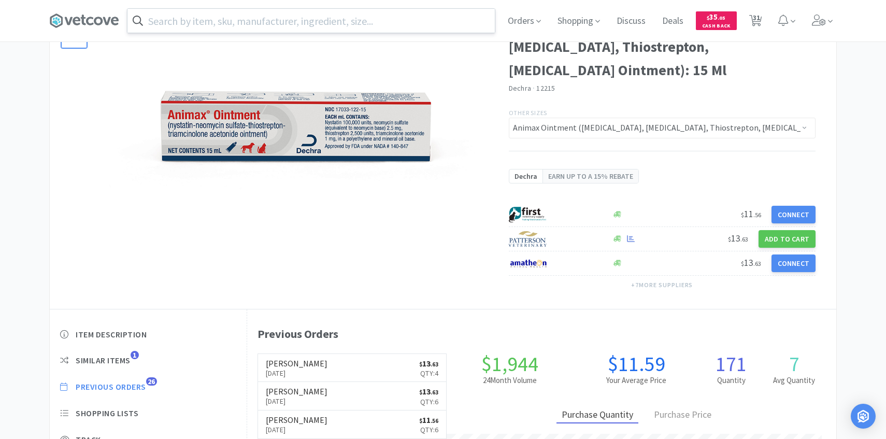
select select "1"
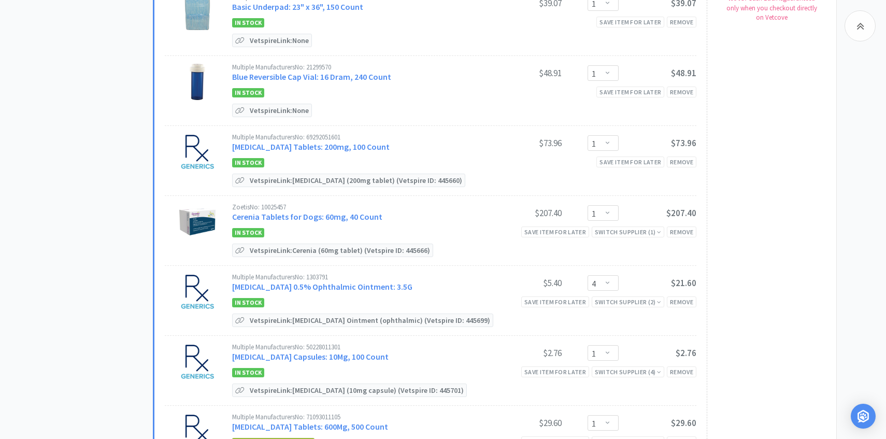
scroll to position [522, 0]
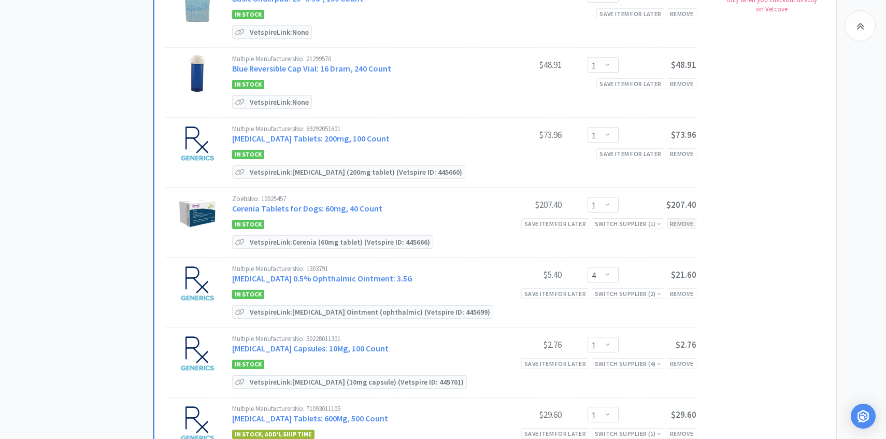
click at [680, 226] on div "Remove" at bounding box center [682, 223] width 30 height 11
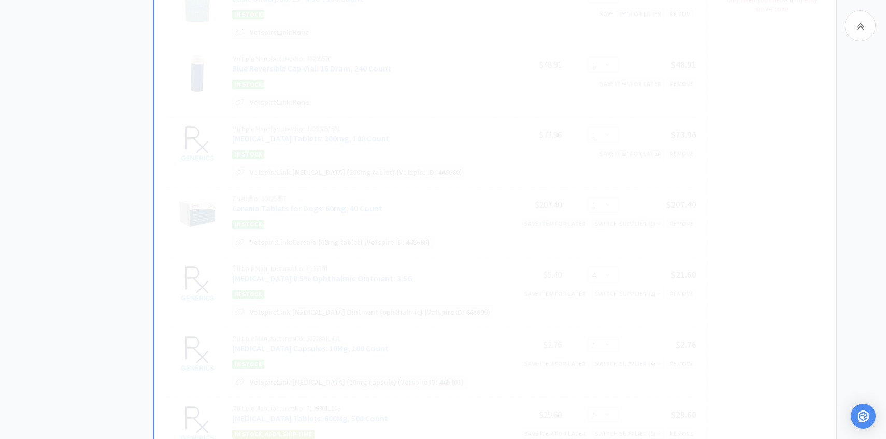
select select "4"
select select "1"
select select "2"
select select "1"
select select "4"
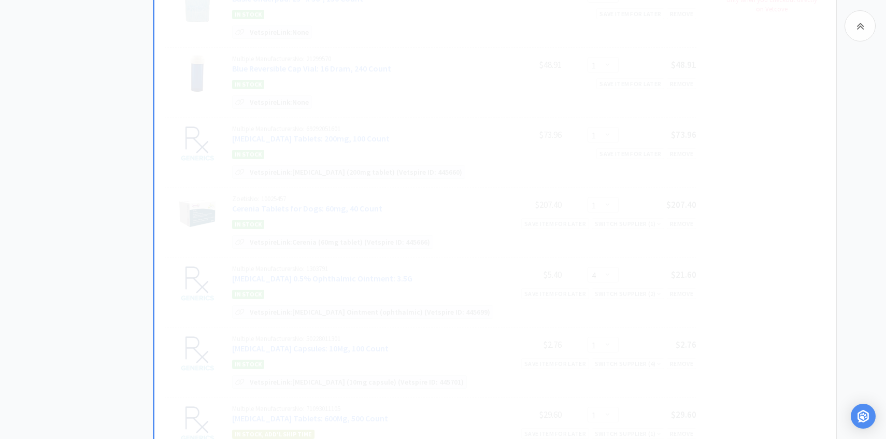
select select "1"
select select "2"
select select "1"
select select "4"
select select "2"
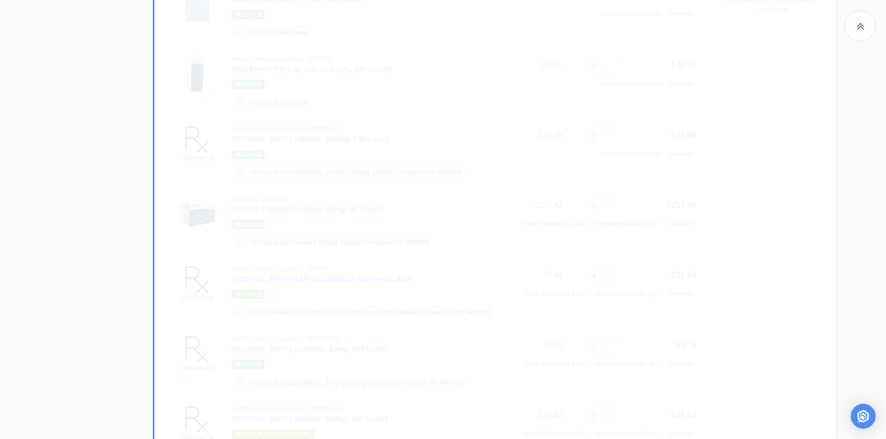
select select "1"
select select "2"
select select "1"
select select "2"
select select "8"
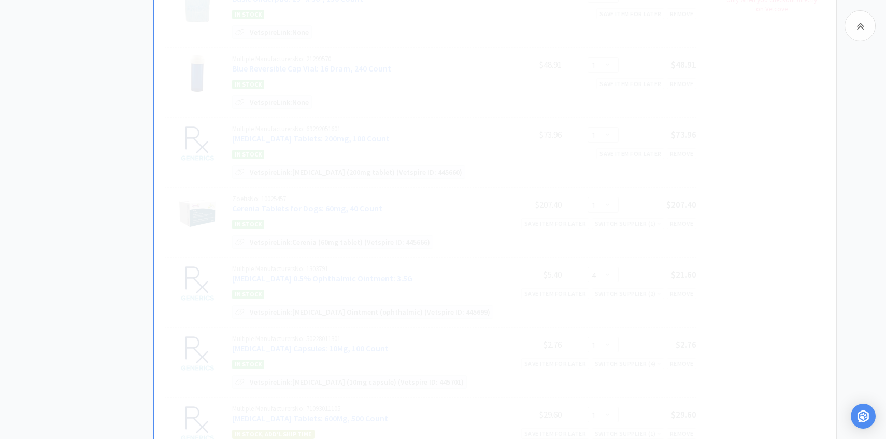
select select "1"
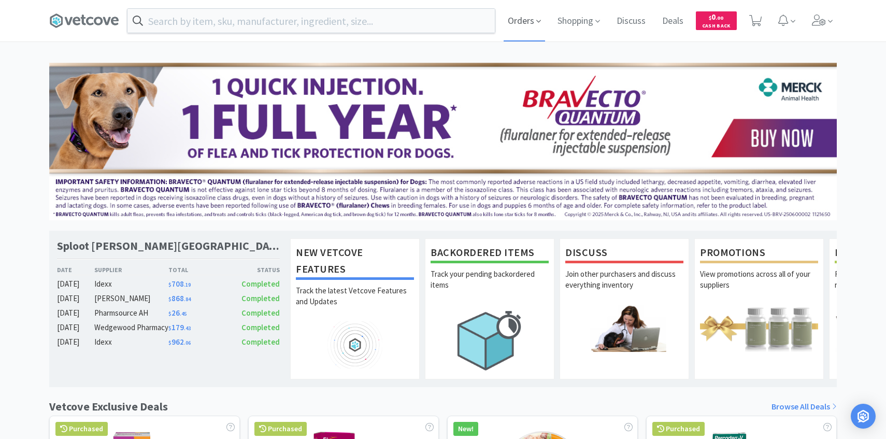
click at [529, 23] on span "Orders" at bounding box center [524, 20] width 41 height 41
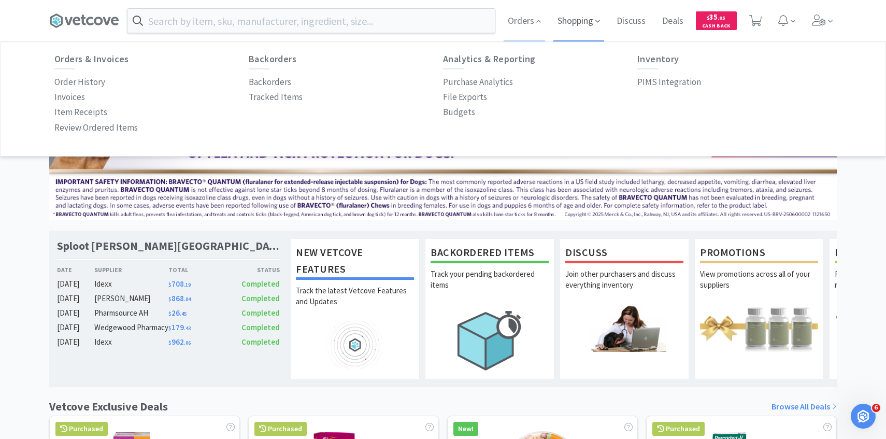
click at [590, 23] on span "Shopping" at bounding box center [578, 20] width 51 height 41
click at [512, 24] on span "Orders" at bounding box center [524, 20] width 41 height 41
click at [665, 81] on p "PIMS Integration" at bounding box center [669, 82] width 64 height 14
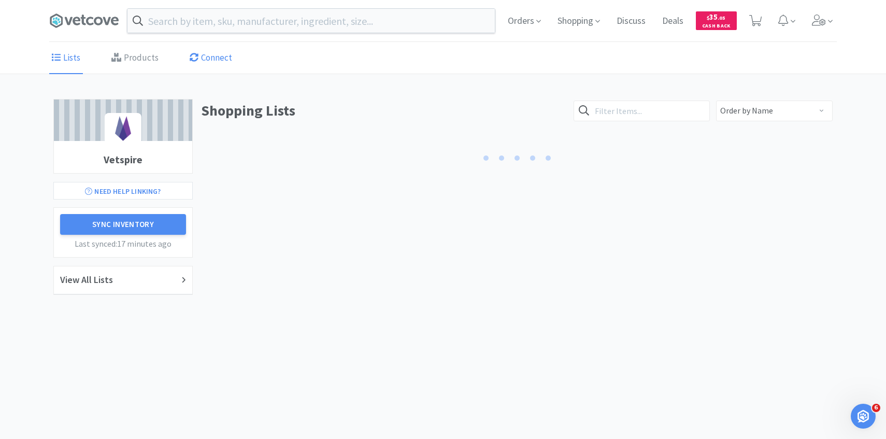
click at [133, 60] on link "Products" at bounding box center [135, 58] width 52 height 32
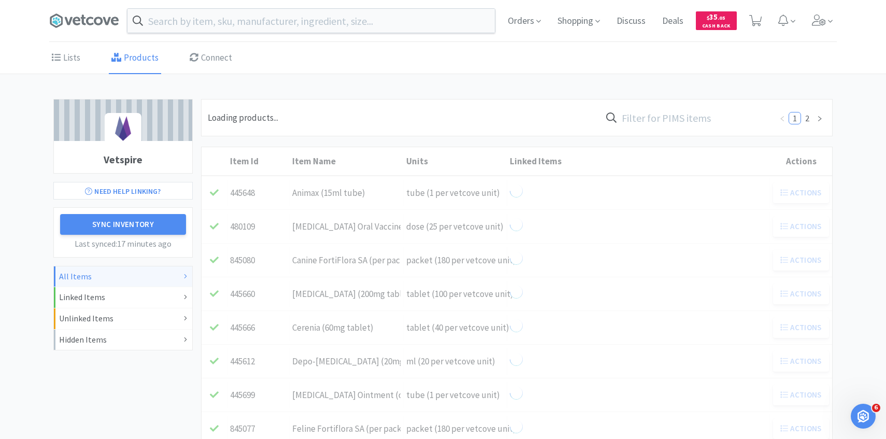
click at [661, 121] on input "text" at bounding box center [686, 118] width 171 height 24
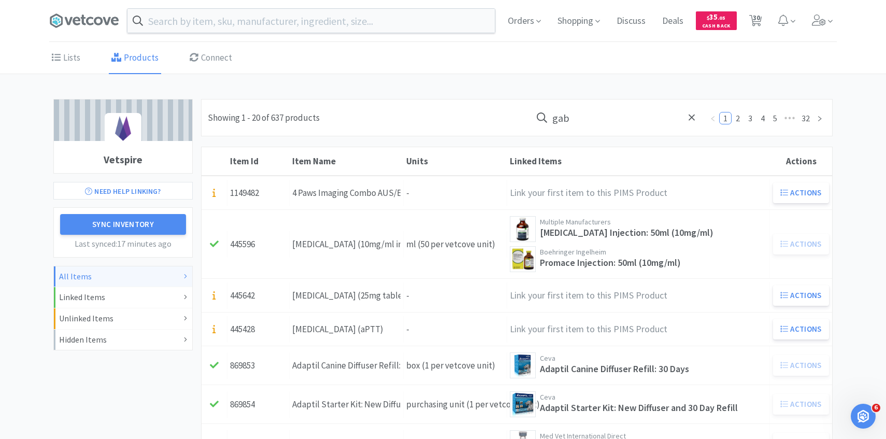
type input "gaba"
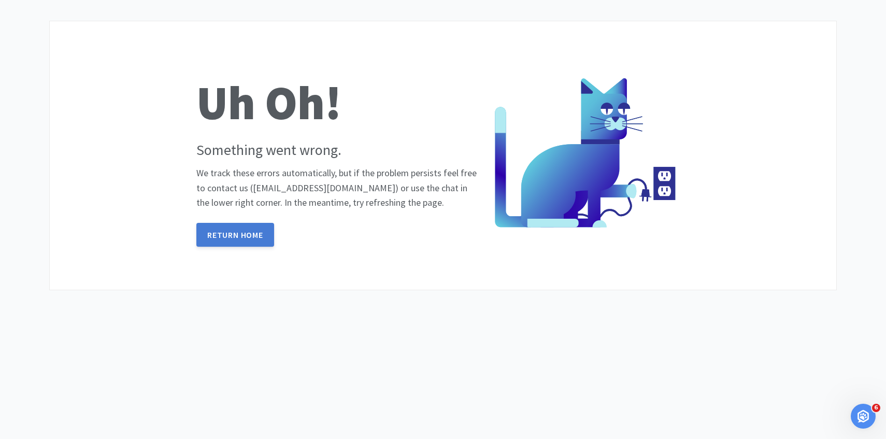
click at [259, 237] on link "Return Home" at bounding box center [235, 235] width 78 height 24
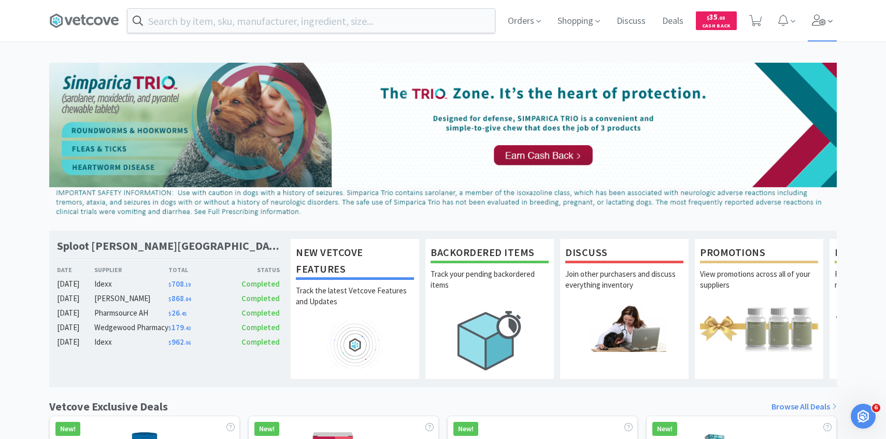
click at [819, 20] on icon at bounding box center [819, 20] width 14 height 11
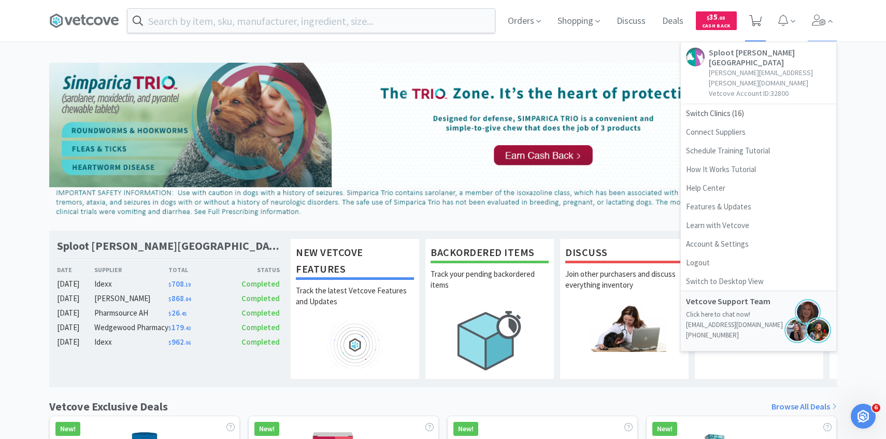
click at [751, 27] on span at bounding box center [755, 20] width 13 height 15
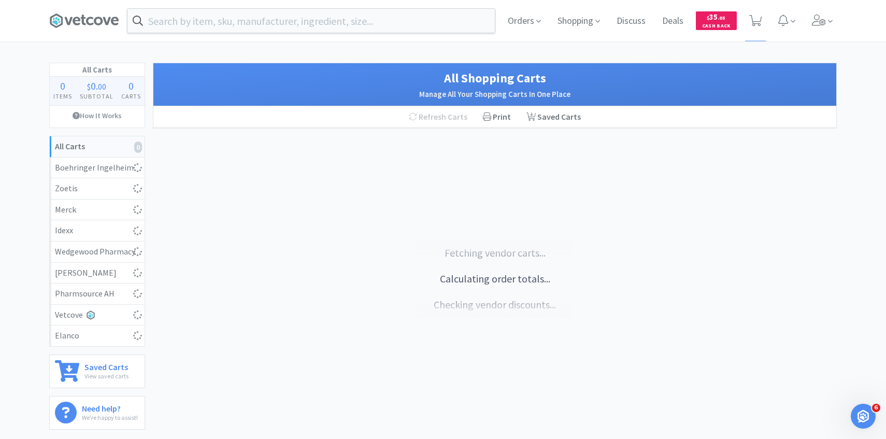
select select "8"
select select "1"
select select "3"
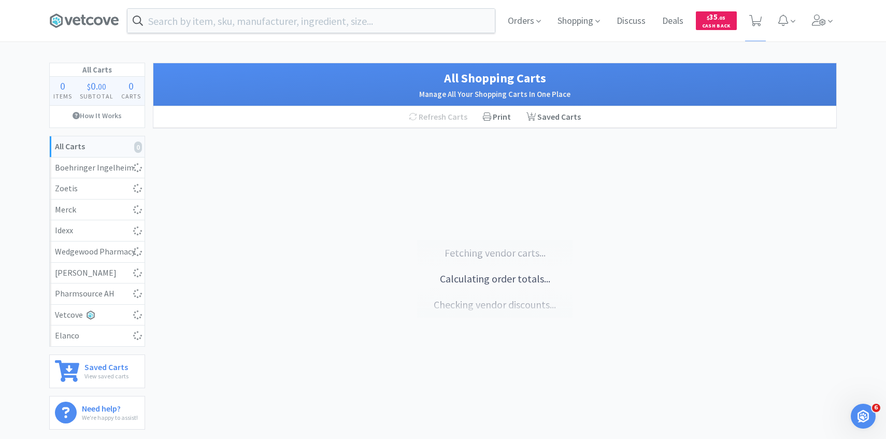
select select "1"
select select "2"
select select "1"
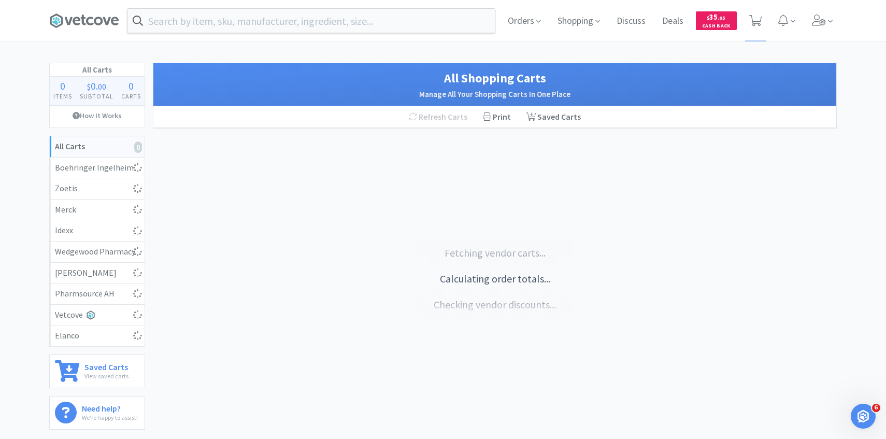
select select "4"
select select "1"
select select "2"
select select "1"
select select "4"
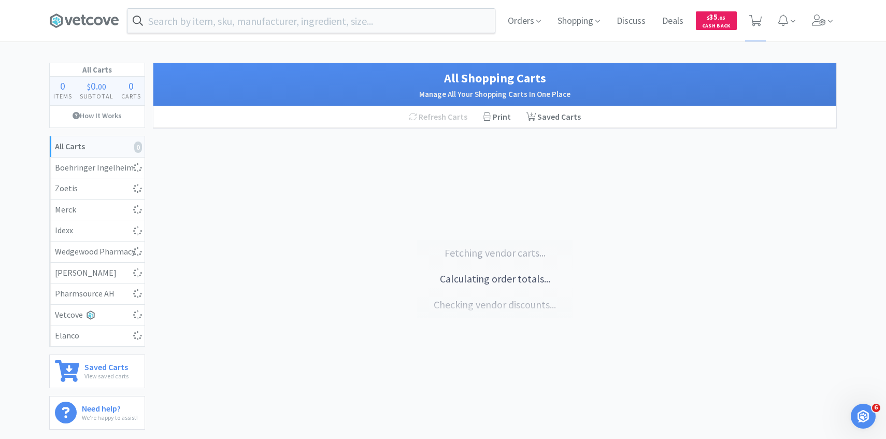
select select "2"
select select "1"
select select "2"
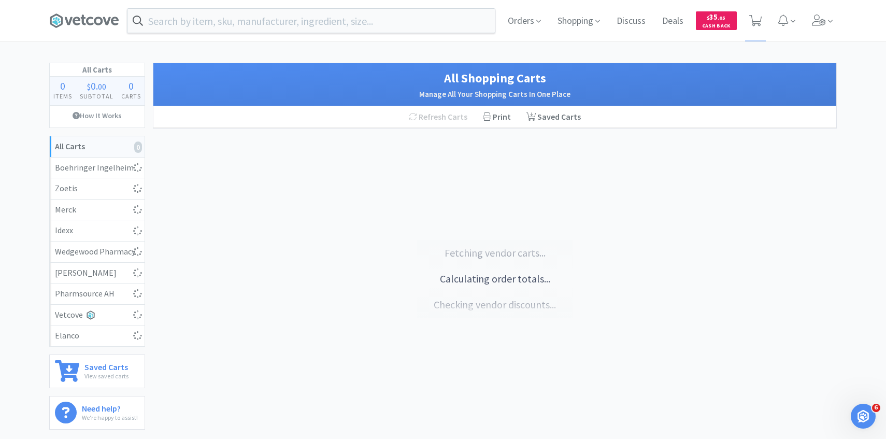
select select "1"
select select "2"
select select "8"
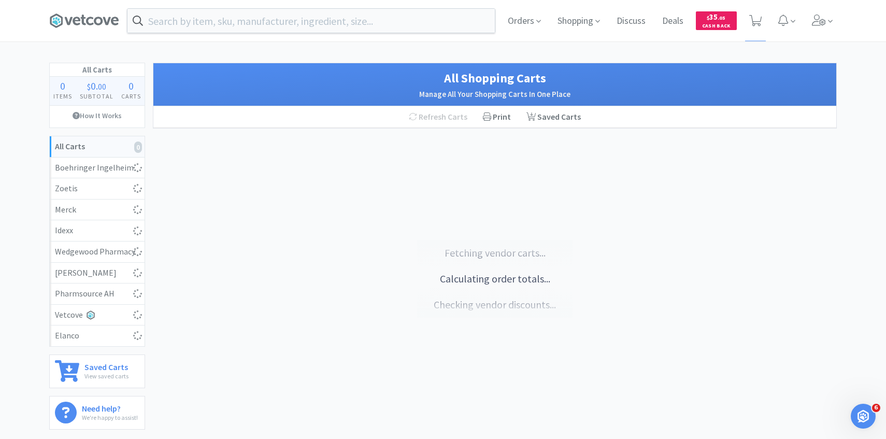
select select "50"
select select "1"
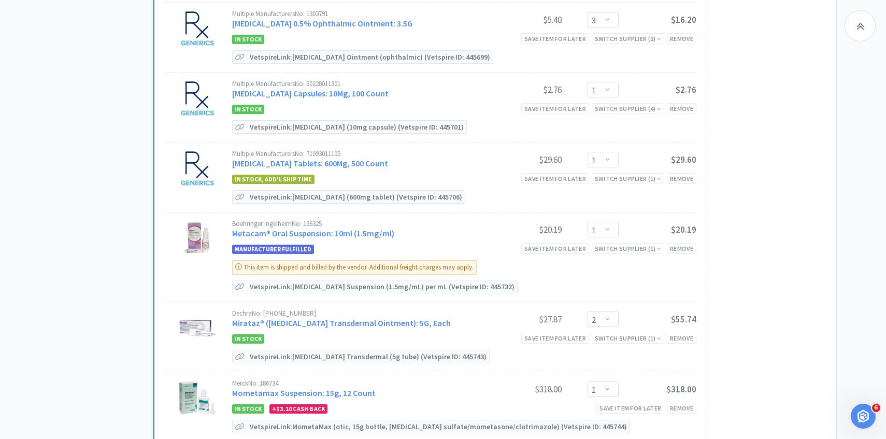
scroll to position [700, 0]
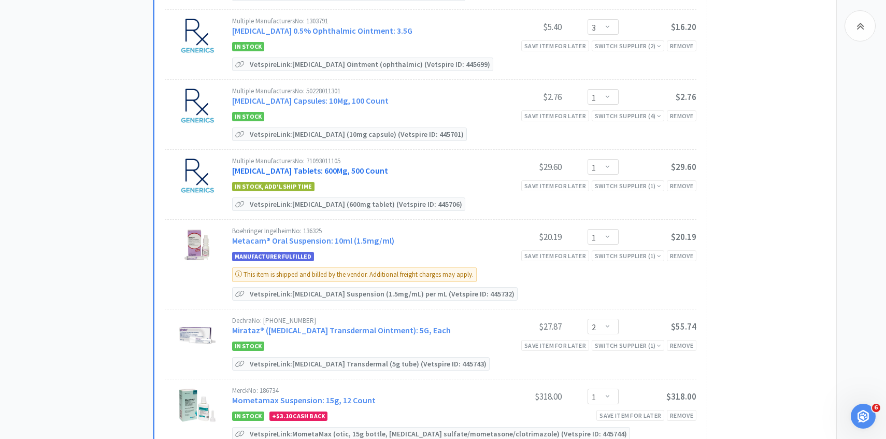
click at [354, 166] on link "[MEDICAL_DATA] Tablets: 600Mg, 500 Count" at bounding box center [310, 170] width 156 height 10
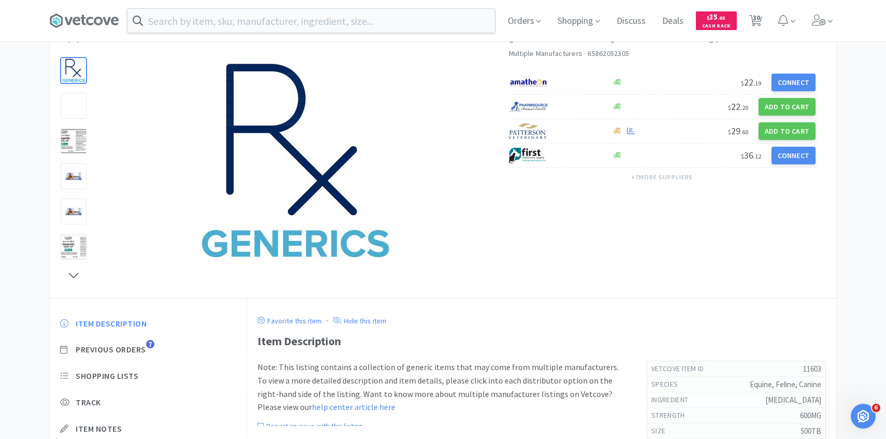
scroll to position [118, 0]
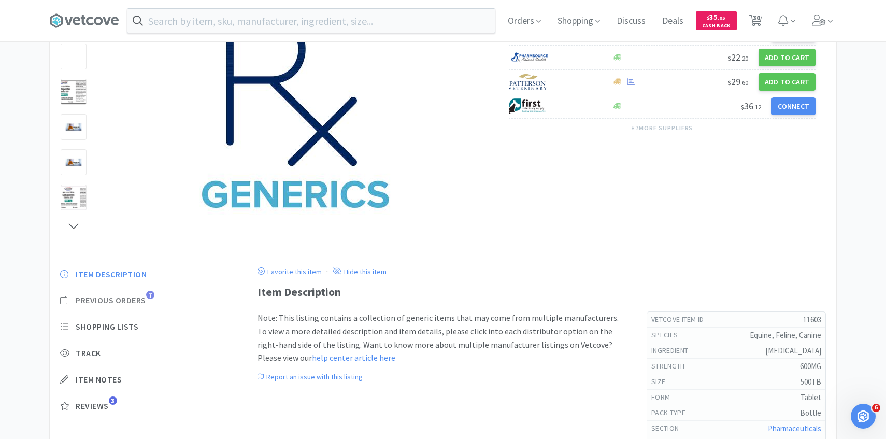
click at [145, 298] on span "Previous Orders" at bounding box center [111, 300] width 70 height 11
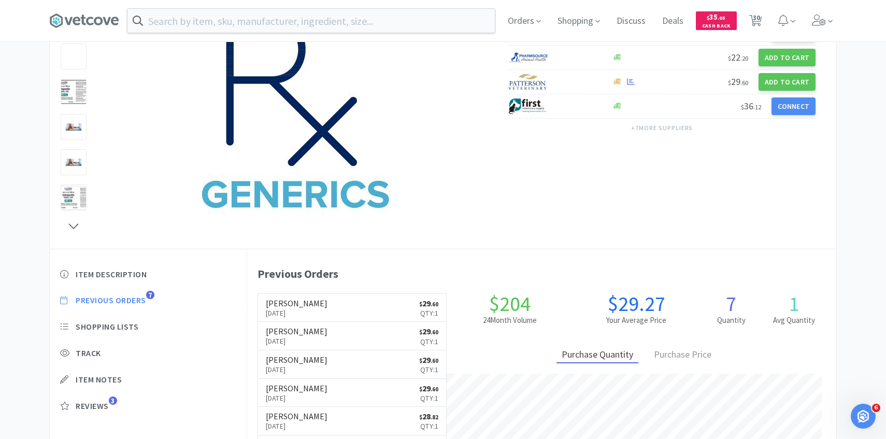
scroll to position [284, 589]
click at [761, 23] on span "30" at bounding box center [755, 20] width 13 height 15
select select "8"
select select "1"
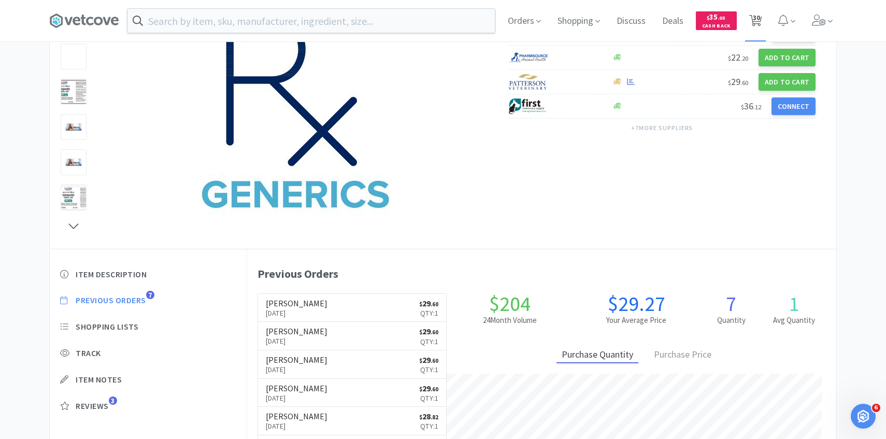
select select "1"
select select "3"
select select "1"
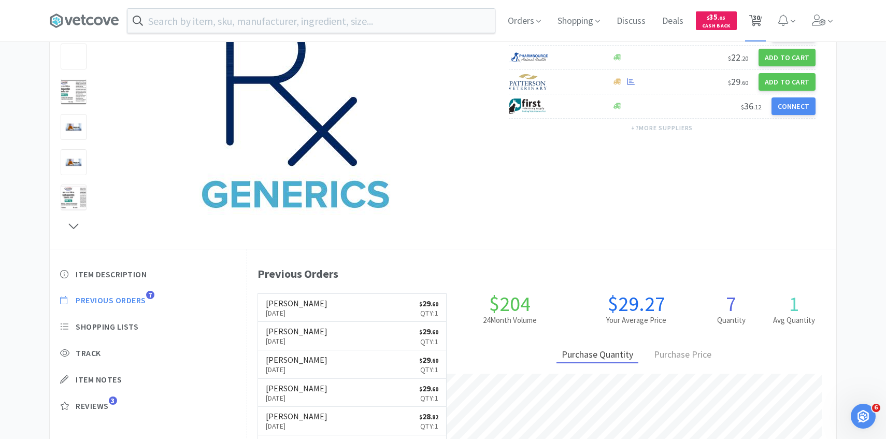
select select "2"
select select "1"
select select "4"
select select "1"
select select "2"
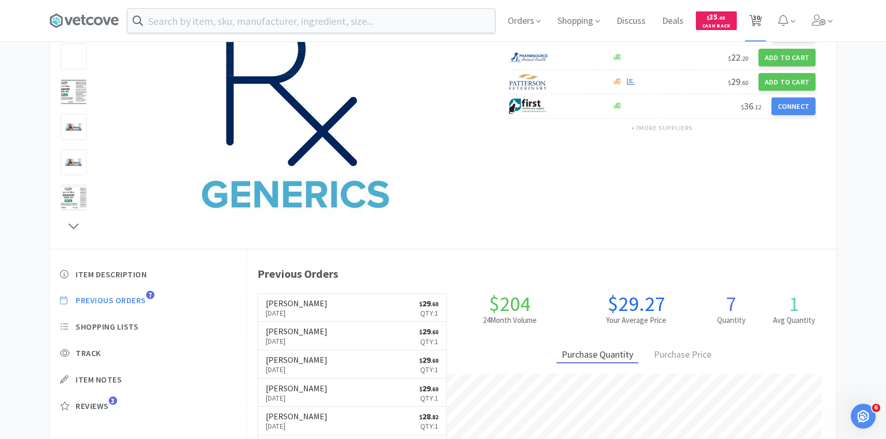
select select "1"
select select "4"
select select "2"
select select "1"
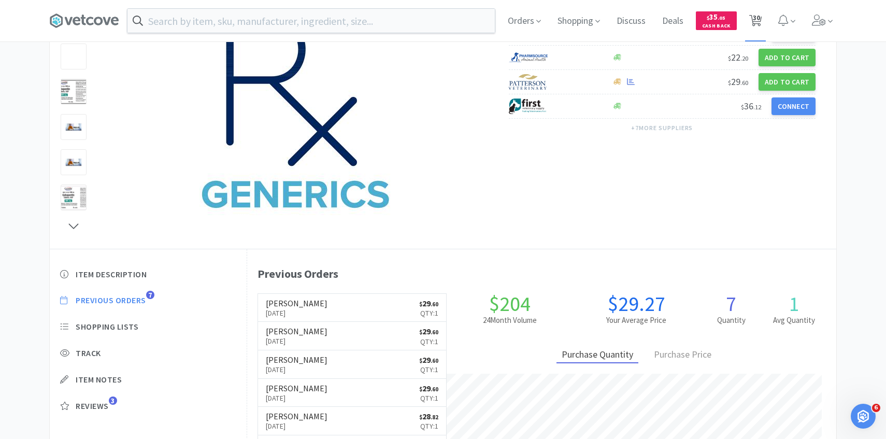
select select "1"
select select "2"
select select "1"
select select "2"
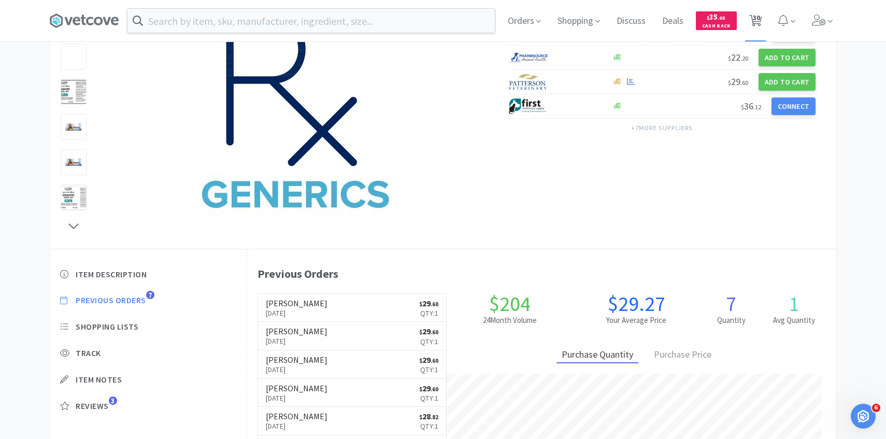
select select "2"
select select "8"
select select "50"
select select "1"
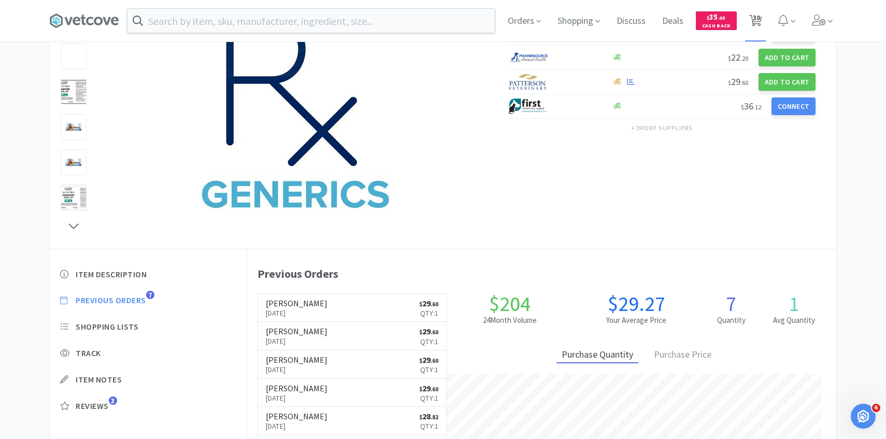
select select "1"
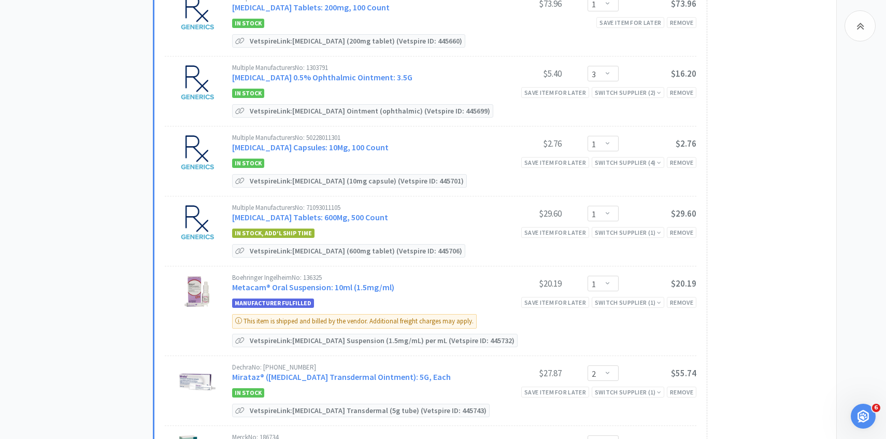
scroll to position [661, 0]
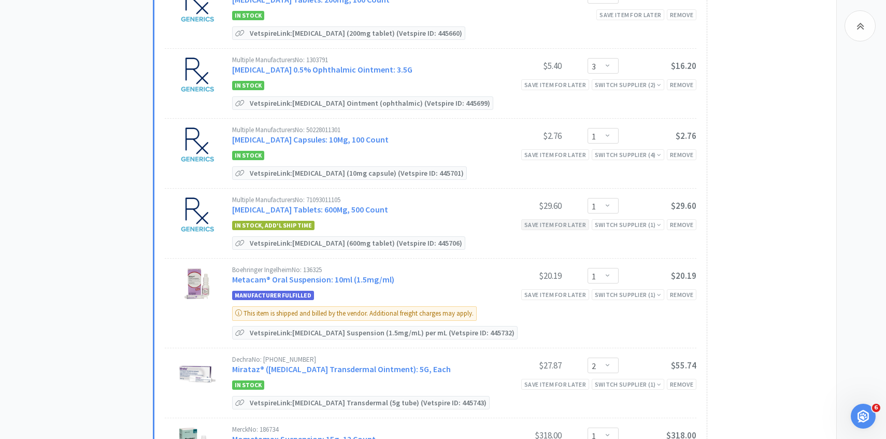
click at [572, 223] on div "Save item for later" at bounding box center [555, 224] width 68 height 11
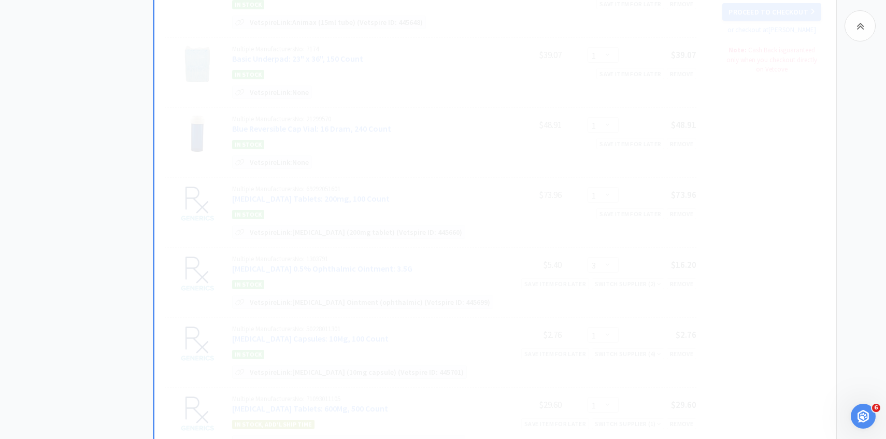
select select "2"
select select "1"
select select "4"
select select "1"
select select "2"
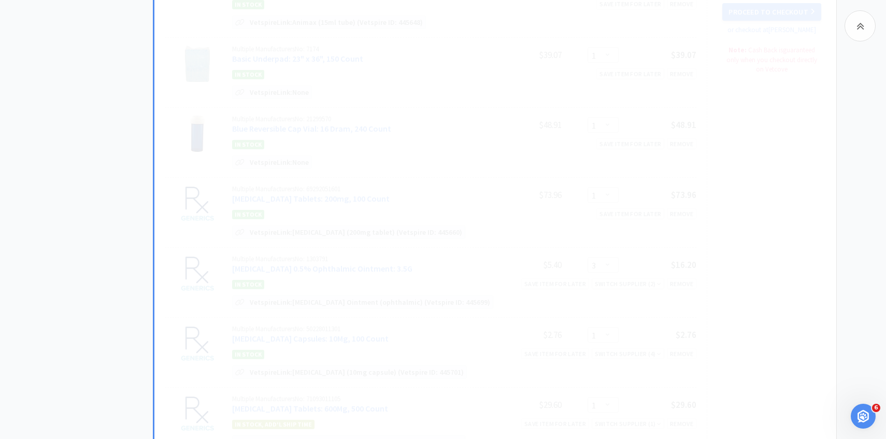
select select "1"
select select "4"
select select "2"
select select "1"
select select "2"
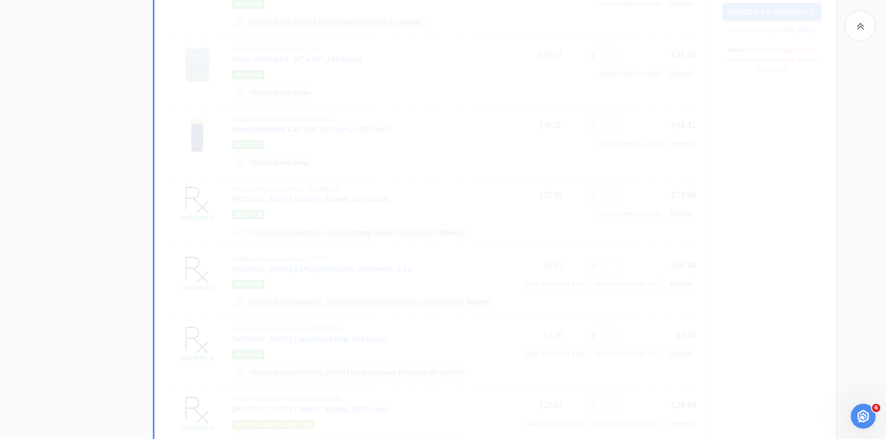
select select "1"
select select "2"
select select "8"
select select "1"
select select "50"
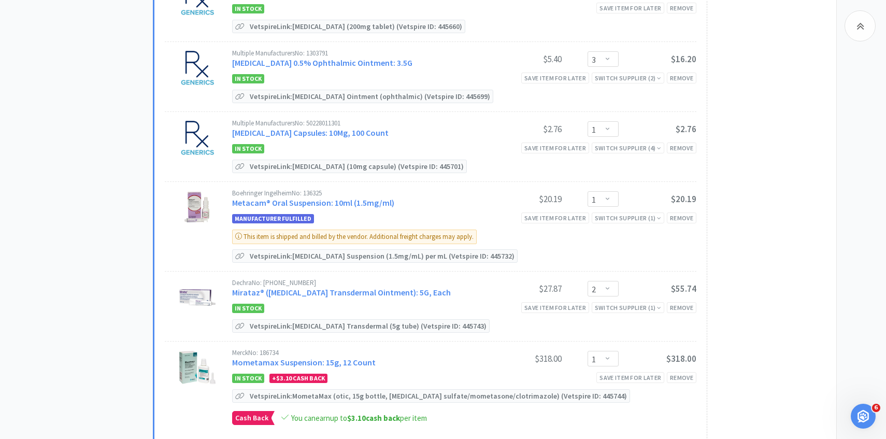
scroll to position [668, 0]
click at [370, 199] on link "Metacam® Oral Suspension: 10ml (1.5mg/ml)" at bounding box center [313, 202] width 162 height 10
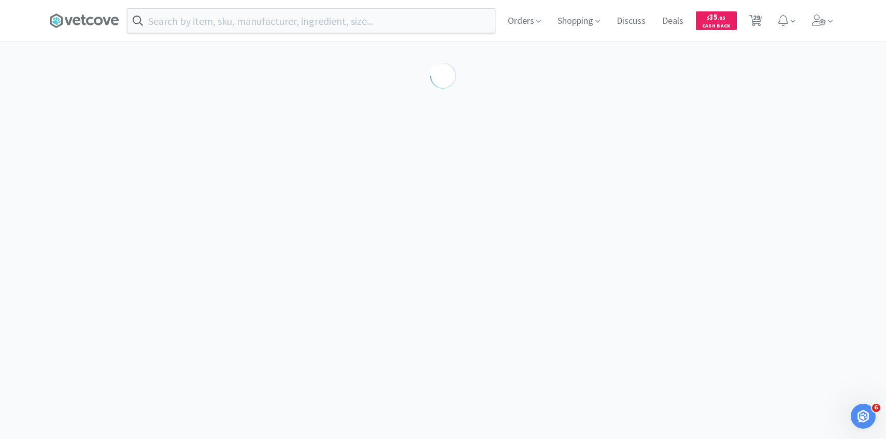
select select "188124"
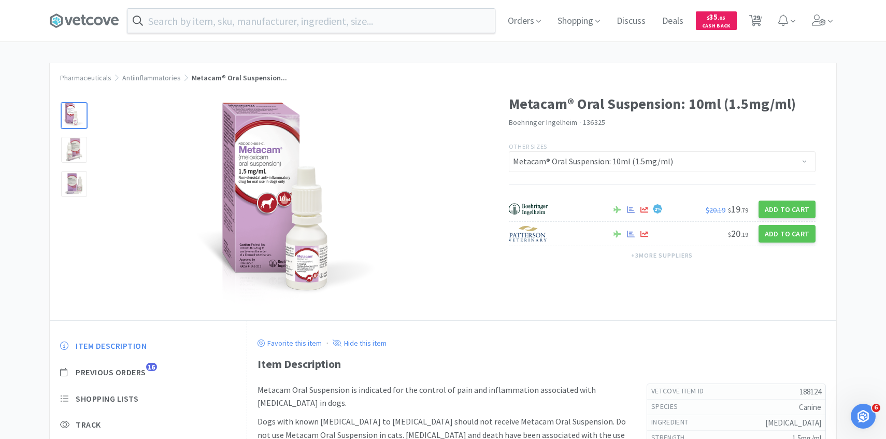
scroll to position [80, 0]
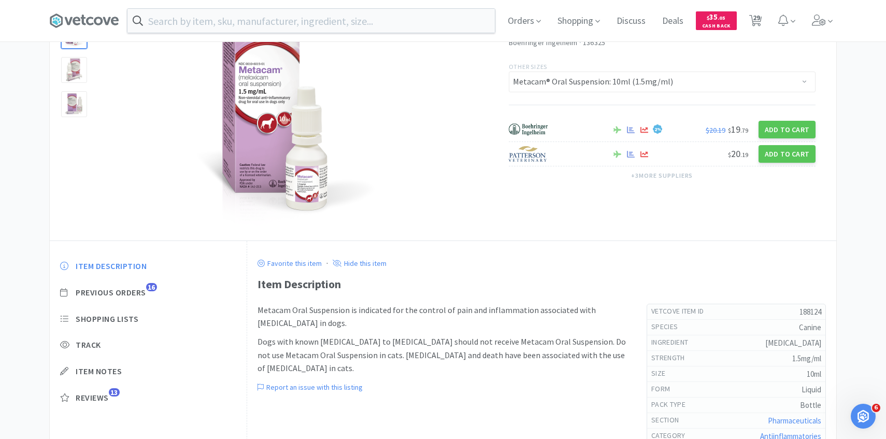
click at [146, 300] on div "Item Description Previous Orders 16 Shopping Lists Track Item Notes Reviews 13" at bounding box center [148, 339] width 197 height 179
click at [143, 295] on span "Previous Orders" at bounding box center [111, 292] width 70 height 11
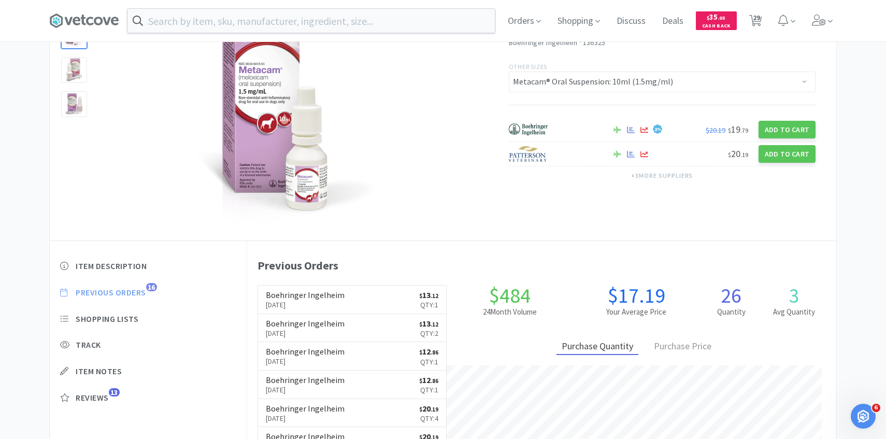
scroll to position [284, 589]
select select "8"
select select "1"
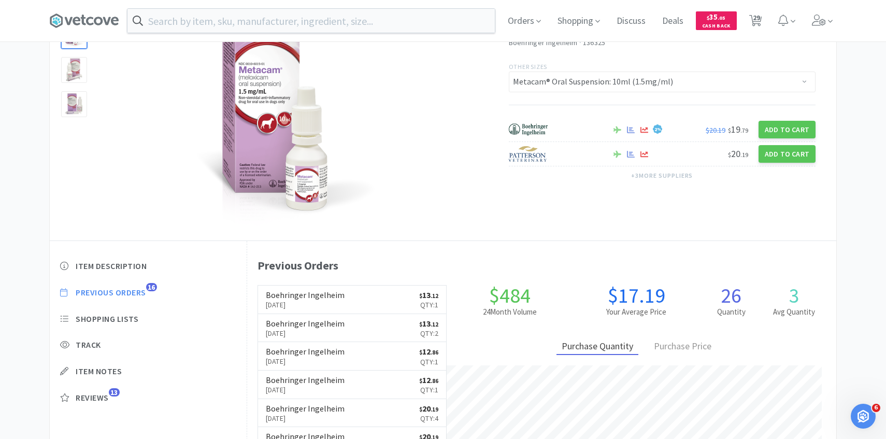
select select "3"
select select "1"
select select "2"
select select "1"
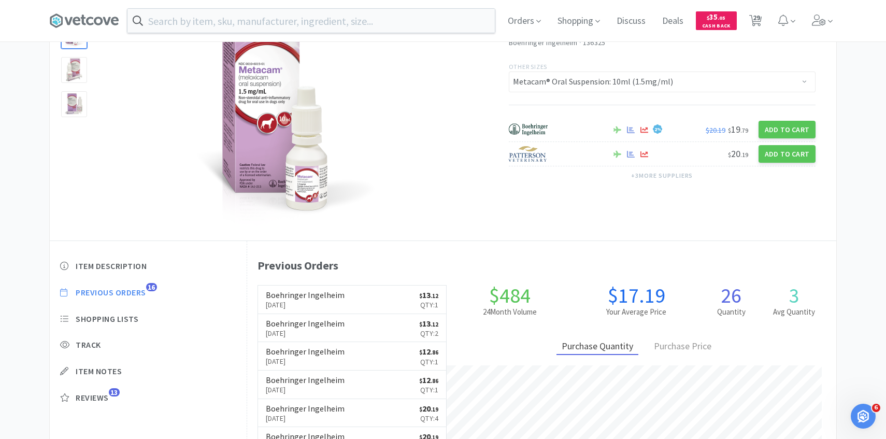
select select "4"
select select "1"
select select "2"
select select "1"
select select "4"
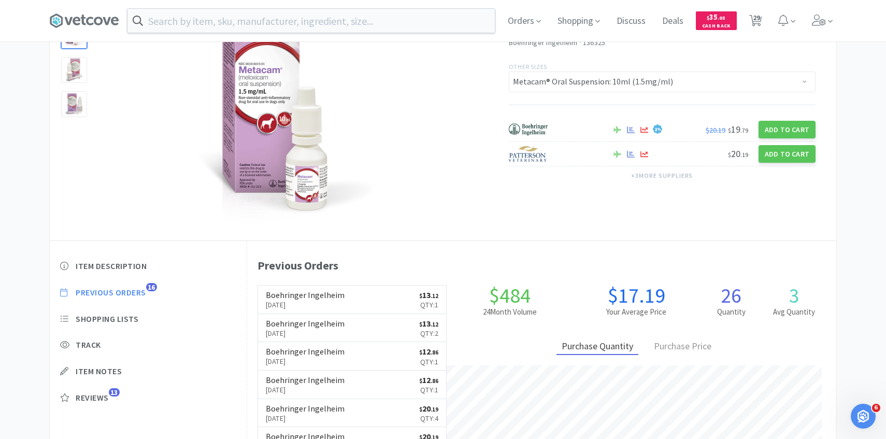
select select "2"
select select "1"
select select "2"
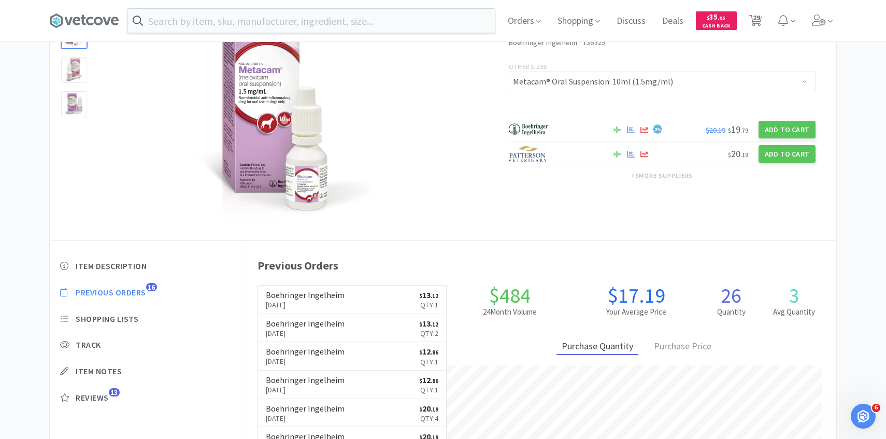
select select "1"
select select "2"
select select "8"
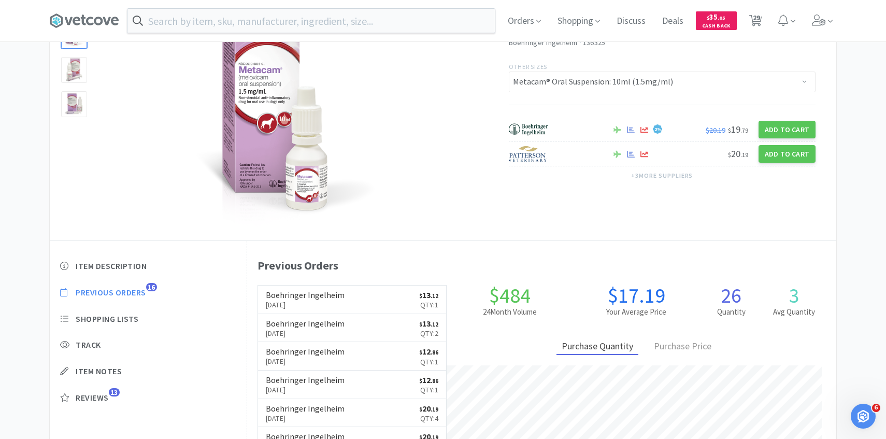
select select "50"
select select "1"
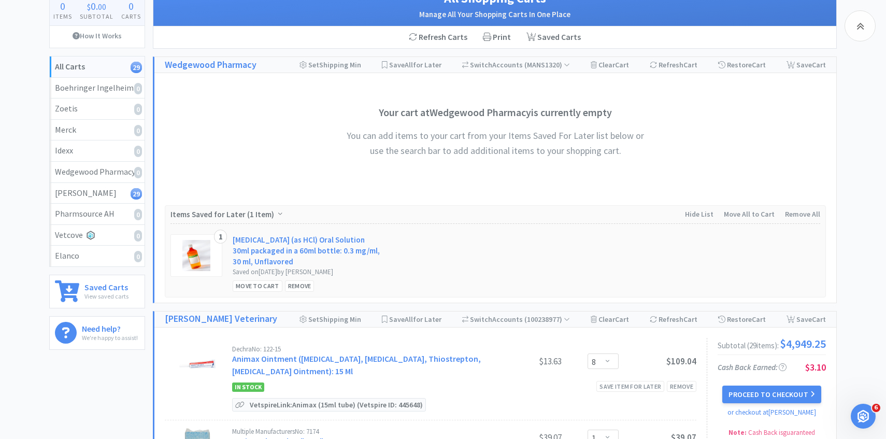
scroll to position [668, 0]
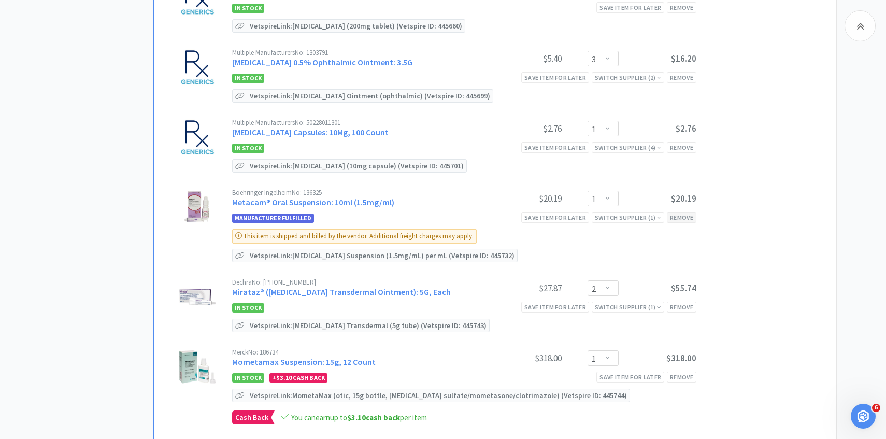
click at [676, 214] on div "Remove" at bounding box center [682, 217] width 30 height 11
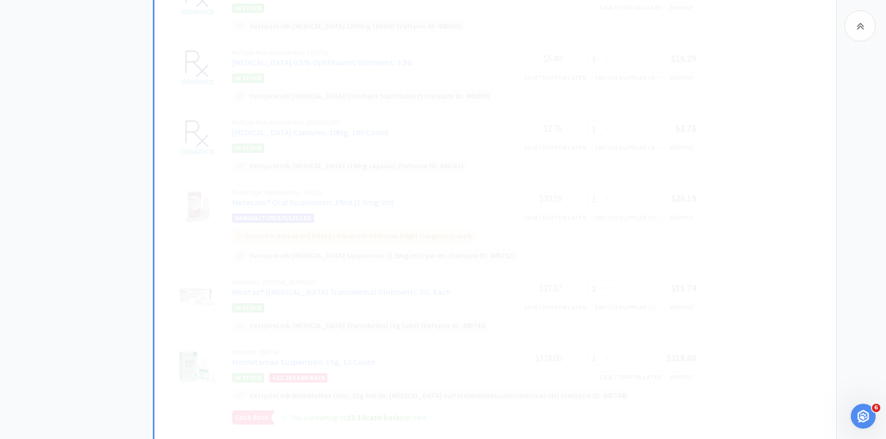
select select "2"
select select "1"
select select "4"
select select "1"
select select "2"
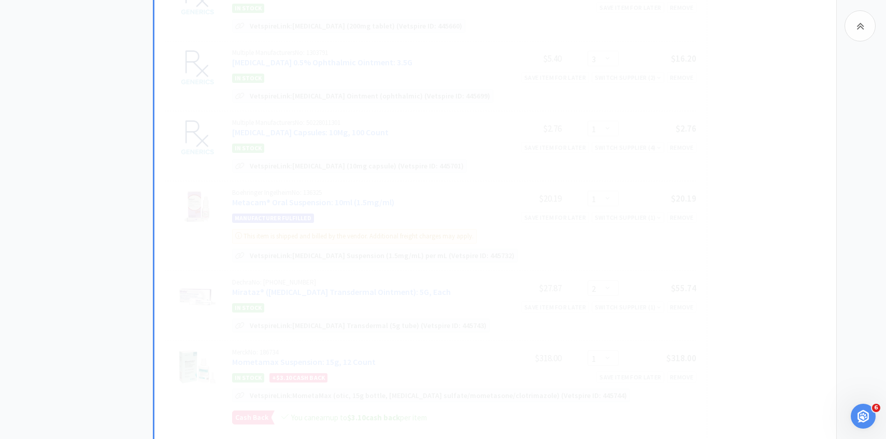
select select "1"
select select "4"
select select "2"
select select "1"
select select "2"
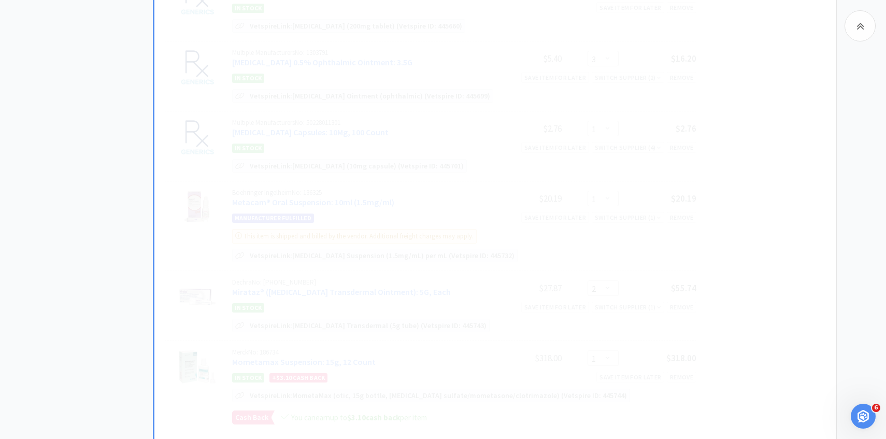
select select "1"
select select "2"
select select "8"
select select "1"
select select "50"
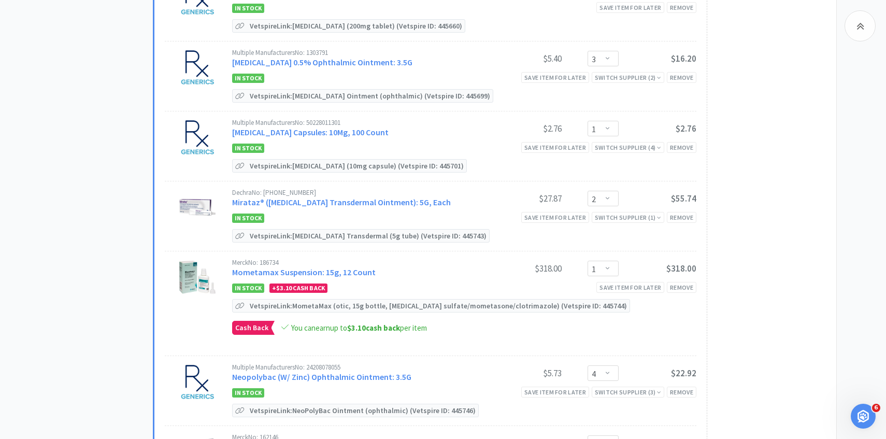
click at [320, 194] on div "Dechra No: [PHONE_NUMBER] Mirataz® ([MEDICAL_DATA] Transdermal Ointment): 5G, E…" at bounding box center [358, 198] width 252 height 19
click at [318, 198] on link "Mirataz® ([MEDICAL_DATA] Transdermal Ointment): 5G, Each" at bounding box center [341, 202] width 219 height 10
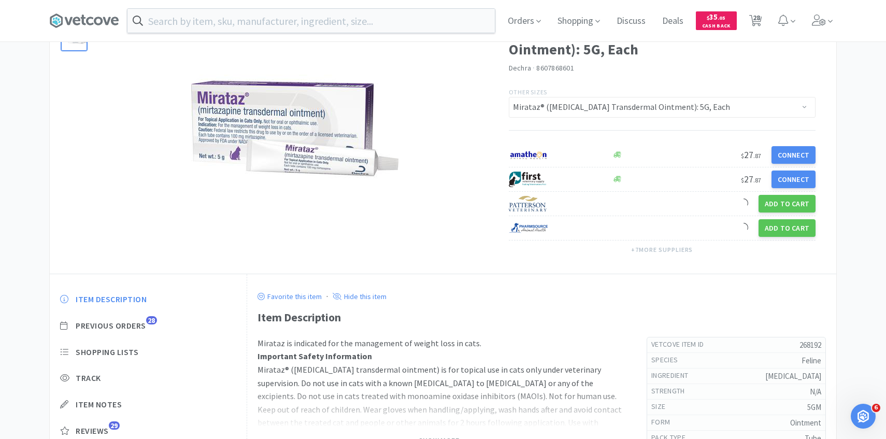
scroll to position [78, 0]
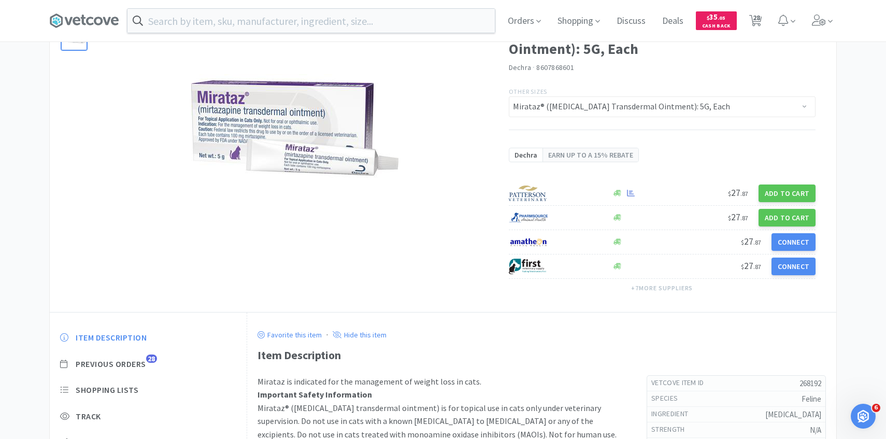
click at [135, 325] on div "Item Description Previous Orders 28 Shopping Lists Track Item Notes Reviews 29" at bounding box center [148, 411] width 197 height 179
click at [132, 362] on span "Previous Orders" at bounding box center [111, 363] width 70 height 11
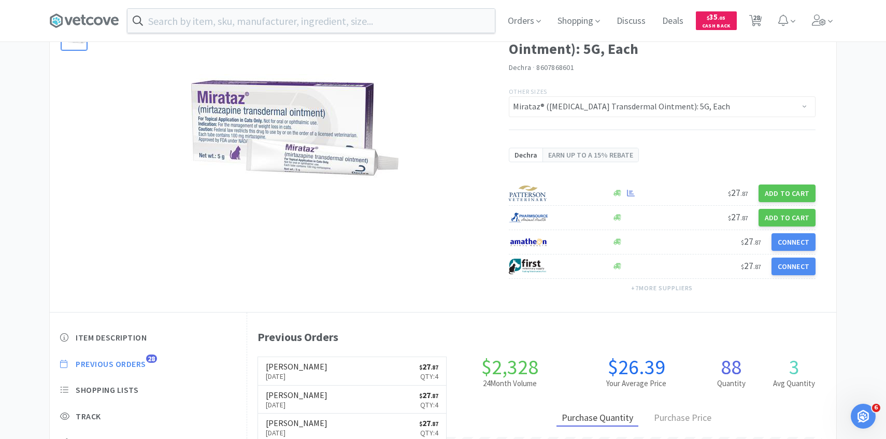
scroll to position [284, 589]
select select "8"
select select "1"
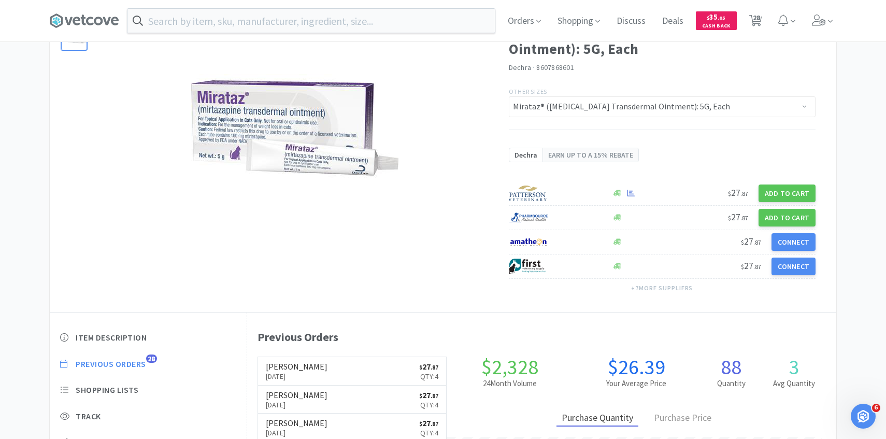
select select "3"
select select "1"
select select "2"
select select "1"
select select "4"
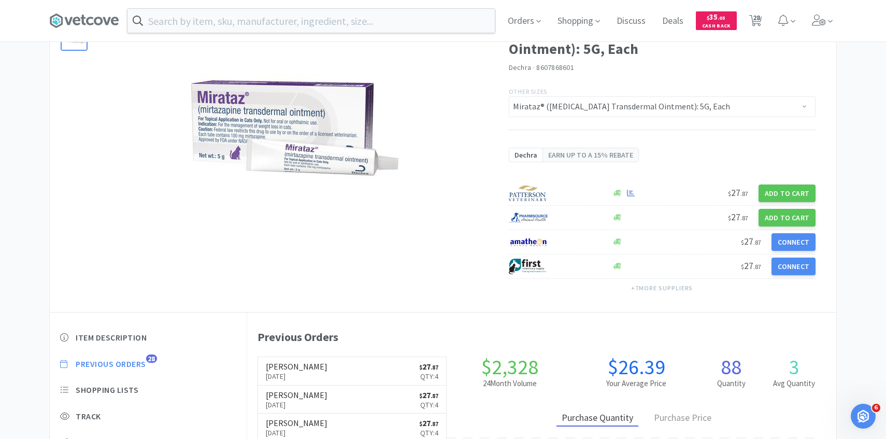
select select "1"
select select "2"
select select "1"
select select "4"
select select "2"
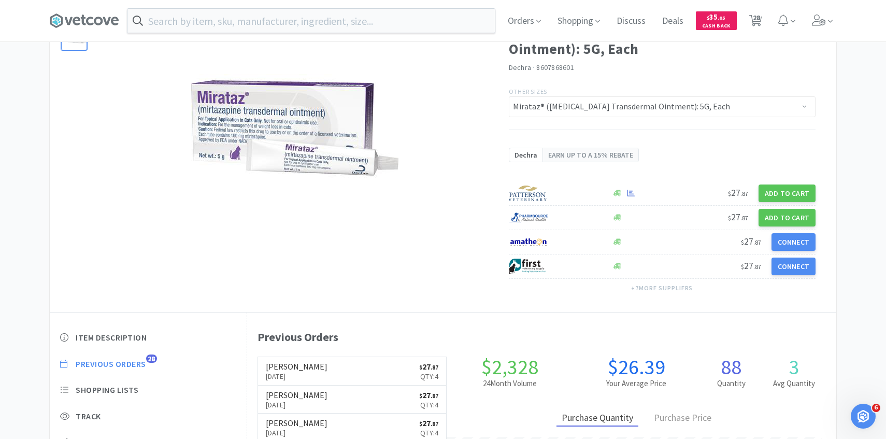
select select "1"
select select "2"
select select "1"
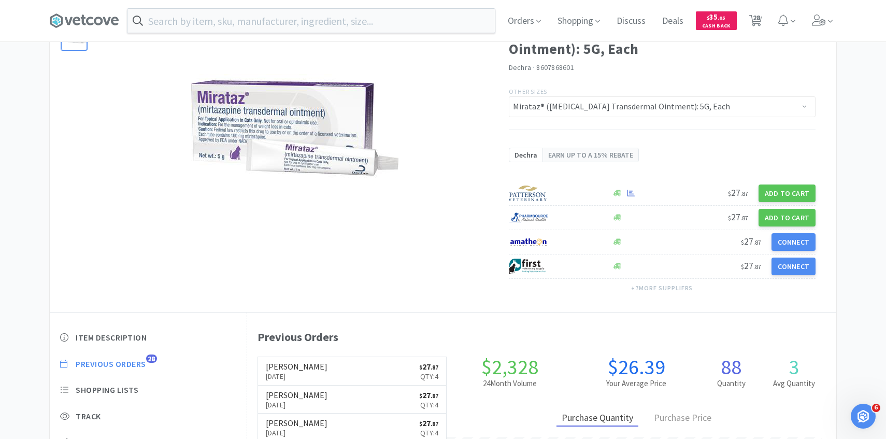
select select "1"
select select "2"
select select "8"
select select "50"
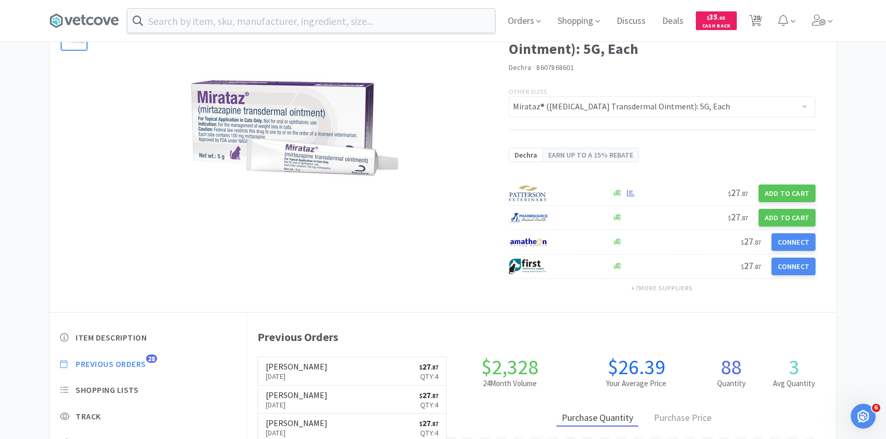
select select "1"
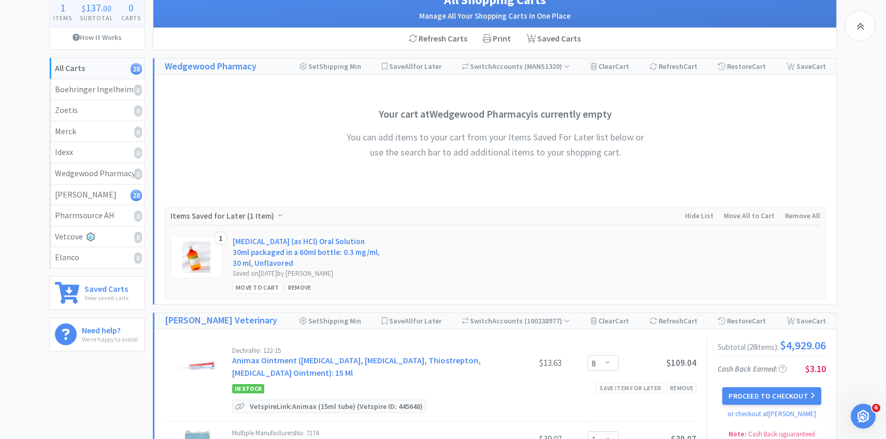
scroll to position [668, 0]
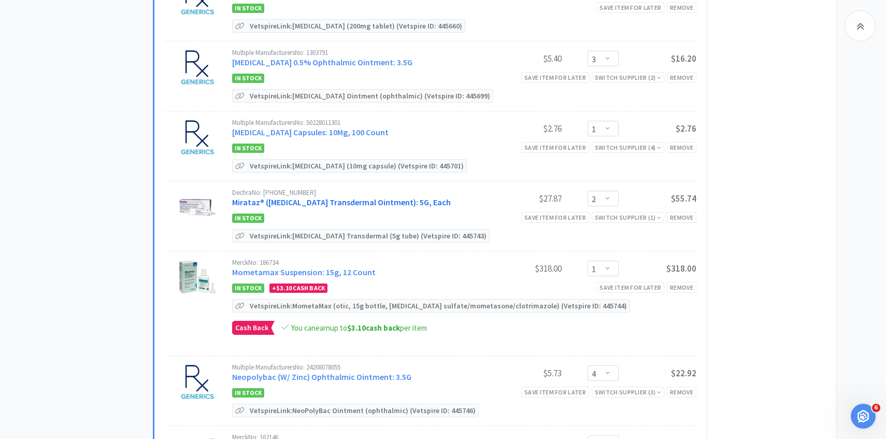
click at [376, 200] on link "Mirataz® ([MEDICAL_DATA] Transdermal Ointment): 5G, Each" at bounding box center [341, 202] width 219 height 10
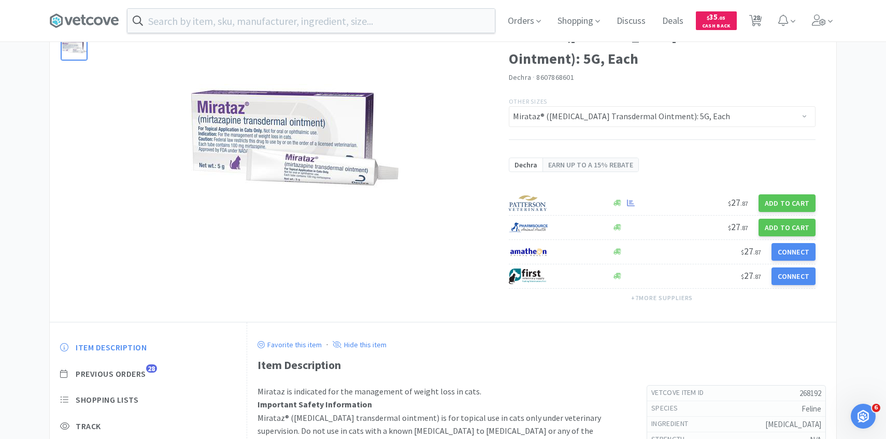
scroll to position [159, 0]
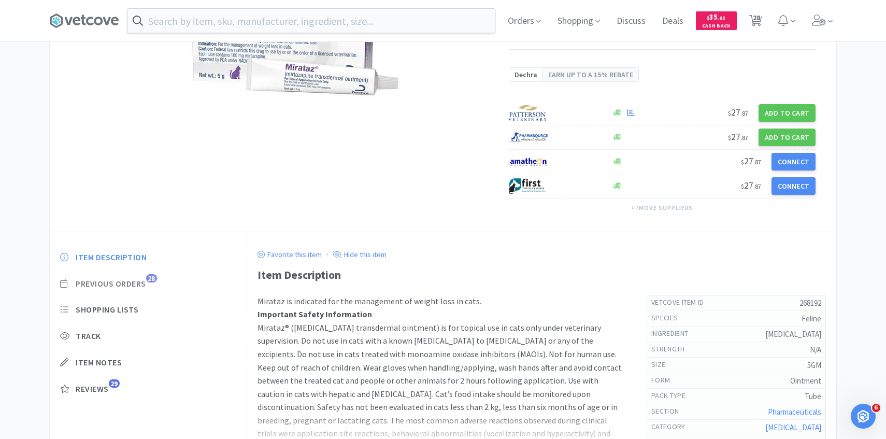
click at [138, 289] on span "Previous Orders" at bounding box center [111, 283] width 70 height 11
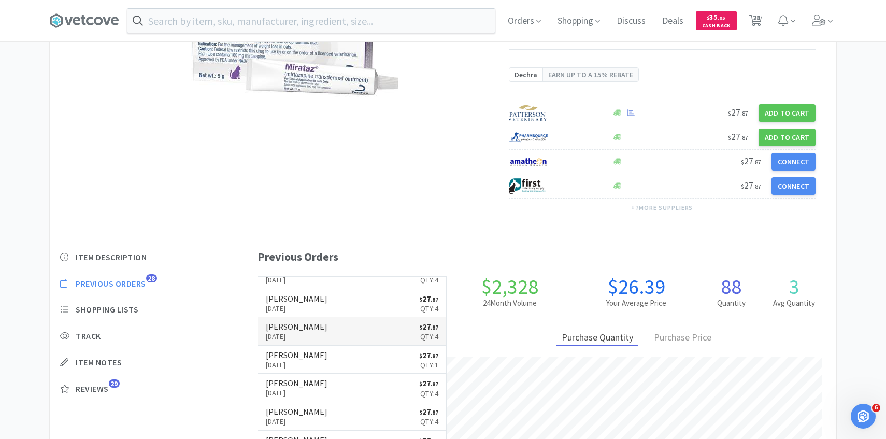
scroll to position [0, 0]
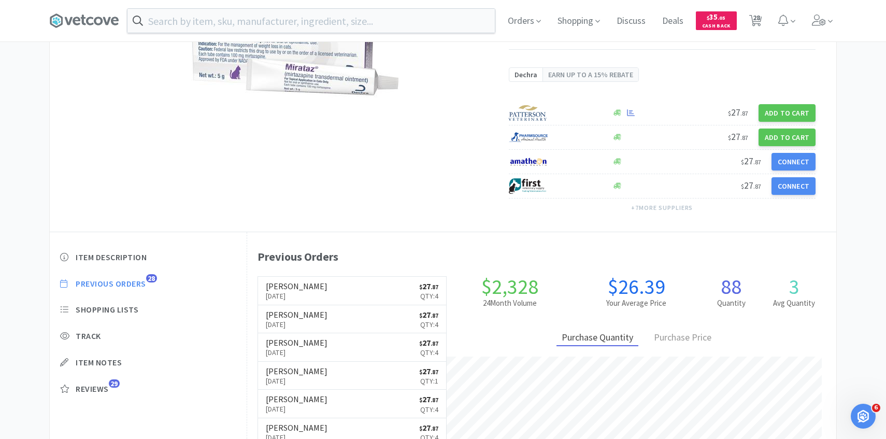
select select "8"
select select "1"
select select "3"
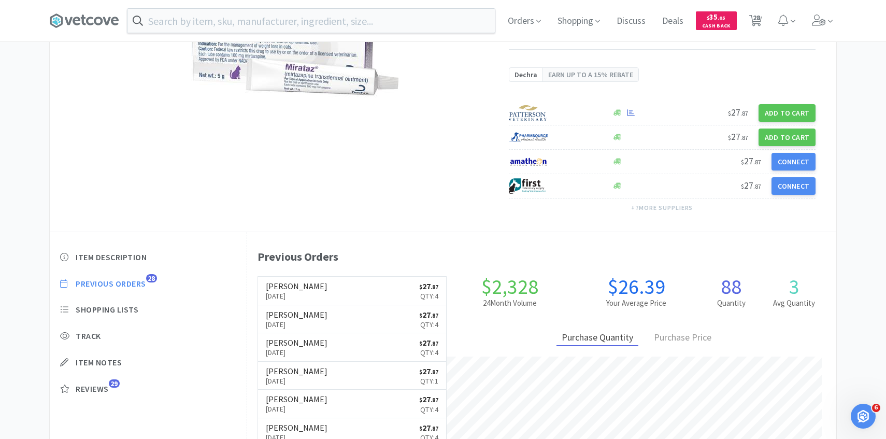
select select "1"
select select "2"
select select "1"
select select "4"
select select "1"
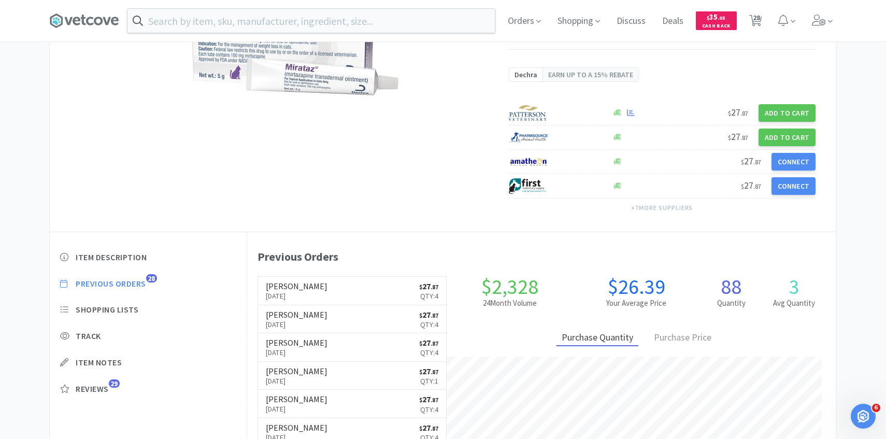
select select "2"
select select "1"
select select "4"
select select "2"
select select "1"
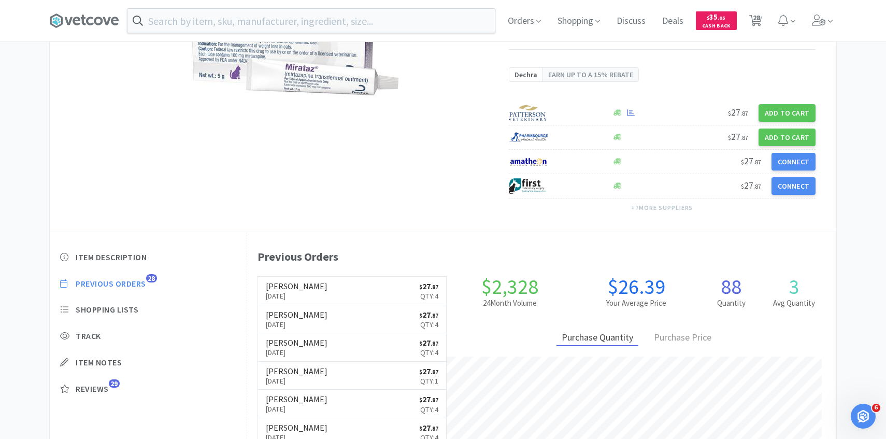
select select "1"
select select "2"
select select "1"
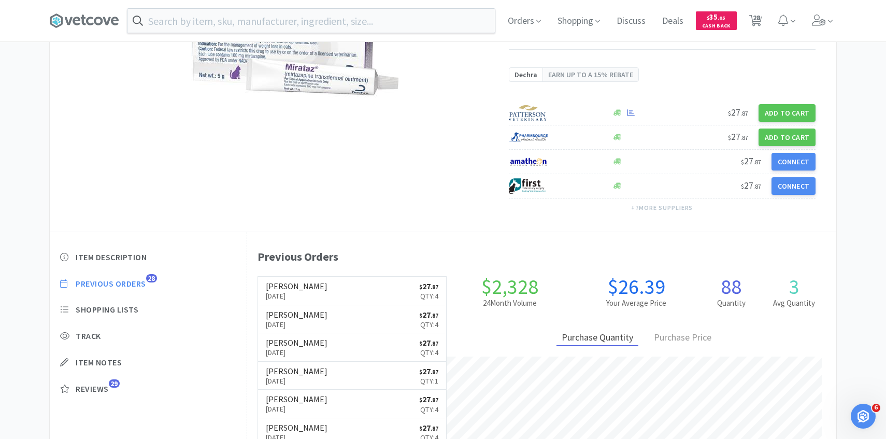
select select "2"
select select "8"
select select "50"
select select "1"
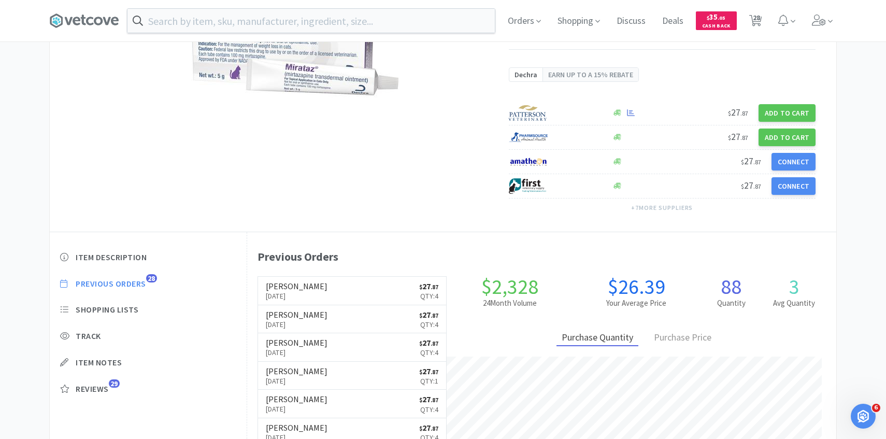
select select "1"
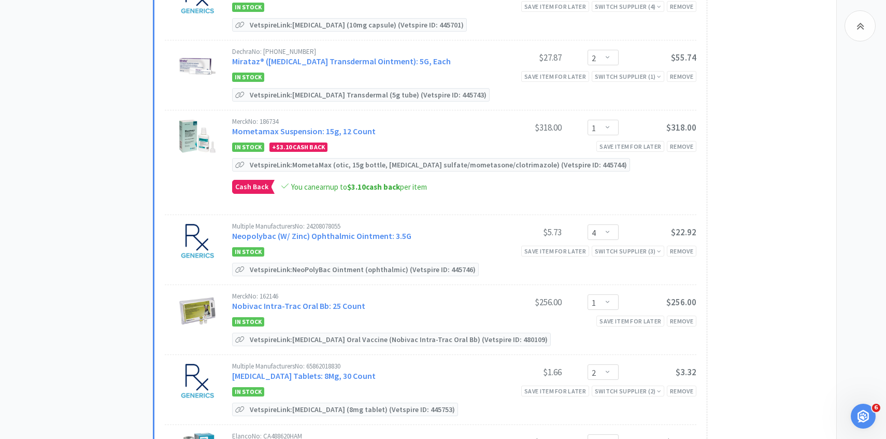
scroll to position [810, 0]
click at [348, 230] on link "Neopolybac (W/ Zinc) Ophthalmic Ointment: 3.5G" at bounding box center [321, 235] width 179 height 10
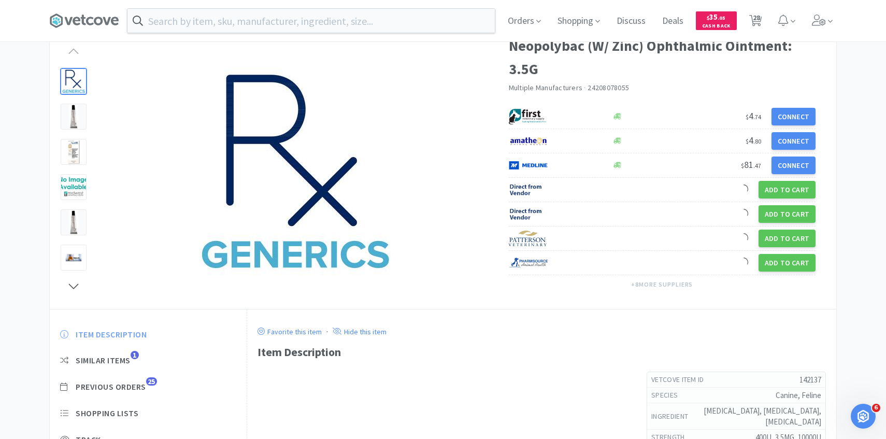
scroll to position [59, 0]
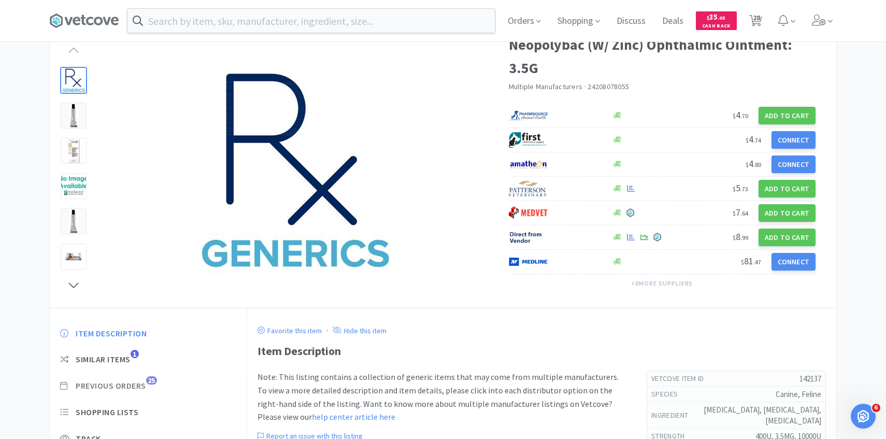
click at [142, 387] on span "Previous Orders" at bounding box center [111, 385] width 70 height 11
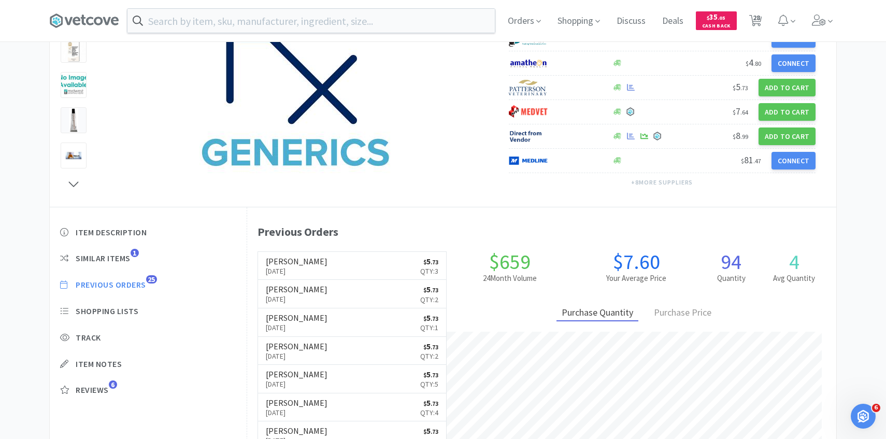
scroll to position [163, 0]
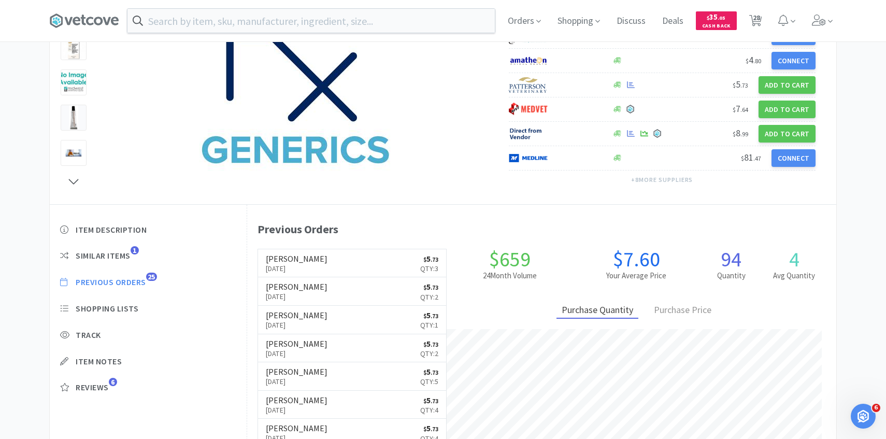
select select "8"
select select "1"
select select "3"
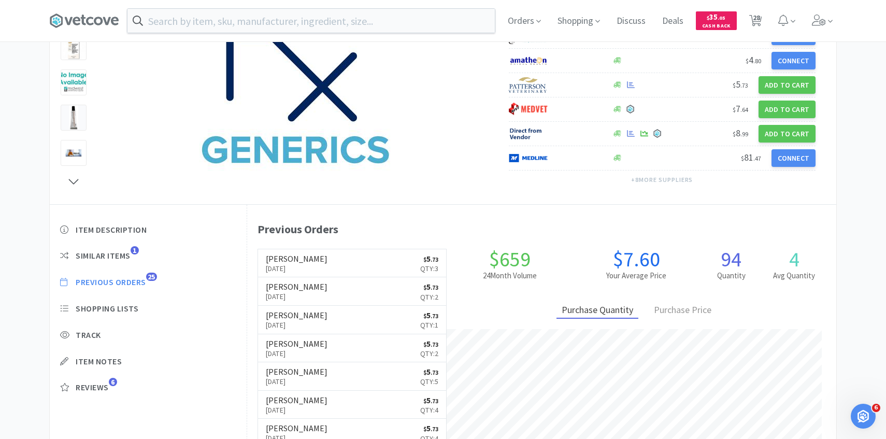
select select "1"
select select "2"
select select "1"
select select "4"
select select "1"
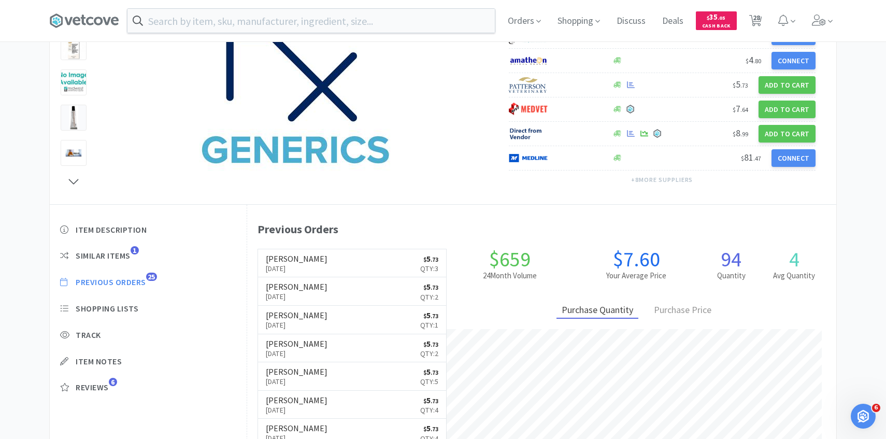
select select "2"
select select "1"
select select "4"
select select "2"
select select "1"
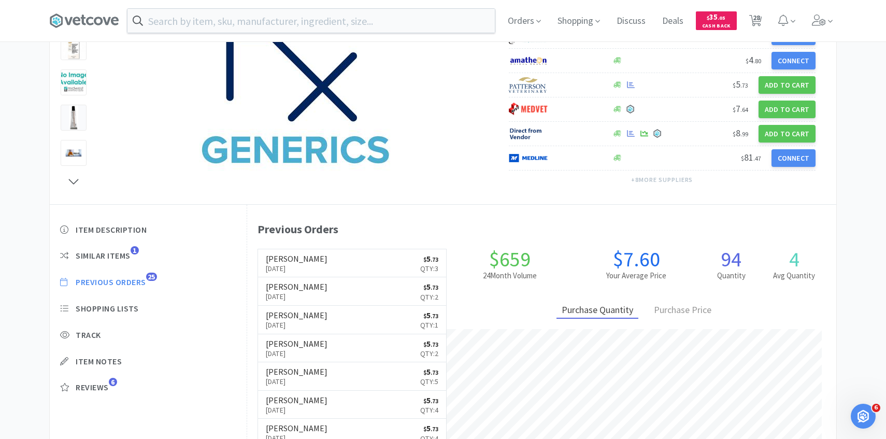
select select "1"
select select "2"
select select "1"
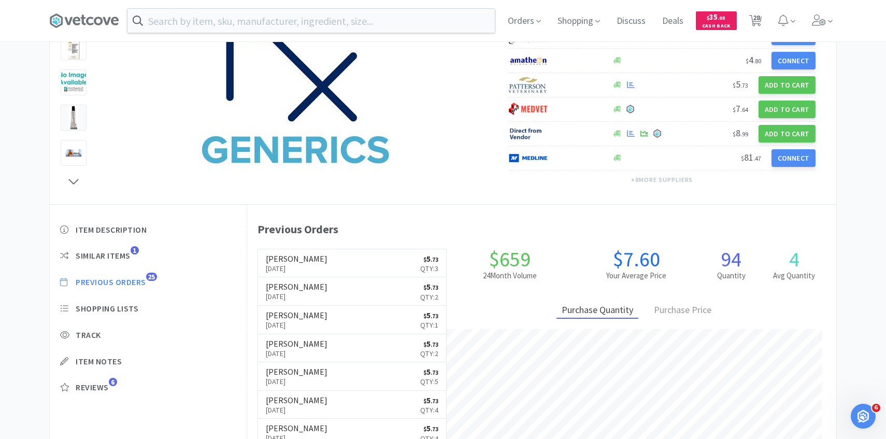
select select "2"
select select "8"
select select "50"
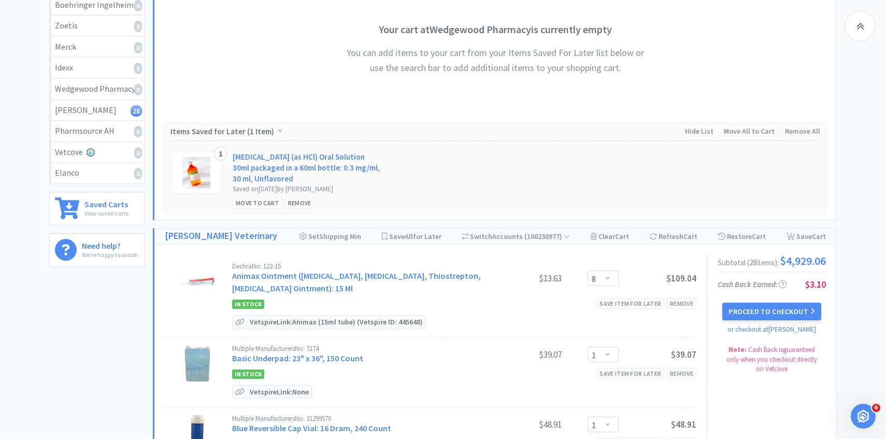
scroll to position [810, 0]
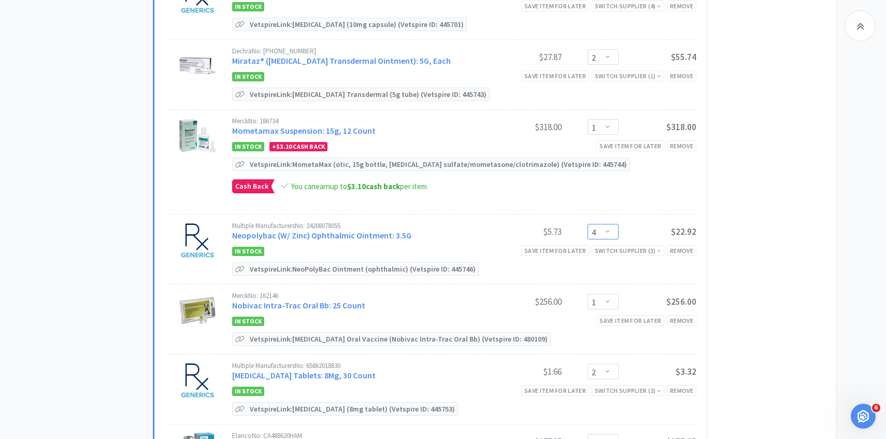
click at [605, 224] on select "Enter Quantity 1 2 3 4 5 6 7 8 9 10 11 12 13 14 15 16 17 18 19 20 Enter Quantity" at bounding box center [602, 232] width 31 height 16
click at [587, 224] on select "Enter Quantity 1 2 3 4 5 6 7 8 9 10 11 12 13 14 15 16 17 18 19 20 Enter Quantity" at bounding box center [602, 232] width 31 height 16
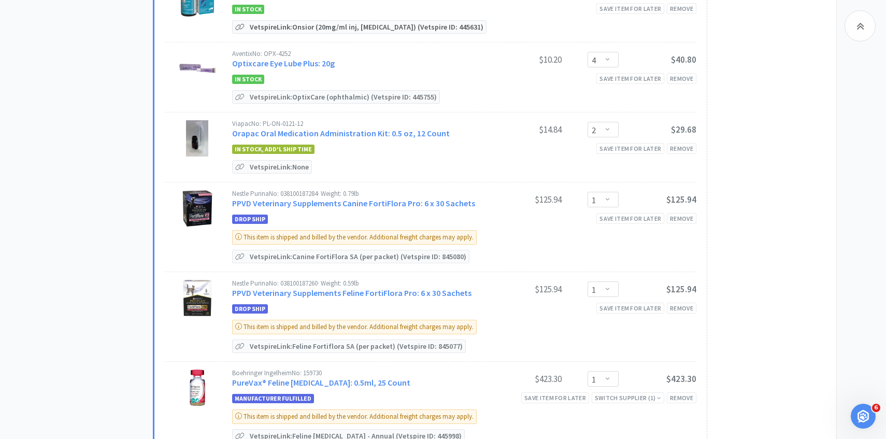
scroll to position [1269, 0]
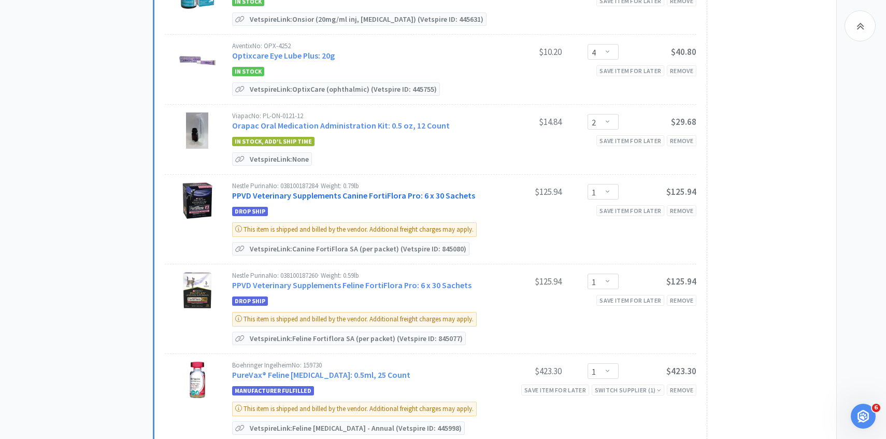
click at [366, 192] on link "PPVD Veterinary Supplements Canine FortiFlora Pro: 6 x 30 Sachets" at bounding box center [353, 195] width 243 height 10
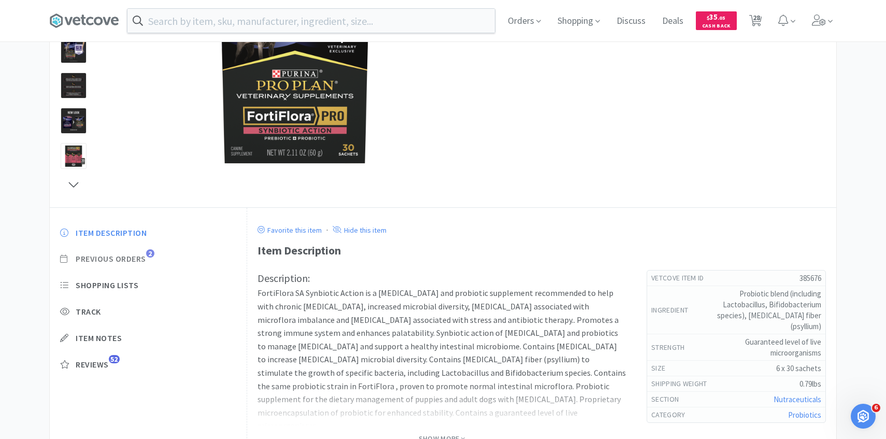
click at [146, 261] on span "Previous Orders" at bounding box center [111, 258] width 70 height 11
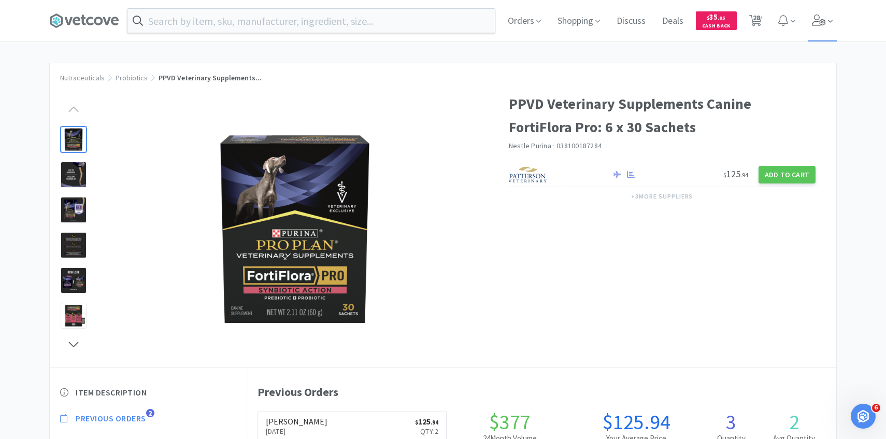
click at [812, 20] on icon at bounding box center [819, 20] width 15 height 11
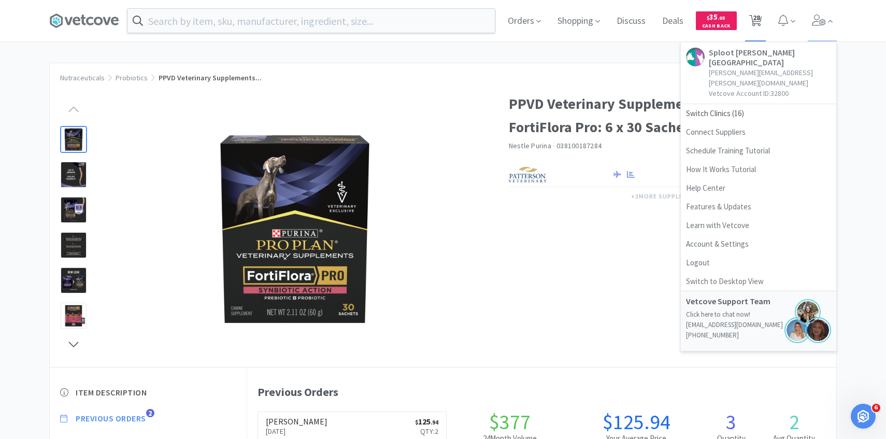
click at [754, 31] on span "28" at bounding box center [756, 17] width 7 height 41
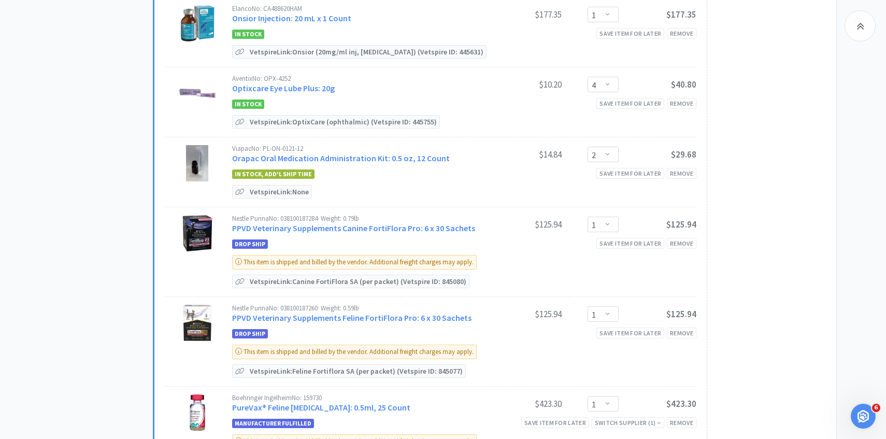
scroll to position [1237, 0]
click at [341, 223] on link "PPVD Veterinary Supplements Canine FortiFlora Pro: 6 x 30 Sachets" at bounding box center [353, 227] width 243 height 10
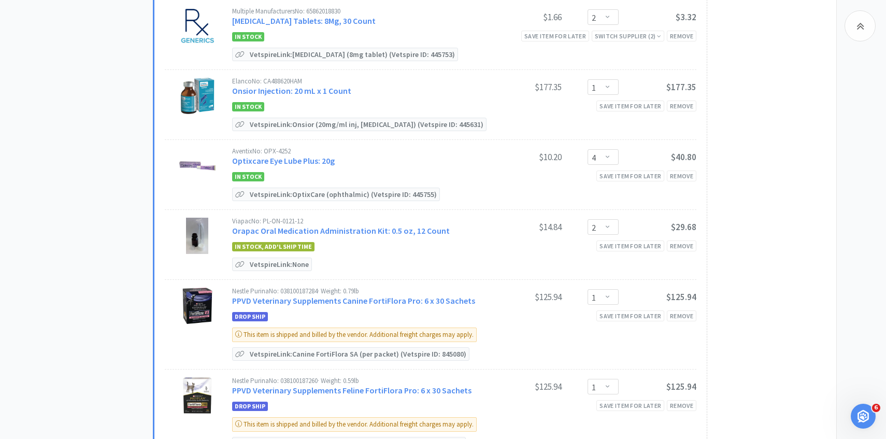
scroll to position [1160, 0]
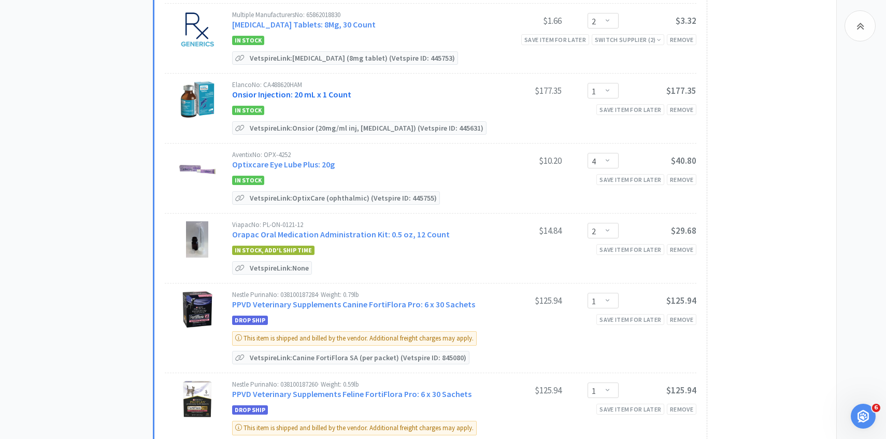
click at [341, 89] on link "Onsior Injection: 20 mL x 1 Count" at bounding box center [291, 94] width 119 height 10
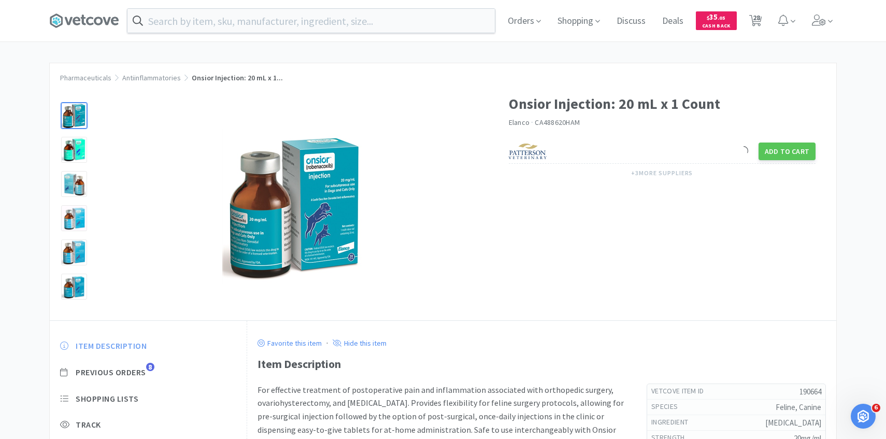
scroll to position [19, 0]
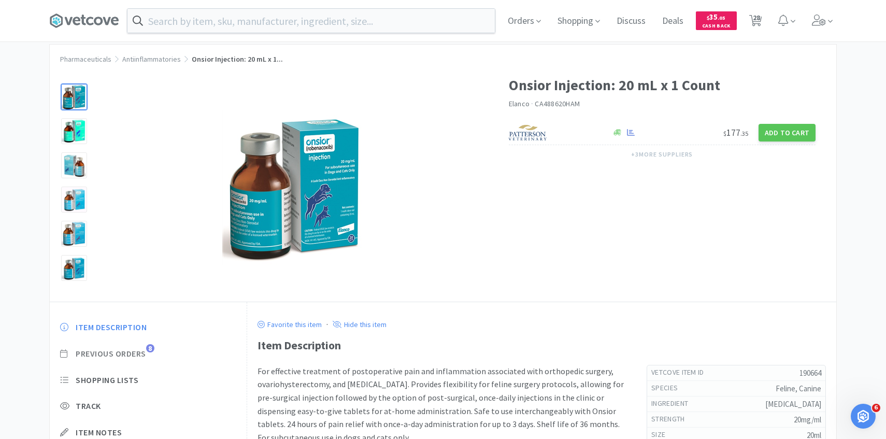
click at [148, 348] on span "8" at bounding box center [150, 348] width 8 height 8
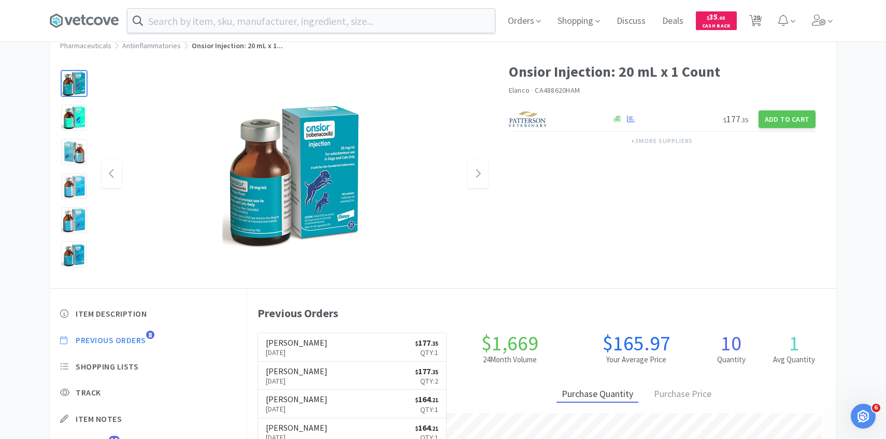
scroll to position [34, 0]
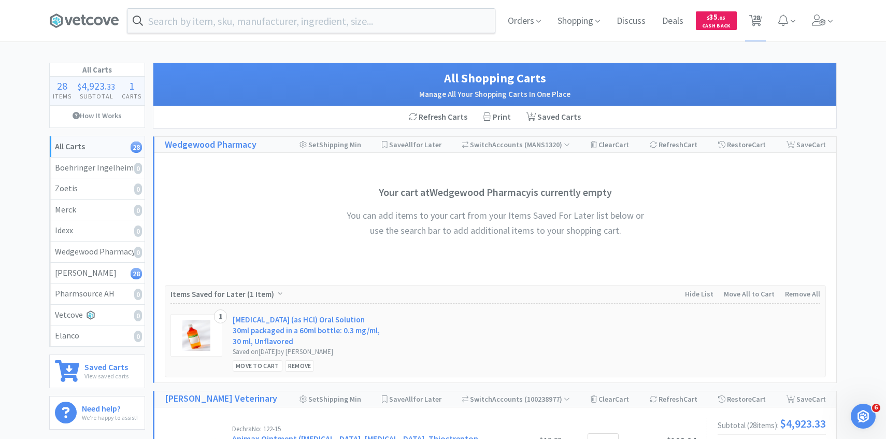
scroll to position [265, 0]
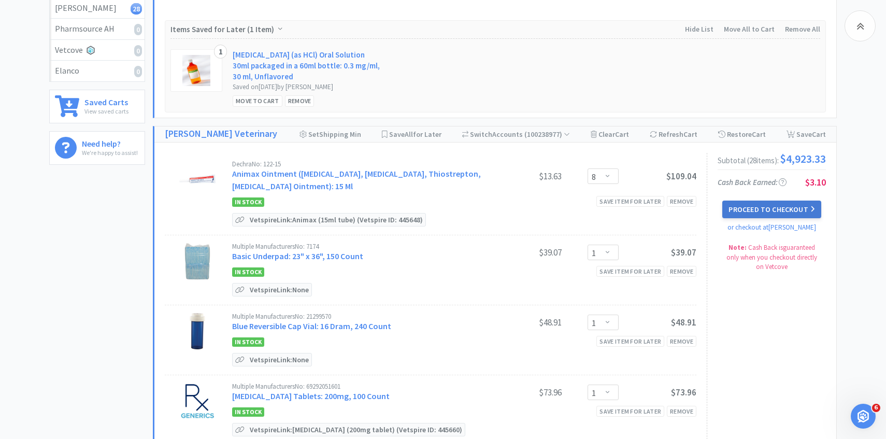
click at [746, 214] on button "Proceed to Checkout" at bounding box center [771, 209] width 98 height 18
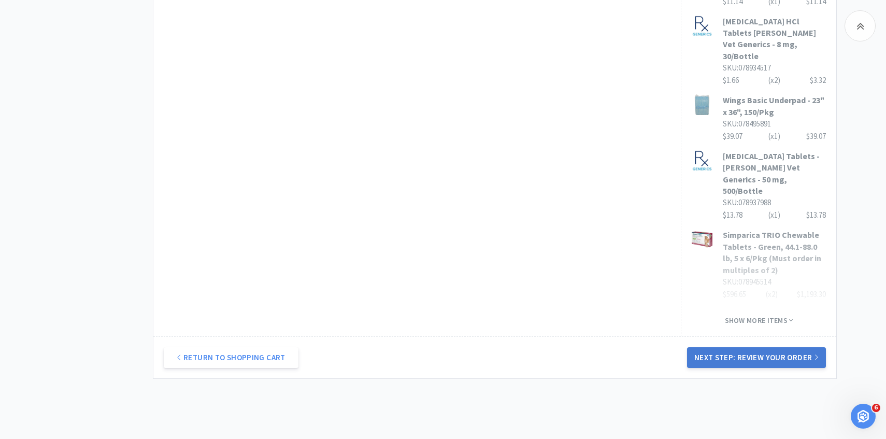
click at [702, 347] on button "Next Step: Review Your Order" at bounding box center [756, 357] width 139 height 21
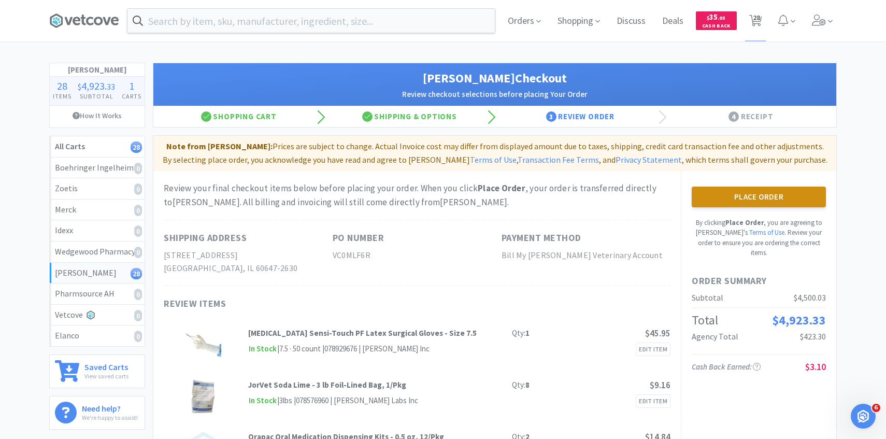
click at [752, 205] on button "Place Order" at bounding box center [759, 196] width 134 height 21
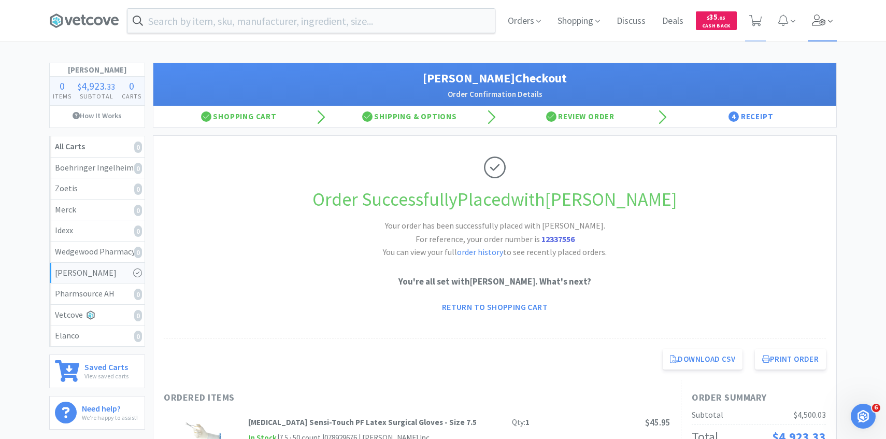
click at [817, 17] on icon at bounding box center [819, 20] width 15 height 11
